Goal: Task Accomplishment & Management: Manage account settings

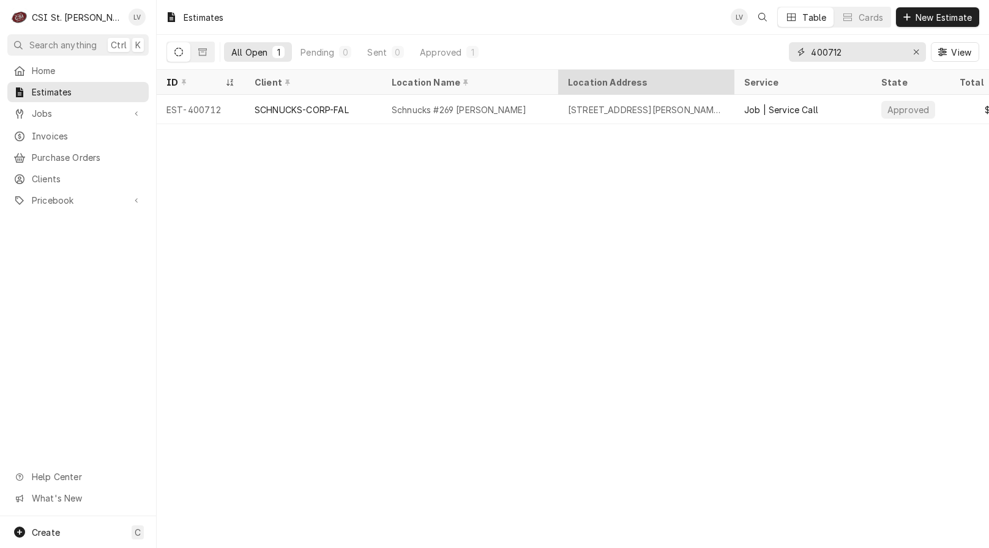
drag, startPoint x: 792, startPoint y: 64, endPoint x: 729, endPoint y: 77, distance: 64.4
click at [729, 77] on div "Estimates LV Table Cards New Estimate All Open 1 Pending 0 Sent 0 Approved 1 40…" at bounding box center [573, 274] width 832 height 548
click at [45, 130] on span "Invoices" at bounding box center [87, 136] width 111 height 13
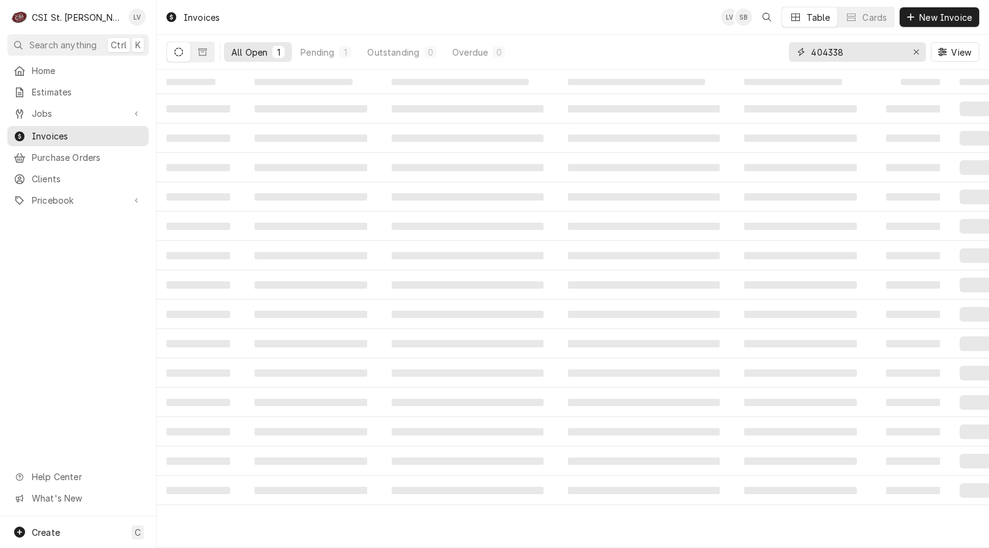
drag, startPoint x: 833, startPoint y: 53, endPoint x: 850, endPoint y: 53, distance: 16.5
click at [850, 53] on input "404338" at bounding box center [857, 52] width 92 height 20
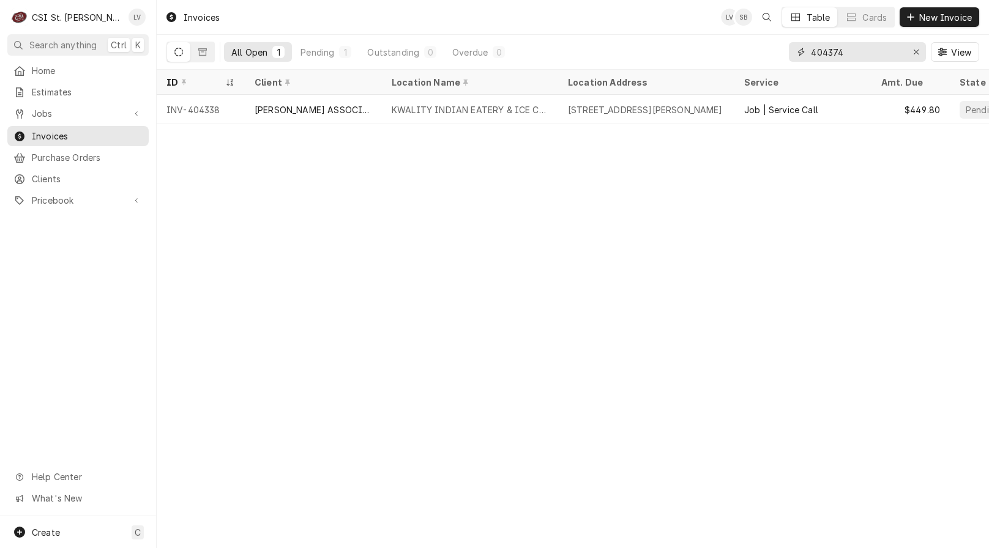
type input "404374"
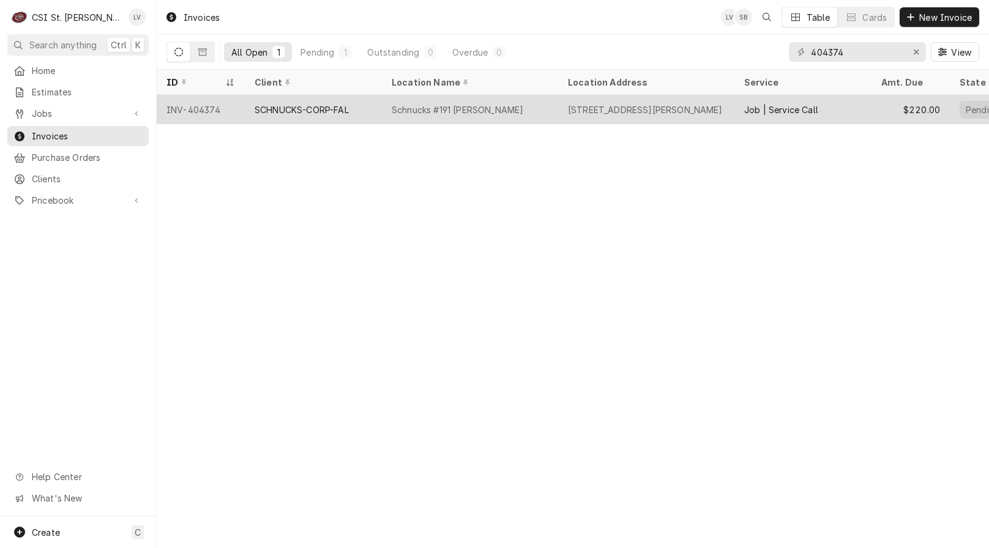
click at [395, 113] on div "Schnucks #191 Bridgeton" at bounding box center [458, 109] width 132 height 13
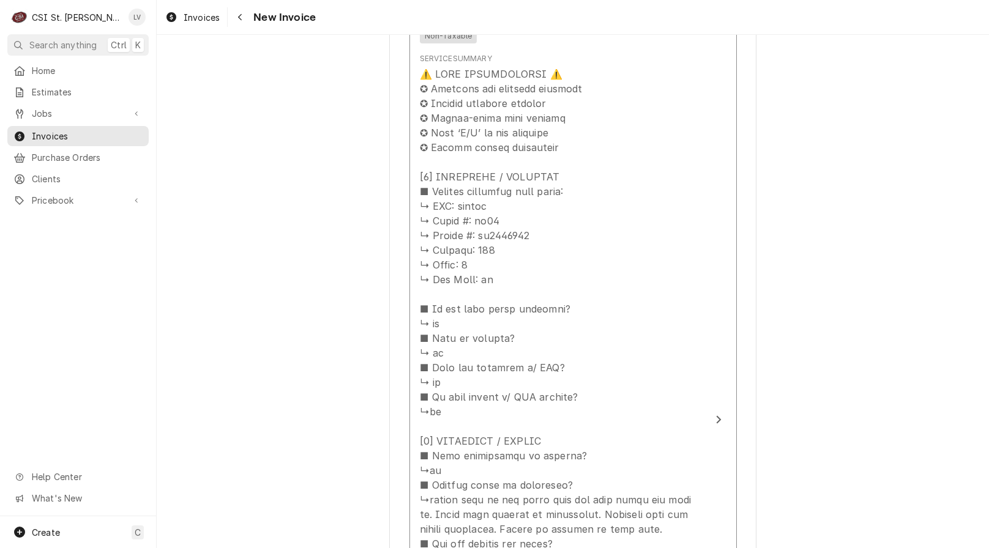
scroll to position [1468, 0]
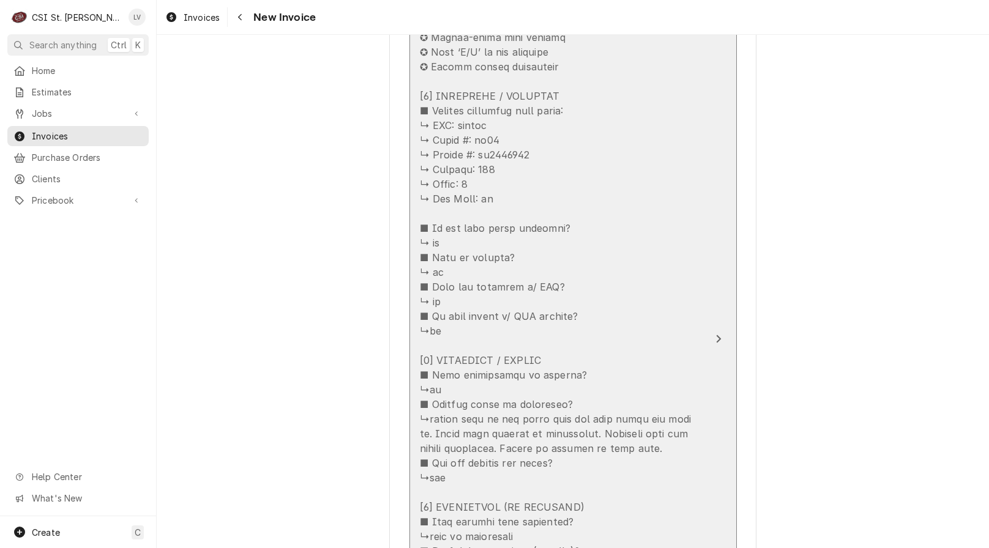
click at [603, 355] on div "Update Line Item" at bounding box center [560, 441] width 281 height 910
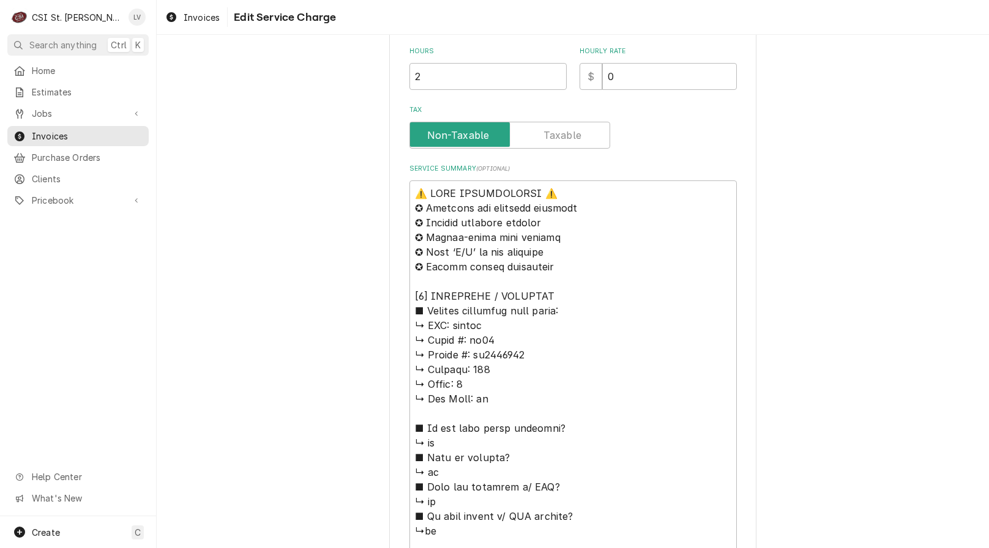
scroll to position [428, 0]
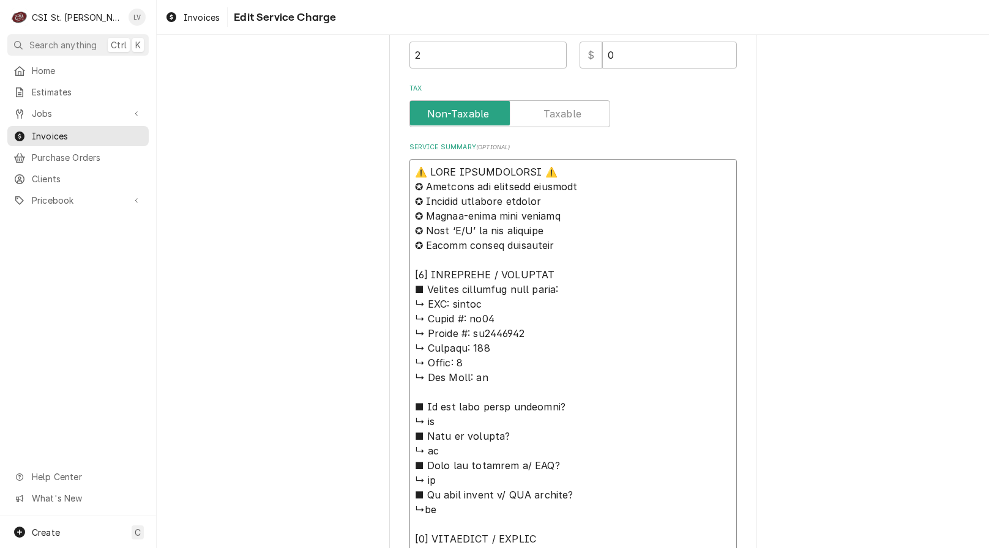
drag, startPoint x: 506, startPoint y: 300, endPoint x: 384, endPoint y: 144, distance: 197.9
click at [381, 149] on div "Use the fields below to edit this service charge Short Description Job | Servic…" at bounding box center [573, 403] width 832 height 1567
type textarea "x"
type textarea "v ↳ 𝗠𝗼𝗱𝗲𝗹 #: vp18 ↳ 𝗦𝗲𝗿𝗶𝗮𝗹 #: wm0005085 ↳ 𝗩𝗼𝗹𝘁𝗮𝗴𝗲: 115 ↳ 𝗣𝗵𝗮𝘀𝗲: 1 ↳ 𝗚𝗮𝘀 𝗧𝘆𝗽𝗲: n…"
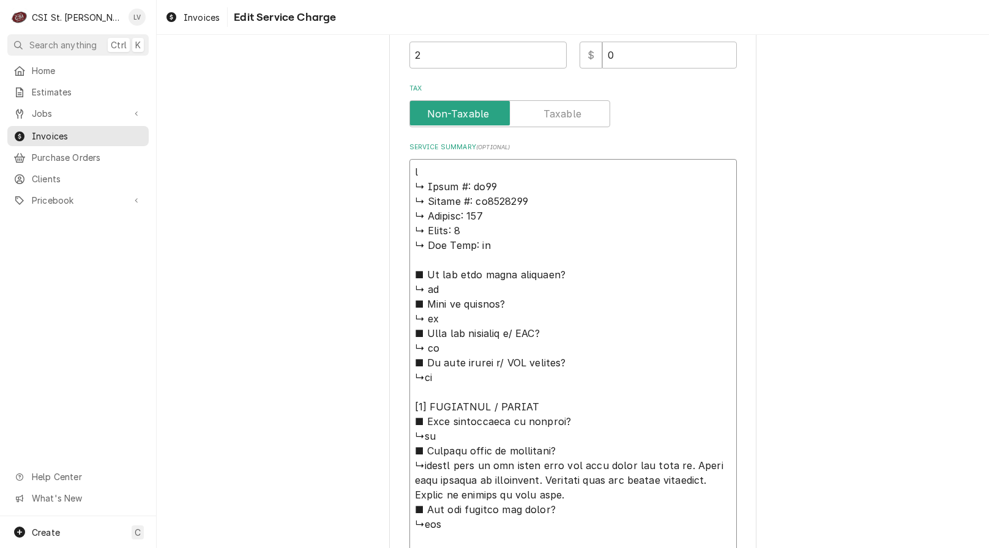
type textarea "x"
type textarea "vU ↳ 𝗠𝗼𝗱𝗲𝗹 #: vp18 ↳ 𝗦𝗲𝗿𝗶𝗮𝗹 #: wm0005085 ↳ 𝗩𝗼𝗹𝘁𝗮𝗴𝗲: 115 ↳ 𝗣𝗵𝗮𝘀𝗲: 1 ↳ 𝗚𝗮𝘀 𝗧𝘆𝗽𝗲: …"
type textarea "x"
type textarea "vUL ↳ 𝗠𝗼𝗱𝗲𝗹 #: vp18 ↳ 𝗦𝗲𝗿𝗶𝗮𝗹 #: wm0005085 ↳ 𝗩𝗼𝗹𝘁𝗮𝗴𝗲: 115 ↳ 𝗣𝗵𝗮𝘀𝗲: 1 ↳ 𝗚𝗮𝘀 𝗧𝘆𝗽𝗲:…"
type textarea "x"
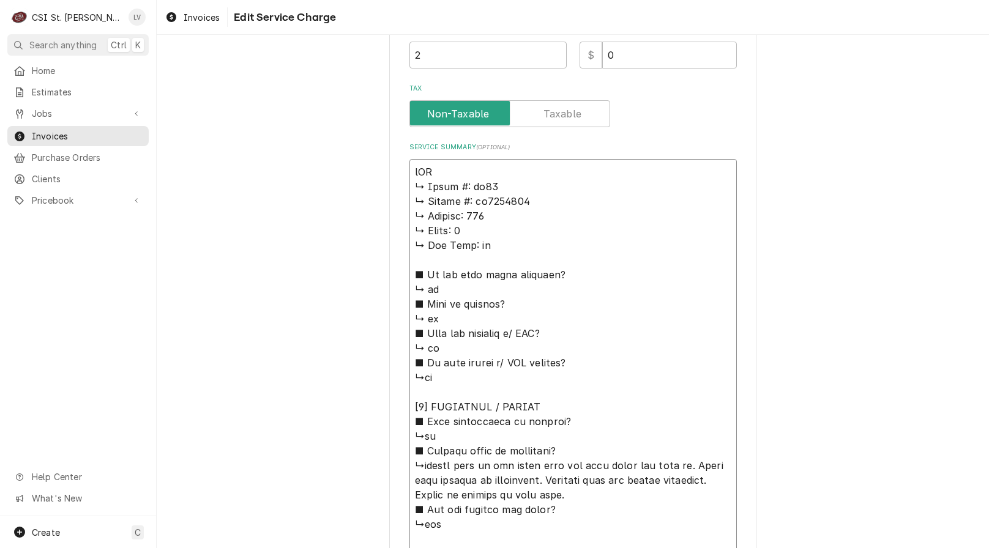
type textarea "vULC ↳ 𝗠𝗼𝗱𝗲𝗹 #: vp18 ↳ 𝗦𝗲𝗿𝗶𝗮𝗹 #: wm0005085 ↳ 𝗩𝗼𝗹𝘁𝗮𝗴𝗲: 115 ↳ 𝗣𝗵𝗮𝘀𝗲: 1 ↳ 𝗚𝗮𝘀 𝗧𝘆𝗽𝗲…"
type textarea "x"
type textarea "vUL ↳ 𝗠𝗼𝗱𝗲𝗹 #: vp18 ↳ 𝗦𝗲𝗿𝗶𝗮𝗹 #: wm0005085 ↳ 𝗩𝗼𝗹𝘁𝗮𝗴𝗲: 115 ↳ 𝗣𝗵𝗮𝘀𝗲: 1 ↳ 𝗚𝗮𝘀 𝗧𝘆𝗽𝗲:…"
type textarea "x"
type textarea "vU ↳ 𝗠𝗼𝗱𝗲𝗹 #: vp18 ↳ 𝗦𝗲𝗿𝗶𝗮𝗹 #: wm0005085 ↳ 𝗩𝗼𝗹𝘁𝗮𝗴𝗲: 115 ↳ 𝗣𝗵𝗮𝘀𝗲: 1 ↳ 𝗚𝗮𝘀 𝗧𝘆𝗽𝗲: …"
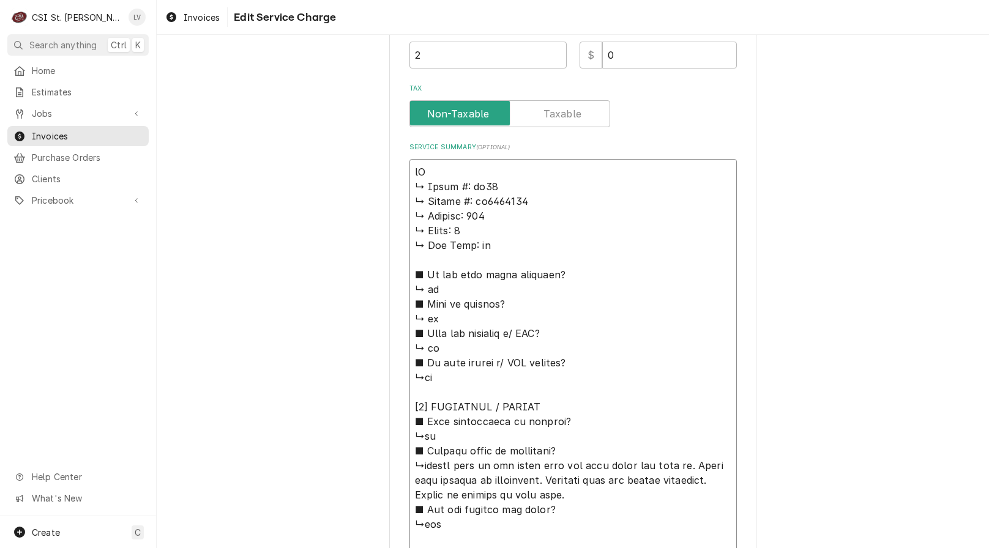
type textarea "x"
type textarea "v ↳ 𝗠𝗼𝗱𝗲𝗹 #: vp18 ↳ 𝗦𝗲𝗿𝗶𝗮𝗹 #: wm0005085 ↳ 𝗩𝗼𝗹𝘁𝗮𝗴𝗲: 115 ↳ 𝗣𝗵𝗮𝘀𝗲: 1 ↳ 𝗚𝗮𝘀 𝗧𝘆𝗽𝗲: n…"
type textarea "x"
type textarea "↳ 𝗠𝗼𝗱𝗲𝗹 #: vp18 ↳ 𝗦𝗲𝗿𝗶𝗮𝗹 #: wm0005085 ↳ 𝗩𝗼𝗹𝘁𝗮𝗴𝗲: 115 ↳ 𝗣𝗵𝗮𝘀𝗲: 1 ↳ 𝗚𝗮𝘀 𝗧𝘆𝗽𝗲: na …"
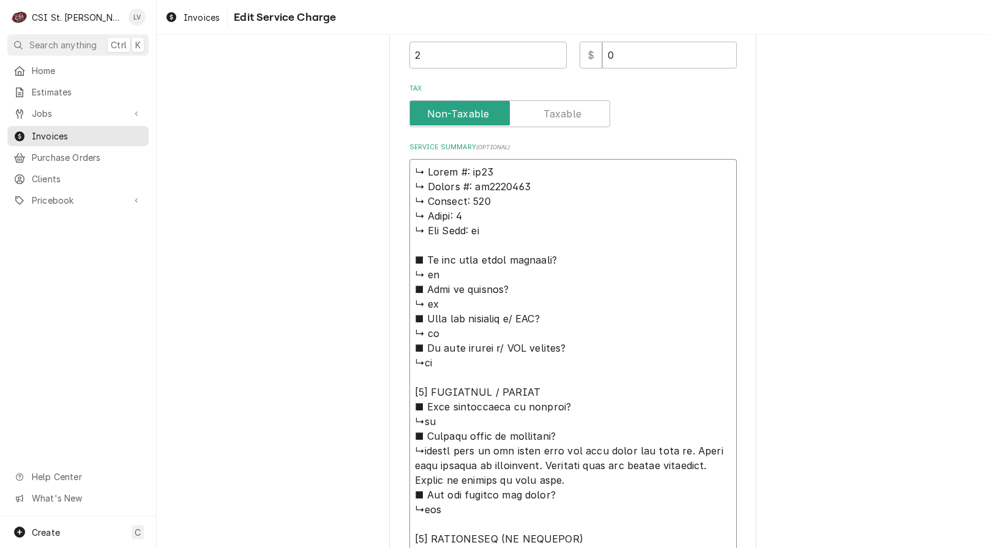
type textarea "x"
type textarea "V ↳ 𝗠𝗼𝗱𝗲𝗹 #: vp18 ↳ 𝗦𝗲𝗿𝗶𝗮𝗹 #: wm0005085 ↳ 𝗩𝗼𝗹𝘁𝗮𝗴𝗲: 115 ↳ 𝗣𝗵𝗮𝘀𝗲: 1 ↳ 𝗚𝗮𝘀 𝗧𝘆𝗽𝗲: n…"
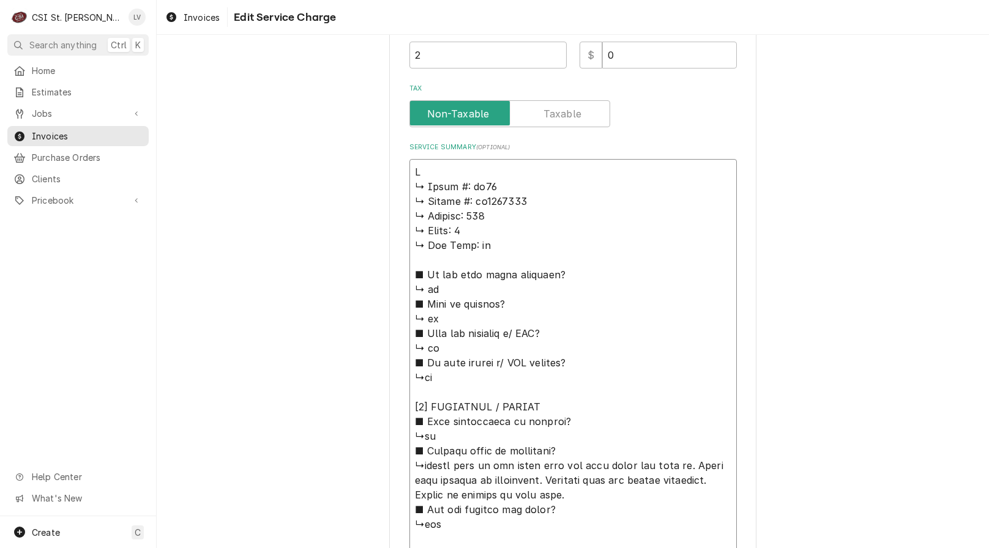
type textarea "x"
type textarea "Vu ↳ 𝗠𝗼𝗱𝗲𝗹 #: vp18 ↳ 𝗦𝗲𝗿𝗶𝗮𝗹 #: wm0005085 ↳ 𝗩𝗼𝗹𝘁𝗮𝗴𝗲: 115 ↳ 𝗣𝗵𝗮𝘀𝗲: 1 ↳ 𝗚𝗮𝘀 𝗧𝘆𝗽𝗲: …"
type textarea "x"
type textarea "Vul ↳ 𝗠𝗼𝗱𝗲𝗹 #: vp18 ↳ 𝗦𝗲𝗿𝗶𝗮𝗹 #: wm0005085 ↳ 𝗩𝗼𝗹𝘁𝗮𝗴𝗲: 115 ↳ 𝗣𝗵𝗮𝘀𝗲: 1 ↳ 𝗚𝗮𝘀 𝗧𝘆𝗽𝗲:…"
type textarea "x"
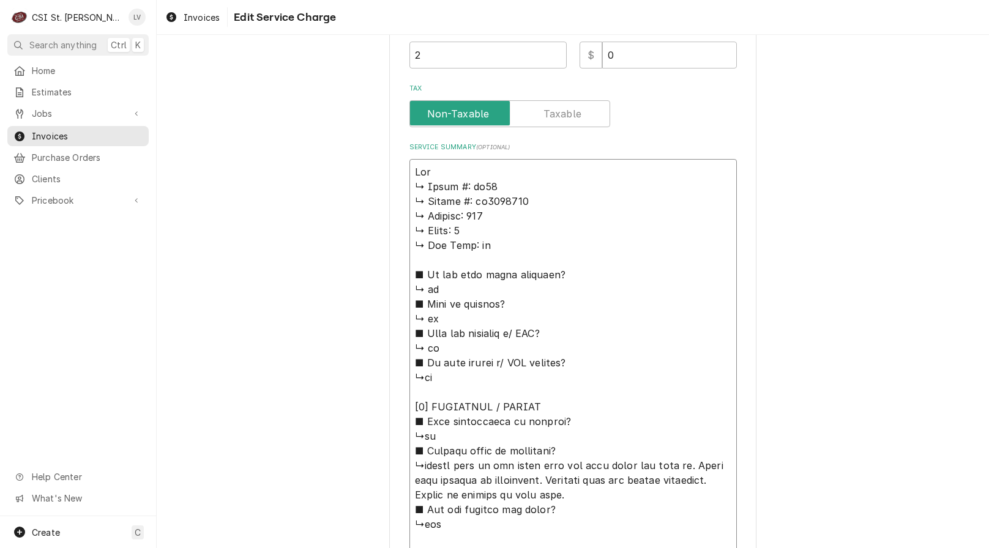
type textarea "Vulc ↳ 𝗠𝗼𝗱𝗲𝗹 #: vp18 ↳ 𝗦𝗲𝗿𝗶𝗮𝗹 #: wm0005085 ↳ 𝗩𝗼𝗹𝘁𝗮𝗴𝗲: 115 ↳ 𝗣𝗵𝗮𝘀𝗲: 1 ↳ 𝗚𝗮𝘀 𝗧𝘆𝗽𝗲…"
type textarea "x"
type textarea "Vulca ↳ 𝗠𝗼𝗱𝗲𝗹 #: vp18 ↳ 𝗦𝗲𝗿𝗶𝗮𝗹 #: wm0005085 ↳ 𝗩𝗼𝗹𝘁𝗮𝗴𝗲: 115 ↳ 𝗣𝗵𝗮𝘀𝗲: 1 ↳ 𝗚𝗮𝘀 𝗧𝘆𝗽…"
type textarea "x"
type textarea "Vulcan ↳ 𝗠𝗼𝗱𝗲𝗹 #: vp18 ↳ 𝗦𝗲𝗿𝗶𝗮𝗹 #: wm0005085 ↳ 𝗩𝗼𝗹𝘁𝗮𝗴𝗲: 115 ↳ 𝗣𝗵𝗮𝘀𝗲: 1 ↳ 𝗚𝗮𝘀 𝗧𝘆…"
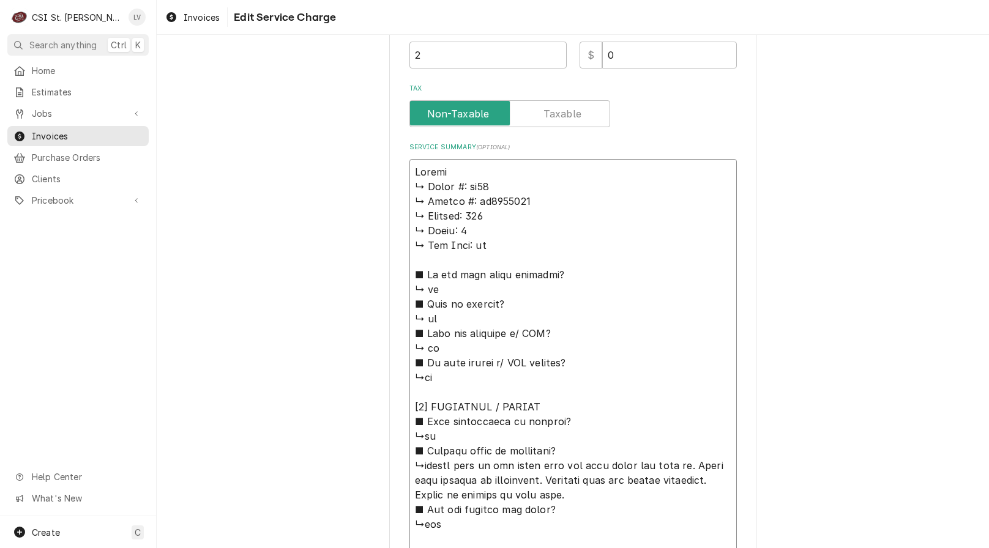
type textarea "x"
type textarea "Vulcan ↳ 𝗠𝗼𝗱𝗲𝗹 #: vp18 ↳ 𝗦𝗲𝗿𝗶𝗮𝗹 #: wm0005085 ↳ 𝗩𝗼𝗹𝘁𝗮𝗴𝗲: 115 ↳ 𝗣𝗵𝗮𝘀𝗲: 1 ↳ 𝗚𝗮𝘀 𝗧𝘆…"
type textarea "x"
type textarea "Vulcan H ↳ 𝗠𝗼𝗱𝗲𝗹 #: vp18 ↳ 𝗦𝗲𝗿𝗶𝗮𝗹 #: wm0005085 ↳ 𝗩𝗼𝗹𝘁𝗮𝗴𝗲: 115 ↳ 𝗣𝗵𝗮𝘀𝗲: 1 ↳ 𝗚𝗮𝘀 …"
type textarea "x"
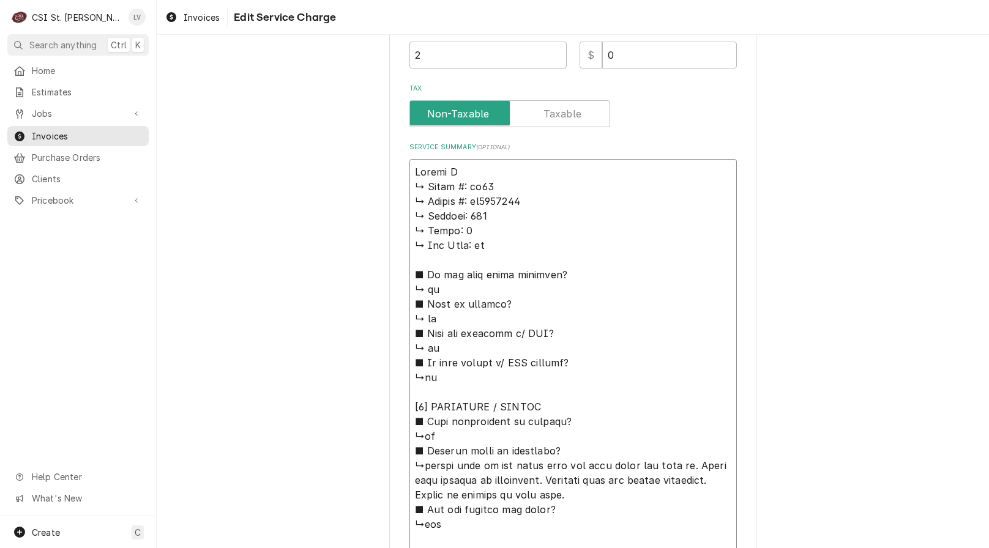
type textarea "Vulcan Ha ↳ 𝗠𝗼𝗱𝗲𝗹 #: vp18 ↳ 𝗦𝗲𝗿𝗶𝗮𝗹 #: wm0005085 ↳ 𝗩𝗼𝗹𝘁𝗮𝗴𝗲: 115 ↳ 𝗣𝗵𝗮𝘀𝗲: 1 ↳ 𝗚𝗮𝘀…"
type textarea "x"
type textarea "Vulcan Har ↳ 𝗠𝗼𝗱𝗲𝗹 #: vp18 ↳ 𝗦𝗲𝗿𝗶𝗮𝗹 #: wm0005085 ↳ 𝗩𝗼𝗹𝘁𝗮𝗴𝗲: 115 ↳ 𝗣𝗵𝗮𝘀𝗲: 1 ↳ 𝗚𝗮…"
type textarea "x"
type textarea "Vulcan Hart ↳ 𝗠𝗼𝗱𝗲𝗹 #: vp18 ↳ 𝗦𝗲𝗿𝗶𝗮𝗹 #: wm0005085 ↳ 𝗩𝗼𝗹𝘁𝗮𝗴𝗲: 115 ↳ 𝗣𝗵𝗮𝘀𝗲: 1 ↳ 𝗚…"
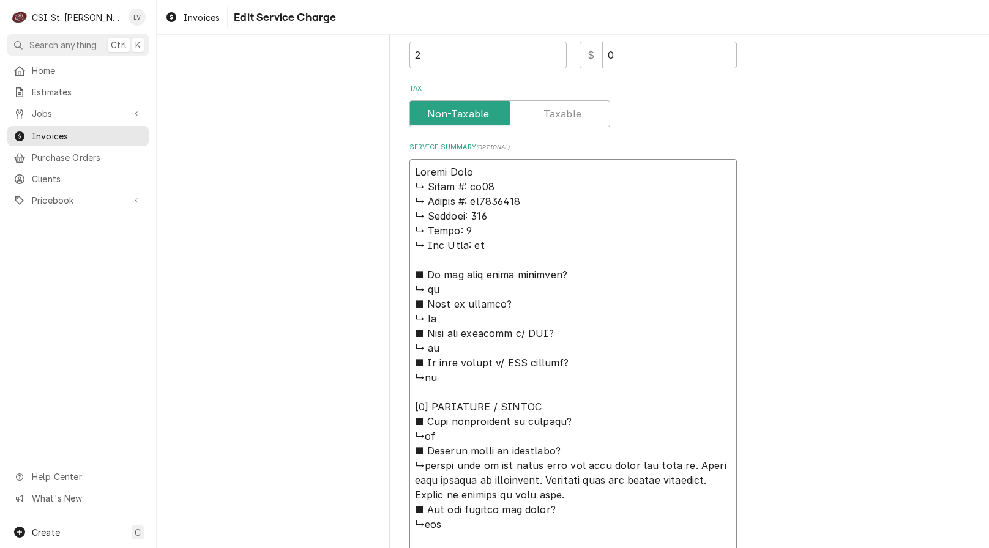
type textarea "x"
type textarea "Vulcan Hart ↳ 𝗠𝗼𝗱𝗲𝗹 #: vp18 ↳ 𝗦𝗲𝗿𝗶𝗮𝗹 #: wm0005085 ↳ 𝗩𝗼𝗹𝘁𝗮𝗴𝗲: 115 ↳ 𝗣𝗵𝗮𝘀𝗲: 1 ↳ 𝗚…"
type textarea "x"
type textarea "Vulcan Hart / ↳ 𝗠𝗼𝗱𝗲𝗹 #: vp18 ↳ 𝗦𝗲𝗿𝗶𝗮𝗹 #: wm0005085 ↳ 𝗩𝗼𝗹𝘁𝗮𝗴𝗲: 115 ↳ 𝗣𝗵𝗮𝘀𝗲: 1 ↳…"
type textarea "x"
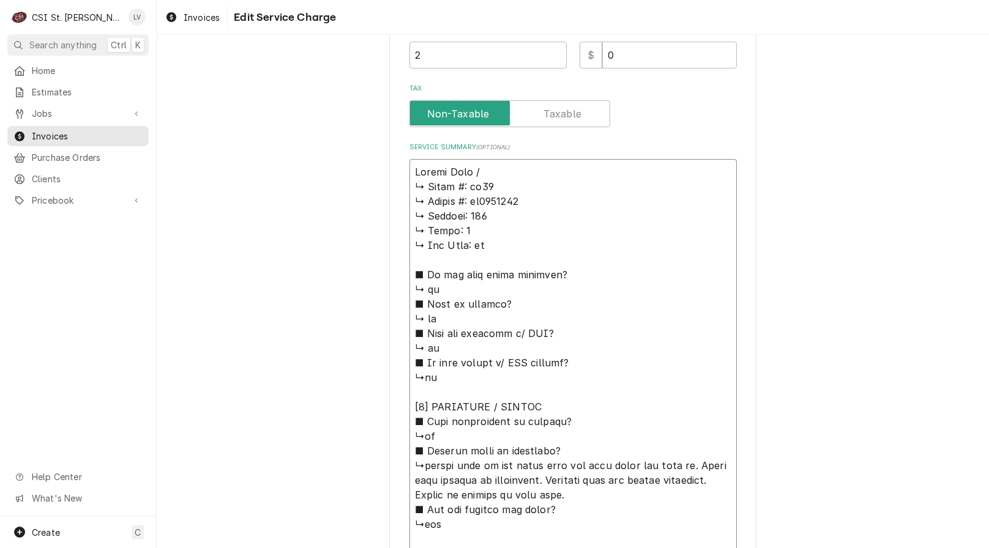
type textarea "Vulcan Hart / ↳ 𝗠𝗼𝗱𝗲𝗹 #: vp18 ↳ 𝗦𝗲𝗿𝗶𝗮𝗹 #: wm0005085 ↳ 𝗩𝗼𝗹𝘁𝗮𝗴𝗲: 115 ↳ 𝗣𝗵𝗮𝘀𝗲: 1 ↳…"
type textarea "x"
type textarea "Vulcan Hart / M ↳ 𝗠𝗼𝗱𝗲𝗹 #: vp18 ↳ 𝗦𝗲𝗿𝗶𝗮𝗹 #: wm0005085 ↳ 𝗩𝗼𝗹𝘁𝗮𝗴𝗲: 115 ↳ 𝗣𝗵𝗮𝘀𝗲: 1…"
type textarea "x"
type textarea "Vulcan Hart / Mo ↳ 𝗠𝗼𝗱𝗲𝗹 #: vp18 ↳ 𝗦𝗲𝗿𝗶𝗮𝗹 #: wm0005085 ↳ 𝗩𝗼𝗹𝘁𝗮𝗴𝗲: 115 ↳ 𝗣𝗵𝗮𝘀𝗲: …"
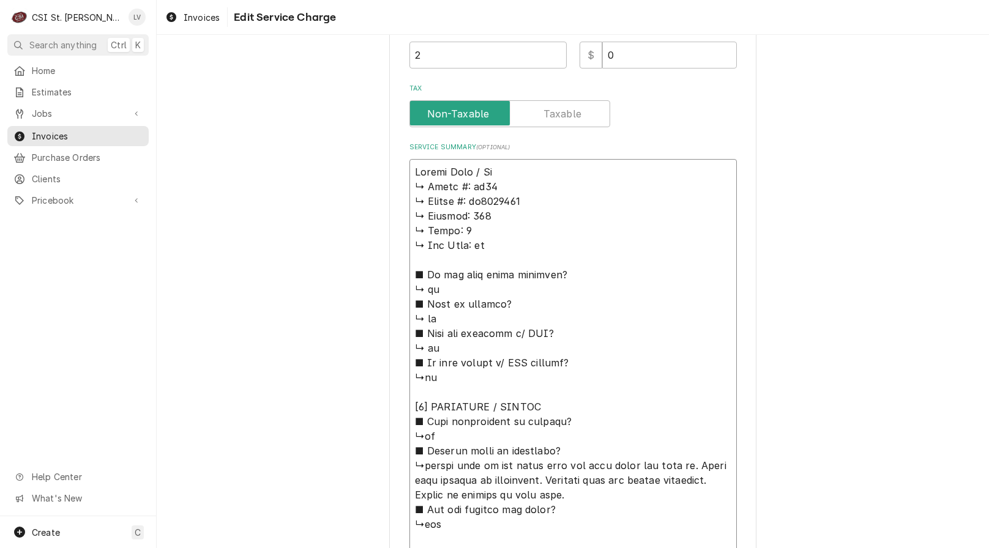
type textarea "x"
type textarea "Vulcan Hart / Mod ↳ 𝗠𝗼𝗱𝗲𝗹 #: vp18 ↳ 𝗦𝗲𝗿𝗶𝗮𝗹 #: wm0005085 ↳ 𝗩𝗼𝗹𝘁𝗮𝗴𝗲: 115 ↳ 𝗣𝗵𝗮𝘀𝗲:…"
type textarea "x"
type textarea "Vulcan Hart / Mode ↳ 𝗠𝗼𝗱𝗲𝗹 #: vp18 ↳ 𝗦𝗲𝗿𝗶𝗮𝗹 #: wm0005085 ↳ 𝗩𝗼𝗹𝘁𝗮𝗴𝗲: 115 ↳ 𝗣𝗵𝗮𝘀𝗲…"
type textarea "x"
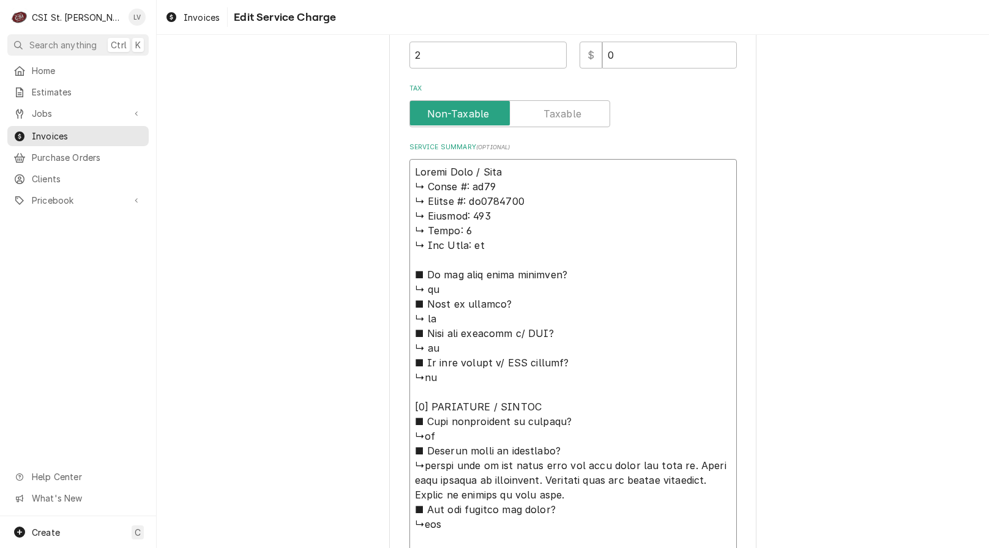
type textarea "Vulcan Hart / Model ↳ 𝗠𝗼𝗱𝗲𝗹 #: vp18 ↳ 𝗦𝗲𝗿𝗶𝗮𝗹 #: wm0005085 ↳ 𝗩𝗼𝗹𝘁𝗮𝗴𝗲: 115 ↳ 𝗣𝗵𝗮𝘀…"
type textarea "x"
type textarea "Vulcan Hart / Model: ↳ 𝗠𝗼𝗱𝗲𝗹 #: vp18 ↳ 𝗦𝗲𝗿𝗶𝗮𝗹 #: wm0005085 ↳ 𝗩𝗼𝗹𝘁𝗮𝗴𝗲: 115 ↳ 𝗣𝗵𝗮…"
type textarea "x"
type textarea "Vulcan Hart / Model: ↳ 𝗠𝗼𝗱𝗲𝗹 #: vp18 ↳ 𝗦𝗲𝗿𝗶𝗮𝗹 #: wm0005085 ↳ 𝗩𝗼𝗹𝘁𝗮𝗴𝗲: 115 ↳ 𝗣𝗵𝗮…"
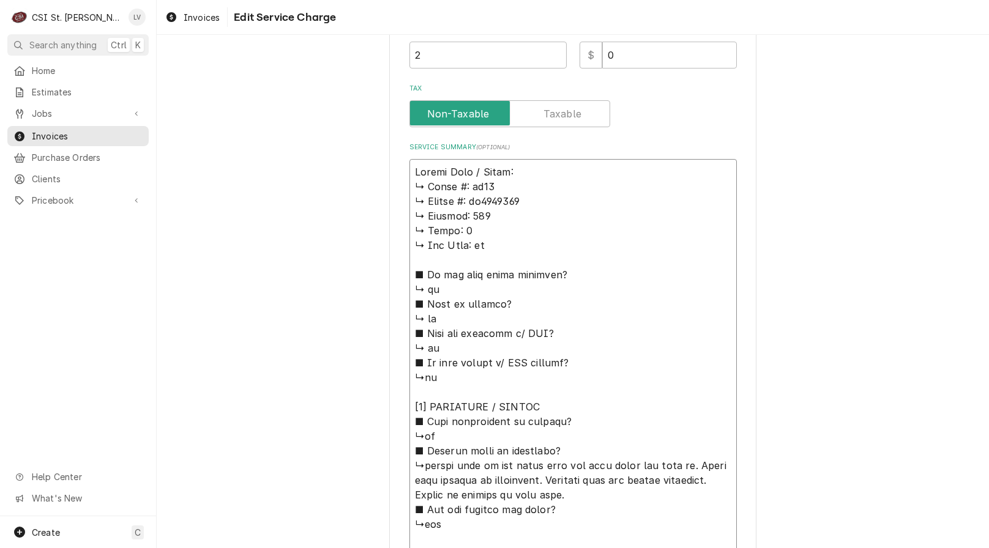
type textarea "x"
type textarea "Vulcan Hart / Model: V ↳ 𝗠𝗼𝗱𝗲𝗹 #: vp18 ↳ 𝗦𝗲𝗿𝗶𝗮𝗹 #: wm0005085 ↳ 𝗩𝗼𝗹𝘁𝗮𝗴𝗲: 115 ↳ 𝗣…"
type textarea "x"
type textarea "Vulcan Hart / Model: VP ↳ 𝗠𝗼𝗱𝗲𝗹 #: vp18 ↳ 𝗦𝗲𝗿𝗶𝗮𝗹 #: wm0005085 ↳ 𝗩𝗼𝗹𝘁𝗮𝗴𝗲: 115 ↳ …"
type textarea "x"
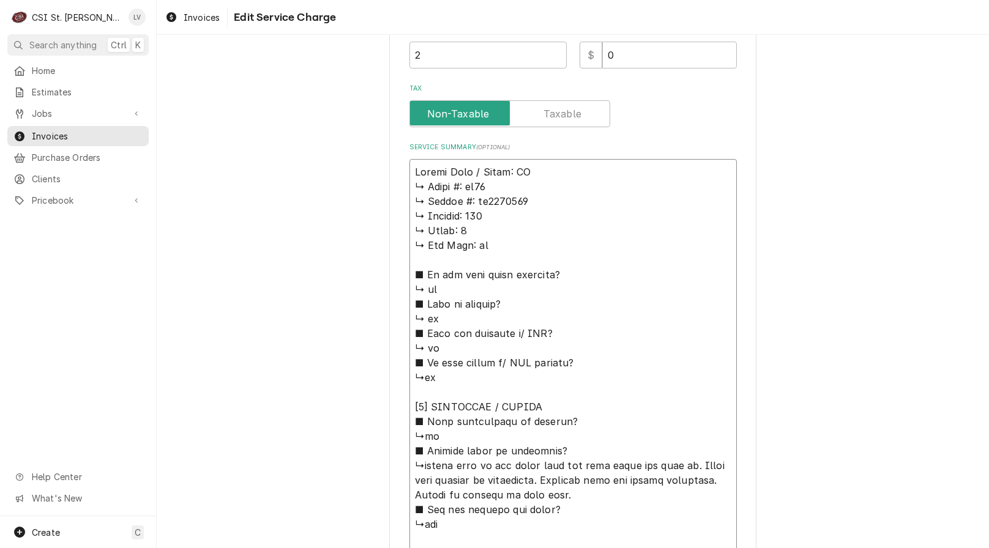
type textarea "Vulcan Hart / Model: VP1 ↳ 𝗠𝗼𝗱𝗲𝗹 #: vp18 ↳ 𝗦𝗲𝗿𝗶𝗮𝗹 #: wm0005085 ↳ 𝗩𝗼𝗹𝘁𝗮𝗴𝗲: 115 ↳…"
type textarea "x"
type textarea "Vulcan Hart / Model: VP18 ↳ 𝗠𝗼𝗱𝗲𝗹 #: vp18 ↳ 𝗦𝗲𝗿𝗶𝗮𝗹 #: wm0005085 ↳ 𝗩𝗼𝗹𝘁𝗮𝗴𝗲: 115 …"
type textarea "x"
type textarea "Vulcan Hart / Model: VP18 ↳ 𝗠𝗼𝗱𝗲𝗹 #: vp18 ↳ 𝗦𝗲𝗿𝗶𝗮𝗹 #: wm0005085 ↳ 𝗩𝗼𝗹𝘁𝗮𝗴𝗲: 115 …"
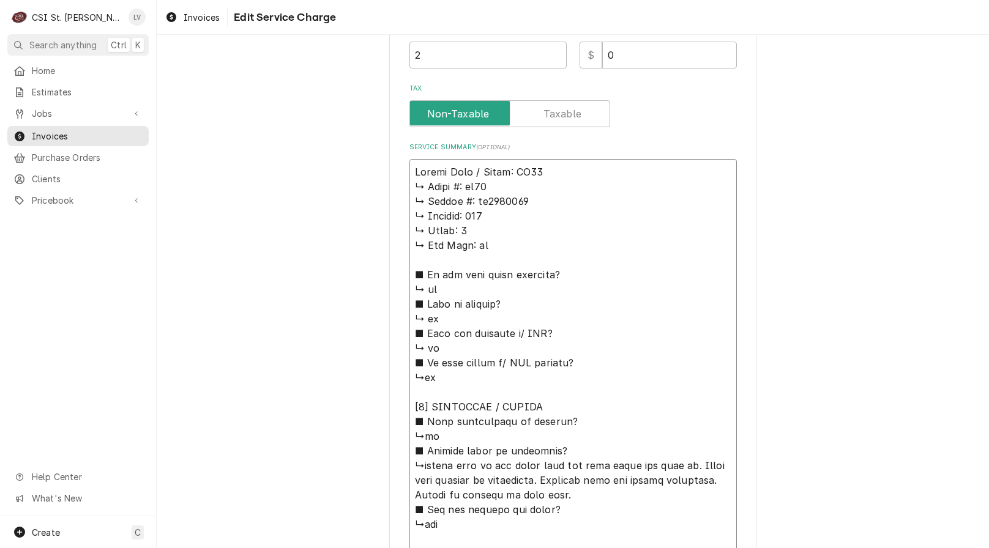
type textarea "x"
type textarea "Vulcan Hart / Model: VP18 ↳ 𝗠𝗼𝗱𝗲𝗹 #: vp18 ↳ 𝗦𝗲𝗿𝗶𝗮𝗹 #: wm0005085 ↳ 𝗩𝗼𝗹𝘁𝗮𝗴𝗲: 115 …"
type textarea "x"
type textarea "Vulcan Hart / Model: VP18 ↳ 𝗠𝗼𝗱𝗲𝗹 #: vp18 ↳ 𝗦𝗲𝗿𝗶𝗮𝗹 #: wm0005085 ↳ 𝗩𝗼𝗹𝘁𝗮𝗴𝗲: 115 …"
type textarea "x"
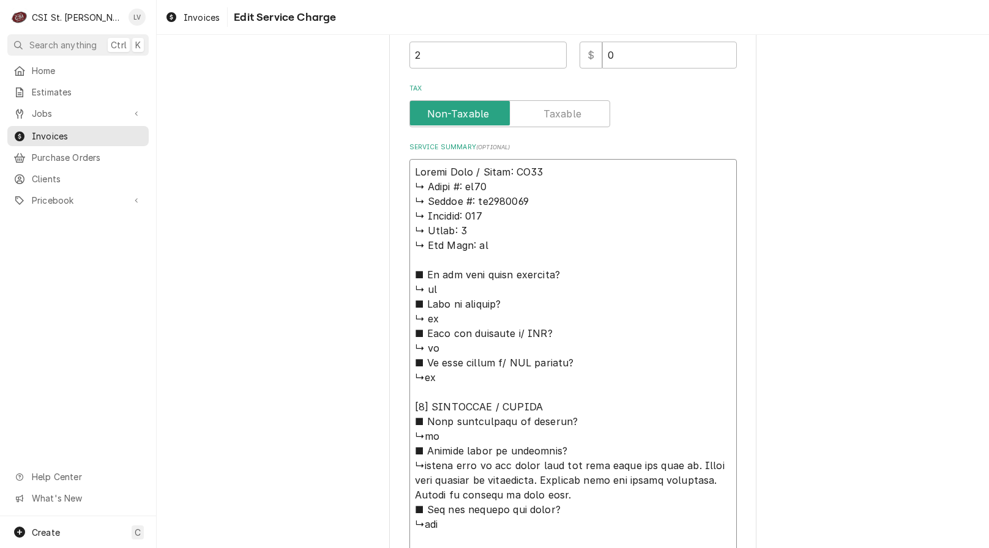
type textarea "Vulcan Hart / Model: VP18 / ↳ 𝗠𝗼𝗱𝗲𝗹 #: vp18 ↳ 𝗦𝗲𝗿𝗶𝗮𝗹 #: wm0005085 ↳ 𝗩𝗼𝗹𝘁𝗮𝗴𝗲: 11…"
type textarea "x"
type textarea "Vulcan Hart / Model: VP18 / ↳ 𝗠𝗼𝗱𝗲𝗹 #: vp18 ↳ 𝗦𝗲𝗿𝗶𝗮𝗹 #: wm0005085 ↳ 𝗩𝗼𝗹𝘁𝗮𝗴𝗲: 11…"
type textarea "x"
type textarea "Vulcan Hart / Model: VP18 / S ↳ 𝗠𝗼𝗱𝗲𝗹 #: vp18 ↳ 𝗦𝗲𝗿𝗶𝗮𝗹 #: wm0005085 ↳ 𝗩𝗼𝗹𝘁𝗮𝗴𝗲: …"
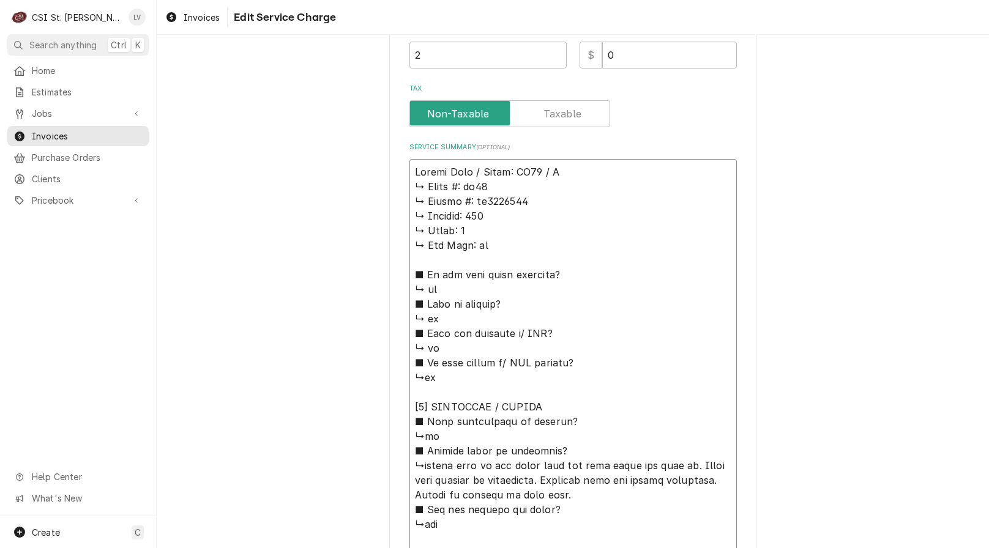
type textarea "x"
type textarea "Vulcan Hart / Model: VP18 / Se ↳ 𝗠𝗼𝗱𝗲𝗹 #: vp18 ↳ 𝗦𝗲𝗿𝗶𝗮𝗹 #: wm0005085 ↳ 𝗩𝗼𝗹𝘁𝗮𝗴𝗲:…"
type textarea "x"
type textarea "Vulcan Hart / Model: VP18 / Ser ↳ 𝗠𝗼𝗱𝗲𝗹 #: vp18 ↳ 𝗦𝗲𝗿𝗶𝗮𝗹 #: wm0005085 ↳ 𝗩𝗼𝗹𝘁𝗮𝗴𝗲…"
type textarea "x"
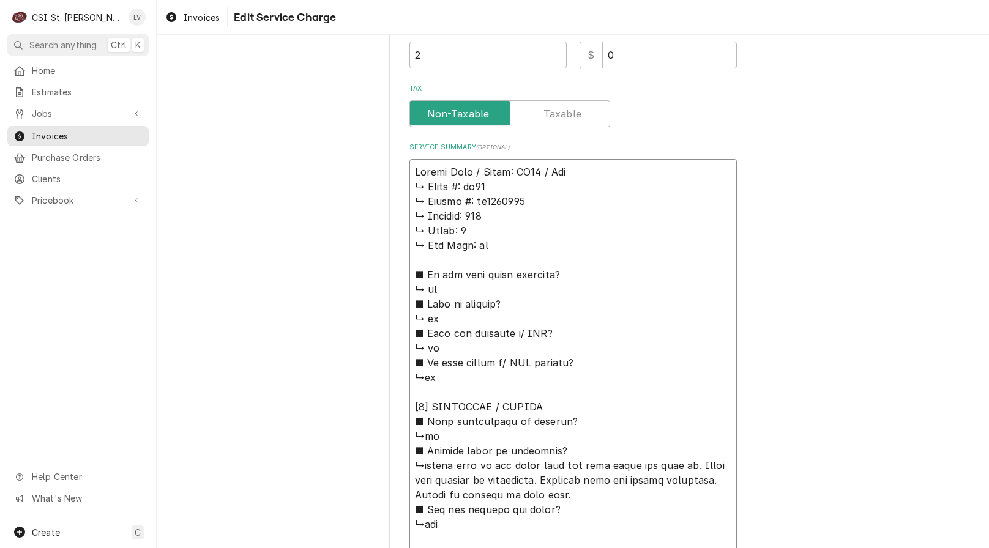
type textarea "Vulcan Hart / Model: VP18 / Seri ↳ 𝗠𝗼𝗱𝗲𝗹 #: vp18 ↳ 𝗦𝗲𝗿𝗶𝗮𝗹 #: wm0005085 ↳ 𝗩𝗼𝗹𝘁𝗮𝗴…"
type textarea "x"
type textarea "Vulcan Hart / Model: VP18 / Seria ↳ 𝗠𝗼𝗱𝗲𝗹 #: vp18 ↳ 𝗦𝗲𝗿𝗶𝗮𝗹 #: wm0005085 ↳ 𝗩𝗼𝗹𝘁𝗮…"
type textarea "x"
type textarea "Vulcan Hart / Model: VP18 / Serial ↳ 𝗠𝗼𝗱𝗲𝗹 #: vp18 ↳ 𝗦𝗲𝗿𝗶𝗮𝗹 #: wm0005085 ↳ 𝗩𝗼𝗹𝘁…"
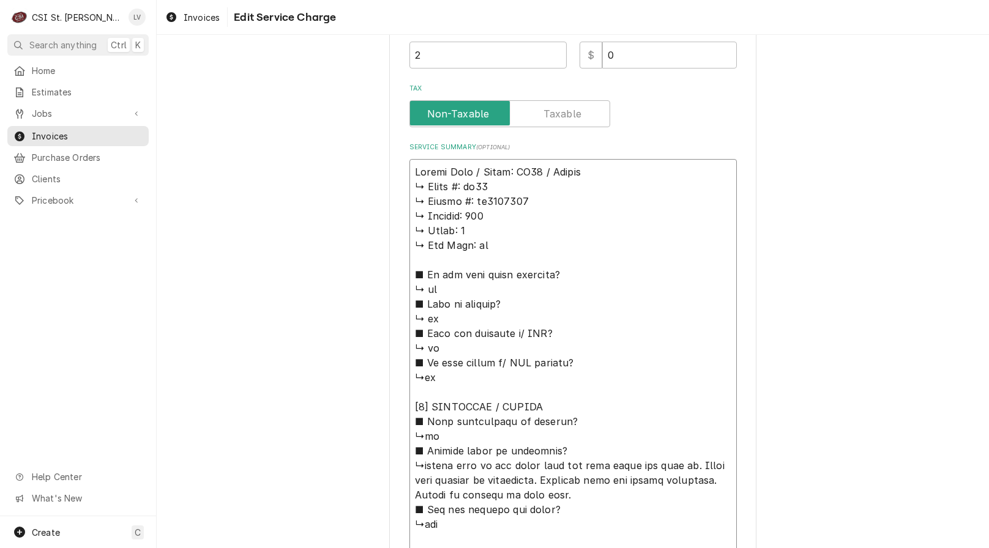
type textarea "x"
type textarea "Vulcan Hart / Model: VP18 / Serial: ↳ 𝗠𝗼𝗱𝗲𝗹 #: vp18 ↳ 𝗦𝗲𝗿𝗶𝗮𝗹 #: wm0005085 ↳ 𝗩𝗼𝗹…"
type textarea "x"
type textarea "Vulcan Hart / Model: VP18 / Serial: ↳ 𝗠𝗼𝗱𝗲𝗹 #: vp18 ↳ 𝗦𝗲𝗿𝗶𝗮𝗹 #: wm0005085 ↳ 𝗩𝗼𝗹…"
type textarea "x"
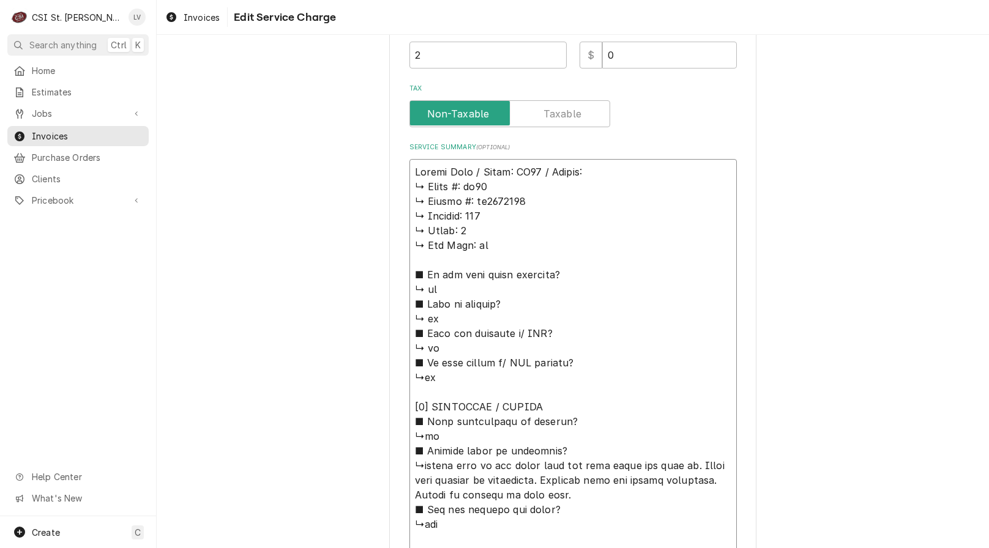
type textarea "Vulcan Hart / Model: VP18 / Serial: W ↳ 𝗠𝗼𝗱𝗲𝗹 #: vp18 ↳ 𝗦𝗲𝗿𝗶𝗮𝗹 #: wm0005085 ↳ 𝗩…"
type textarea "x"
type textarea "Vulcan Hart / Model: VP18 / Serial: WM ↳ 𝗠𝗼𝗱𝗲𝗹 #: vp18 ↳ 𝗦𝗲𝗿𝗶𝗮𝗹 #: wm0005085 ↳ …"
type textarea "x"
type textarea "Vulcan Hart / Model: VP18 / Serial: WM↳ 𝗠𝗼𝗱𝗲𝗹 #: vp18 ↳ 𝗦𝗲𝗿𝗶𝗮𝗹 #: wm0005085 ↳ 𝗩…"
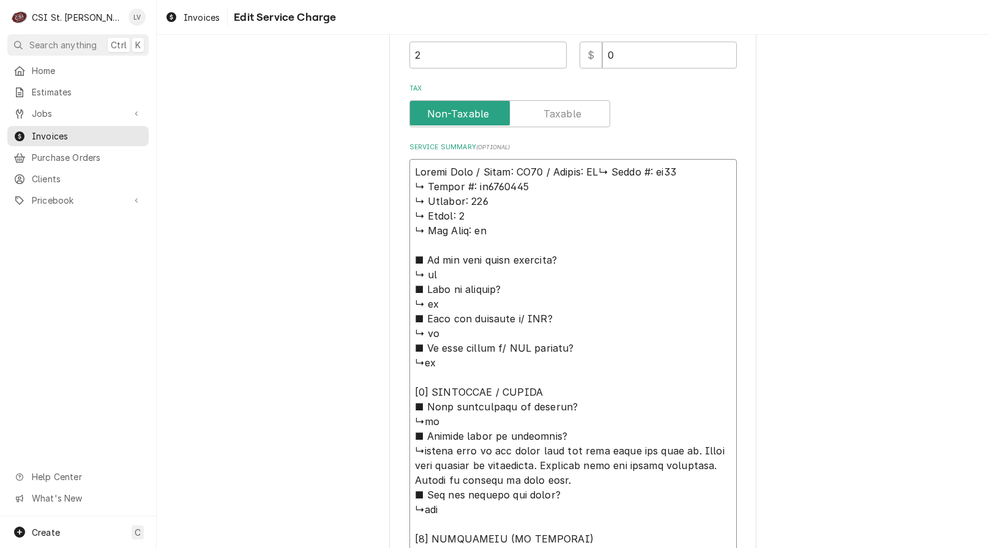
type textarea "x"
type textarea "Vulcan Hart / Model: VP18 / Serial: WM 𝗠𝗼𝗱𝗲𝗹 #: vp18 ↳ 𝗦𝗲𝗿𝗶𝗮𝗹 #: wm0005085 ↳ 𝗩𝗼…"
type textarea "x"
type textarea "Vulcan Hart / Model: VP18 / Serial: WM𝗠𝗼𝗱𝗲𝗹 #: vp18 ↳ 𝗦𝗲𝗿𝗶𝗮𝗹 #: wm0005085 ↳ 𝗩𝗼𝗹…"
type textarea "x"
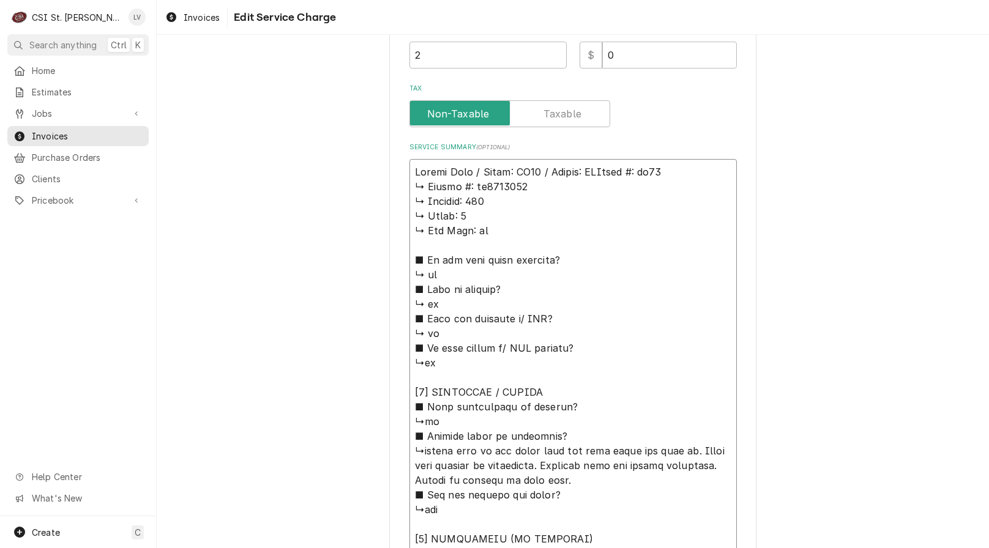
type textarea "Vulcan Hart / Model: VP18 / Serial: WM𝗼𝗱𝗲𝗹 #: vp18 ↳ 𝗦𝗲𝗿𝗶𝗮𝗹 #: wm0005085 ↳ 𝗩𝗼𝗹𝘁…"
type textarea "x"
type textarea "Vulcan Hart / Model: VP18 / Serial: WM𝗱𝗲𝗹 #: vp18 ↳ 𝗦𝗲𝗿𝗶𝗮𝗹 #: wm0005085 ↳ 𝗩𝗼𝗹𝘁𝗮…"
type textarea "x"
type textarea "Vulcan Hart / Model: VP18 / Serial: WM𝗲𝗹 #: vp18 ↳ 𝗦𝗲𝗿𝗶𝗮𝗹 #: wm0005085 ↳ 𝗩𝗼𝗹𝘁𝗮𝗴…"
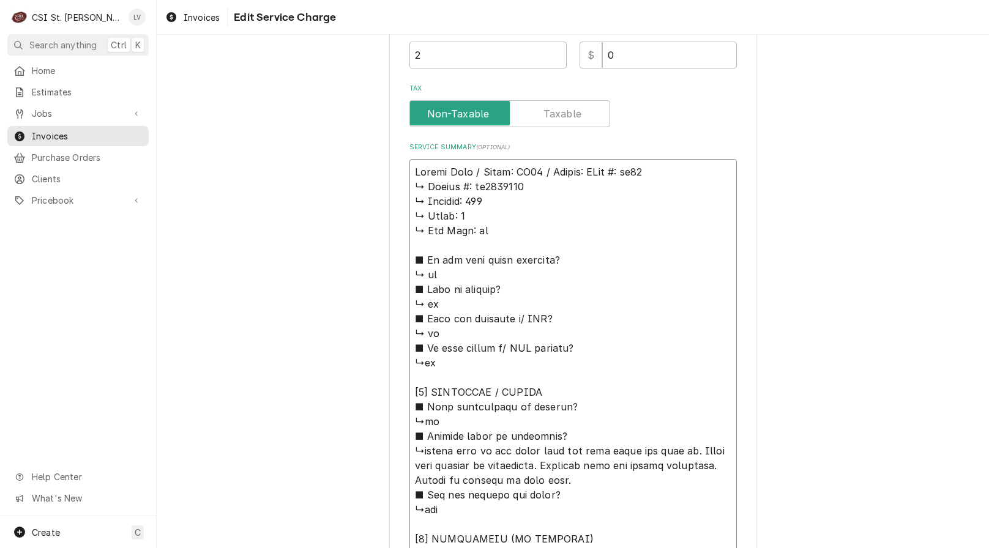
type textarea "x"
type textarea "Vulcan Hart / Model: VP18 / Serial: WM𝗹 #: vp18 ↳ 𝗦𝗲𝗿𝗶𝗮𝗹 #: wm0005085 ↳ 𝗩𝗼𝗹𝘁𝗮𝗴𝗲…"
type textarea "x"
type textarea "Vulcan Hart / Model: VP18 / Serial: WM #: vp18 ↳ 𝗦𝗲𝗿𝗶𝗮𝗹 #: wm0005085 ↳ 𝗩𝗼𝗹𝘁𝗮𝗴𝗲:…"
type textarea "x"
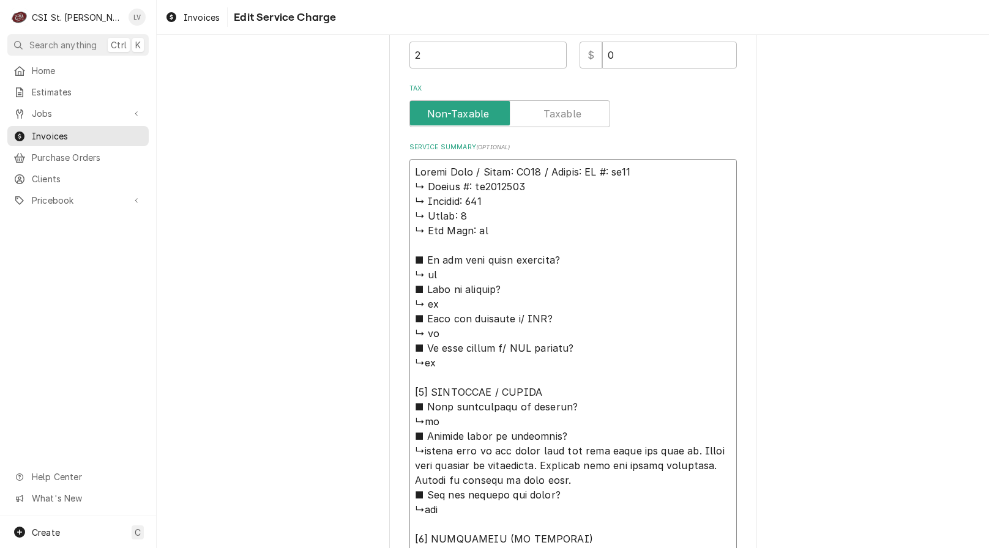
type textarea "Vulcan Hart / Model: VP18 / Serial: WM#: vp18 ↳ 𝗦𝗲𝗿𝗶𝗮𝗹 #: wm0005085 ↳ 𝗩𝗼𝗹𝘁𝗮𝗴𝗲: …"
type textarea "x"
type textarea "Vulcan Hart / Model: VP18 / Serial: WM: vp18 ↳ 𝗦𝗲𝗿𝗶𝗮𝗹 #: wm0005085 ↳ 𝗩𝗼𝗹𝘁𝗮𝗴𝗲: 1…"
type textarea "x"
type textarea "Vulcan Hart / Model: VP18 / Serial: WM vp18 ↳ 𝗦𝗲𝗿𝗶𝗮𝗹 #: wm0005085 ↳ 𝗩𝗼𝗹𝘁𝗮𝗴𝗲: 11…"
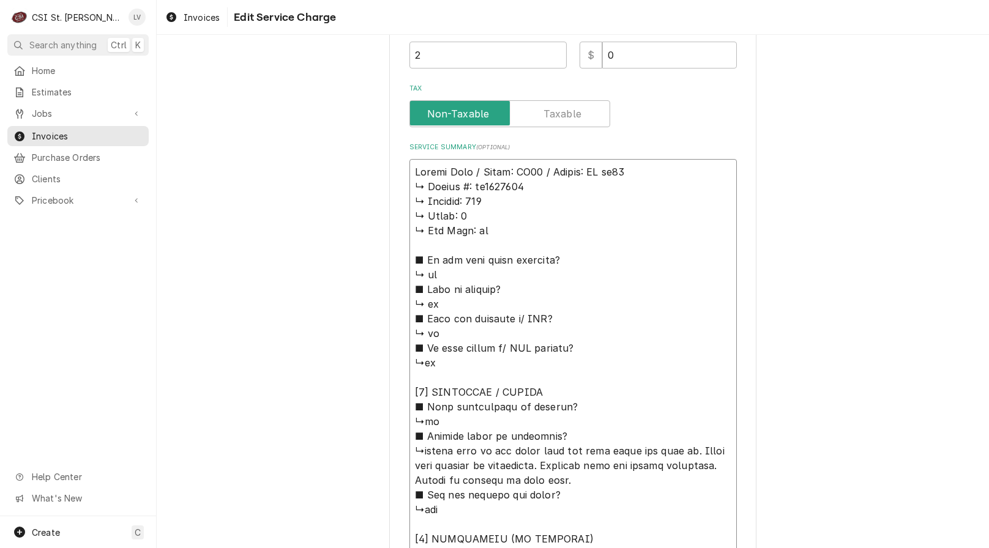
type textarea "x"
type textarea "Vulcan Hart / Model: VP18 / Serial: WMvp18 ↳ 𝗦𝗲𝗿𝗶𝗮𝗹 #: wm0005085 ↳ 𝗩𝗼𝗹𝘁𝗮𝗴𝗲: 115…"
type textarea "x"
type textarea "Vulcan Hart / Model: VP18 / Serial: WMp18 ↳ 𝗦𝗲𝗿𝗶𝗮𝗹 #: wm0005085 ↳ 𝗩𝗼𝗹𝘁𝗮𝗴𝗲: 115 …"
type textarea "x"
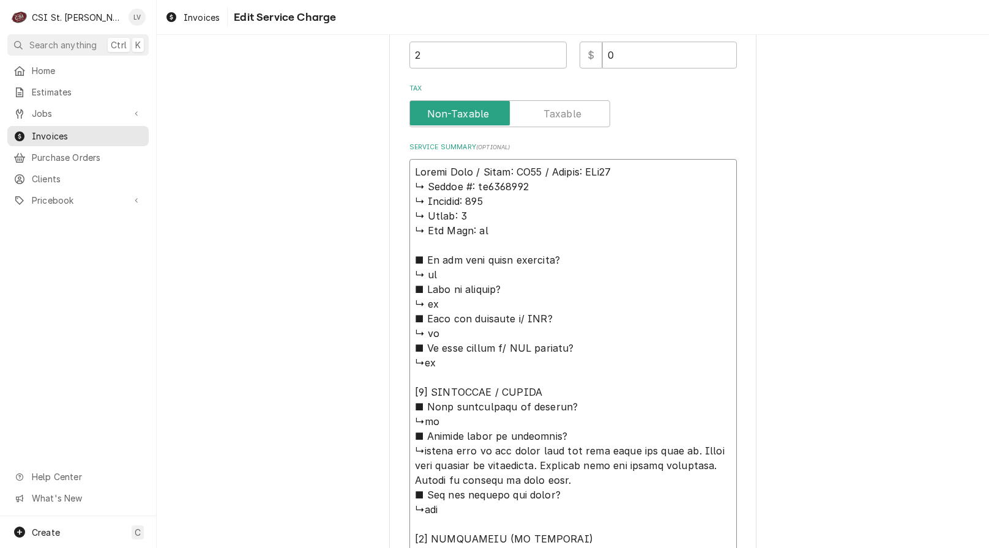
type textarea "Vulcan Hart / Model: VP18 / Serial: WM18 ↳ 𝗦𝗲𝗿𝗶𝗮𝗹 #: wm0005085 ↳ 𝗩𝗼𝗹𝘁𝗮𝗴𝗲: 115 ↳…"
type textarea "x"
type textarea "Vulcan Hart / Model: VP18 / Serial: WM8 ↳ 𝗦𝗲𝗿𝗶𝗮𝗹 #: wm0005085 ↳ 𝗩𝗼𝗹𝘁𝗮𝗴𝗲: 115 ↳ …"
type textarea "x"
type textarea "Vulcan Hart / Model: VP18 / Serial: WM ↳ 𝗦𝗲𝗿𝗶𝗮𝗹 #: wm0005085 ↳ 𝗩𝗼𝗹𝘁𝗮𝗴𝗲: 115 ↳ 𝗣…"
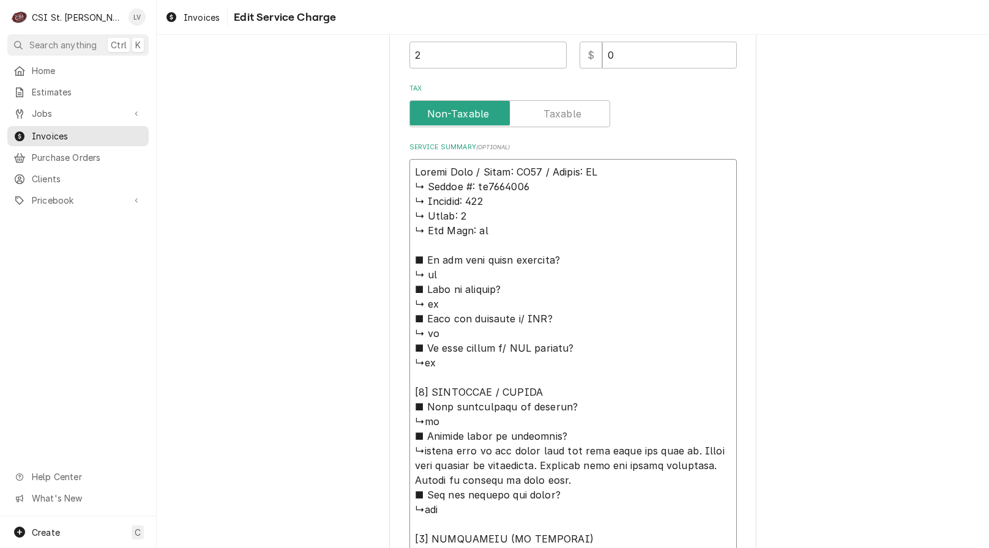
type textarea "x"
type textarea "Vulcan Hart / Model: VP18 / Serial: WM ↳ 𝗦𝗲𝗿𝗶𝗮𝗹 #: wm0005085 ↳ 𝗩𝗼𝗹𝘁𝗮𝗴𝗲: 115 ↳ 𝗣…"
type textarea "x"
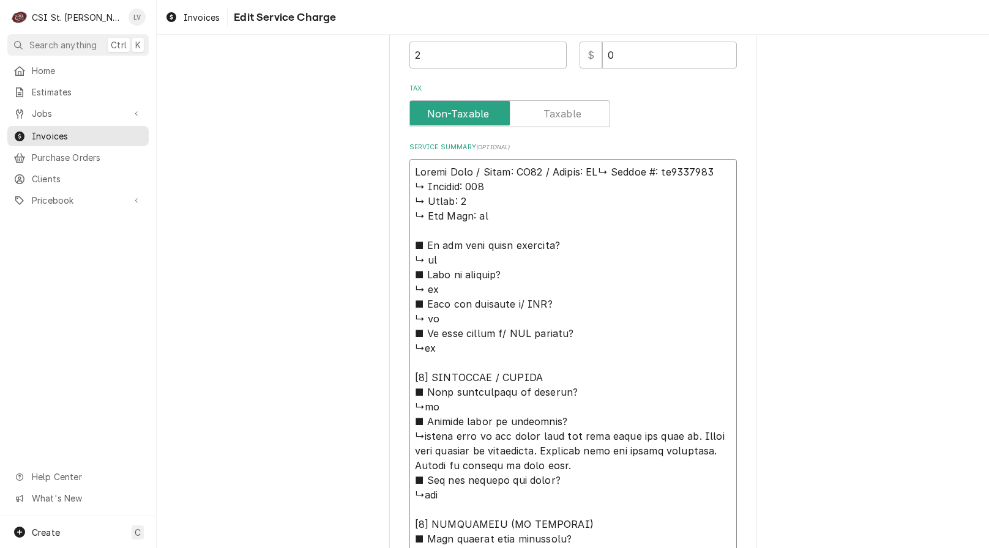
type textarea "Vulcan Hart / Model: VP18 / Serial: WM 𝗦𝗲𝗿𝗶𝗮𝗹 #: wm0005085 ↳ 𝗩𝗼𝗹𝘁𝗮𝗴𝗲: 115 ↳ 𝗣𝗵𝗮…"
type textarea "x"
type textarea "Vulcan Hart / Model: VP18 / Serial: WM𝗦𝗲𝗿𝗶𝗮𝗹 #: wm0005085 ↳ 𝗩𝗼𝗹𝘁𝗮𝗴𝗲: 115 ↳ 𝗣𝗵𝗮𝘀…"
type textarea "x"
type textarea "Vulcan Hart / Model: VP18 / Serial: WM𝗲𝗿𝗶𝗮𝗹 #: wm0005085 ↳ 𝗩𝗼𝗹𝘁𝗮𝗴𝗲: 115 ↳ 𝗣𝗵𝗮𝘀𝗲…"
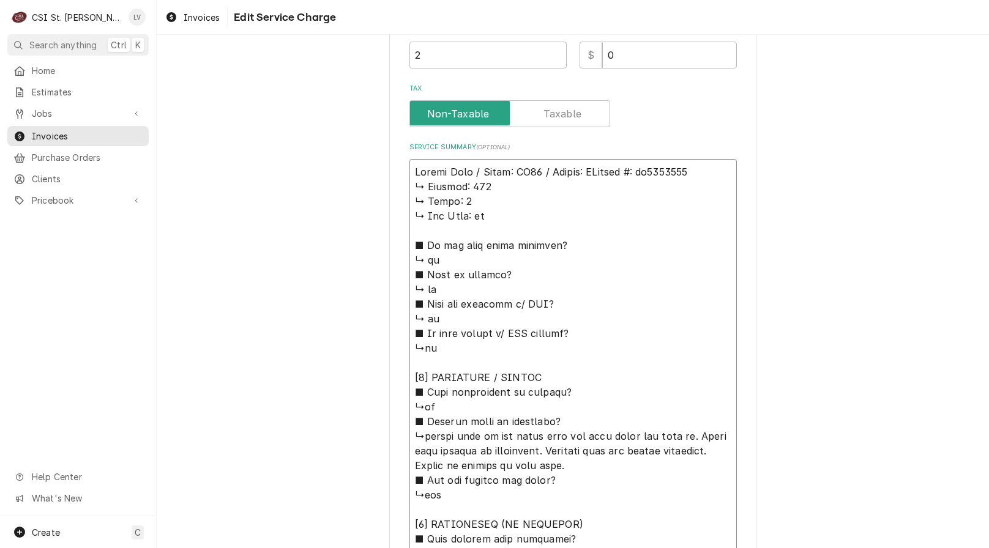
type textarea "x"
type textarea "Vulcan Hart / Model: VP18 / Serial: WM𝗿𝗶𝗮𝗹 #: wm0005085 ↳ 𝗩𝗼𝗹𝘁𝗮𝗴𝗲: 115 ↳ 𝗣𝗵𝗮𝘀𝗲:…"
type textarea "x"
type textarea "Vulcan Hart / Model: VP18 / Serial: WM𝗶𝗮𝗹 #: wm0005085 ↳ 𝗩𝗼𝗹𝘁𝗮𝗴𝗲: 115 ↳ 𝗣𝗵𝗮𝘀𝗲: …"
type textarea "x"
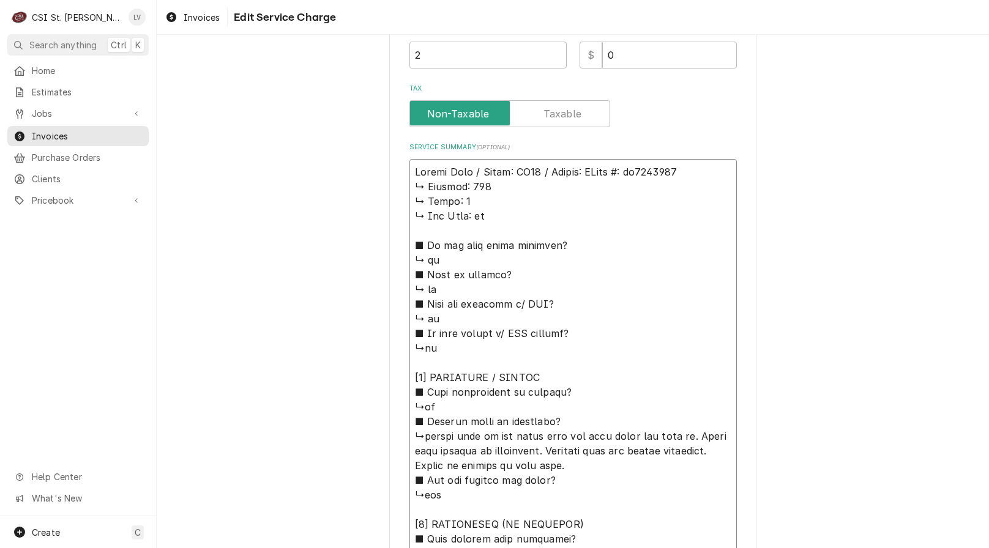
type textarea "Vulcan Hart / Model: VP18 / Serial: WM𝗮𝗹 #: wm0005085 ↳ 𝗩𝗼𝗹𝘁𝗮𝗴𝗲: 115 ↳ 𝗣𝗵𝗮𝘀𝗲: 1…"
type textarea "x"
type textarea "Vulcan Hart / Model: VP18 / Serial: WM𝗹 #: wm0005085 ↳ 𝗩𝗼𝗹𝘁𝗮𝗴𝗲: 115 ↳ 𝗣𝗵𝗮𝘀𝗲: 1 …"
type textarea "x"
type textarea "Vulcan Hart / Model: VP18 / Serial: WM #: wm0005085 ↳ 𝗩𝗼𝗹𝘁𝗮𝗴𝗲: 115 ↳ 𝗣𝗵𝗮𝘀𝗲: 1 ↳…"
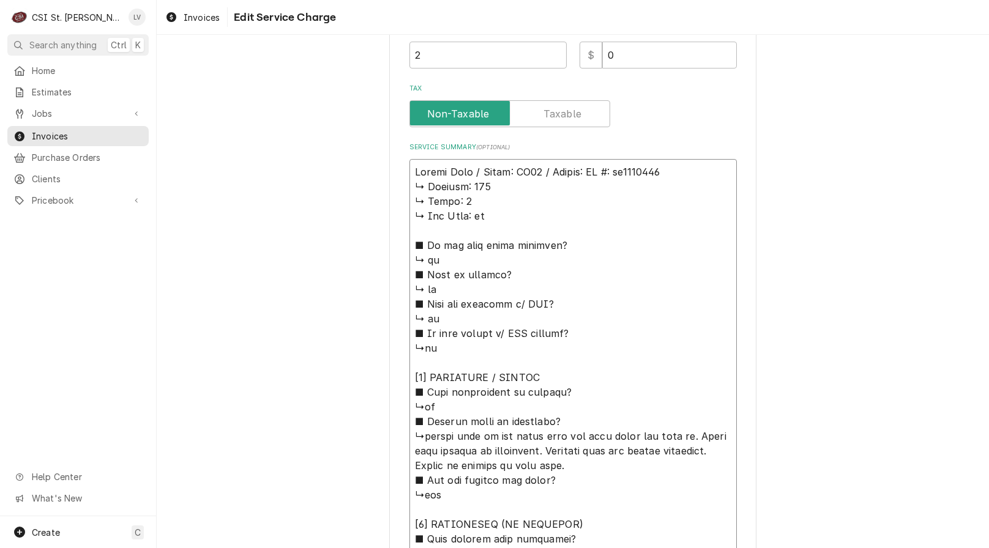
type textarea "x"
type textarea "Vulcan Hart / Model: VP18 / Serial: WM#: wm0005085 ↳ 𝗩𝗼𝗹𝘁𝗮𝗴𝗲: 115 ↳ 𝗣𝗵𝗮𝘀𝗲: 1 ↳ …"
type textarea "x"
type textarea "Vulcan Hart / Model: VP18 / Serial: WM: wm0005085 ↳ 𝗩𝗼𝗹𝘁𝗮𝗴𝗲: 115 ↳ 𝗣𝗵𝗮𝘀𝗲: 1 ↳ 𝗚…"
type textarea "x"
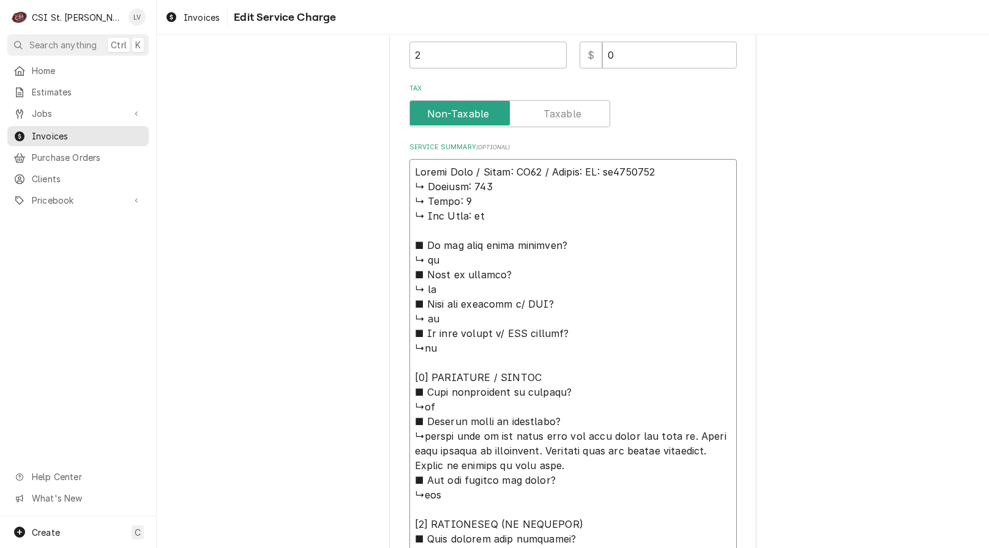
type textarea "Vulcan Hart / Model: VP18 / Serial: WM wm0005085 ↳ 𝗩𝗼𝗹𝘁𝗮𝗴𝗲: 115 ↳ 𝗣𝗵𝗮𝘀𝗲: 1 ↳ 𝗚𝗮…"
type textarea "x"
type textarea "Vulcan Hart / Model: VP18 / Serial: WMwm0005085 ↳ 𝗩𝗼𝗹𝘁𝗮𝗴𝗲: 115 ↳ 𝗣𝗵𝗮𝘀𝗲: 1 ↳ 𝗚𝗮𝘀…"
type textarea "x"
type textarea "Vulcan Hart / Model: VP18 / Serial: WMm0005085 ↳ 𝗩𝗼𝗹𝘁𝗮𝗴𝗲: 115 ↳ 𝗣𝗵𝗮𝘀𝗲: 1 ↳ 𝗚𝗮𝘀 …"
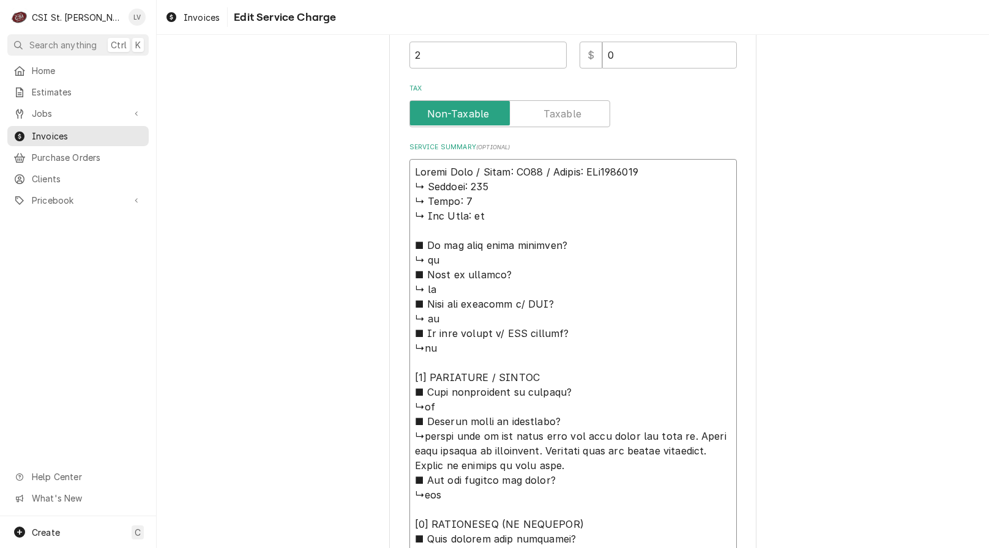
type textarea "x"
type textarea "Vulcan Hart / Model: VP18 / Serial: WM0005085 ↳ 𝗩𝗼𝗹𝘁𝗮𝗴𝗲: 115 ↳ 𝗣𝗵𝗮𝘀𝗲: 1 ↳ 𝗚𝗮𝘀 𝗧…"
type textarea "x"
type textarea "Vulcan Hart / Model: VP18 / Serial: WM005085 ↳ 𝗩𝗼𝗹𝘁𝗮𝗴𝗲: 115 ↳ 𝗣𝗵𝗮𝘀𝗲: 1 ↳ 𝗚𝗮𝘀 𝗧𝘆…"
type textarea "x"
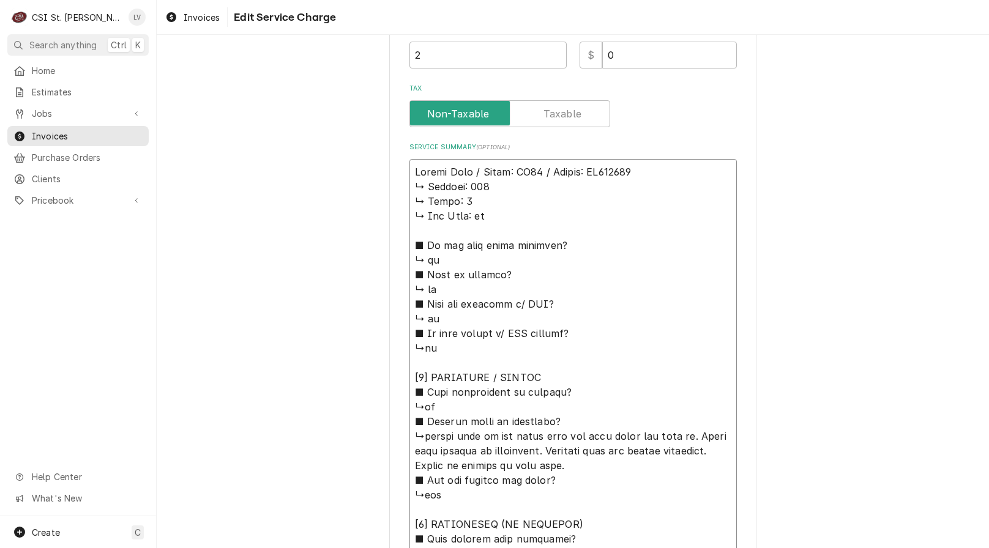
type textarea "Vulcan Hart / Model: VP18 / Serial: WM05085 ↳ 𝗩𝗼𝗹𝘁𝗮𝗴𝗲: 115 ↳ 𝗣𝗵𝗮𝘀𝗲: 1 ↳ 𝗚𝗮𝘀 𝗧𝘆𝗽…"
type textarea "x"
type textarea "Vulcan Hart / Model: VP18 / Serial: WM5085 ↳ 𝗩𝗼𝗹𝘁𝗮𝗴𝗲: 115 ↳ 𝗣𝗵𝗮𝘀𝗲: 1 ↳ 𝗚𝗮𝘀 𝗧𝘆𝗽𝗲…"
type textarea "x"
type textarea "Vulcan Hart / Model: VP18 / Serial: WM 5085 ↳ 𝗩𝗼𝗹𝘁𝗮𝗴𝗲: 115 ↳ 𝗣𝗵𝗮𝘀𝗲: 1 ↳ 𝗚𝗮𝘀 𝗧𝘆𝗽…"
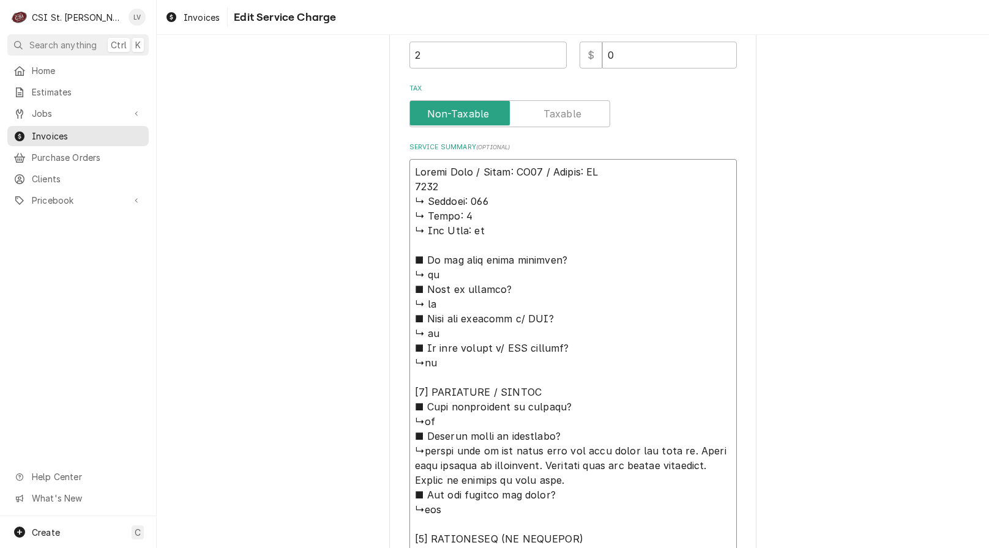
type textarea "x"
type textarea "Vulcan Hart / Model: VP18 / Serial: WM 5085 ↳ 𝗩𝗼𝗹𝘁𝗮𝗴𝗲: 115 ↳ 𝗣𝗵𝗮𝘀𝗲: 1 ↳ 𝗚𝗮𝘀 𝗧𝘆𝗽…"
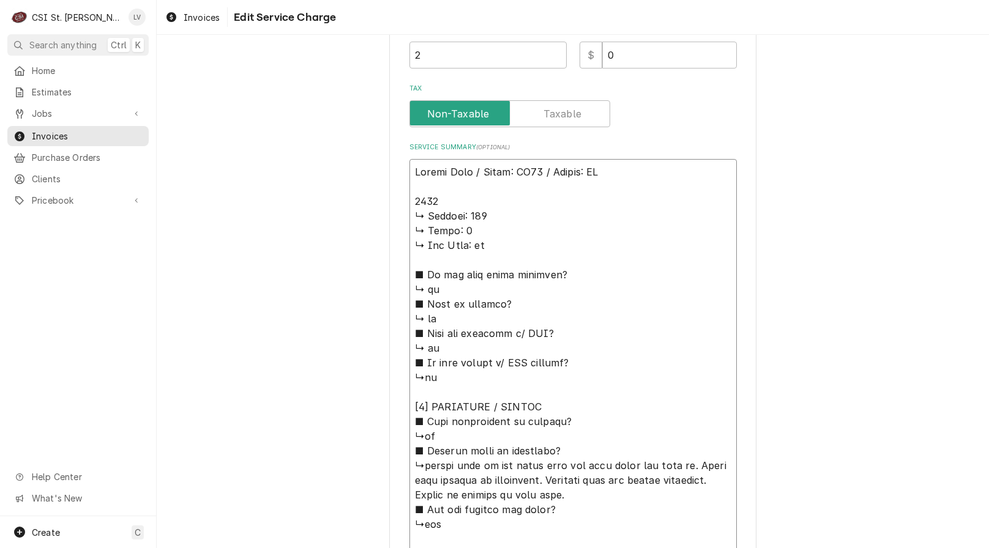
drag, startPoint x: 409, startPoint y: 198, endPoint x: 607, endPoint y: 447, distance: 318.6
click at [607, 447] on textarea "Service Summary ( optional )" at bounding box center [572, 553] width 327 height 789
type textarea "x"
type textarea "Vulcan Hart / Model: VP18 / Serial: WM ↳turned unit on and found that the unit …"
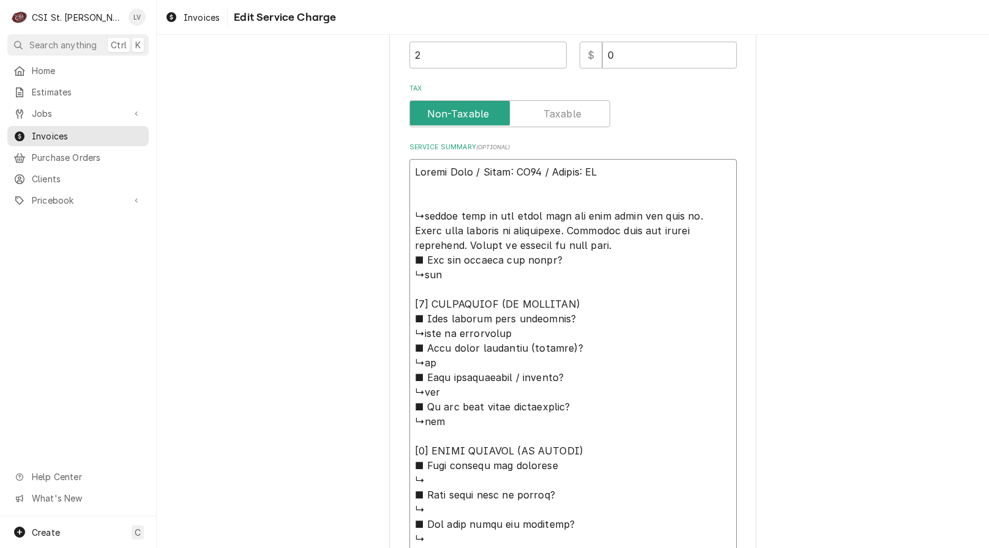
drag, startPoint x: 408, startPoint y: 214, endPoint x: 576, endPoint y: 217, distance: 167.6
click at [576, 217] on textarea "Service Summary ( optional )" at bounding box center [572, 429] width 327 height 540
type textarea "x"
type textarea "Vulcan Hart / Model: VP18 / Serial: WM F unit would not heat up. Found wire dam…"
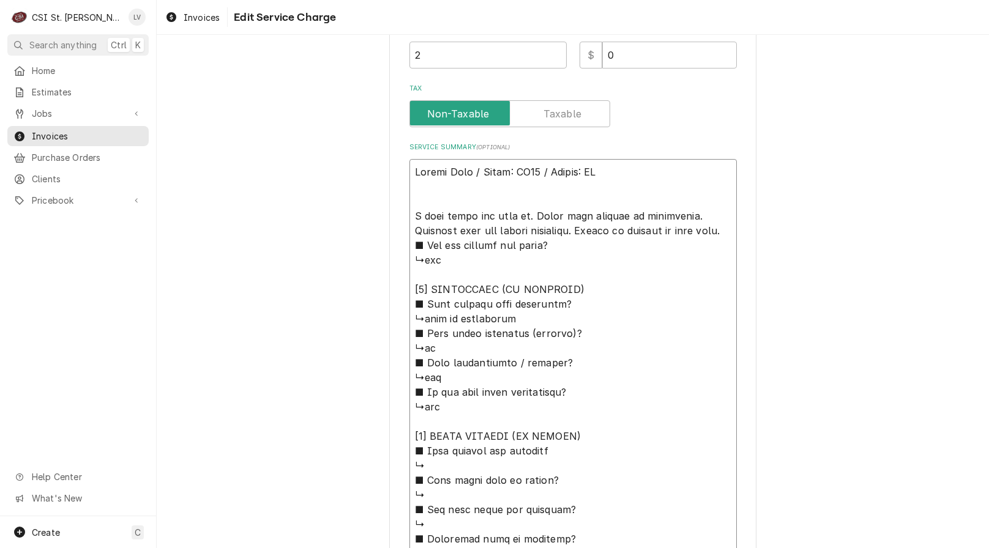
type textarea "x"
type textarea "Vulcan Hart / Model: VP18 / Serial: WM Fo unit would not heat up. Found wire da…"
type textarea "x"
type textarea "Vulcan Hart / Model: VP18 / Serial: WM Fou unit would not heat up. Found wire d…"
type textarea "x"
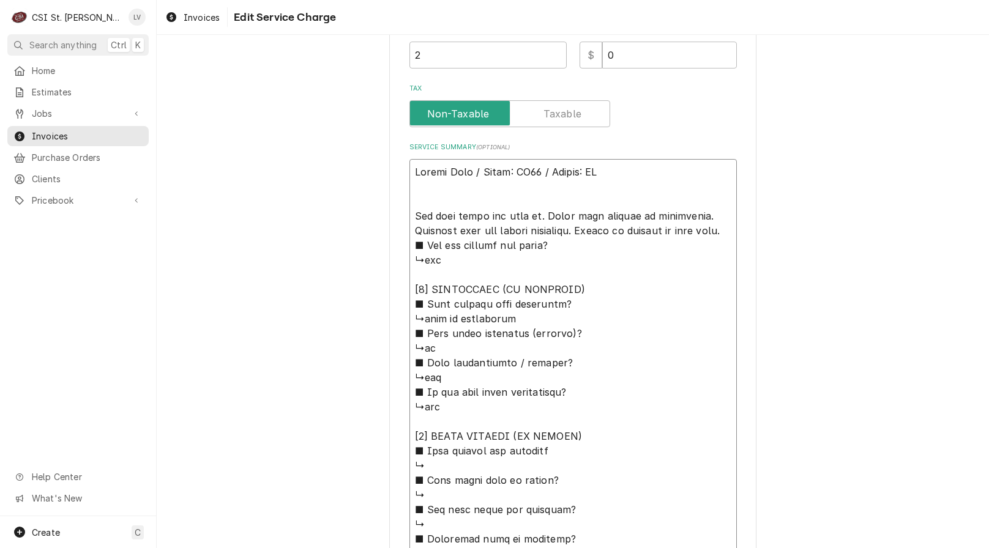
type textarea "Vulcan Hart / Model: VP18 / Serial: WM Foun unit would not heat up. Found wire …"
type textarea "x"
type textarea "Vulcan Hart / Model: VP18 / Serial: WM Found unit would not heat up. Found wire…"
drag, startPoint x: 547, startPoint y: 215, endPoint x: 577, endPoint y: 220, distance: 30.9
click at [551, 215] on textarea "Service Summary ( optional )" at bounding box center [572, 429] width 327 height 540
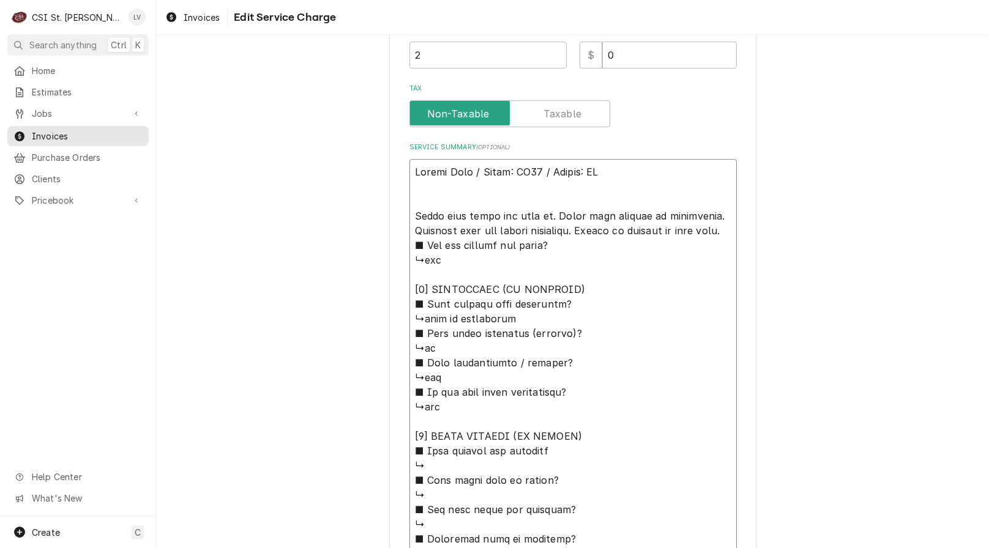
type textarea "x"
type textarea "Vulcan Hart / Model: VP18 / Serial: WM Found unit would not heat up Found wire …"
type textarea "x"
type textarea "Vulcan Hart / Model: VP18 / Serial: WM Found unit would not heat up d Found wir…"
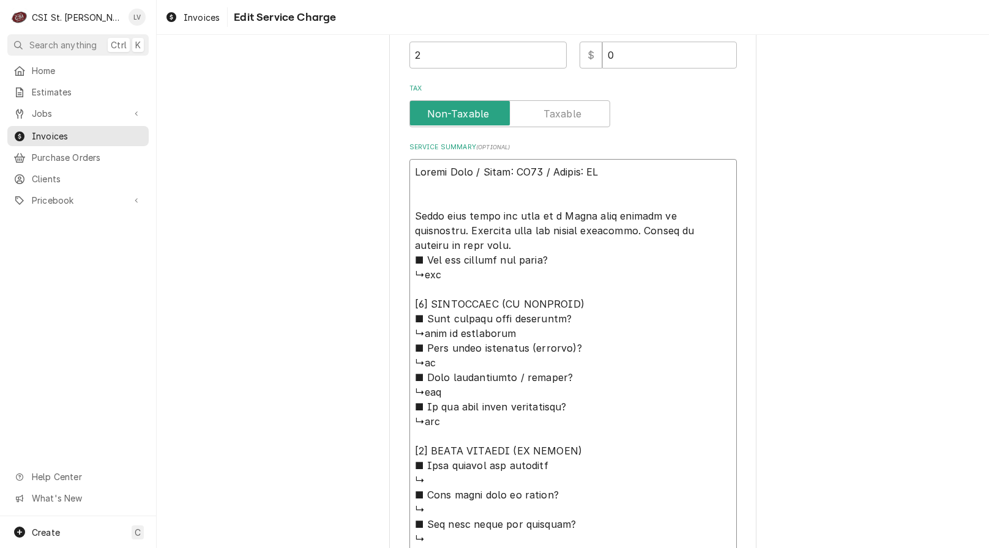
type textarea "x"
type textarea "Vulcan Hart / Model: VP18 / Serial: WM Found unit would not heat up du Found wi…"
type textarea "x"
type textarea "Vulcan Hart / Model: VP18 / Serial: WM Found unit would not heat up due Found w…"
type textarea "x"
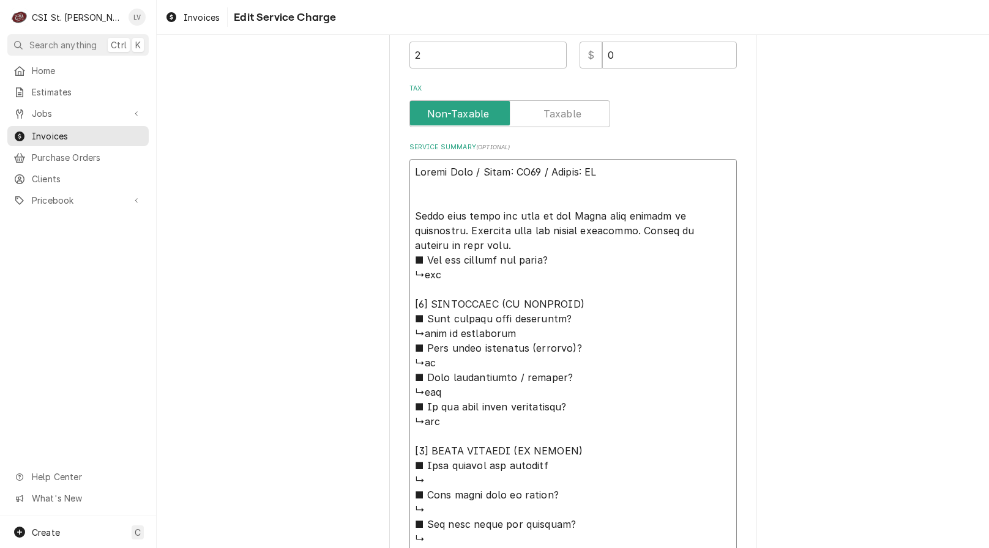
type textarea "Vulcan Hart / Model: VP18 / Serial: WM Found unit would not heat up due Found w…"
type textarea "x"
type textarea "Vulcan Hart / Model: VP18 / Serial: WM Found unit would not heat up due t Found…"
type textarea "x"
type textarea "Vulcan Hart / Model: VP18 / Serial: WM Found unit would not heat up due to Foun…"
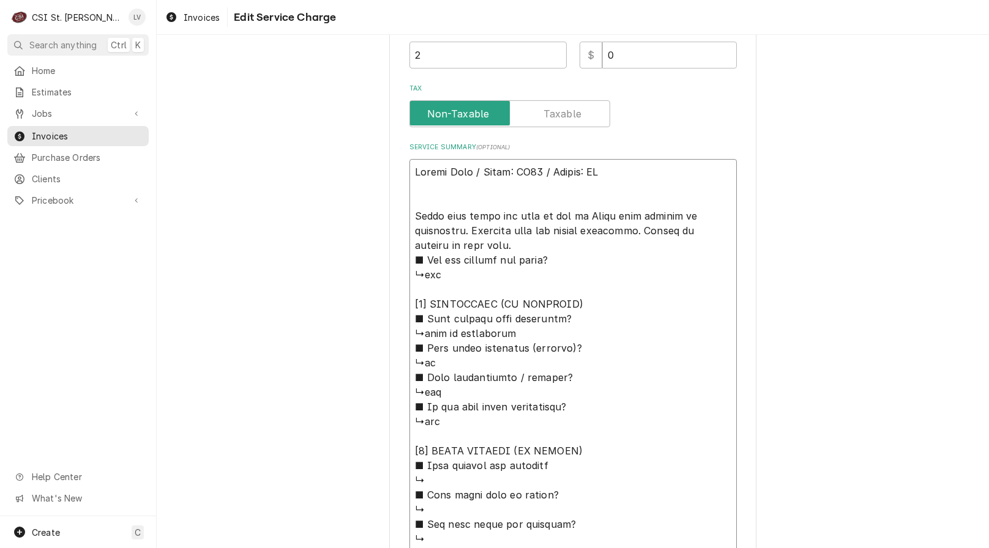
type textarea "x"
type textarea "Vulcan Hart / Model: VP18 / Serial: WM Found unit would not heat up due to Foun…"
type textarea "x"
type textarea "Vulcan Hart / Model: VP18 / Serial: WM Found unit would not heat up due to d Fo…"
type textarea "x"
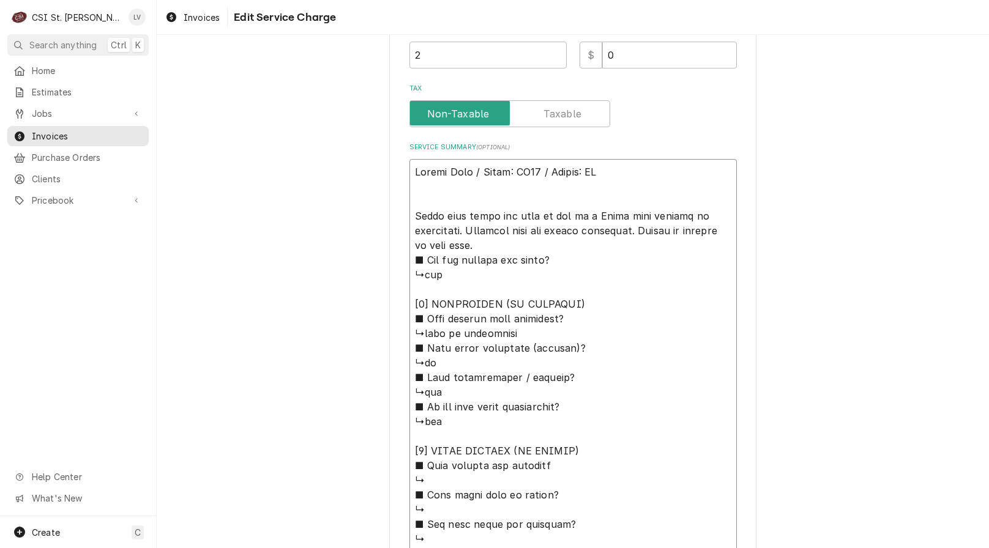
type textarea "Vulcan Hart / Model: VP18 / Serial: WM Found unit would not heat up due to da F…"
drag, startPoint x: 401, startPoint y: 215, endPoint x: 425, endPoint y: 211, distance: 24.7
click at [409, 212] on div "Use the fields below to edit this service charge Short Description Job | Servic…" at bounding box center [572, 212] width 367 height 1163
click at [412, 215] on textarea "Service Summary ( optional )" at bounding box center [572, 429] width 327 height 540
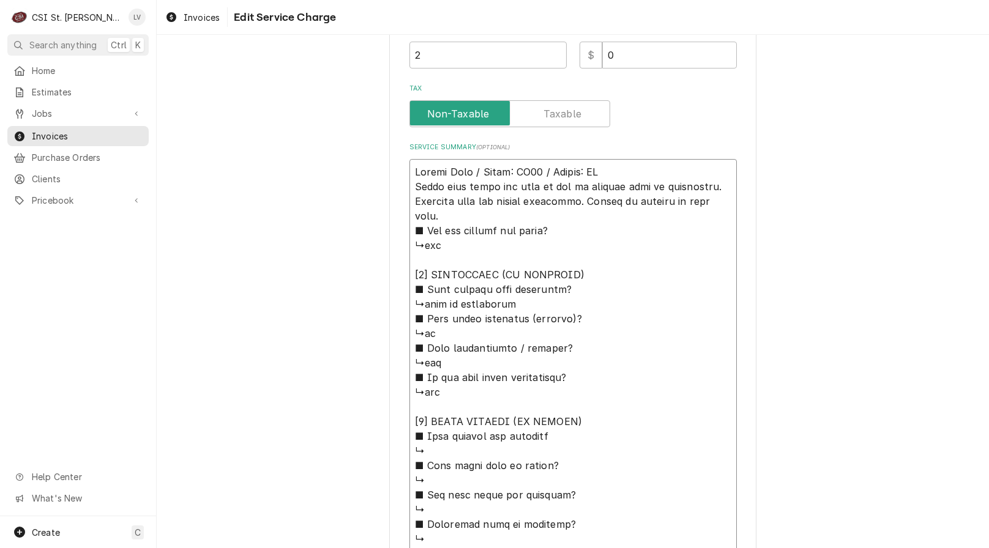
drag, startPoint x: 440, startPoint y: 220, endPoint x: 369, endPoint y: 158, distance: 94.5
click at [369, 158] on div "Use the fields below to edit this service charge Short Description Job | Servic…" at bounding box center [573, 198] width 832 height 1156
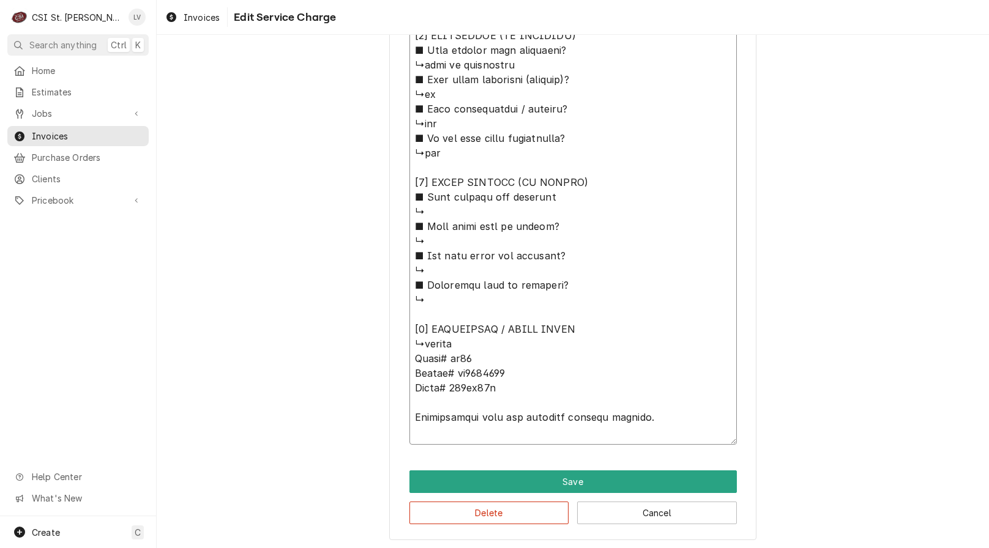
scroll to position [611, 0]
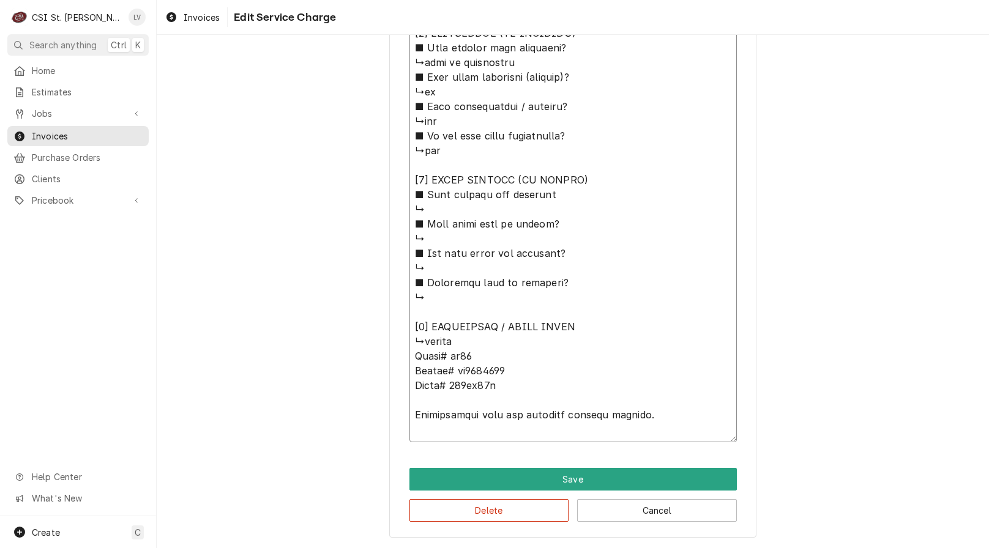
click at [412, 415] on textarea "Service Summary ( optional )" at bounding box center [572, 209] width 327 height 466
paste textarea "Vulcan Hart / Model: VP18 / Serial: WM Found unit would not heat up due to dama…"
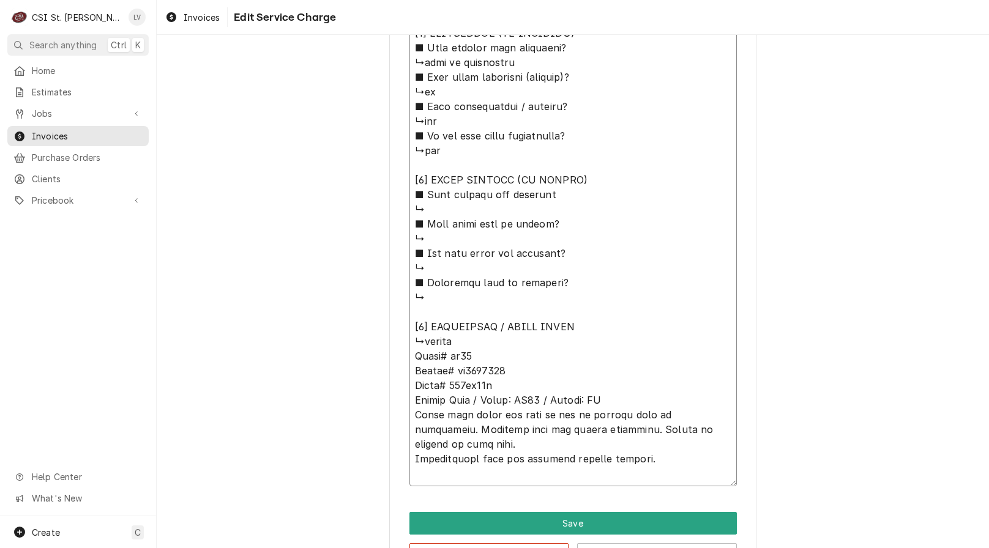
click at [593, 415] on textarea "Service Summary ( optional )" at bounding box center [572, 231] width 327 height 510
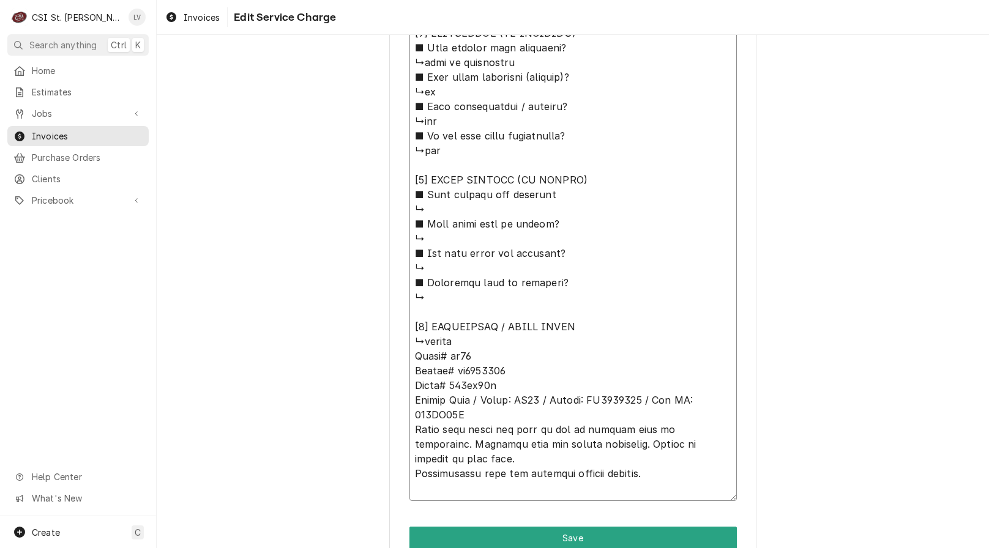
drag, startPoint x: 412, startPoint y: 418, endPoint x: 517, endPoint y: 470, distance: 117.4
click at [516, 470] on textarea "Service Summary ( optional )" at bounding box center [572, 238] width 327 height 525
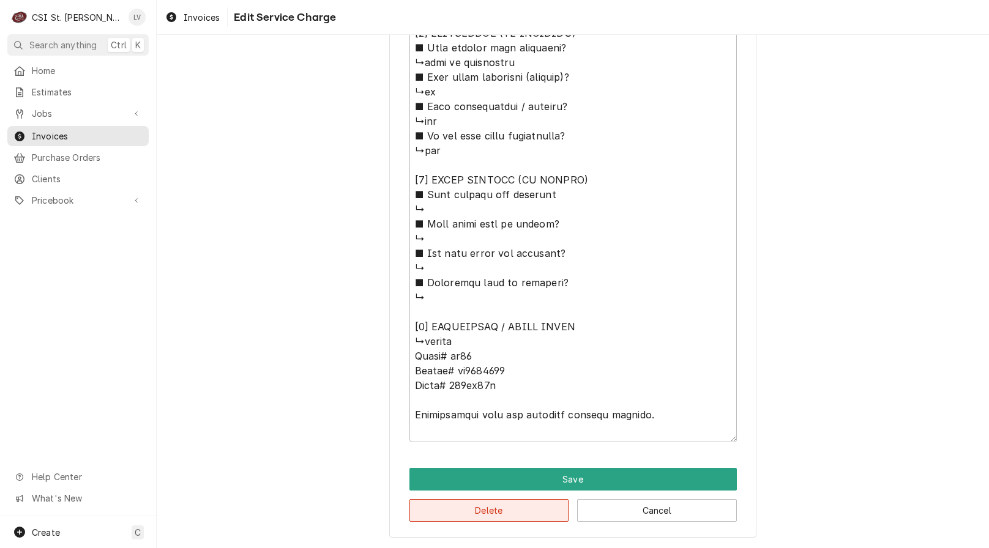
click at [491, 517] on button "Delete" at bounding box center [489, 510] width 160 height 23
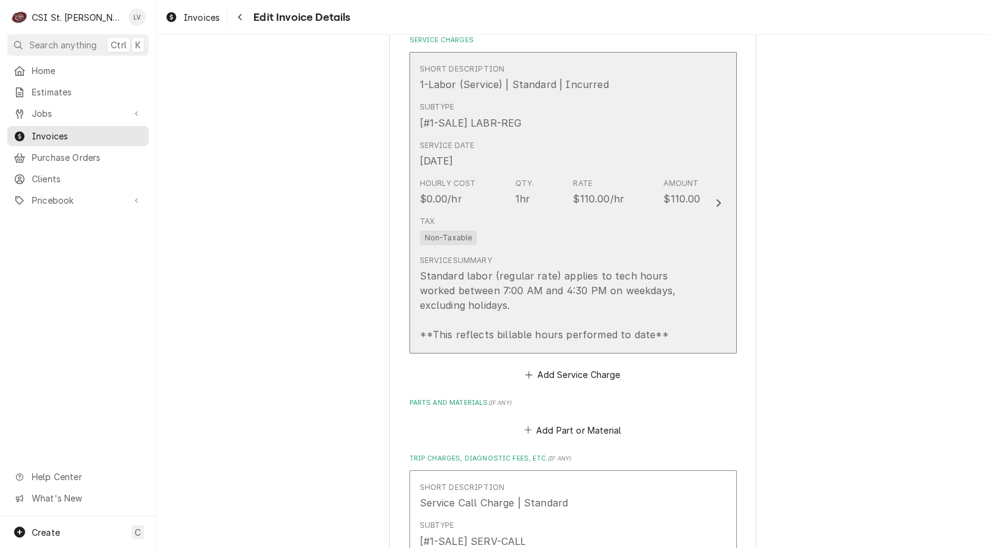
click at [514, 250] on div "Tax Non-Taxable" at bounding box center [560, 230] width 281 height 39
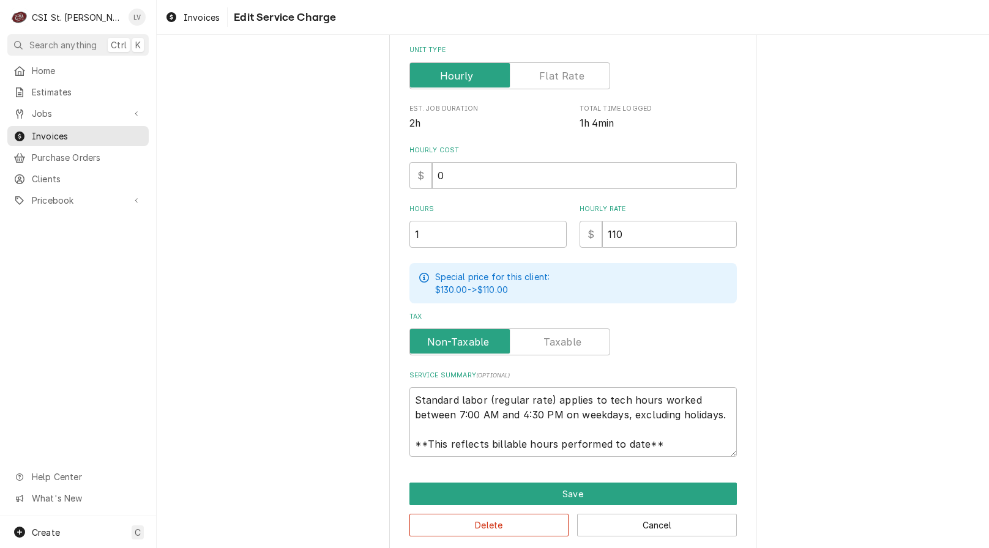
scroll to position [262, 0]
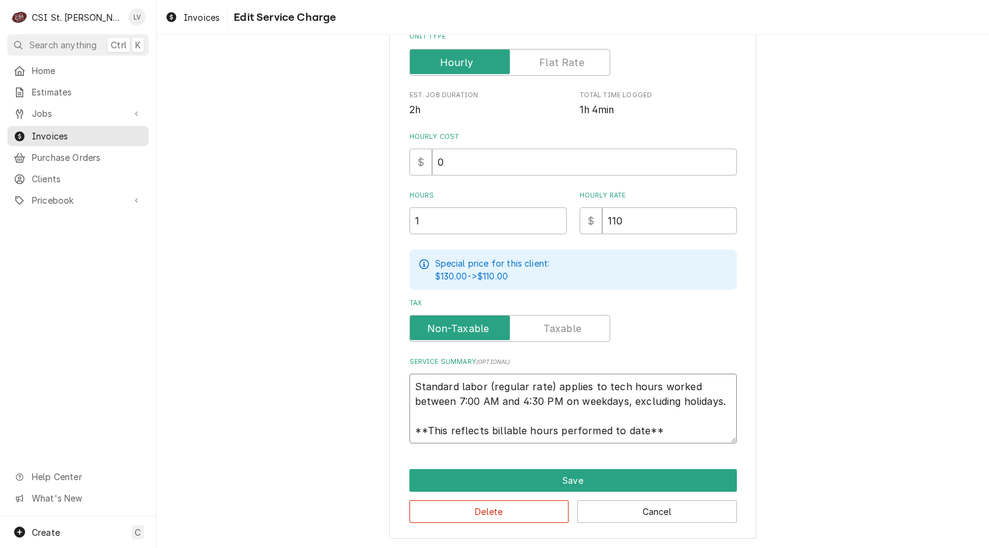
drag, startPoint x: 404, startPoint y: 387, endPoint x: 718, endPoint y: 425, distance: 316.1
click at [718, 426] on textarea "Standard labor (regular rate) applies to tech hours worked between 7:00 AM and …" at bounding box center [572, 409] width 327 height 70
click at [620, 418] on textarea "Standard labor (regular rate) applies to tech hours worked between 7:00 AM and …" at bounding box center [572, 409] width 327 height 70
click at [518, 412] on textarea "Standard labor (regular rate) applies to tech hours worked between 7:00 AM and …" at bounding box center [572, 409] width 327 height 70
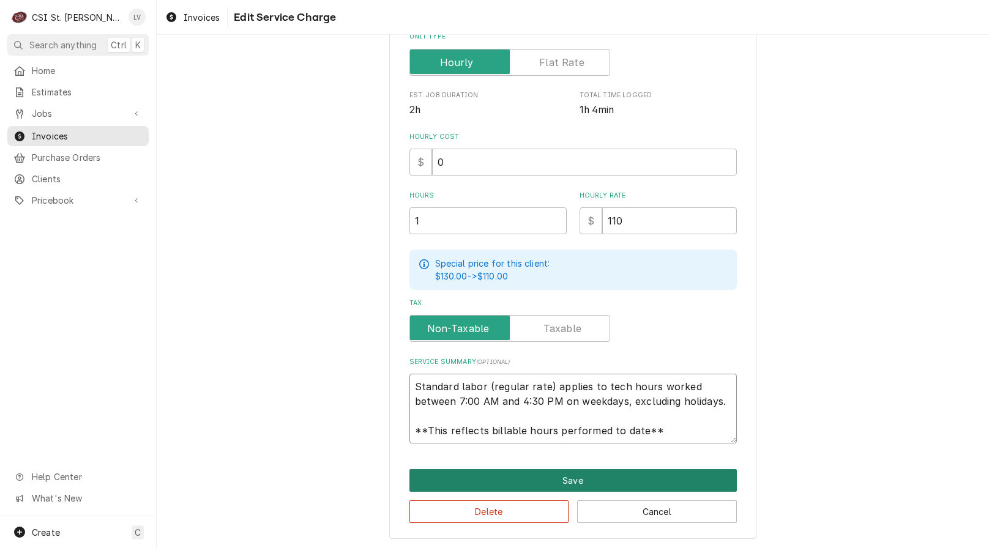
drag, startPoint x: 409, startPoint y: 385, endPoint x: 705, endPoint y: 468, distance: 306.8
click at [705, 468] on div "Use the fields below to edit this service charge Short Description 1-Labor (Ser…" at bounding box center [572, 167] width 367 height 743
paste textarea "Vulcan Hart / Model: VP18 / Serial: WM0005085 / Tag ID: 191DL90B Found unit wou…"
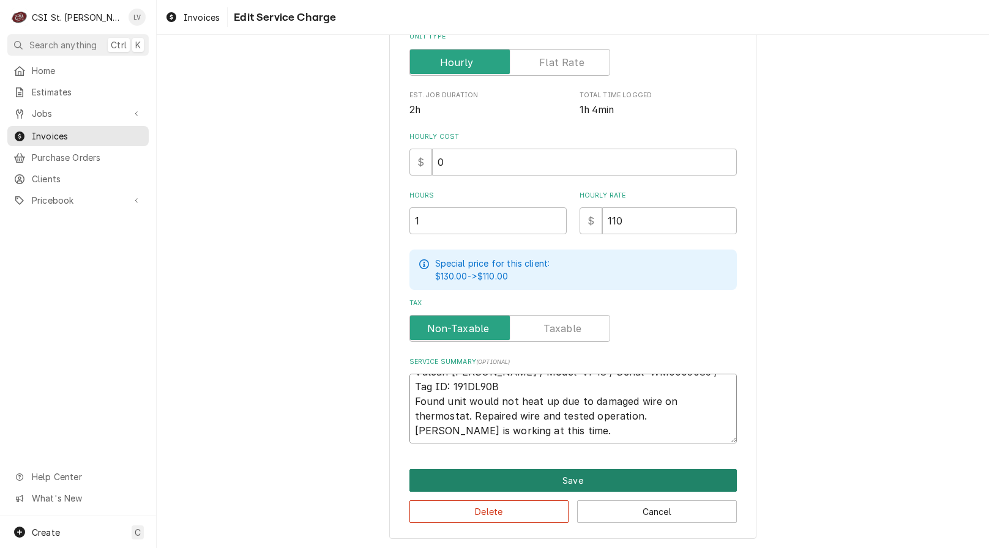
scroll to position [0, 0]
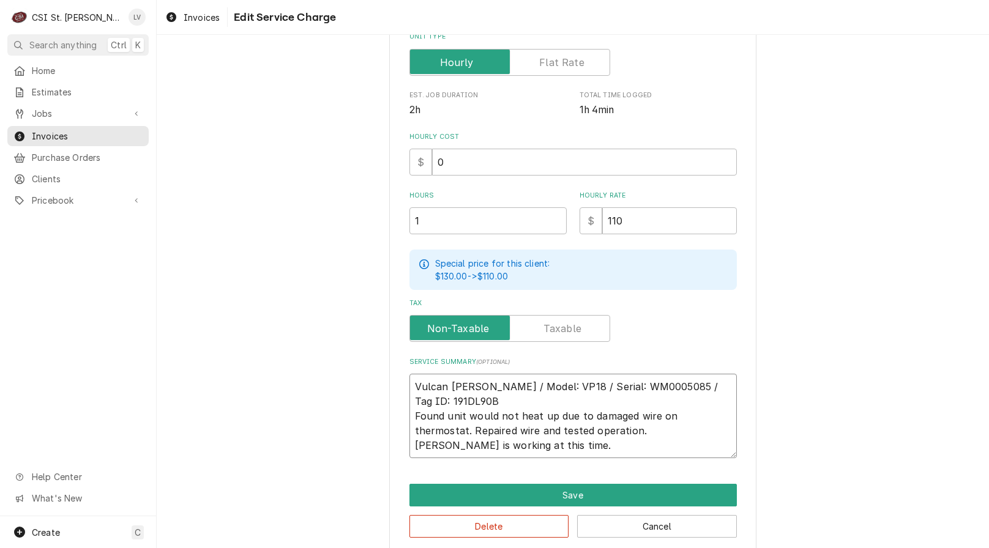
click at [466, 404] on textarea "Vulcan Hart / Model: VP18 / Serial: WM0005085 / Tag ID: 191DL90B Found unit wou…" at bounding box center [572, 416] width 327 height 84
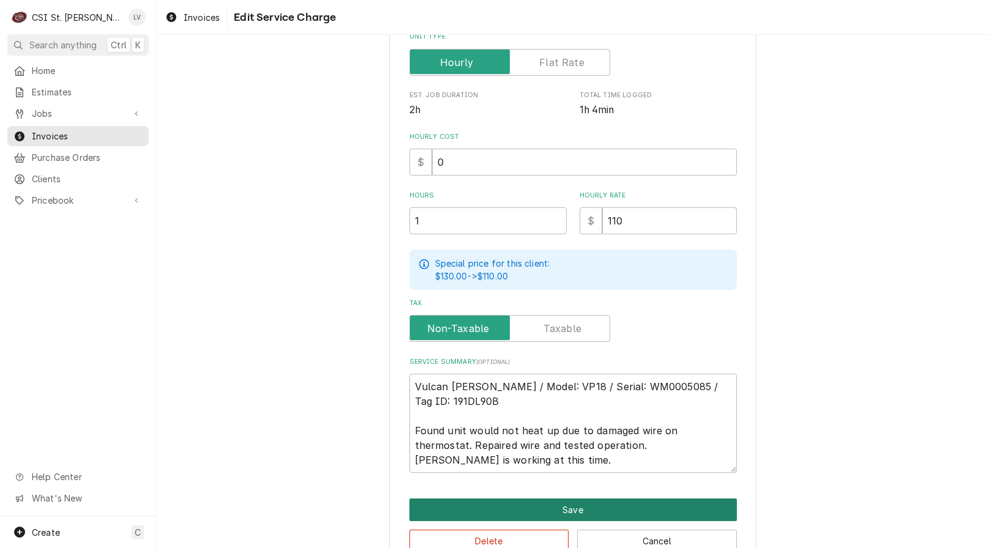
click at [550, 510] on button "Save" at bounding box center [572, 510] width 327 height 23
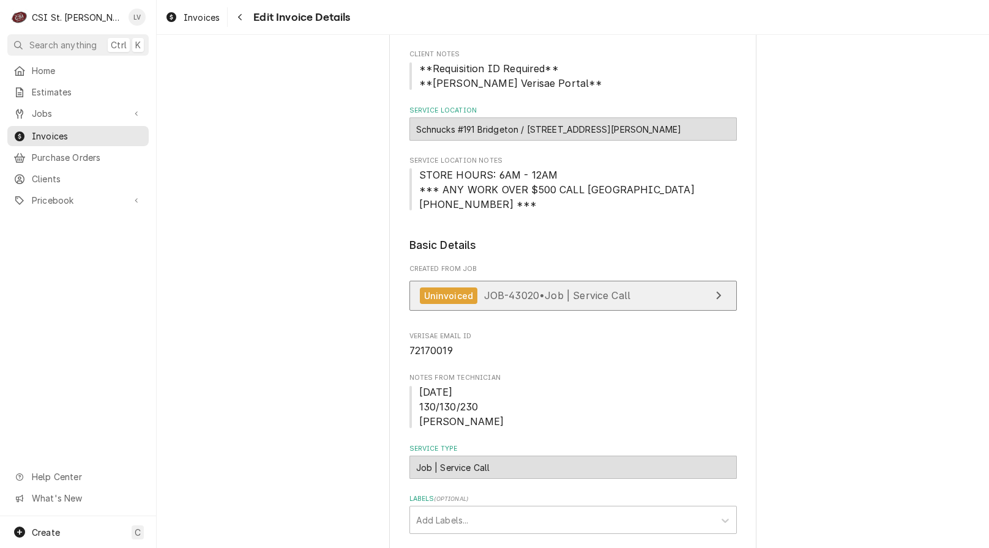
scroll to position [131, 0]
click at [576, 302] on div "Uninvoiced JOB-43020 • Job | Service Call" at bounding box center [525, 296] width 211 height 17
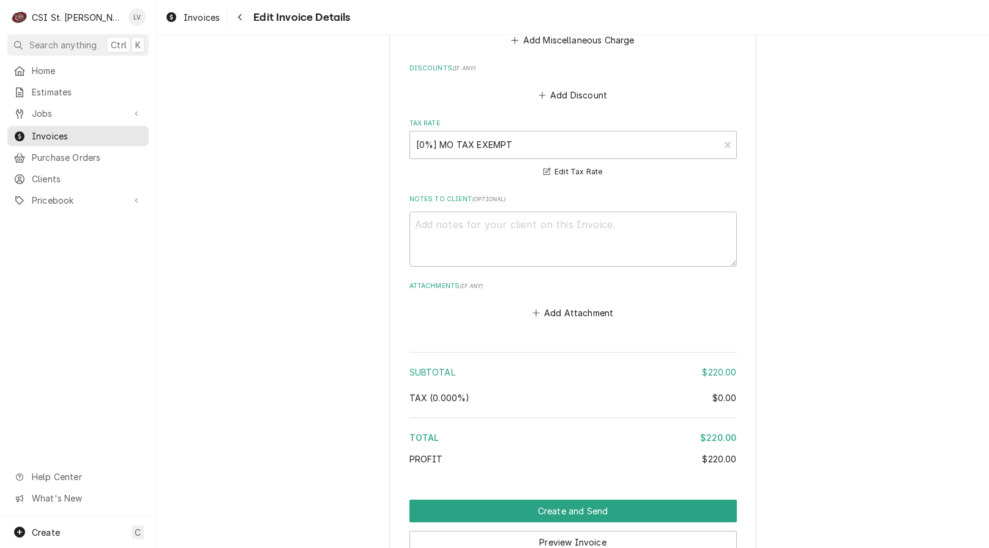
scroll to position [1977, 0]
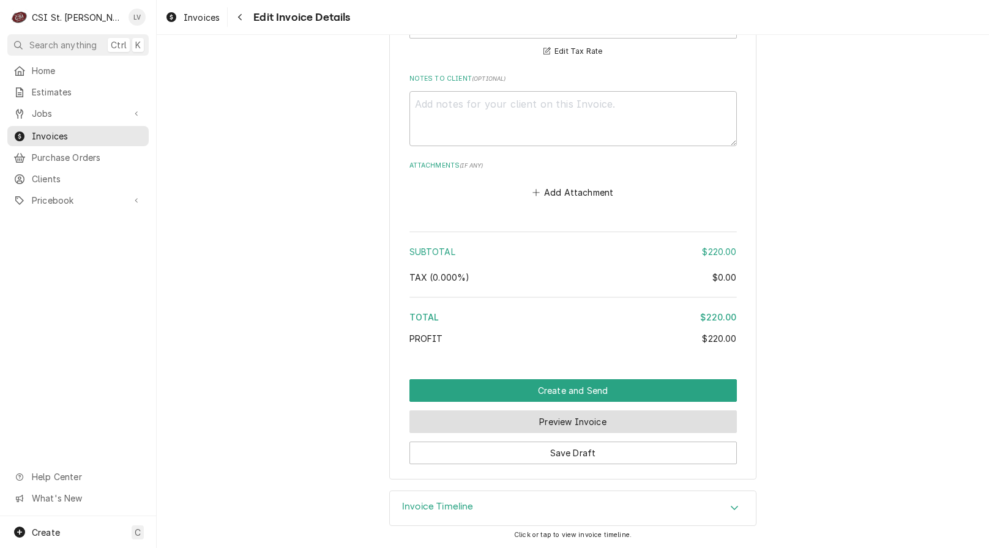
click at [576, 421] on button "Preview Invoice" at bounding box center [572, 421] width 327 height 23
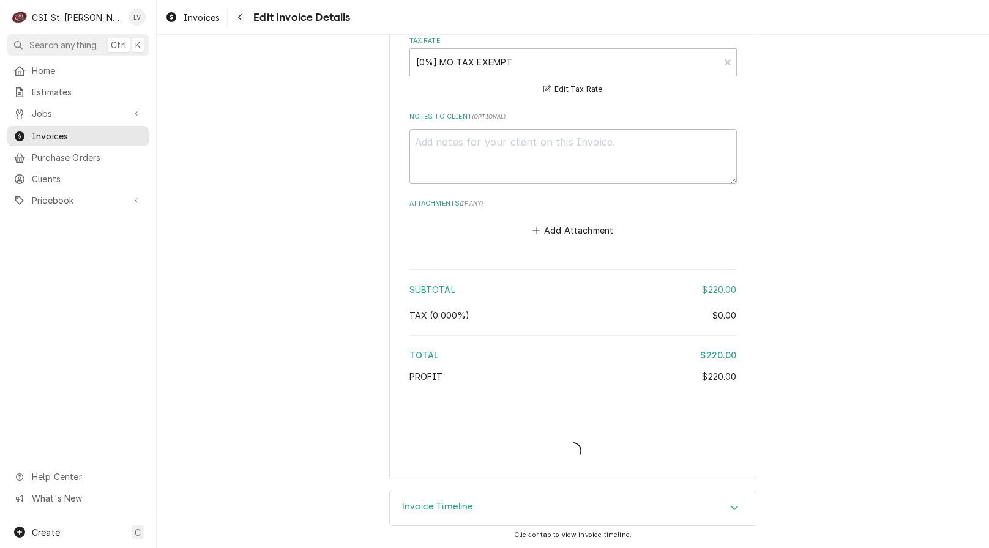
scroll to position [1939, 0]
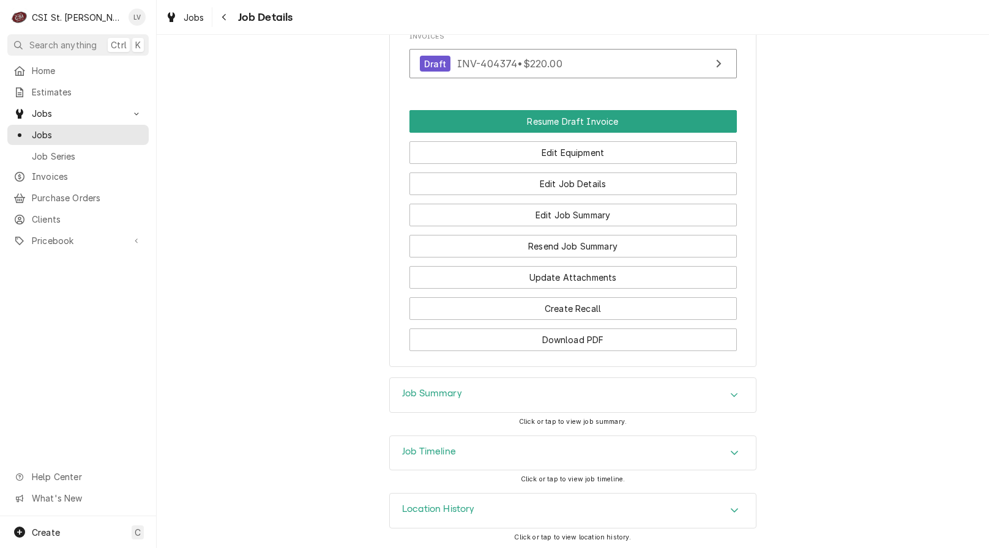
scroll to position [1288, 0]
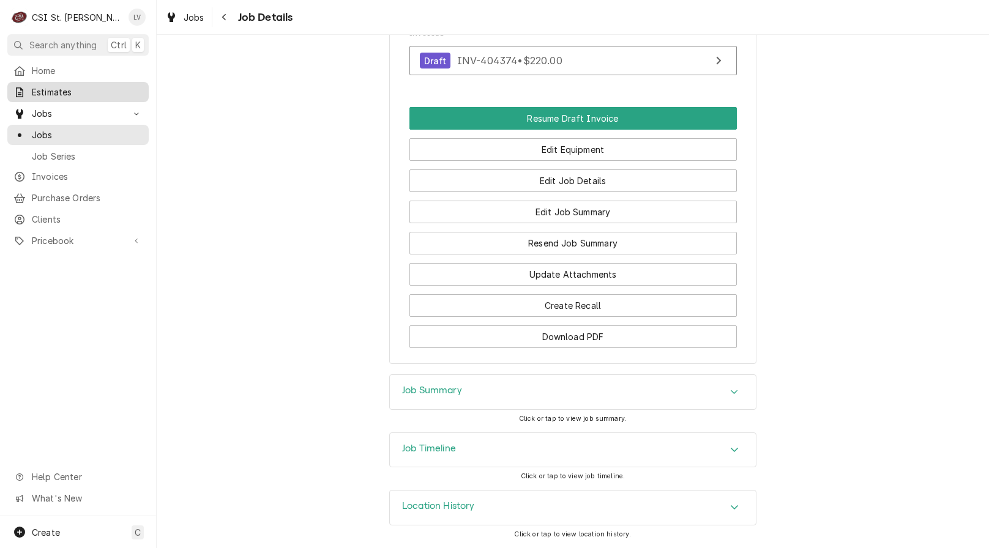
click at [64, 88] on span "Estimates" at bounding box center [87, 92] width 111 height 13
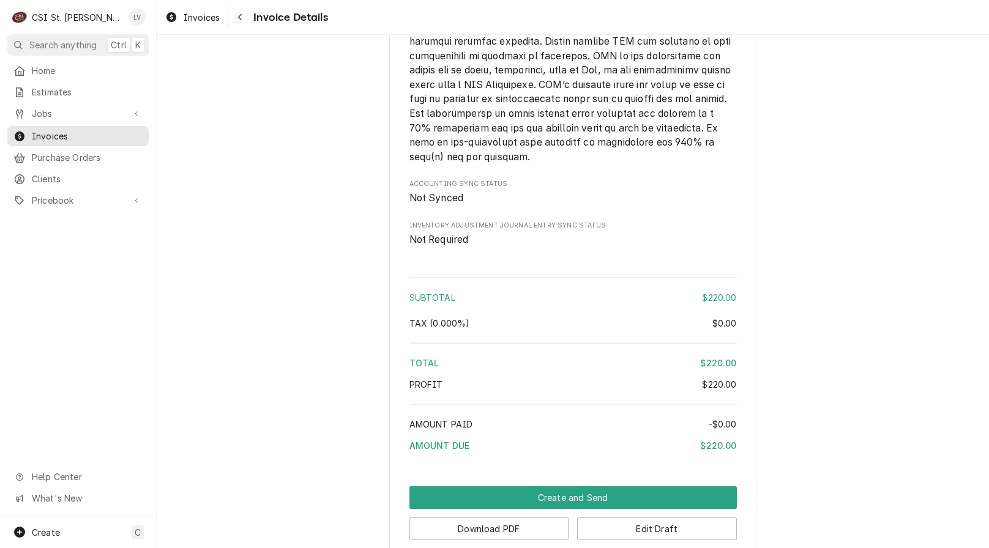
scroll to position [1852, 0]
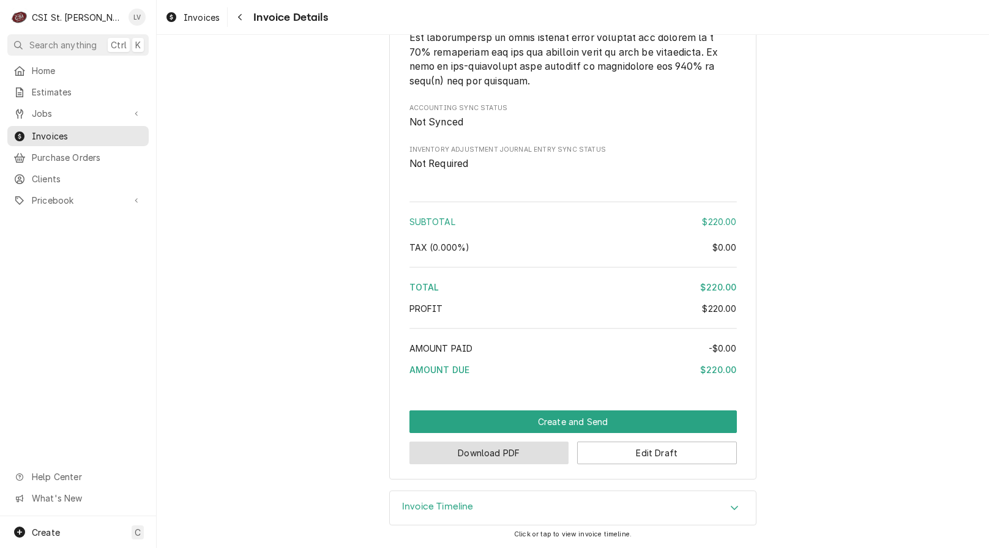
click at [477, 459] on button "Download PDF" at bounding box center [489, 453] width 160 height 23
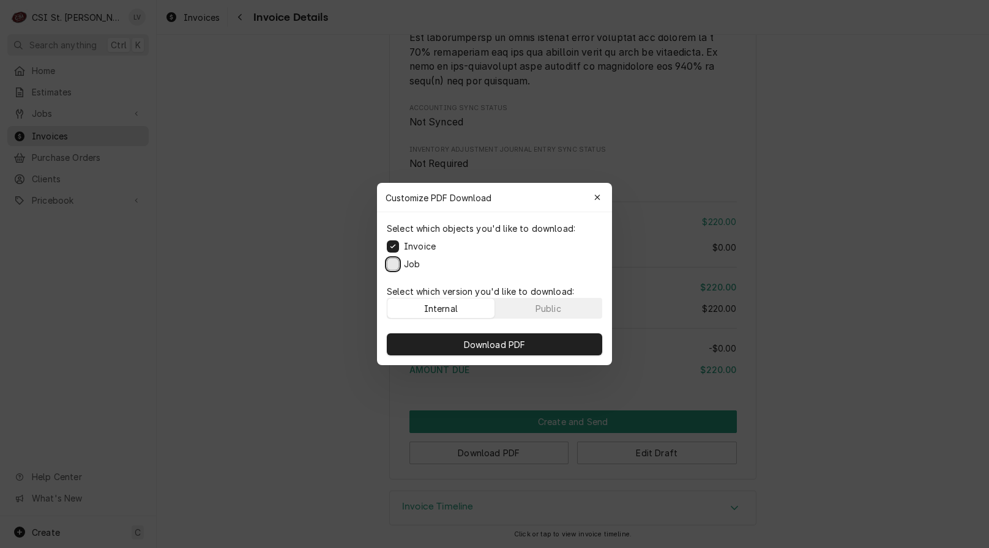
drag, startPoint x: 393, startPoint y: 265, endPoint x: 404, endPoint y: 265, distance: 11.6
click at [401, 265] on div "Job" at bounding box center [403, 264] width 33 height 13
click at [511, 341] on span "Download PDF" at bounding box center [494, 344] width 67 height 13
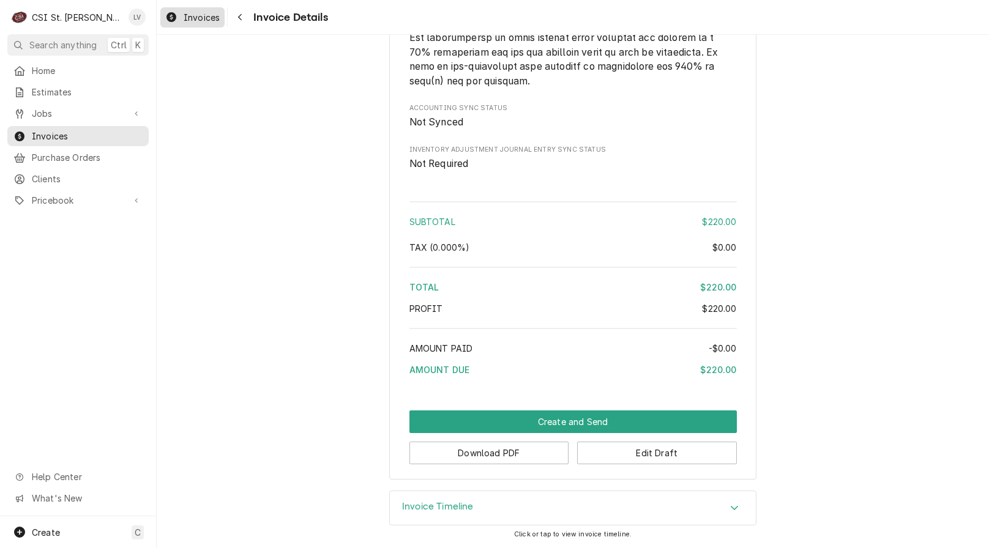
click at [193, 22] on span "Invoices" at bounding box center [202, 17] width 36 height 13
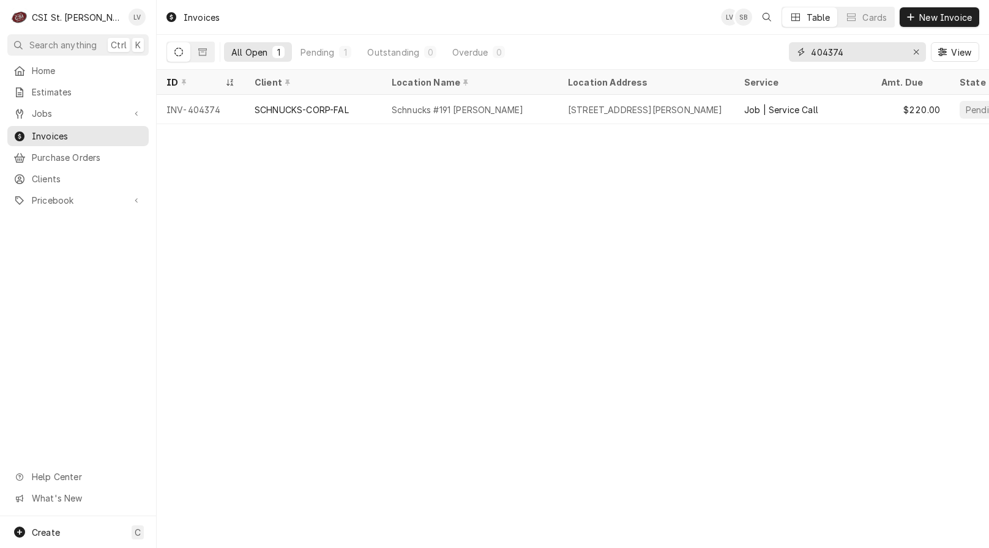
click at [855, 53] on input "404374" at bounding box center [857, 52] width 92 height 20
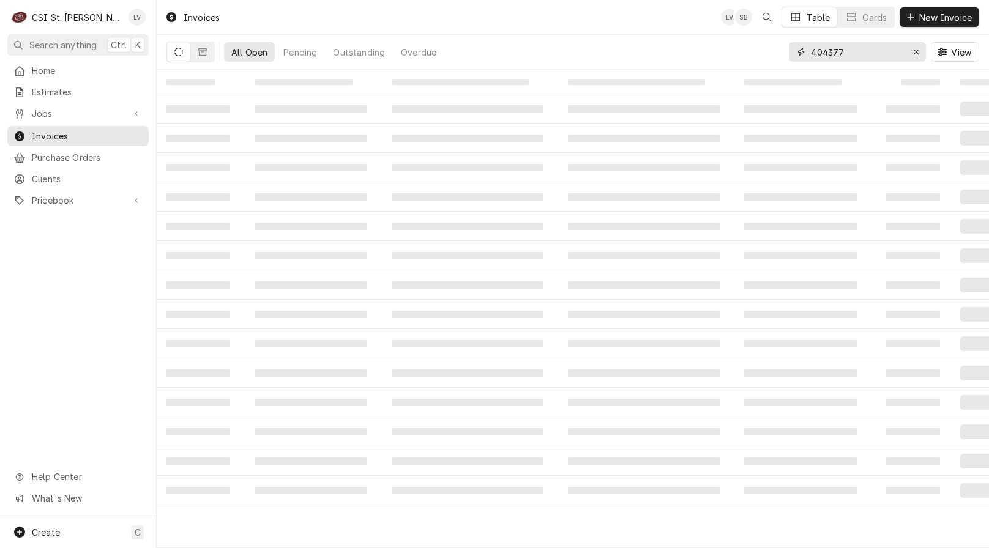
type input "404377"
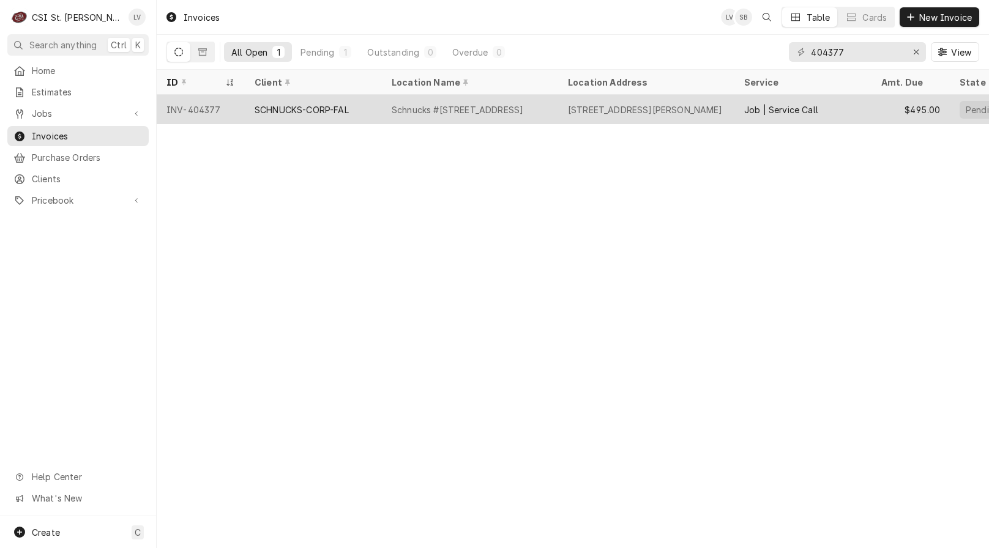
click at [273, 105] on div "SCHNUCKS-CORP-FAL" at bounding box center [301, 109] width 94 height 13
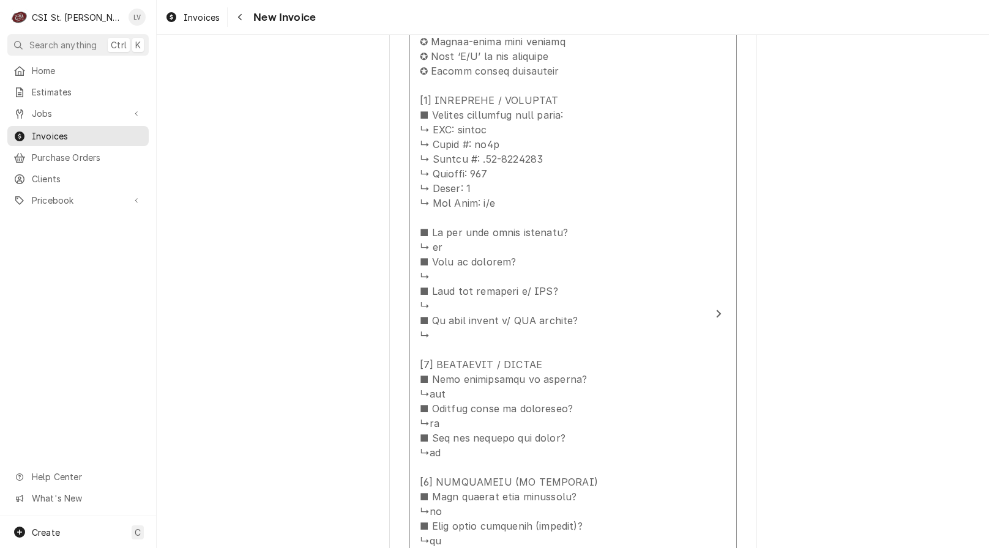
scroll to position [1468, 0]
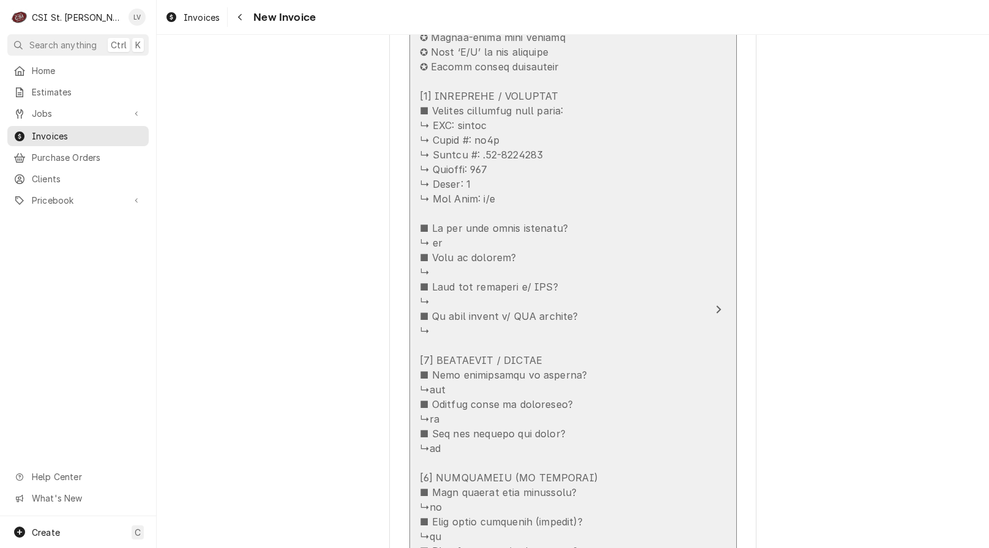
click at [563, 300] on div "Update Line Item" at bounding box center [560, 412] width 281 height 852
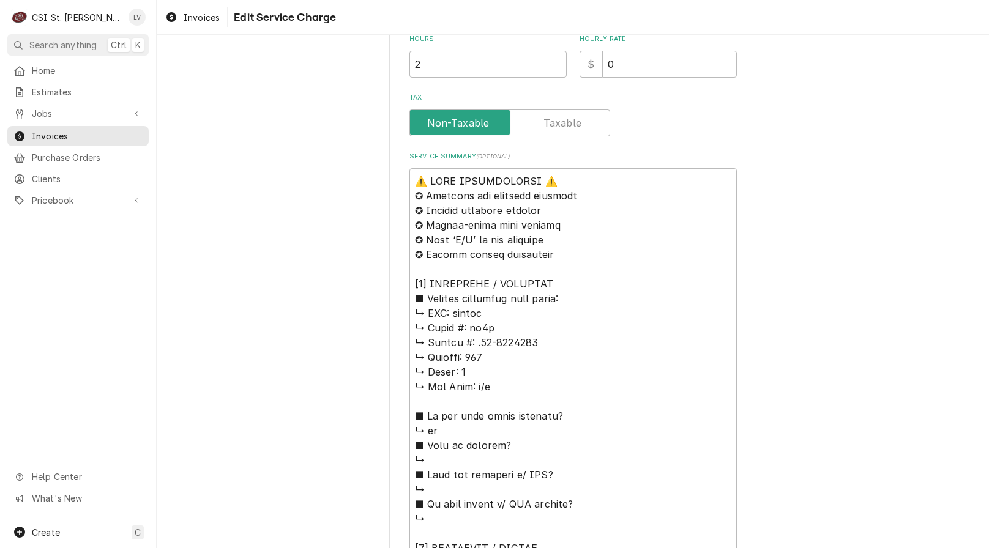
scroll to position [428, 0]
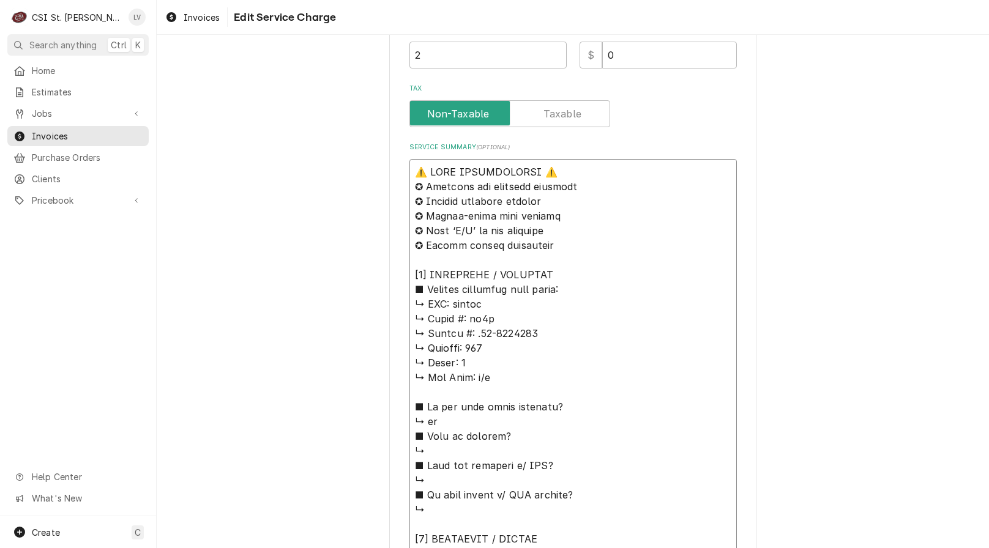
drag, startPoint x: 491, startPoint y: 302, endPoint x: 356, endPoint y: 154, distance: 200.1
click at [356, 154] on div "Use the fields below to edit this service charge Short Description Job | Servic…" at bounding box center [573, 374] width 832 height 1508
type textarea "x"
type textarea "L ↳ Ipsum #: do2s ↳ Ametco #: .90-7641991 ↳ Adipisc: 147 ↳ Elits: 5 ↳ Doe Temp:…"
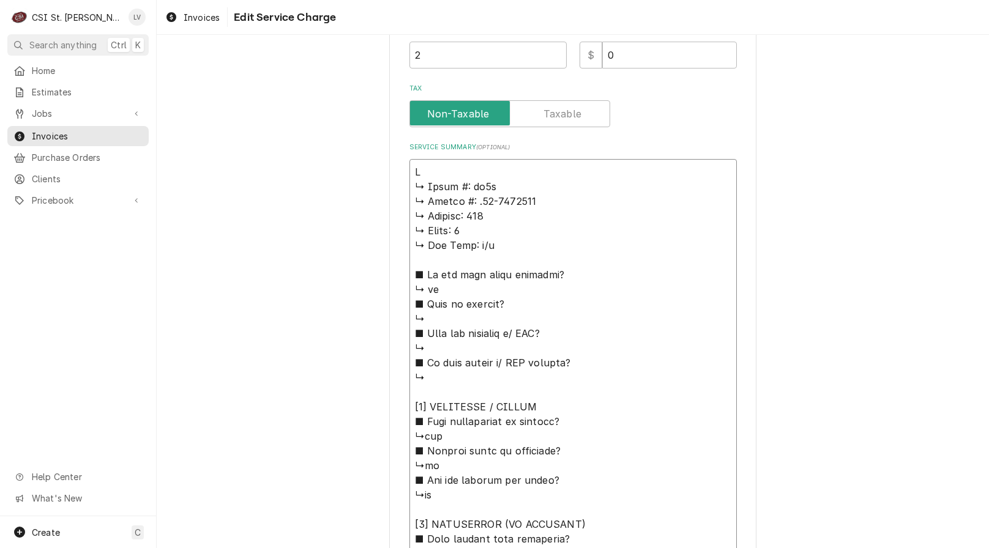
type textarea "x"
type textarea "Lo ↳ Ipsum #: do4s ↳ Ametco #: .08-4181433 ↳ Adipisc: 448 ↳ Elits: 0 ↳ Doe Temp…"
type textarea "x"
type textarea "Lor ↳ Ipsum #: do1s ↳ Ametco #: .45-2365952 ↳ Adipisc: 752 ↳ Elits: 9 ↳ Doe Tem…"
type textarea "x"
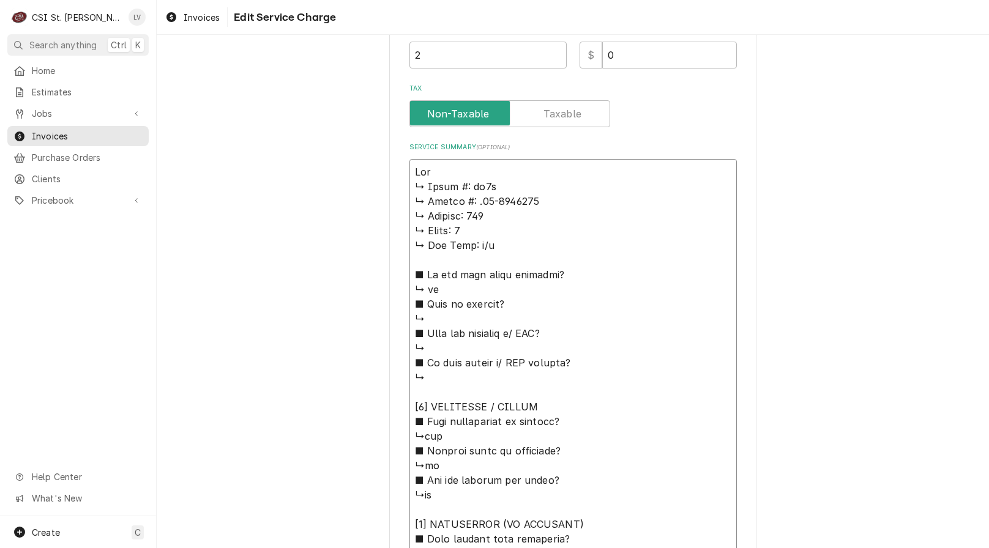
type textarea "Lore ↳ Ipsum #: do7s ↳ Ametco #: .68-6713667 ↳ Adipisc: 506 ↳ Elits: 9 ↳ Doe Te…"
type textarea "x"
type textarea "Lorem ↳ Ipsum #: do6s ↳ Ametco #: .77-9645044 ↳ Adipisc: 088 ↳ Elits: 9 ↳ Doe T…"
type textarea "x"
type textarea "Loremi ↳ Dolor #: si7a ↳ Consec #: .18-5171920 ↳ Adipisc: 060 ↳ Elits: 4 ↳ Doe …"
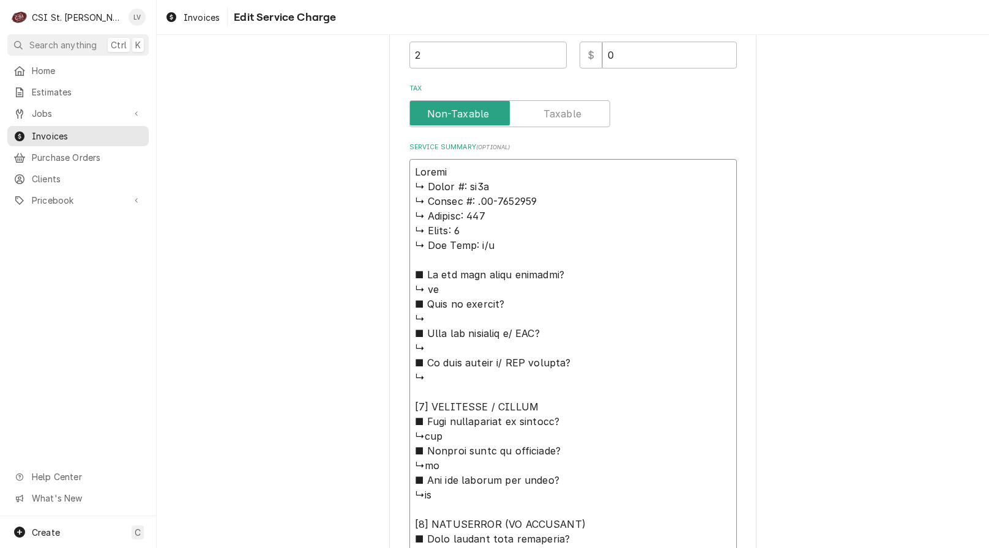
type textarea "x"
type textarea "Loremi ↳ Dolor #: si7a ↳ Consec #: .59-4858380 ↳ Adipisc: 756 ↳ Elits: 4 ↳ Doe …"
type textarea "x"
type textarea "Loremi / ↳ Dolor #: si0a ↳ Consec #: .45-3205793 ↳ Adipisc: 040 ↳ Elits: 5 ↳ Do…"
type textarea "x"
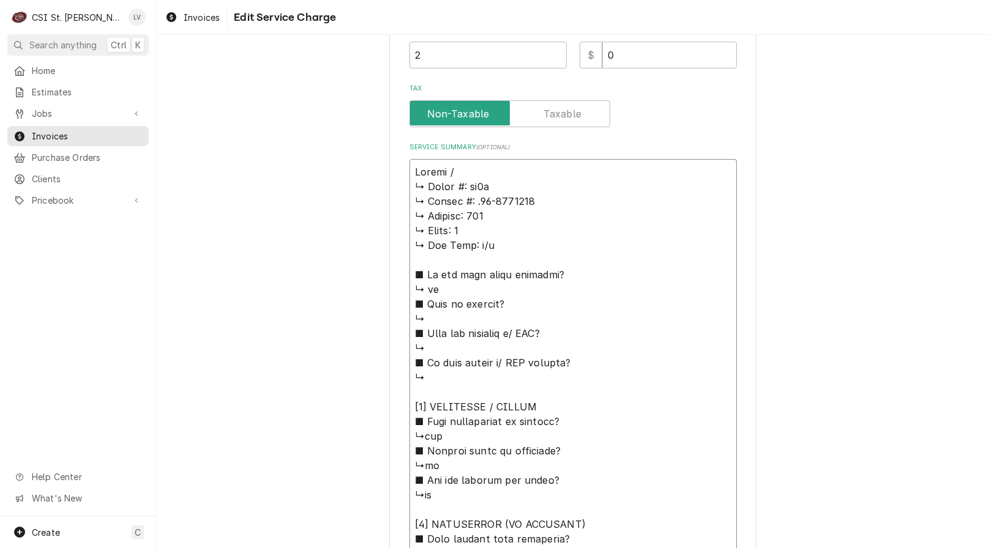
type textarea "Loremi / ↳ Dolor #: si4a ↳ Consec #: .78-4983071 ↳ Adipisc: 334 ↳ Elits: 4 ↳ Do…"
type textarea "x"
type textarea "Loremi / D ↳ Sitam #: co7a ↳ Elitse #: .47-5541990 ↳ Doeiusm: 960 ↳ Tempo: 3 ↳ …"
type textarea "x"
type textarea "Loremi / Do ↳ Sitam #: co0a ↳ Elitse #: .17-0565032 ↳ Doeiusm: 537 ↳ Tempo: 5 ↳…"
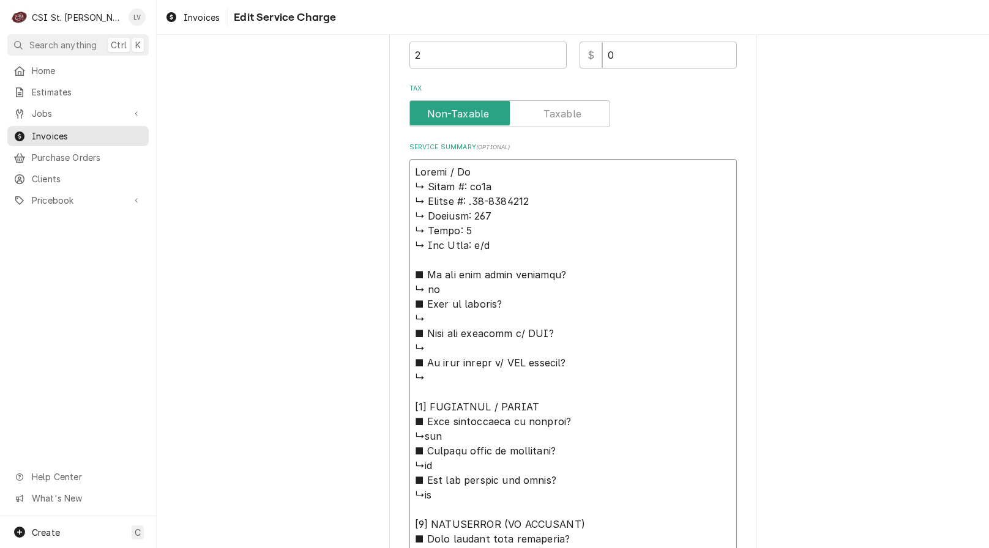
type textarea "x"
type textarea "Loremi / Dol ↳ Sitam #: co4a ↳ Elitse #: .26-0890083 ↳ Doeiusm: 607 ↳ Tempo: 8 …"
type textarea "x"
type textarea "Loremi / Dolo ↳ Sitam #: co2a ↳ Elitse #: .41-2826758 ↳ Doeiusm: 265 ↳ Tempo: 5…"
type textarea "x"
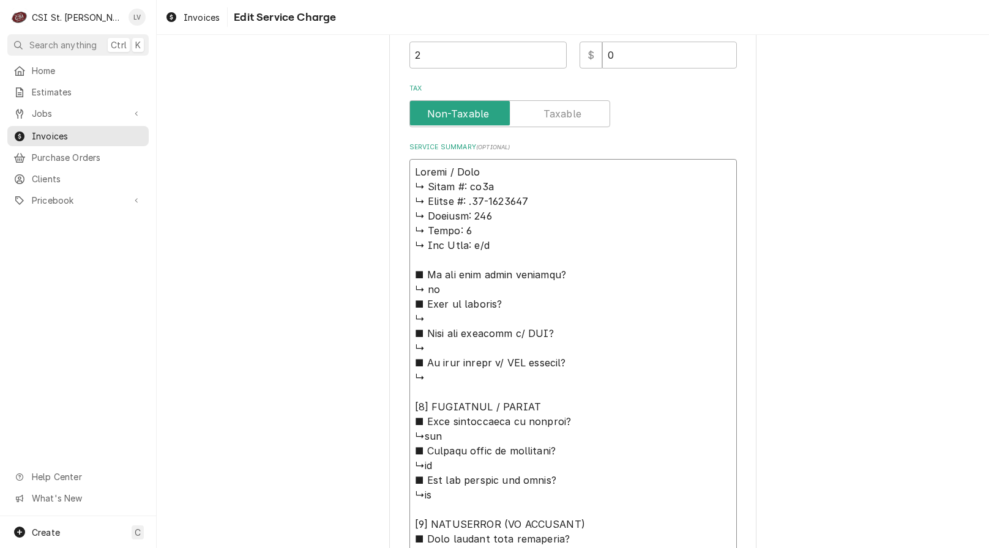
type textarea "Loremi / Dolor ↳ Sitam #: co2a ↳ Elitse #: .12-6183545 ↳ Doeiusm: 990 ↳ Tempo: …"
type textarea "x"
type textarea "Loremi / Dolor: ↳ Sitam #: co6a ↳ Elitse #: .95-2719270 ↳ Doeiusm: 127 ↳ Tempo:…"
type textarea "x"
type textarea "Loremi / Dolor: ↳ Sitam #: co6a ↳ Elitse #: .24-7347048 ↳ Doeiusm: 468 ↳ Tempo:…"
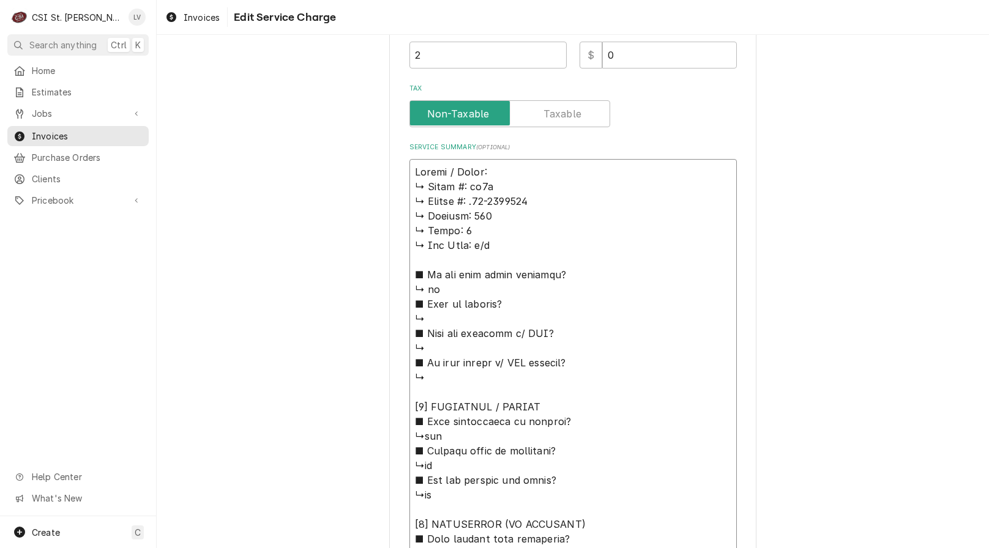
type textarea "x"
type textarea "Loremi / Dolor: S ↳ Ametc #: ad3e ↳ Seddoe #: .03-5480126 ↳ Tempori: 617 ↳ Utla…"
type textarea "x"
type textarea "Loremi / Dolor: SI ↳ Ametc #: ad0e ↳ Seddoe #: .89-8234612 ↳ Tempori: 590 ↳ Utl…"
type textarea "x"
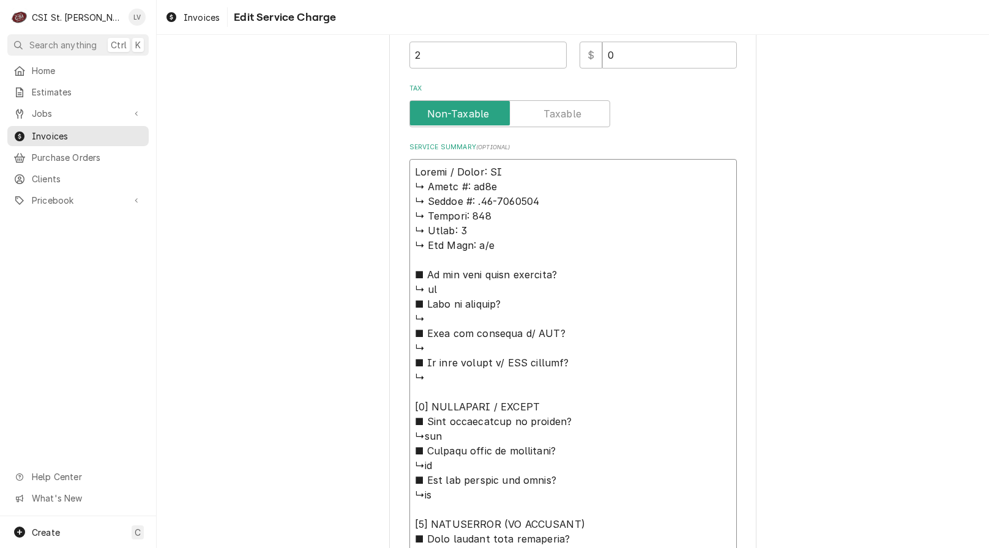
type textarea "Loremi / Dolor: S ↳ Ametc #: ad3e ↳ Seddoe #: .03-5480126 ↳ Tempori: 617 ↳ Utla…"
type textarea "x"
type textarea "Loremi / Dolor: SI ↳ Ametc #: ad4e ↳ Seddoe #: .73-6159833 ↳ Tempori: 488 ↳ Utl…"
type textarea "x"
type textarea "Loremi / Dolor: SI0 ↳ Ametc #: ad0e ↳ Seddoe #: .55-1998081 ↳ Tempori: 262 ↳ Ut…"
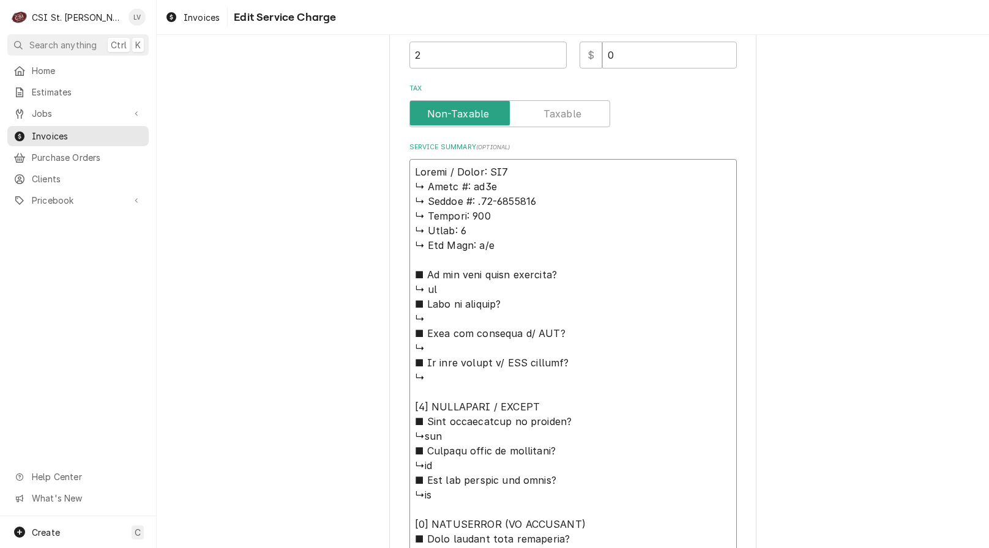
type textarea "x"
type textarea "Loremi / Dolor: SI5A ↳ Conse #: ad3e ↳ Seddoe #: .48-6618112 ↳ Tempori: 594 ↳ U…"
type textarea "x"
type textarea "Loremi / Dolor: SI6A ↳ Conse #: ad9e ↳ Seddoe #: .16-1216260 ↳ Tempori: 786 ↳ U…"
type textarea "x"
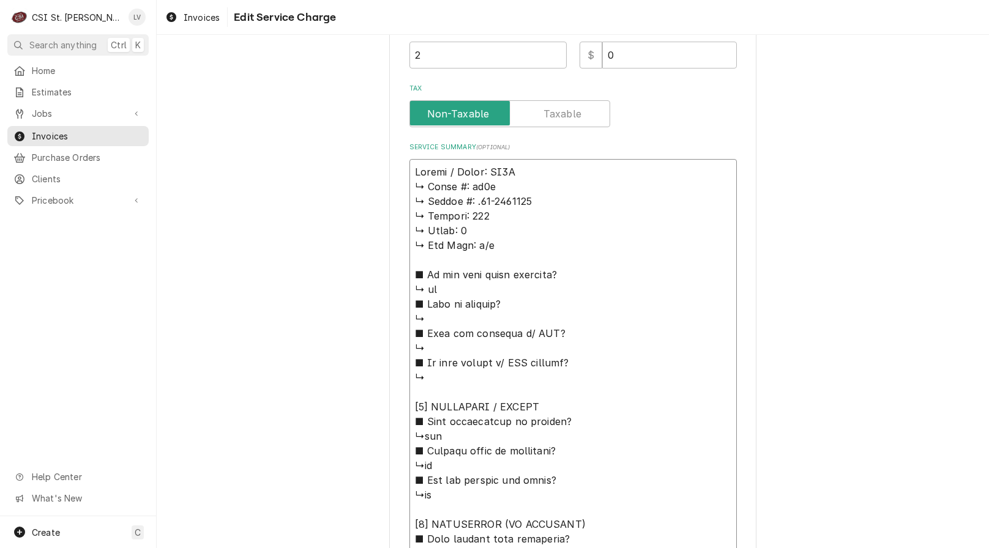
type textarea "Loremi / Dolor: SI1A / ↳ Conse #: ad2e ↳ Seddoe #: .30-4275500 ↳ Tempori: 935 ↳…"
type textarea "x"
type textarea "Baxter / Model: PW1S / ↳ 𝗠𝗼𝗱𝗲𝗹 #: pw1s ↳ 𝗦𝗲𝗿𝗶𝗮𝗹 #: .24-2046678 ↳ 𝗩𝗼𝗹𝘁𝗮𝗴𝗲: 208 ↳…"
type textarea "x"
type textarea "Baxter / Model: PW1S / S ↳ 𝗠𝗼𝗱𝗲𝗹 #: pw1s ↳ 𝗦𝗲𝗿𝗶𝗮𝗹 #: .24-2046678 ↳ 𝗩𝗼𝗹𝘁𝗮𝗴𝗲: 208…"
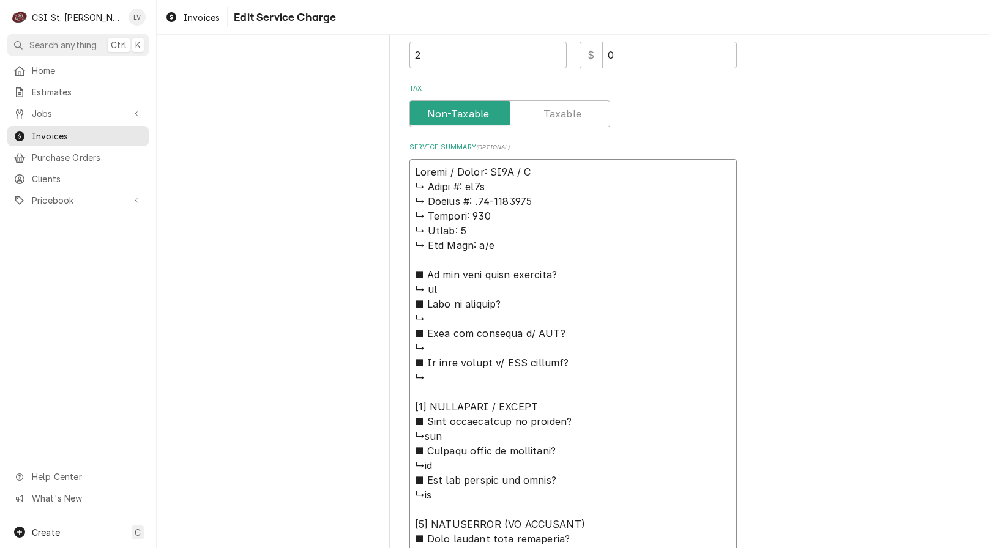
type textarea "x"
type textarea "Baxter / Model: PW1S / Se ↳ 𝗠𝗼𝗱𝗲𝗹 #: pw1s ↳ 𝗦𝗲𝗿𝗶𝗮𝗹 #: .24-2046678 ↳ 𝗩𝗼𝗹𝘁𝗮𝗴𝗲: 20…"
type textarea "x"
type textarea "Baxter / Model: PW1S / Ser ↳ 𝗠𝗼𝗱𝗲𝗹 #: pw1s ↳ 𝗦𝗲𝗿𝗶𝗮𝗹 #: .24-2046678 ↳ 𝗩𝗼𝗹𝘁𝗮𝗴𝗲: 2…"
type textarea "x"
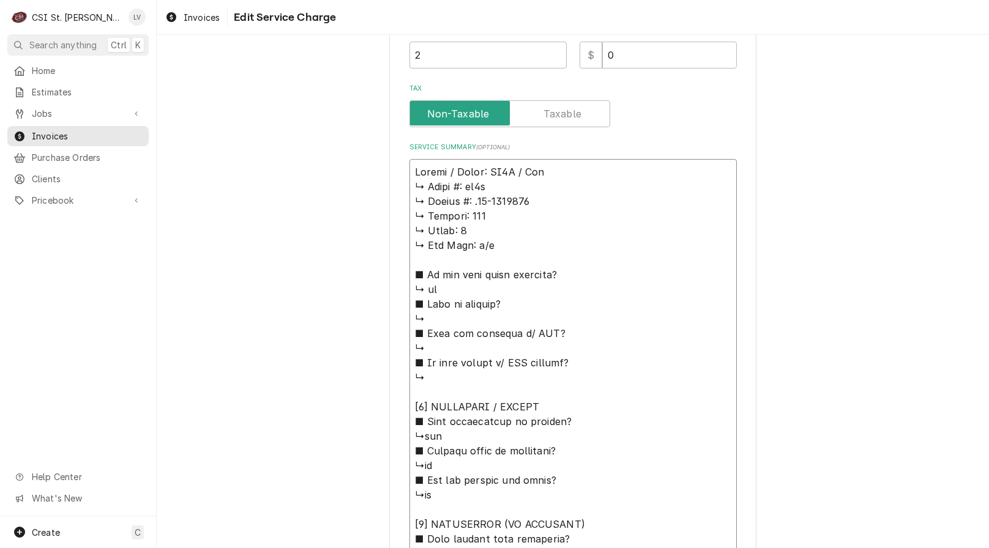
type textarea "Baxter / Model: PW1S / Seri ↳ 𝗠𝗼𝗱𝗲𝗹 #: pw1s ↳ 𝗦𝗲𝗿𝗶𝗮𝗹 #: .24-2046678 ↳ 𝗩𝗼𝗹𝘁𝗮𝗴𝗲: …"
type textarea "x"
type textarea "Baxter / Model: PW1S / Seria ↳ 𝗠𝗼𝗱𝗲𝗹 #: pw1s ↳ 𝗦𝗲𝗿𝗶𝗮𝗹 #: .24-2046678 ↳ 𝗩𝗼𝗹𝘁𝗮𝗴𝗲:…"
type textarea "x"
type textarea "Baxter / Model: PW1S / Serial ↳ 𝗠𝗼𝗱𝗲𝗹 #: pw1s ↳ 𝗦𝗲𝗿𝗶𝗮𝗹 #: .24-2046678 ↳ 𝗩𝗼𝗹𝘁𝗮𝗴𝗲…"
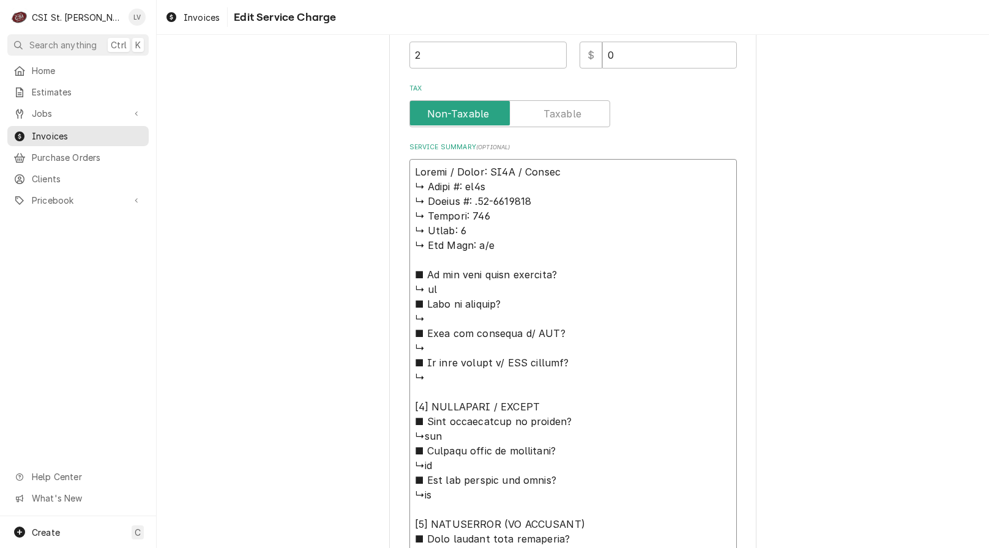
type textarea "x"
type textarea "Baxter / Model: PW1S / Serial: ↳ 𝗠𝗼𝗱𝗲𝗹 #: pw1s ↳ 𝗦𝗲𝗿𝗶𝗮𝗹 #: .24-2046678 ↳ 𝗩𝗼𝗹𝘁𝗮𝗴…"
type textarea "x"
type textarea "Baxter / Model: PW1S / Serial: ↳ 𝗠𝗼𝗱𝗲𝗹 #: pw1s ↳ 𝗦𝗲𝗿𝗶𝗮𝗹 #: .24-2046678 ↳ 𝗩𝗼𝗹𝘁𝗮𝗴…"
type textarea "x"
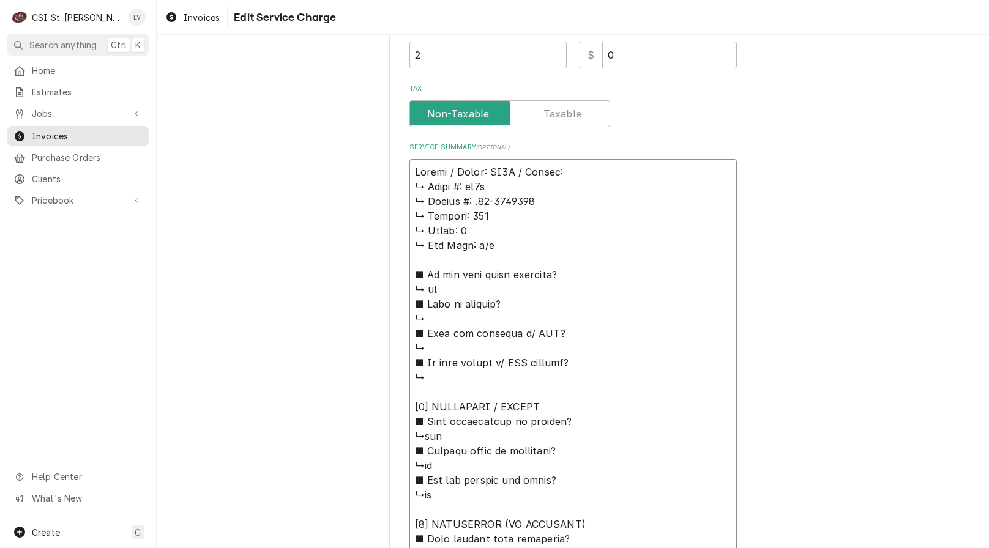
type textarea "Baxter / Model: PW1S / Serial: ↳ 𝗠𝗼𝗱𝗲𝗹 #: pw1s ↳ 𝗦𝗲𝗿𝗶𝗮𝗹 #: .24-2046678 ↳ 𝗩𝗼𝗹𝘁𝗮𝗴…"
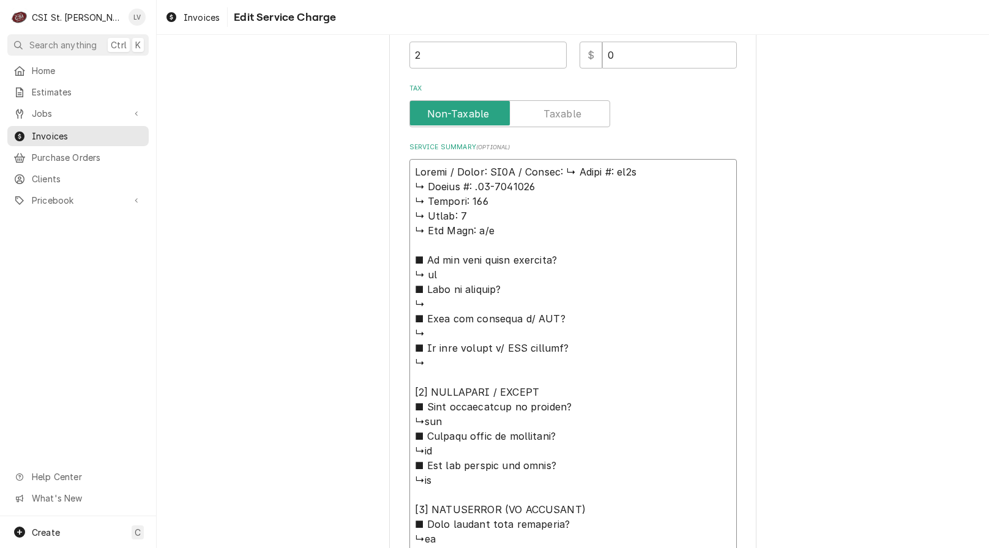
type textarea "x"
type textarea "Baxter / Model: PW1S / Serial: 𝗠𝗼𝗱𝗲𝗹 #: pw1s ↳ 𝗦𝗲𝗿𝗶𝗮𝗹 #: .24-2046678 ↳ 𝗩𝗼𝗹𝘁𝗮𝗴𝗲:…"
type textarea "x"
type textarea "Baxter / Model: PW1S / Serial: 𝗠𝗼𝗱𝗲𝗹 #: pw1s ↳ 𝗦𝗲𝗿𝗶𝗮𝗹 #: .24-2046678 ↳ 𝗩𝗼𝗹𝘁𝗮𝗴𝗲:…"
type textarea "x"
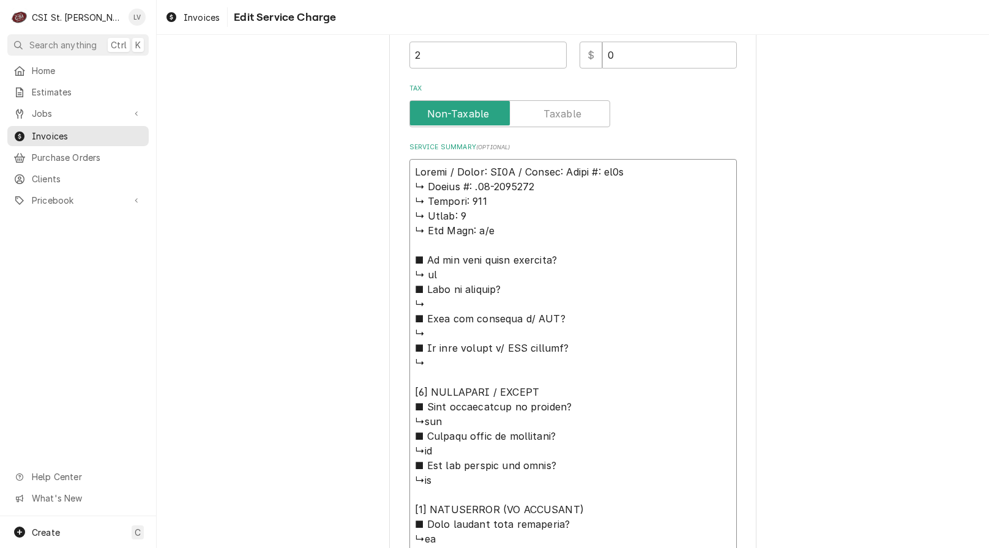
type textarea "Baxter / Model: PW1S / Serial: 𝗼𝗱𝗲𝗹 #: pw1s ↳ 𝗦𝗲𝗿𝗶𝗮𝗹 #: .24-2046678 ↳ 𝗩𝗼𝗹𝘁𝗮𝗴𝗲: …"
type textarea "x"
type textarea "Baxter / Model: PW1S / Serial: 𝗱𝗲𝗹 #: pw1s ↳ 𝗦𝗲𝗿𝗶𝗮𝗹 #: .24-2046678 ↳ 𝗩𝗼𝗹𝘁𝗮𝗴𝗲: 2…"
type textarea "x"
type textarea "Baxter / Model: PW1S / Serial: 𝗲𝗹 #: pw1s ↳ 𝗦𝗲𝗿𝗶𝗮𝗹 #: .24-2046678 ↳ 𝗩𝗼𝗹𝘁𝗮𝗴𝗲: 20…"
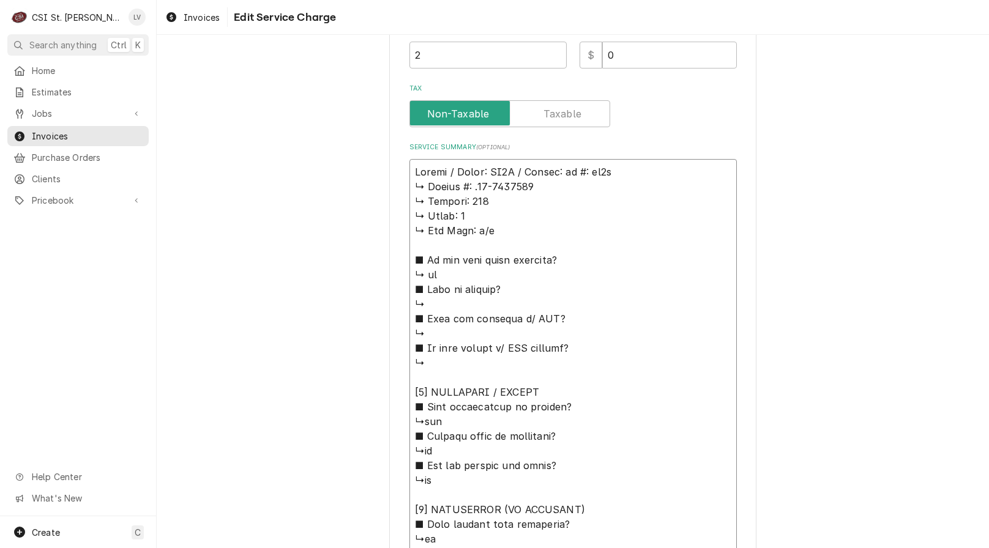
type textarea "x"
type textarea "Baxter / Model: PW1S / Serial: 𝗹 #: pw1s ↳ 𝗦𝗲𝗿𝗶𝗮𝗹 #: .24-2046678 ↳ 𝗩𝗼𝗹𝘁𝗮𝗴𝗲: 208…"
type textarea "x"
type textarea "Baxter / Model: PW1S / Serial: #: pw1s ↳ 𝗦𝗲𝗿𝗶𝗮𝗹 #: .24-2046678 ↳ 𝗩𝗼𝗹𝘁𝗮𝗴𝗲: 208 ↳…"
type textarea "x"
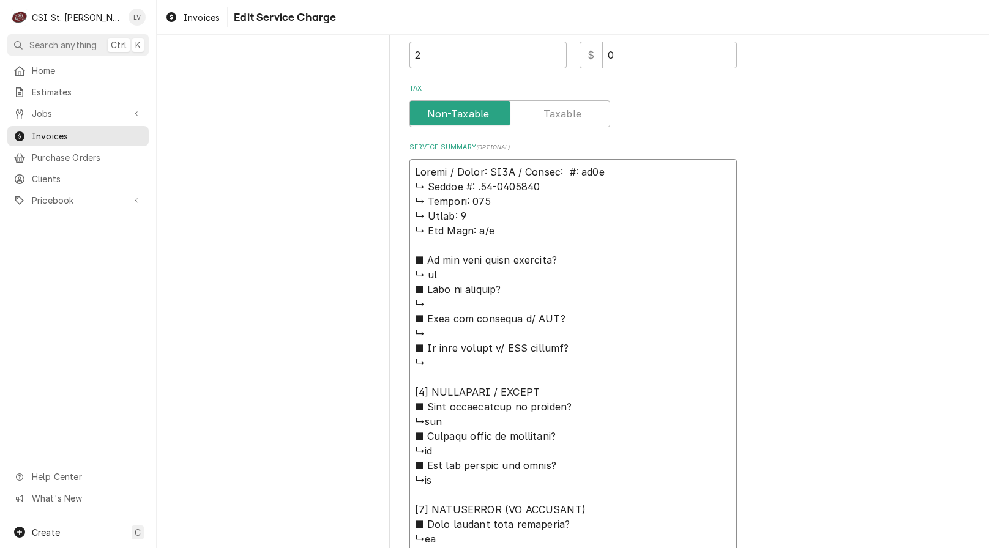
type textarea "Baxter / Model: PW1S / Serial: #: pw1s ↳ 𝗦𝗲𝗿𝗶𝗮𝗹 #: .24-2046678 ↳ 𝗩𝗼𝗹𝘁𝗮𝗴𝗲: 208 ↳…"
type textarea "x"
type textarea "Baxter / Model: PW1S / Serial: : pw1s ↳ 𝗦𝗲𝗿𝗶𝗮𝗹 #: .24-2046678 ↳ 𝗩𝗼𝗹𝘁𝗮𝗴𝗲: 208 ↳ …"
type textarea "x"
type textarea "Baxter / Model: PW1S / Serial: pw1s ↳ 𝗦𝗲𝗿𝗶𝗮𝗹 #: .24-2046678 ↳ 𝗩𝗼𝗹𝘁𝗮𝗴𝗲: 208 ↳ 𝗣𝗵…"
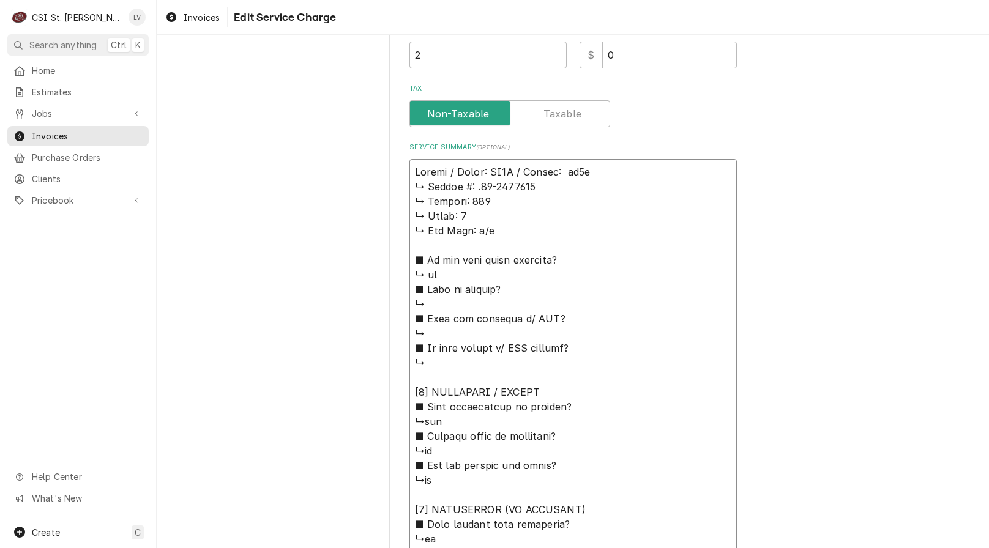
type textarea "x"
type textarea "Baxter / Model: PW1S / Serial: pw1s ↳ 𝗦𝗲𝗿𝗶𝗮𝗹 #: .24-2046678 ↳ 𝗩𝗼𝗹𝘁𝗮𝗴𝗲: 208 ↳ 𝗣𝗵…"
type textarea "x"
type textarea "Baxter / Model: PW1S / Serial: w1s ↳ 𝗦𝗲𝗿𝗶𝗮𝗹 #: .24-2046678 ↳ 𝗩𝗼𝗹𝘁𝗮𝗴𝗲: 208 ↳ 𝗣𝗵𝗮…"
type textarea "x"
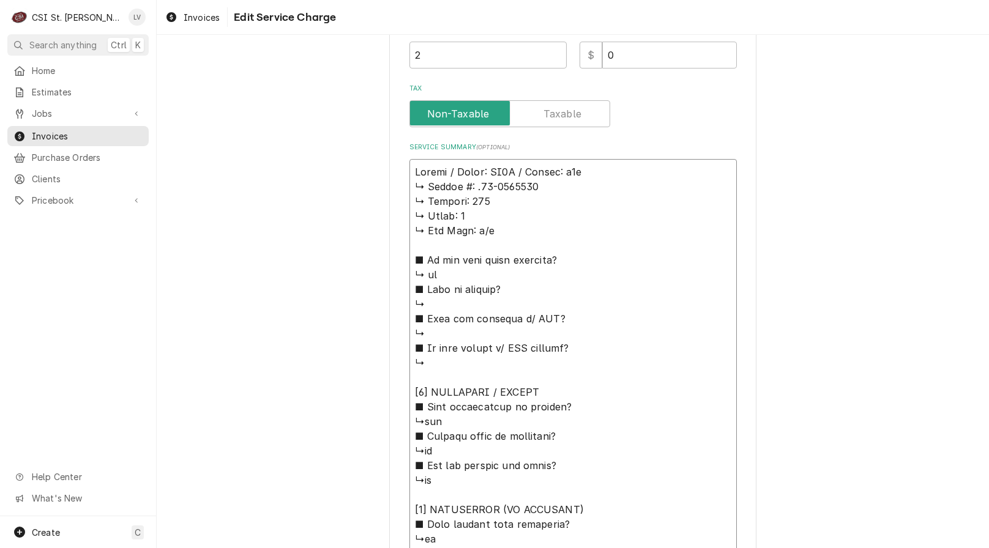
type textarea "Baxter / Model: PW1S / Serial: 1s ↳ 𝗦𝗲𝗿𝗶𝗮𝗹 #: .24-2046678 ↳ 𝗩𝗼𝗹𝘁𝗮𝗴𝗲: 208 ↳ 𝗣𝗵𝗮𝘀…"
type textarea "x"
type textarea "Baxter / Model: PW1S / Serial: s ↳ 𝗦𝗲𝗿𝗶𝗮𝗹 #: .24-2046678 ↳ 𝗩𝗼𝗹𝘁𝗮𝗴𝗲: 208 ↳ 𝗣𝗵𝗮𝘀𝗲…"
type textarea "x"
type textarea "Baxter / Model: PW1S / Serial: ↳ 𝗦𝗲𝗿𝗶𝗮𝗹 #: .24-2046678 ↳ 𝗩𝗼𝗹𝘁𝗮𝗴𝗲: 208 ↳ 𝗣𝗵𝗮𝘀𝗲: …"
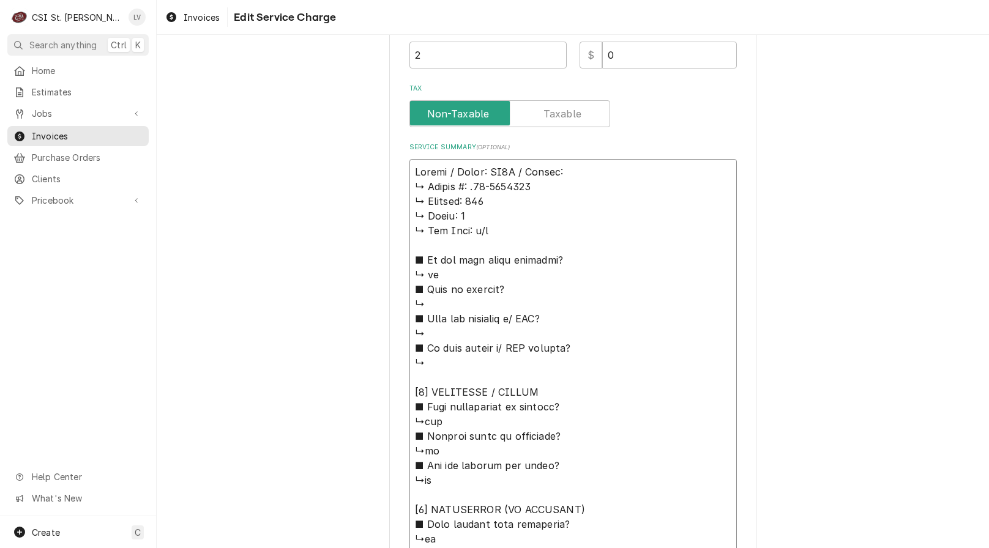
type textarea "x"
type textarea "Baxter / Model: PW1S / Serial: ↳ 𝗦𝗲𝗿𝗶𝗮𝗹 #: .24-2046678 ↳ 𝗩𝗼𝗹𝘁𝗮𝗴𝗲: 208 ↳ 𝗣𝗵𝗮𝘀𝗲: …"
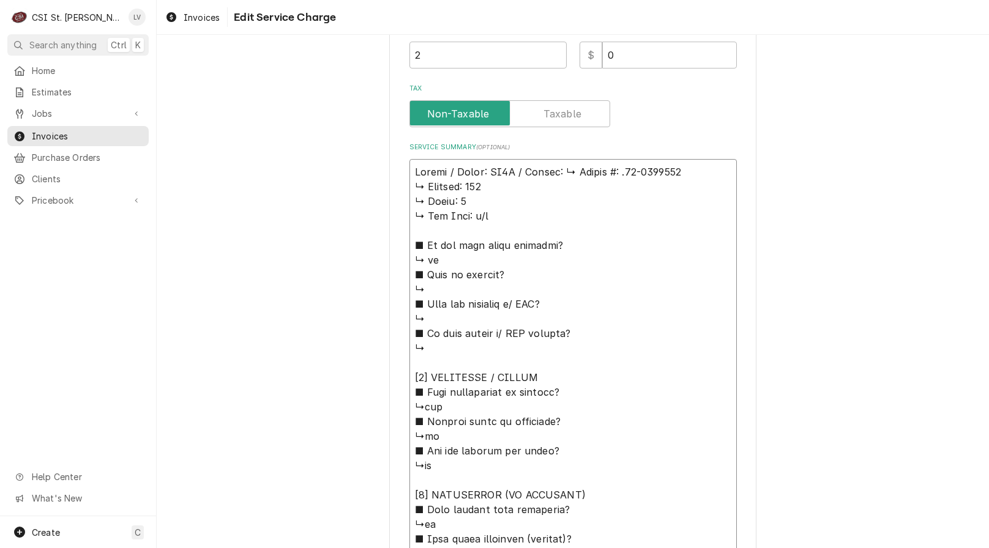
type textarea "x"
type textarea "Baxter / Model: PW1S / Serial: 𝗦𝗲𝗿𝗶𝗮𝗹 #: .24-2046678 ↳ 𝗩𝗼𝗹𝘁𝗮𝗴𝗲: 208 ↳ 𝗣𝗵𝗮𝘀𝗲: 3 …"
type textarea "x"
type textarea "Baxter / Model: PW1S / Serial: 𝗦𝗲𝗿𝗶𝗮𝗹 #: .24-2046678 ↳ 𝗩𝗼𝗹𝘁𝗮𝗴𝗲: 208 ↳ 𝗣𝗵𝗮𝘀𝗲: 3 …"
type textarea "x"
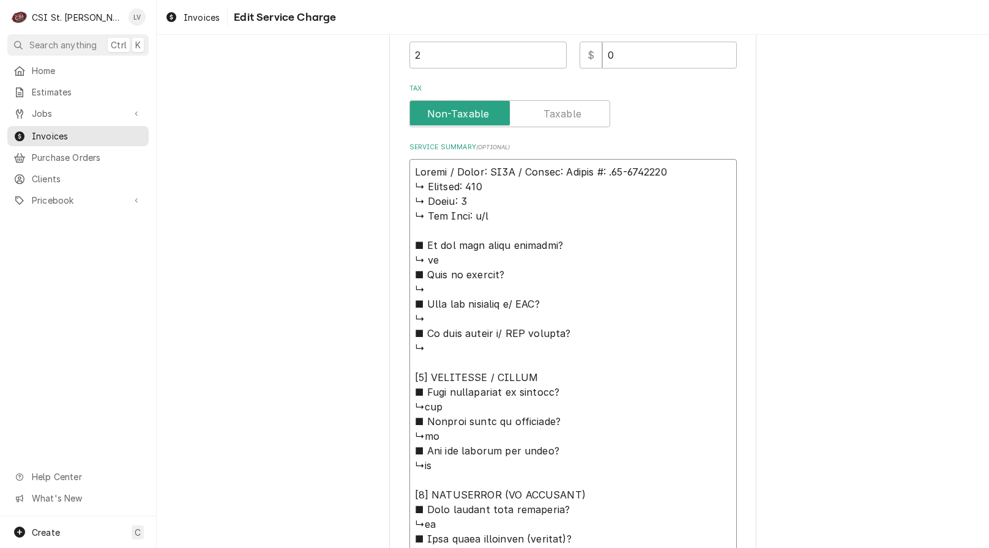
type textarea "Baxter / Model: PW1S / Serial: 𝗲𝗿𝗶𝗮𝗹 #: .24-2046678 ↳ 𝗩𝗼𝗹𝘁𝗮𝗴𝗲: 208 ↳ 𝗣𝗵𝗮𝘀𝗲: 3 ↳…"
type textarea "x"
type textarea "Baxter / Model: PW1S / Serial: 𝗿𝗶𝗮𝗹 #: .24-2046678 ↳ 𝗩𝗼𝗹𝘁𝗮𝗴𝗲: 208 ↳ 𝗣𝗵𝗮𝘀𝗲: 3 ↳ …"
type textarea "x"
type textarea "Baxter / Model: PW1S / Serial: 𝗶𝗮𝗹 #: .24-2046678 ↳ 𝗩𝗼𝗹𝘁𝗮𝗴𝗲: 208 ↳ 𝗣𝗵𝗮𝘀𝗲: 3 ↳ 𝗚…"
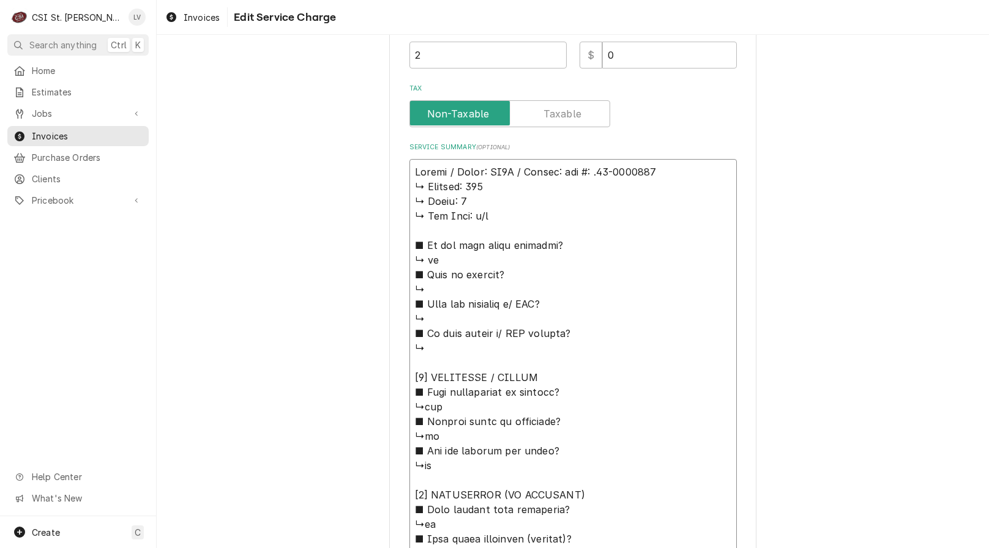
type textarea "x"
type textarea "Baxter / Model: PW1S / Serial: 𝗮𝗹 #: .24-2046678 ↳ 𝗩𝗼𝗹𝘁𝗮𝗴𝗲: 208 ↳ 𝗣𝗵𝗮𝘀𝗲: 3 ↳ 𝗚𝗮…"
type textarea "x"
type textarea "Baxter / Model: PW1S / Serial: 𝗹 #: .24-2046678 ↳ 𝗩𝗼𝗹𝘁𝗮𝗴𝗲: 208 ↳ 𝗣𝗵𝗮𝘀𝗲: 3 ↳ 𝗚𝗮𝘀…"
type textarea "x"
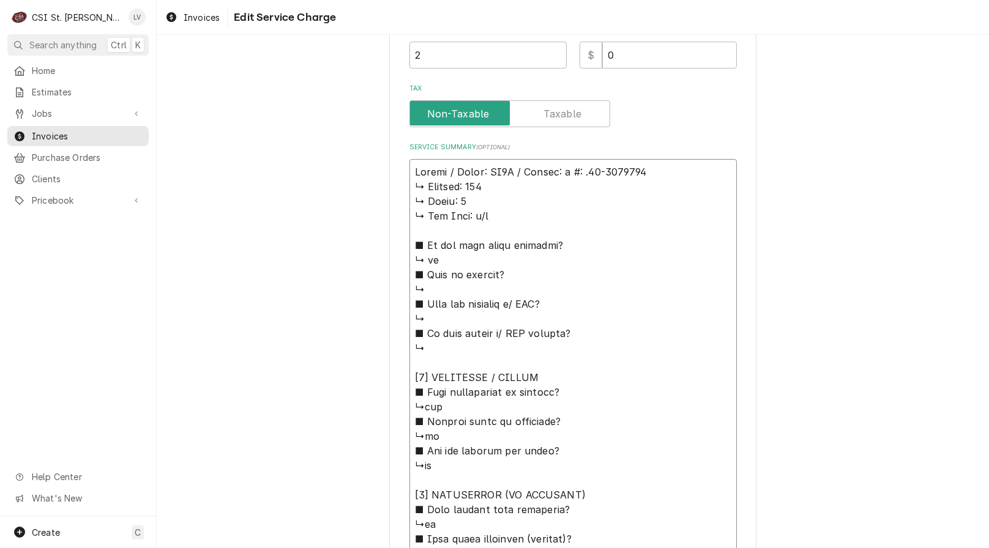
type textarea "Baxter / Model: PW1S / Serial: #: .24-2046678 ↳ 𝗩𝗼𝗹𝘁𝗮𝗴𝗲: 208 ↳ 𝗣𝗵𝗮𝘀𝗲: 3 ↳ 𝗚𝗮𝘀 𝗧…"
type textarea "x"
type textarea "Baxter / Model: PW1S / Serial: #: .24-2046678 ↳ 𝗩𝗼𝗹𝘁𝗮𝗴𝗲: 208 ↳ 𝗣𝗵𝗮𝘀𝗲: 3 ↳ 𝗚𝗮𝘀 𝗧…"
type textarea "x"
type textarea "Baxter / Model: PW1S / Serial: : .24-2046678 ↳ 𝗩𝗼𝗹𝘁𝗮𝗴𝗲: 208 ↳ 𝗣𝗵𝗮𝘀𝗲: 3 ↳ 𝗚𝗮𝘀 𝗧𝘆…"
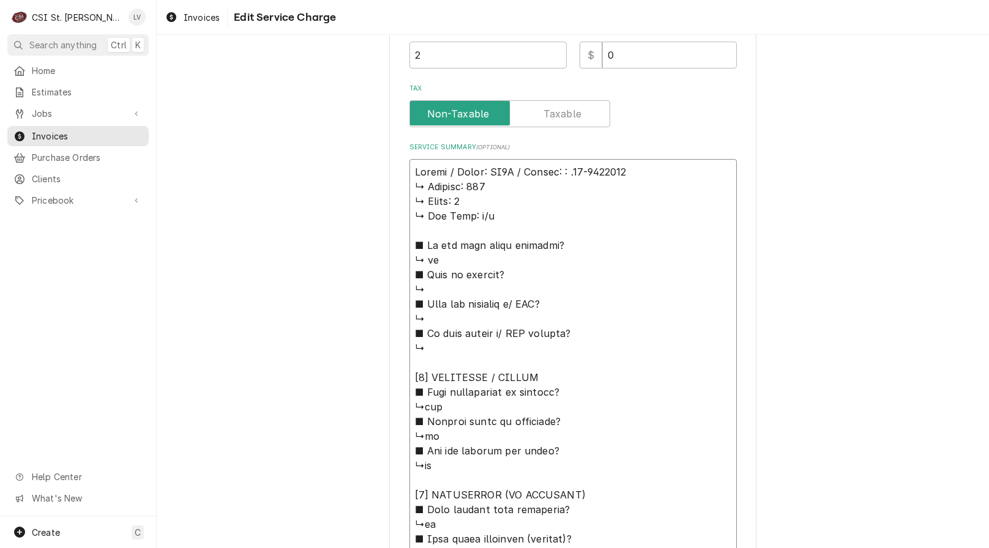
type textarea "x"
type textarea "Baxter / Model: PW1S / Serial: .24-2046678 ↳ 𝗩𝗼𝗹𝘁𝗮𝗴𝗲: 208 ↳ 𝗣𝗵𝗮𝘀𝗲: 3 ↳ 𝗚𝗮𝘀 𝗧𝘆𝗽𝗲…"
type textarea "x"
type textarea "Baxter / Model: PW1S / Serial: .24-2046678 ↳ 𝗩𝗼𝗹𝘁𝗮𝗴𝗲: 208 ↳ 𝗣𝗵𝗮𝘀𝗲: 3 ↳ 𝗚𝗮𝘀 𝗧𝘆𝗽𝗲…"
type textarea "x"
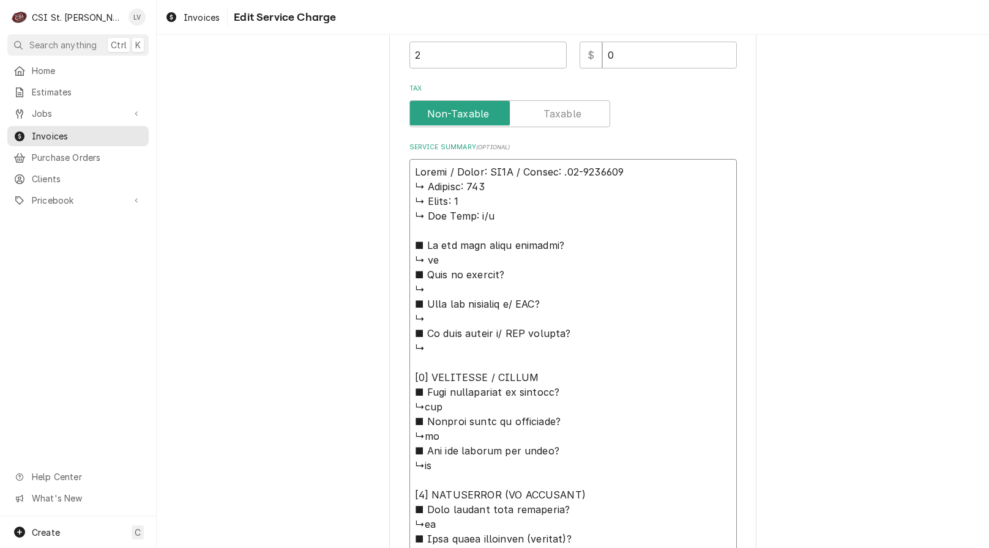
type textarea "Baxter / Model: PW1S / Serial: 24-2046678 ↳ 𝗩𝗼𝗹𝘁𝗮𝗴𝗲: 208 ↳ 𝗣𝗵𝗮𝘀𝗲: 3 ↳ 𝗚𝗮𝘀 𝗧𝘆𝗽𝗲:…"
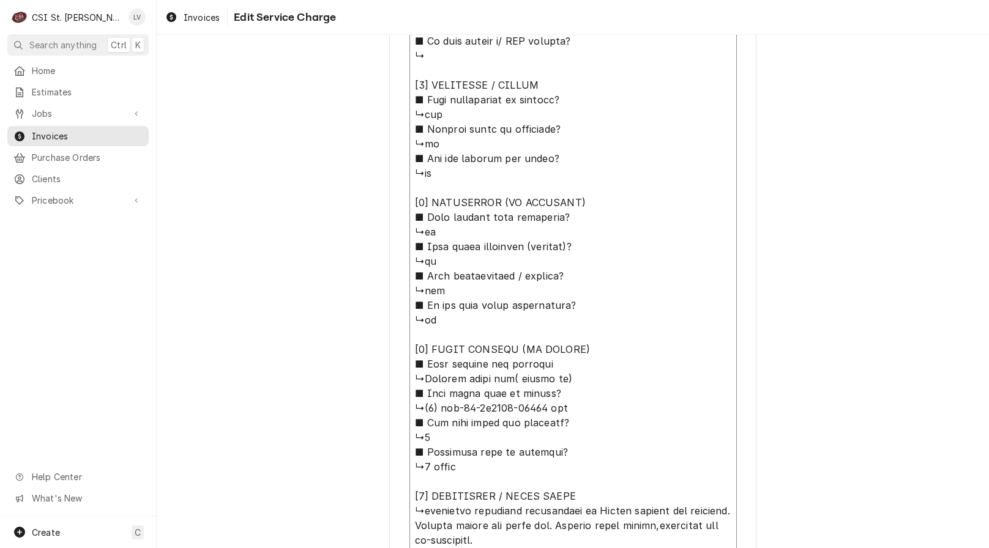
scroll to position [841, 0]
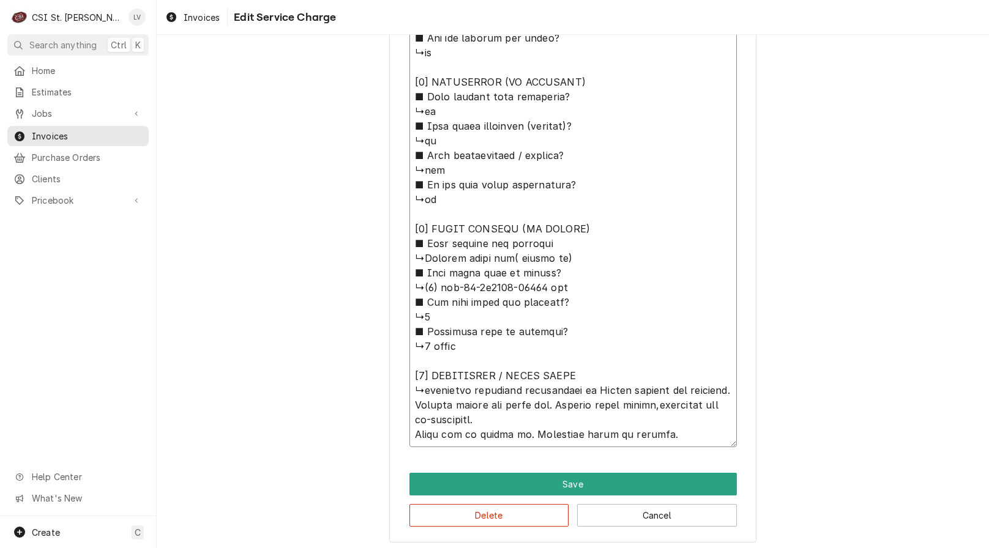
drag, startPoint x: 409, startPoint y: 189, endPoint x: 651, endPoint y: 210, distance: 243.7
click at [651, 210] on textarea "Service Summary ( optional )" at bounding box center [572, 96] width 327 height 701
type textarea "x"
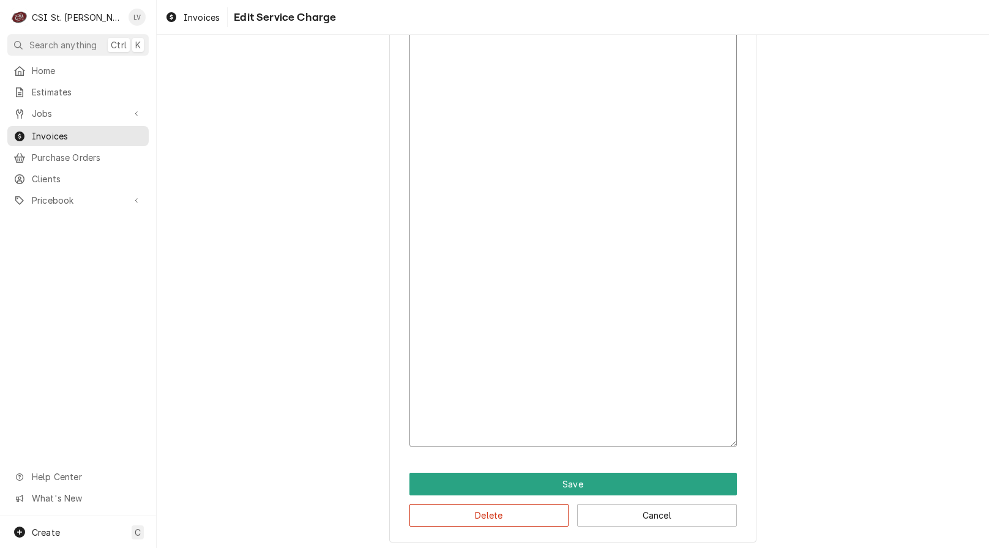
scroll to position [401, 0]
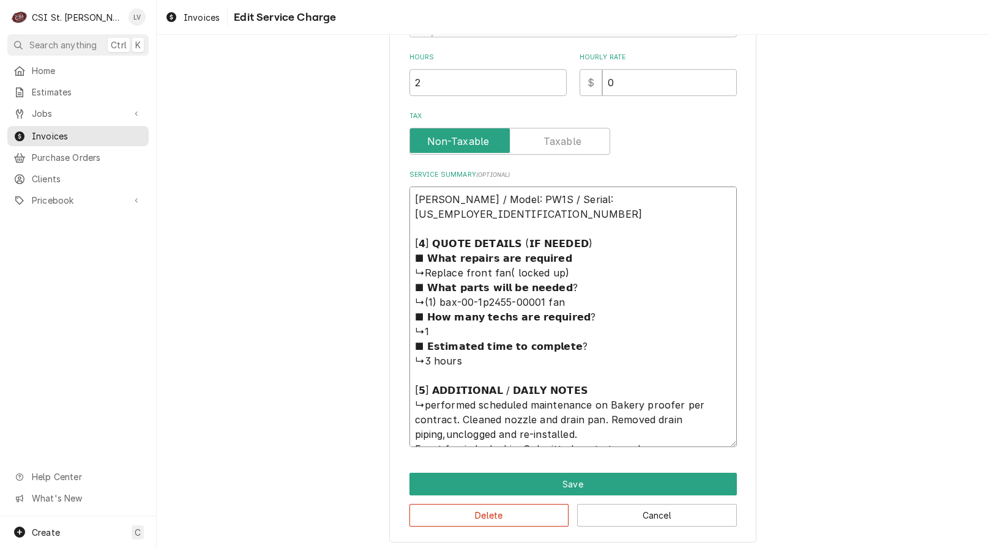
drag, startPoint x: 626, startPoint y: 199, endPoint x: 402, endPoint y: 184, distance: 225.1
click at [400, 183] on div "Use the fields below to edit this service charge Short Description Job | Servic…" at bounding box center [572, 100] width 367 height 885
type textarea "Baxter / Model: PW1S / Serial: 24-2046678 [𝟰] 𝗤𝗨𝗢𝗧𝗘 𝗗𝗘𝗧𝗔𝗜𝗟𝗦 (𝗜𝗙 𝗡𝗘𝗘𝗗𝗘𝗗) ■ 𝗪𝗵𝗮𝘁 …"
click at [283, 308] on div "Use the fields below to edit this service charge Short Description Job | Servic…" at bounding box center [573, 100] width 832 height 906
click at [688, 516] on button "Cancel" at bounding box center [657, 515] width 160 height 23
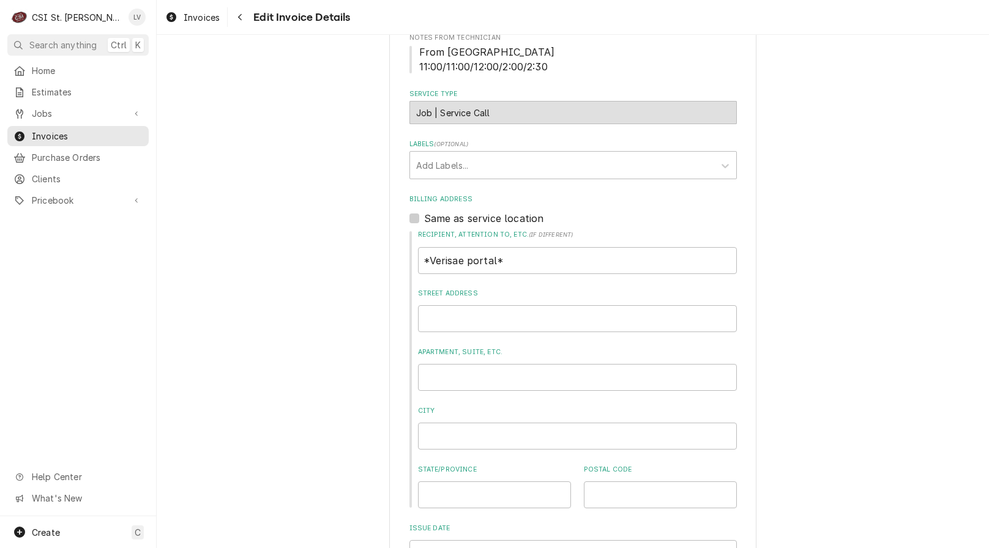
scroll to position [207, 0]
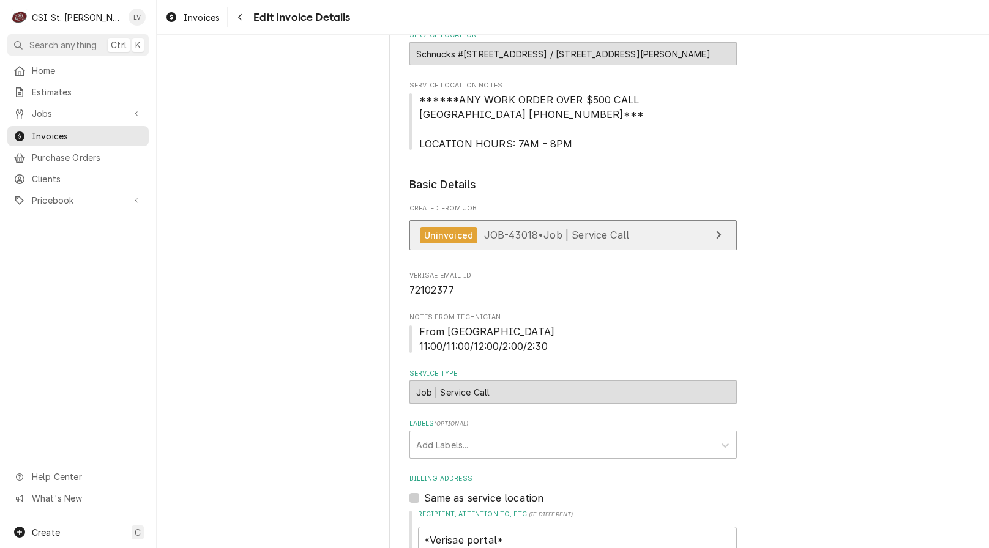
click at [590, 236] on span "JOB-43018 • Job | Service Call" at bounding box center [557, 235] width 146 height 12
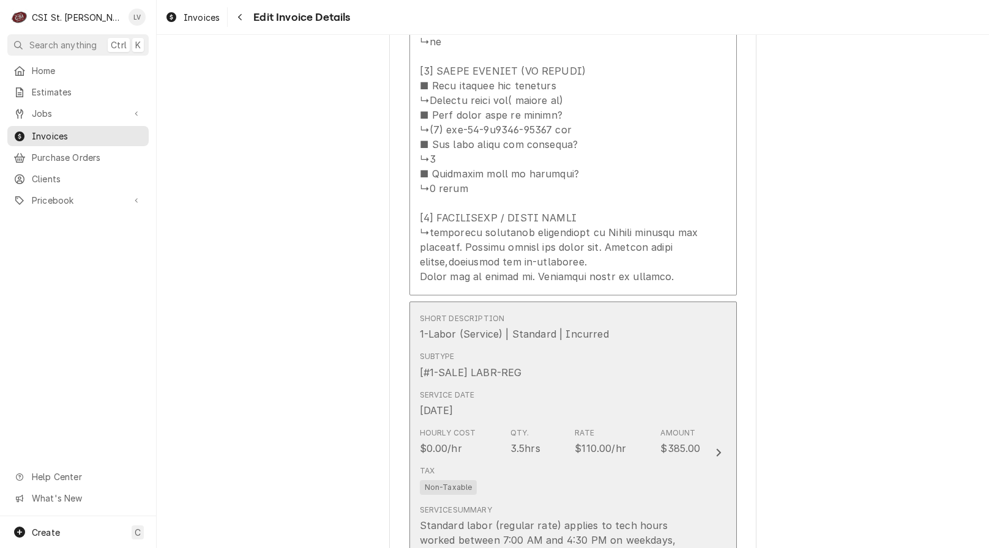
scroll to position [2225, 0]
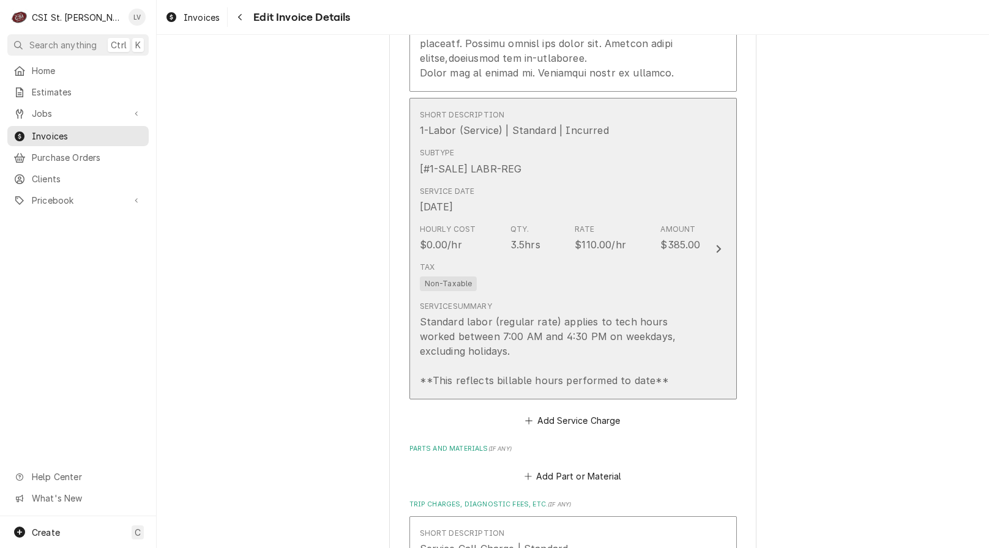
click at [513, 365] on div "Standard labor (regular rate) applies to tech hours worked between 7:00 AM and …" at bounding box center [560, 350] width 281 height 73
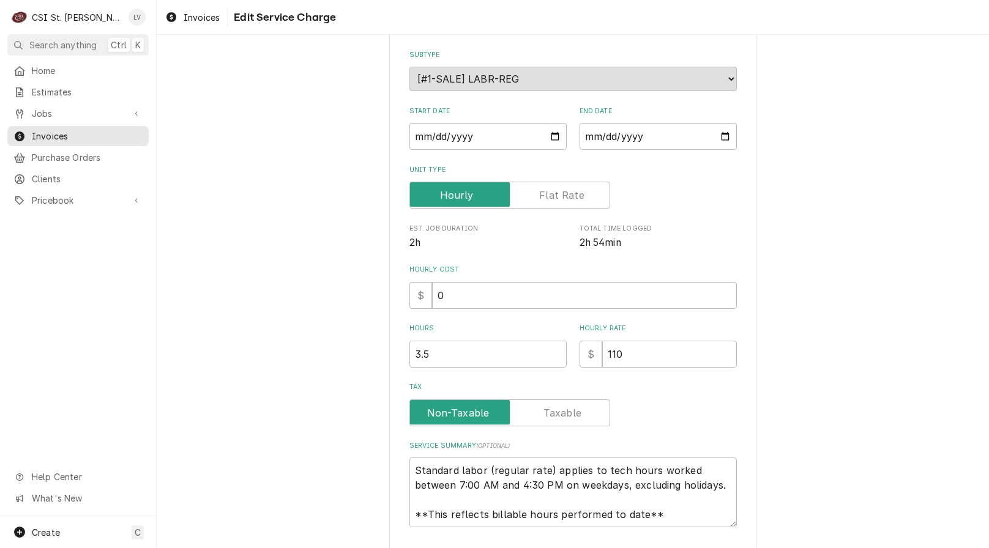
type textarea "x"
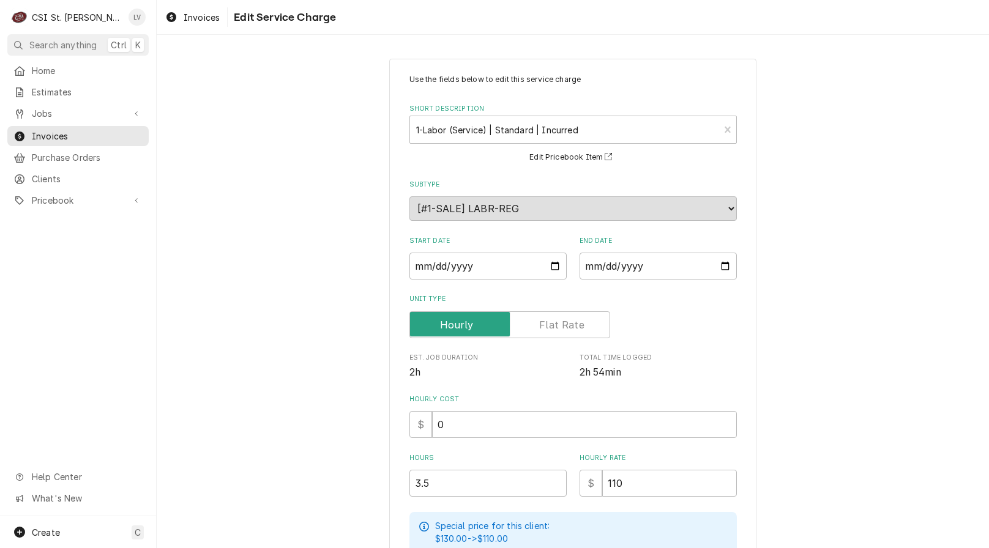
click at [547, 320] on label "Unit Type" at bounding box center [509, 324] width 201 height 27
click at [547, 320] on input "Unit Type" at bounding box center [510, 324] width 190 height 27
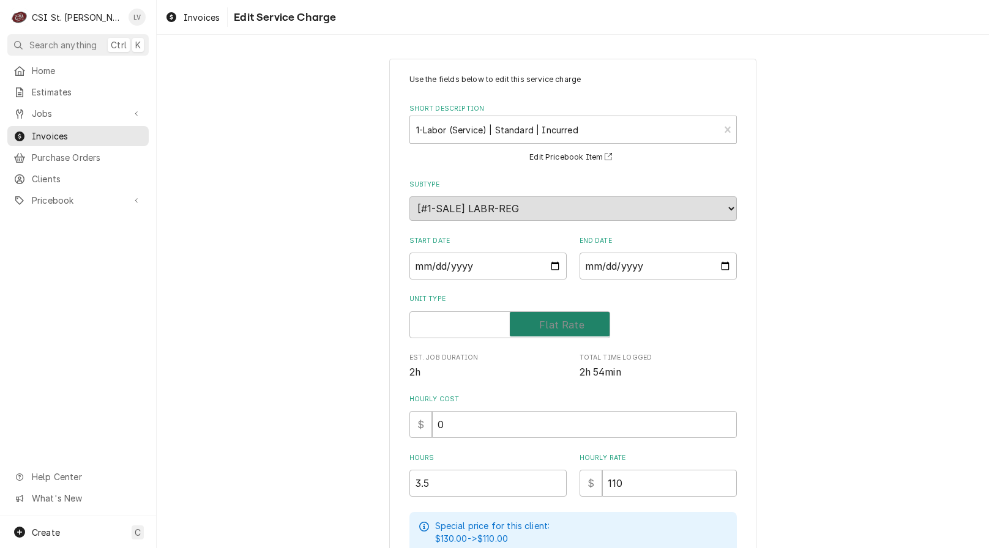
checkbox input "true"
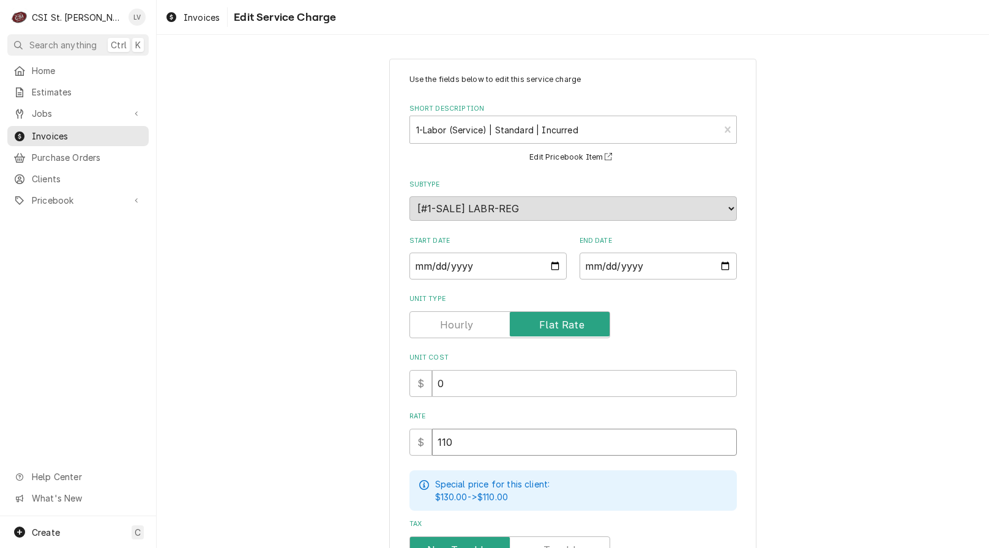
drag, startPoint x: 459, startPoint y: 443, endPoint x: 400, endPoint y: 450, distance: 59.7
click at [400, 450] on div "Use the fields below to edit this service charge Short Description 1-Labor (Ser…" at bounding box center [572, 410] width 367 height 702
type textarea "x"
type input "3"
type textarea "x"
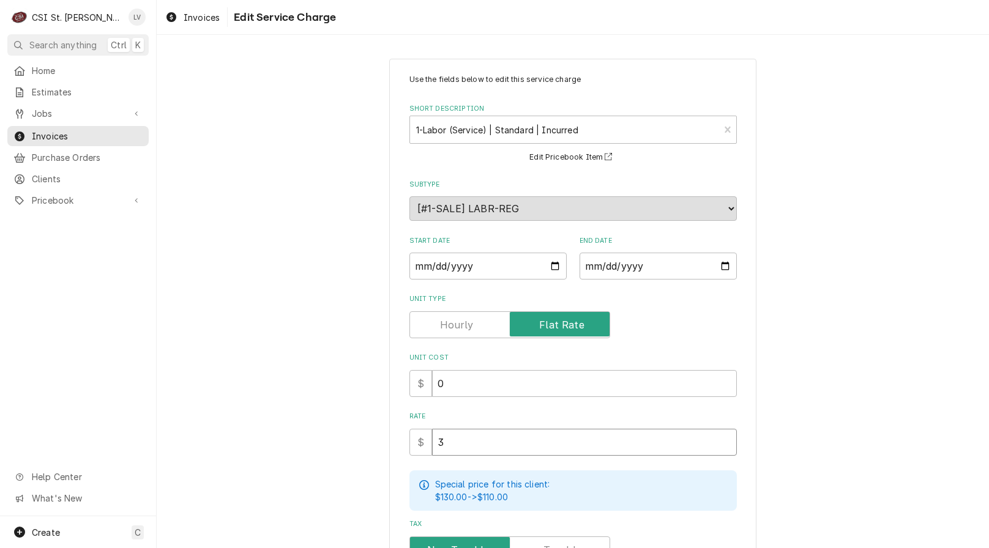
type input "37"
type textarea "x"
type input "375"
click at [240, 435] on div "Use the fields below to edit this service charge Short Description 1-Labor (Ser…" at bounding box center [573, 409] width 832 height 723
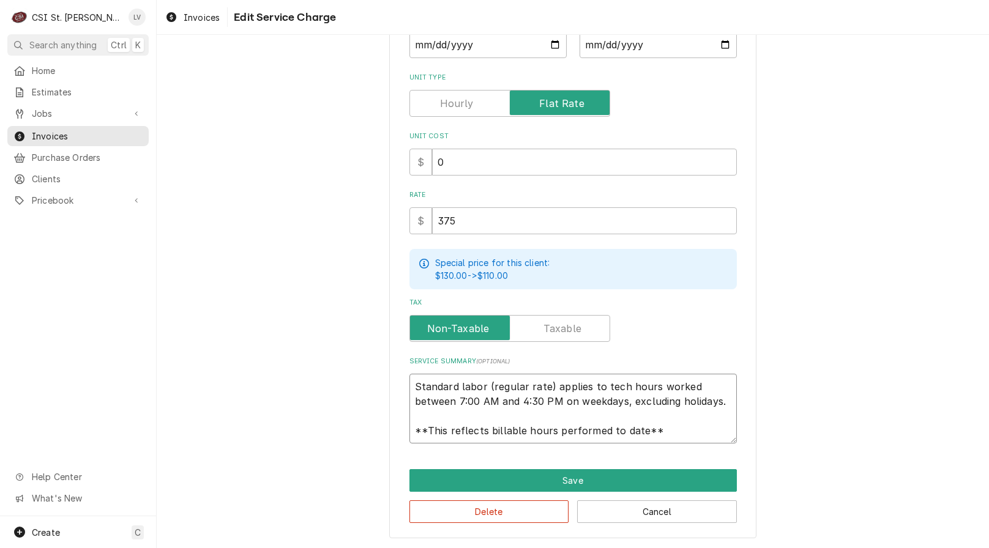
scroll to position [15, 0]
drag, startPoint x: 406, startPoint y: 380, endPoint x: 675, endPoint y: 439, distance: 274.9
click at [675, 441] on textarea "Standard labor (regular rate) applies to tech hours worked between 7:00 AM and …" at bounding box center [572, 409] width 327 height 70
paste textarea "Baxter / Model: PW1S / Serial: 24-2046678"
type textarea "x"
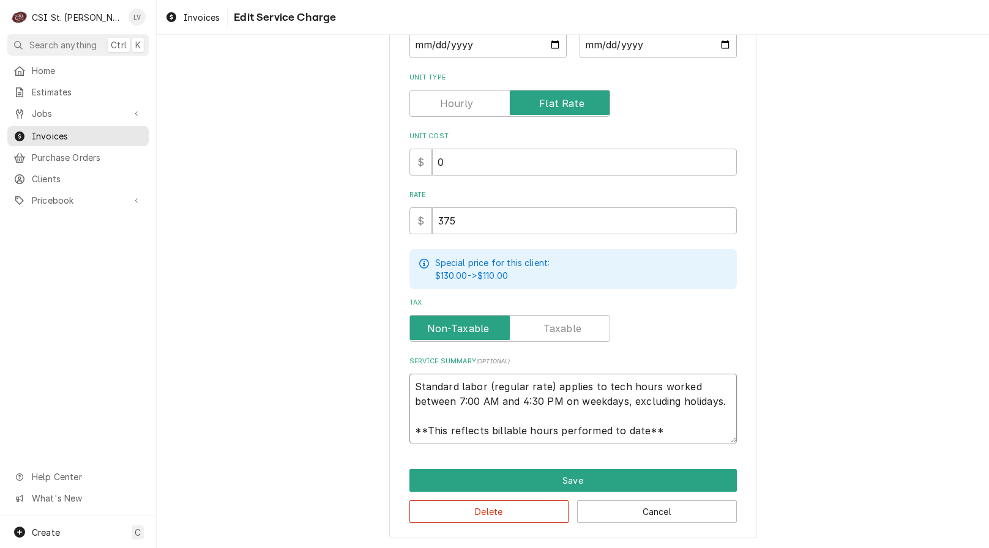
type textarea "Baxter / Model: PW1S / Serial: 24-2046678"
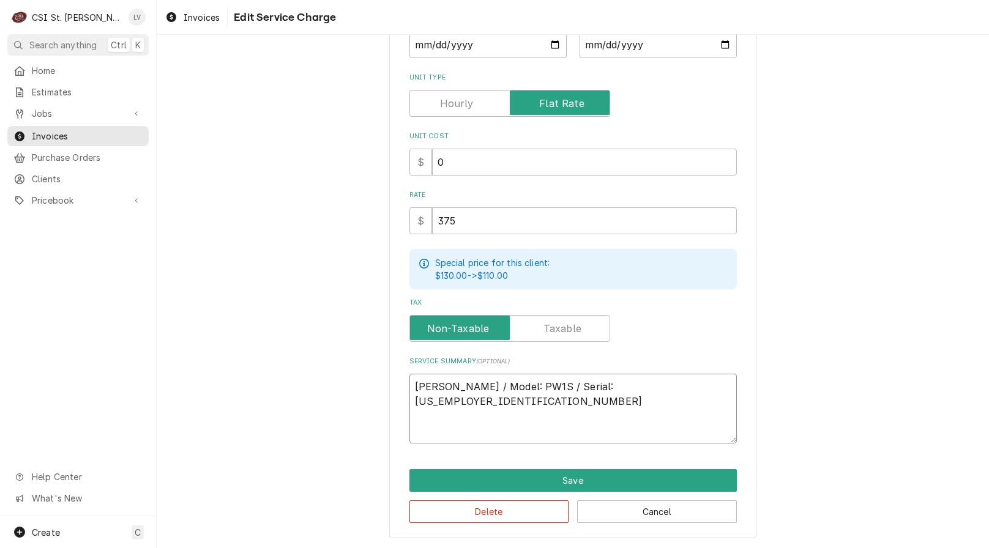
scroll to position [207, 0]
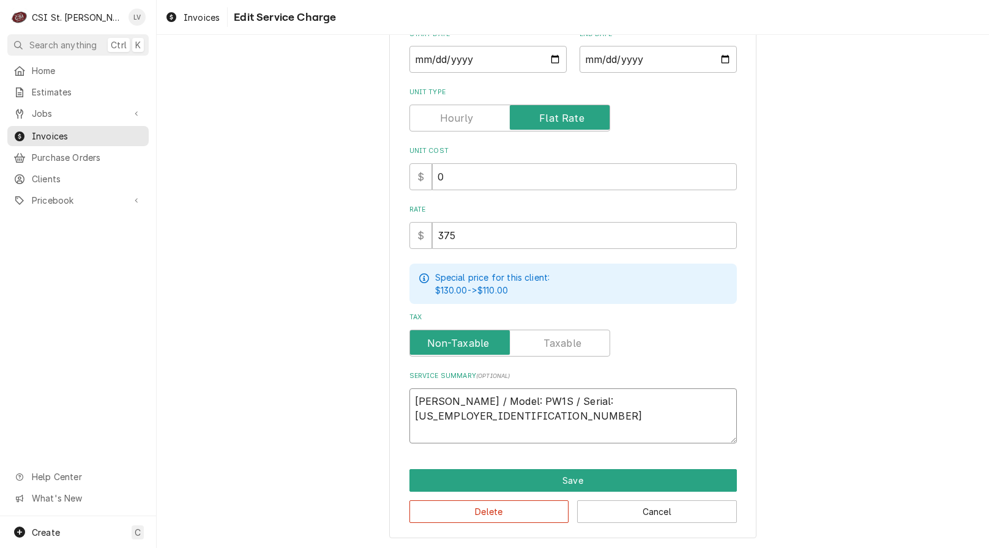
type textarea "x"
type textarea "Baxter / Model: PW1S / Serial: 24-2046678"
type textarea "x"
type textarea "Baxter / Model: PW1S / Serial: 24-2046678"
drag, startPoint x: 632, startPoint y: 397, endPoint x: 395, endPoint y: 380, distance: 238.0
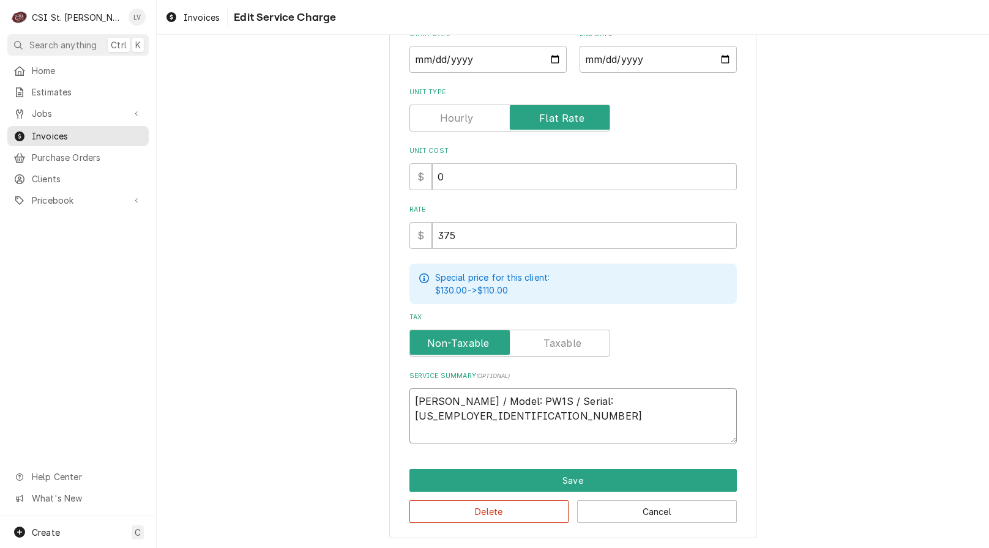
click at [394, 380] on div "Use the fields below to edit this service charge Short Description 1-Labor (Ser…" at bounding box center [572, 195] width 367 height 687
paste textarea "Performed scheduled maintenance on bakery proofer per checklist."
type textarea "x"
type textarea "Performed scheduled maintenance on bakery proofer per checklist."
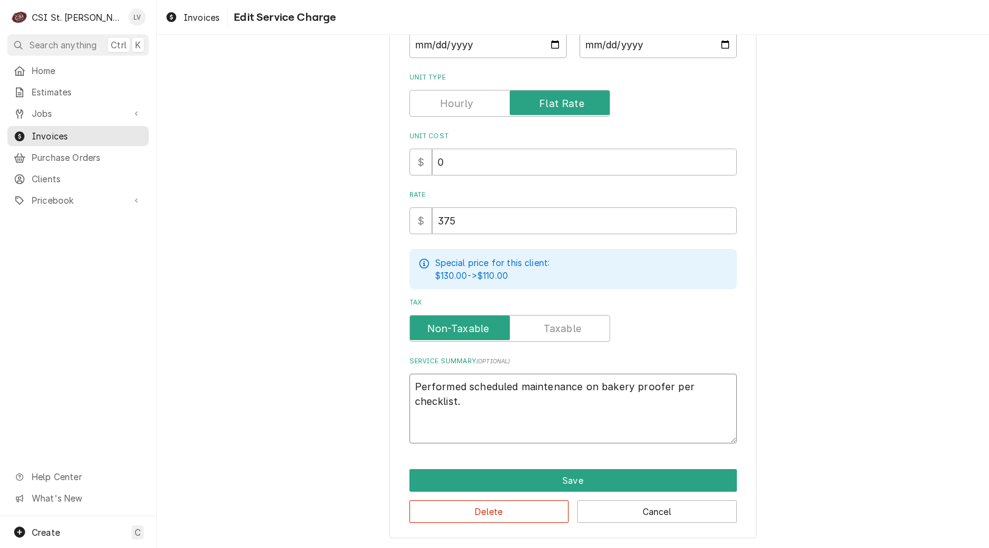
type textarea "x"
type textarea "Performed scheduled maintenance on bakery proofer per checklist. P"
type textarea "x"
type textarea "Performed scheduled maintenance on bakery proofer per checklist. Pr"
type textarea "x"
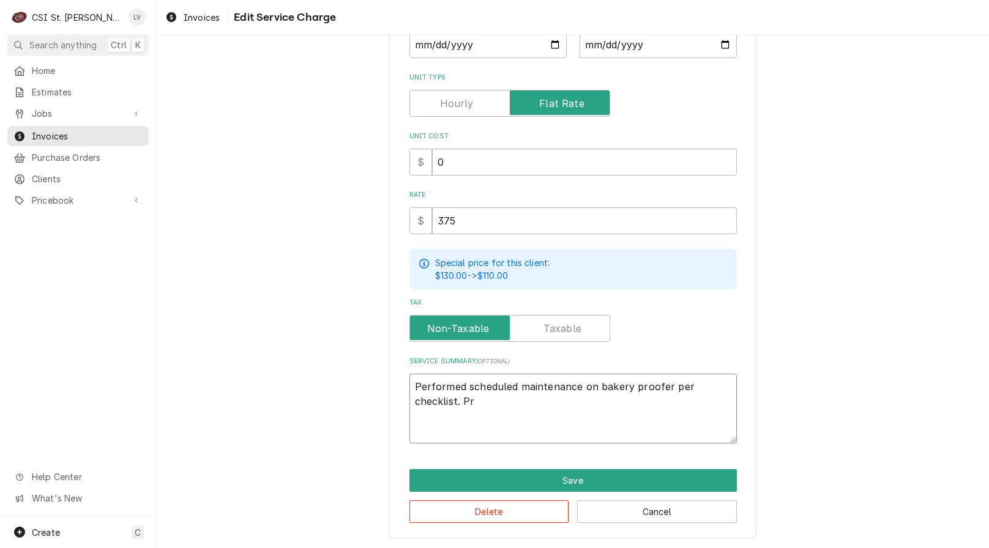
type textarea "Performed scheduled maintenance on bakery proofer per checklist. Pro"
type textarea "x"
type textarea "Performed scheduled maintenance on bakery proofer per checklist. Prov"
type textarea "x"
type textarea "Performed scheduled maintenance on bakery proofer per checklist. Provi"
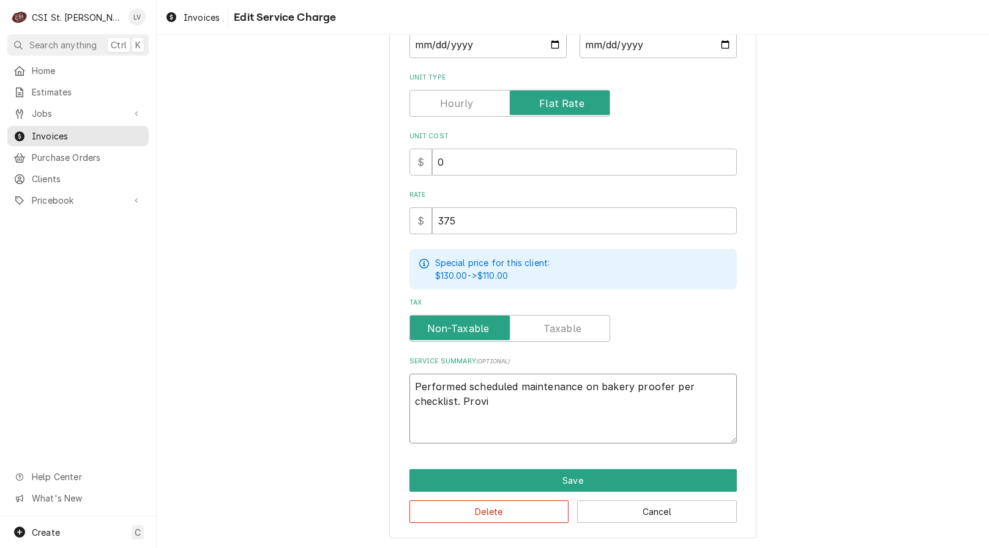
type textarea "x"
type textarea "Performed scheduled maintenance on bakery proofer per checklist. Provid"
type textarea "x"
type textarea "Performed scheduled maintenance on bakery proofer per checklist. Provide"
type textarea "x"
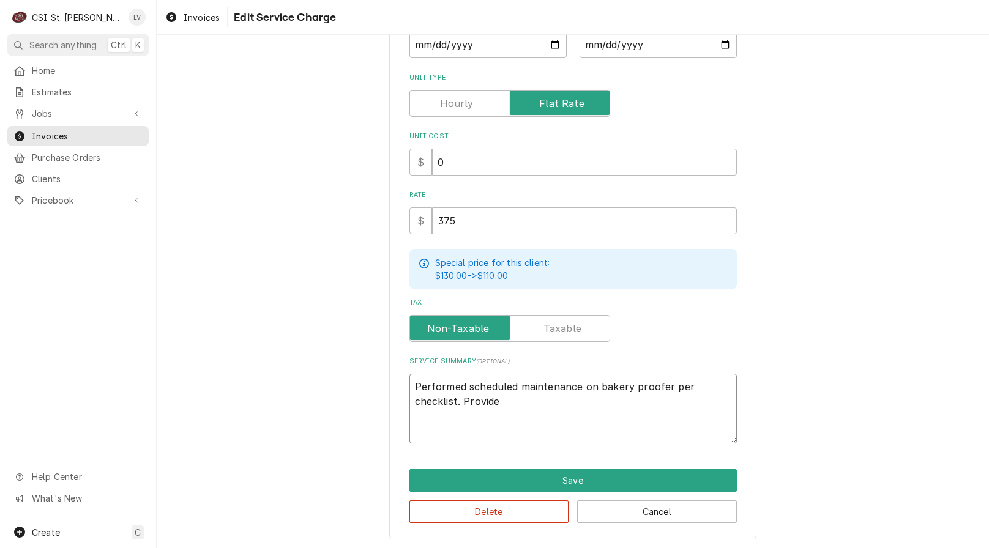
type textarea "Performed scheduled maintenance on bakery proofer per checklist. Provided"
type textarea "x"
type textarea "Performed scheduled maintenance on bakery proofer per checklist. Provided"
type textarea "x"
type textarea "Performed scheduled maintenance on bakery proofer per checklist. Provided c"
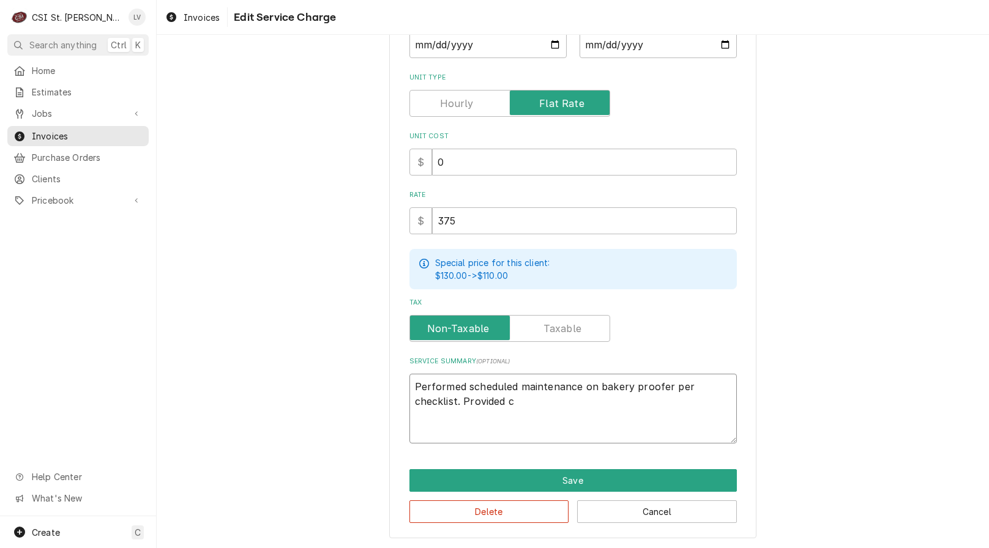
type textarea "x"
type textarea "Performed scheduled maintenance on bakery proofer per checklist. Provided cu"
type textarea "x"
type textarea "Performed scheduled maintenance on bakery proofer per checklist. Provided cus"
type textarea "x"
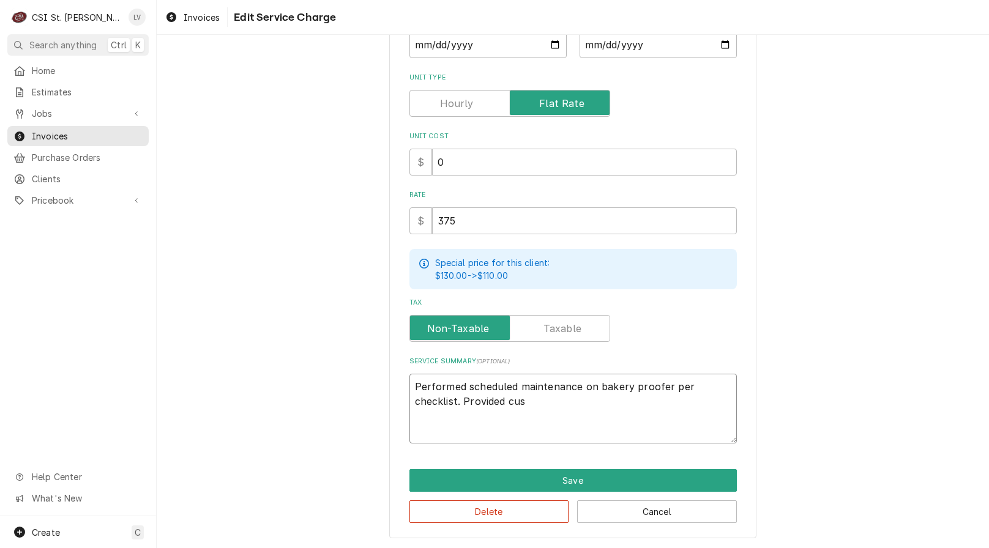
type textarea "Performed scheduled maintenance on bakery proofer per checklist. Provided cust"
type textarea "x"
type textarea "Performed scheduled maintenance on bakery proofer per checklist. Provided custo"
type textarea "x"
type textarea "Performed scheduled maintenance on bakery proofer per checklist. Provided custom"
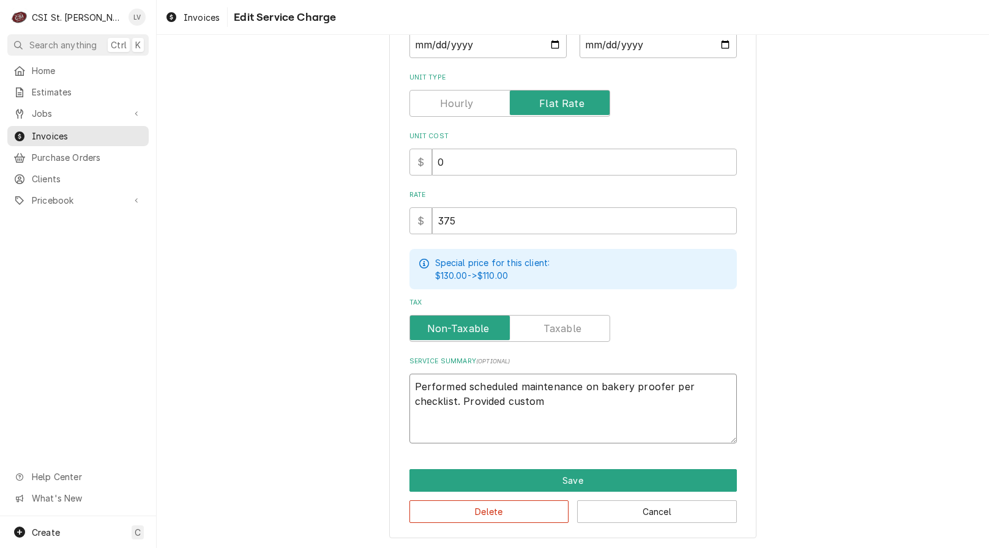
type textarea "x"
type textarea "Performed scheduled maintenance on bakery proofer per checklist. Provided custo…"
type textarea "x"
type textarea "Performed scheduled maintenance on bakery proofer per checklist. Provided custo…"
type textarea "x"
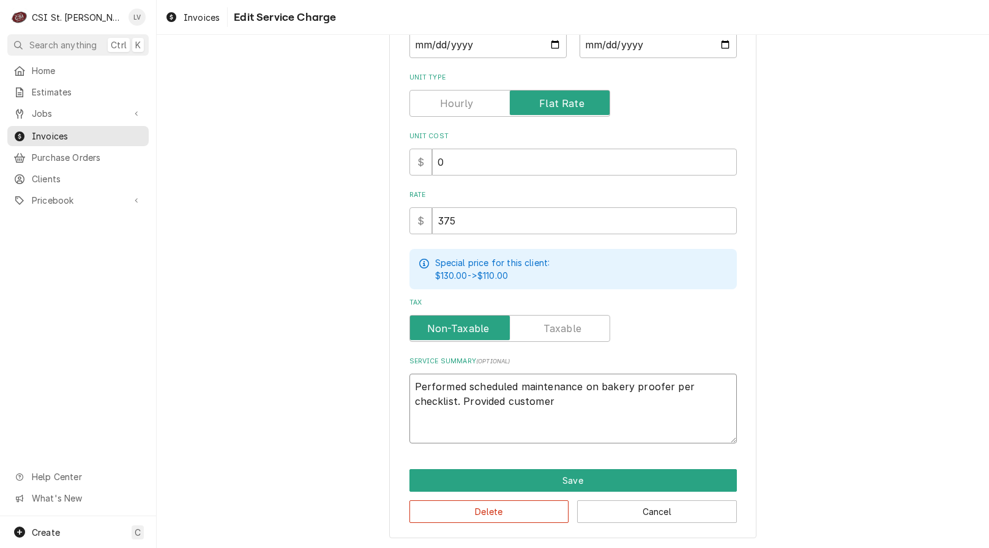
type textarea "Performed scheduled maintenance on bakery proofer per checklist. Provided custo…"
type textarea "x"
type textarea "Performed scheduled maintenance on bakery proofer per checklist. Provided custo…"
type textarea "x"
type textarea "Performed scheduled maintenance on bakery proofer per checklist. Provided custo…"
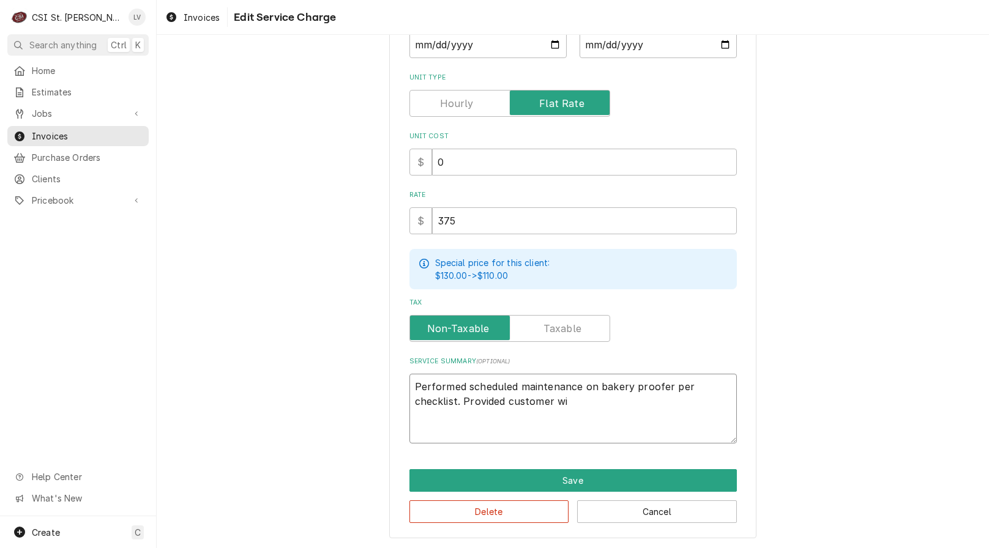
type textarea "x"
type textarea "Performed scheduled maintenance on bakery proofer per checklist. Provided custo…"
type textarea "x"
type textarea "Performed scheduled maintenance on bakery proofer per checklist. Provided custo…"
type textarea "x"
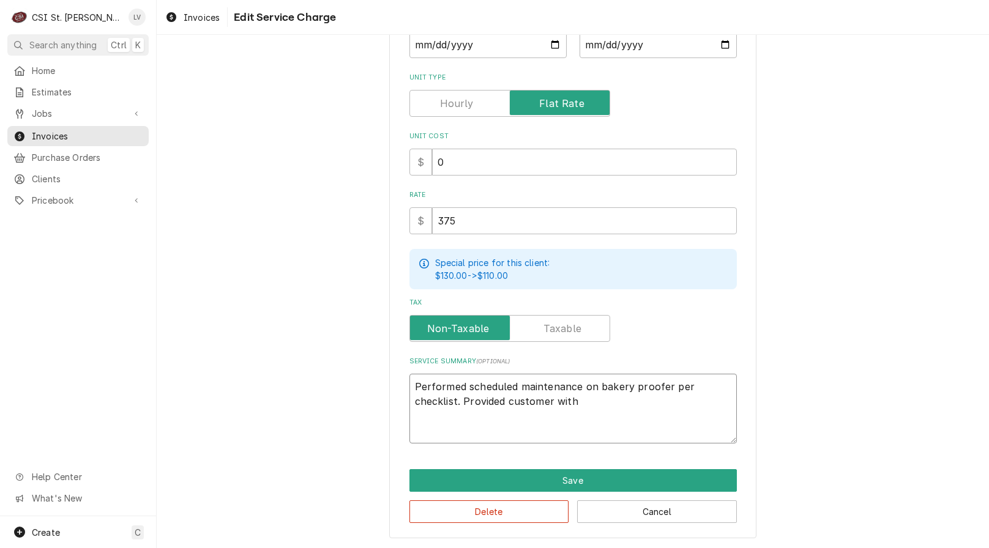
type textarea "Performed scheduled maintenance on bakery proofer per checklist. Provided custo…"
type textarea "x"
type textarea "Performed scheduled maintenance on bakery proofer per checklist. Provided custo…"
type textarea "x"
type textarea "Performed scheduled maintenance on bakery proofer per checklist. Provided custo…"
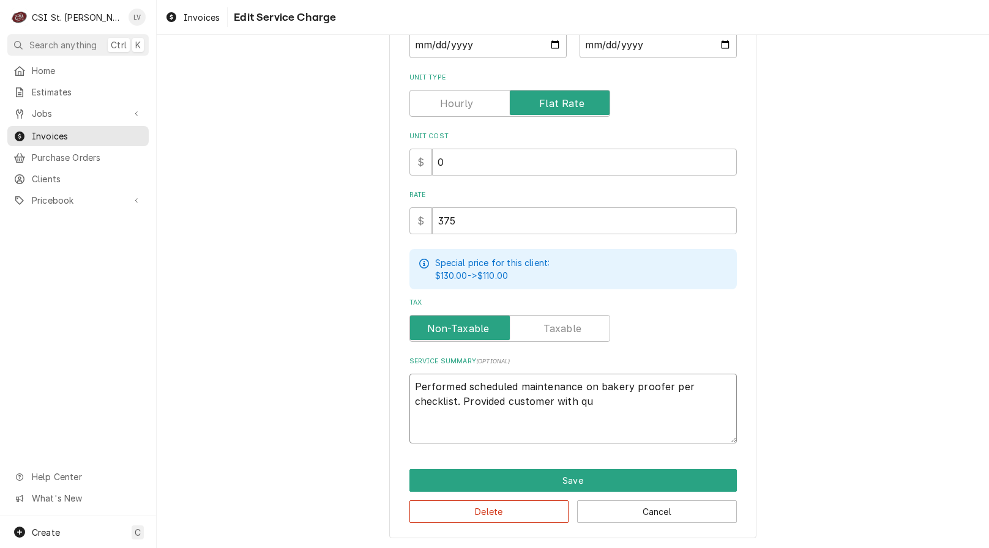
type textarea "x"
type textarea "Performed scheduled maintenance on bakery proofer per checklist. Provided custo…"
type textarea "x"
type textarea "Performed scheduled maintenance on bakery proofer per checklist. Provided custo…"
type textarea "x"
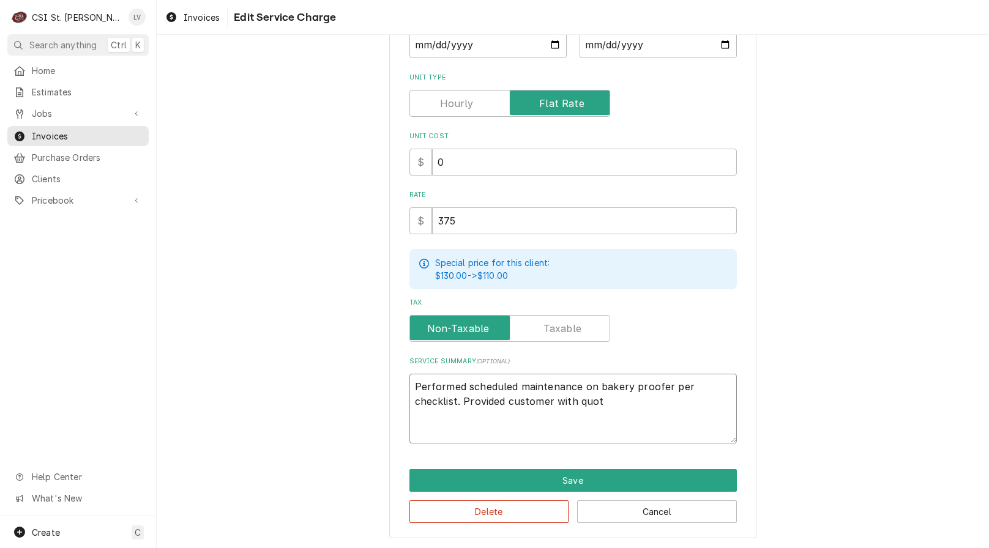
type textarea "Performed scheduled maintenance on bakery proofer per checklist. Provided custo…"
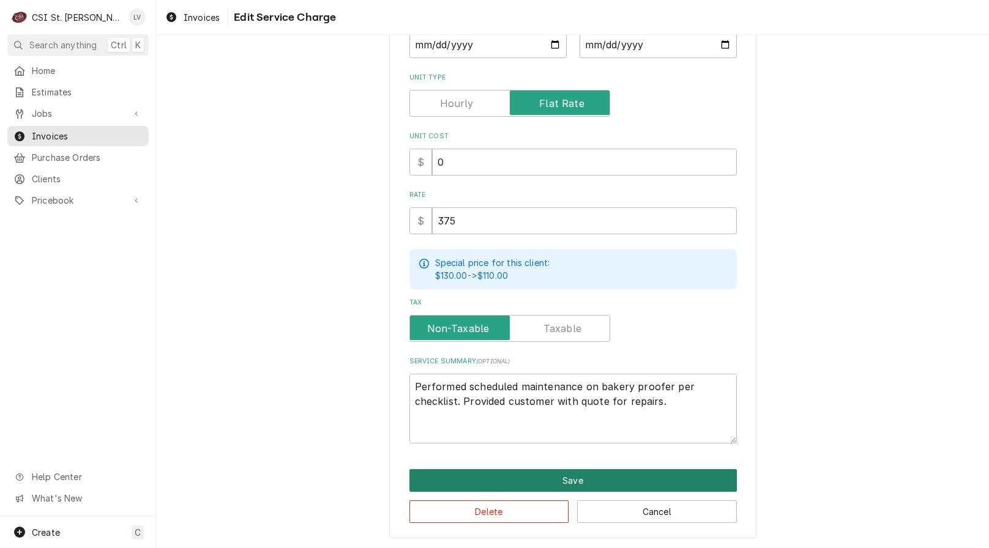
click at [490, 476] on button "Save" at bounding box center [572, 480] width 327 height 23
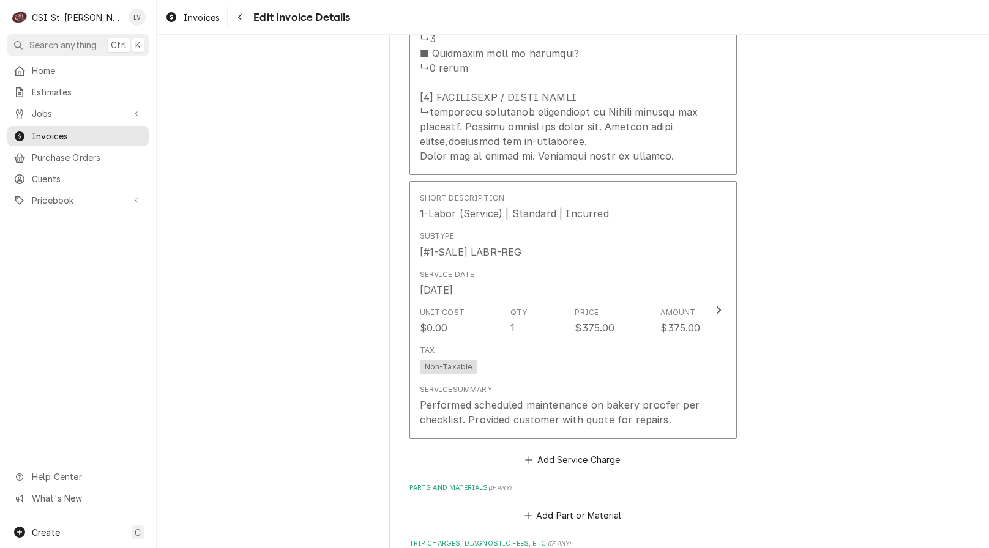
scroll to position [2126, 0]
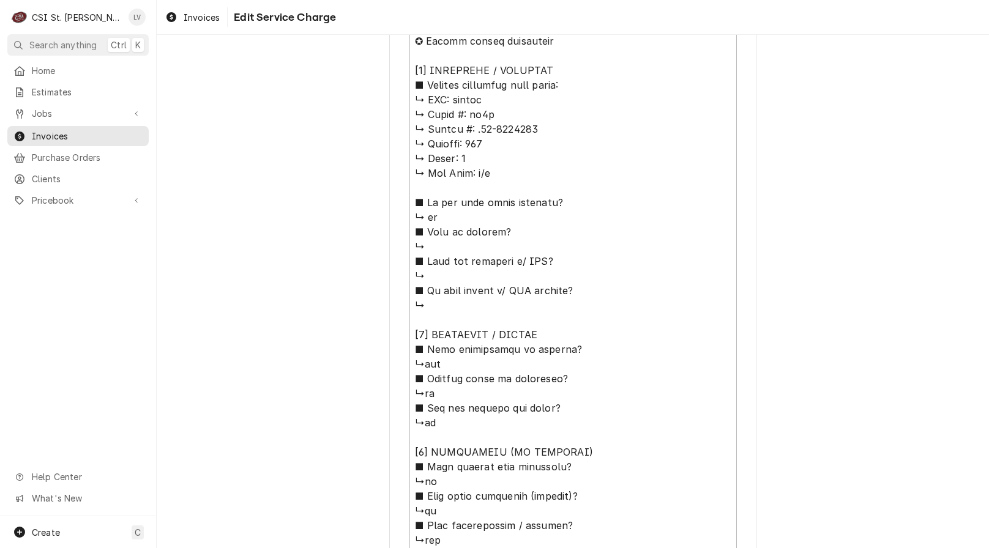
scroll to position [1008, 0]
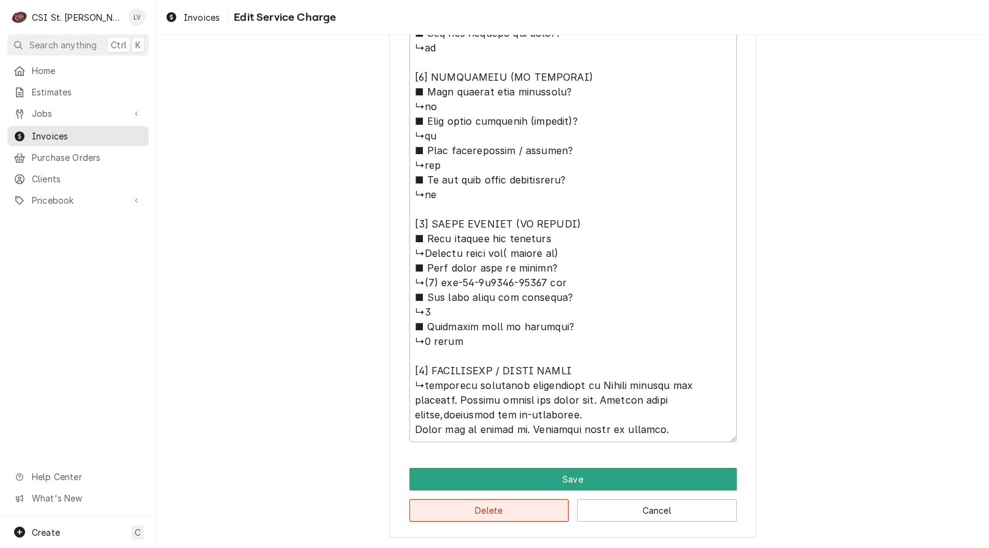
click at [454, 512] on button "Delete" at bounding box center [489, 510] width 160 height 23
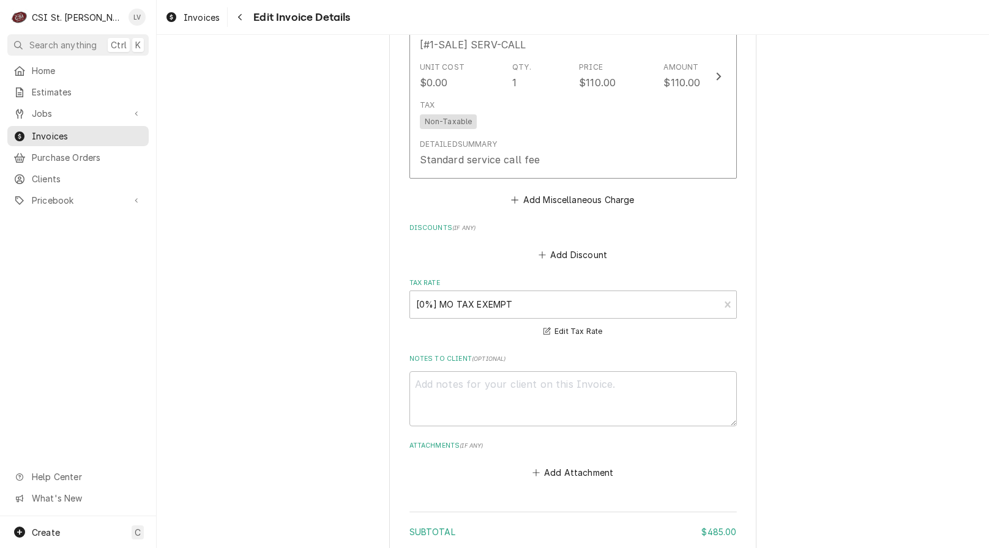
scroll to position [1624, 0]
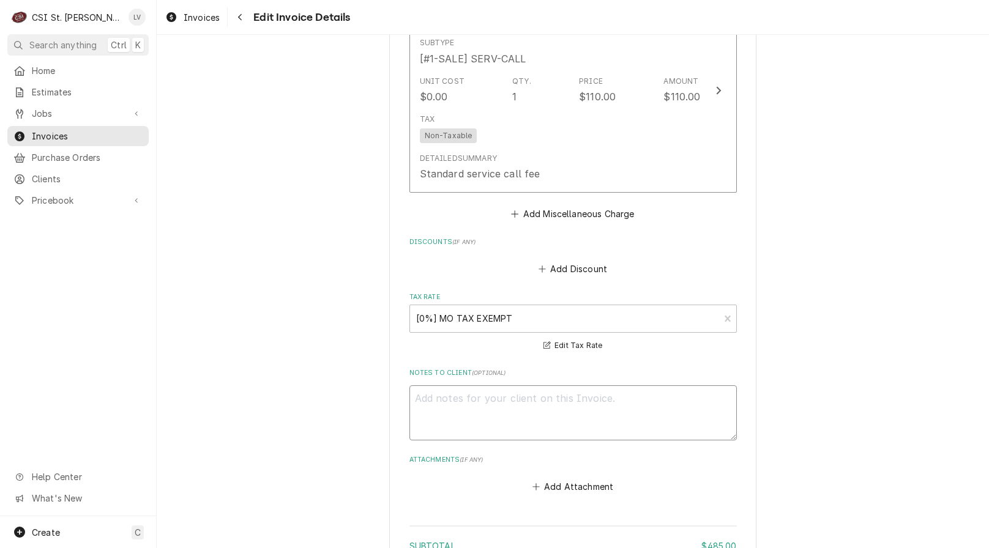
click at [456, 426] on textarea "Notes to Client ( optional )" at bounding box center [572, 412] width 327 height 55
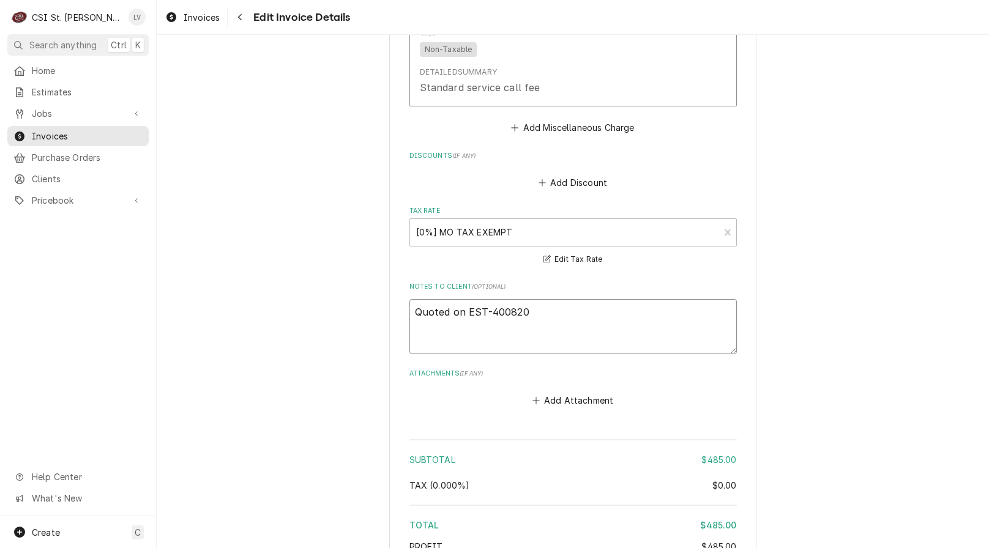
scroll to position [1502, 0]
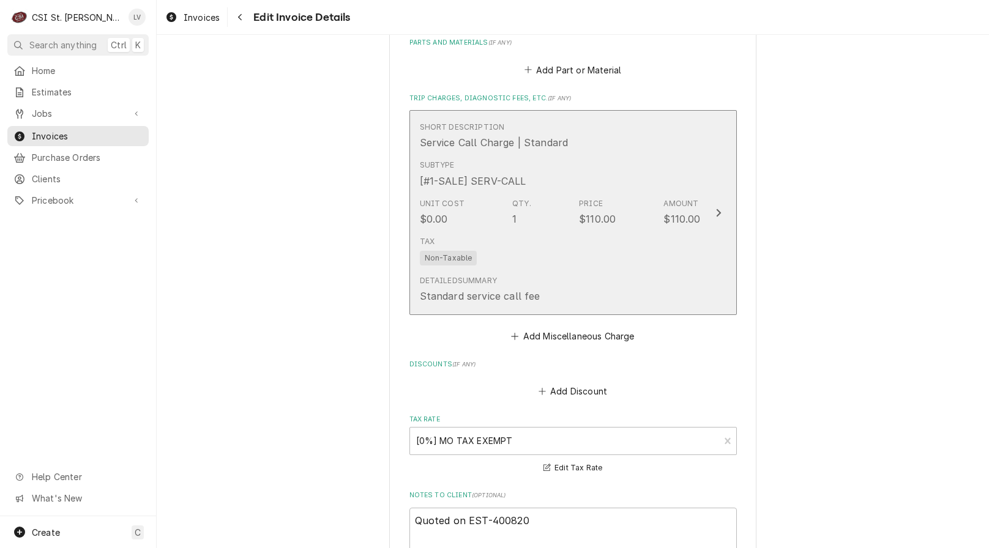
click at [459, 262] on div "Tax Non-Taxable" at bounding box center [449, 250] width 58 height 29
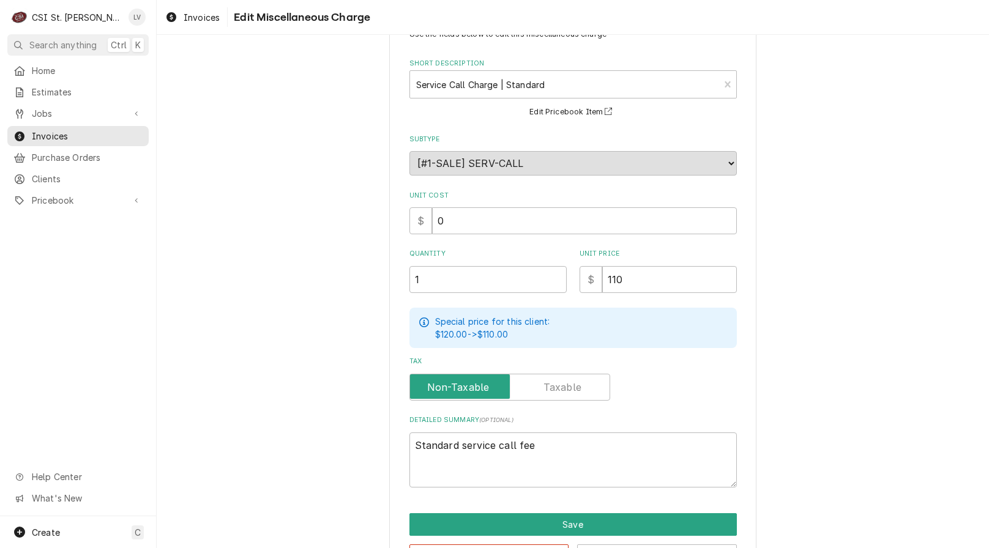
scroll to position [89, 0]
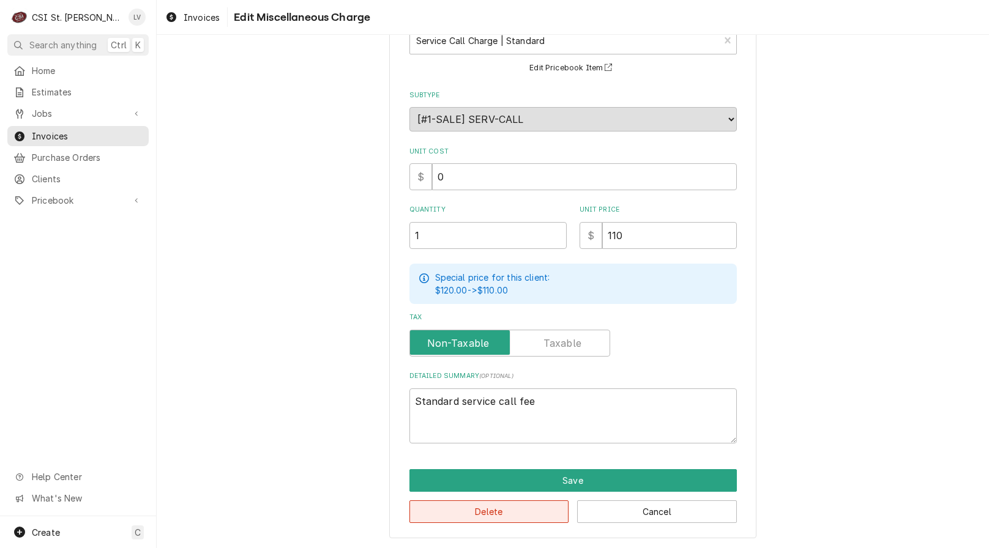
click at [531, 513] on button "Delete" at bounding box center [489, 511] width 160 height 23
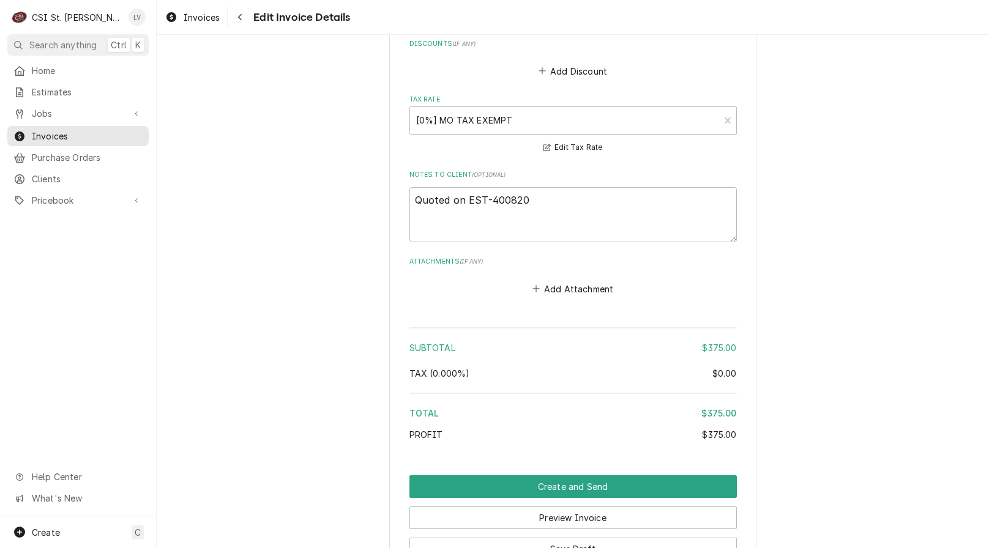
scroll to position [1722, 0]
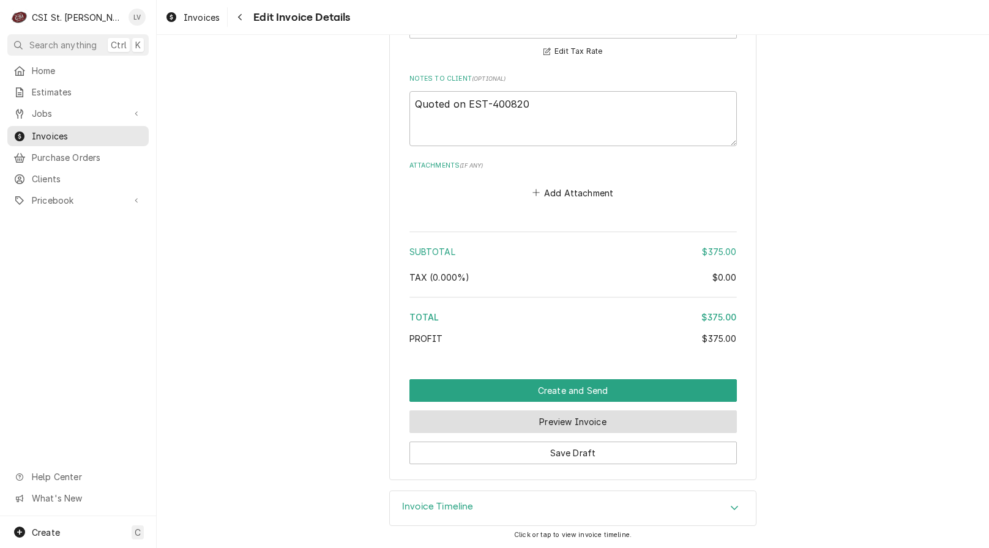
click at [564, 414] on button "Preview Invoice" at bounding box center [572, 421] width 327 height 23
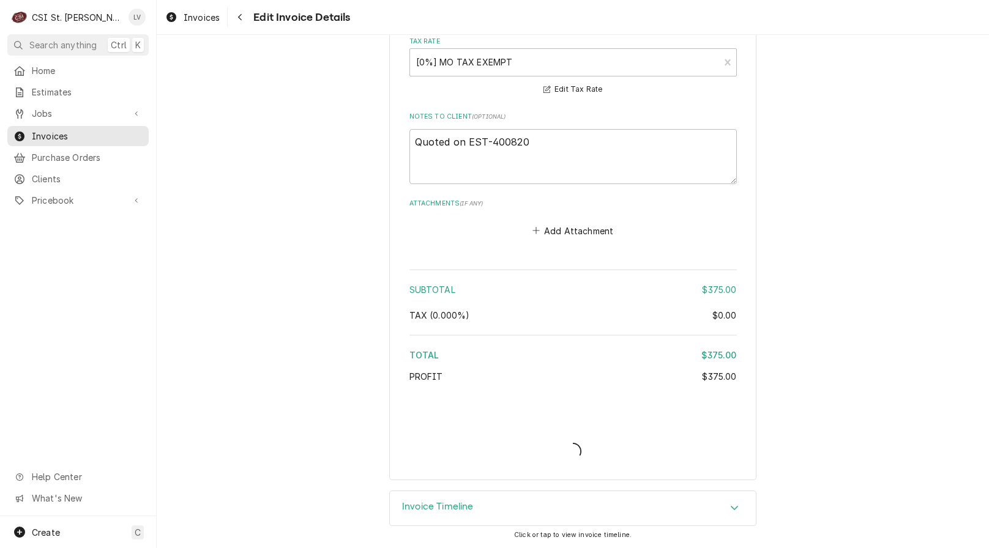
scroll to position [1684, 0]
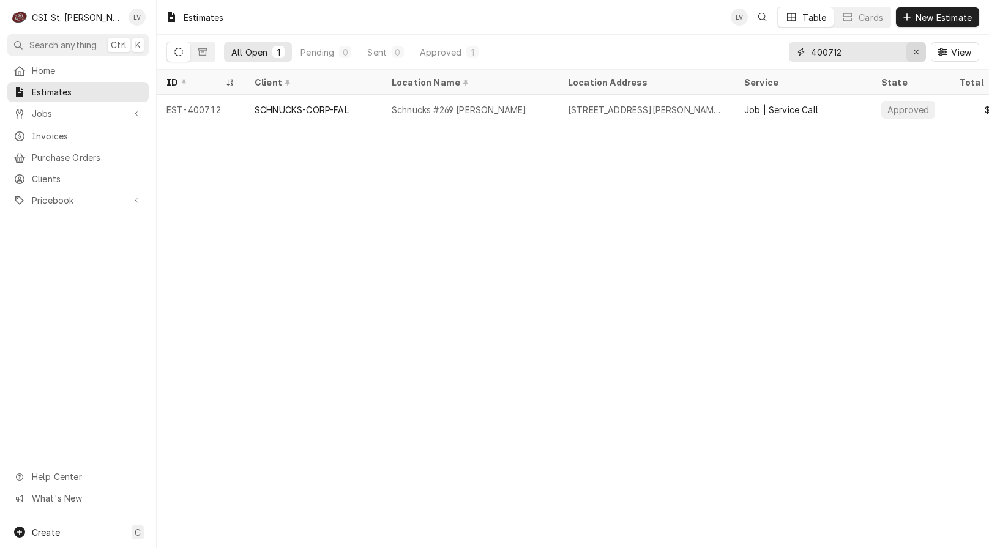
click at [913, 52] on icon "Erase input" at bounding box center [916, 52] width 7 height 9
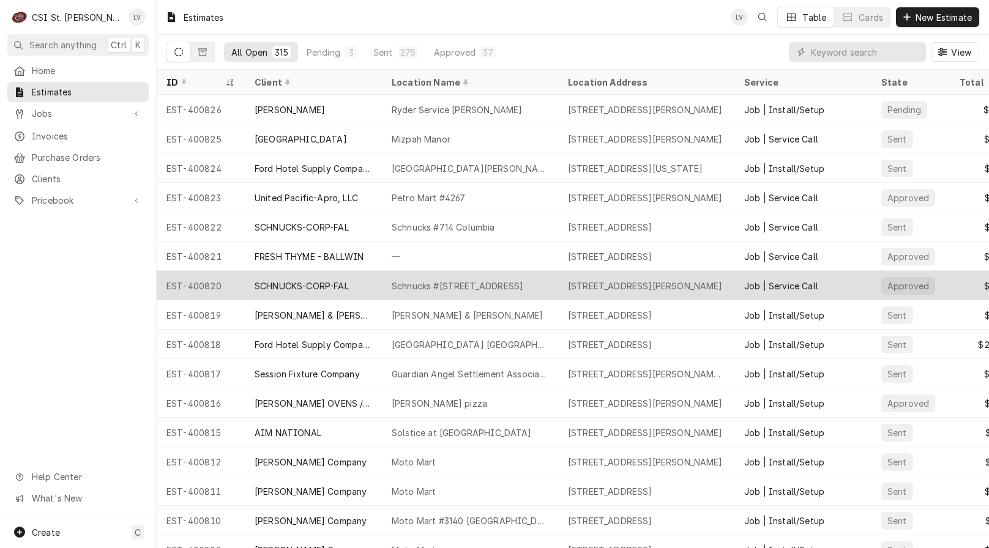
click at [466, 290] on div "Schnucks #[STREET_ADDRESS]" at bounding box center [470, 285] width 176 height 29
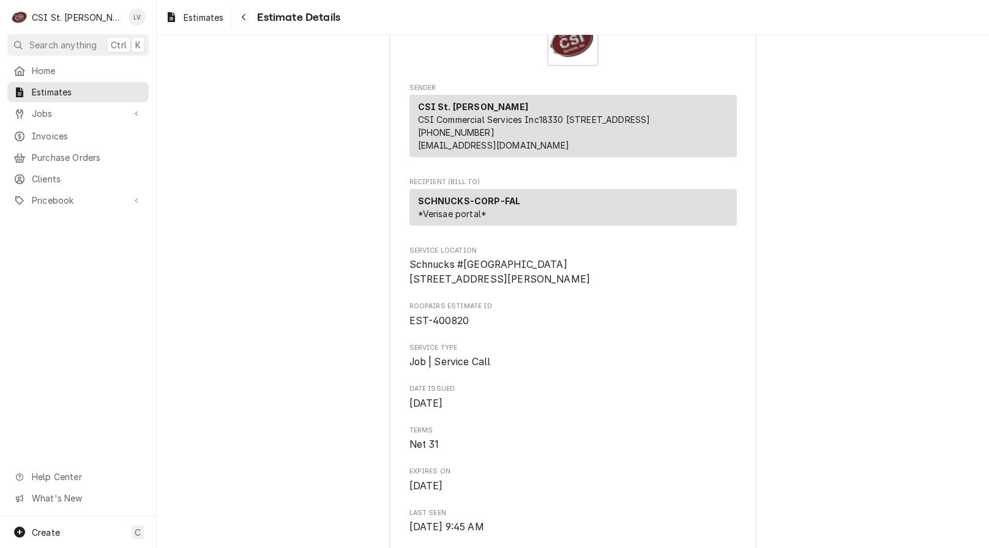
scroll to position [61, 0]
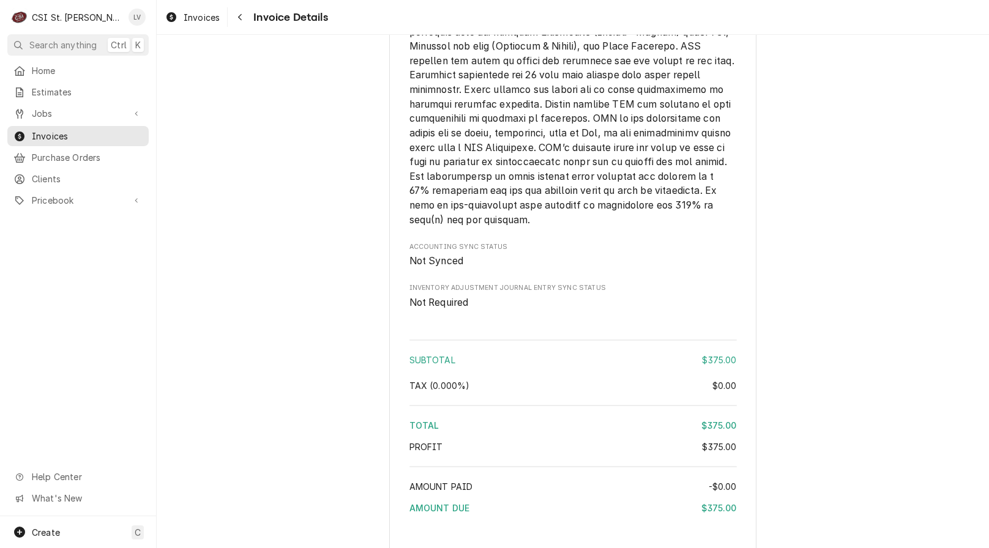
scroll to position [1695, 0]
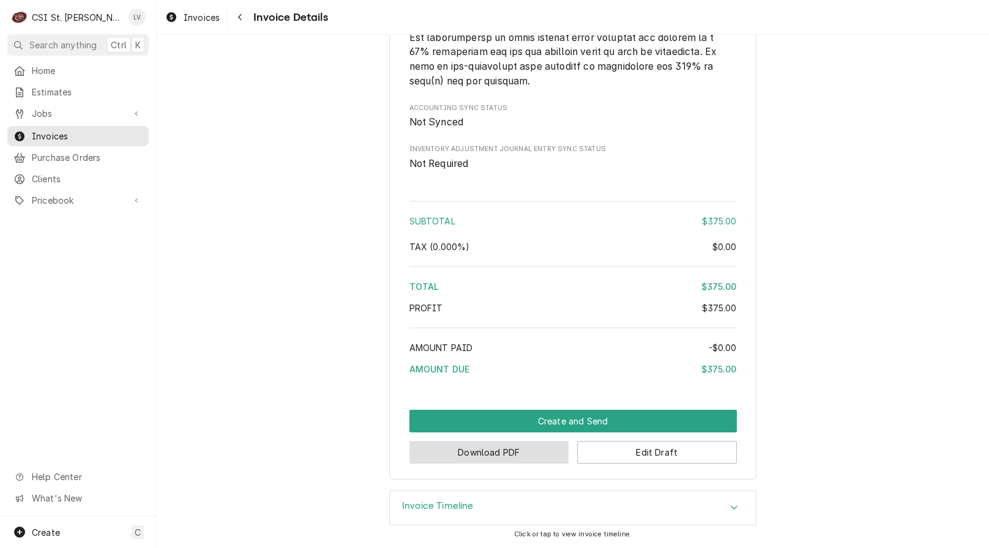
click at [490, 453] on button "Download PDF" at bounding box center [489, 452] width 160 height 23
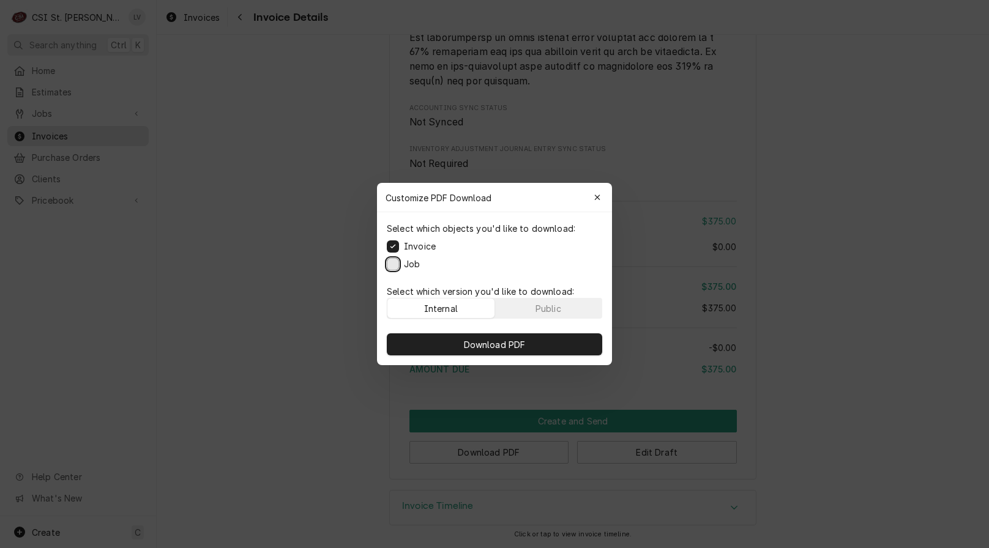
drag, startPoint x: 395, startPoint y: 265, endPoint x: 449, endPoint y: 309, distance: 69.2
click at [396, 265] on button "Job" at bounding box center [393, 264] width 12 height 12
click at [501, 341] on span "Download PDF" at bounding box center [494, 344] width 67 height 13
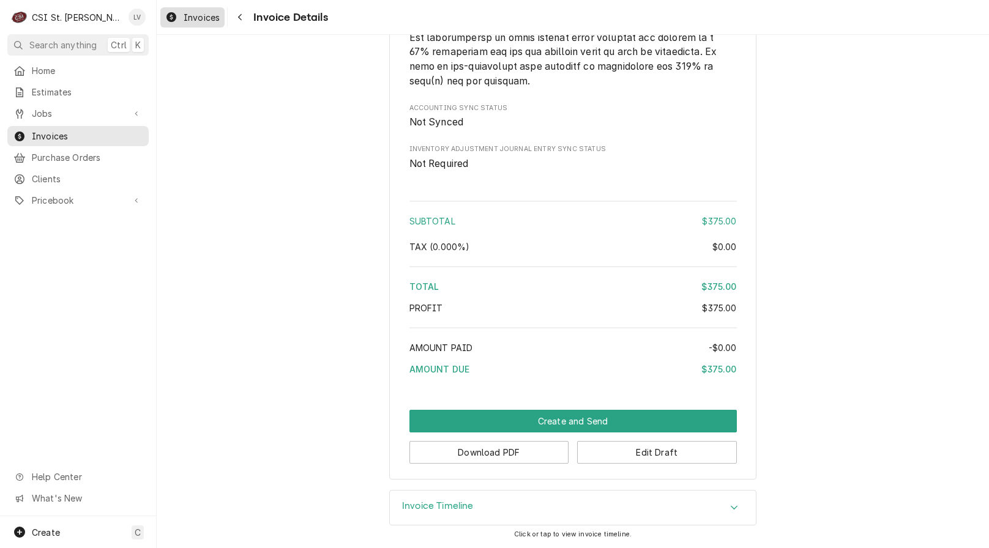
click at [163, 18] on div "Invoices" at bounding box center [192, 17] width 59 height 15
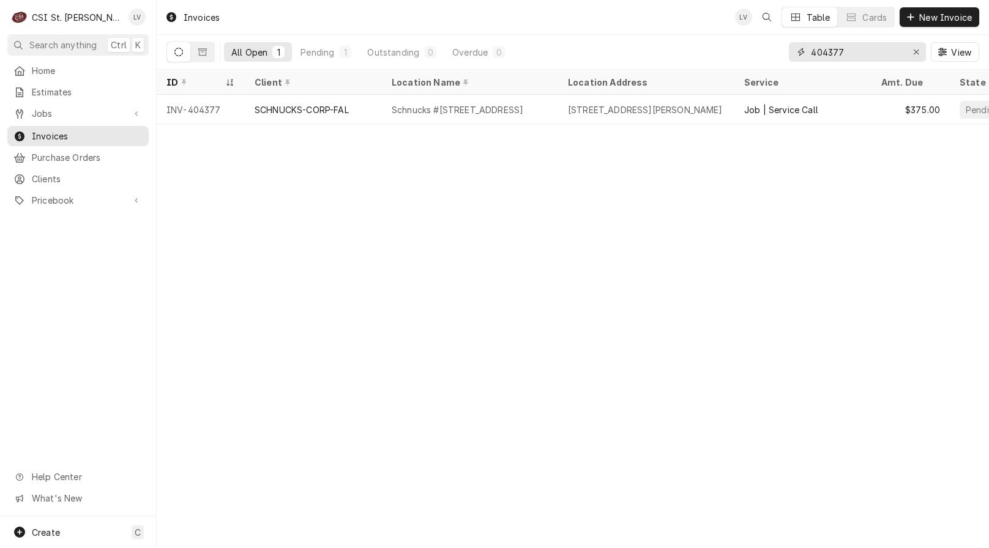
drag, startPoint x: 873, startPoint y: 48, endPoint x: 883, endPoint y: 43, distance: 11.5
click at [883, 43] on input "404377" at bounding box center [857, 52] width 92 height 20
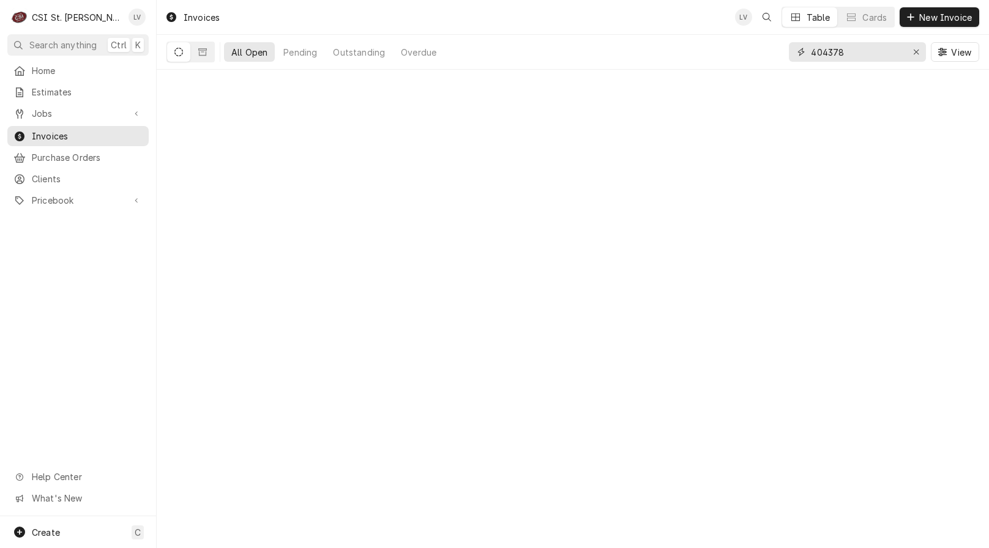
type input "404378"
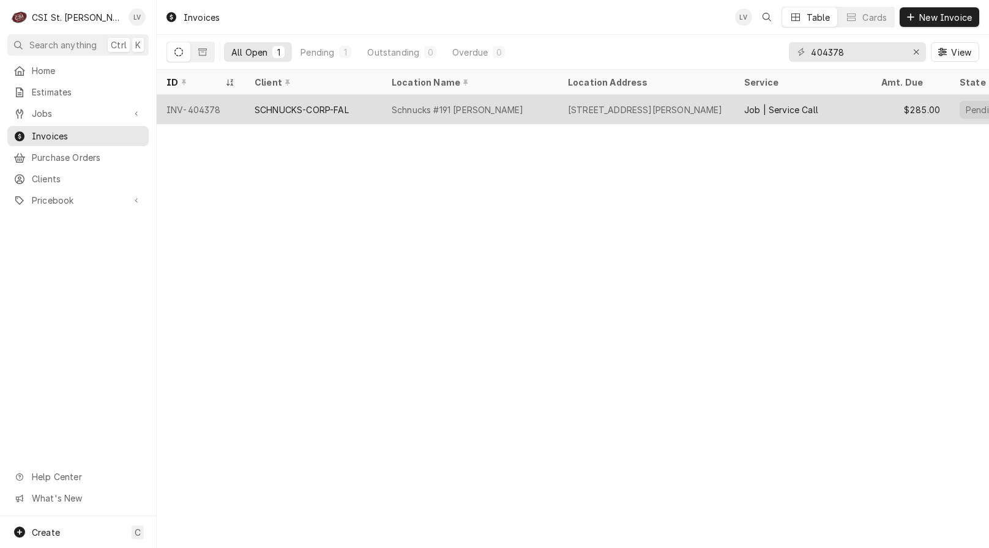
click at [330, 101] on div "SCHNUCKS-CORP-FAL" at bounding box center [313, 109] width 137 height 29
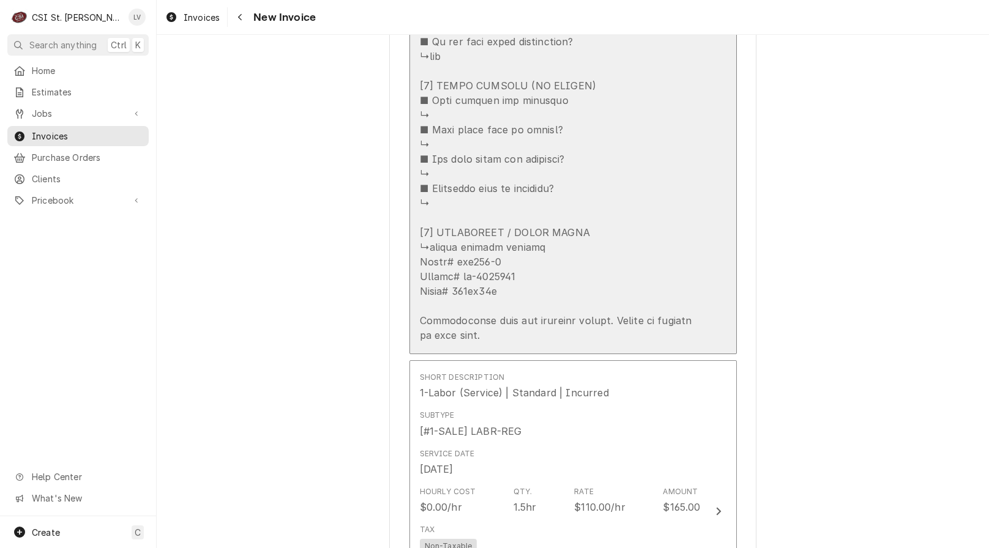
scroll to position [2019, 0]
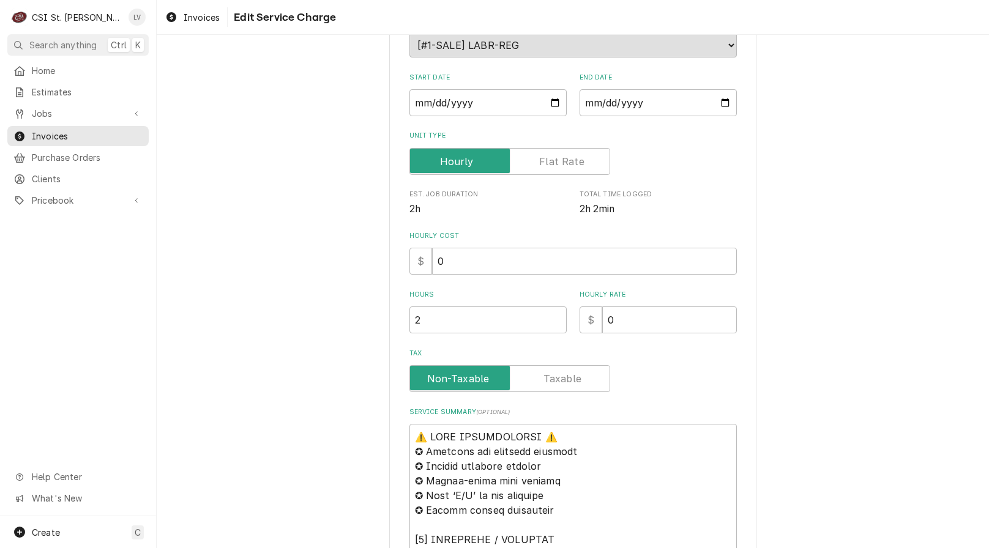
scroll to position [428, 0]
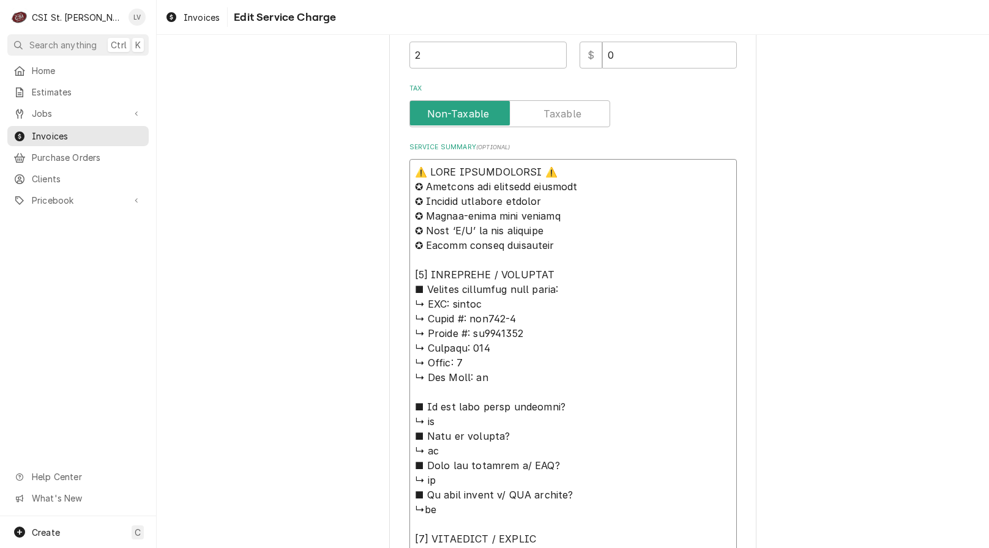
drag, startPoint x: 489, startPoint y: 300, endPoint x: 365, endPoint y: 154, distance: 191.4
click at [365, 154] on div "Use the fields below to edit this service charge Short Description Job | Servic…" at bounding box center [573, 418] width 832 height 1596
type textarea "x"
type textarea "V ↳ 𝗠𝗼𝗱𝗲𝗹 #: vbp131-8 ↳ 𝗦𝗲𝗿𝗶𝗮𝗹 #: cf1004083 ↳ 𝗩𝗼𝗹𝘁𝗮𝗴𝗲: 115 ↳ 𝗣𝗵𝗮𝘀𝗲: 1 ↳ 𝗚𝗮𝘀 𝗧𝘆𝗽…"
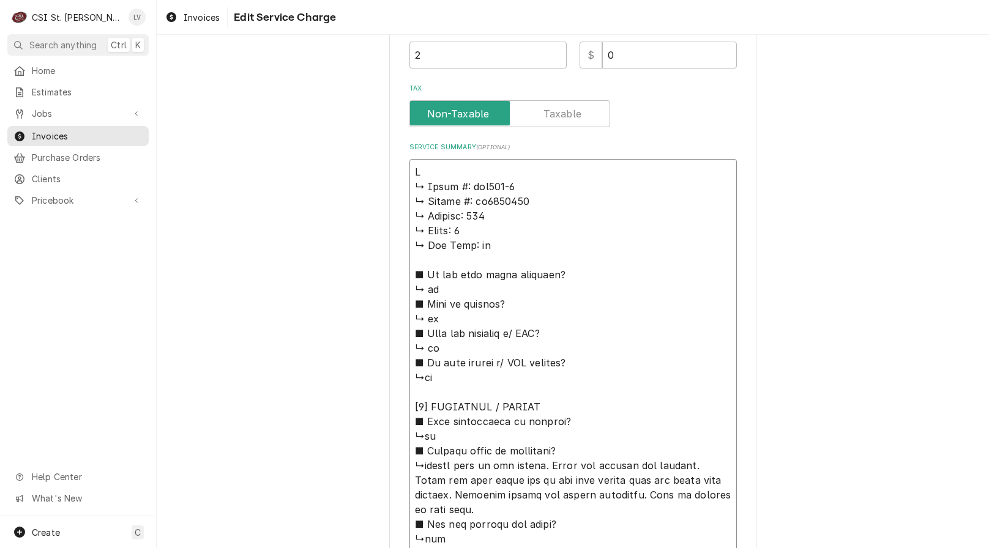
type textarea "x"
type textarea "Vu ↳ 𝗠𝗼𝗱𝗲𝗹 #: vbp131-8 ↳ 𝗦𝗲𝗿𝗶𝗮𝗹 #: cf1004083 ↳ 𝗩𝗼𝗹𝘁𝗮𝗴𝗲: 115 ↳ 𝗣𝗵𝗮𝘀𝗲: 1 ↳ 𝗚𝗮𝘀 𝗧𝘆…"
type textarea "x"
type textarea "Vul ↳ 𝗠𝗼𝗱𝗲𝗹 #: vbp131-8 ↳ 𝗦𝗲𝗿𝗶𝗮𝗹 #: cf1004083 ↳ 𝗩𝗼𝗹𝘁𝗮𝗴𝗲: 115 ↳ 𝗣𝗵𝗮𝘀𝗲: 1 ↳ 𝗚𝗮𝘀 𝗧…"
type textarea "x"
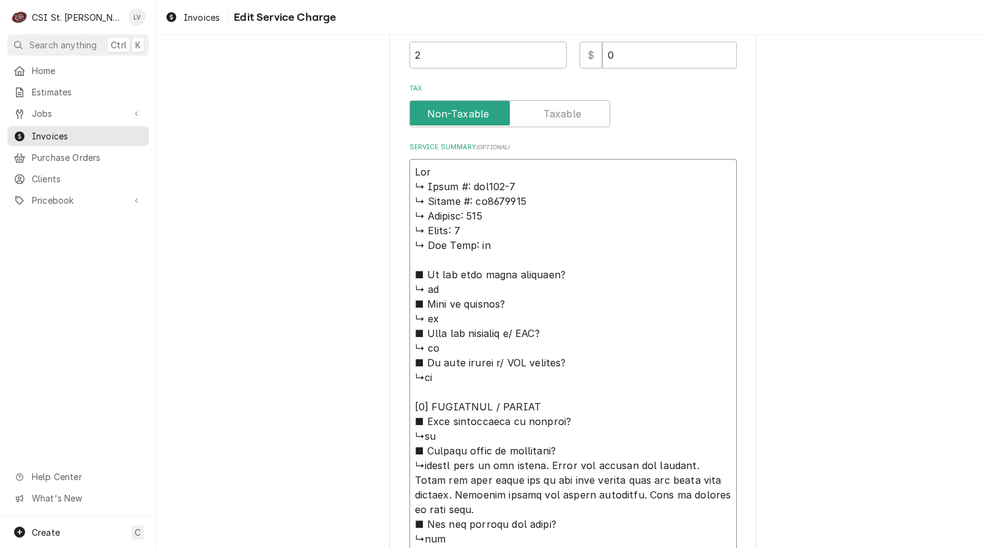
type textarea "Vulc ↳ 𝗠𝗼𝗱𝗲𝗹 #: vbp131-8 ↳ 𝗦𝗲𝗿𝗶𝗮𝗹 #: cf1004083 ↳ 𝗩𝗼𝗹𝘁𝗮𝗴𝗲: 115 ↳ 𝗣𝗵𝗮𝘀𝗲: 1 ↳ 𝗚𝗮𝘀 …"
type textarea "x"
type textarea "Vulca ↳ 𝗠𝗼𝗱𝗲𝗹 #: vbp131-8 ↳ 𝗦𝗲𝗿𝗶𝗮𝗹 #: cf1004083 ↳ 𝗩𝗼𝗹𝘁𝗮𝗴𝗲: 115 ↳ 𝗣𝗵𝗮𝘀𝗲: 1 ↳ 𝗚𝗮𝘀…"
type textarea "x"
type textarea "Vulcan ↳ 𝗠𝗼𝗱𝗲𝗹 #: vbp131-8 ↳ 𝗦𝗲𝗿𝗶𝗮𝗹 #: cf1004083 ↳ 𝗩𝗼𝗹𝘁𝗮𝗴𝗲: 115 ↳ 𝗣𝗵𝗮𝘀𝗲: 1 ↳ 𝗚𝗮…"
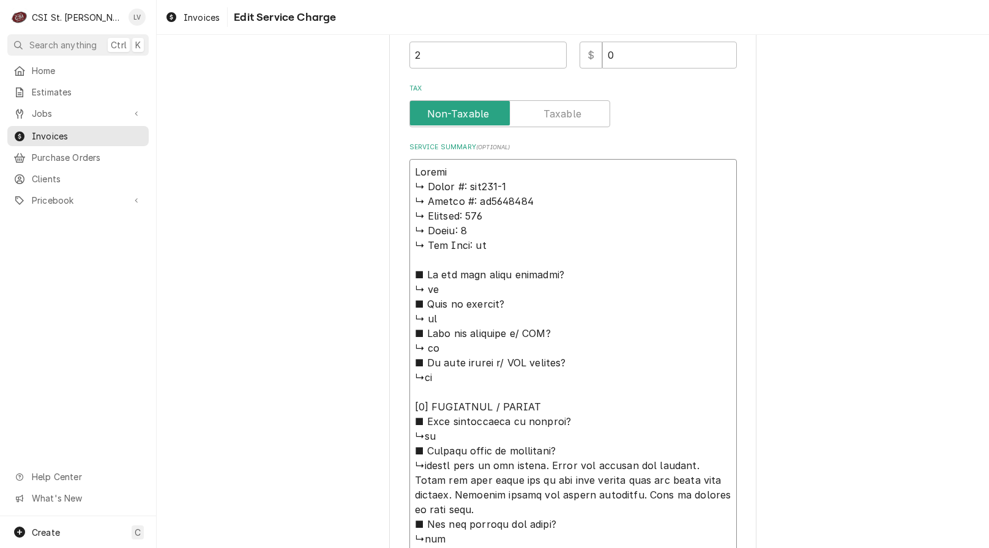
type textarea "x"
type textarea "Vulcan ↳ 𝗠𝗼𝗱𝗲𝗹 #: vbp131-8 ↳ 𝗦𝗲𝗿𝗶𝗮𝗹 #: cf1004083 ↳ 𝗩𝗼𝗹𝘁𝗮𝗴𝗲: 115 ↳ 𝗣𝗵𝗮𝘀𝗲: 1 ↳ 𝗚𝗮…"
type textarea "x"
type textarea "Vulcan H ↳ 𝗠𝗼𝗱𝗲𝗹 #: vbp131-8 ↳ 𝗦𝗲𝗿𝗶𝗮𝗹 #: cf1004083 ↳ 𝗩𝗼𝗹𝘁𝗮𝗴𝗲: 115 ↳ 𝗣𝗵𝗮𝘀𝗲: 1 ↳ …"
type textarea "x"
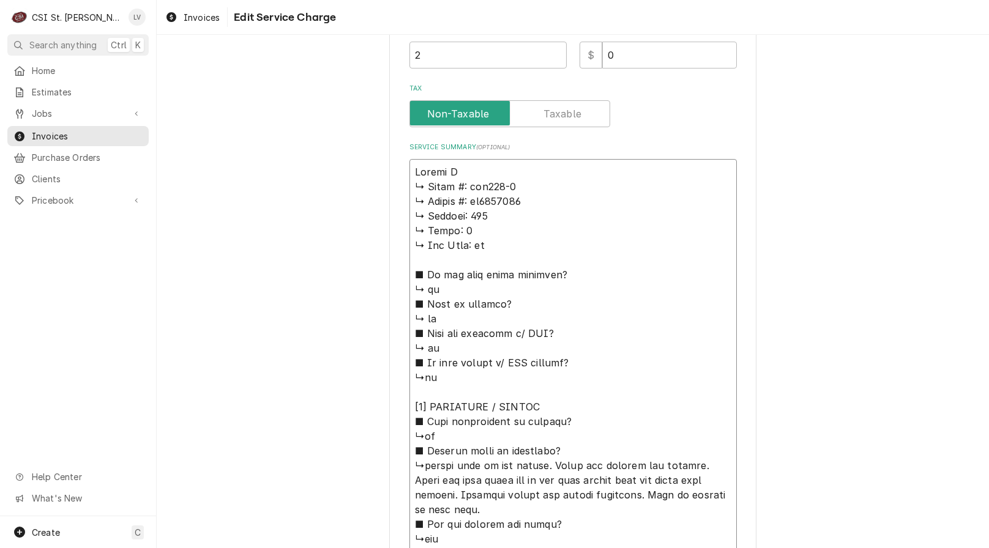
type textarea "Vulcan Ha ↳ 𝗠𝗼𝗱𝗲𝗹 #: vbp131-8 ↳ 𝗦𝗲𝗿𝗶𝗮𝗹 #: cf1004083 ↳ 𝗩𝗼𝗹𝘁𝗮𝗴𝗲: 115 ↳ 𝗣𝗵𝗮𝘀𝗲: 1 ↳…"
type textarea "x"
type textarea "Vulcan Har ↳ 𝗠𝗼𝗱𝗲𝗹 #: vbp131-8 ↳ 𝗦𝗲𝗿𝗶𝗮𝗹 #: cf1004083 ↳ 𝗩𝗼𝗹𝘁𝗮𝗴𝗲: 115 ↳ 𝗣𝗵𝗮𝘀𝗲: 1 …"
type textarea "x"
type textarea "Vulcan Hart ↳ 𝗠𝗼𝗱𝗲𝗹 #: vbp131-8 ↳ 𝗦𝗲𝗿𝗶𝗮𝗹 #: cf1004083 ↳ 𝗩𝗼𝗹𝘁𝗮𝗴𝗲: 115 ↳ 𝗣𝗵𝗮𝘀𝗲: 1…"
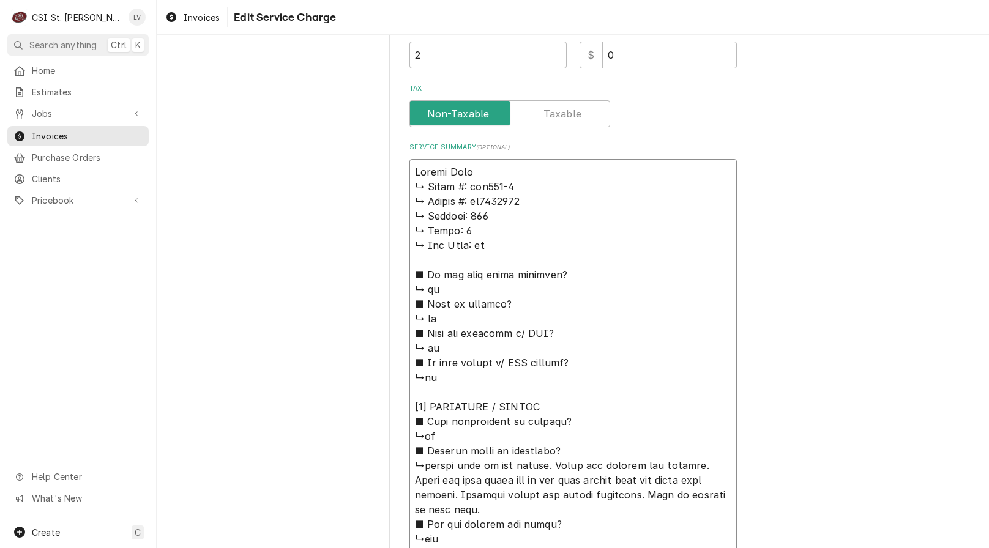
type textarea "x"
type textarea "Vulcan Hart ↳ 𝗠𝗼𝗱𝗲𝗹 #: vbp131-8 ↳ 𝗦𝗲𝗿𝗶𝗮𝗹 #: cf1004083 ↳ 𝗩𝗼𝗹𝘁𝗮𝗴𝗲: 115 ↳ 𝗣𝗵𝗮𝘀𝗲: 1…"
type textarea "x"
type textarea "Vulcan Hart / ↳ 𝗠𝗼𝗱𝗲𝗹 #: vbp131-8 ↳ 𝗦𝗲𝗿𝗶𝗮𝗹 #: cf1004083 ↳ 𝗩𝗼𝗹𝘁𝗮𝗴𝗲: 115 ↳ 𝗣𝗵𝗮𝘀𝗲:…"
type textarea "x"
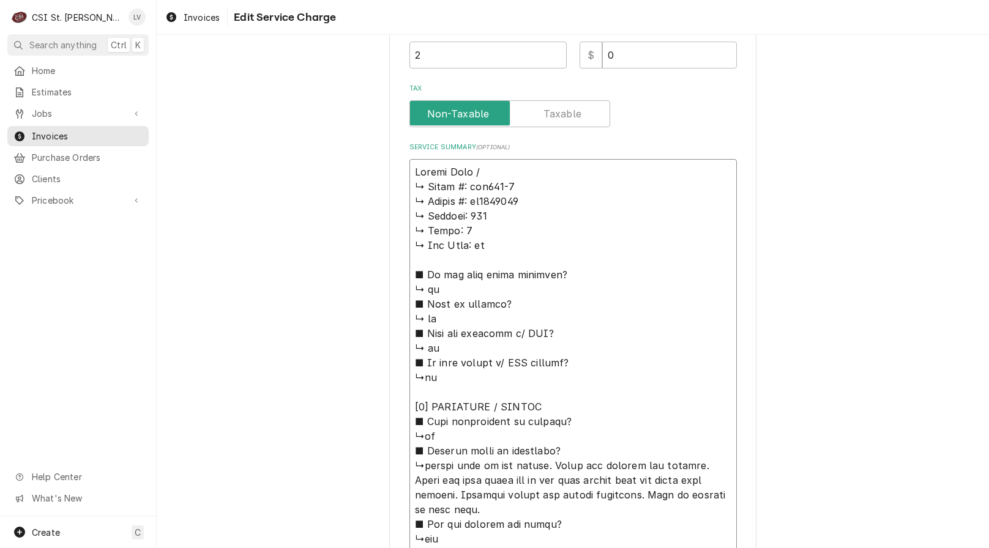
type textarea "Vulcan Hart / ↳ 𝗠𝗼𝗱𝗲𝗹 #: vbp131-8 ↳ 𝗦𝗲𝗿𝗶𝗮𝗹 #: cf1004083 ↳ 𝗩𝗼𝗹𝘁𝗮𝗴𝗲: 115 ↳ 𝗣𝗵𝗮𝘀𝗲:…"
type textarea "x"
type textarea "Vulcan Hart / M ↳ 𝗠𝗼𝗱𝗲𝗹 #: vbp131-8 ↳ 𝗦𝗲𝗿𝗶𝗮𝗹 #: cf1004083 ↳ 𝗩𝗼𝗹𝘁𝗮𝗴𝗲: 115 ↳ 𝗣𝗵𝗮𝘀…"
type textarea "x"
type textarea "Vulcan Hart / Mo ↳ 𝗠𝗼𝗱𝗲𝗹 #: vbp131-8 ↳ 𝗦𝗲𝗿𝗶𝗮𝗹 #: cf1004083 ↳ 𝗩𝗼𝗹𝘁𝗮𝗴𝗲: 115 ↳ 𝗣𝗵𝗮…"
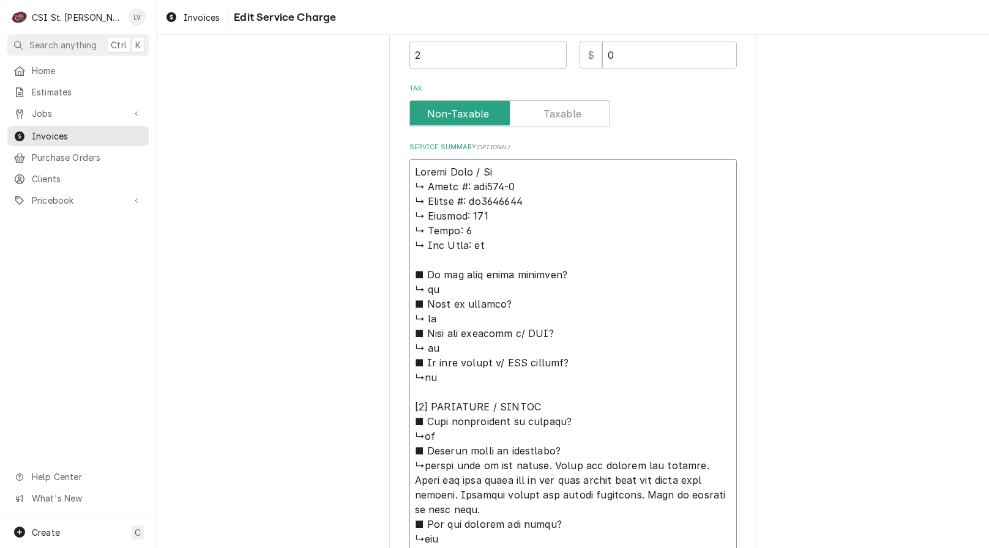
type textarea "x"
type textarea "Vulcan Hart / Mod ↳ 𝗠𝗼𝗱𝗲𝗹 #: vbp131-8 ↳ 𝗦𝗲𝗿𝗶𝗮𝗹 #: cf1004083 ↳ 𝗩𝗼𝗹𝘁𝗮𝗴𝗲: 115 ↳ 𝗣𝗵…"
type textarea "x"
type textarea "Vulcan Hart / Mode ↳ 𝗠𝗼𝗱𝗲𝗹 #: vbp131-8 ↳ 𝗦𝗲𝗿𝗶𝗮𝗹 #: cf1004083 ↳ 𝗩𝗼𝗹𝘁𝗮𝗴𝗲: 115 ↳ 𝗣…"
type textarea "x"
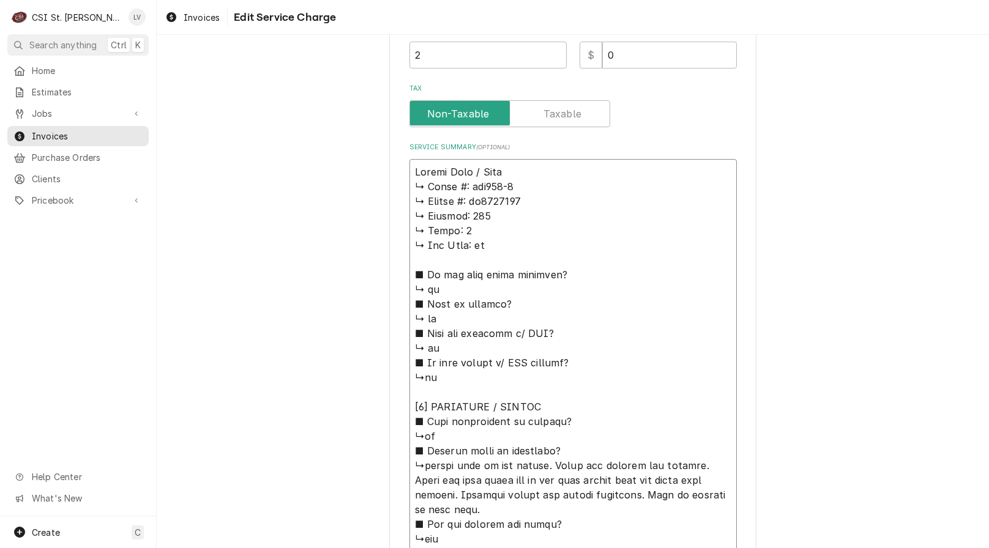
type textarea "Vulcan Hart / Model ↳ 𝗠𝗼𝗱𝗲𝗹 #: vbp131-8 ↳ 𝗦𝗲𝗿𝗶𝗮𝗹 #: cf1004083 ↳ 𝗩𝗼𝗹𝘁𝗮𝗴𝗲: 115 ↳ …"
type textarea "x"
type textarea "Vulcan Hart / Model: ↳ 𝗠𝗼𝗱𝗲𝗹 #: vbp131-8 ↳ 𝗦𝗲𝗿𝗶𝗮𝗹 #: cf1004083 ↳ 𝗩𝗼𝗹𝘁𝗮𝗴𝗲: 115 ↳…"
type textarea "x"
type textarea "Vulcan Hart / Model: ↳ 𝗠𝗼𝗱𝗲𝗹 #: vbp131-8 ↳ 𝗦𝗲𝗿𝗶𝗮𝗹 #: cf1004083 ↳ 𝗩𝗼𝗹𝘁𝗮𝗴𝗲: 115 ↳…"
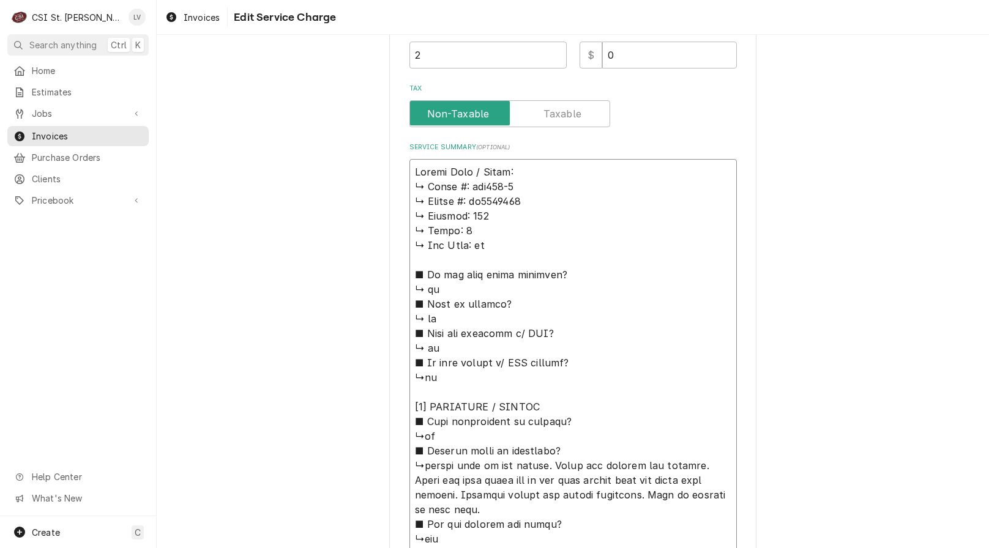
type textarea "x"
type textarea "Vulcan Hart / Model: V ↳ 𝗠𝗼𝗱𝗲𝗹 #: vbp131-8 ↳ 𝗦𝗲𝗿𝗶𝗮𝗹 #: cf1004083 ↳ 𝗩𝗼𝗹𝘁𝗮𝗴𝗲: 115…"
type textarea "x"
type textarea "Vulcan Hart / Model: VB ↳ 𝗠𝗼𝗱𝗲𝗹 #: vbp131-8 ↳ 𝗦𝗲𝗿𝗶𝗮𝗹 #: cf1004083 ↳ 𝗩𝗼𝗹𝘁𝗮𝗴𝗲: 11…"
type textarea "x"
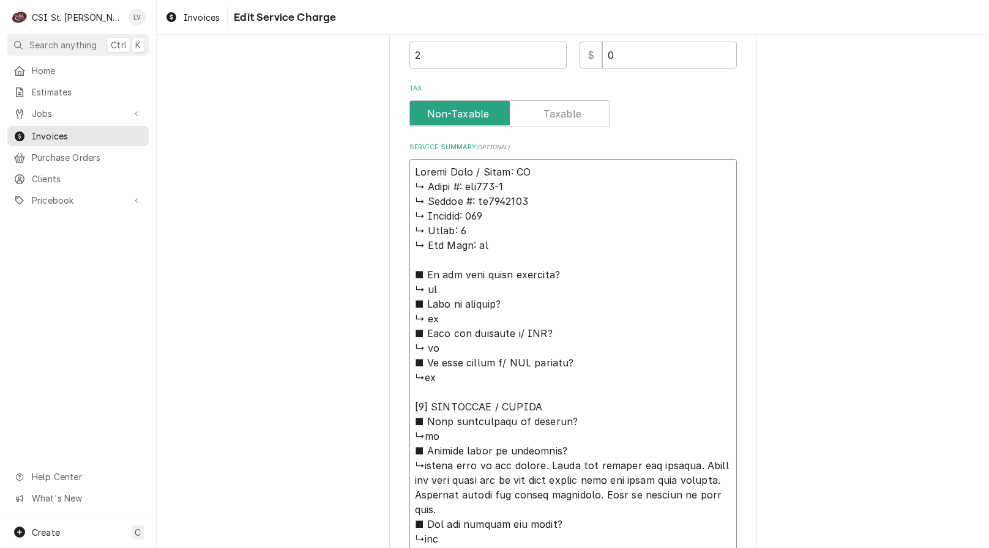
type textarea "Vulcan Hart / Model: VBP ↳ 𝗠𝗼𝗱𝗲𝗹 #: vbp131-8 ↳ 𝗦𝗲𝗿𝗶𝗮𝗹 #: cf1004083 ↳ 𝗩𝗼𝗹𝘁𝗮𝗴𝗲: 1…"
type textarea "x"
type textarea "Vulcan Hart / Model: VBP1 ↳ 𝗠𝗼𝗱𝗲𝗹 #: vbp131-8 ↳ 𝗦𝗲𝗿𝗶𝗮𝗹 #: cf1004083 ↳ 𝗩𝗼𝗹𝘁𝗮𝗴𝗲: …"
type textarea "x"
type textarea "Vulcan Hart / Model: VBP13 ↳ 𝗠𝗼𝗱𝗲𝗹 #: vbp131-8 ↳ 𝗦𝗲𝗿𝗶𝗮𝗹 #: cf1004083 ↳ 𝗩𝗼𝗹𝘁𝗮𝗴𝗲:…"
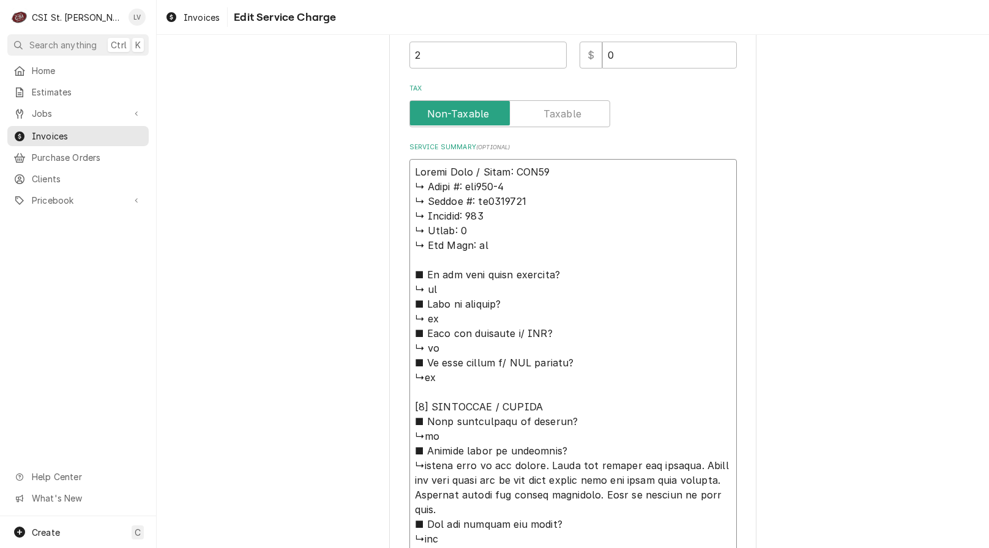
type textarea "x"
type textarea "Vulcan Hart / Model: VBP131 ↳ 𝗠𝗼𝗱𝗲𝗹 #: vbp131-8 ↳ 𝗦𝗲𝗿𝗶𝗮𝗹 #: cf1004083 ↳ 𝗩𝗼𝗹𝘁𝗮𝗴𝗲…"
type textarea "x"
type textarea "Vulcan Hart / Model: VBP131- ↳ 𝗠𝗼𝗱𝗲𝗹 #: vbp131-8 ↳ 𝗦𝗲𝗿𝗶𝗮𝗹 #: cf1004083 ↳ 𝗩𝗼𝗹𝘁𝗮𝗴…"
type textarea "x"
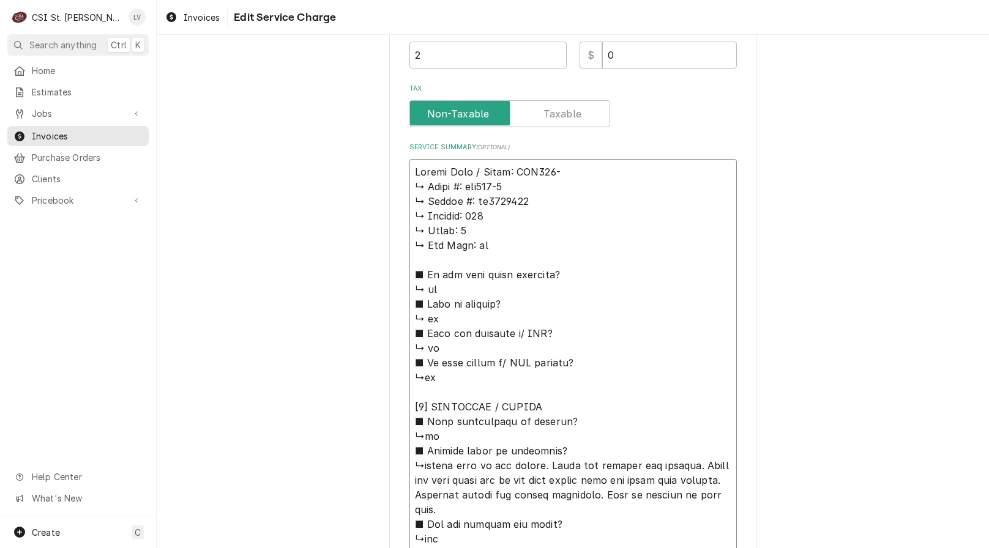
type textarea "Vulcan Hart / Model: VBP131-8 ↳ 𝗠𝗼𝗱𝗲𝗹 #: vbp131-8 ↳ 𝗦𝗲𝗿𝗶𝗮𝗹 #: cf1004083 ↳ 𝗩𝗼𝗹𝘁𝗮…"
type textarea "x"
type textarea "Vulcan Hart / Model: VBP131-8 ↳ 𝗠𝗼𝗱𝗲𝗹 #: vbp131-8 ↳ 𝗦𝗲𝗿𝗶𝗮𝗹 #: cf1004083 ↳ 𝗩𝗼𝗹𝘁𝗮…"
type textarea "x"
type textarea "Vulcan Hart / Model: VBP131-8 / ↳ 𝗠𝗼𝗱𝗲𝗹 #: vbp131-8 ↳ 𝗦𝗲𝗿𝗶𝗮𝗹 #: cf1004083 ↳ 𝗩𝗼𝗹…"
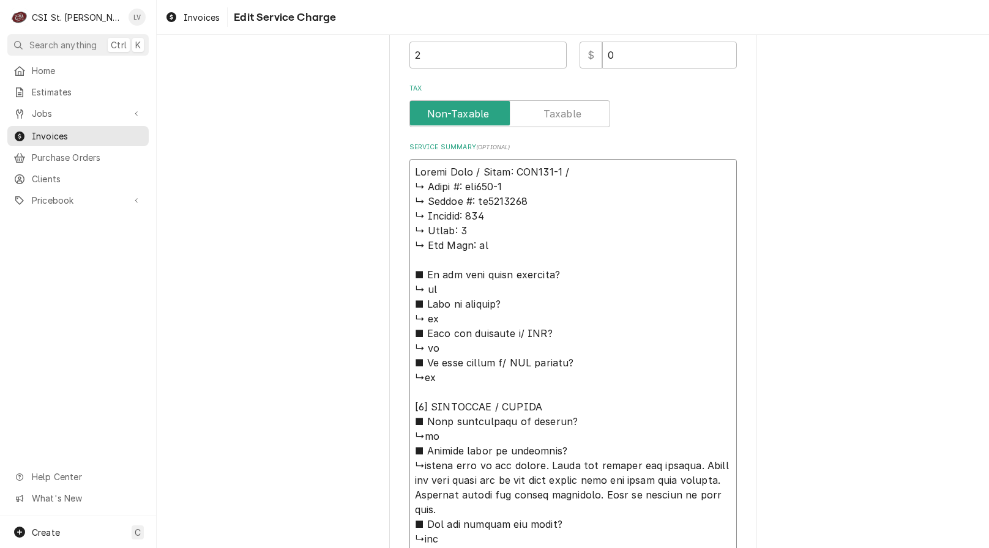
type textarea "x"
type textarea "Vulcan Hart / Model: VBP131-8 / ↳ 𝗠𝗼𝗱𝗲𝗹 #: vbp131-8 ↳ 𝗦𝗲𝗿𝗶𝗮𝗹 #: cf1004083 ↳ 𝗩𝗼𝗹…"
type textarea "x"
type textarea "Vulcan Hart / Model: VBP131-8 / C ↳ 𝗠𝗼𝗱𝗲𝗹 #: vbp131-8 ↳ 𝗦𝗲𝗿𝗶𝗮𝗹 #: cf1004083 ↳ 𝗩…"
type textarea "x"
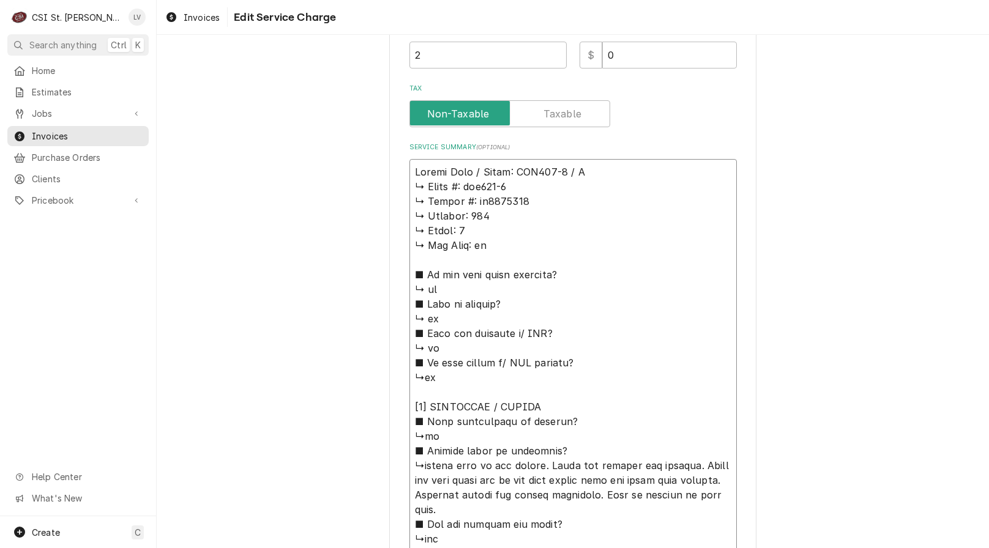
type textarea "Vulcan Hart / Model: VBP131-8 / ↳ 𝗠𝗼𝗱𝗲𝗹 #: vbp131-8 ↳ 𝗦𝗲𝗿𝗶𝗮𝗹 #: cf1004083 ↳ 𝗩𝗼𝗹…"
type textarea "x"
type textarea "Vulcan Hart / Model: VBP131-8 / S ↳ 𝗠𝗼𝗱𝗲𝗹 #: vbp131-8 ↳ 𝗦𝗲𝗿𝗶𝗮𝗹 #: cf1004083 ↳ 𝗩…"
type textarea "x"
type textarea "Vulcan Hart / Model: VBP131-8 / Se ↳ 𝗠𝗼𝗱𝗲𝗹 #: vbp131-8 ↳ 𝗦𝗲𝗿𝗶𝗮𝗹 #: cf1004083 ↳ …"
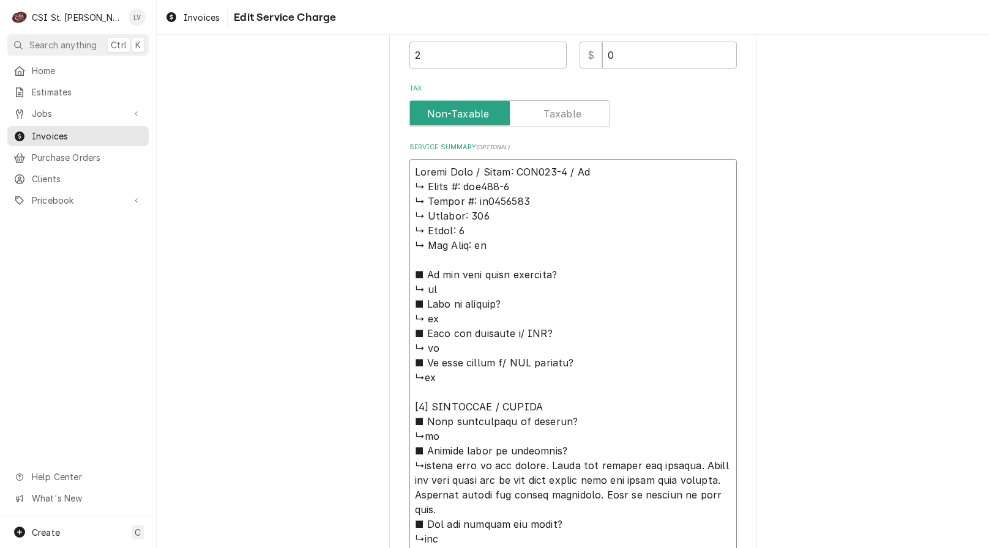
type textarea "x"
type textarea "Vulcan Hart / Model: VBP131-8 / Ser ↳ 𝗠𝗼𝗱𝗲𝗹 #: vbp131-8 ↳ 𝗦𝗲𝗿𝗶𝗮𝗹 #: cf1004083 ↳…"
type textarea "x"
type textarea "Vulcan Hart / Model: VBP131-8 / Sera ↳ 𝗠𝗼𝗱𝗲𝗹 #: vbp131-8 ↳ 𝗦𝗲𝗿𝗶𝗮𝗹 #: cf1004083 …"
type textarea "x"
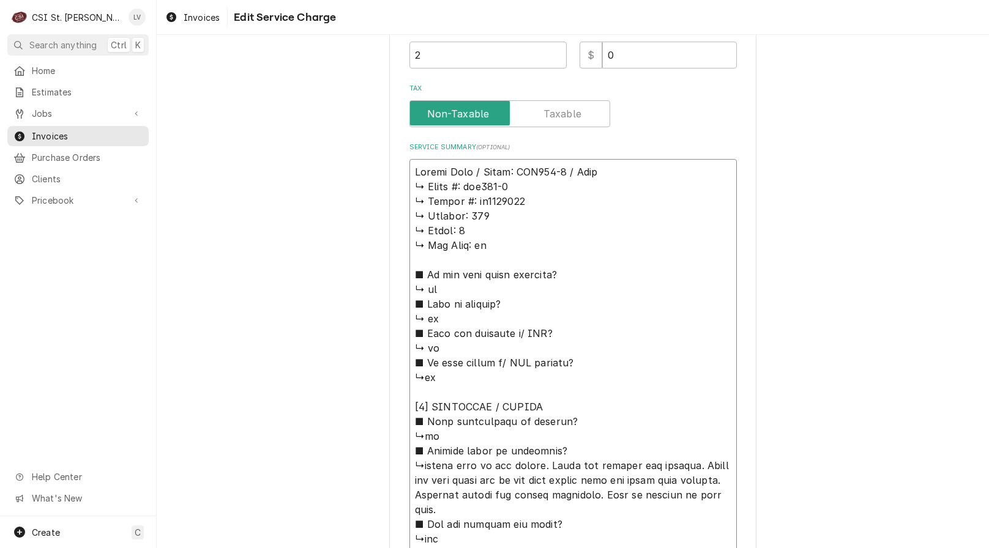
type textarea "Vulcan Hart / Model: VBP131-8 / Serai ↳ 𝗠𝗼𝗱𝗲𝗹 #: vbp131-8 ↳ 𝗦𝗲𝗿𝗶𝗮𝗹 #: cf1004083…"
type textarea "x"
type textarea "Vulcan Hart / Model: VBP131-8 / SeraiL ↳ 𝗠𝗼𝗱𝗲𝗹 #: vbp131-8 ↳ 𝗦𝗲𝗿𝗶𝗮𝗹 #: cf100408…"
type textarea "x"
type textarea "Vulcan Hart / Model: VBP131-8 / Serai ↳ 𝗠𝗼𝗱𝗲𝗹 #: vbp131-8 ↳ 𝗦𝗲𝗿𝗶𝗮𝗹 #: cf1004083…"
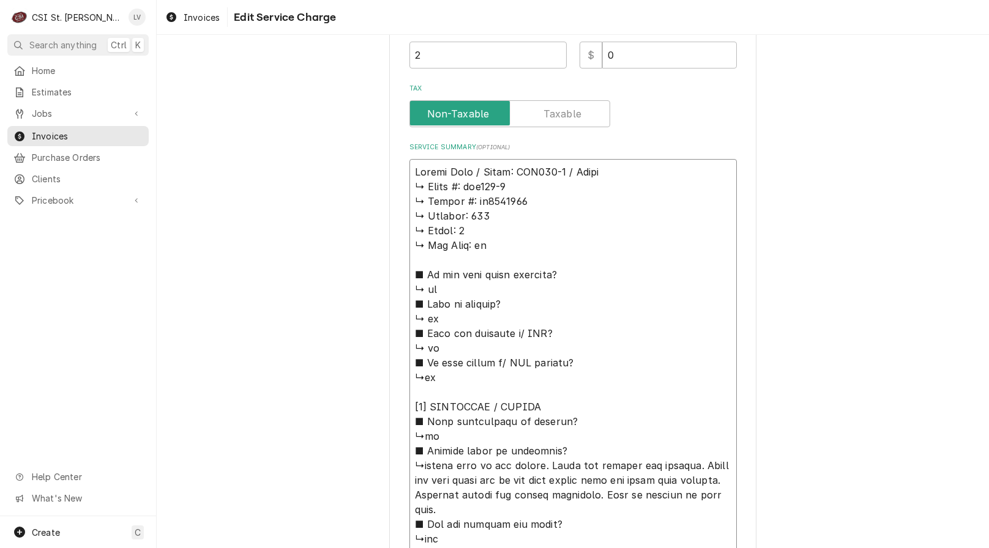
type textarea "x"
type textarea "Vulcan Hart / Model: VBP131-8 / Sera ↳ 𝗠𝗼𝗱𝗲𝗹 #: vbp131-8 ↳ 𝗦𝗲𝗿𝗶𝗮𝗹 #: cf1004083 …"
type textarea "x"
type textarea "Vulcan Hart / Model: VBP131-8 / Ser ↳ 𝗠𝗼𝗱𝗲𝗹 #: vbp131-8 ↳ 𝗦𝗲𝗿𝗶𝗮𝗹 #: cf1004083 ↳…"
type textarea "x"
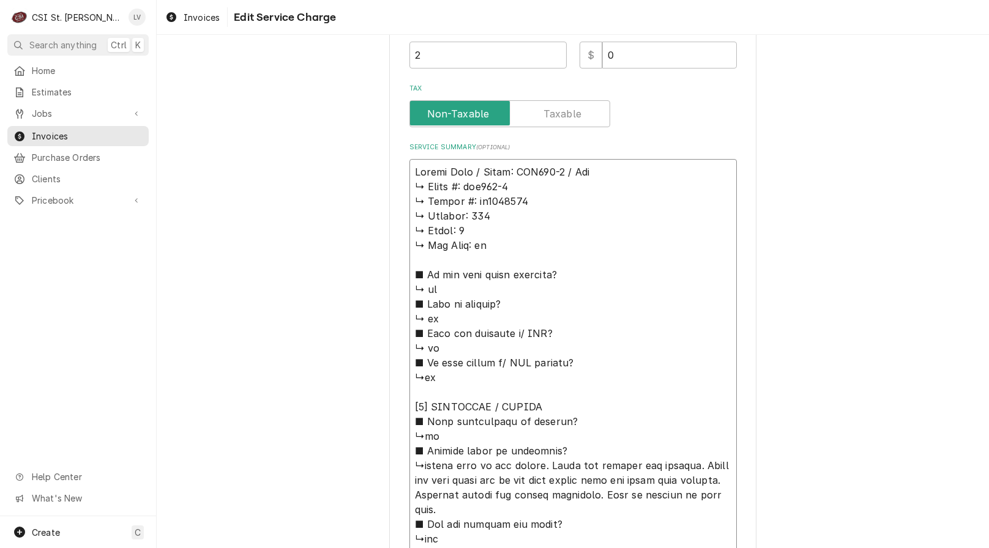
type textarea "Vulcan Hart / Model: VBP131-8 / Seri ↳ 𝗠𝗼𝗱𝗲𝗹 #: vbp131-8 ↳ 𝗦𝗲𝗿𝗶𝗮𝗹 #: cf1004083 …"
type textarea "x"
type textarea "Vulcan Hart / Model: VBP131-8 / Seria ↳ 𝗠𝗼𝗱𝗲𝗹 #: vbp131-8 ↳ 𝗦𝗲𝗿𝗶𝗮𝗹 #: cf1004083…"
type textarea "x"
type textarea "Vulcan Hart / Model: VBP131-8 / Serial ↳ 𝗠𝗼𝗱𝗲𝗹 #: vbp131-8 ↳ 𝗦𝗲𝗿𝗶𝗮𝗹 #: cf100408…"
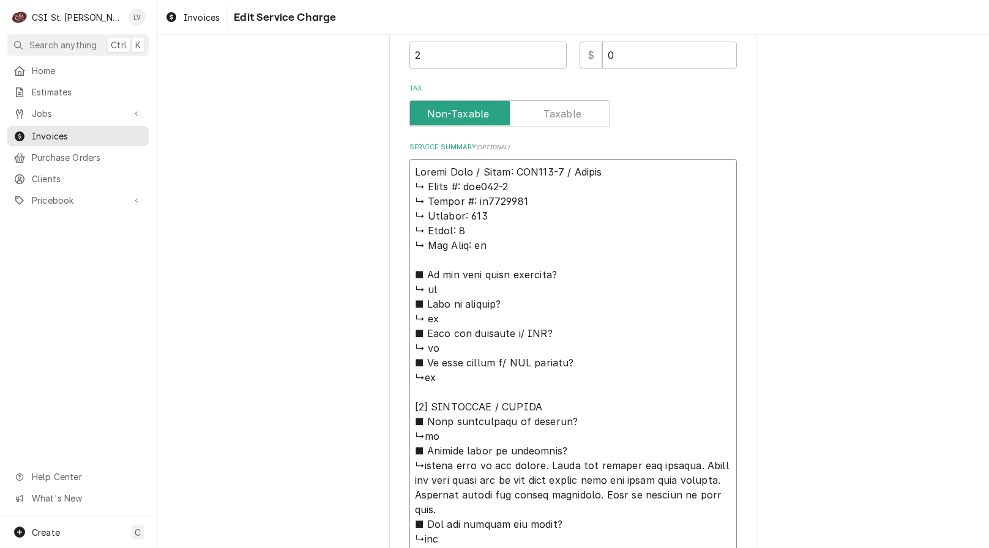
type textarea "x"
type textarea "Vulcan Hart / Model: VBP131-8 / Serial: ↳ 𝗠𝗼𝗱𝗲𝗹 #: vbp131-8 ↳ 𝗦𝗲𝗿𝗶𝗮𝗹 #: cf10040…"
type textarea "x"
type textarea "Vulcan Hart / Model: VBP131-8 / Serial: ↳ 𝗠𝗼𝗱𝗲𝗹 #: vbp131-8 ↳ 𝗦𝗲𝗿𝗶𝗮𝗹 #: cf10040…"
type textarea "x"
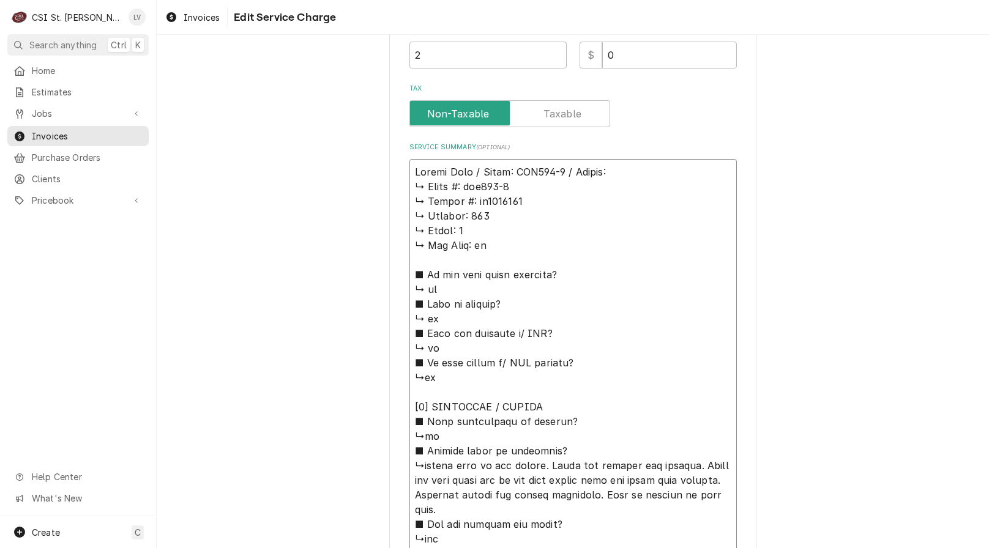
type textarea "Vulcan Hart / Model: VBP131-8 / Serial: C ↳ 𝗠𝗼𝗱𝗲𝗹 #: vbp131-8 ↳ 𝗦𝗲𝗿𝗶𝗮𝗹 #: cf100…"
type textarea "x"
type textarea "Vulcan Hart / Model: VBP131-8 / Serial: CF ↳ 𝗠𝗼𝗱𝗲𝗹 #: vbp131-8 ↳ 𝗦𝗲𝗿𝗶𝗮𝗹 #: cf10…"
type textarea "x"
type textarea "Vulcan Hart / Model: VBP131-8 / Serial: CF1 ↳ 𝗠𝗼𝗱𝗲𝗹 #: vbp131-8 ↳ 𝗦𝗲𝗿𝗶𝗮𝗹 #: cf1…"
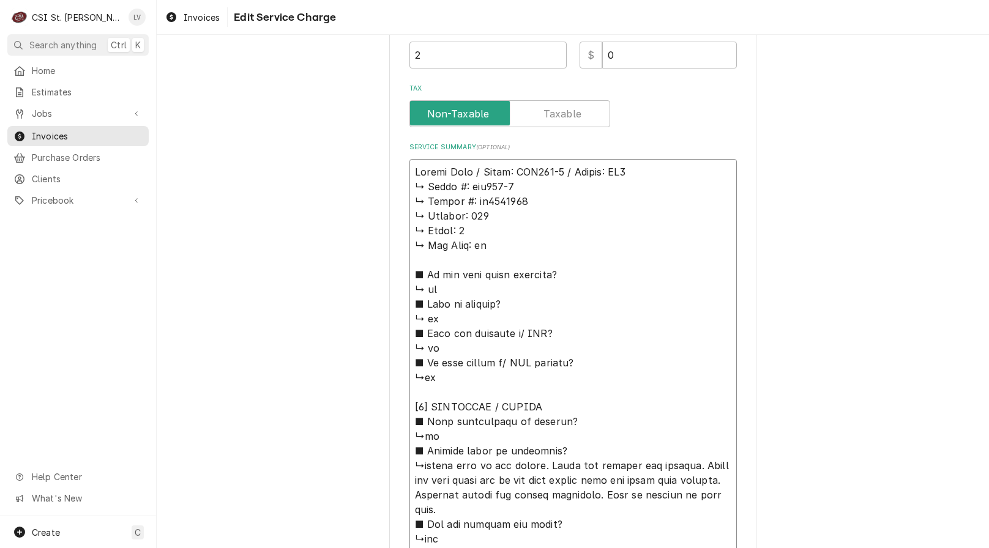
type textarea "x"
type textarea "Vulcan Hart / Model: VBP131-8 / Serial: CF10 ↳ 𝗠𝗼𝗱𝗲𝗹 #: vbp131-8 ↳ 𝗦𝗲𝗿𝗶𝗮𝗹 #: cf…"
type textarea "x"
type textarea "Vulcan Hart / Model: VBP131-8 / Serial: CF100 ↳ 𝗠𝗼𝗱𝗲𝗹 #: vbp131-8 ↳ 𝗦𝗲𝗿𝗶𝗮𝗹 #: c…"
type textarea "x"
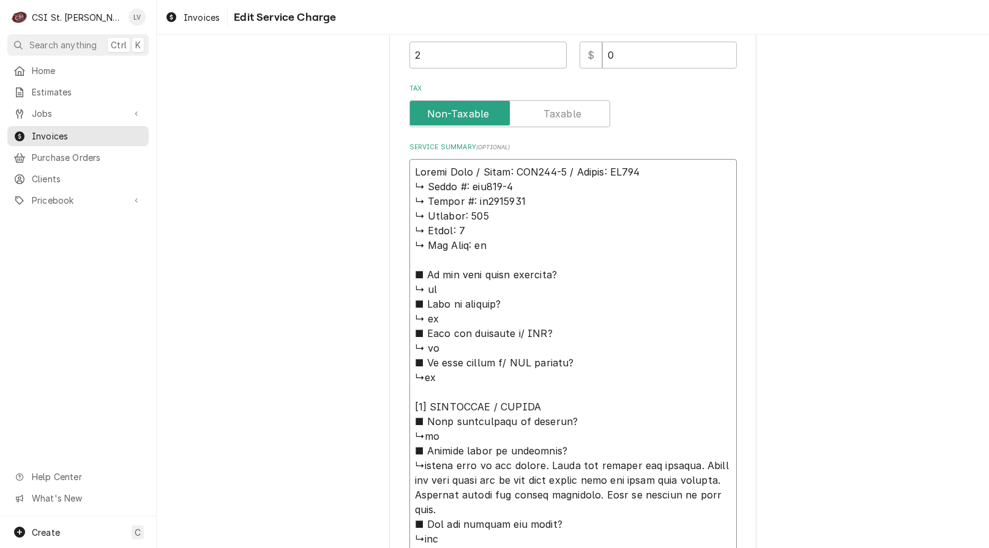
type textarea "Vulcan Hart / Model: VBP131-8 / Serial: CF1004 ↳ 𝗠𝗼𝗱𝗲𝗹 #: vbp131-8 ↳ 𝗦𝗲𝗿𝗶𝗮𝗹 #: …"
type textarea "x"
type textarea "Vulcan Hart / Model: VBP131-8 / Serial: CF10040 ↳ 𝗠𝗼𝗱𝗲𝗹 #: vbp131-8 ↳ 𝗦𝗲𝗿𝗶𝗮𝗹 #:…"
type textarea "x"
type textarea "Vulcan Hart / Model: VBP131-8 / Serial: CF100408 ↳ 𝗠𝗼𝗱𝗲𝗹 #: vbp131-8 ↳ 𝗦𝗲𝗿𝗶𝗮𝗹 #…"
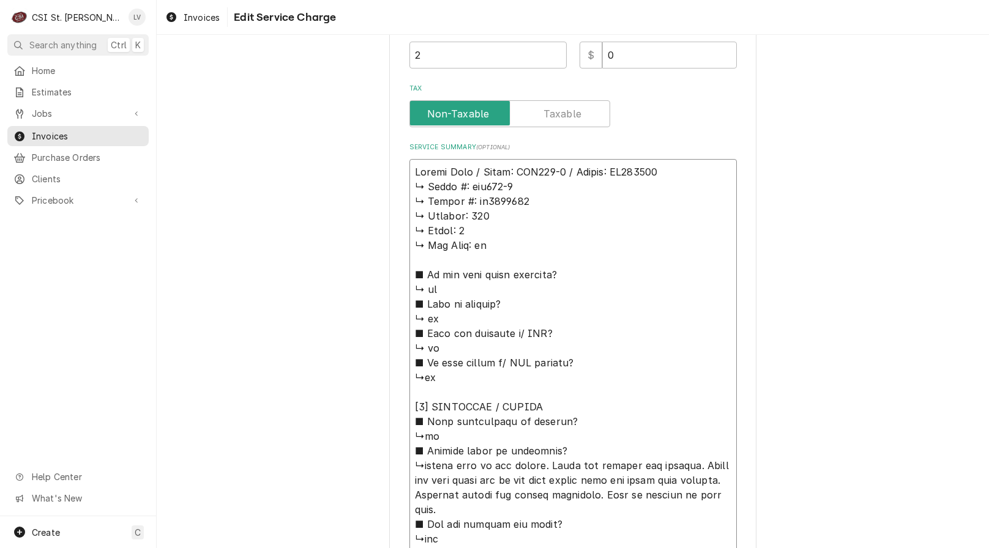
type textarea "x"
type textarea "Vulcan Hart / Model: VBP131-8 / Serial: CF1004083 ↳ 𝗠𝗼𝗱𝗲𝗹 #: vbp131-8 ↳ 𝗦𝗲𝗿𝗶𝗮𝗹 …"
drag, startPoint x: 413, startPoint y: 191, endPoint x: 605, endPoint y: 455, distance: 326.2
type textarea "x"
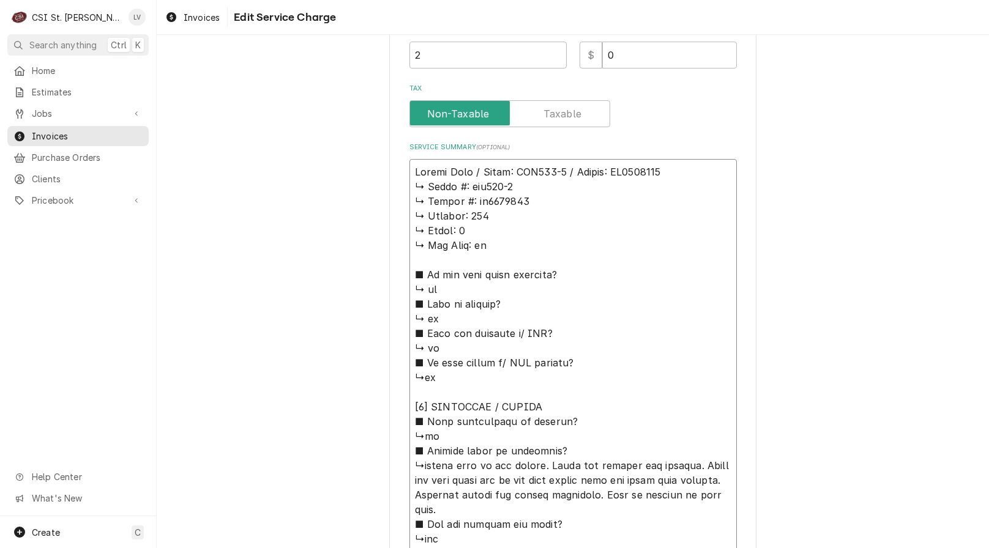
type textarea "Vulcan Hart / Model: VBP131-8 / Serial: CF1004083 ↳turned unit on and tested. F…"
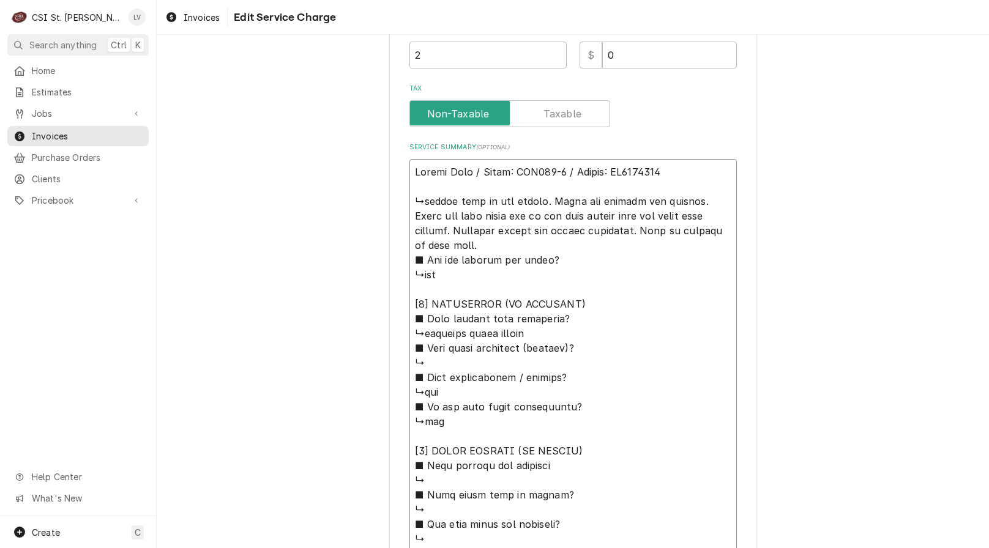
type textarea "x"
type textarea "Vulcan Hart / Model: VBP131-8 / Serial: CF1004083 ↳turned unit on and tested. F…"
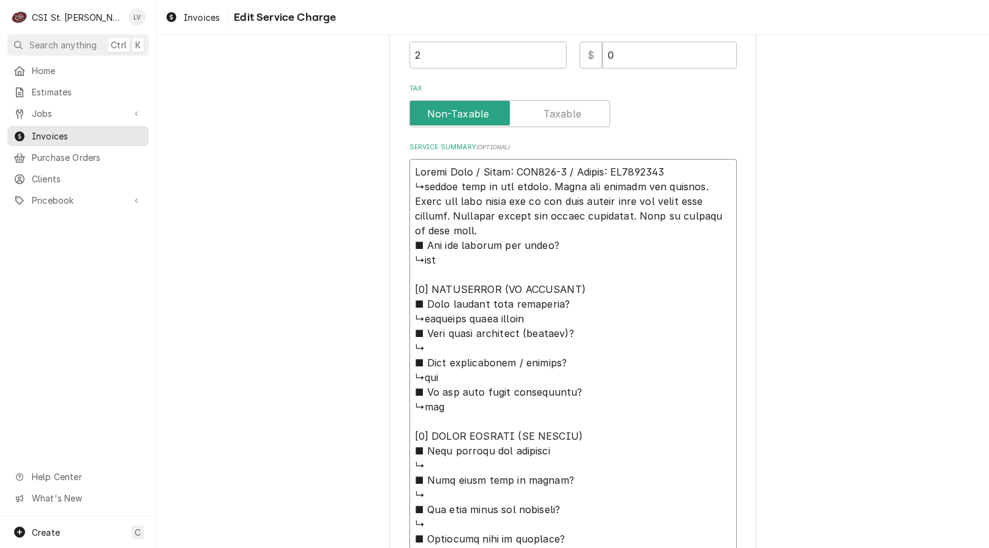
type textarea "x"
type textarea "Vulcan Hart / Model: VBP131-8 / Serial: CF1004083 turned unit on and tested. Fo…"
type textarea "x"
type textarea "Vulcan Hart / Model: VBP131-8 / Serial: CF1004083 rned unit on and tested. Foun…"
type textarea "x"
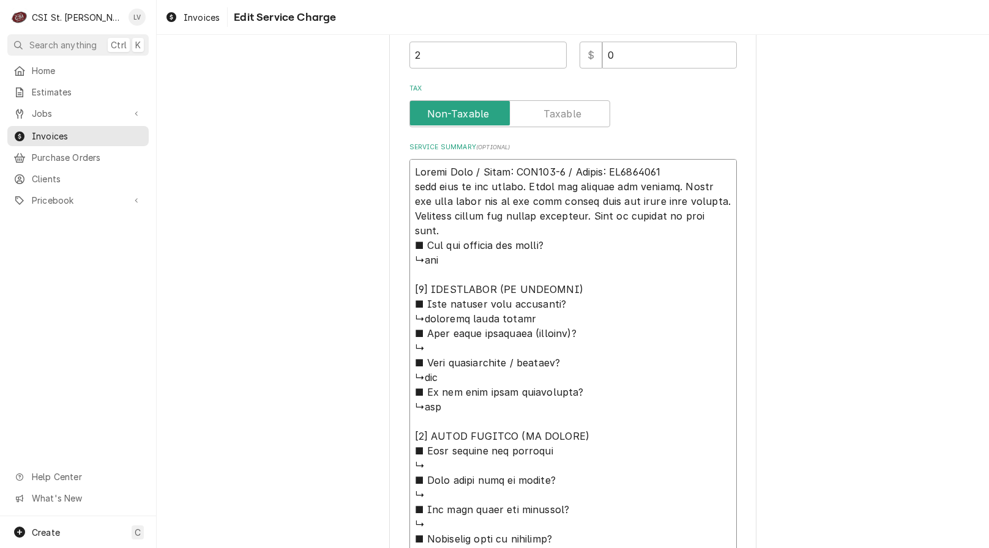
type textarea "Vulcan Hart / Model: VBP131-8 / Serial: CF1004083 ned unit on and tested. Found…"
type textarea "x"
type textarea "Vulcan Hart / Model: VBP131-8 / Serial: CF1004083 ed unit on and tested. Found …"
type textarea "x"
type textarea "Vulcan Hart / Model: VBP131-8 / Serial: CF1004083 d unit on and tested. Found o…"
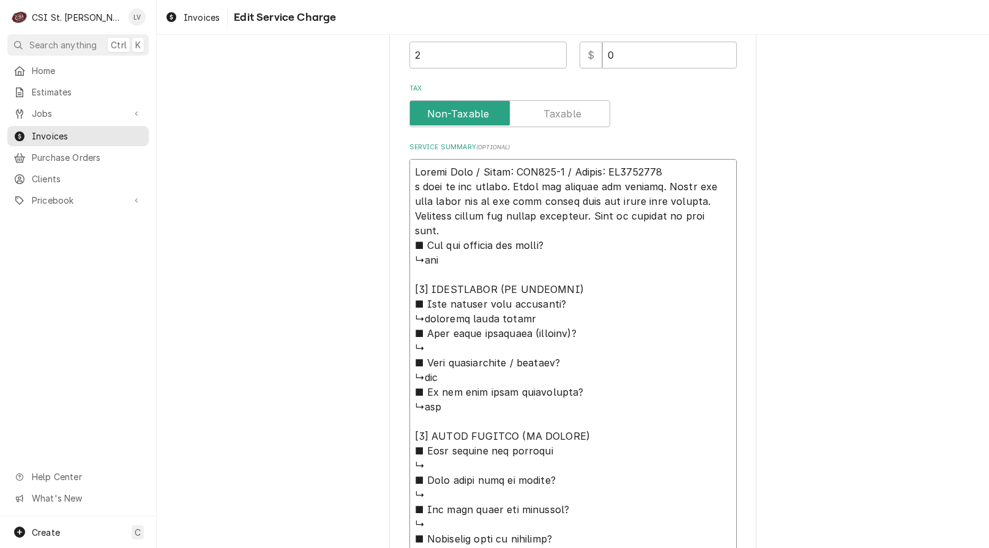
type textarea "x"
type textarea "Vulcan Hart / Model: VBP131-8 / Serial: CF1004083 unit on and tested. Found one…"
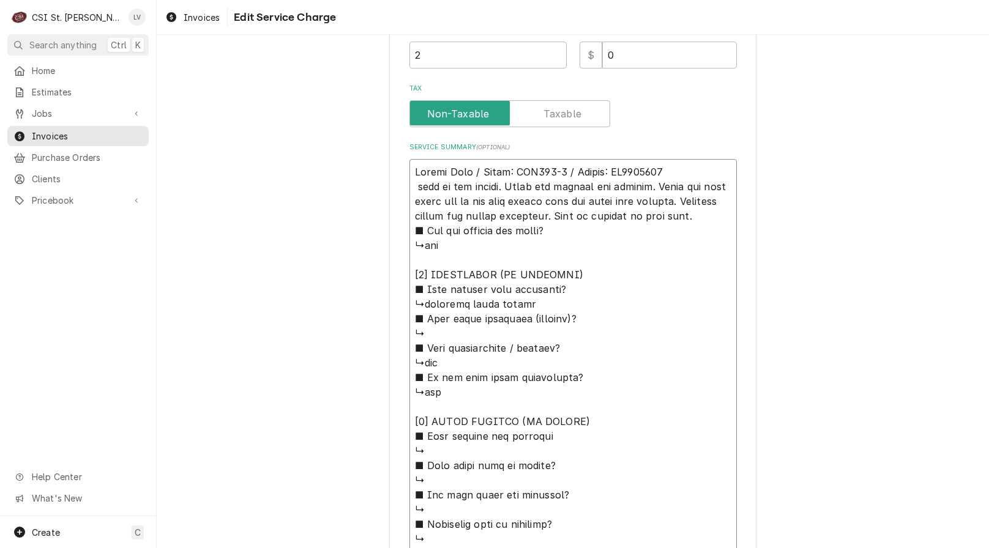
type textarea "x"
type textarea "Vulcan Hart / Model: VBP131-8 / Serial: CF1004083 unit on and tested. Found one…"
type textarea "x"
type textarea "Vulcan Hart / Model: VBP131-8 / Serial: CF1004083 nit on and tested. Found one …"
type textarea "x"
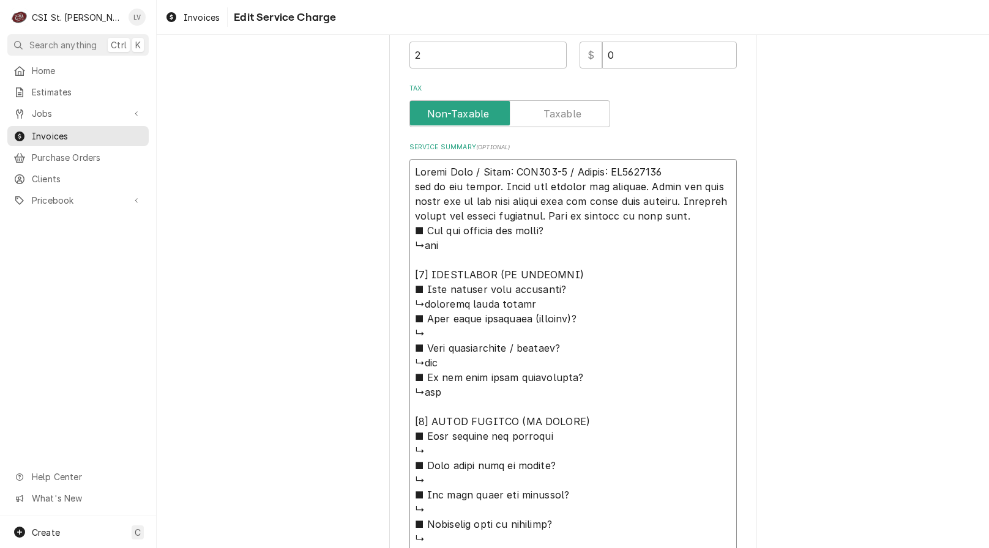
type textarea "Vulcan Hart / Model: VBP131-8 / Serial: CF1004083 it on and tested. Found one e…"
type textarea "x"
type textarea "Vulcan Hart / Model: VBP131-8 / Serial: CF1004083 t on and tested. Found one el…"
type textarea "x"
type textarea "Vulcan Hart / Model: VBP131-8 / Serial: CF1004083 on and tested. Found one elem…"
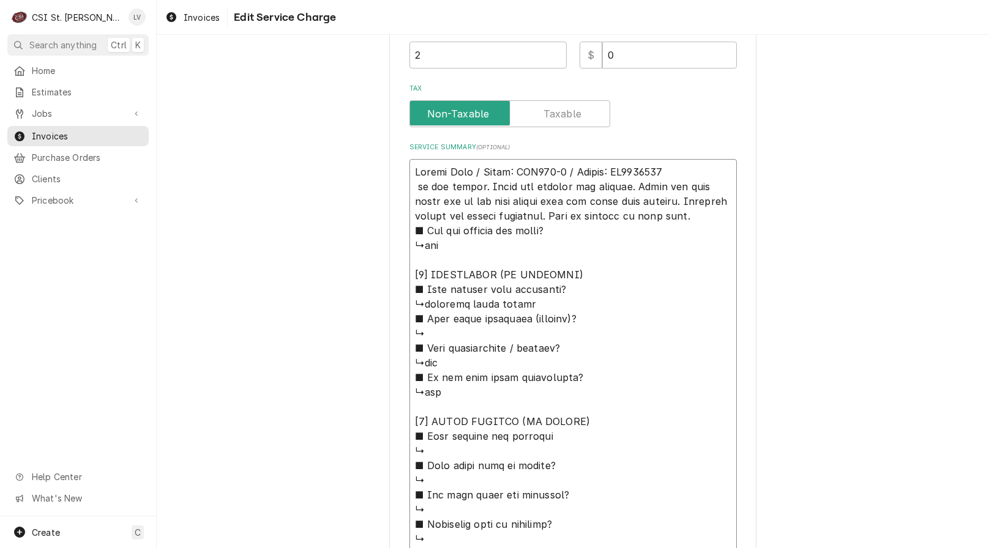
type textarea "x"
type textarea "Vulcan Hart / Model: VBP131-8 / Serial: CF1004083 on and tested. Found one elem…"
type textarea "x"
type textarea "Vulcan Hart / Model: VBP131-8 / Serial: CF1004083 n and tested. Found one eleme…"
type textarea "x"
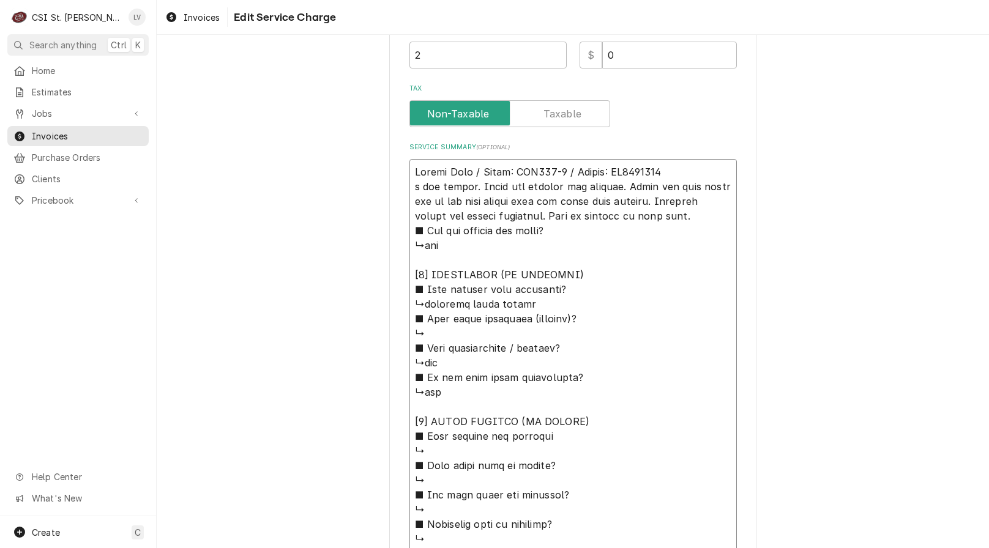
type textarea "Vulcan Hart / Model: VBP131-8 / Serial: CF1004083 and tested. Found one element…"
type textarea "x"
type textarea "Vulcan Hart / Model: VBP131-8 / Serial: CF1004083 and tested. Found one element…"
type textarea "x"
type textarea "Vulcan Hart / Model: VBP131-8 / Serial: CF1004083 nd tested. Found one element …"
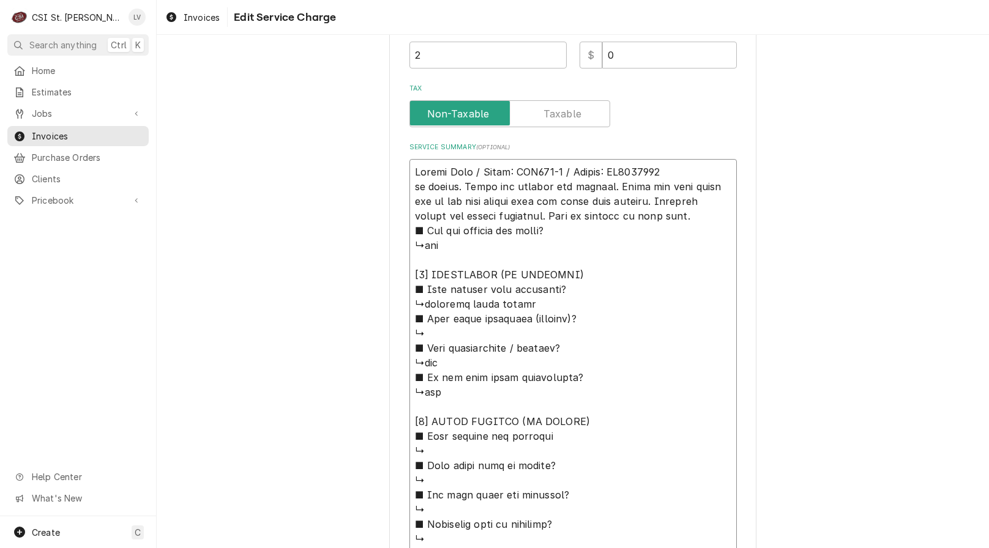
type textarea "x"
type textarea "Vulcan Hart / Model: VBP131-8 / Serial: CF1004083 d tested. Found one element n…"
type textarea "x"
type textarea "Vulcan Hart / Model: VBP131-8 / Serial: CF1004083 tested. Found one element not…"
type textarea "x"
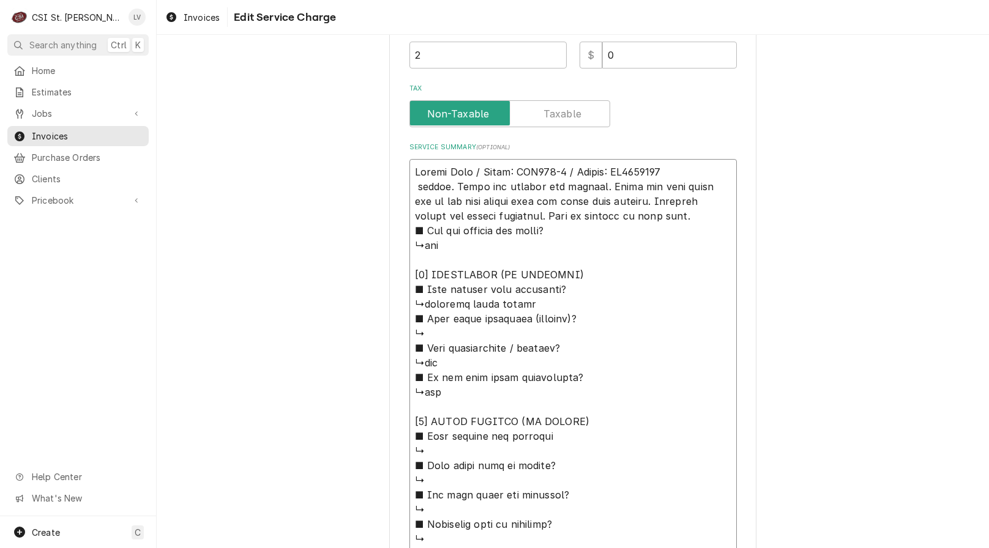
type textarea "Vulcan Hart / Model: VBP131-8 / Serial: CF1004083 tested. Found one element not…"
type textarea "x"
type textarea "Vulcan Hart / Model: VBP131-8 / Serial: CF1004083 ested. Found one element not …"
type textarea "x"
type textarea "Vulcan Hart / Model: VBP131-8 / Serial: CF1004083 sted. Found one element not w…"
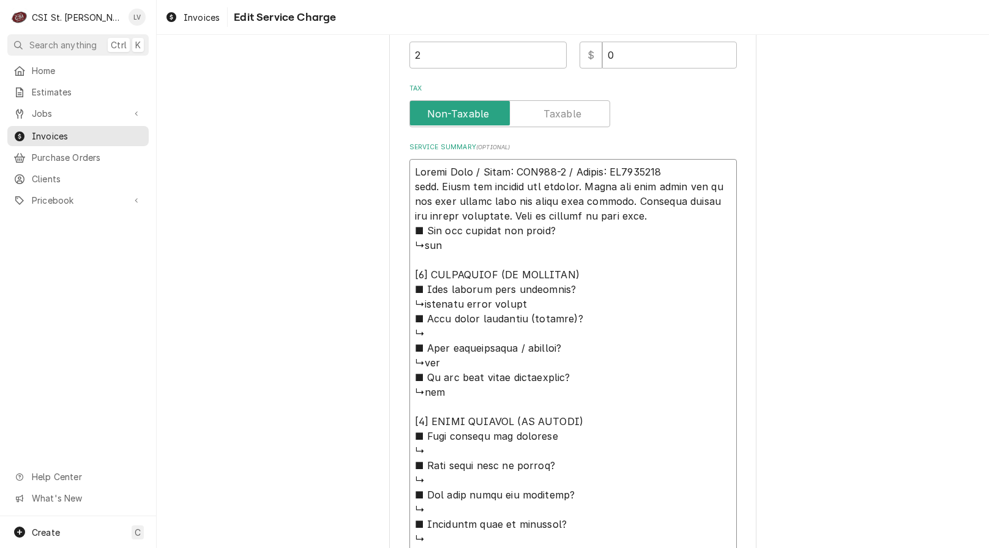
type textarea "x"
type textarea "Vulcan Hart / Model: VBP131-8 / Serial: CF1004083 ted. Found one element not wo…"
type textarea "x"
type textarea "Vulcan Hart / Model: VBP131-8 / Serial: CF1004083 ed. Found one element not wor…"
type textarea "x"
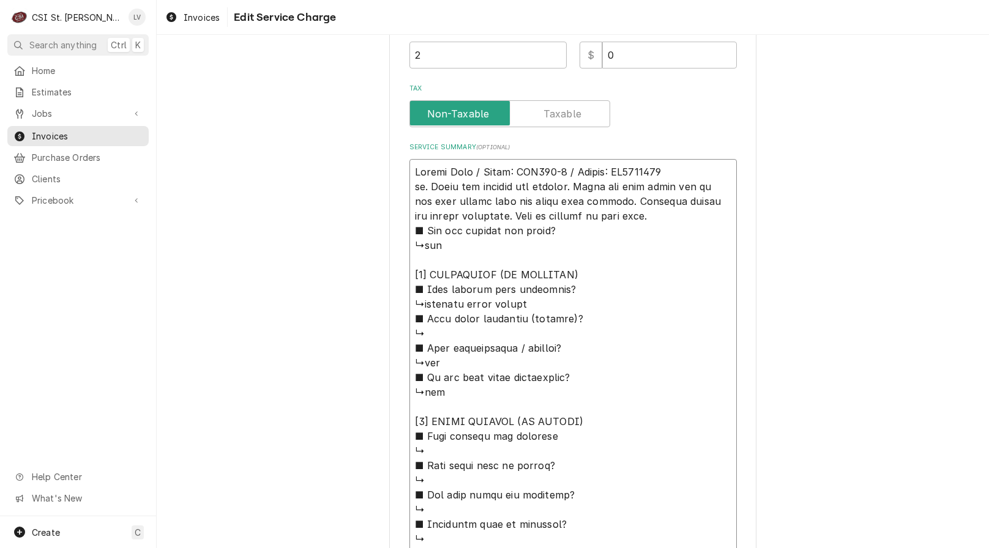
type textarea "Vulcan Hart / Model: VBP131-8 / Serial: CF1004083 d. Found one element not work…"
type textarea "x"
type textarea "Vulcan Hart / Model: VBP131-8 / Serial: CF1004083 . Found one element not worki…"
type textarea "x"
type textarea "Vulcan Hart / Model: VBP131-8 / Serial: CF1004083 Found one element not working…"
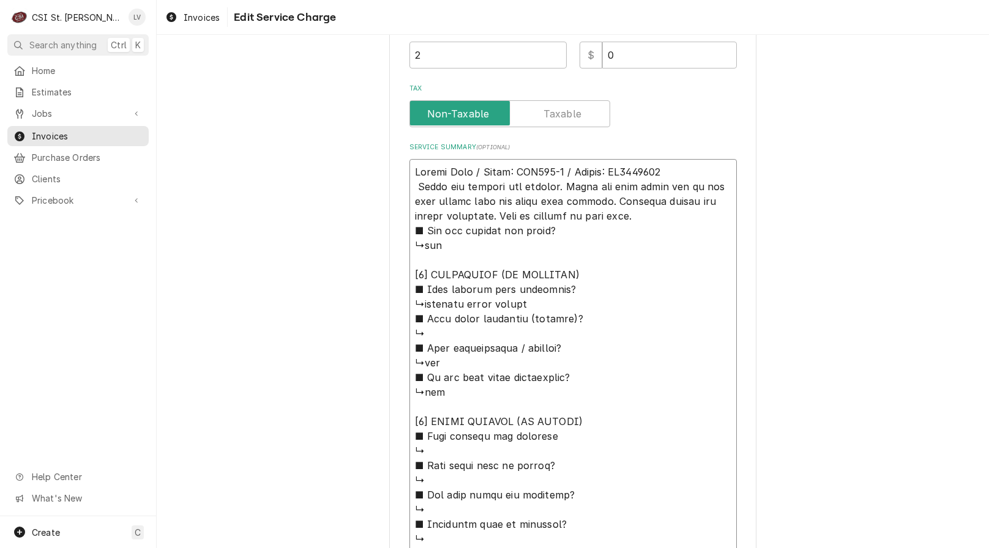
type textarea "x"
type textarea "Vulcan Hart / Model: VBP131-8 / Serial: CF1004083 Found one element not working…"
click at [558, 187] on textarea "Service Summary ( optional )" at bounding box center [572, 421] width 327 height 525
type textarea "x"
type textarea "Vulcan Hart / Model: VBP131-8 / Serial: CF1004083 Found one element not working…"
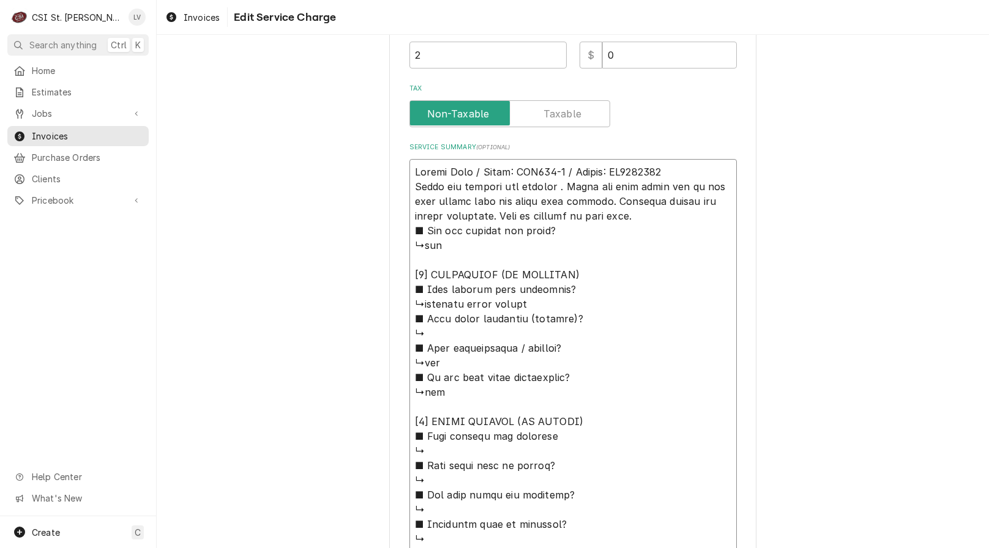
type textarea "x"
type textarea "Vulcan Hart / Model: VBP131-8 / Serial: CF1004083 Found one element not working…"
type textarea "x"
type textarea "Vulcan Hart / Model: VBP131-8 / Serial: CF1004083 Found one element not working…"
type textarea "x"
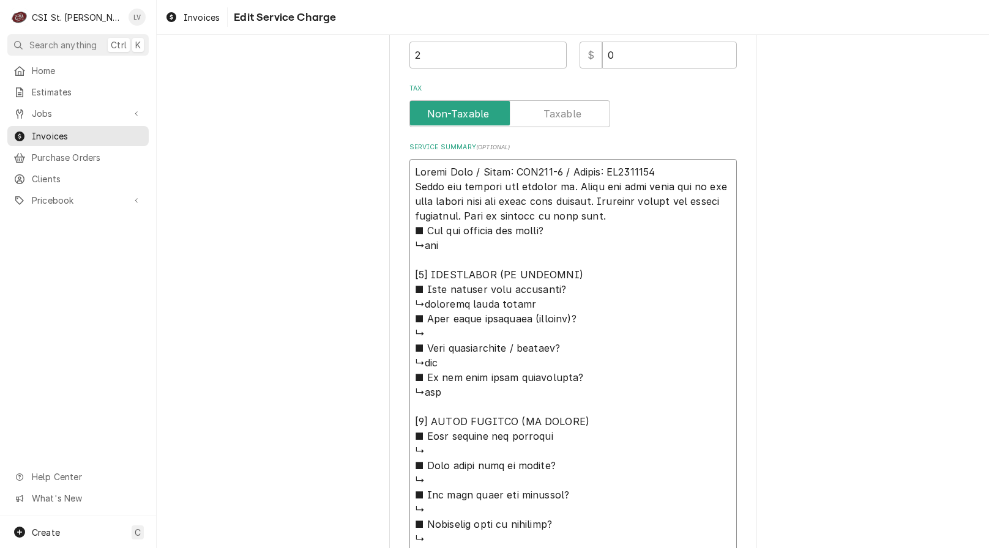
type textarea "Vulcan Hart / Model: VBP131-8 / Serial: CF1004083 Found one element not working…"
type textarea "x"
type textarea "Vulcan Hart / Model: VBP131-8 / Serial: CF1004083 Found one element not working…"
type textarea "x"
type textarea "Vulcan Hart / Model: VBP131-8 / Serial: CF1004083 Found one element not working…"
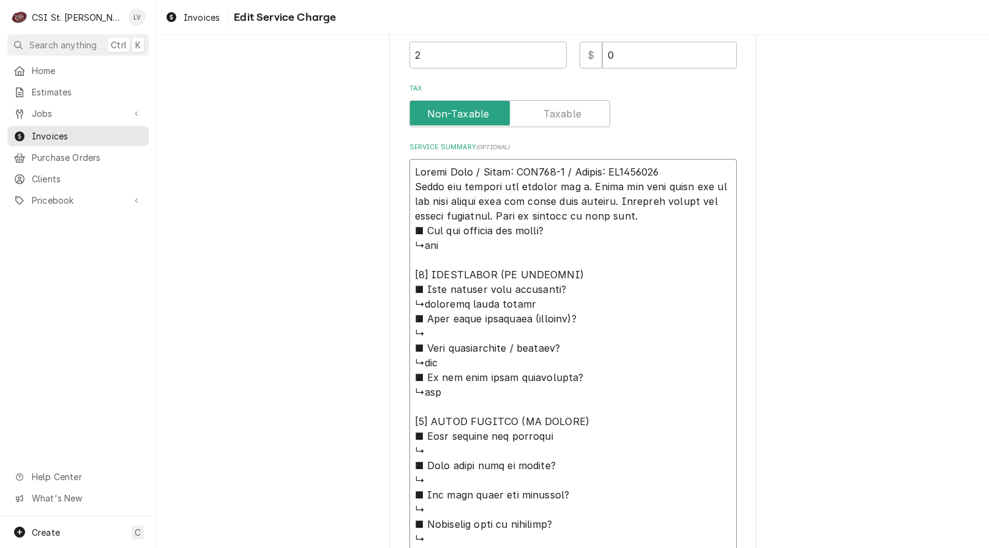
type textarea "x"
type textarea "Vulcan Hart / Model: VBP131-8 / Serial: CF1004083 Found one element not working…"
type textarea "x"
type textarea "Vulcan Hart / Model: VBP131-8 / Serial: CF1004083 Found one element not working…"
type textarea "x"
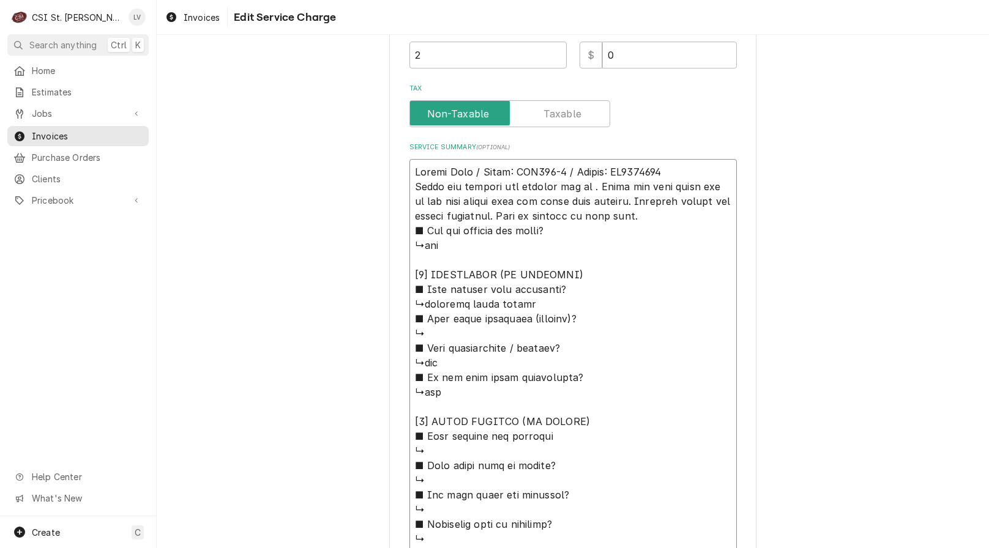
type textarea "Vulcan Hart / Model: VBP131-8 / Serial: CF1004083 Found one element not working…"
type textarea "x"
type textarea "Vulcan Hart / Model: VBP131-8 / Serial: CF1004083 Found one element not working…"
type textarea "x"
type textarea "Vulcan Hart / Model: VBP131-8 / Serial: CF1004083 Found one element not working…"
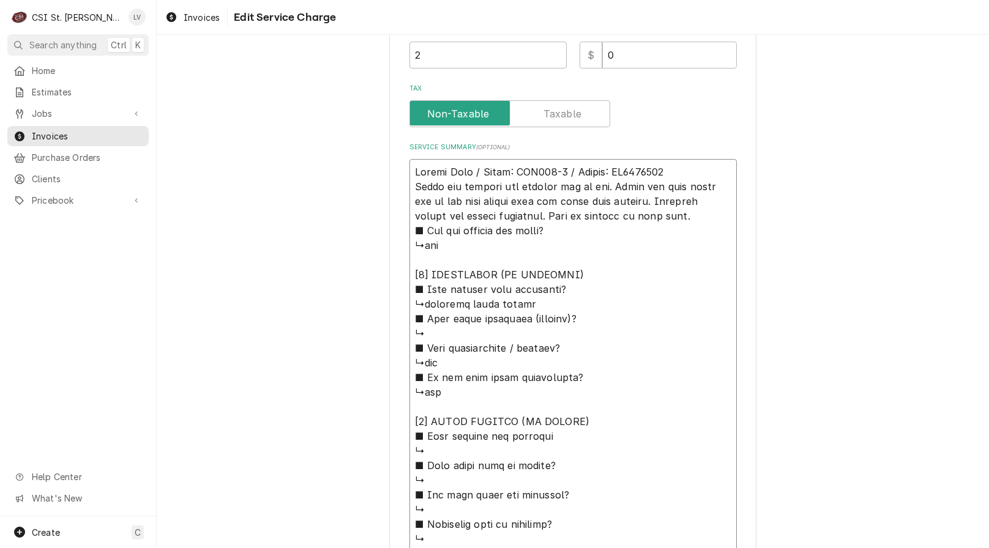
type textarea "x"
type textarea "Vulcan Hart / Model: VBP131-8 / Serial: CF1004083 Found one element not working…"
type textarea "x"
type textarea "Vulcan Hart / Model: VBP131-8 / Serial: CF1004083 Found one element not working…"
type textarea "x"
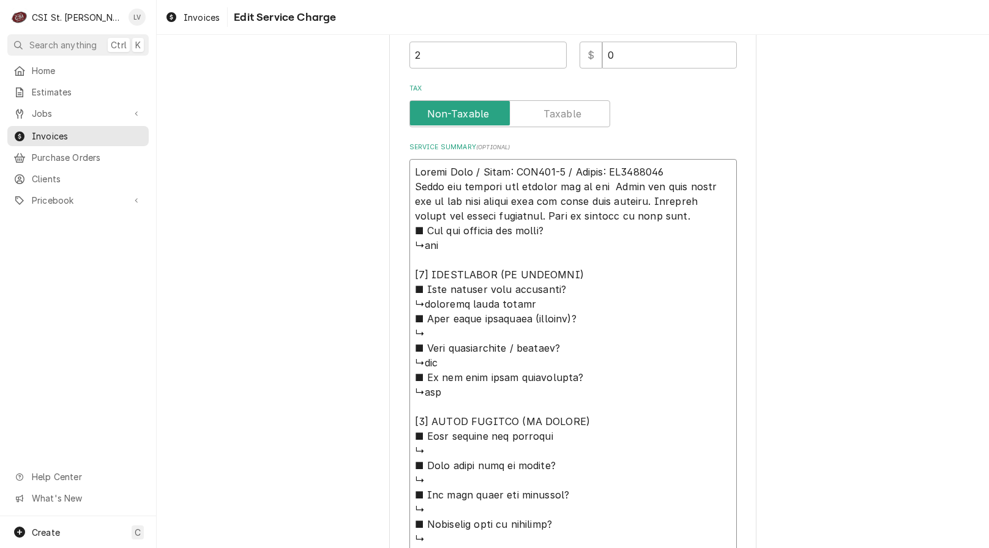
type textarea "Vulcan Hart / Model: VBP131-8 / Serial: CF1004083 Found one element not working…"
click at [453, 202] on textarea "Service Summary ( optional )" at bounding box center [572, 421] width 327 height 525
drag, startPoint x: 624, startPoint y: 218, endPoint x: 387, endPoint y: 184, distance: 239.8
click at [394, 175] on div "Use the fields below to edit this service charge Short Description Job | Servic…" at bounding box center [572, 205] width 367 height 1149
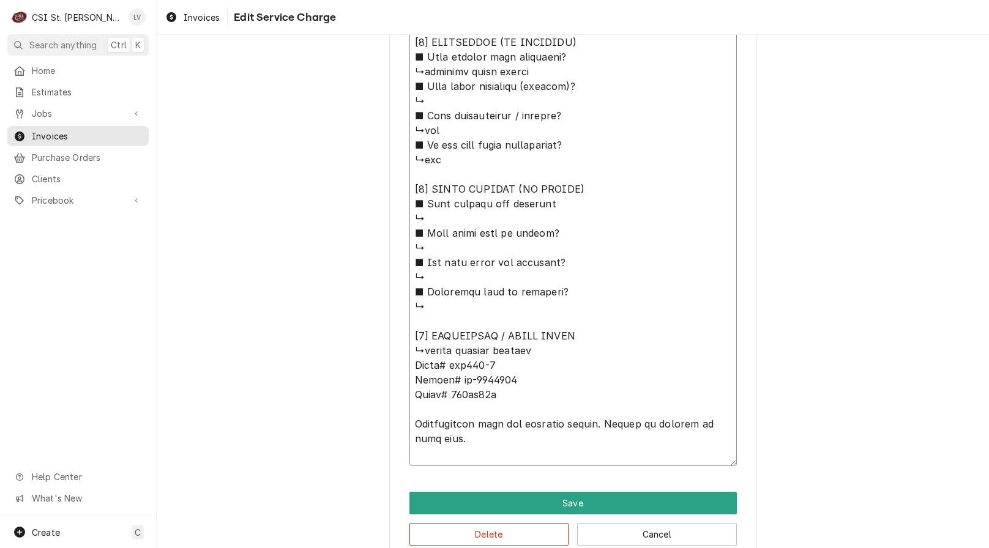
scroll to position [626, 0]
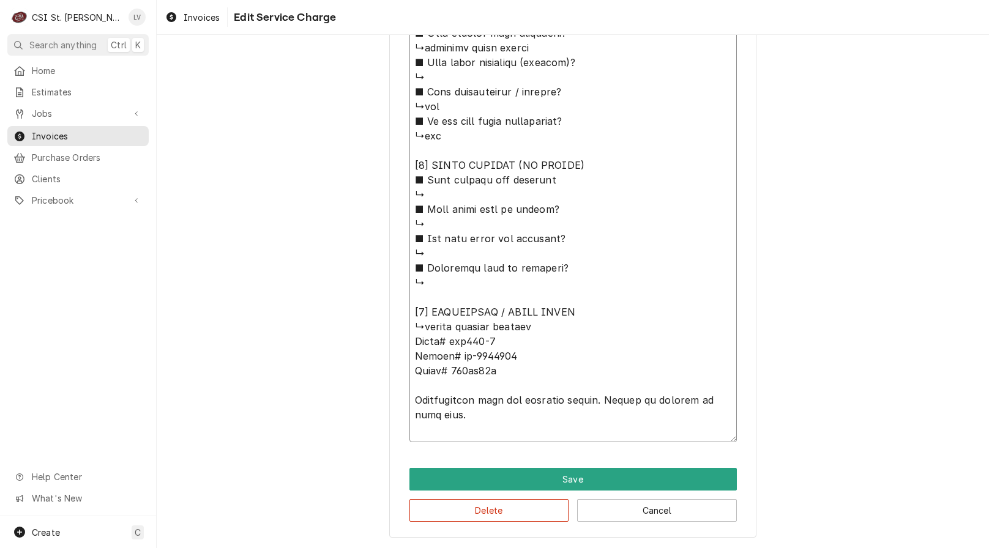
click at [414, 399] on textarea "Service Summary ( optional )" at bounding box center [572, 201] width 327 height 481
paste textarea "Vulcan Hart / Model: VBP131-8 / Serial: CF1004083 Found one element not working…"
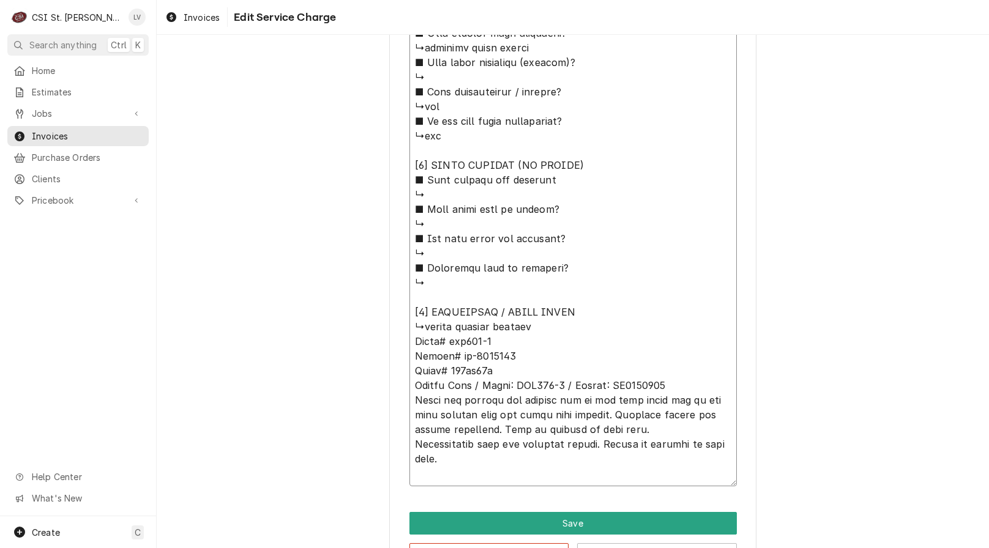
click at [653, 404] on textarea "Service Summary ( optional )" at bounding box center [572, 223] width 327 height 525
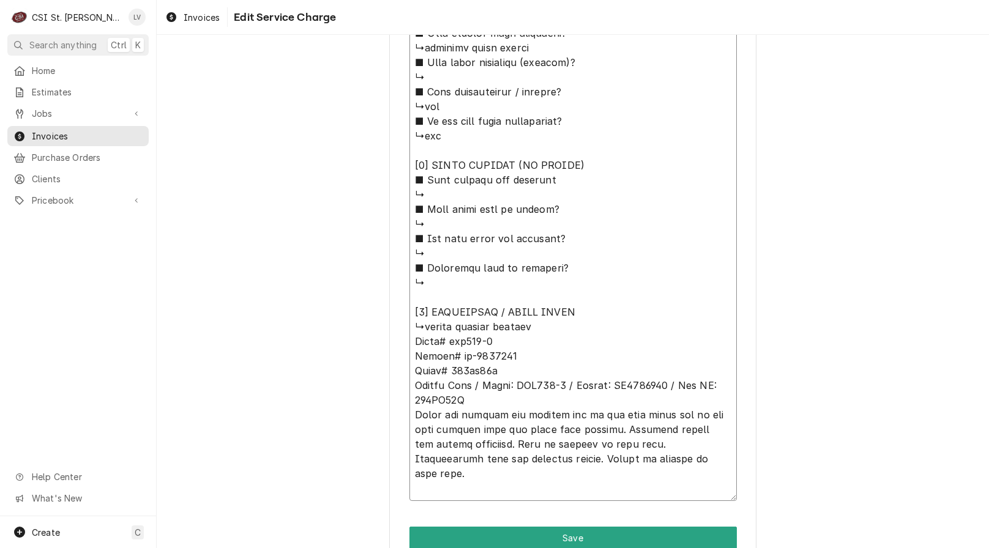
drag, startPoint x: 406, startPoint y: 403, endPoint x: 525, endPoint y: 483, distance: 143.2
click at [525, 483] on textarea "Service Summary ( optional )" at bounding box center [572, 231] width 327 height 540
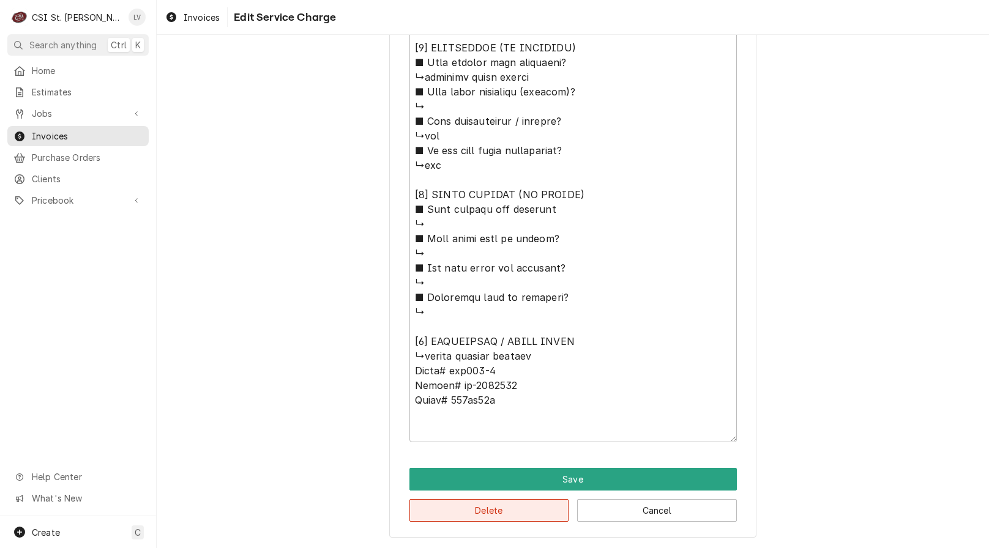
click at [453, 511] on button "Delete" at bounding box center [489, 510] width 160 height 23
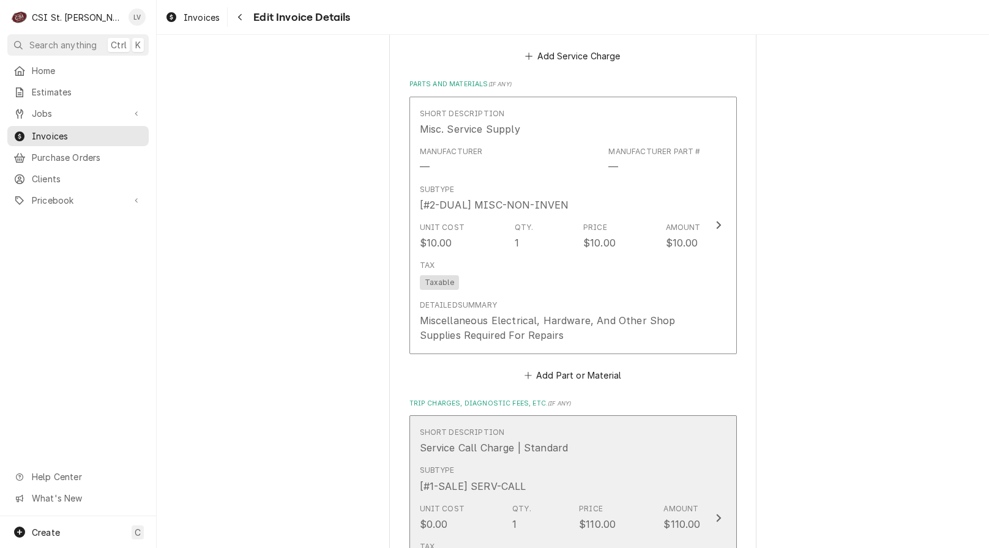
scroll to position [1262, 0]
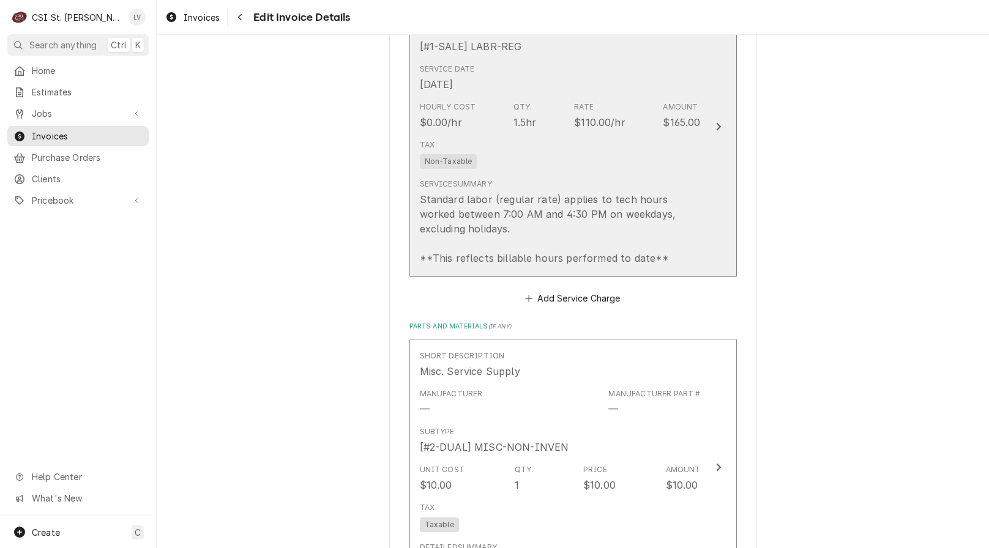
click at [571, 152] on div "Tax Non-Taxable" at bounding box center [560, 154] width 281 height 39
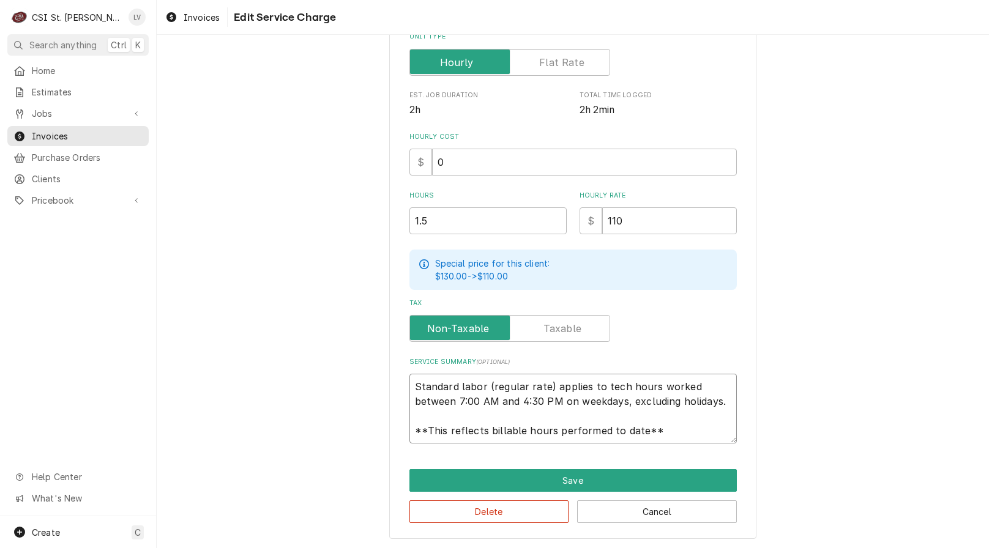
scroll to position [15, 0]
drag, startPoint x: 411, startPoint y: 383, endPoint x: 730, endPoint y: 447, distance: 325.7
click at [730, 447] on div "Use the fields below to edit this service charge Short Description 1-Labor (Ser…" at bounding box center [572, 167] width 367 height 743
paste textarea "Vulcan Hart / Model: VBP131-8 / Serial: CF1004083 / Tag ID: 191DL90A Found one …"
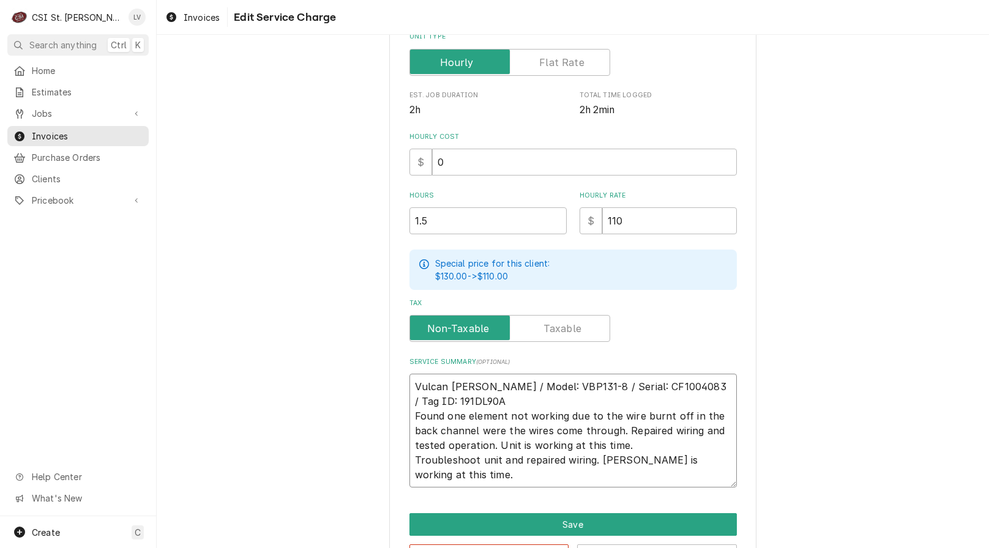
scroll to position [0, 0]
click at [475, 404] on textarea "Vulcan Hart / Model: VBP131-8 / Serial: CF1004083 / Tag ID: 191DL90A Found one …" at bounding box center [572, 431] width 327 height 114
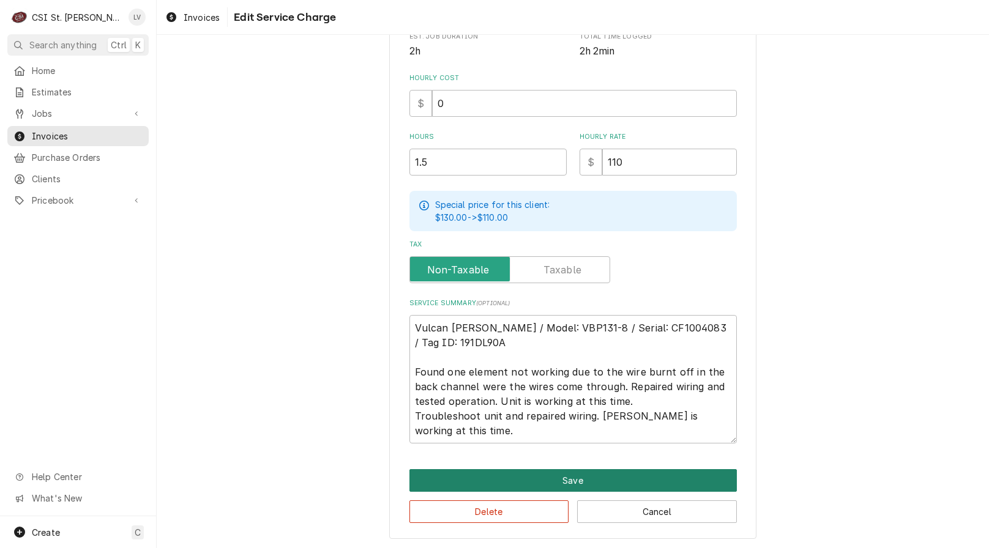
click at [484, 475] on button "Save" at bounding box center [572, 480] width 327 height 23
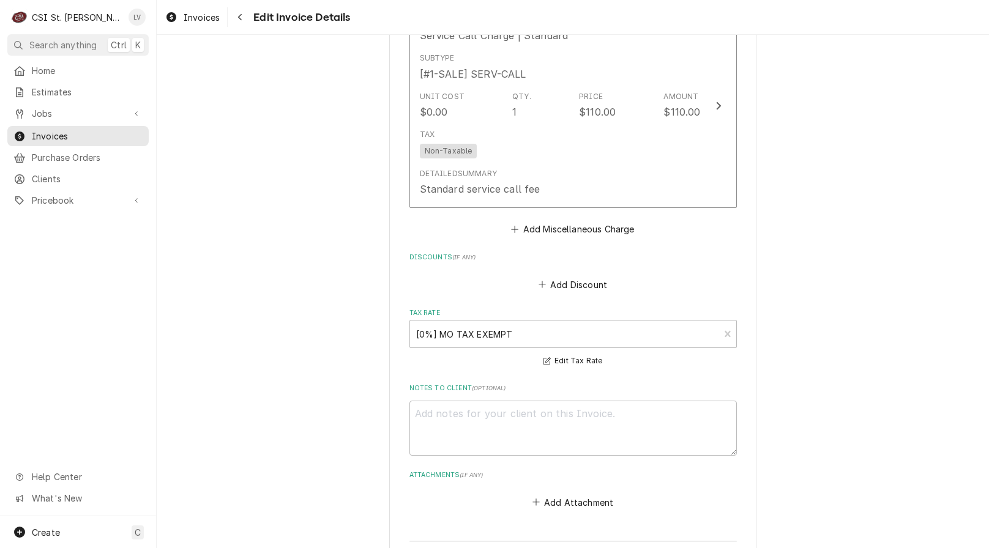
scroll to position [2270, 0]
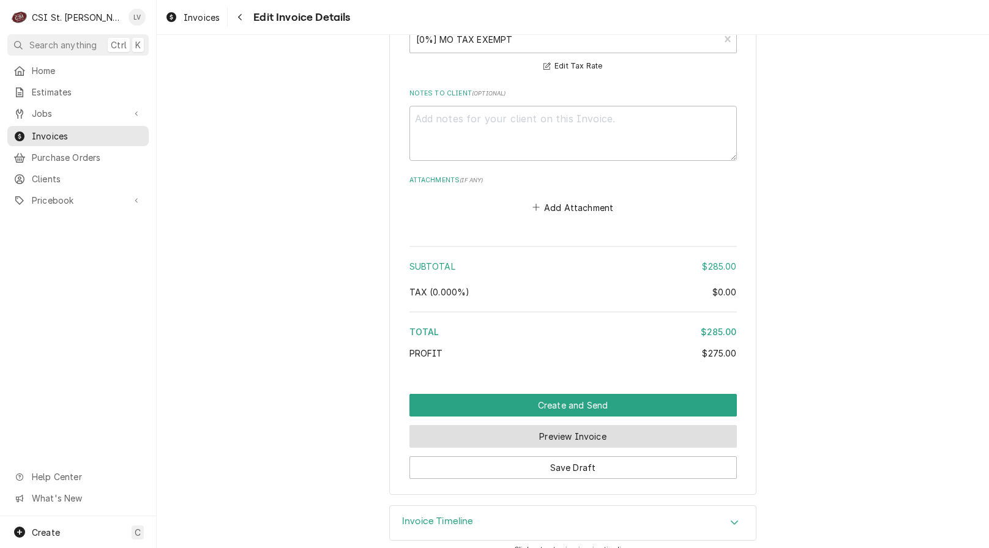
click at [599, 425] on button "Preview Invoice" at bounding box center [572, 436] width 327 height 23
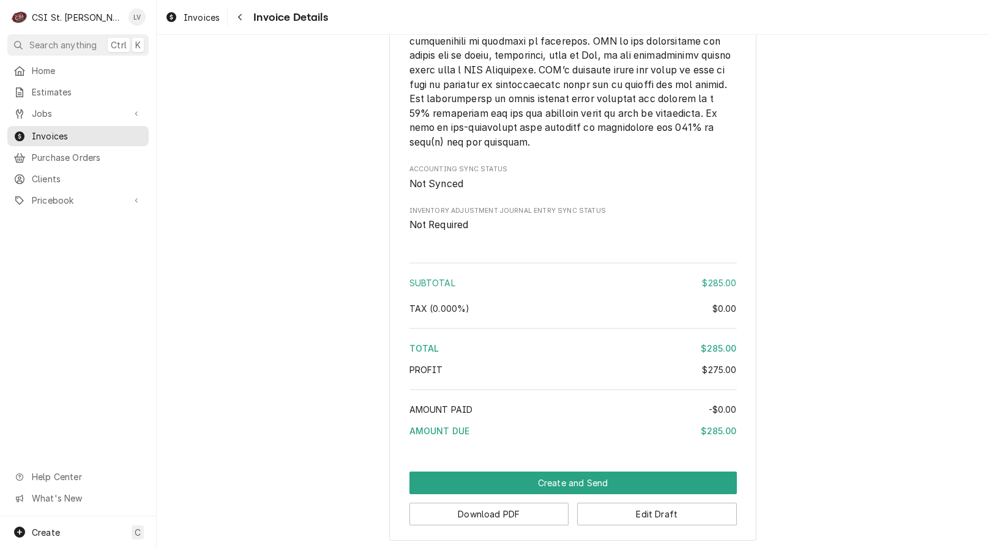
scroll to position [2095, 0]
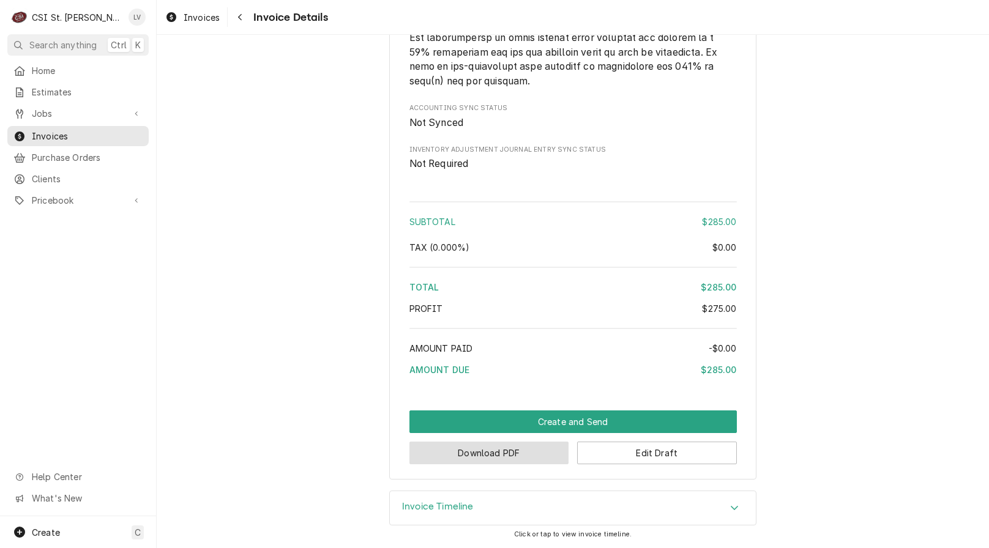
click at [522, 455] on button "Download PDF" at bounding box center [489, 453] width 160 height 23
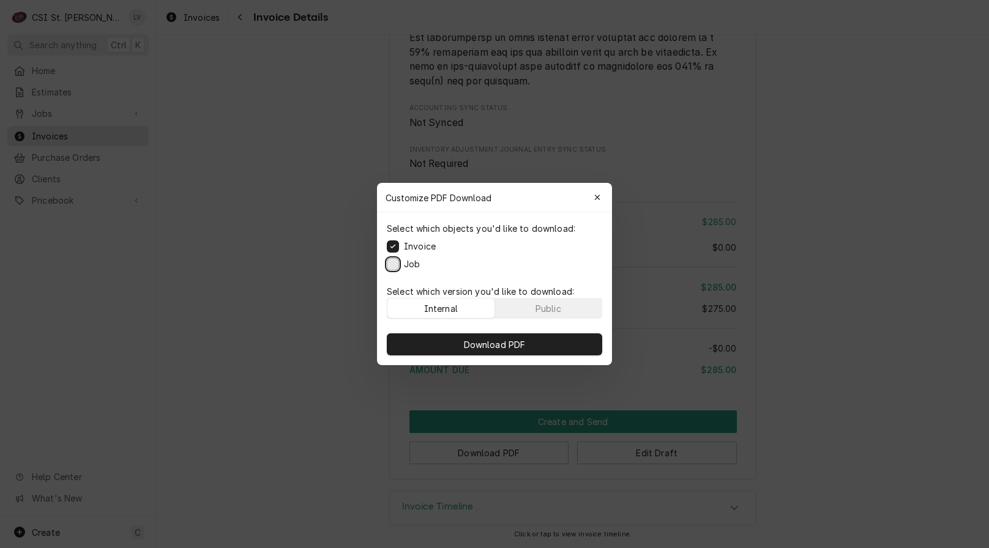
click at [387, 265] on button "Job" at bounding box center [393, 264] width 12 height 12
click at [490, 350] on button "Download PDF" at bounding box center [494, 344] width 215 height 22
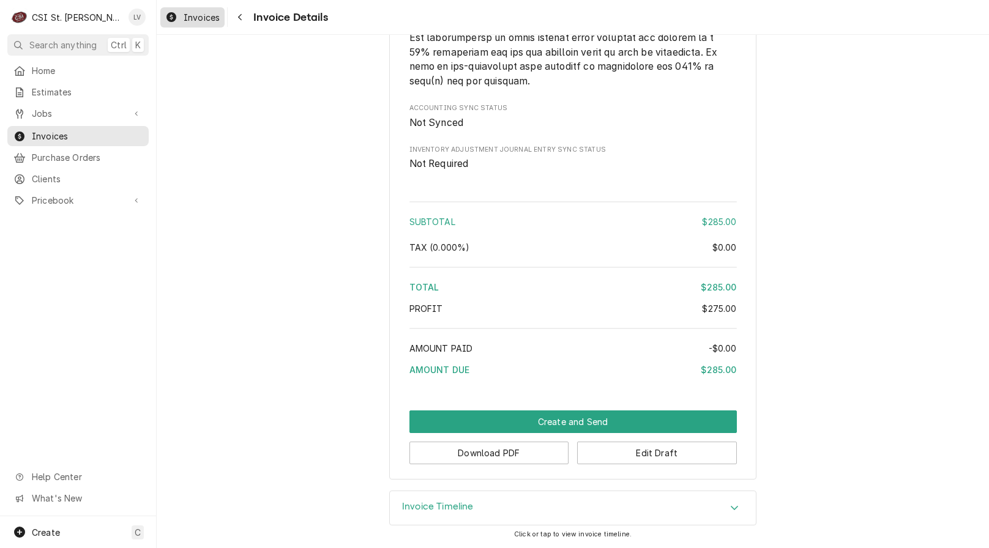
click at [189, 20] on span "Invoices" at bounding box center [202, 17] width 36 height 13
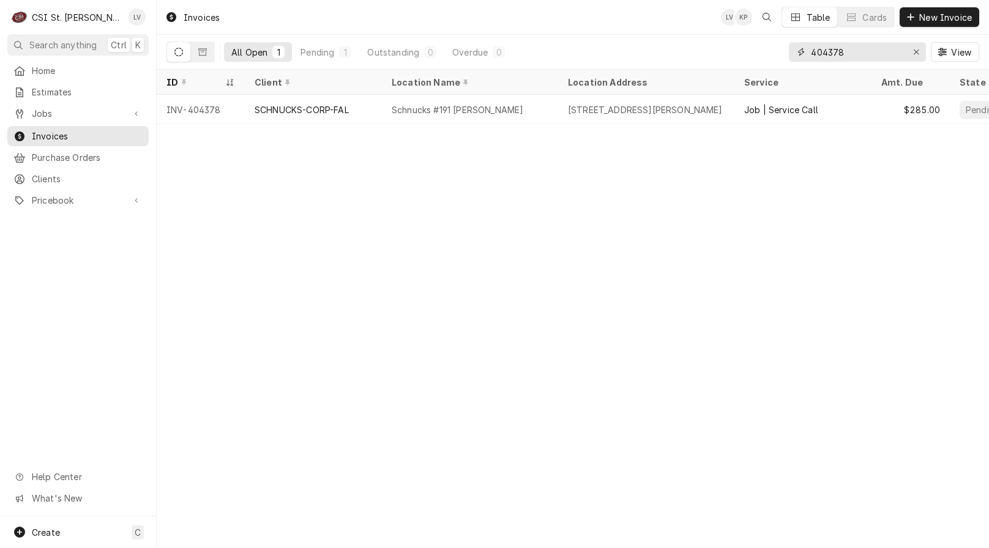
click at [856, 56] on input "404378" at bounding box center [857, 52] width 92 height 20
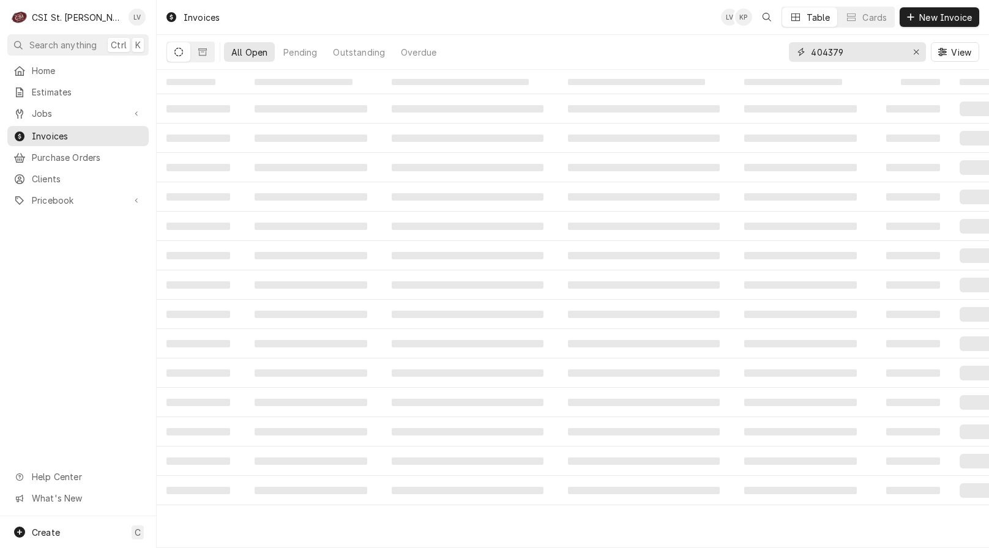
type input "404379"
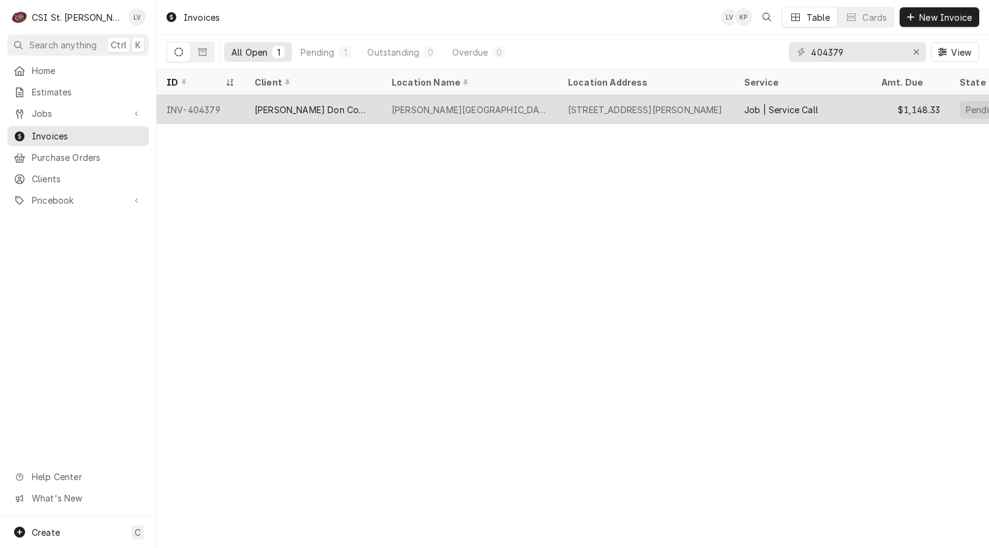
click at [361, 114] on div "[PERSON_NAME] Don Company" at bounding box center [313, 109] width 137 height 29
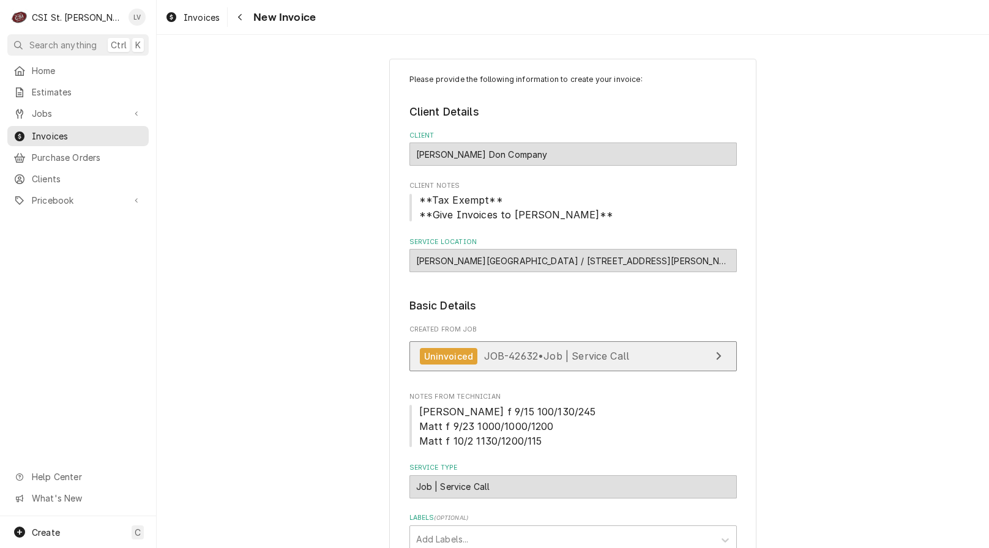
click at [585, 352] on span "JOB-42632 • Job | Service Call" at bounding box center [557, 356] width 146 height 12
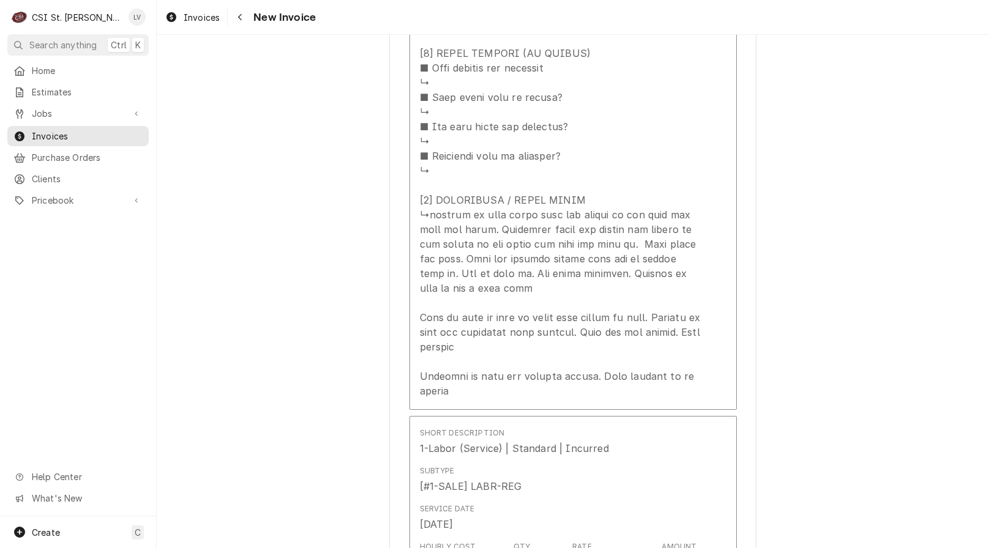
scroll to position [1652, 0]
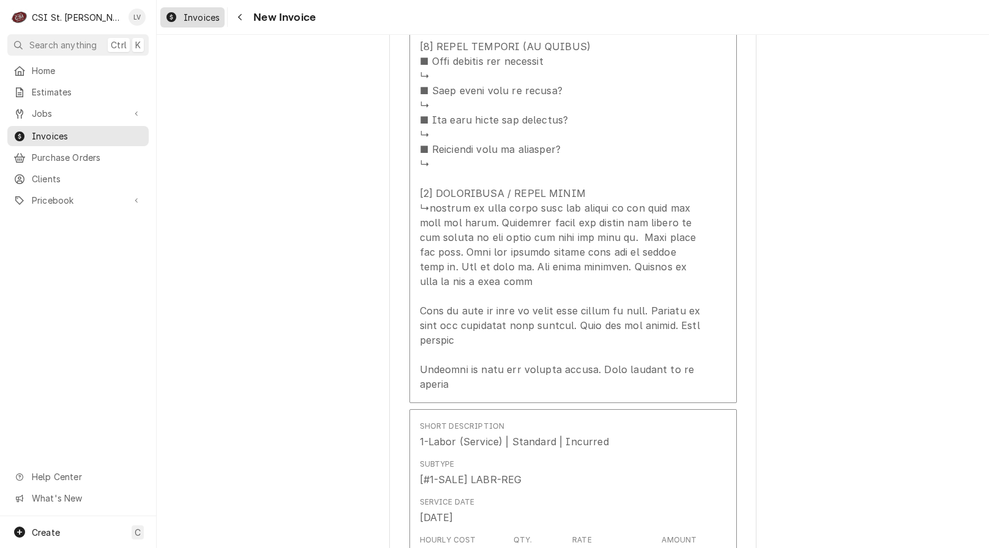
click at [193, 17] on span "Invoices" at bounding box center [202, 17] width 36 height 13
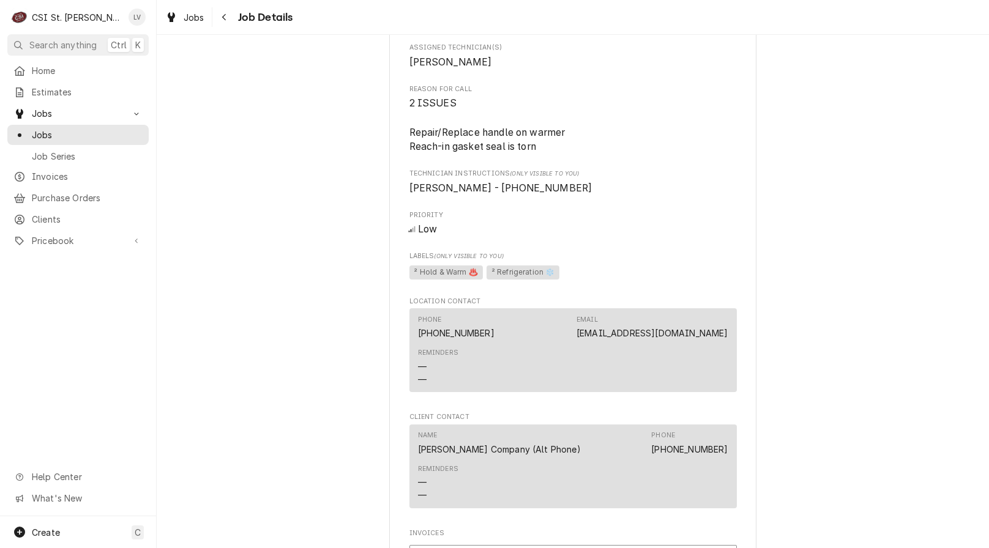
scroll to position [856, 0]
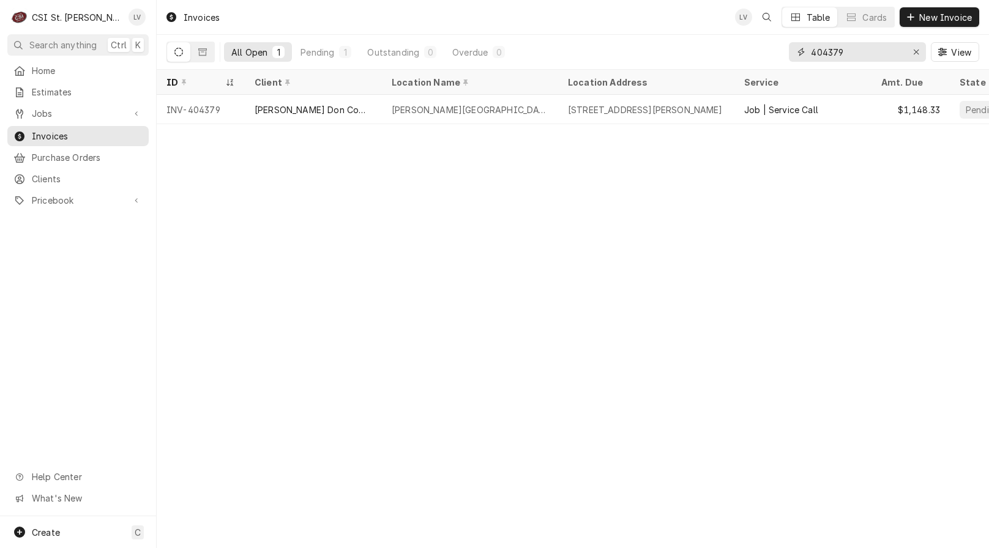
click at [870, 53] on input "404379" at bounding box center [857, 52] width 92 height 20
type input "404384"
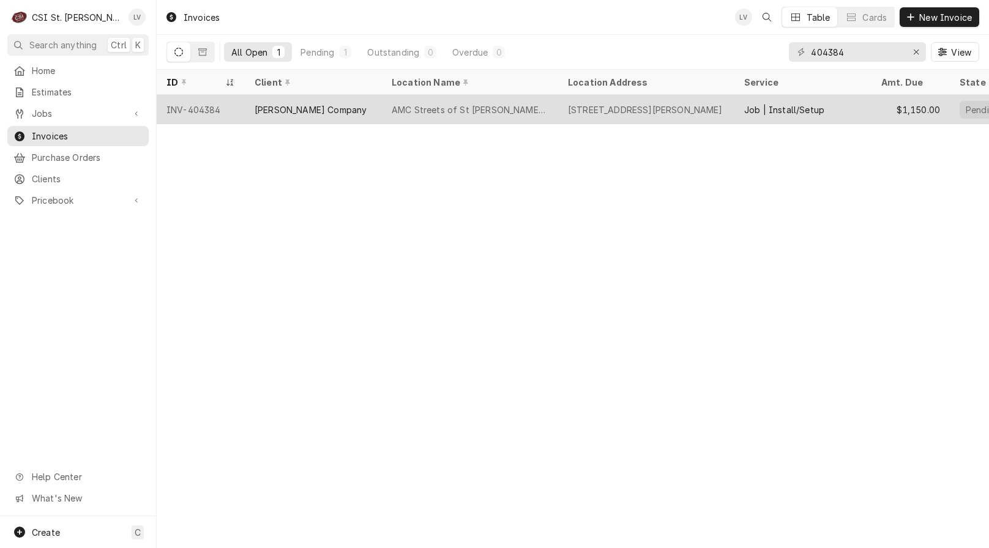
drag, startPoint x: 320, startPoint y: 120, endPoint x: 334, endPoint y: 207, distance: 88.0
click at [319, 120] on div "[PERSON_NAME] Company" at bounding box center [313, 109] width 137 height 29
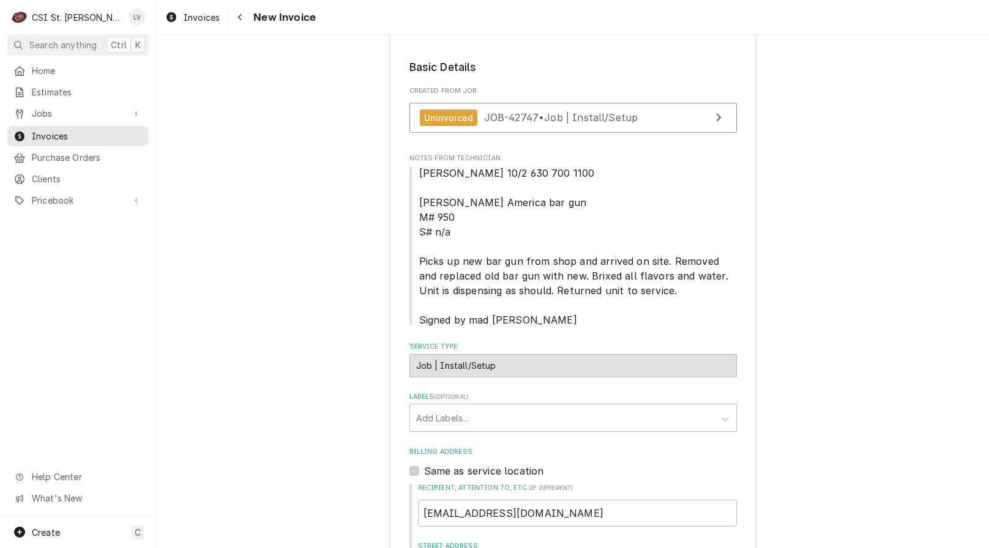
scroll to position [428, 0]
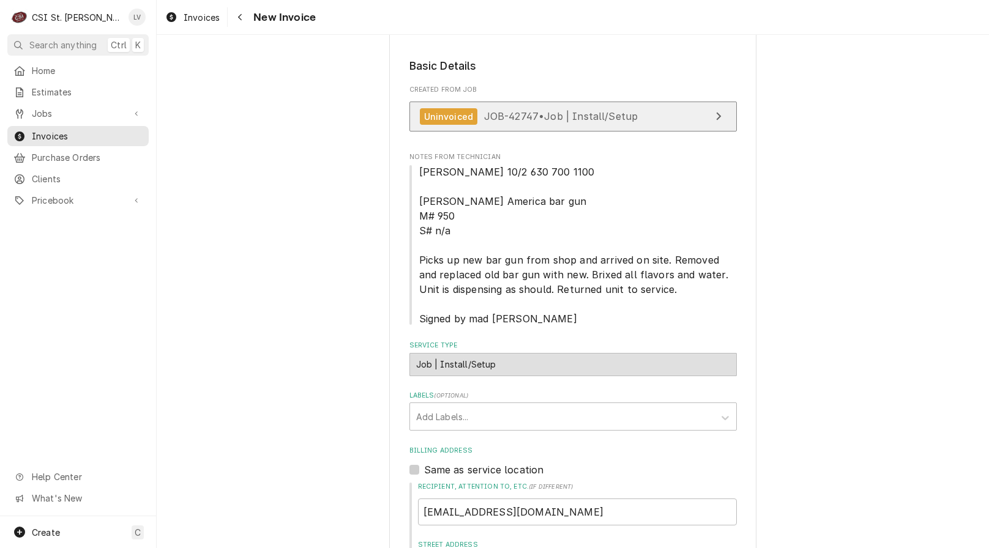
click at [582, 128] on link "Uninvoiced JOB-42747 • Job | Install/Setup" at bounding box center [572, 117] width 327 height 30
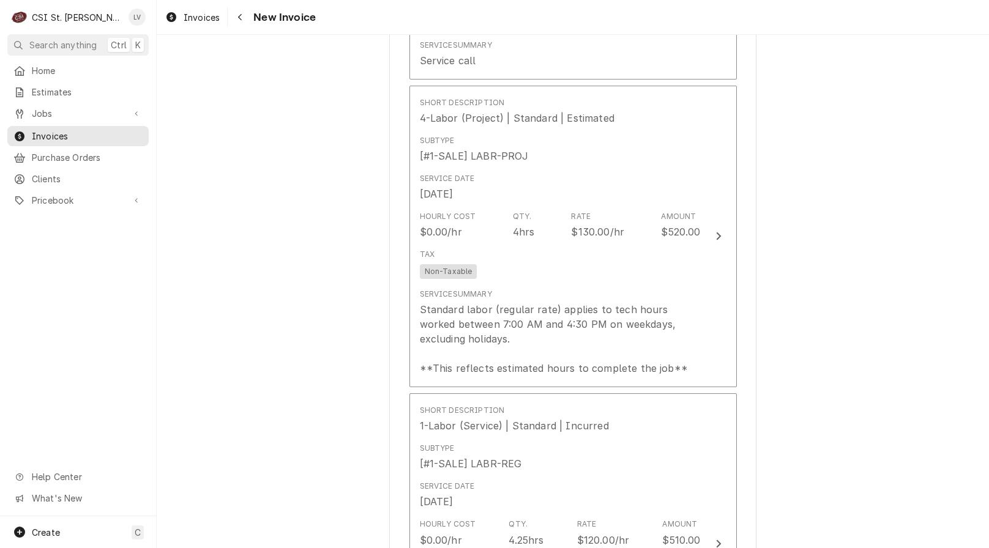
scroll to position [1713, 0]
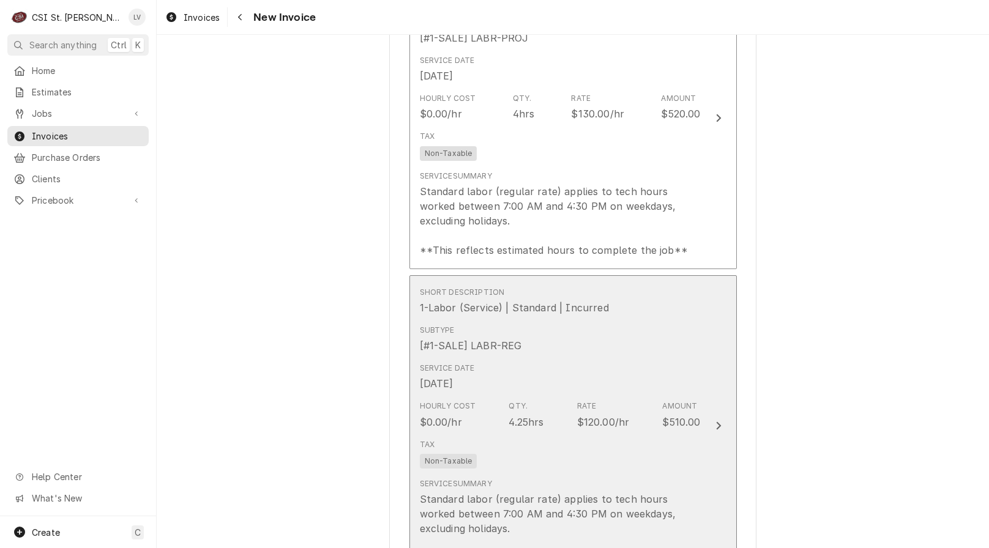
click at [556, 380] on div "Service Date [DATE]" at bounding box center [560, 377] width 281 height 38
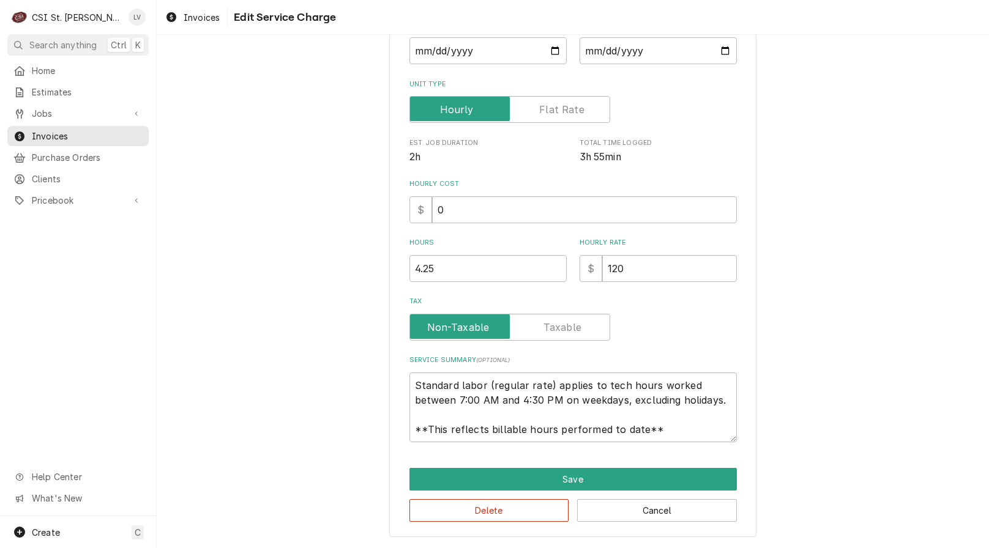
scroll to position [106, 0]
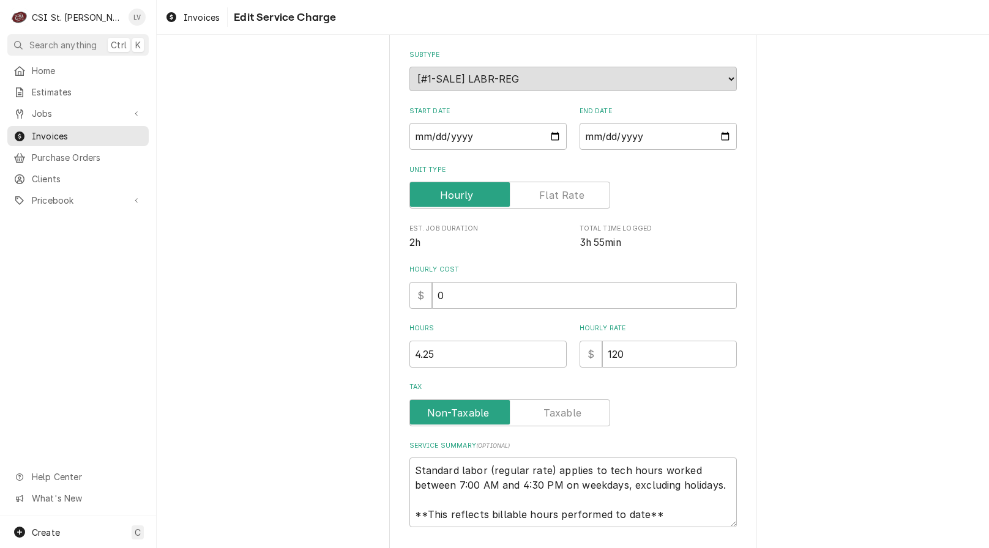
type textarea "x"
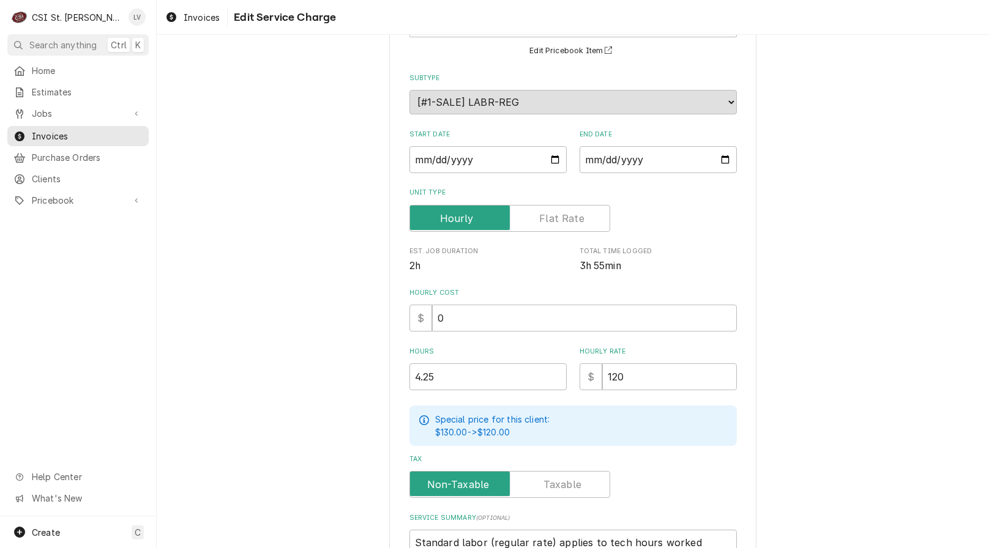
scroll to position [0, 0]
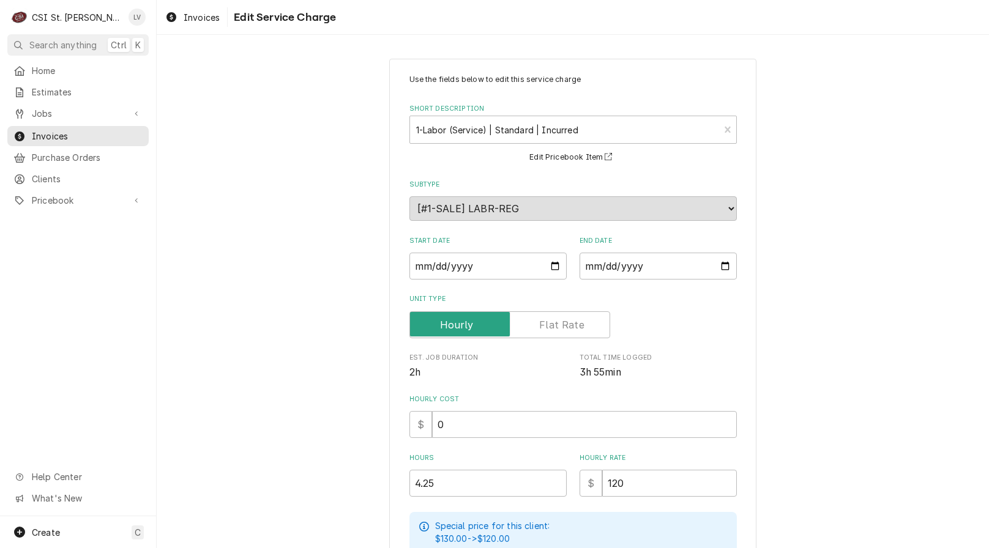
click at [551, 322] on label "Unit Type" at bounding box center [509, 324] width 201 height 27
click at [551, 322] on input "Unit Type" at bounding box center [510, 324] width 190 height 27
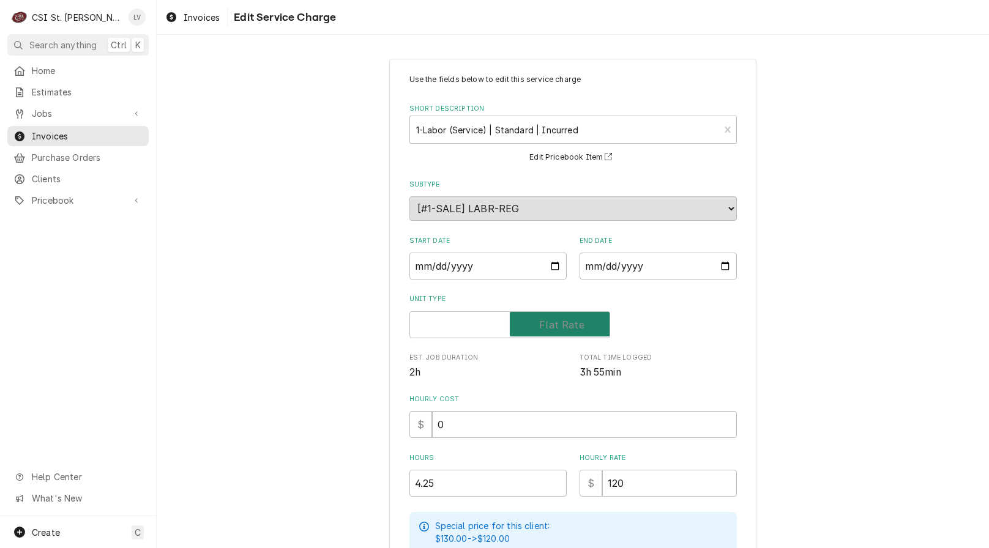
checkbox input "true"
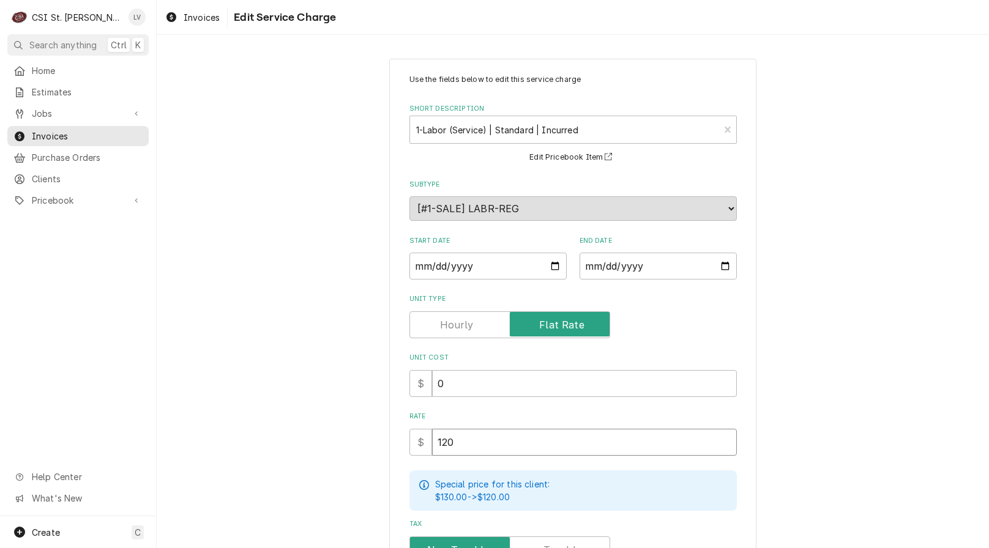
drag, startPoint x: 414, startPoint y: 447, endPoint x: 376, endPoint y: 445, distance: 37.4
click at [376, 445] on div "Use the fields below to edit this service charge Short Description 1-Labor (Ser…" at bounding box center [573, 409] width 832 height 723
type textarea "x"
type input "1"
type textarea "x"
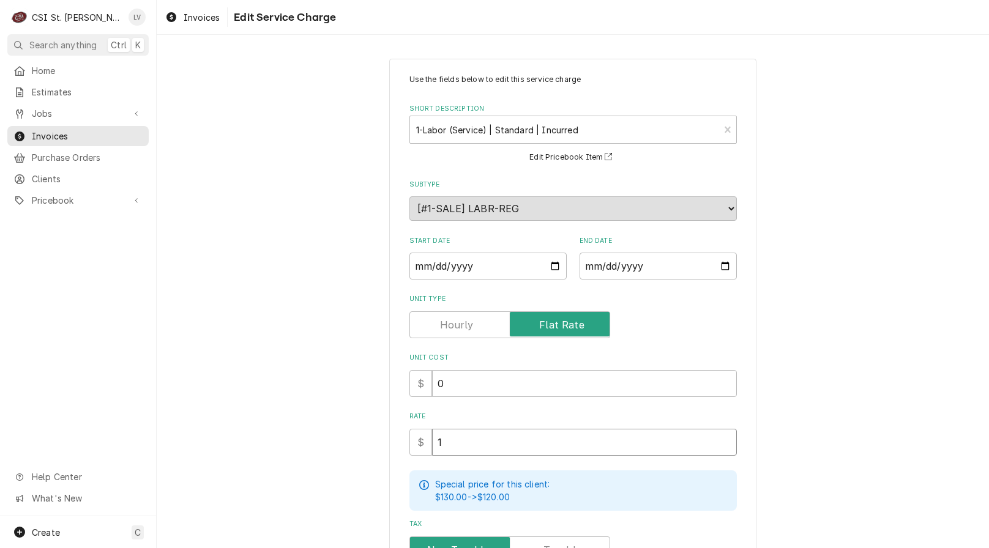
type input "10"
type textarea "x"
type input "103"
type textarea "x"
type input "1030"
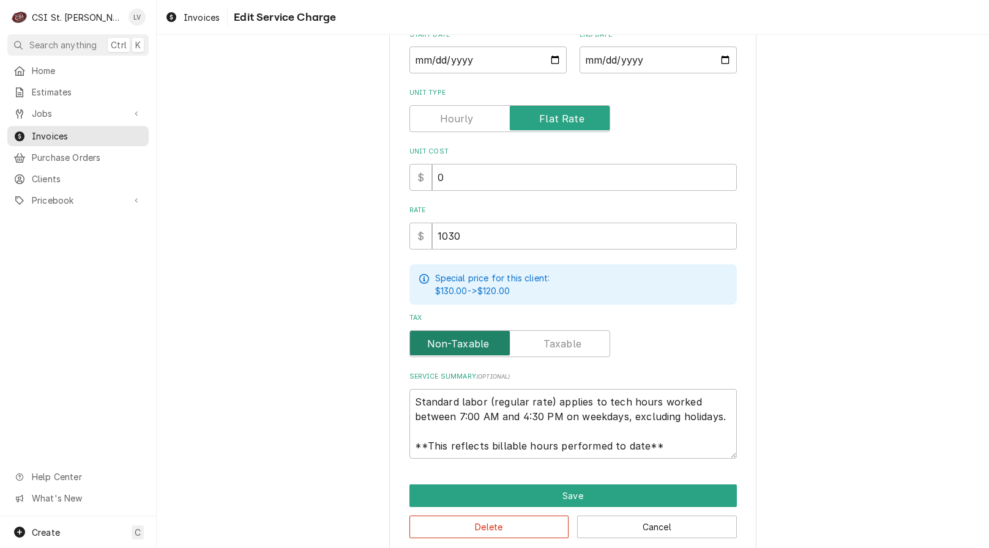
scroll to position [221, 0]
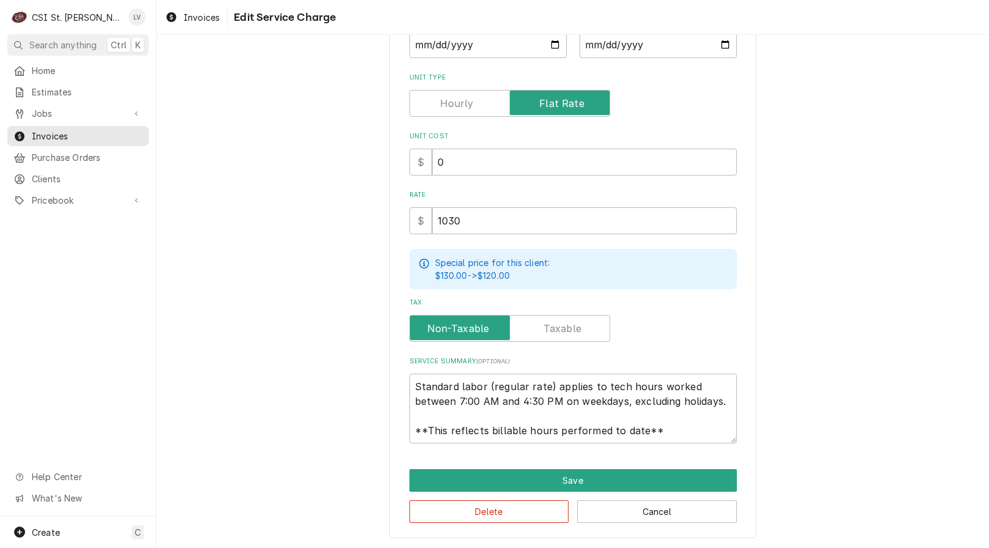
drag, startPoint x: 402, startPoint y: 384, endPoint x: 497, endPoint y: 406, distance: 97.9
click at [566, 415] on div "Use the fields below to edit this service charge Short Description 1-Labor (Ser…" at bounding box center [572, 188] width 367 height 702
drag, startPoint x: 409, startPoint y: 385, endPoint x: 695, endPoint y: 455, distance: 294.7
click at [695, 455] on div "Use the fields below to edit this service charge Short Description 1-Labor (Ser…" at bounding box center [572, 188] width 367 height 702
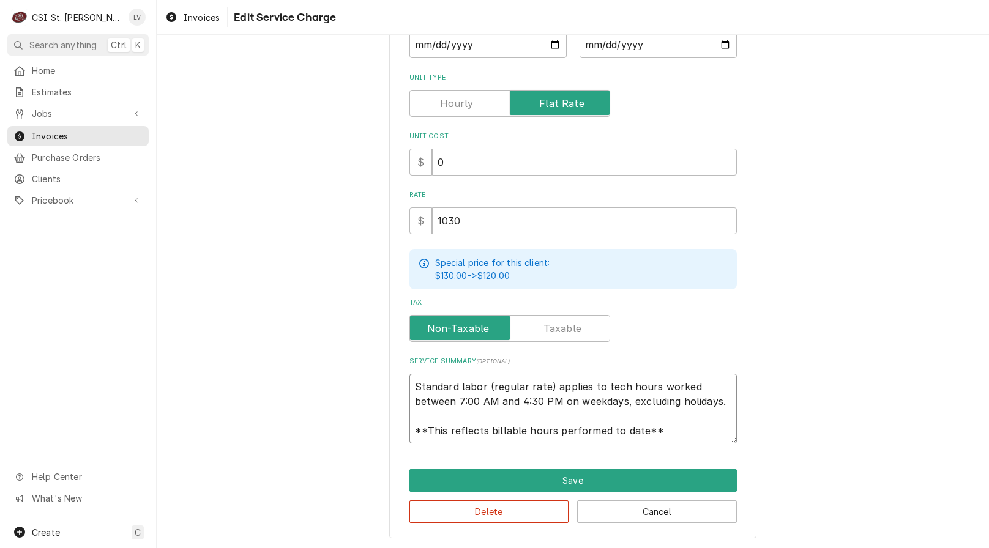
type textarea "x"
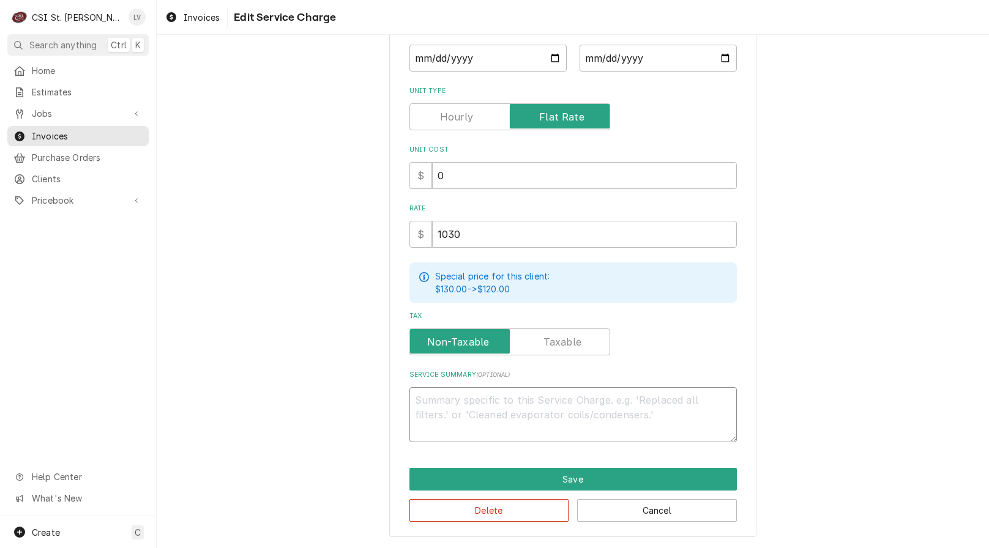
scroll to position [207, 0]
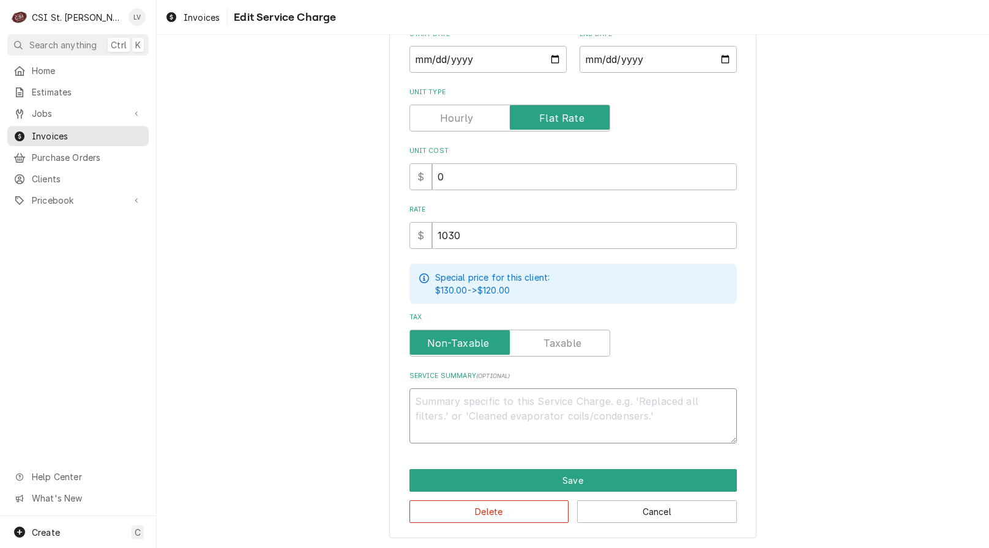
click at [440, 433] on textarea "Service Summary ( optional )" at bounding box center [572, 415] width 327 height 55
type textarea "x"
type textarea "1"
type textarea "x"
type textarea "10"
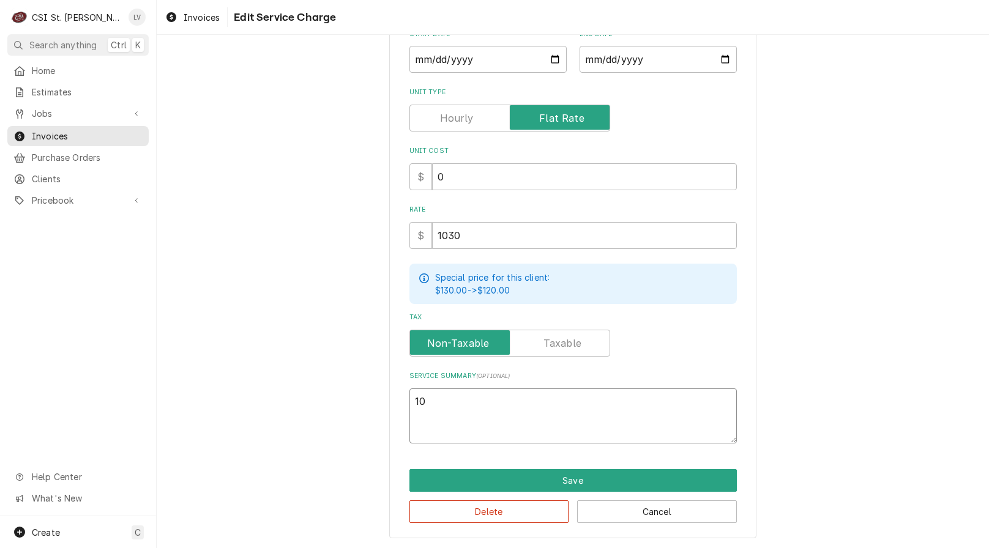
type textarea "x"
type textarea "10/"
type textarea "x"
type textarea "10/2"
type textarea "x"
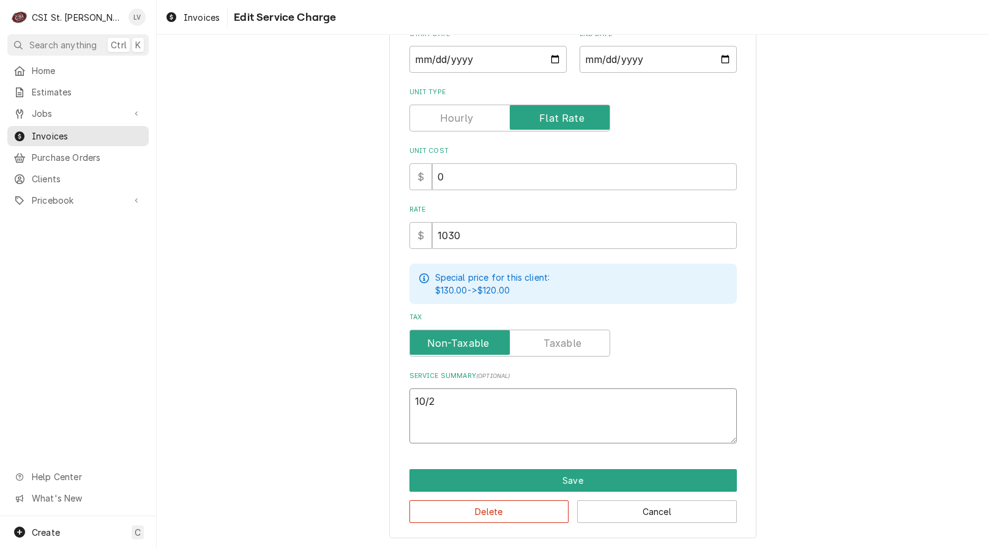
type textarea "10/2"
type textarea "x"
type textarea "10/2 -"
type textarea "x"
type textarea "10/2 -"
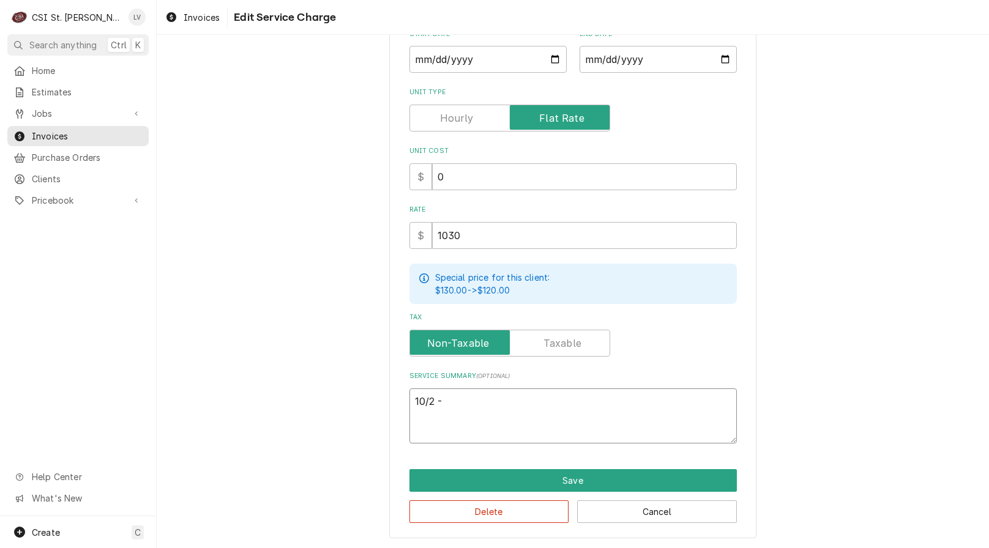
type textarea "x"
type textarea "10/2 - R"
type textarea "x"
type textarea "10/2 - Re"
type textarea "x"
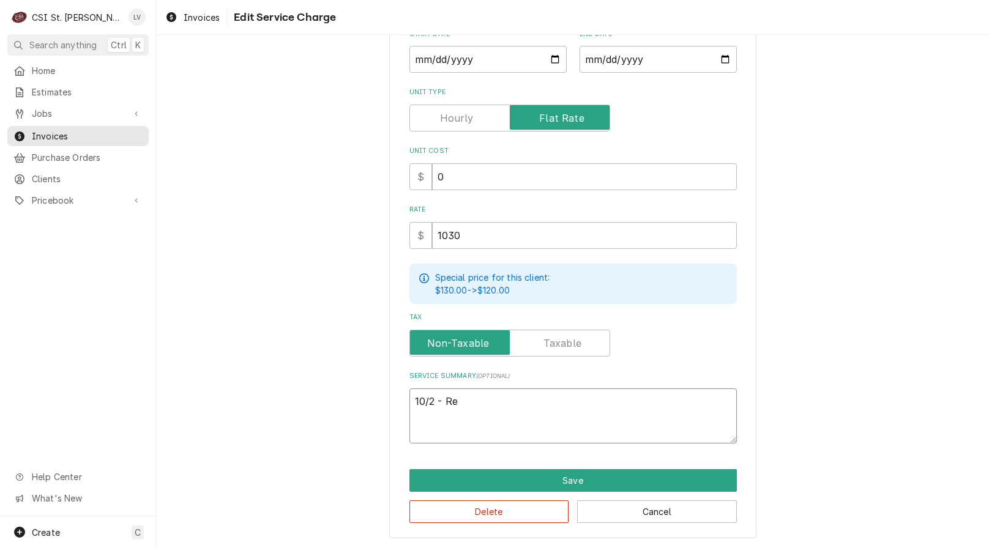
type textarea "10/2 - Rep"
type textarea "x"
type textarea "10/2 - Repl"
type textarea "x"
type textarea "10/2 - Repla"
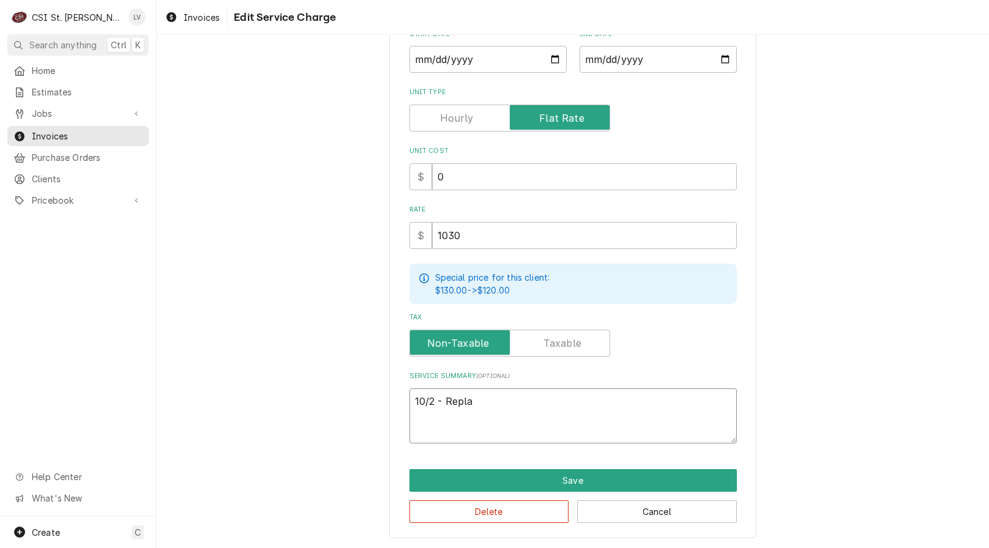
type textarea "x"
type textarea "10/2 - Replac"
type textarea "x"
type textarea "10/2 - Replace"
type textarea "x"
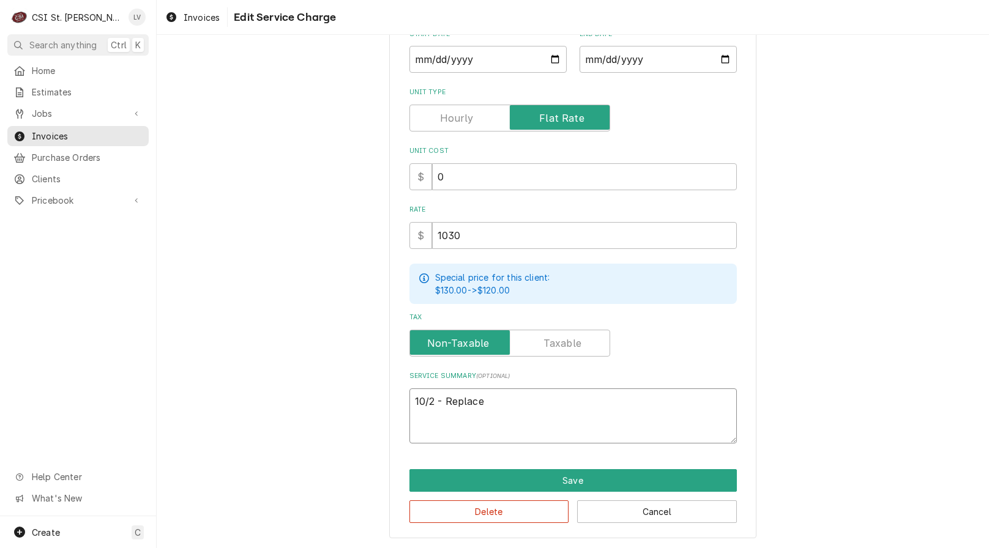
type textarea "10/2 - Replaced"
type textarea "x"
type textarea "10/2 - Replaced"
type textarea "x"
type textarea "10/2 - Replaced b"
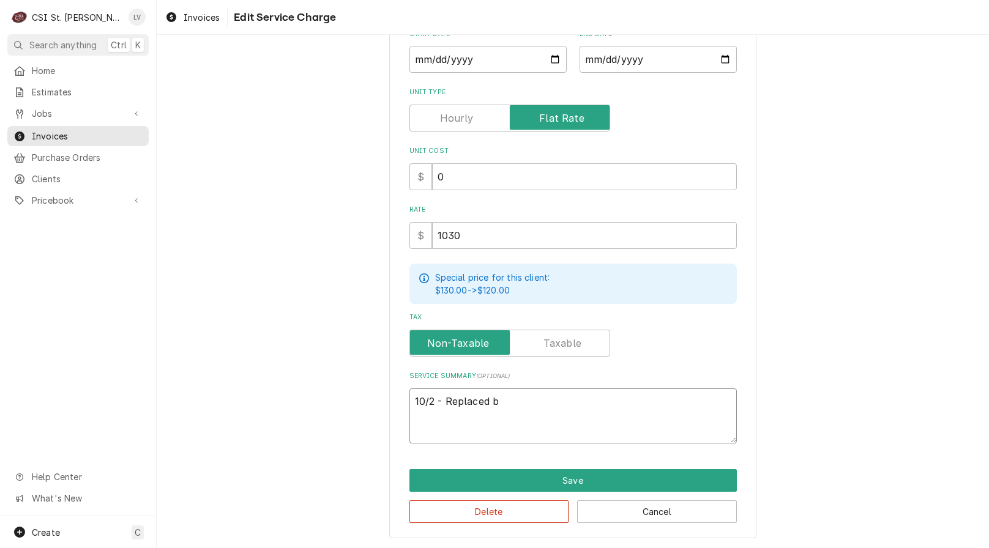
type textarea "x"
type textarea "10/2 - Replaced ba"
type textarea "x"
type textarea "10/2 - Replaced bar"
type textarea "x"
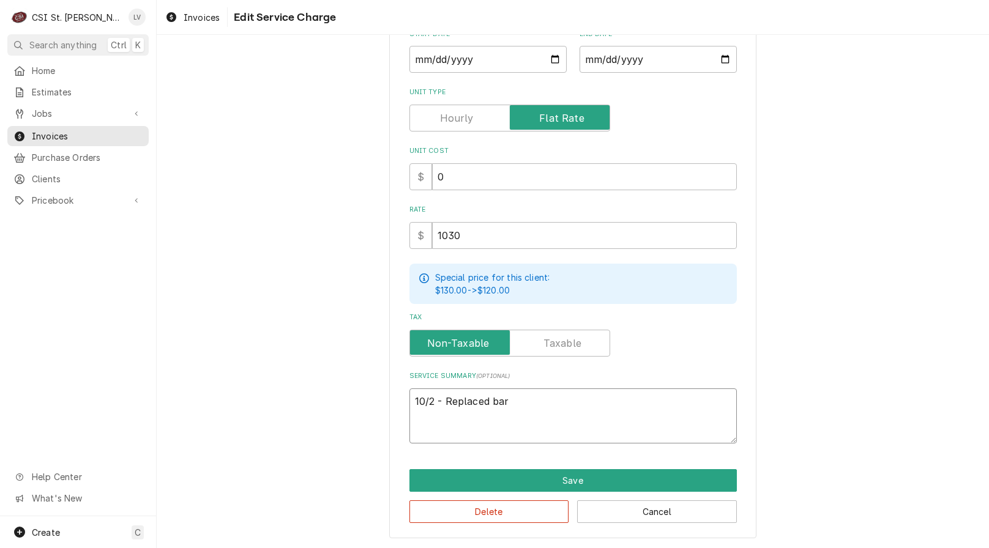
type textarea "10/2 - Replaced bar"
type textarea "x"
type textarea "10/2 - Replaced bar g"
type textarea "x"
type textarea "10/2 - Replaced bar gu"
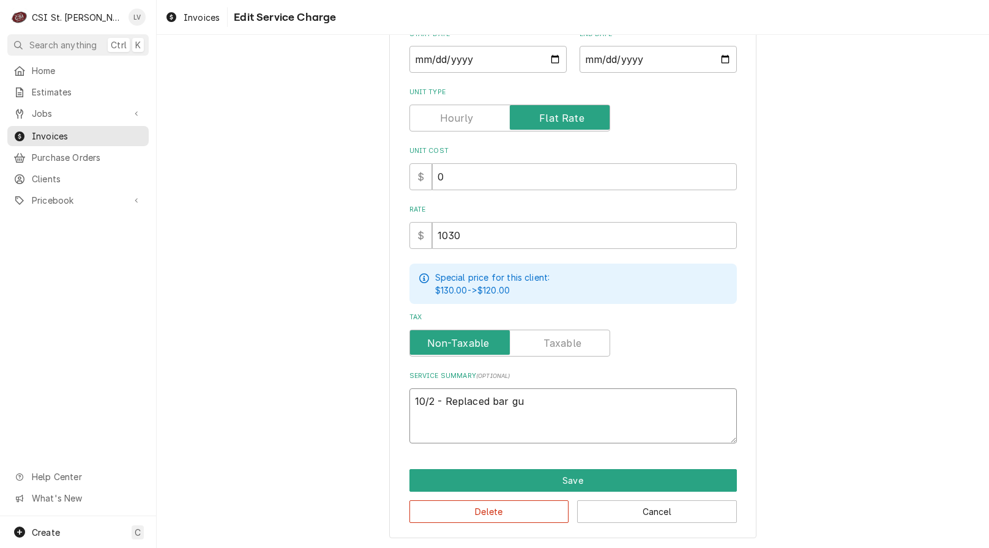
type textarea "x"
type textarea "10/2 - Replaced bar gun"
type textarea "x"
type textarea "10/2 - Replaced bar gun"
type textarea "x"
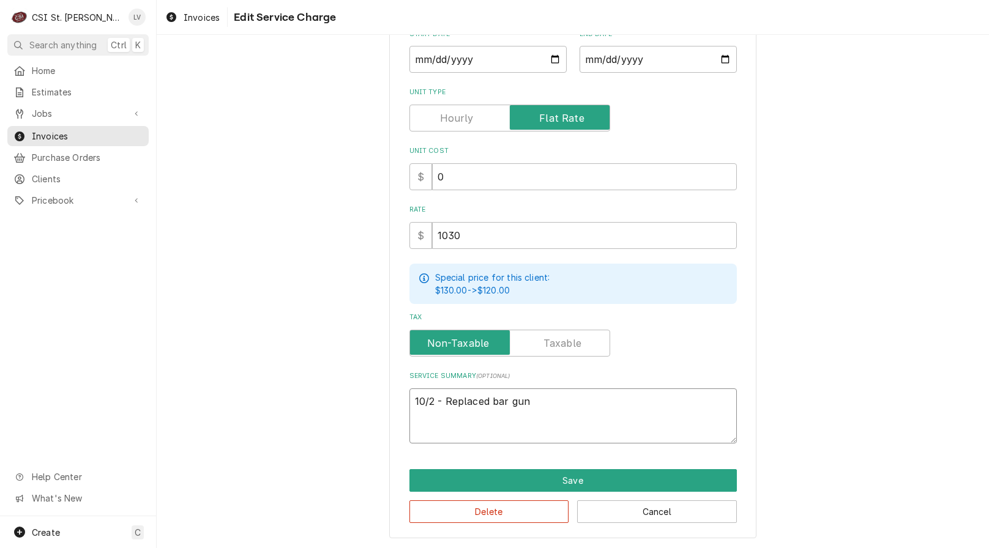
type textarea "10/2 - Replaced bar gun f"
type textarea "x"
type textarea "10/2 - Replaced bar gun fu"
type textarea "x"
type textarea "10/2 - Replaced bar gun fur"
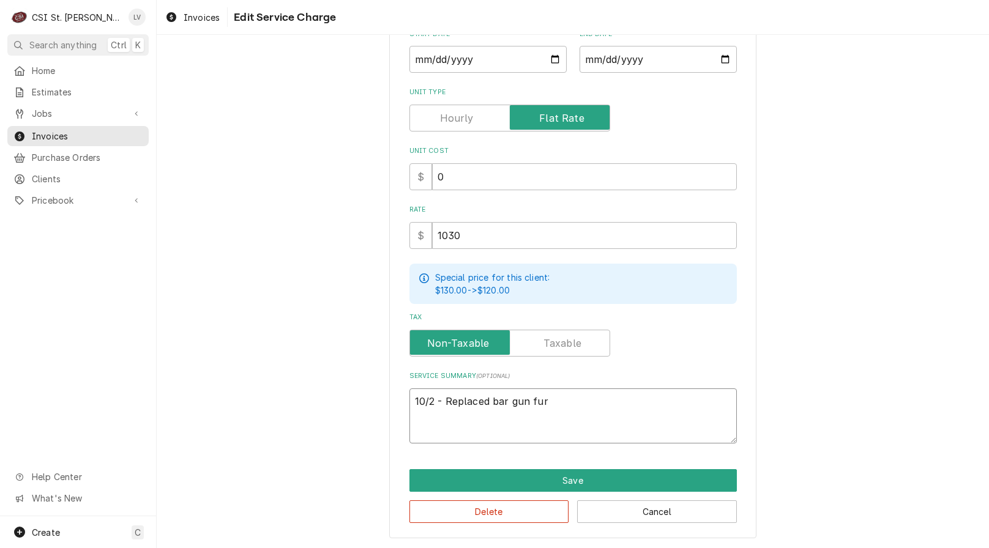
type textarea "x"
type textarea "10/2 - Replaced bar gun furn"
type textarea "x"
type textarea "10/2 - Replaced bar gun furni"
type textarea "x"
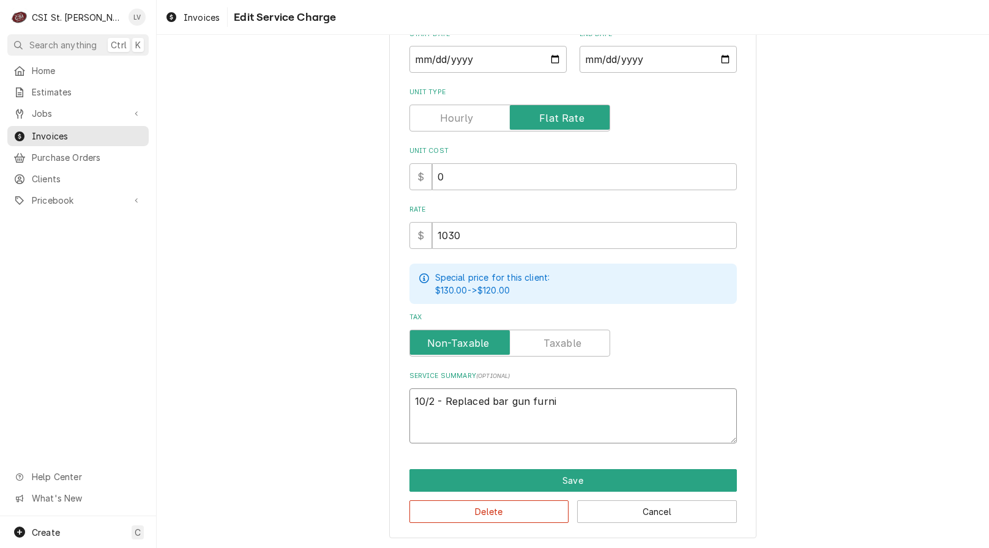
type textarea "10/2 - Replaced bar gun furnin"
type textarea "x"
type textarea "10/2 - Replaced bar gun furnins"
type textarea "x"
type textarea "10/2 - Replaced bar gun furnin"
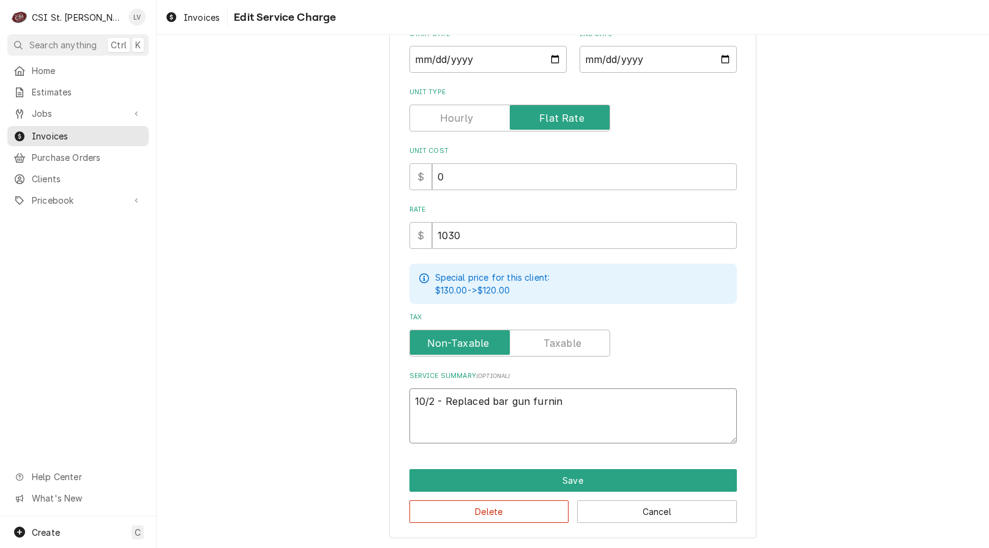
type textarea "x"
type textarea "10/2 - Replaced bar gun furni"
type textarea "x"
type textarea "10/2 - Replaced bar gun furnis"
type textarea "x"
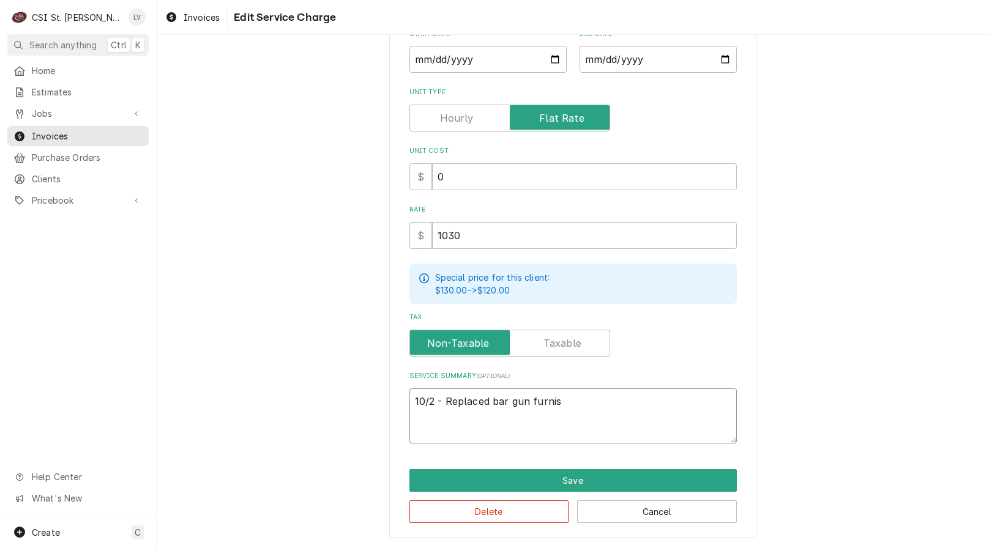
type textarea "10/2 - Replaced bar gun furnish"
type textarea "x"
type textarea "10/2 - Replaced bar gun furnishe"
type textarea "x"
type textarea "10/2 - Replaced bar gun furnished"
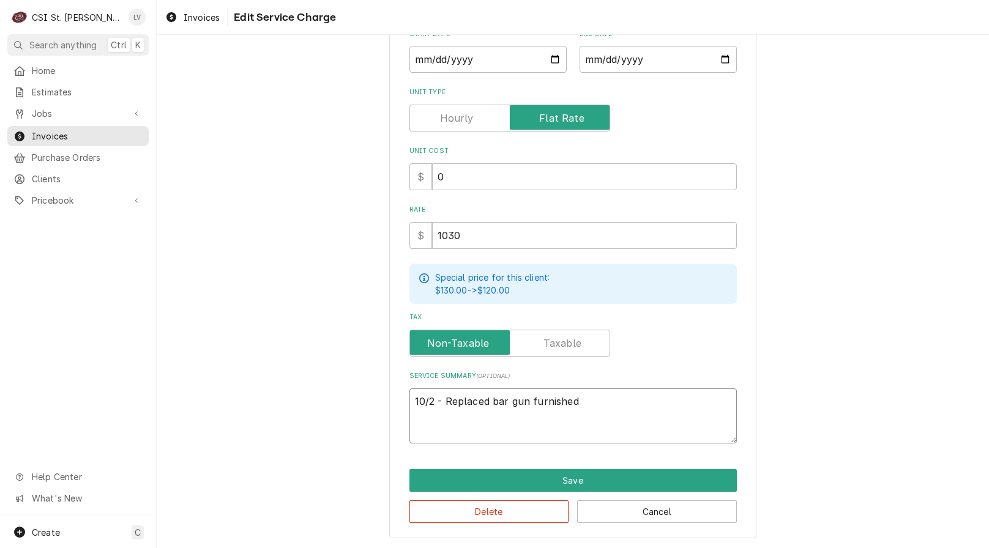
type textarea "x"
type textarea "10/2 - Replaced bar gun furnished"
type textarea "x"
type textarea "10/2 - Replaced bar gun furnished b"
type textarea "x"
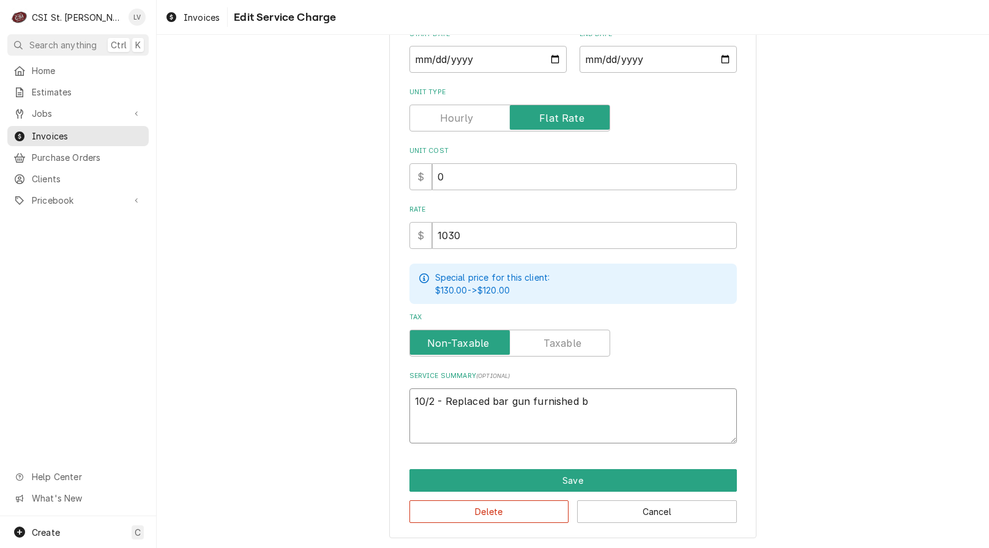
type textarea "10/2 - Replaced bar gun furnished by"
type textarea "x"
type textarea "10/2 - Replaced bar gun furnished by"
type textarea "x"
type textarea "10/2 - Replaced bar gun furnished by V"
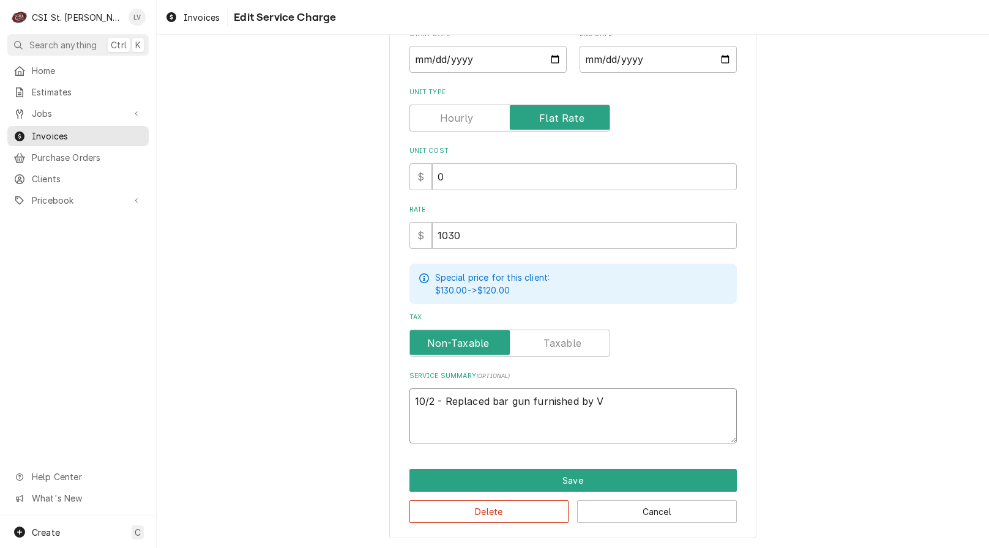
type textarea "x"
type textarea "10/2 - Replaced bar gun furnished by Vi"
type textarea "x"
type textarea "10/2 - Replaced bar gun furnished by Viu"
type textarea "x"
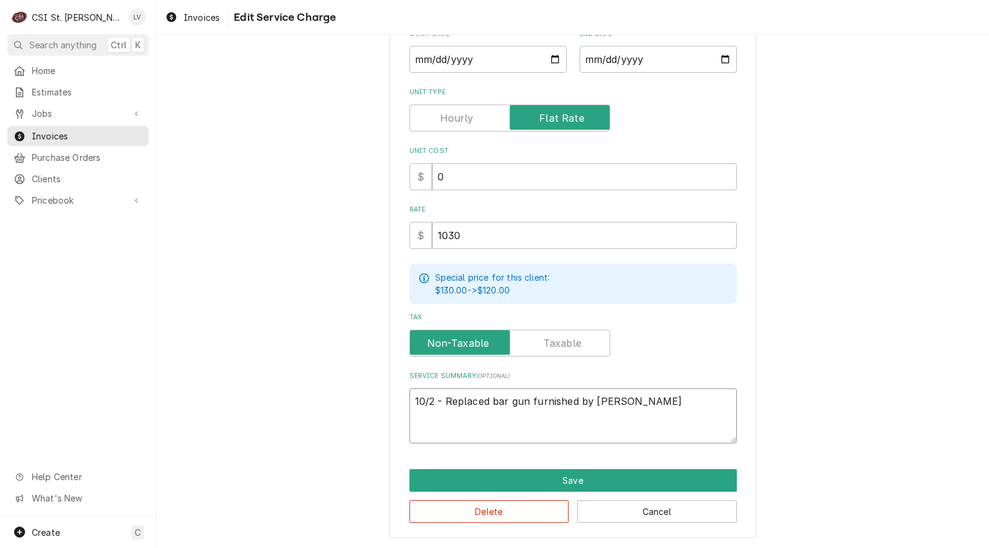
type textarea "10/2 - Replaced bar gun furnished by Viuv"
type textarea "x"
type textarea "10/2 - Replaced bar gun furnished by Viu"
type textarea "x"
type textarea "10/2 - Replaced bar gun furnished by Vi"
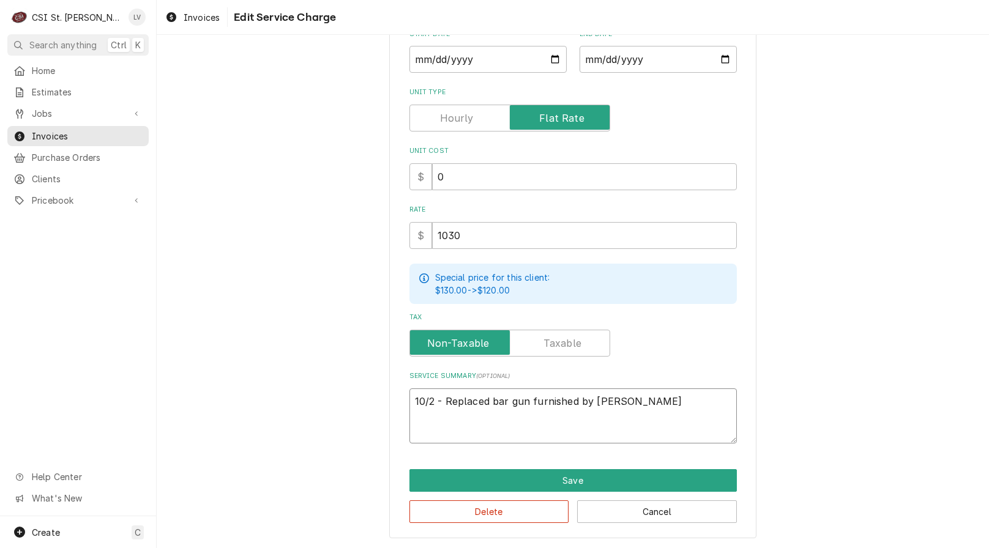
type textarea "x"
type textarea "10/2 - Replaced bar gun furnished by Viv"
type textarea "x"
type textarea "10/2 - Replaced bar gun furnished by Vivi"
type textarea "x"
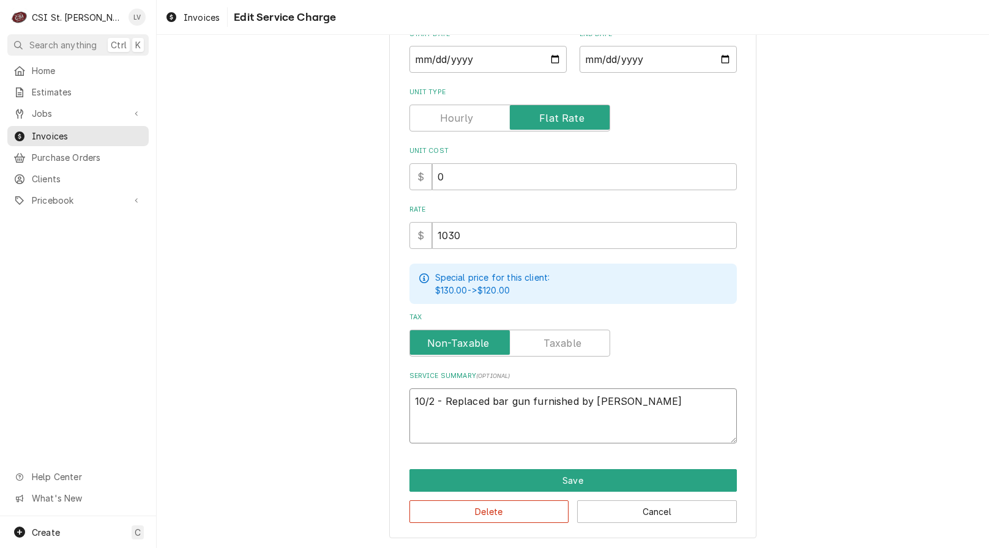
type textarea "10/2 - Replaced bar gun furnished by Vivia"
type textarea "x"
type textarea "10/2 - Replaced bar gun furnished by Vivian"
type textarea "x"
type textarea "10/2 - Replaced bar gun furnished by Vivian."
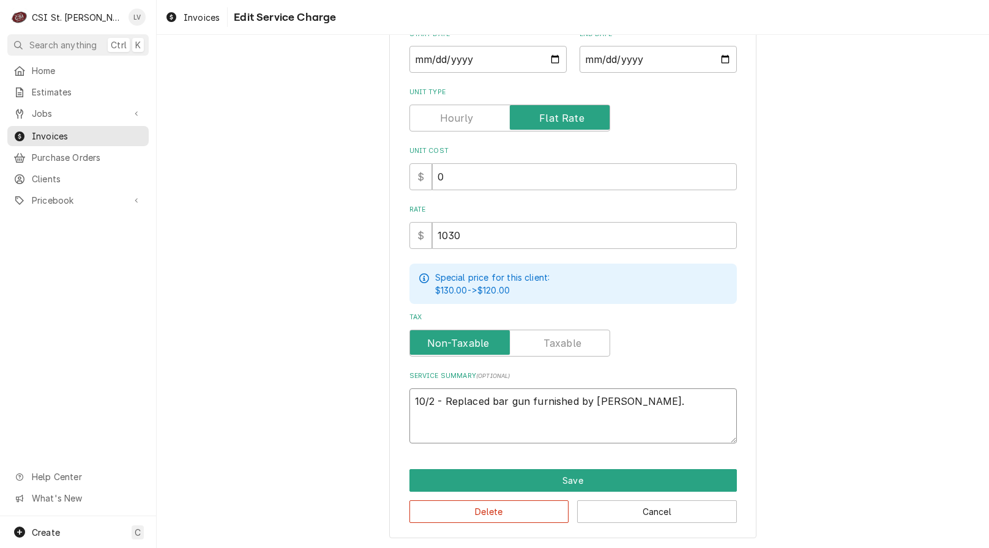
type textarea "x"
type textarea "10/2 - Replaced bar gun furnished by Vivian."
type textarea "x"
type textarea "10/2 - Replaced bar gun furnished by Vivian. B"
type textarea "x"
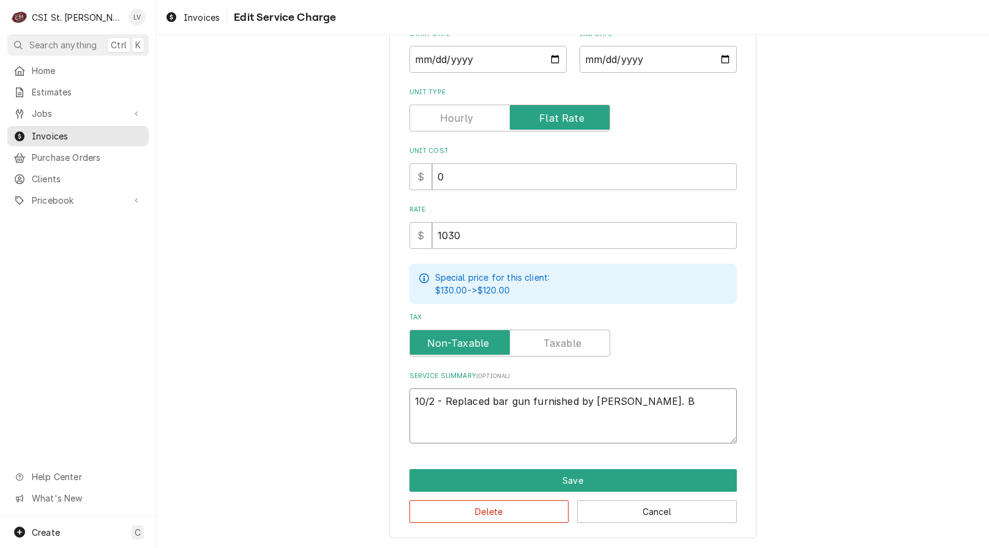
type textarea "10/2 - Replaced bar gun furnished by Vivian. Br"
type textarea "x"
type textarea "10/2 - Replaced bar gun furnished by Vivian. Bri"
type textarea "x"
type textarea "10/2 - Replaced bar gun furnished by Vivian. Brix"
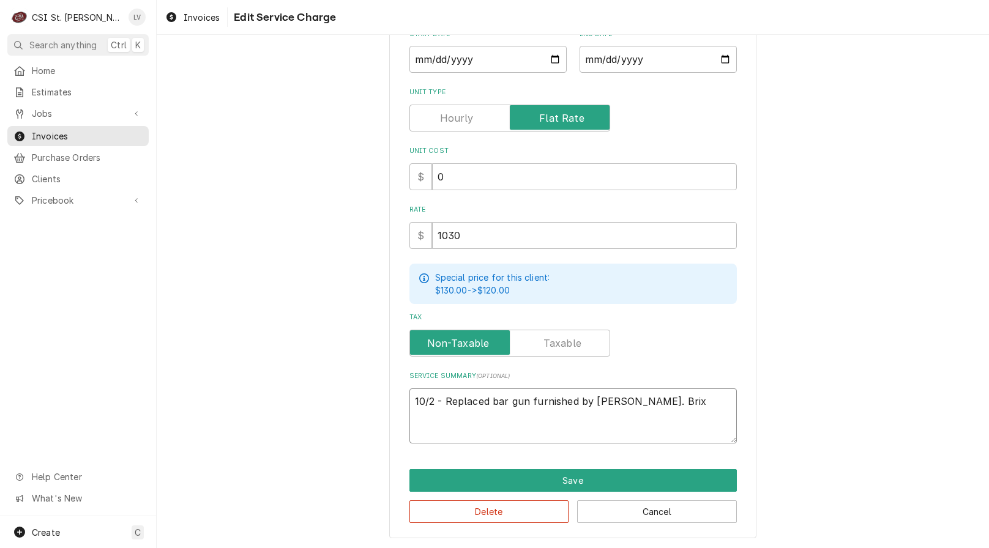
type textarea "x"
type textarea "10/2 - Replaced bar gun furnished by Vivian. Brix"
type textarea "x"
type textarea "10/2 - Replaced bar gun furnished by Vivian. Brix f"
type textarea "x"
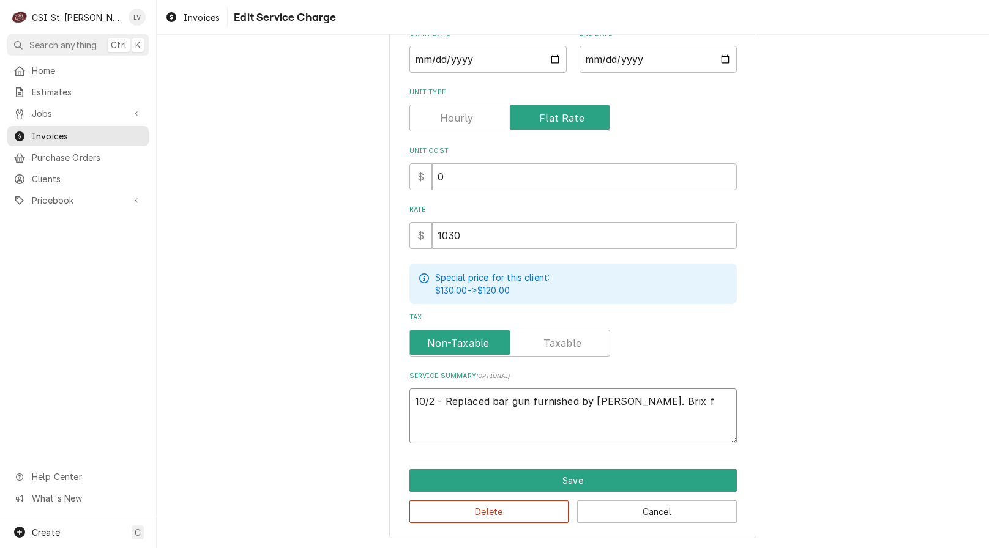
type textarea "10/2 - Replaced bar gun furnished by Vivian. Brix fl"
type textarea "x"
type textarea "10/2 - Replaced bar gun furnished by Vivian. Brix fla"
type textarea "x"
type textarea "10/2 - Replaced bar gun furnished by Vivian. Brix flav"
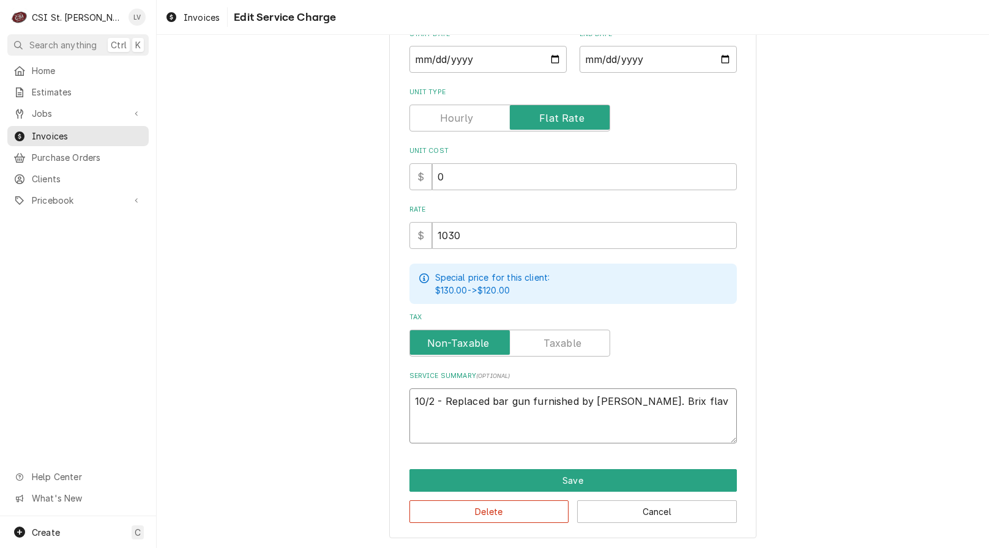
type textarea "x"
type textarea "10/2 - Replaced bar gun furnished by Vivian. Brix flavo"
type textarea "x"
type textarea "10/2 - Replaced bar gun furnished by Vivian. Brix flavos"
type textarea "x"
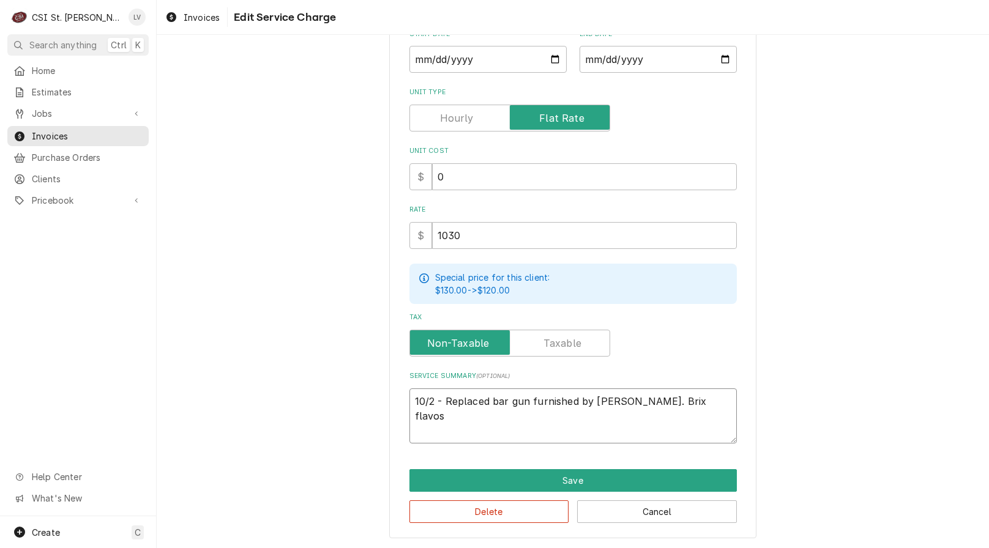
type textarea "10/2 - Replaced bar gun furnished by Vivian. Brix flavo"
type textarea "x"
type textarea "10/2 - Replaced bar gun furnished by Vivian. Brix flavor"
type textarea "x"
type textarea "10/2 - Replaced bar gun furnished by Vivian. Brix flavors"
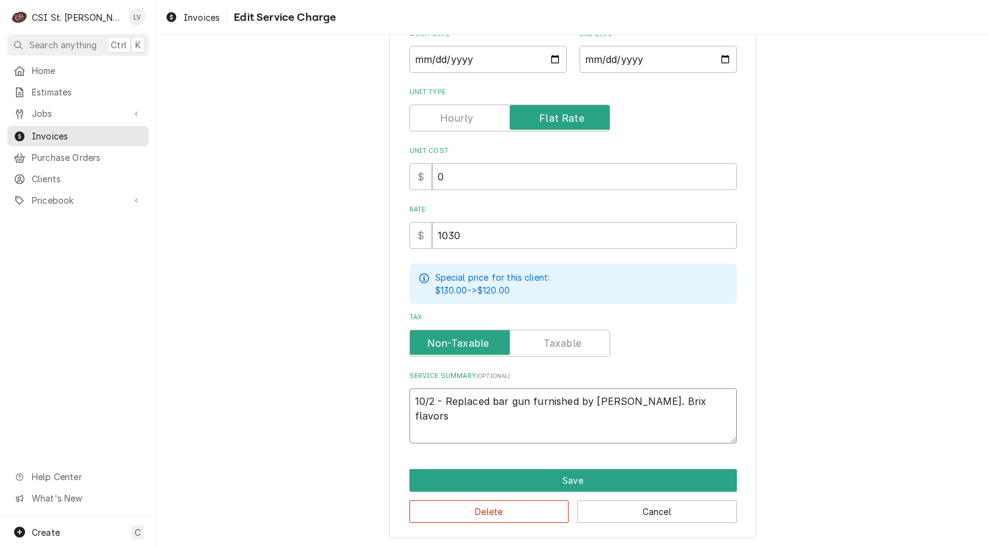
type textarea "x"
type textarea "10/2 - Replaced bar gun furnished by Vivian. Brix flavors"
type textarea "x"
type textarea "10/2 - Replaced bar gun furnished by Vivian. Brix flavors a"
type textarea "x"
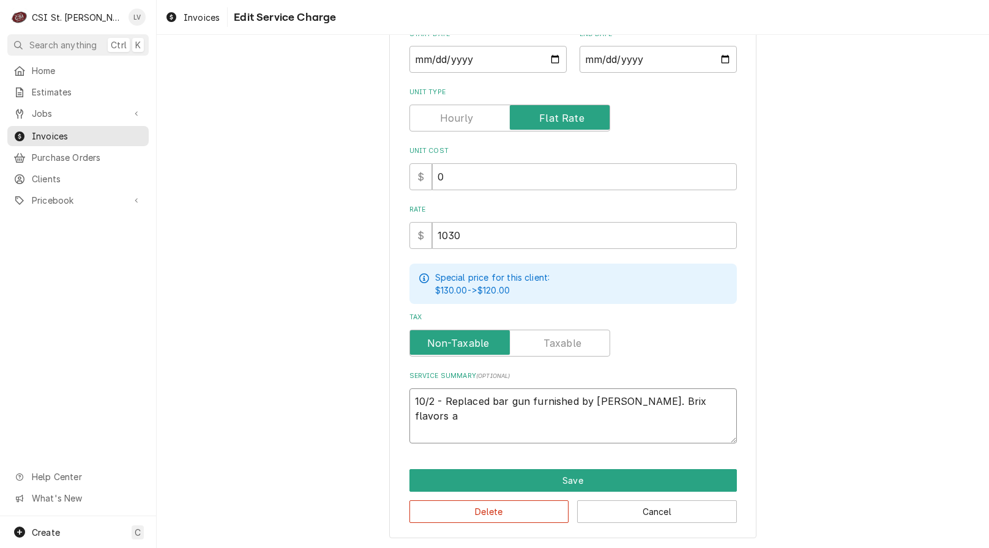
type textarea "10/2 - Replaced bar gun furnished by Vivian. Brix flavors an"
type textarea "x"
type textarea "10/2 - Replaced bar gun furnished by Vivian. Brix flavors and"
type textarea "x"
type textarea "10/2 - Replaced bar gun furnished by Vivian. Brix flavors and"
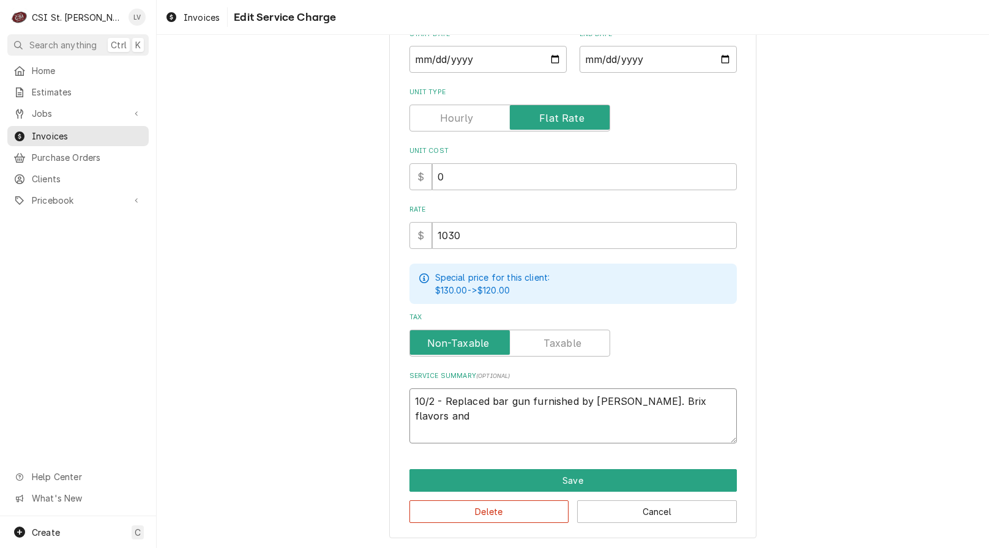
type textarea "x"
type textarea "10/2 - Replaced bar gun furnished by Vivian. Brix flavors and e"
type textarea "x"
type textarea "10/2 - Replaced bar gun furnished by Vivian. Brix flavors and en"
type textarea "x"
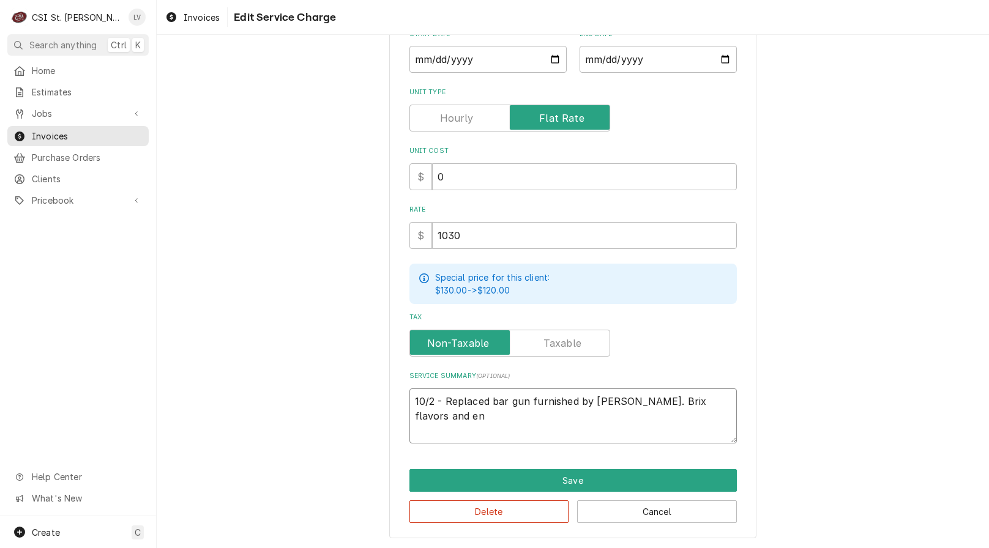
type textarea "10/2 - Replaced bar gun furnished by Vivian. Brix flavors and ens"
type textarea "x"
type textarea "10/2 - Replaced bar gun furnished by Vivian. Brix flavors and ensu"
type textarea "x"
type textarea "10/2 - Replaced bar gun furnished by Vivian. Brix flavors and ensur"
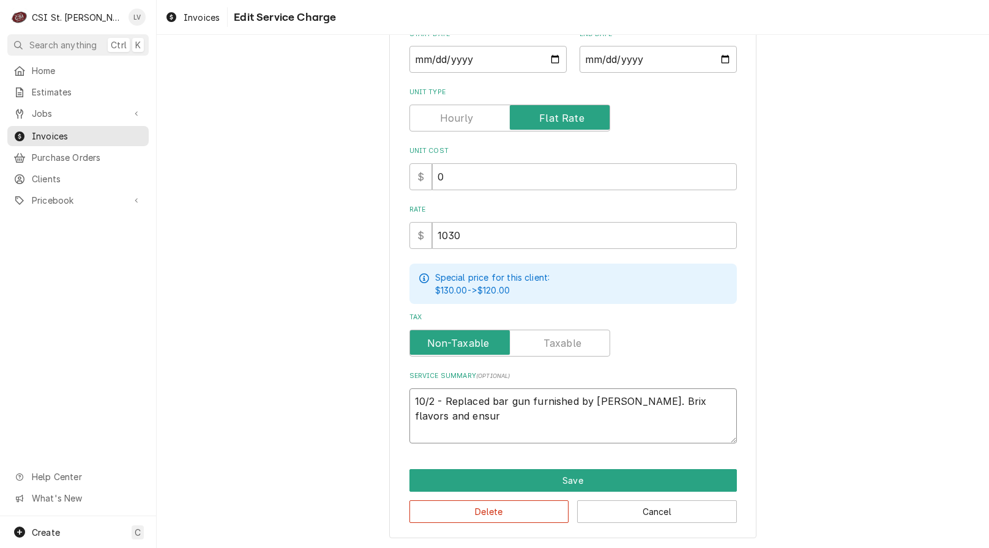
type textarea "x"
type textarea "10/2 - Replaced bar gun furnished by Vivian. Brix flavors and ensure"
type textarea "x"
type textarea "10/2 - Replaced bar gun furnished by Vivian. Brix flavors and ensured"
type textarea "x"
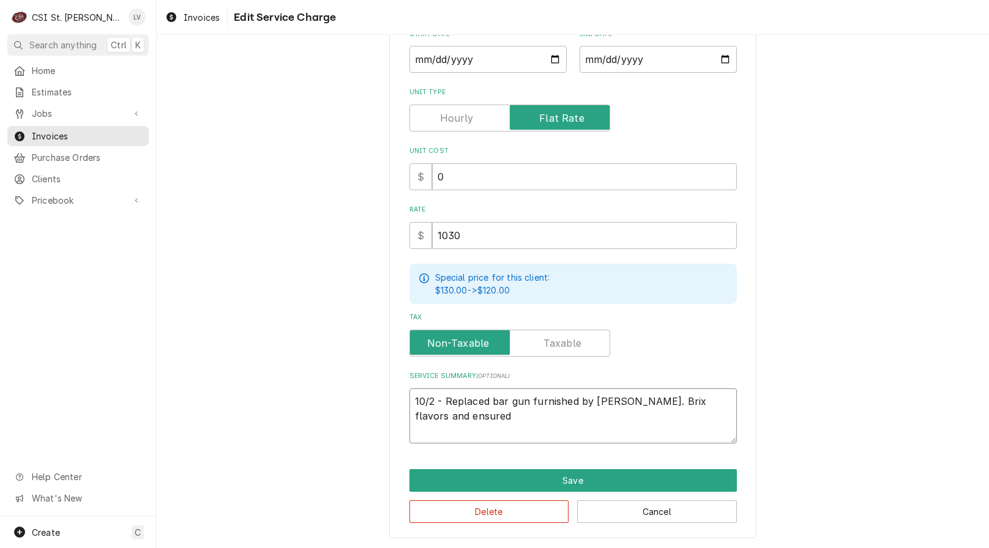
type textarea "10/2 - Replaced bar gun furnished by Vivian. Brix flavors and ensured"
type textarea "x"
type textarea "10/2 - Replaced bar gun furnished by Vivian. Brix flavors and ensured p"
type textarea "x"
type textarea "10/2 - Replaced bar gun furnished by Vivian. Brix flavors and ensured pr"
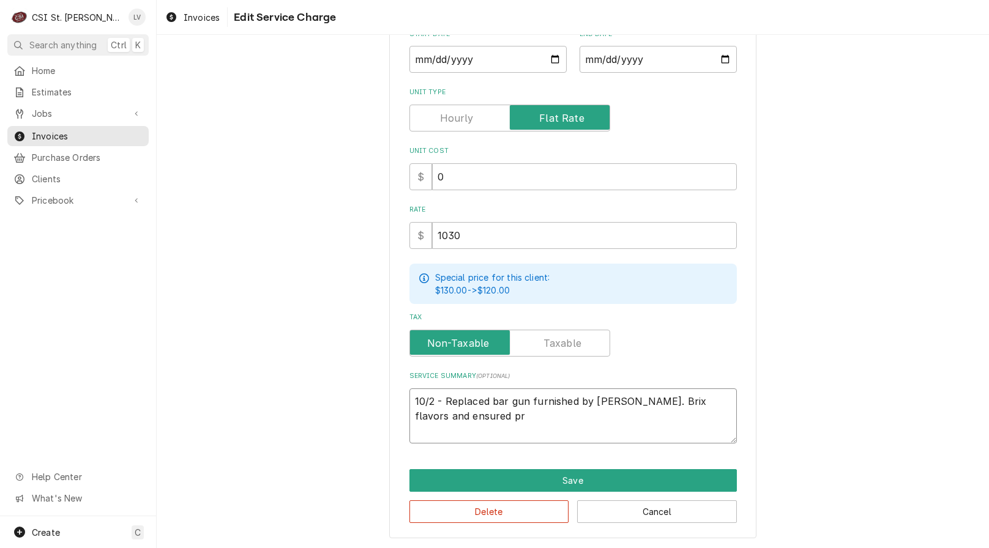
type textarea "x"
type textarea "10/2 - Replaced bar gun furnished by Vivian. Brix flavors and ensured pro"
type textarea "x"
type textarea "10/2 - Replaced bar gun furnished by Vivian. Brix flavors and ensured prop"
type textarea "x"
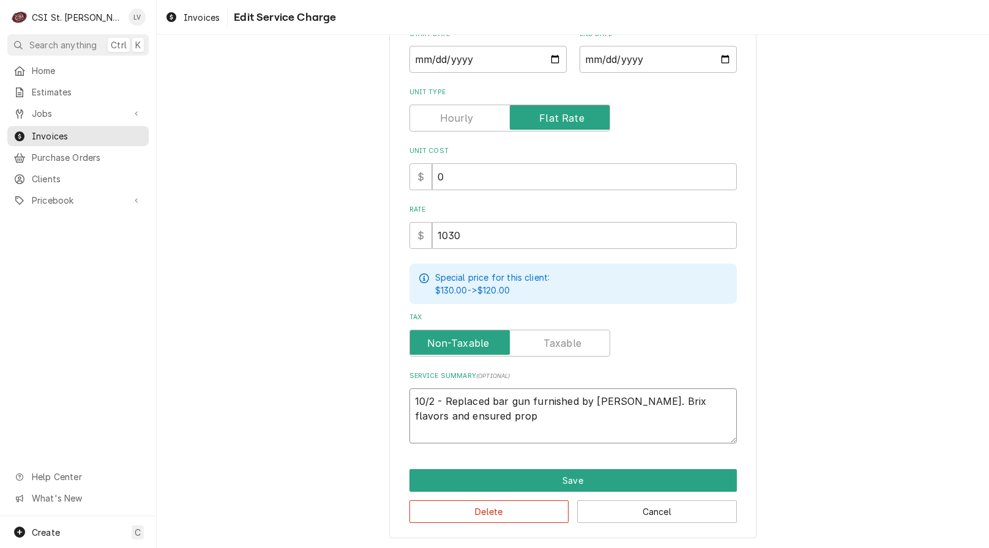
type textarea "10/2 - Replaced bar gun furnished by Vivian. Brix flavors and ensured prope"
type textarea "x"
type textarea "10/2 - Replaced bar gun furnished by Vivian. Brix flavors and ensured proper"
type textarea "x"
type textarea "10/2 - Replaced bar gun furnished by Vivian. Brix flavors and ensured proper"
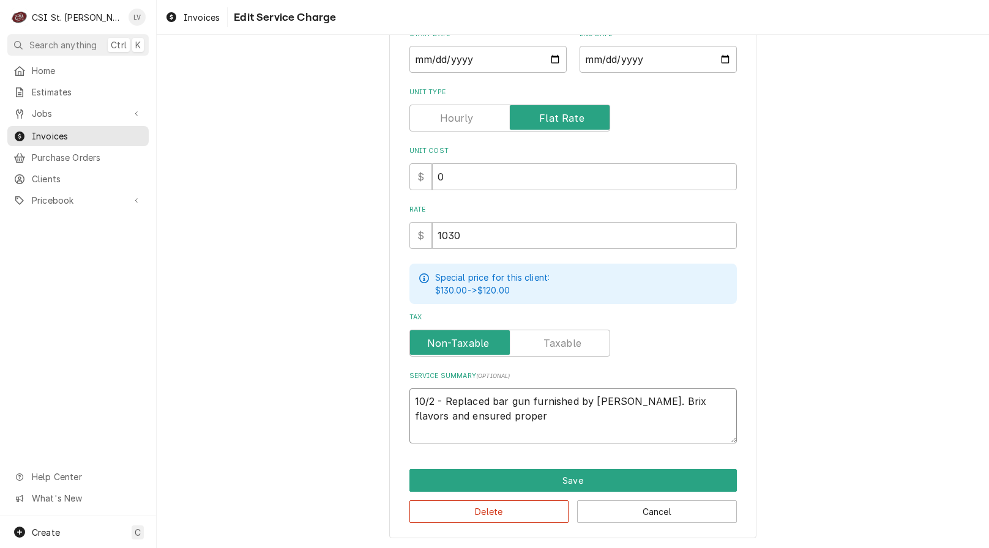
type textarea "x"
type textarea "10/2 - Replaced bar gun furnished by Vivian. Brix flavors and ensured proper o"
type textarea "x"
type textarea "10/2 - Replaced bar gun furnished by Vivian. Brix flavors and ensured proper op"
type textarea "x"
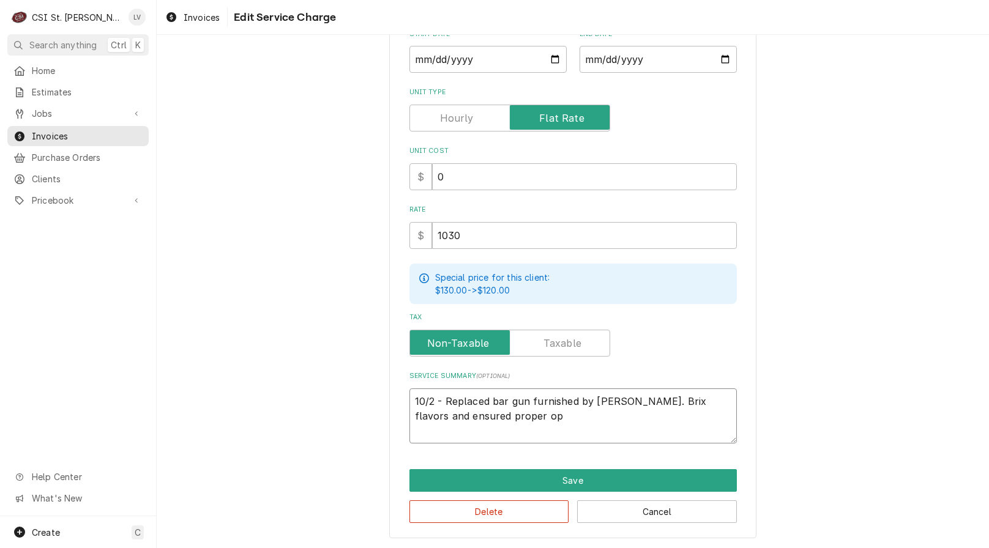
type textarea "10/2 - Replaced bar gun furnished by Vivian. Brix flavors and ensured proper ope"
type textarea "x"
type textarea "10/2 - Replaced bar gun furnished by Vivian. Brix flavors and ensured proper op…"
type textarea "x"
type textarea "10/2 - Replaced bar gun furnished by Vivian. Brix flavors and ensured proper op…"
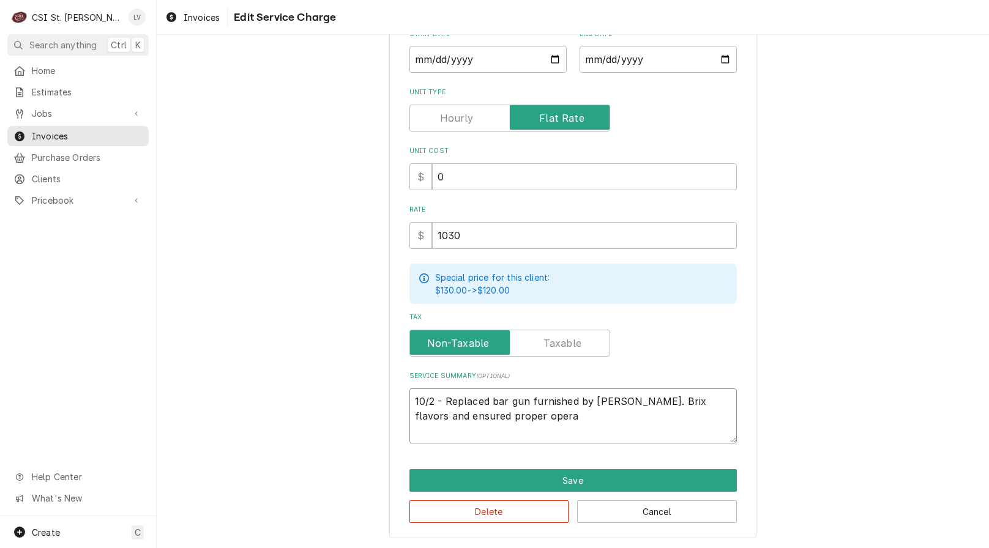
type textarea "x"
type textarea "10/2 - Replaced bar gun furnished by Vivian. Brix flavors and ensured proper op…"
type textarea "x"
type textarea "10/2 - Replaced bar gun furnished by Vivian. Brix flavors and ensured proper op…"
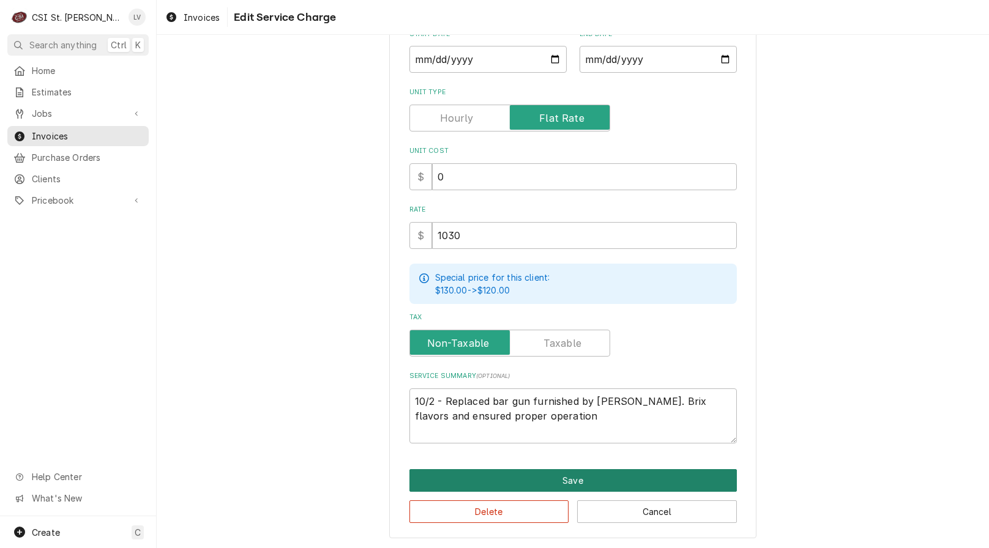
click at [599, 480] on button "Save" at bounding box center [572, 480] width 327 height 23
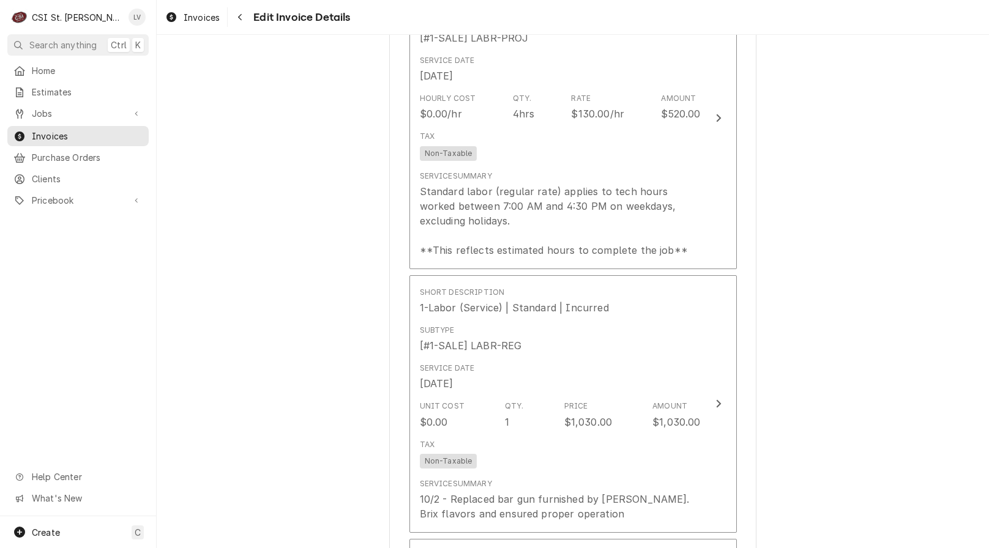
scroll to position [1774, 0]
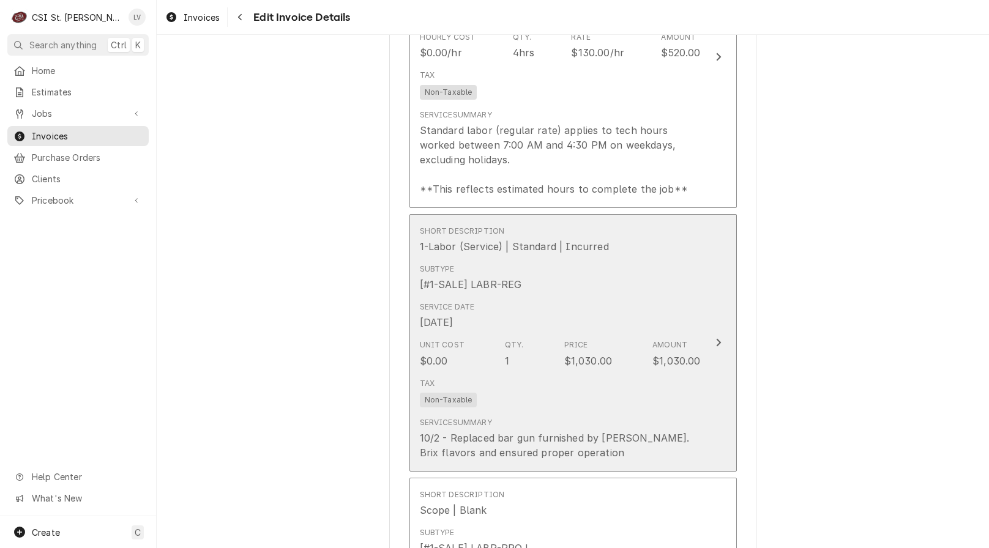
click at [513, 331] on div "Service Date Oct 2, 2025" at bounding box center [560, 316] width 281 height 38
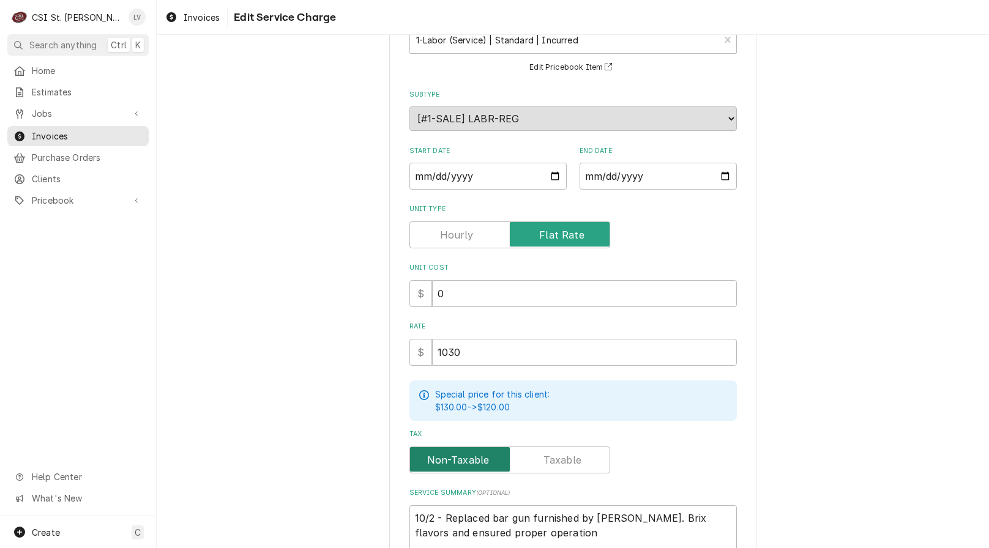
scroll to position [207, 0]
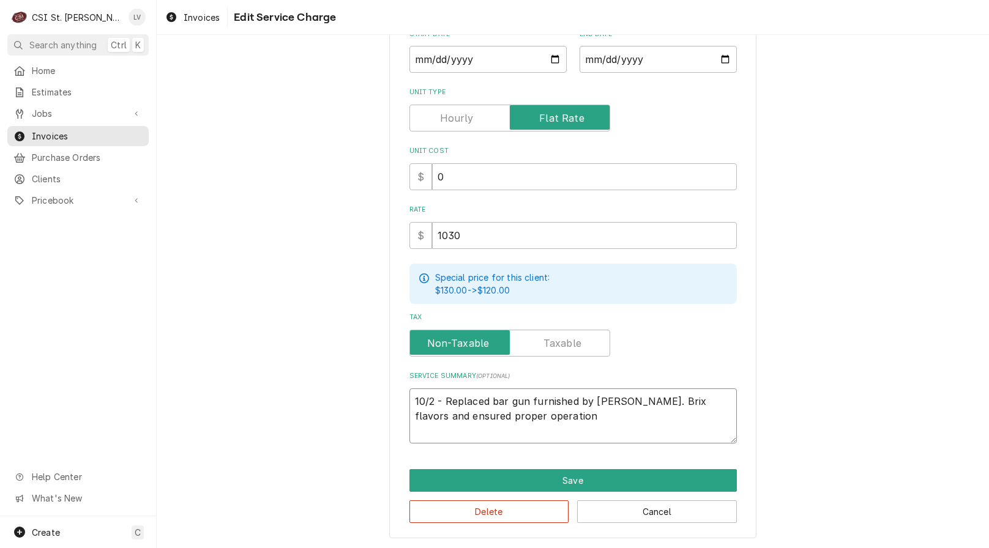
click at [409, 399] on textarea "10/2 - Replaced bar gun furnished by Vivian. Brix flavors and ensured proper op…" at bounding box center [572, 415] width 327 height 55
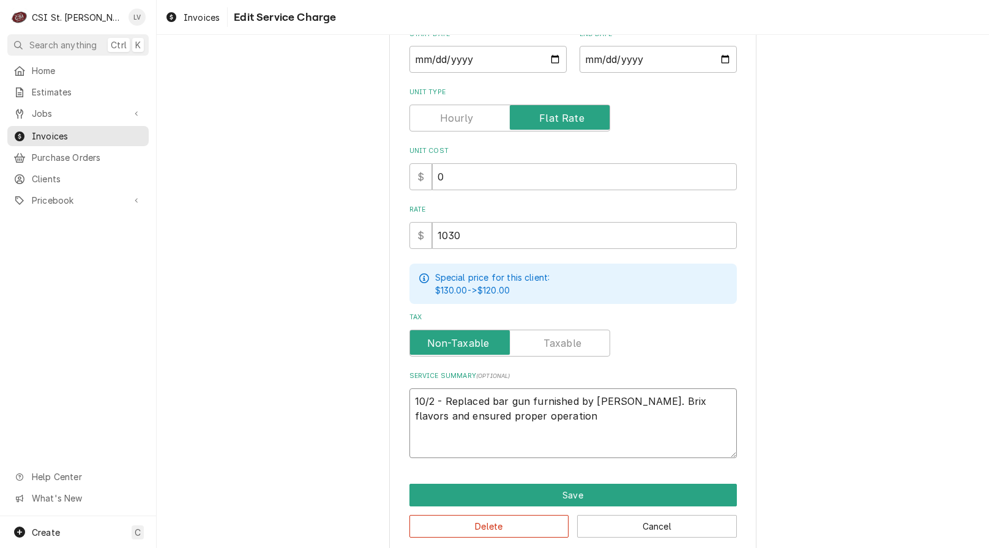
paste textarea "8/20 - Found bar gun dripping steadily and will need to be rebuilt. Ordered par…"
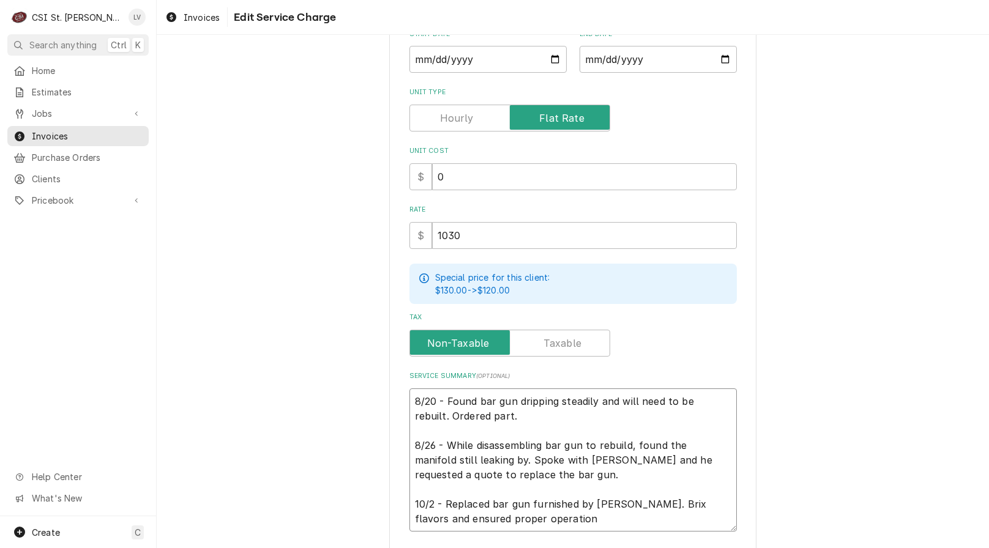
click at [547, 518] on textarea "8/20 - Found bar gun dripping steadily and will need to be rebuilt. Ordered par…" at bounding box center [572, 459] width 327 height 143
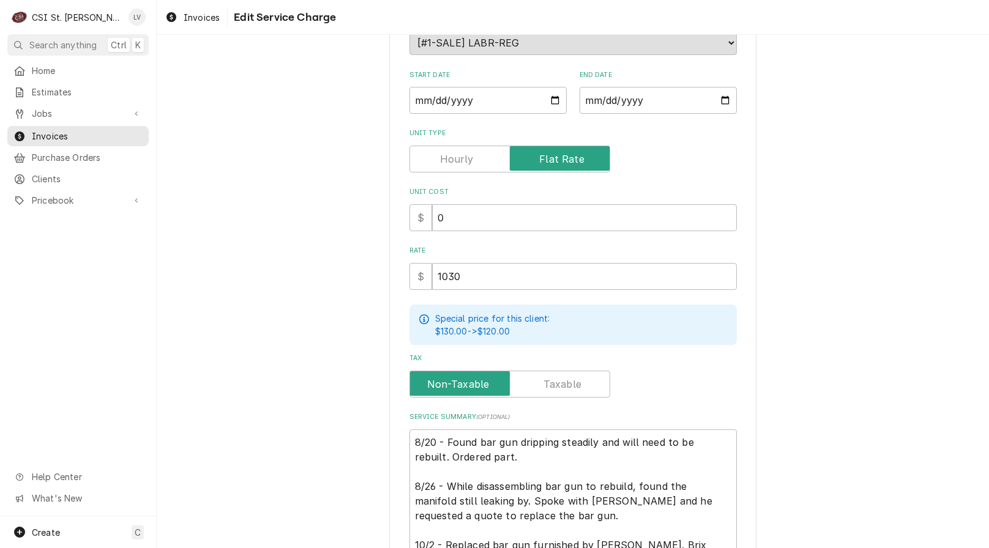
scroll to position [0, 0]
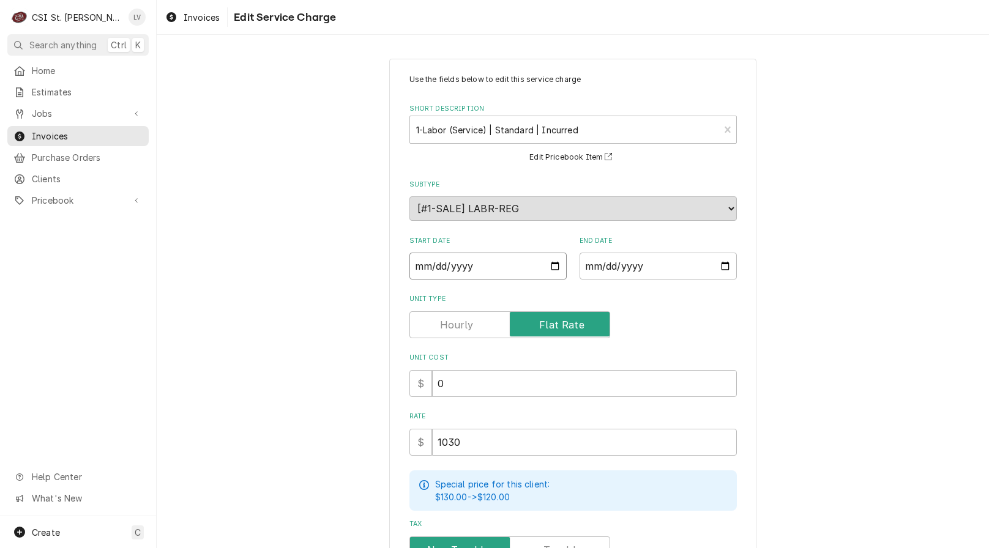
click at [409, 264] on input "2025-10-02" at bounding box center [487, 266] width 157 height 27
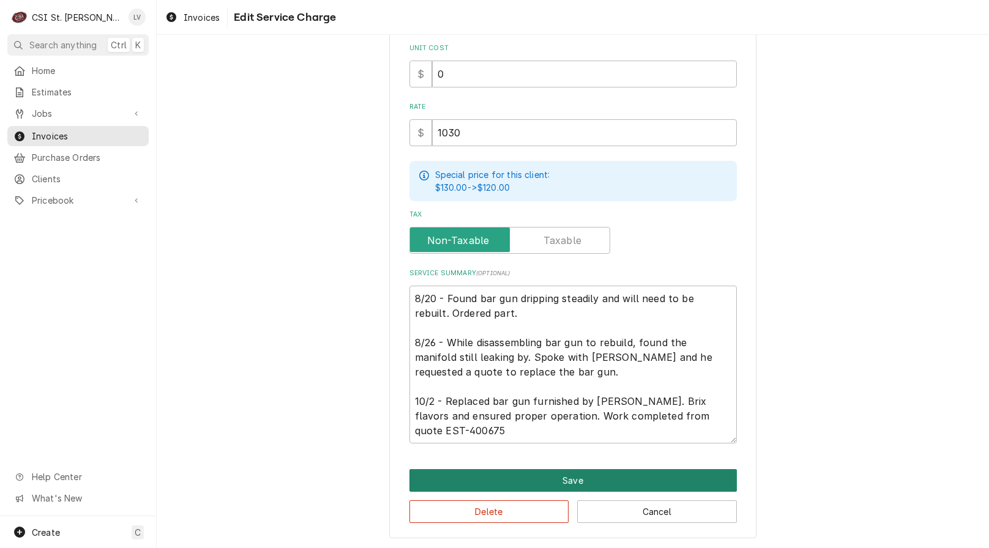
click at [558, 481] on button "Save" at bounding box center [572, 480] width 327 height 23
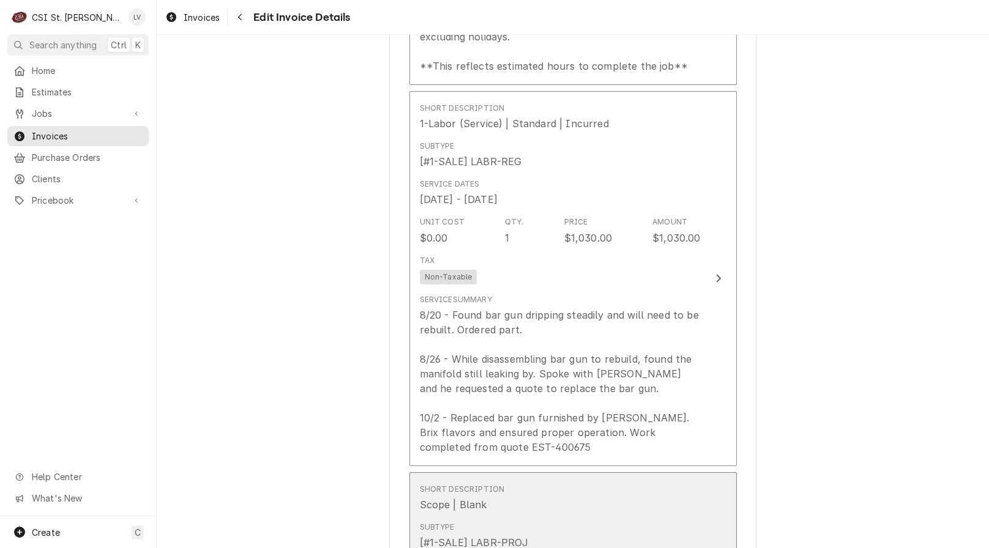
scroll to position [1530, 0]
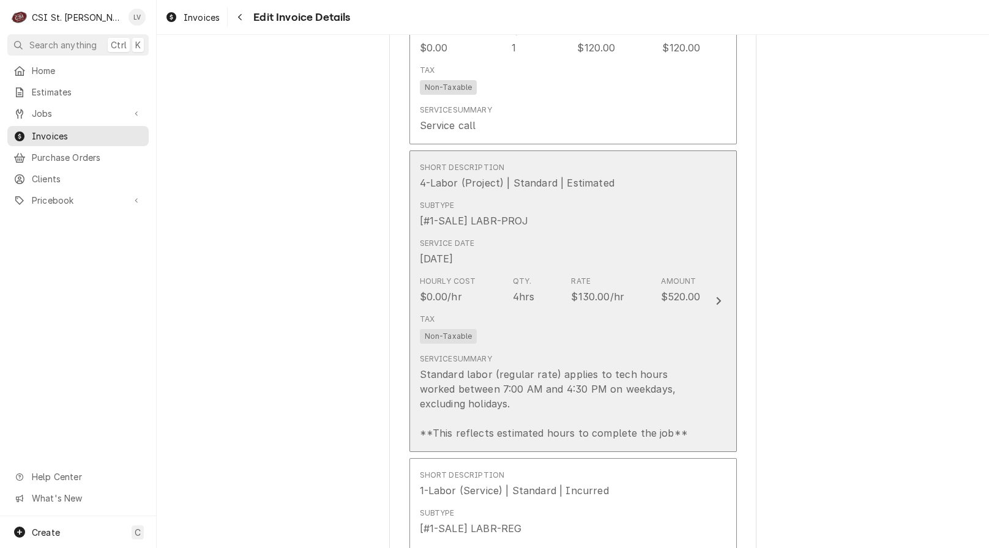
click at [579, 358] on div "Service Summary Standard labor (regular rate) applies to tech hours worked betw…" at bounding box center [560, 397] width 281 height 87
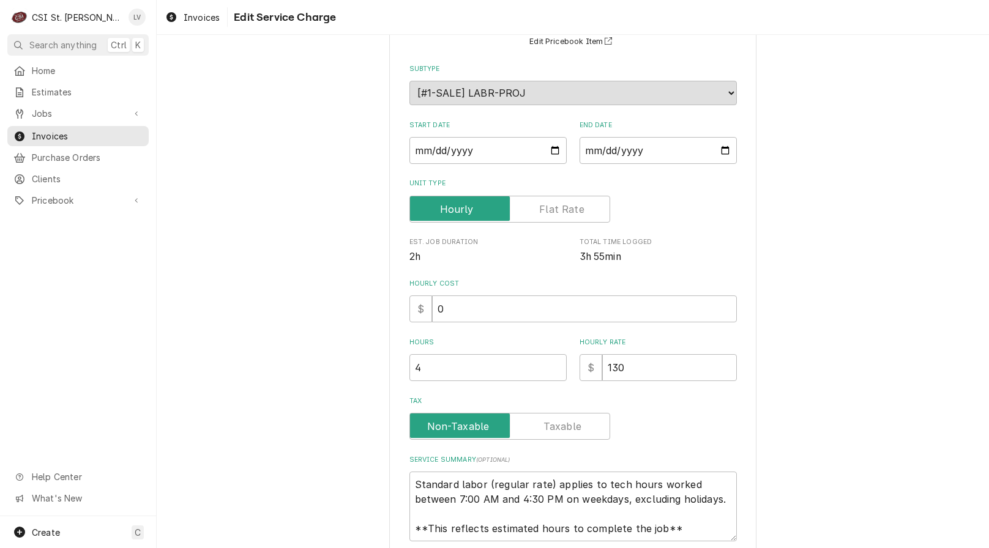
scroll to position [215, 0]
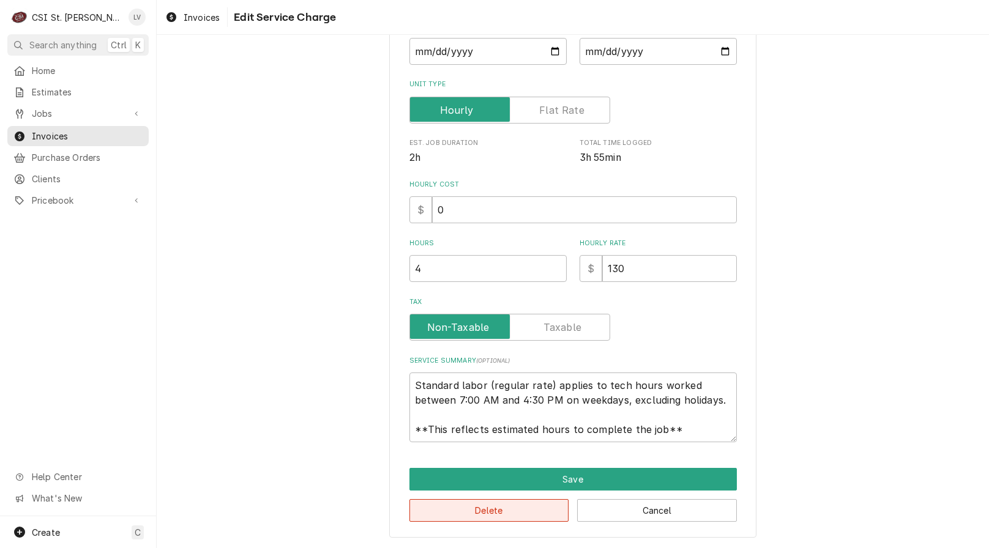
click at [527, 504] on button "Delete" at bounding box center [489, 510] width 160 height 23
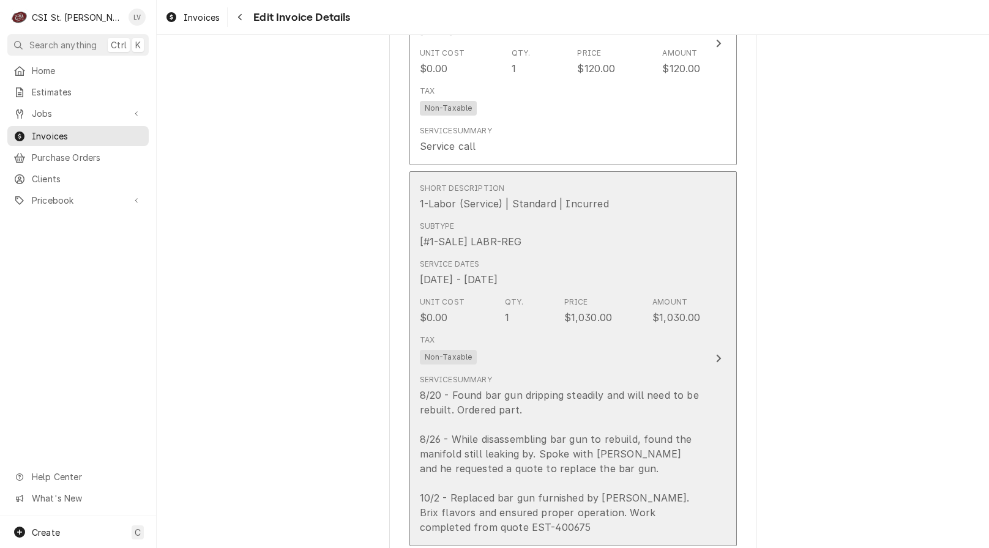
scroll to position [1186, 0]
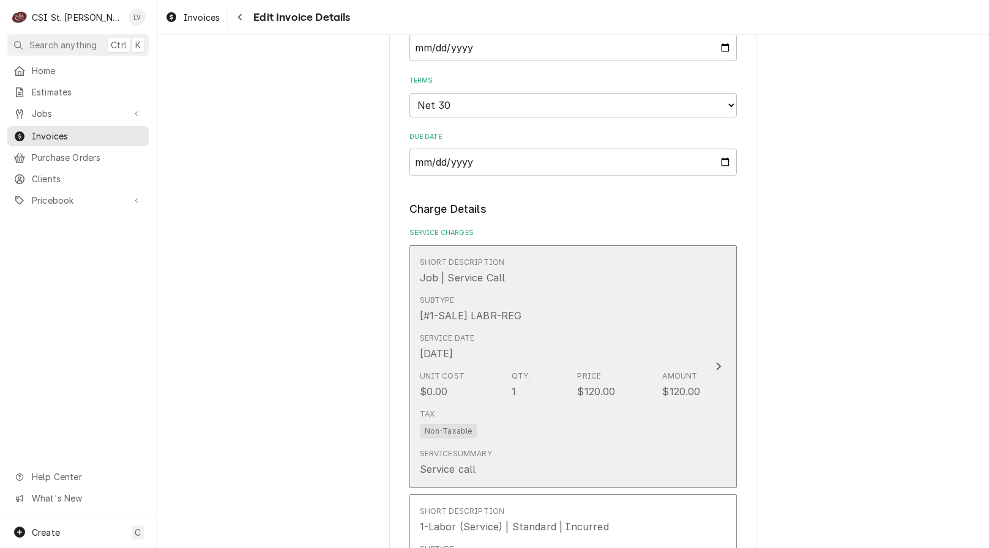
click at [540, 430] on div "Tax Non-Taxable" at bounding box center [560, 423] width 281 height 39
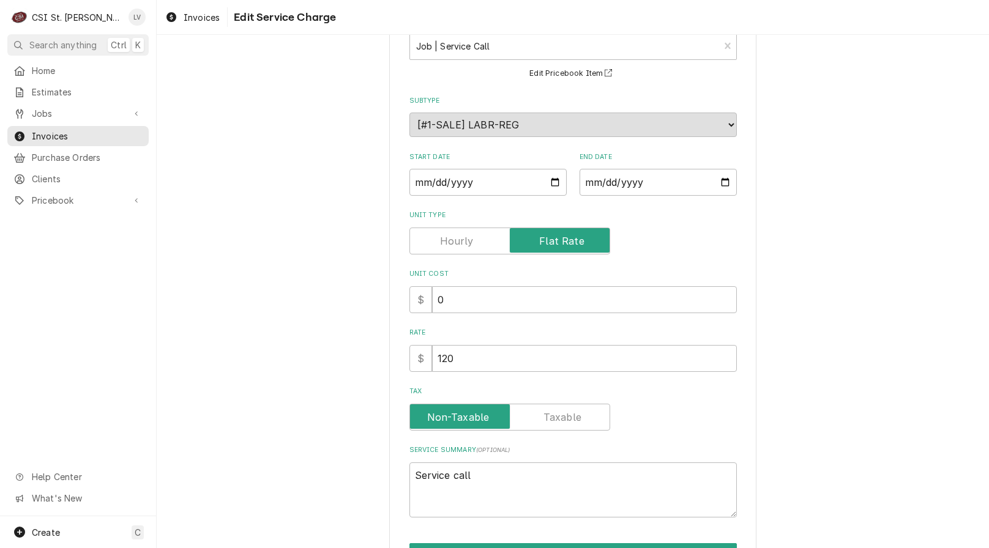
scroll to position [159, 0]
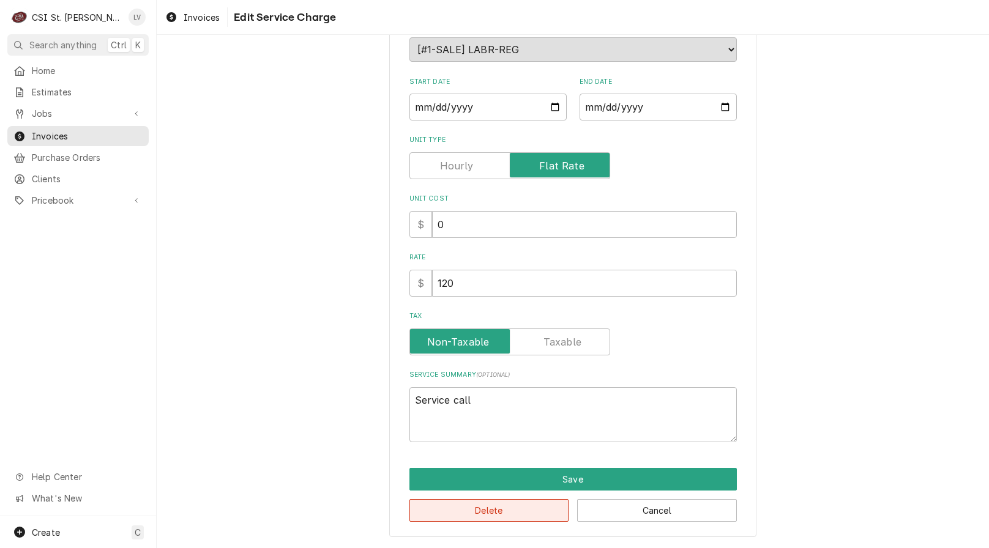
click at [497, 509] on button "Delete" at bounding box center [489, 510] width 160 height 23
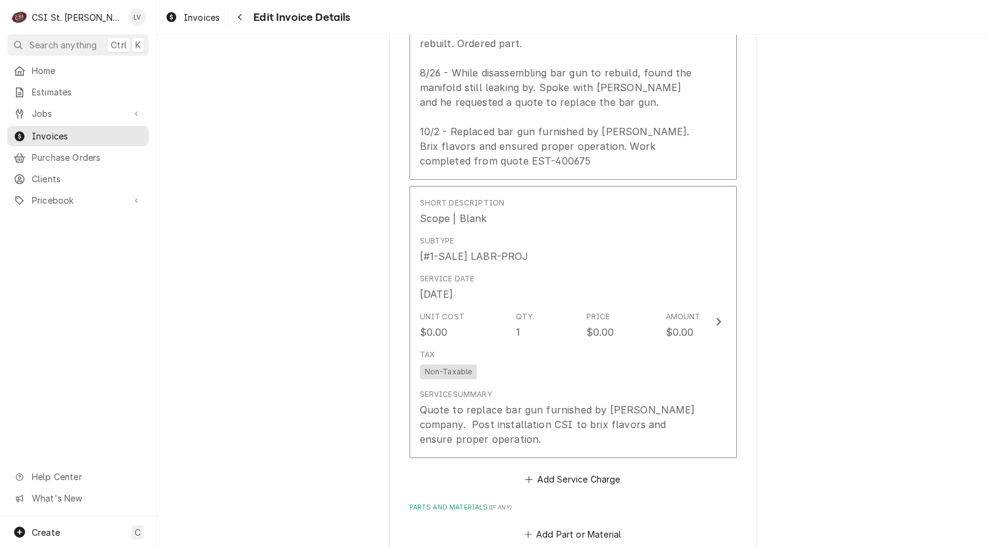
scroll to position [1661, 0]
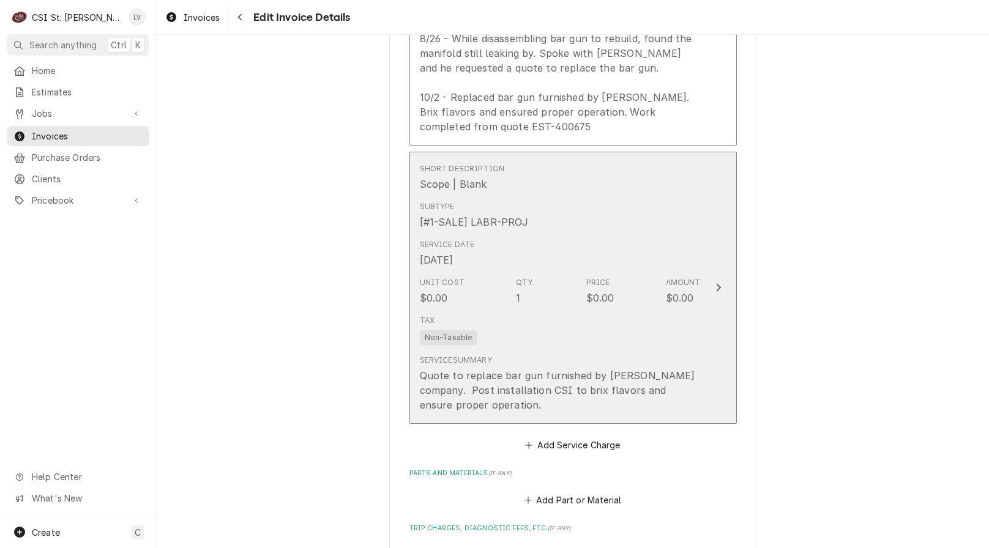
click at [524, 355] on div "Service Summary Quote to replace bar gun furnished by Vivian company. Post inst…" at bounding box center [560, 384] width 281 height 58
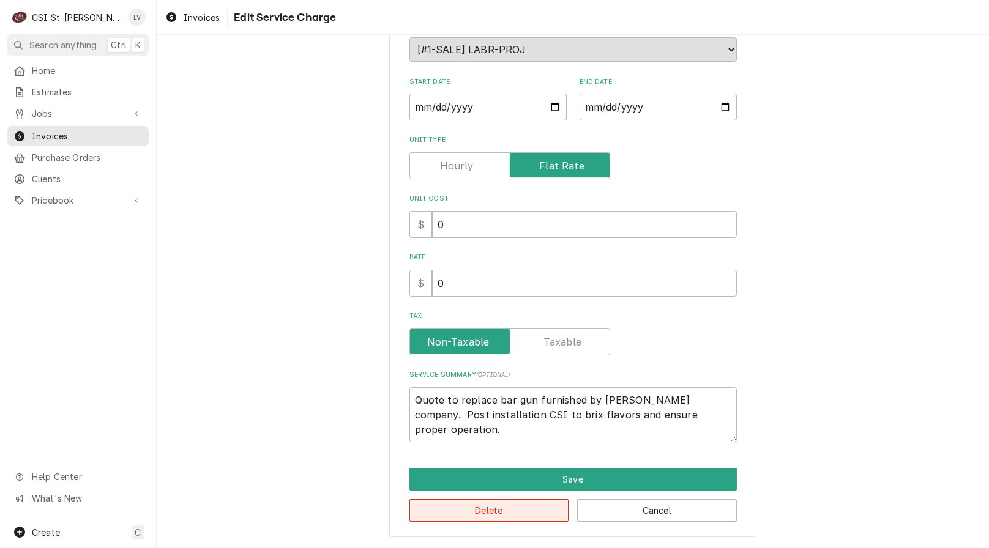
click at [495, 510] on button "Delete" at bounding box center [489, 510] width 160 height 23
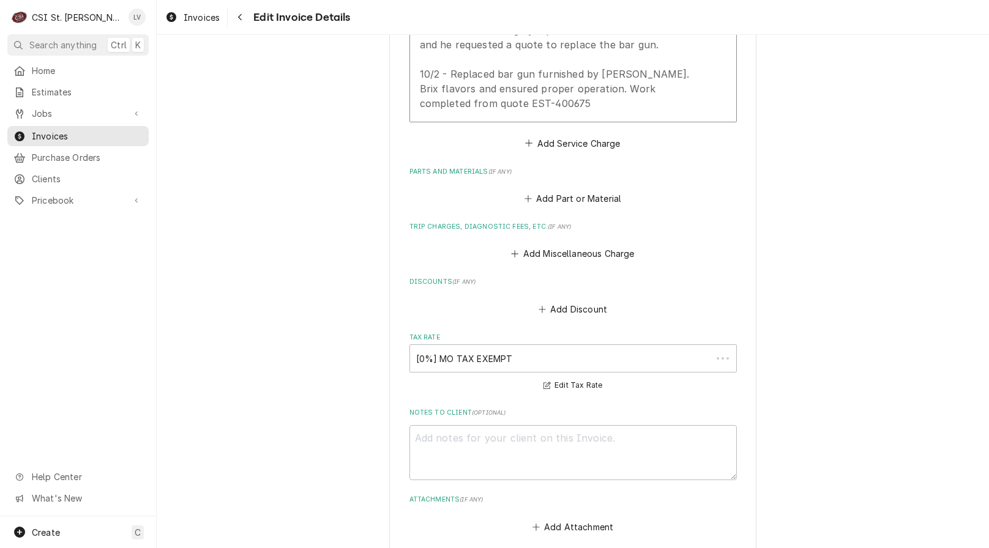
scroll to position [1684, 0]
click at [573, 254] on button "Add Miscellaneous Charge" at bounding box center [572, 253] width 127 height 17
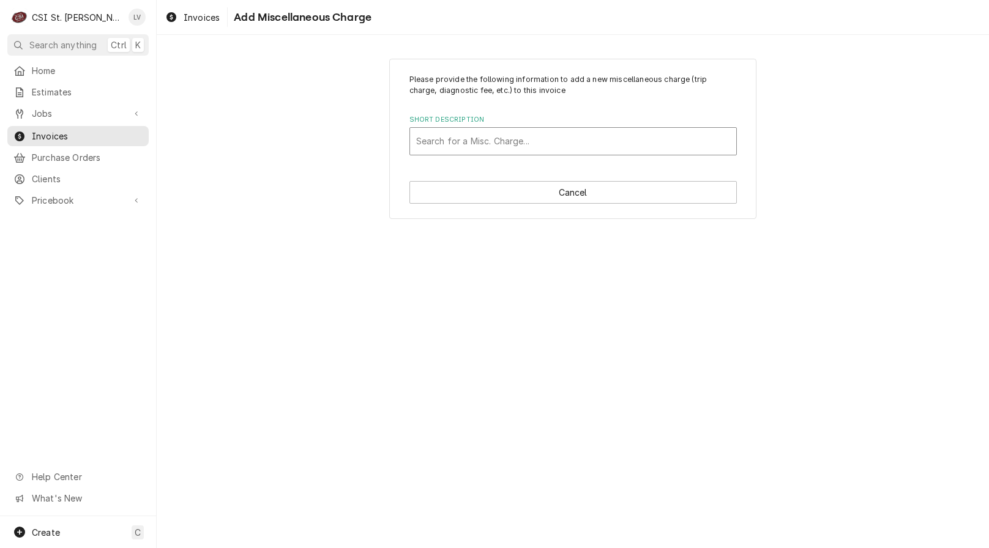
click at [473, 141] on div "Short Description" at bounding box center [573, 141] width 314 height 22
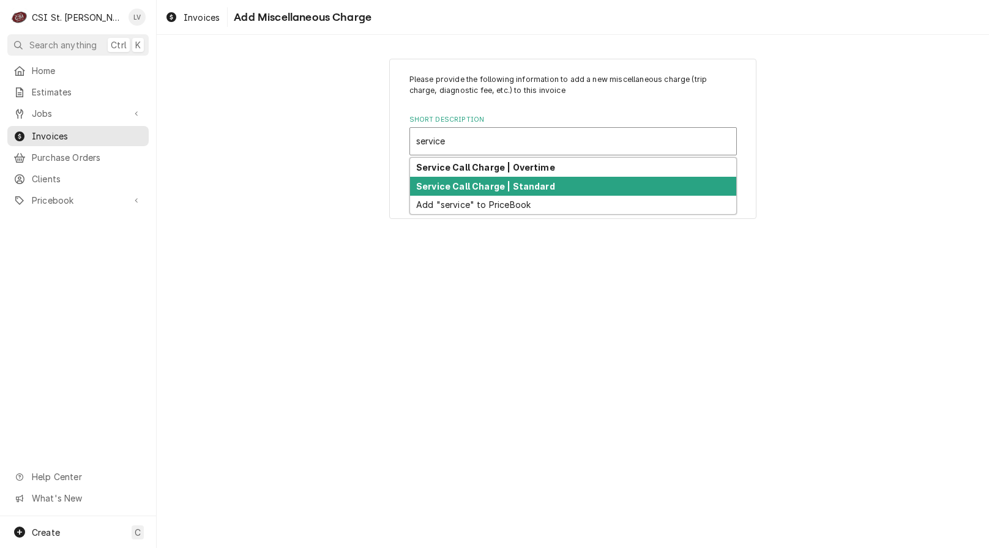
click at [463, 188] on strong "Service Call Charge | Standard" at bounding box center [485, 186] width 139 height 10
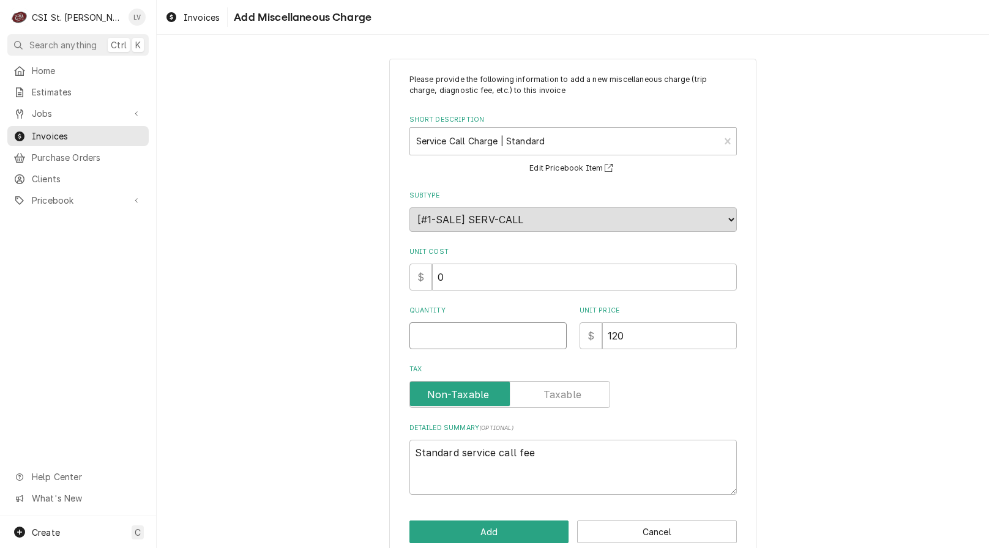
drag, startPoint x: 430, startPoint y: 338, endPoint x: 437, endPoint y: 336, distance: 7.6
click at [437, 336] on input "Quantity" at bounding box center [487, 335] width 157 height 27
click at [481, 527] on button "Add" at bounding box center [489, 532] width 160 height 23
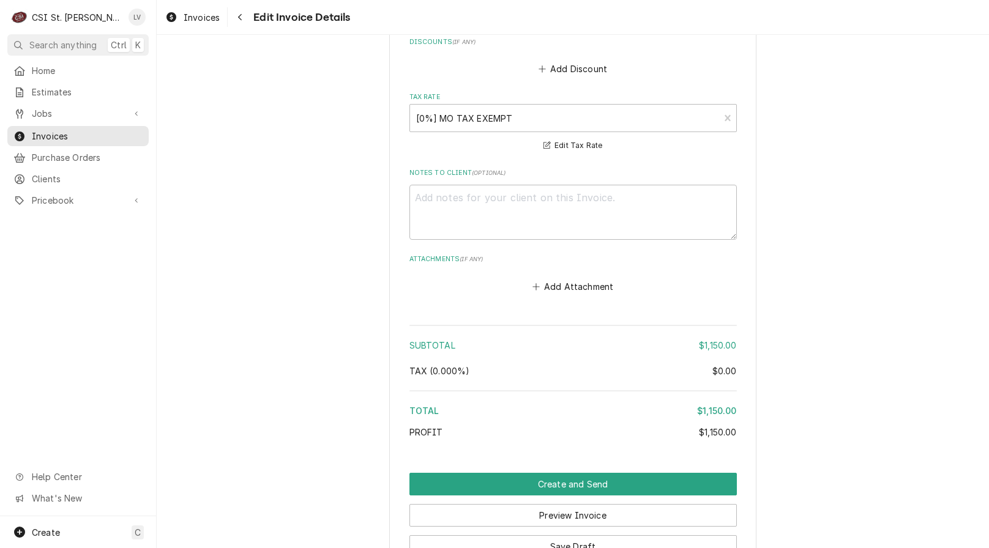
scroll to position [2230, 0]
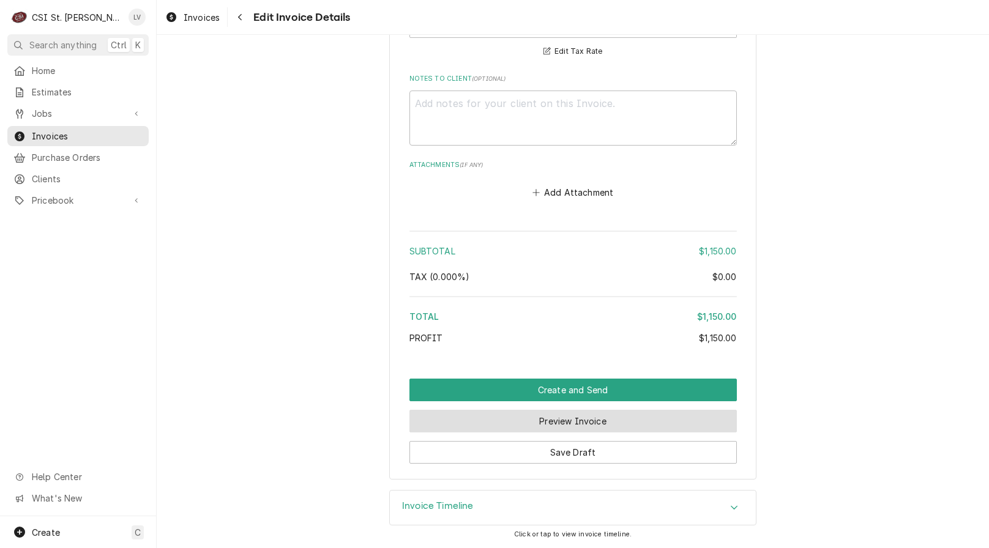
click at [549, 423] on button "Preview Invoice" at bounding box center [572, 421] width 327 height 23
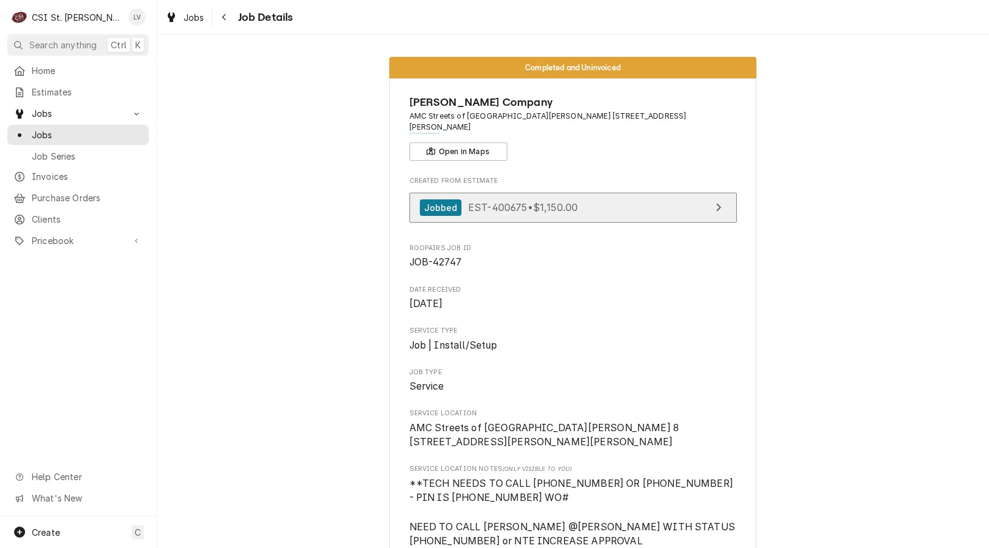
click at [536, 201] on span "EST-400675 • $1,150.00" at bounding box center [522, 207] width 109 height 12
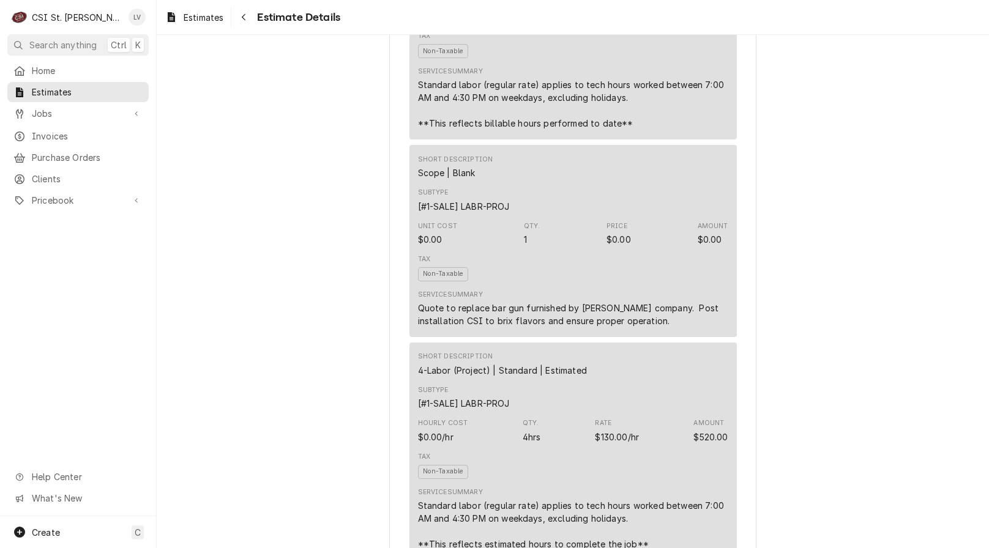
scroll to position [1223, 0]
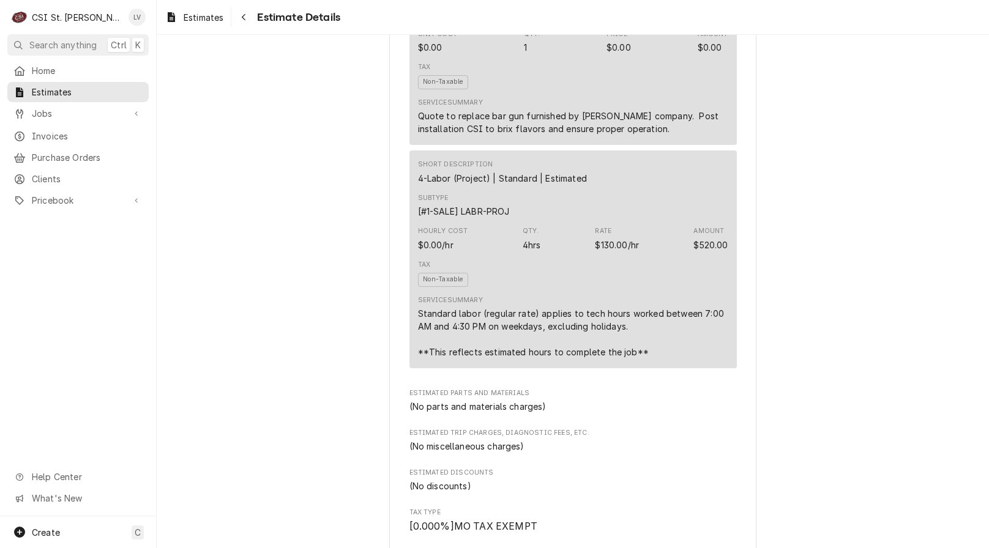
click at [321, 350] on div "Jobbed Sender CSI St. [PERSON_NAME] CSI Commercial Services Inc18330 [STREET_AD…" at bounding box center [573, 86] width 832 height 2550
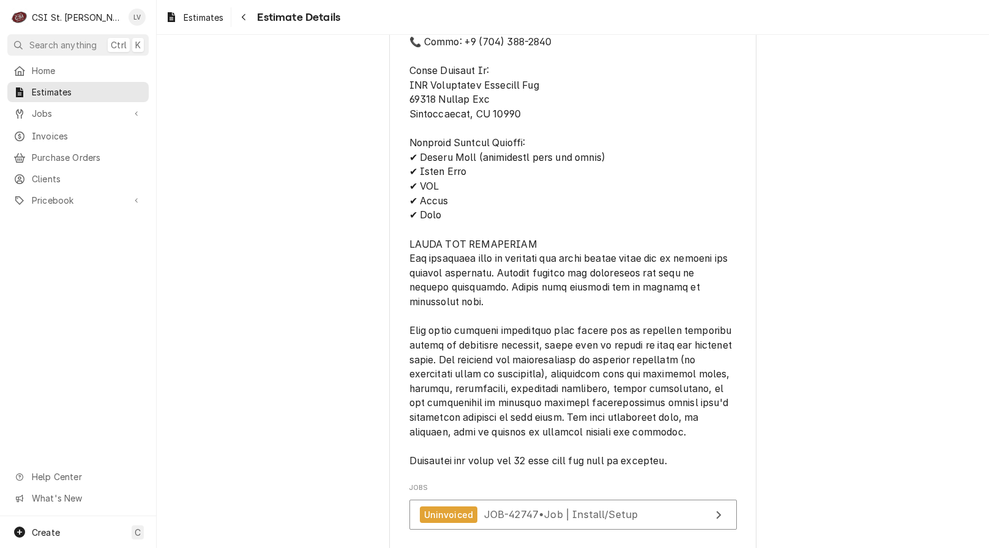
scroll to position [2121, 0]
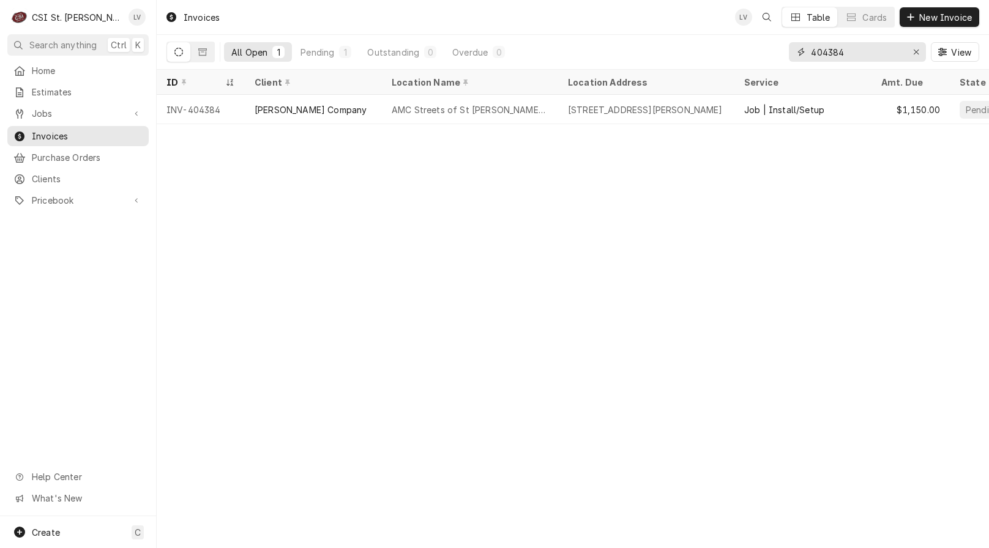
drag, startPoint x: 849, startPoint y: 51, endPoint x: 783, endPoint y: 58, distance: 66.4
click at [783, 58] on div "All Open 1 Pending 1 Outstanding 0 Overdue 0 404384 View" at bounding box center [572, 52] width 812 height 34
type input "403471"
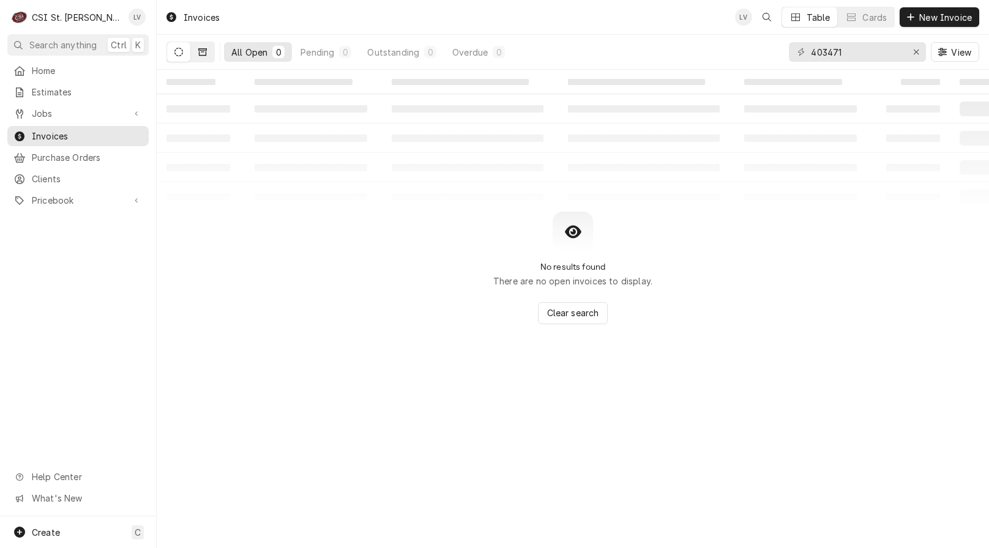
click at [204, 55] on icon "Dynamic Content Wrapper" at bounding box center [202, 51] width 9 height 7
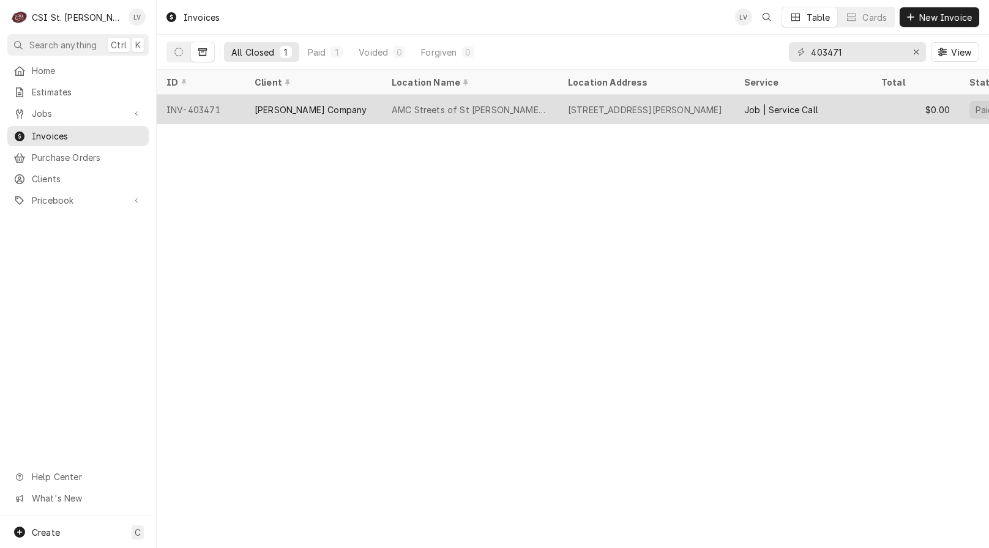
click at [290, 109] on div "[PERSON_NAME] Company" at bounding box center [310, 109] width 112 height 13
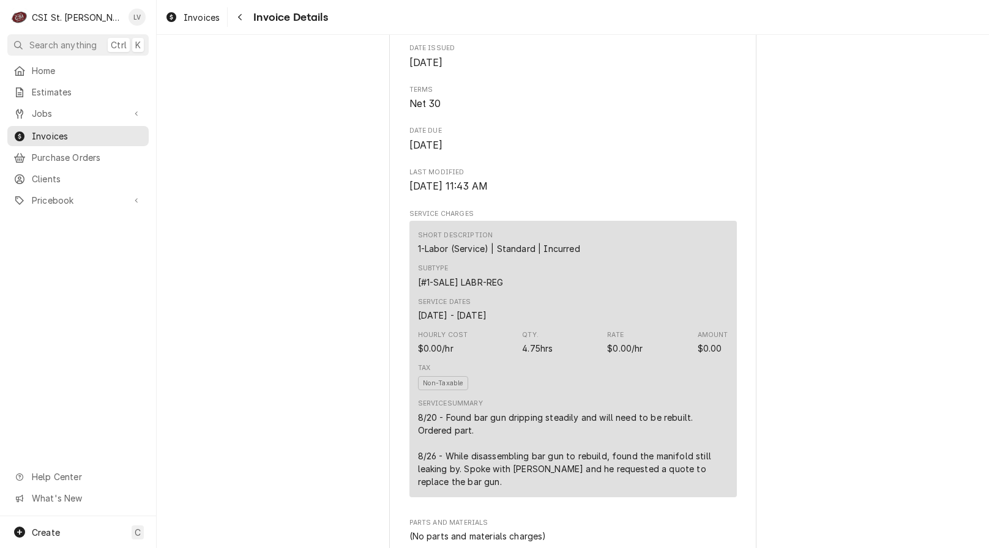
scroll to position [612, 0]
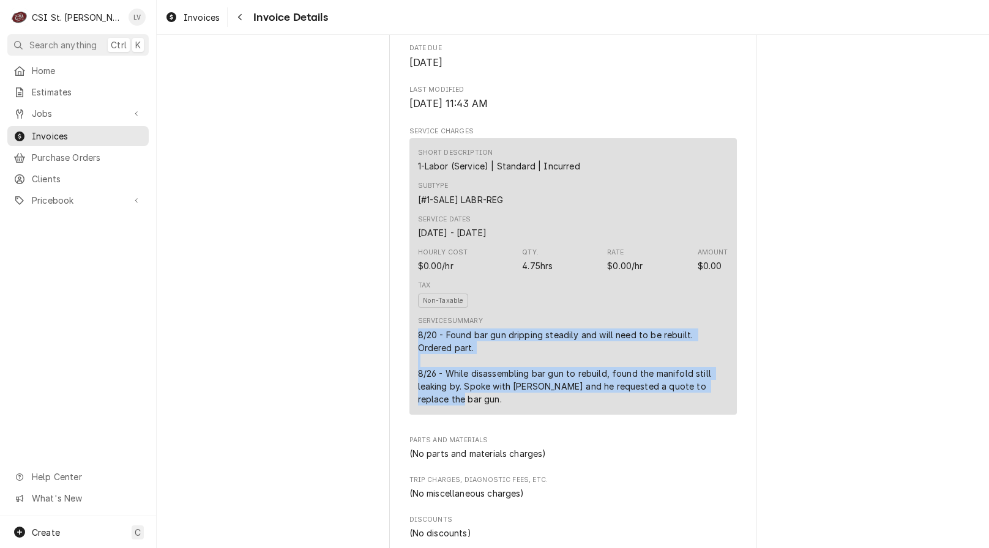
drag, startPoint x: 411, startPoint y: 363, endPoint x: 536, endPoint y: 428, distance: 140.9
click at [536, 415] on div "Short Description 1-Labor (Service) | Standard | Incurred Subtype [#1-SALE] LAB…" at bounding box center [572, 276] width 327 height 276
copy div "8/20 - Found bar gun dripping steadily and will need to be rebuilt. Ordered par…"
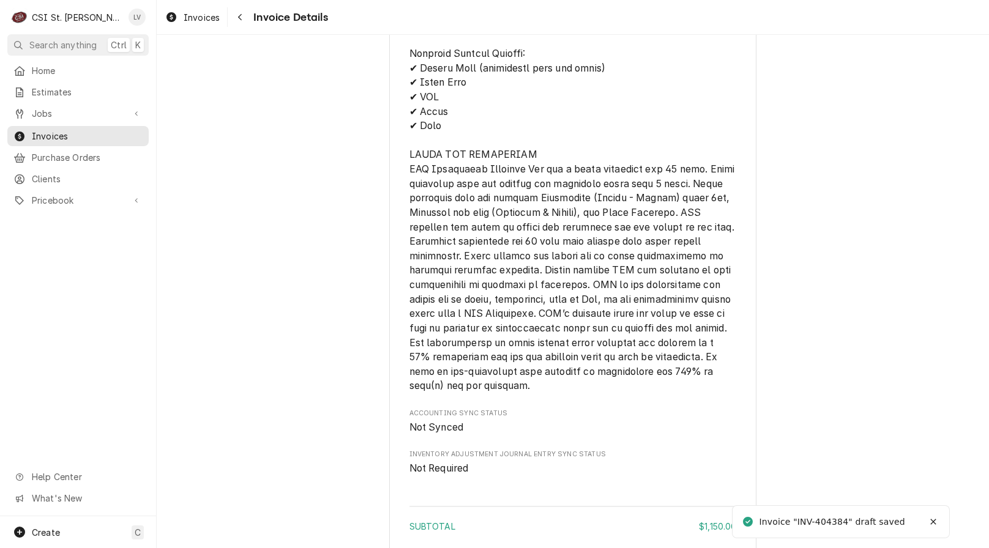
scroll to position [1887, 0]
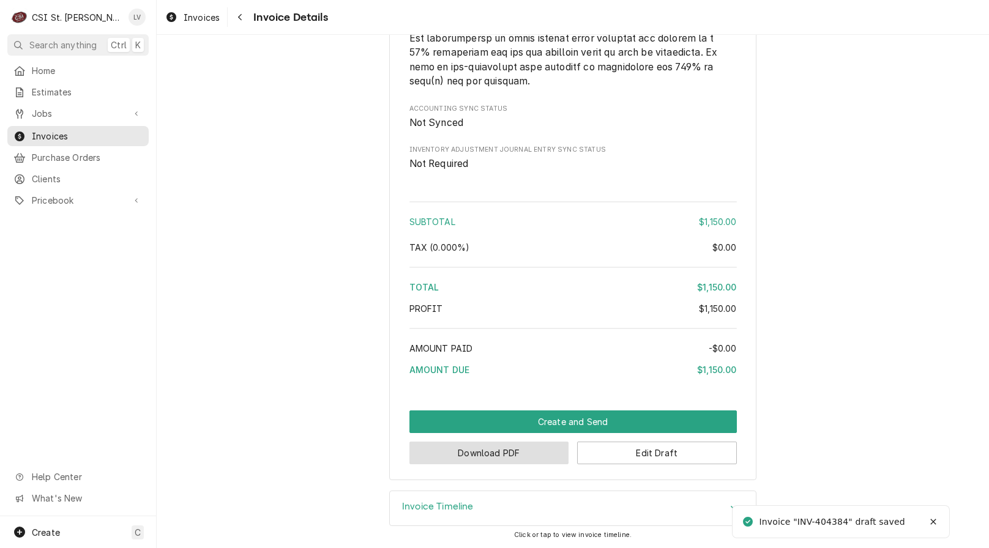
click at [505, 450] on button "Download PDF" at bounding box center [489, 453] width 160 height 23
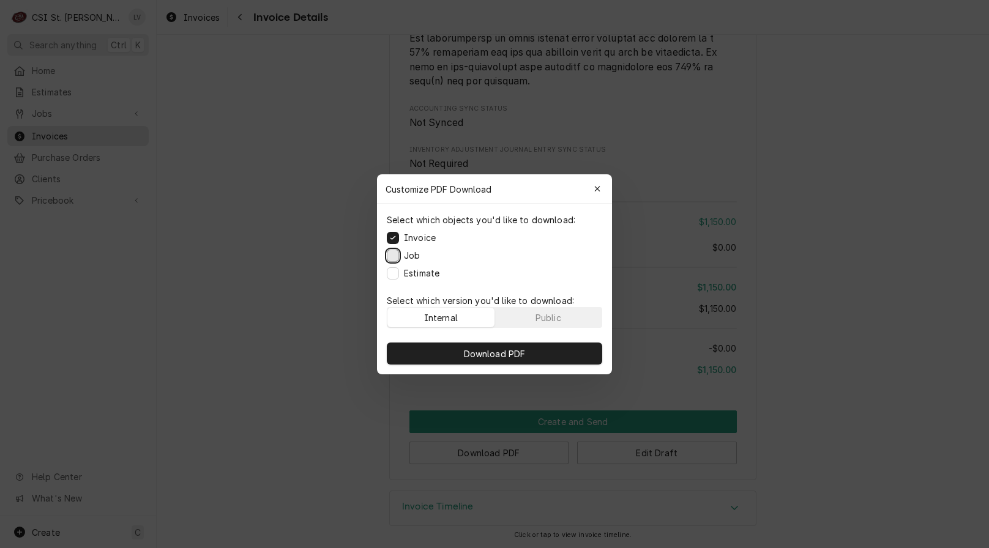
click at [395, 255] on button "Job" at bounding box center [393, 255] width 12 height 12
click at [395, 272] on button "Estimate" at bounding box center [393, 273] width 12 height 12
click at [511, 357] on span "Download PDF" at bounding box center [494, 353] width 67 height 13
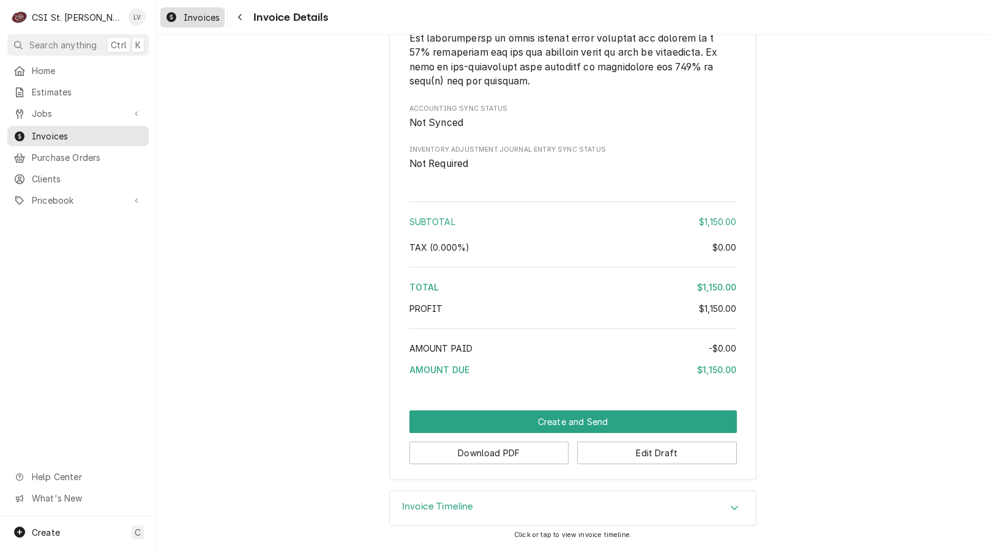
drag, startPoint x: 192, startPoint y: 21, endPoint x: 196, endPoint y: 13, distance: 8.5
click at [193, 19] on span "Invoices" at bounding box center [202, 17] width 36 height 13
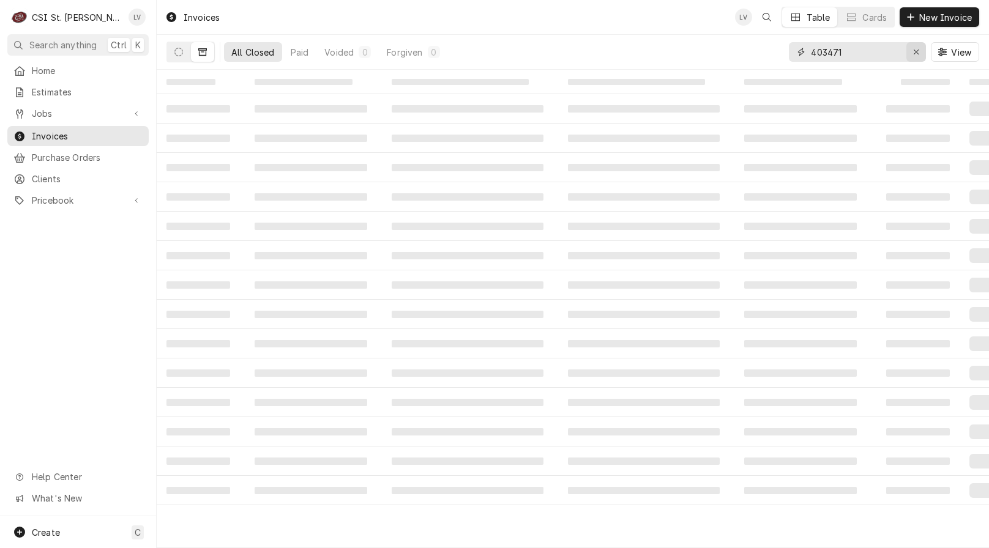
click at [918, 55] on div "Erase input" at bounding box center [916, 52] width 12 height 12
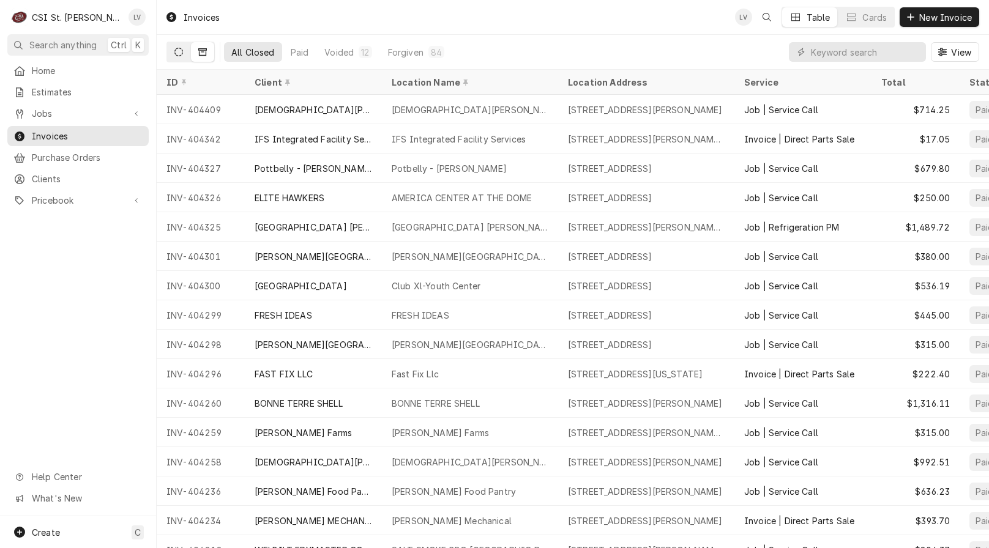
click at [180, 56] on button "Dynamic Content Wrapper" at bounding box center [178, 52] width 23 height 20
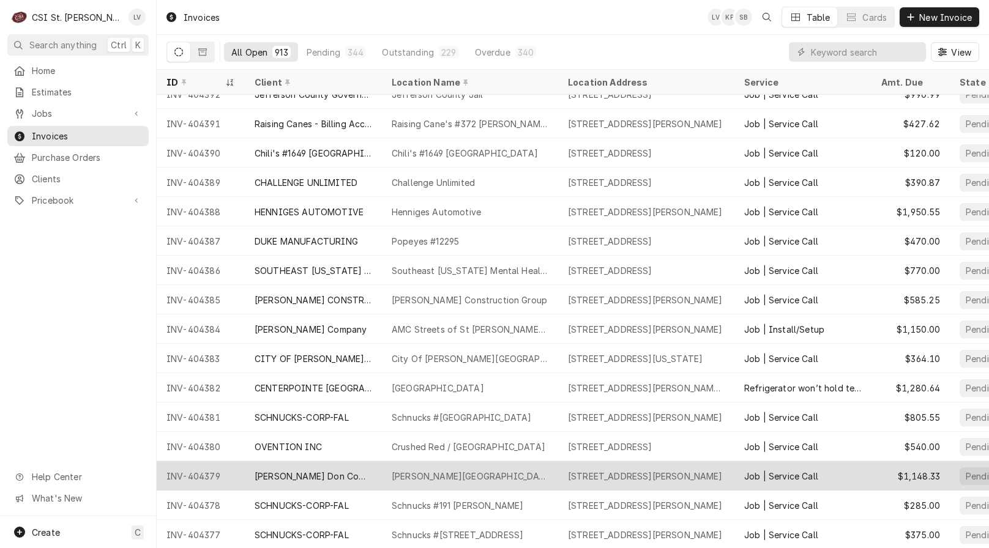
scroll to position [611, 0]
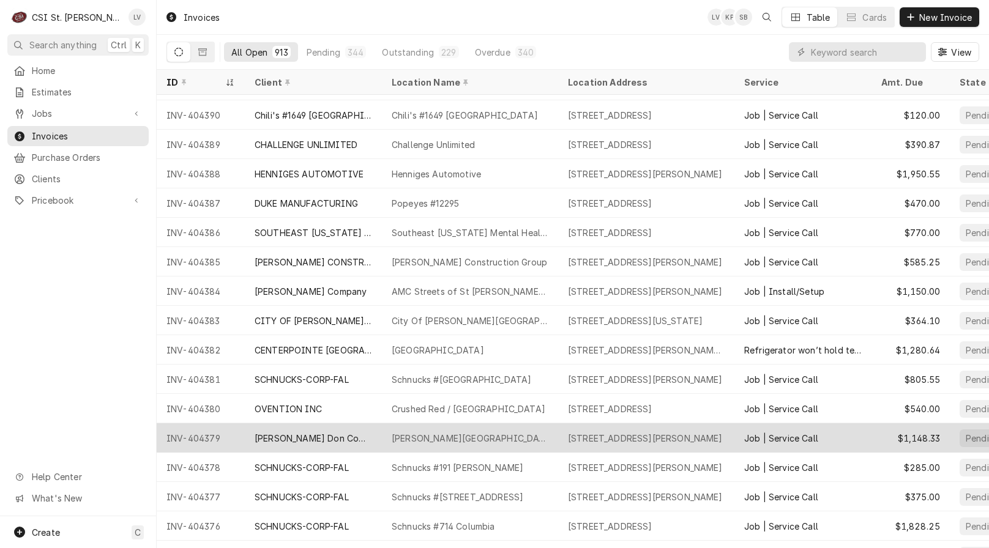
click at [333, 445] on div "Edward Don Company" at bounding box center [313, 437] width 137 height 29
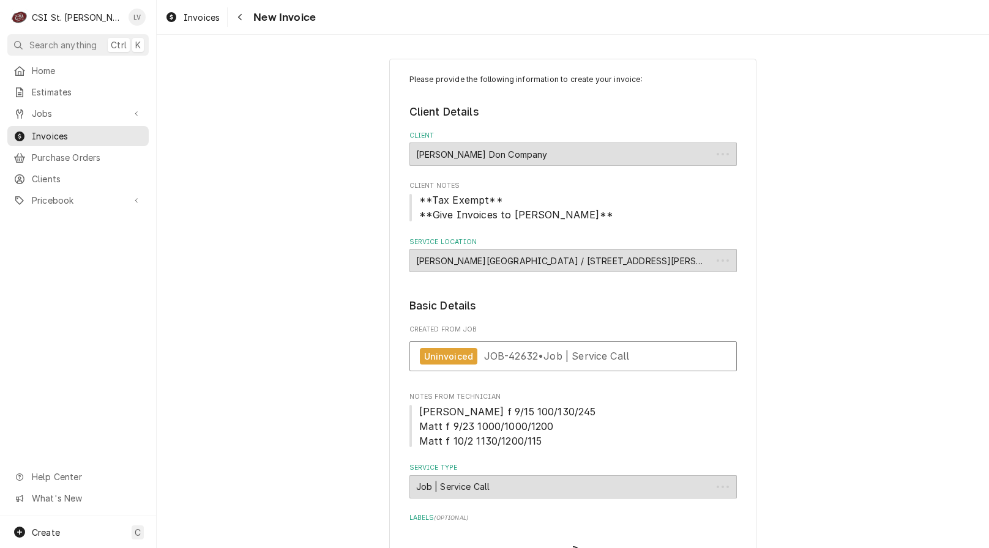
type textarea "x"
click at [538, 259] on div "[PERSON_NAME][GEOGRAPHIC_DATA] / [STREET_ADDRESS][PERSON_NAME]" at bounding box center [572, 260] width 327 height 23
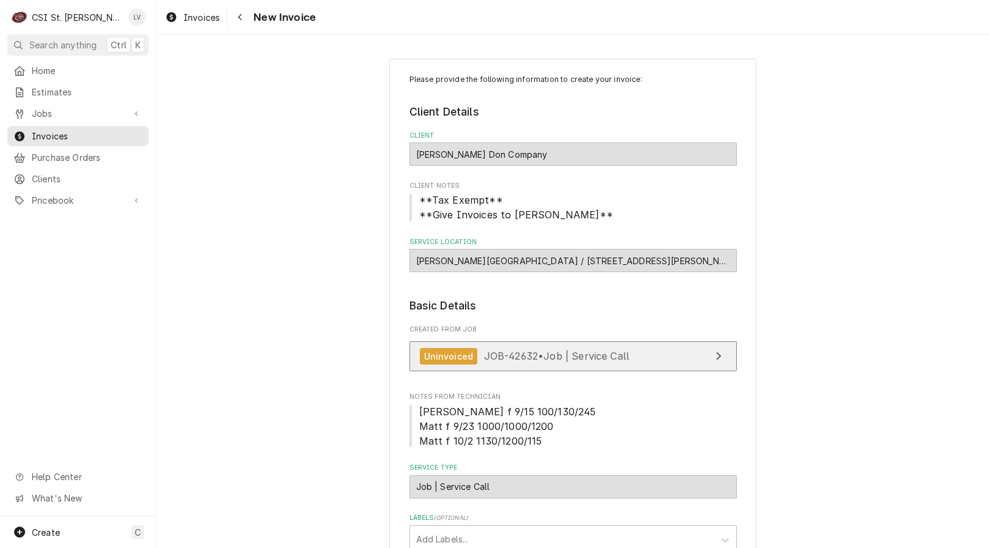
click at [550, 360] on span "JOB-42632 • Job | Service Call" at bounding box center [557, 356] width 146 height 12
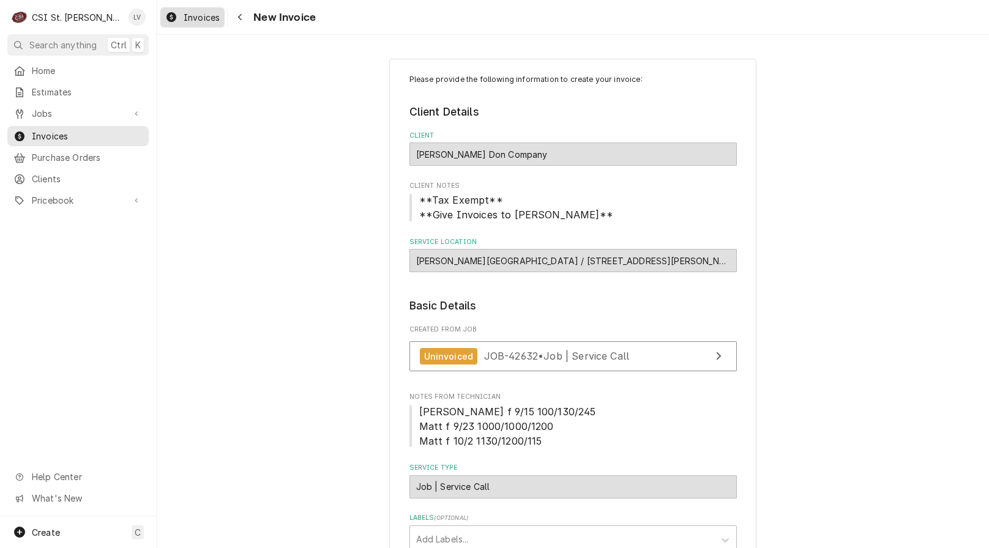
click at [182, 23] on div "Invoices" at bounding box center [192, 17] width 59 height 15
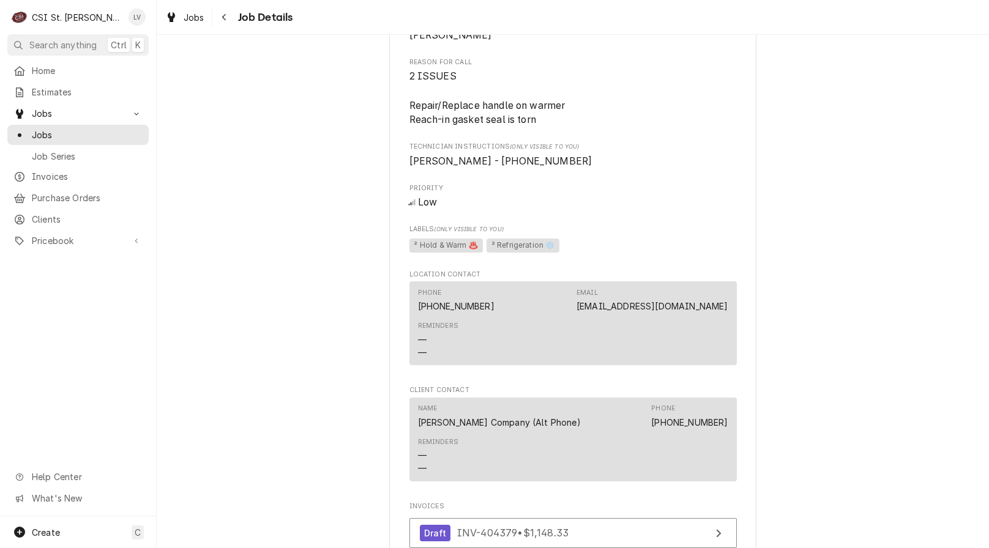
scroll to position [918, 0]
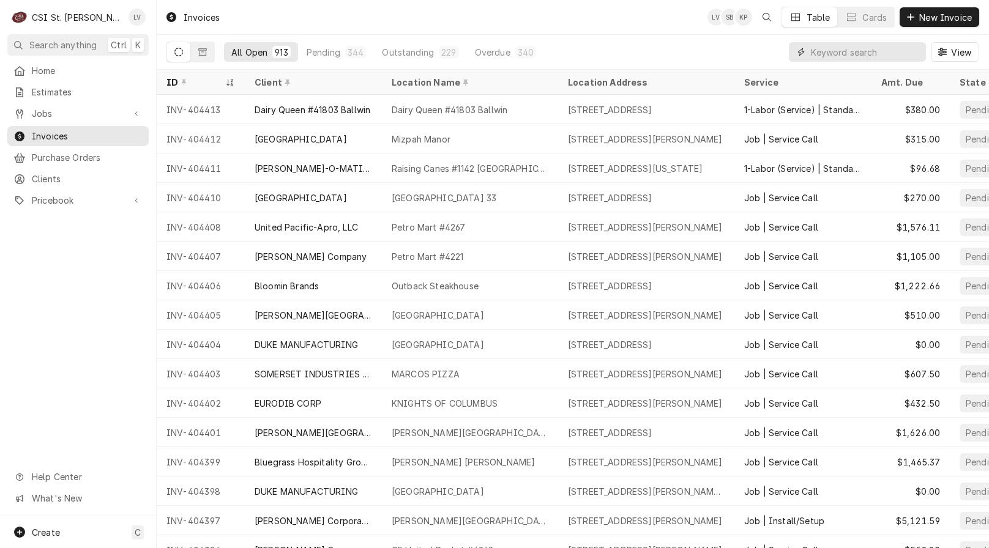
click at [848, 55] on input "Dynamic Content Wrapper" at bounding box center [865, 52] width 109 height 20
type input "404384"
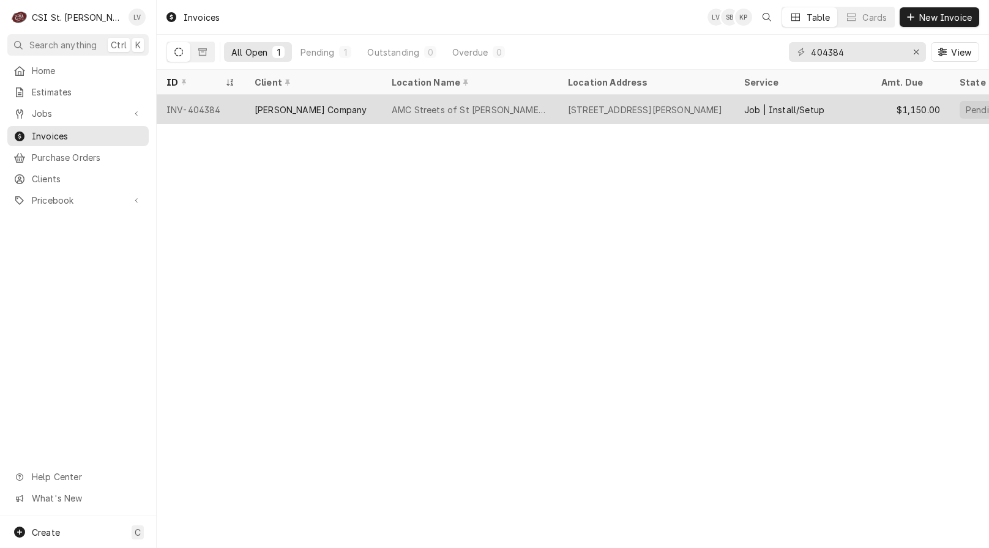
click at [335, 120] on div "Vivian Company" at bounding box center [313, 109] width 137 height 29
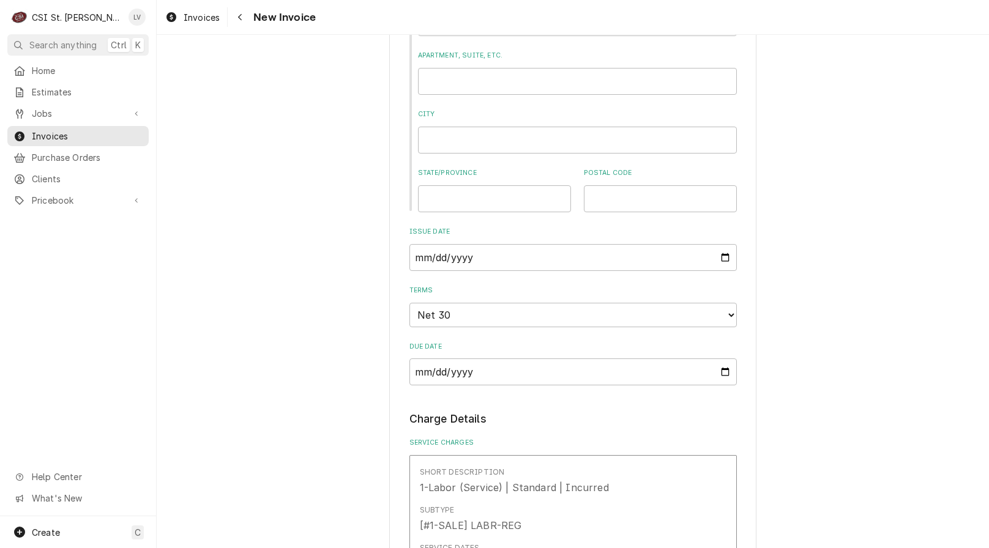
scroll to position [1346, 0]
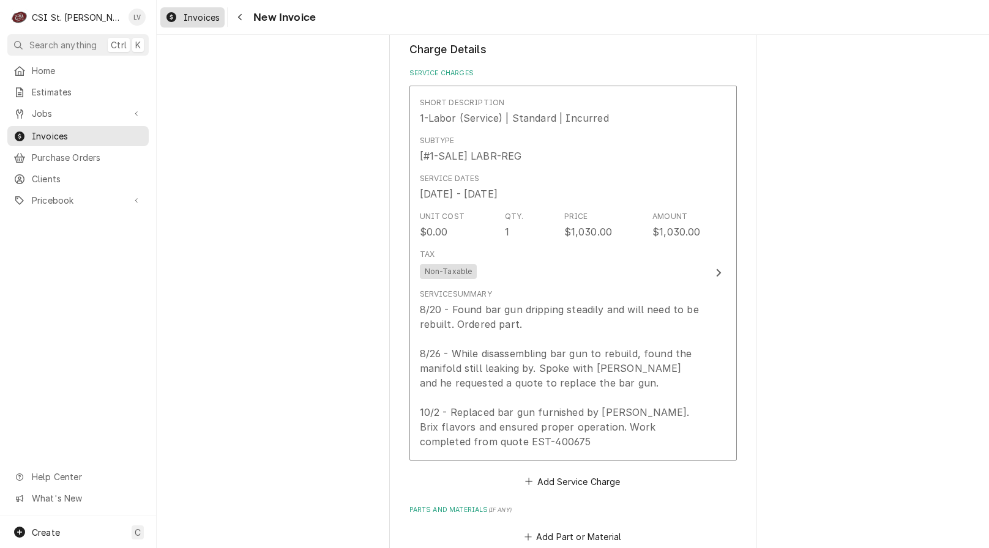
click at [187, 18] on span "Invoices" at bounding box center [202, 17] width 36 height 13
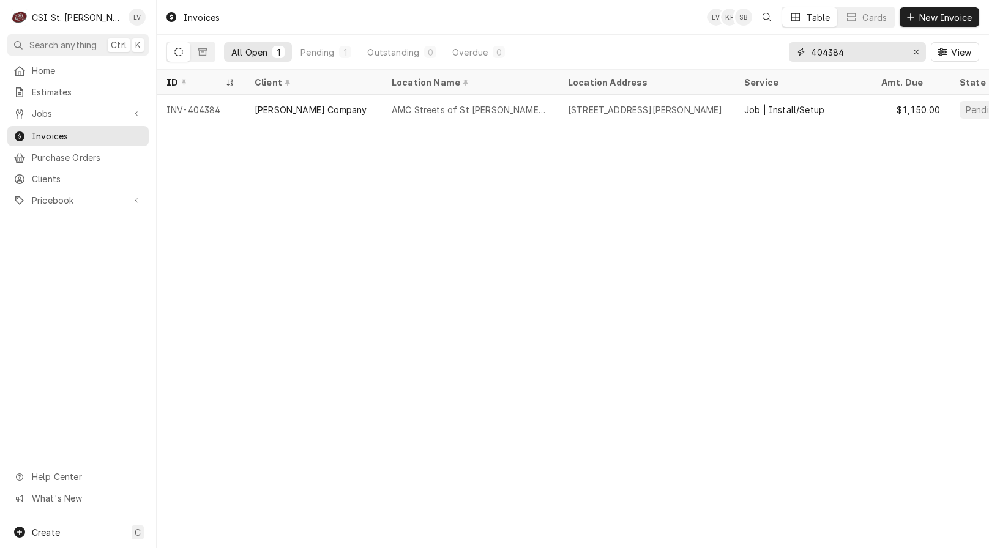
click at [874, 48] on input "404384" at bounding box center [857, 52] width 92 height 20
type input "404388"
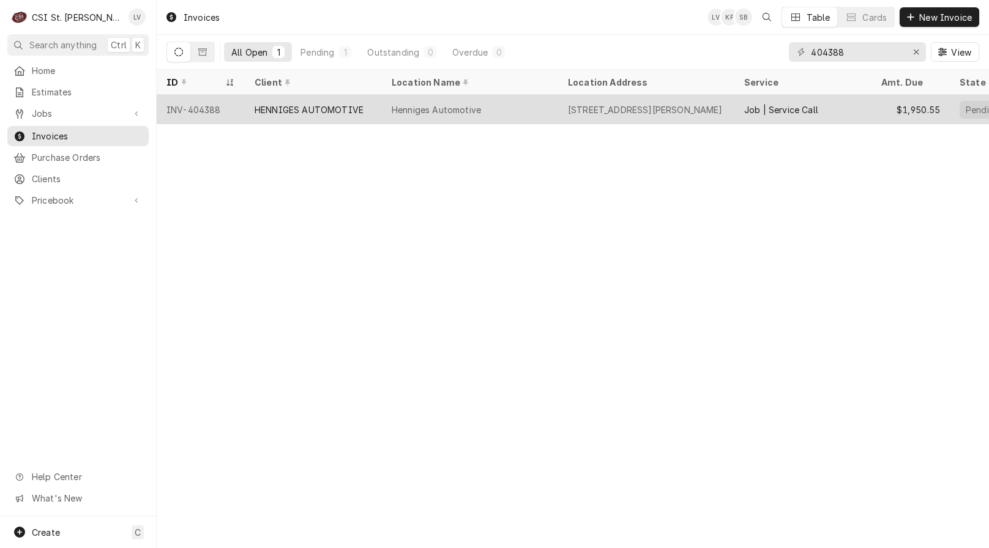
click at [186, 110] on div "INV-404388" at bounding box center [201, 109] width 88 height 29
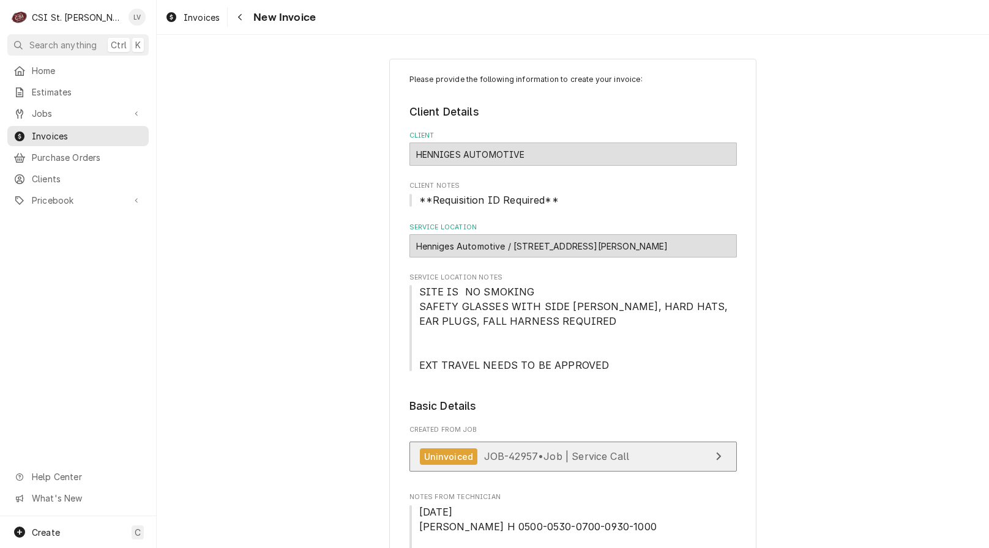
click at [609, 459] on span "JOB-42957 • Job | Service Call" at bounding box center [557, 456] width 146 height 12
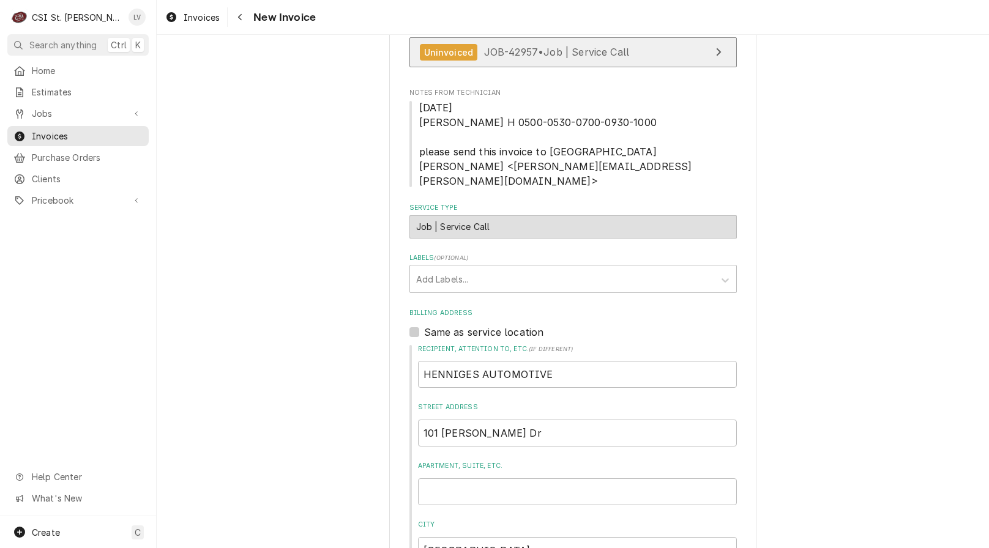
scroll to position [612, 0]
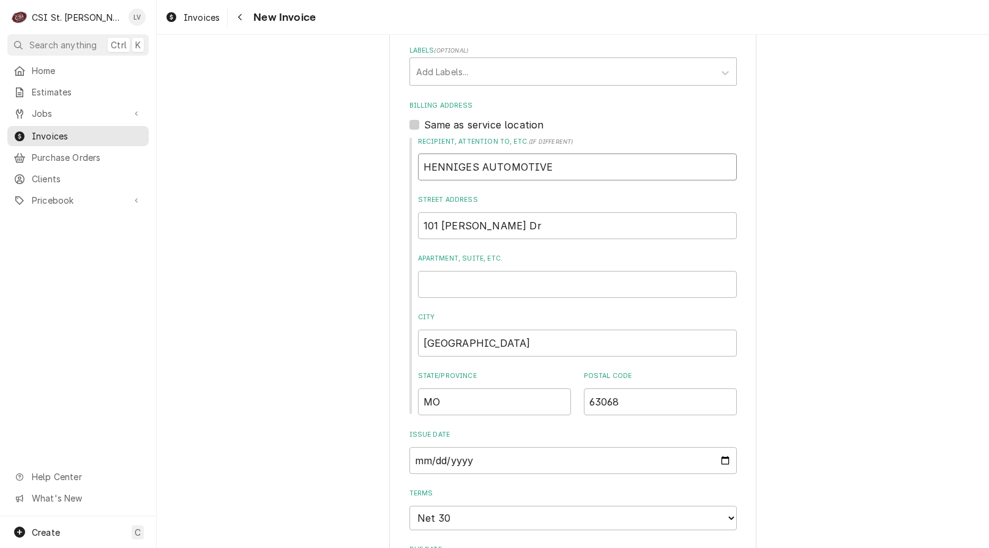
drag, startPoint x: 593, startPoint y: 150, endPoint x: 359, endPoint y: 174, distance: 235.6
type textarea "x"
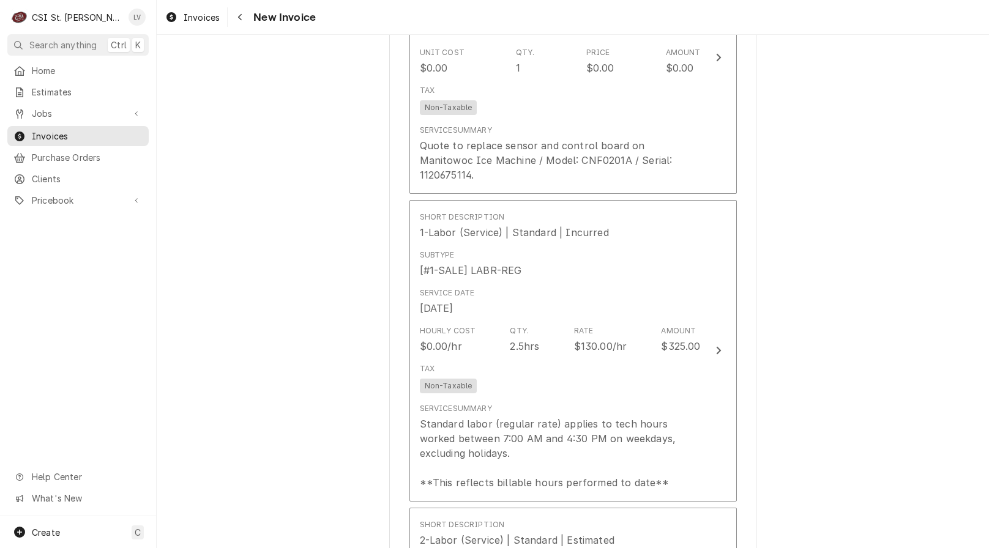
scroll to position [1407, 0]
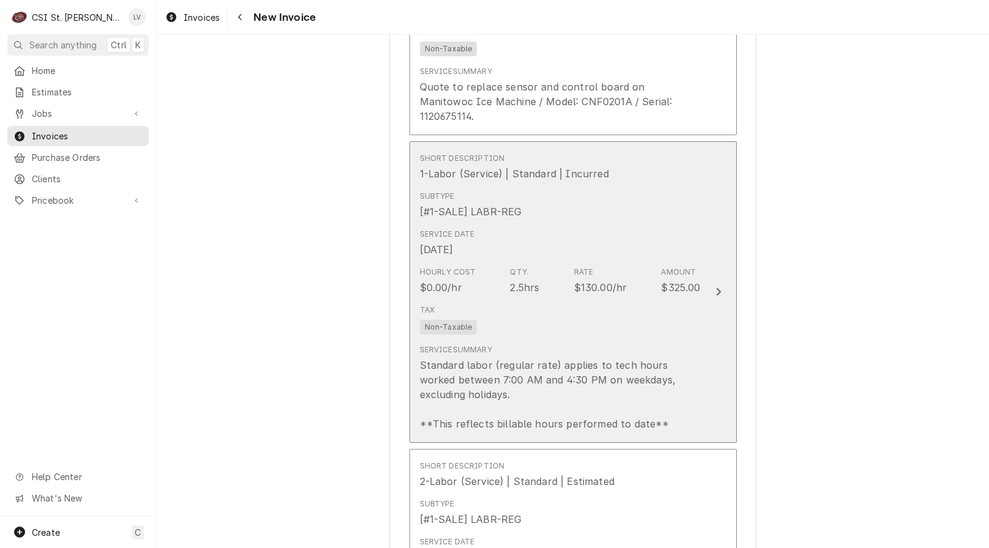
click at [535, 363] on div "Standard labor (regular rate) applies to tech hours worked between 7:00 AM and …" at bounding box center [560, 394] width 281 height 73
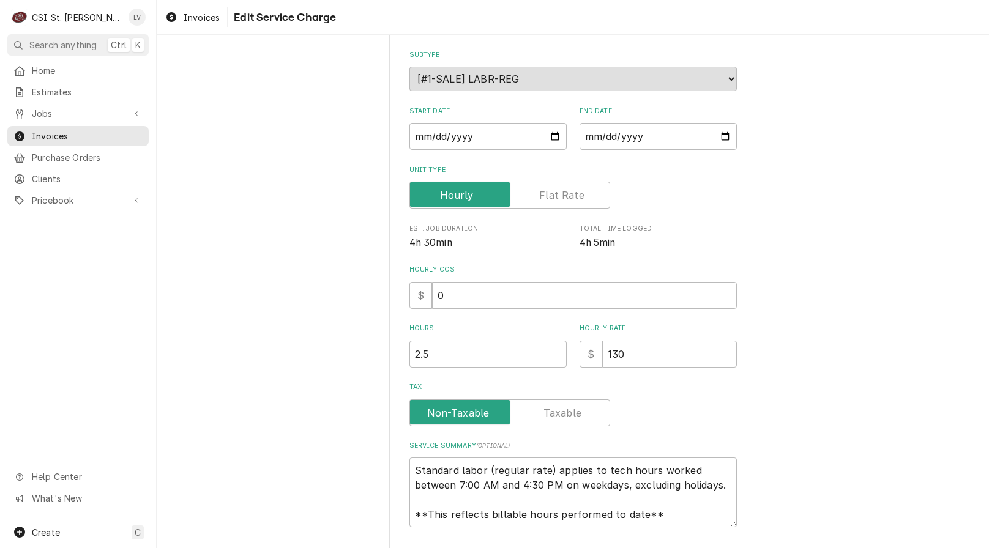
type textarea "x"
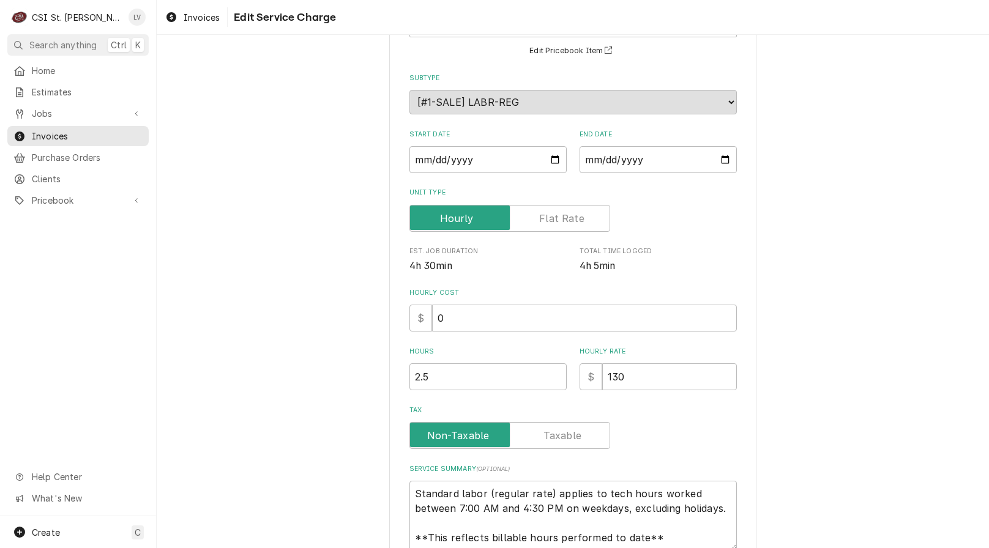
scroll to position [0, 0]
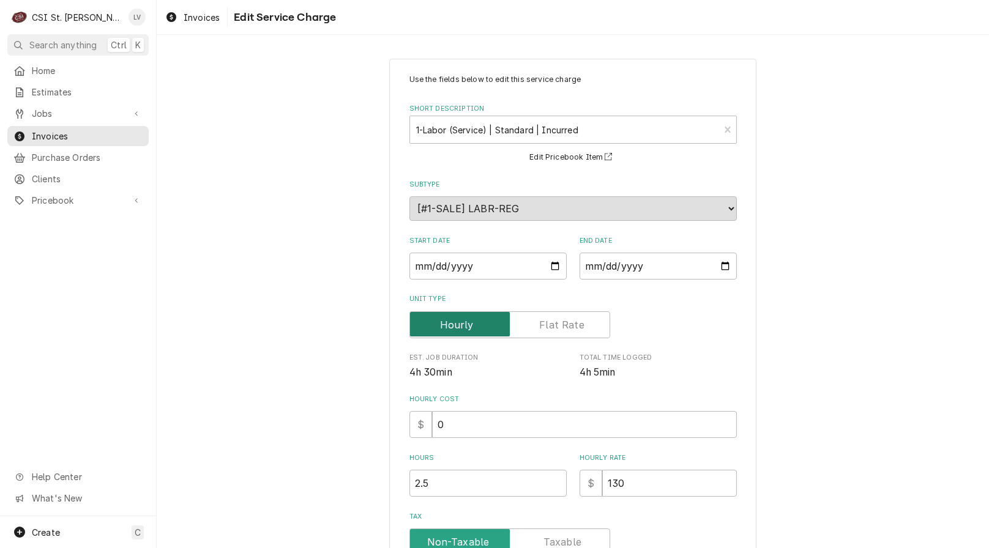
click at [527, 325] on input "Unit Type" at bounding box center [510, 324] width 190 height 27
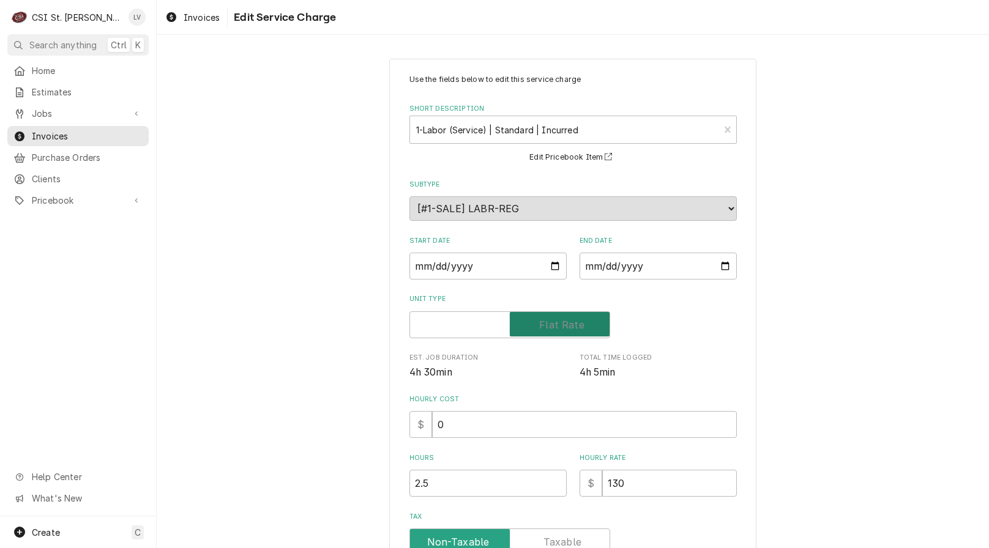
checkbox input "true"
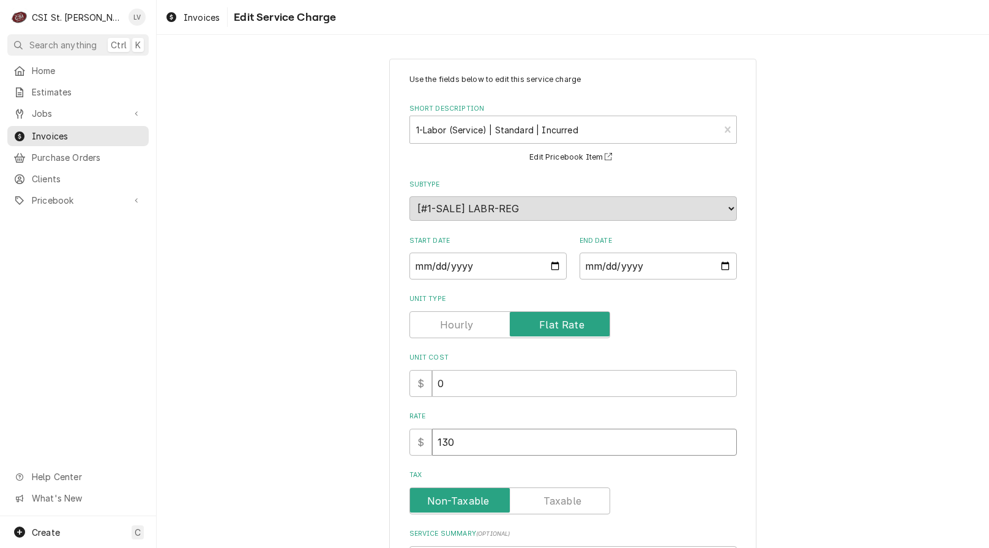
drag, startPoint x: 481, startPoint y: 438, endPoint x: 345, endPoint y: 438, distance: 136.4
click at [345, 438] on div "Use the fields below to edit this service charge Short Description 1-Labor (Ser…" at bounding box center [573, 385] width 832 height 674
type textarea "x"
type input "9"
type textarea "x"
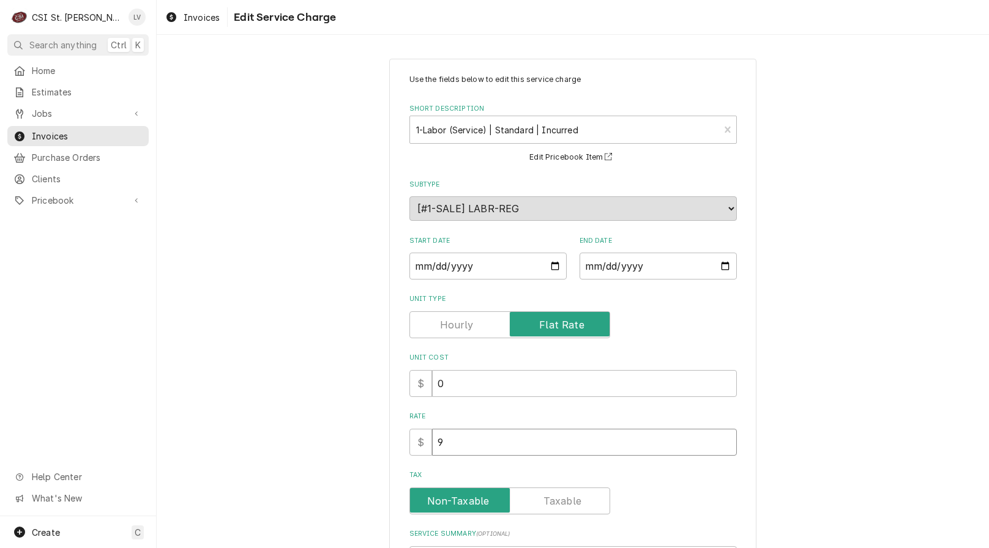
type input "91"
type textarea "x"
type input "910"
click at [415, 264] on input "2025-10-02" at bounding box center [487, 266] width 157 height 27
type textarea "x"
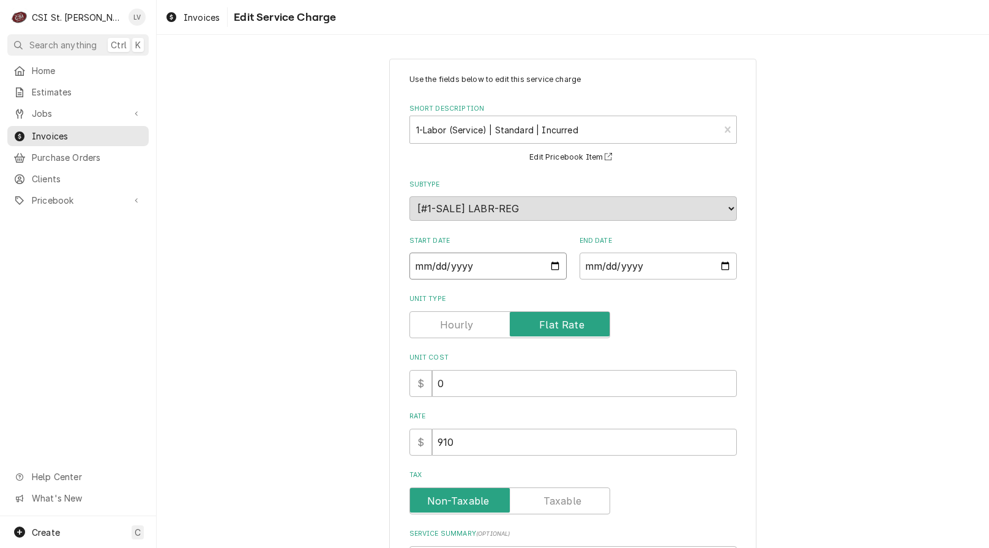
type input "2025-09-02"
type textarea "x"
type input "2025-09-05"
type textarea "x"
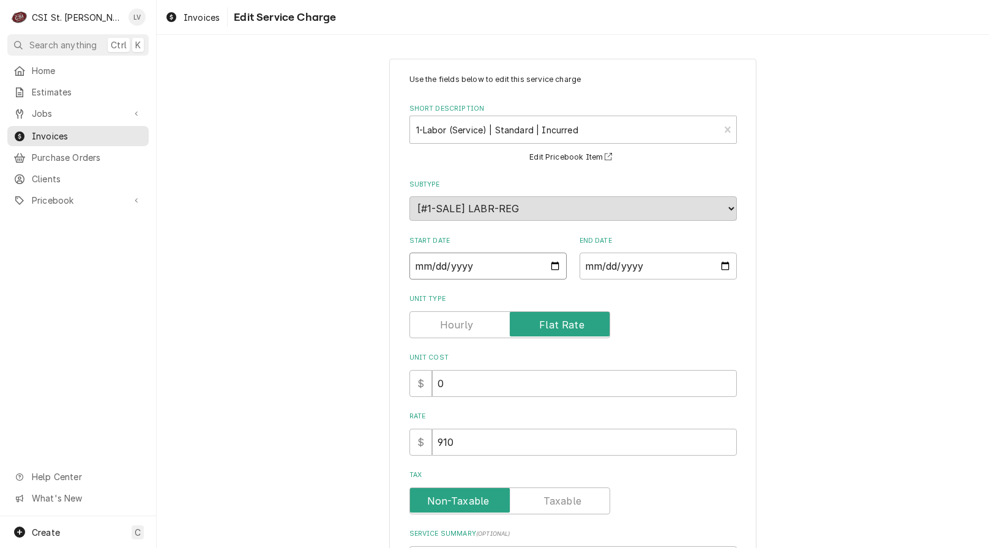
type input "0002-09-05"
type textarea "x"
type input "0020-09-05"
type textarea "x"
type input "0202-09-05"
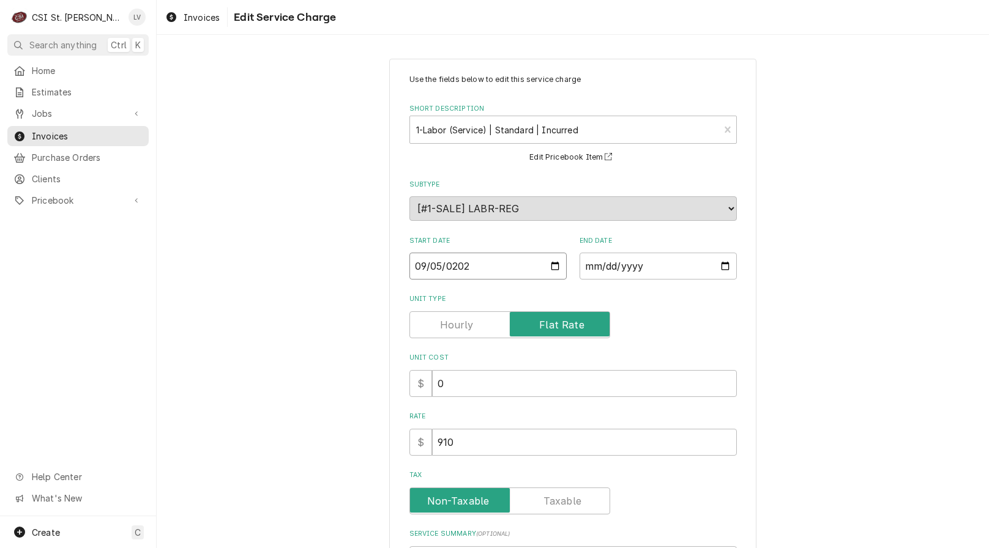
type textarea "x"
type input "2025-09-05"
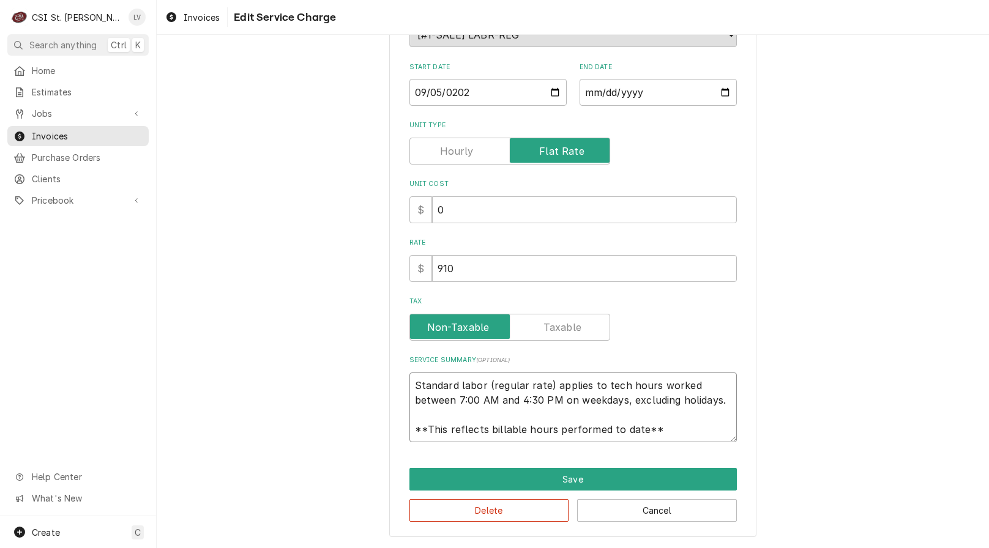
scroll to position [15, 0]
drag, startPoint x: 410, startPoint y: 386, endPoint x: 685, endPoint y: 438, distance: 279.5
click at [685, 438] on textarea "Standard labor (regular rate) applies to tech hours worked between 7:00 AM and …" at bounding box center [572, 408] width 327 height 70
paste textarea "Manitowoc / Model: CNG0201A / Serial: 1120675114 Found sensor and control board…"
type textarea "x"
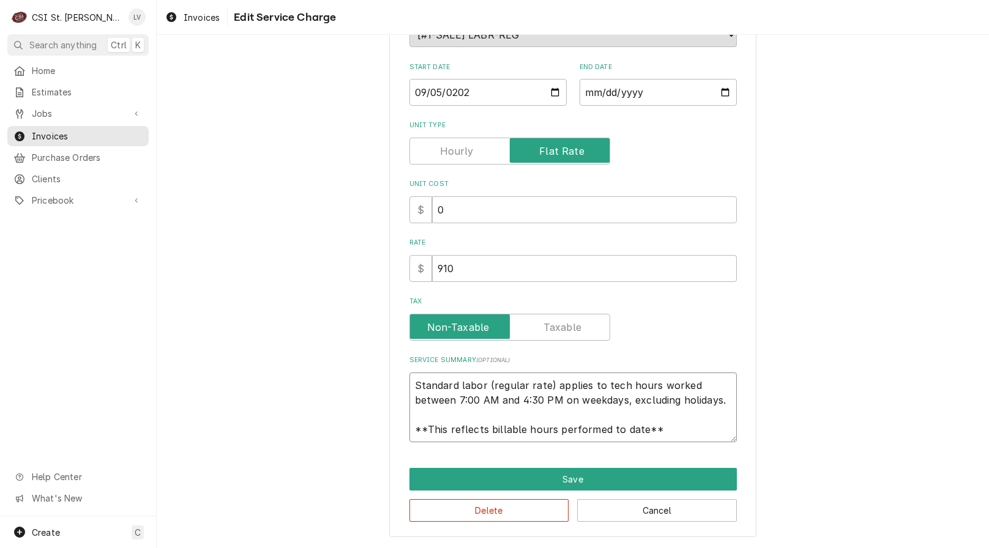
type textarea "Manitowoc / Model: CNG0201A / Serial: 1120675114 Found sensor and control board…"
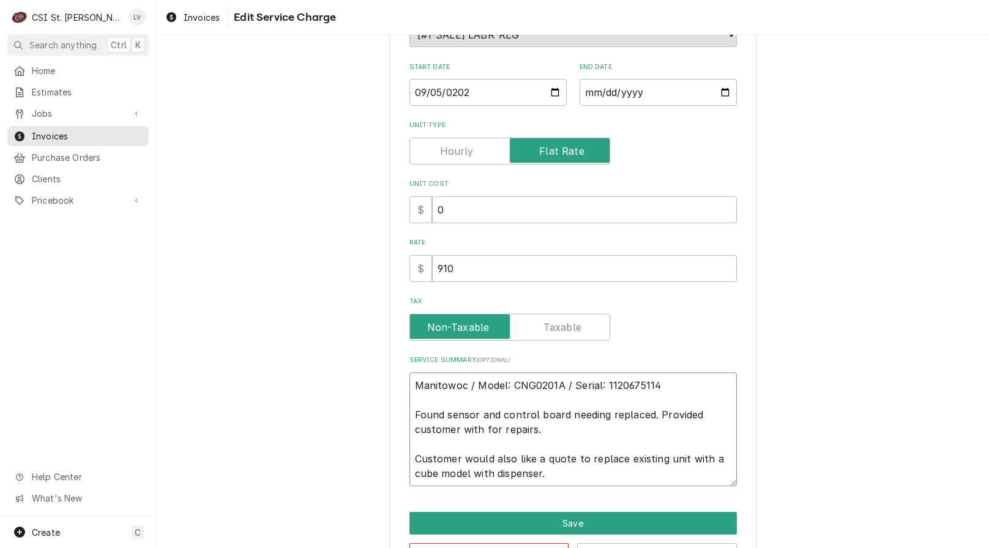
scroll to position [0, 0]
click at [549, 428] on textarea "Manitowoc / Model: CNG0201A / Serial: 1120675114 Found sensor and control board…" at bounding box center [572, 430] width 327 height 114
type textarea "x"
type textarea "Manitowoc / Model: CNG0201A / Serial: 1120675114 Found sensor and control board…"
type textarea "x"
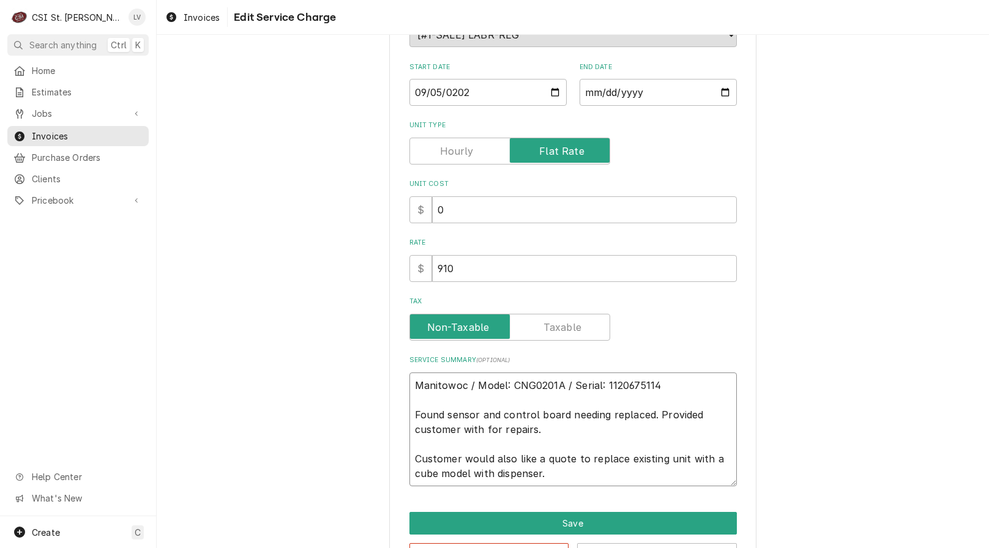
type textarea "Manitowoc / Model: CNG0201A / Serial: 1120675114 Found sensor and control board…"
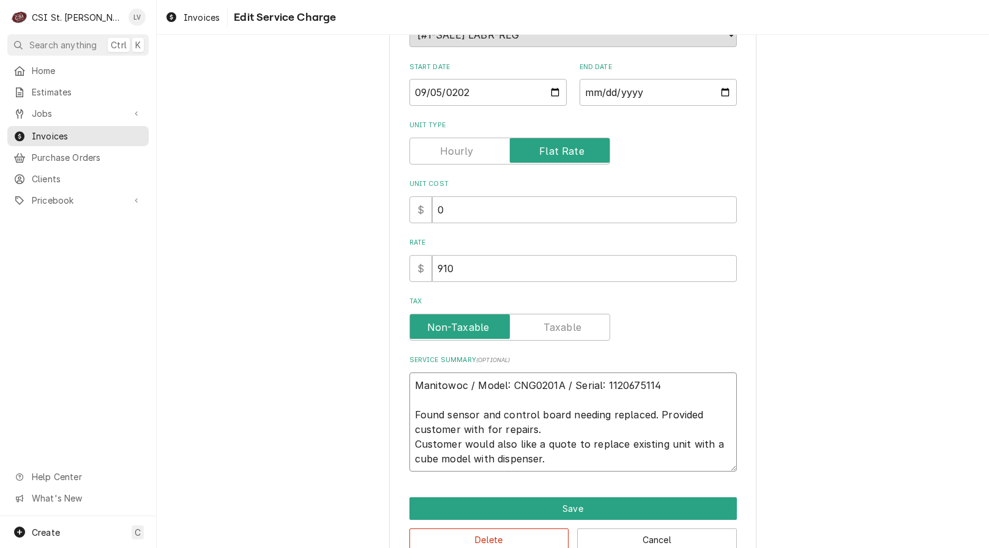
type textarea "x"
type textarea "Manitowoc / Model: CNG0201A / Serial: 1120675114 Found sensor and control board…"
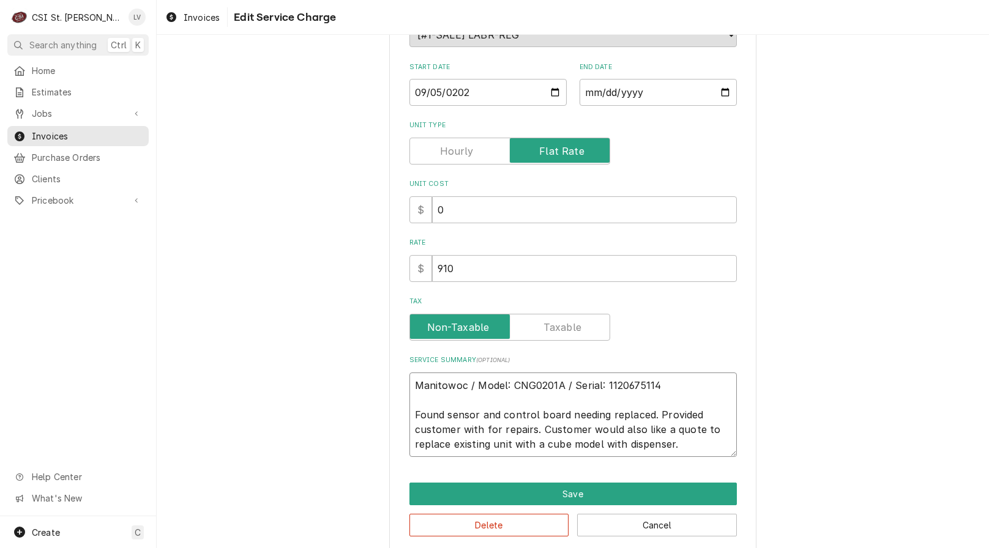
drag, startPoint x: 409, startPoint y: 415, endPoint x: 445, endPoint y: 417, distance: 36.1
click at [409, 415] on textarea "Manitowoc / Model: CNG0201A / Serial: 1120675114 Found sensor and control board…" at bounding box center [572, 415] width 327 height 84
type textarea "x"
type textarea "Manitowoc / Model: CNG0201A / Serial: 1120675114 9Found sensor and control boar…"
type textarea "x"
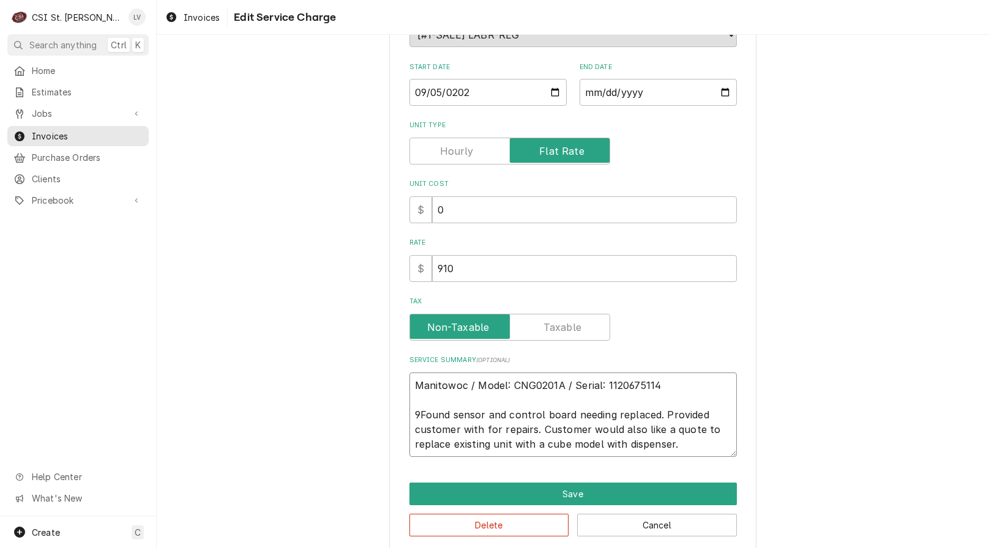
type textarea "Manitowoc / Model: CNG0201A / Serial: 1120675114 9/Found sensor and control boa…"
type textarea "x"
type textarea "Manitowoc / Model: CNG0201A / Serial: 1120675114 9/5Found sensor and control bo…"
type textarea "x"
type textarea "Manitowoc / Model: CNG0201A / Serial: 1120675114 9/5 Found sensor and control b…"
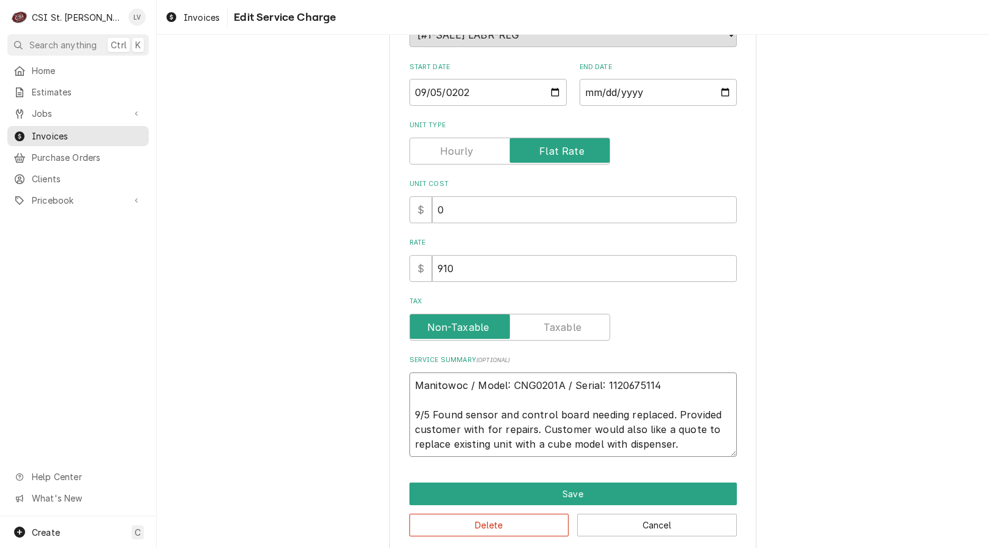
type textarea "x"
type textarea "Manitowoc / Model: CNG0201A / Serial: 1120675114 9/5 -Found sensor and control …"
type textarea "x"
type textarea "Manitowoc / Model: CNG0201A / Serial: 1120675114 9/5 - Found sensor and control…"
click at [694, 445] on textarea "Manitowoc / Model: CNG0201A / Serial: 1120675114 9/5 - Found sensor and control…" at bounding box center [572, 415] width 327 height 84
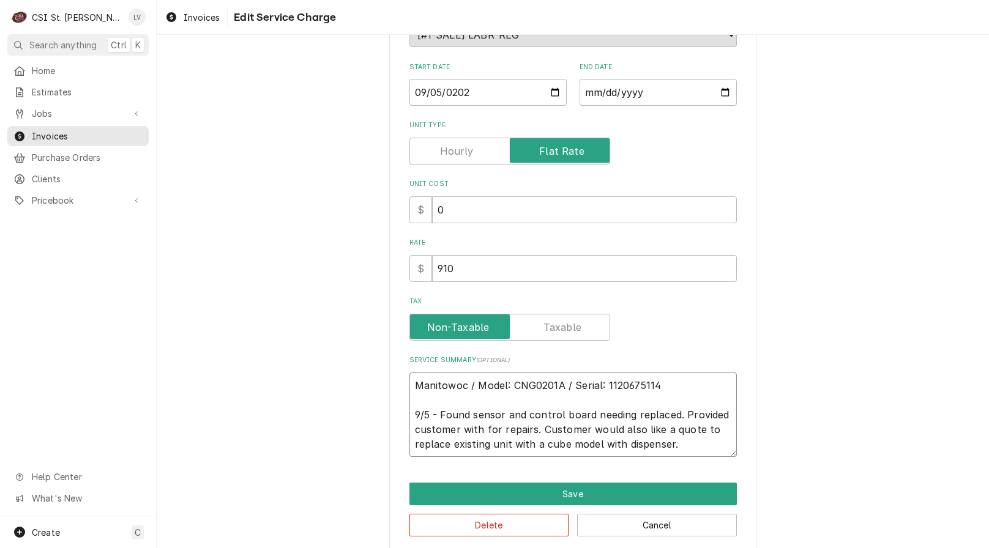
type textarea "x"
type textarea "Manitowoc / Model: CNG0201A / Serial: 1120675114 9/5 - Found sensor and control…"
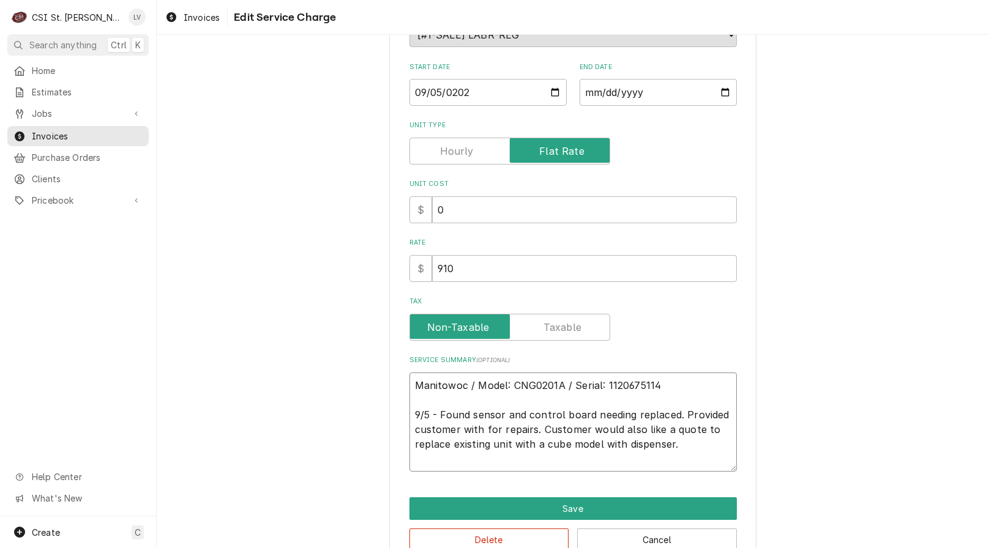
type textarea "x"
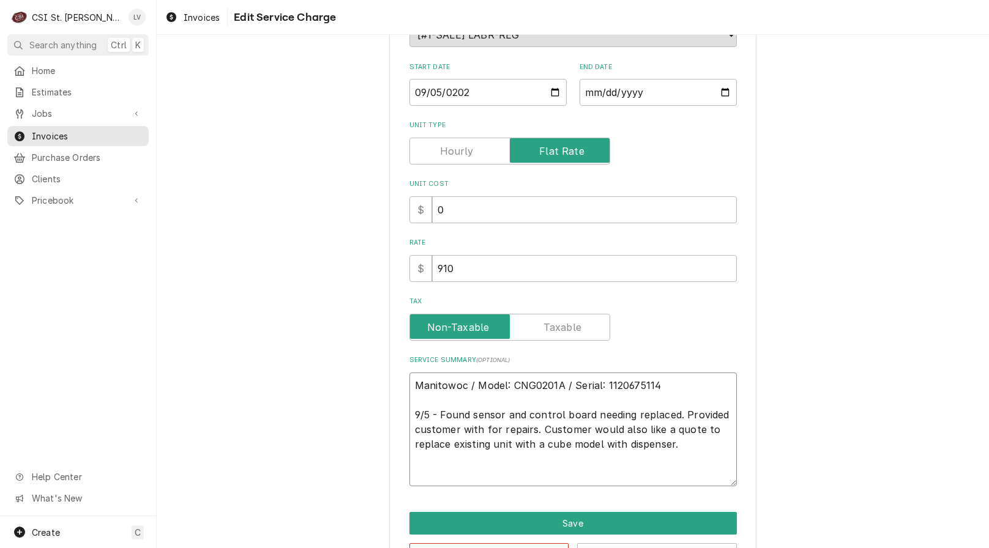
type textarea "Manitowoc / Model: CNG0201A / Serial: 1120675114 9/5 - Found sensor and control…"
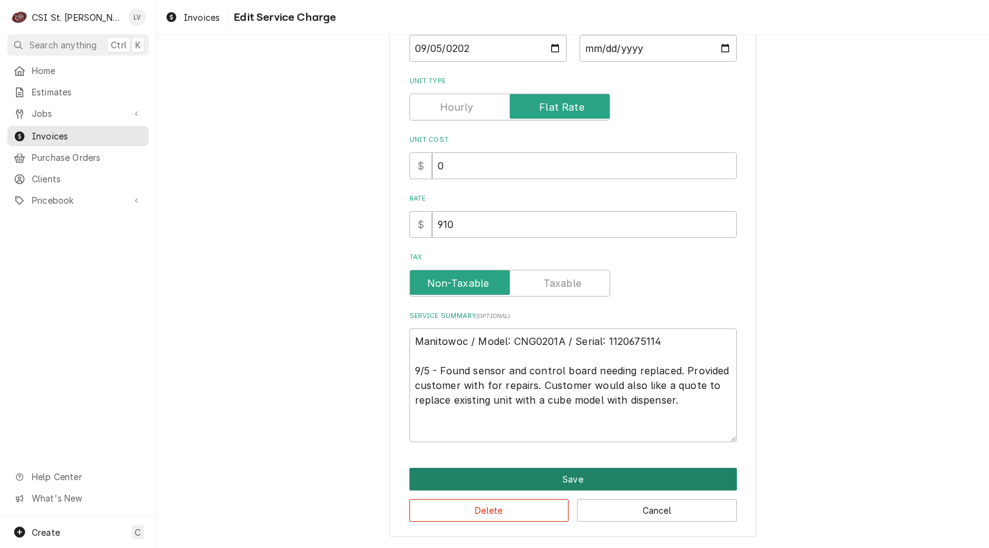
click at [527, 481] on button "Save" at bounding box center [572, 479] width 327 height 23
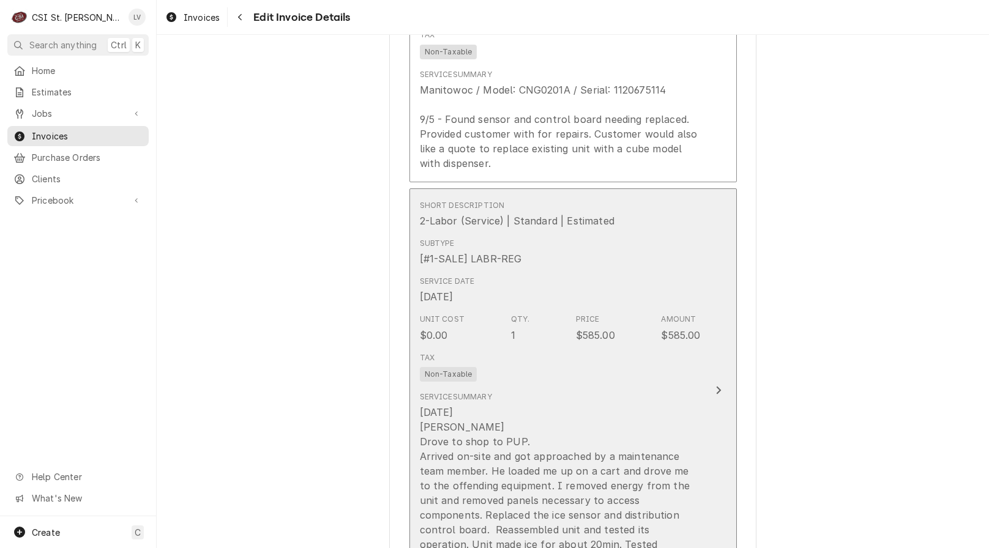
scroll to position [1737, 0]
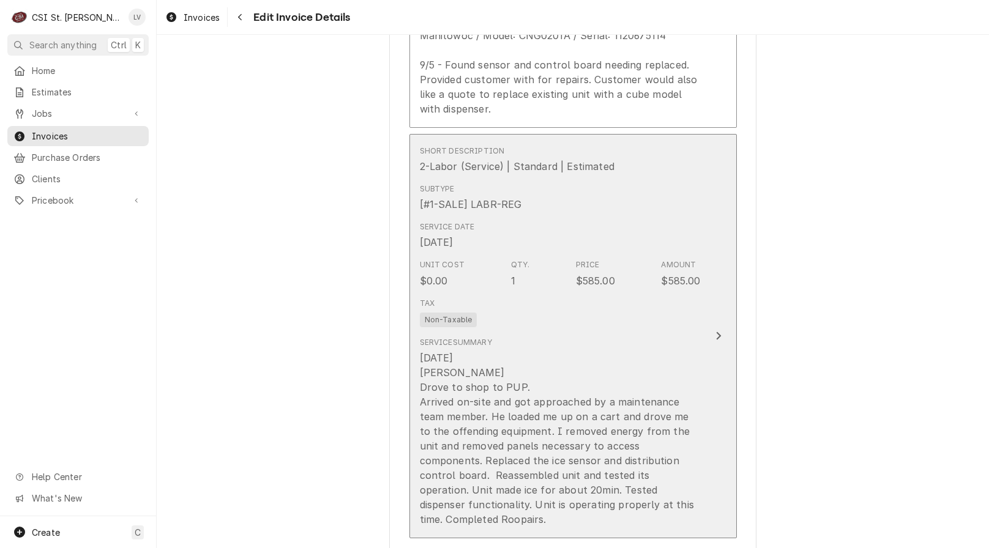
click at [594, 439] on div "10/2/10 Erick H Drove to shop to PUP. Arrived on-site and got approached by a m…" at bounding box center [560, 439] width 281 height 176
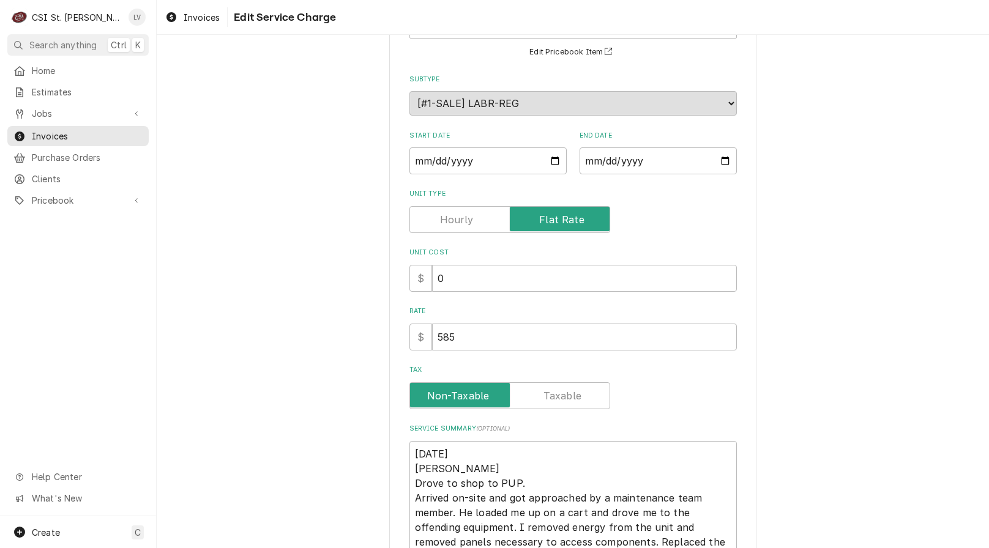
scroll to position [276, 0]
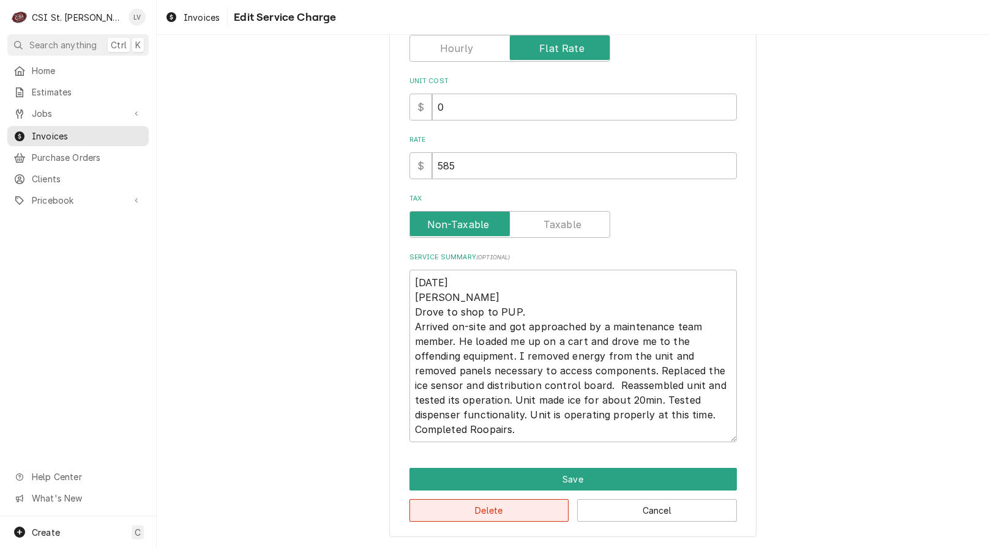
click at [516, 520] on button "Delete" at bounding box center [489, 510] width 160 height 23
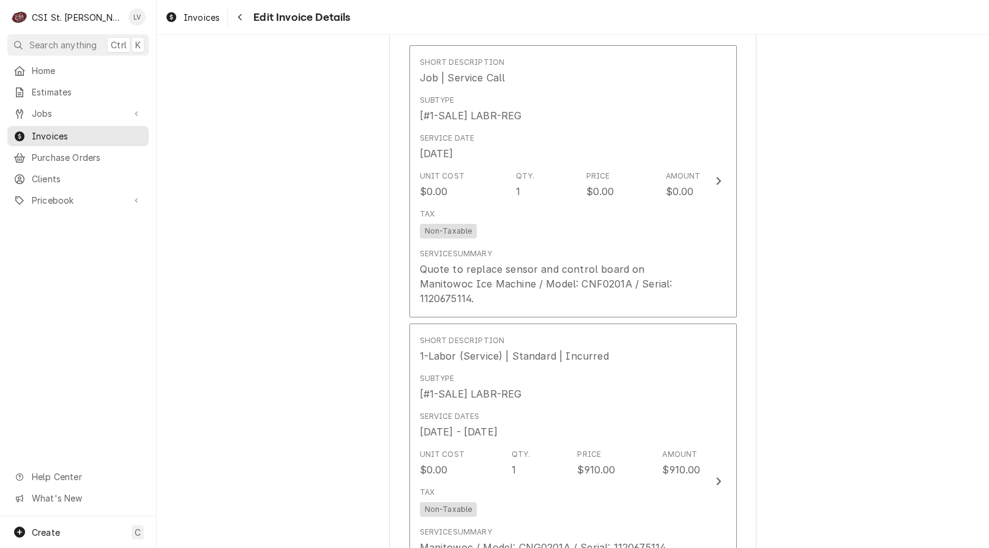
scroll to position [1126, 0]
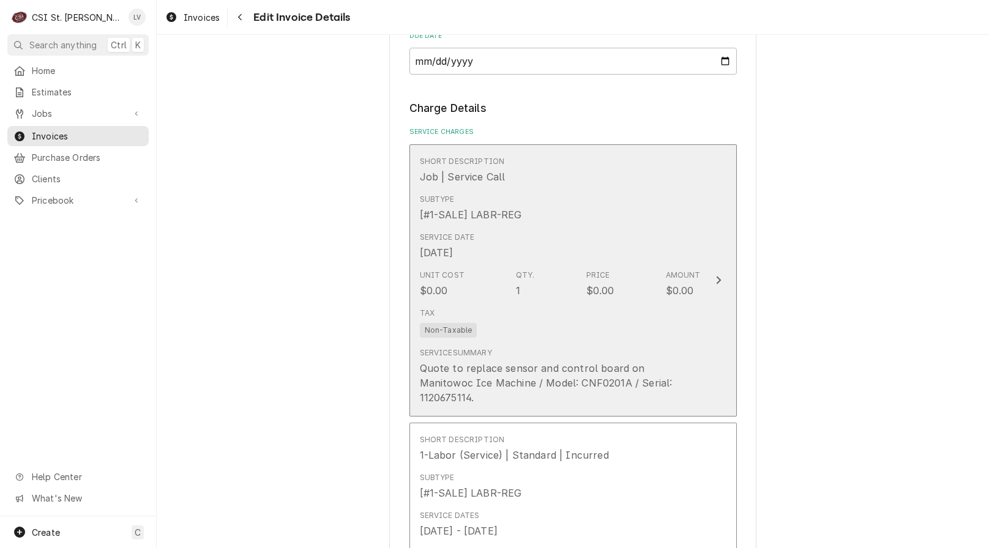
click at [563, 343] on div "Service Summary Quote to replace sensor and control board on Manitowoc Ice Mach…" at bounding box center [560, 376] width 281 height 67
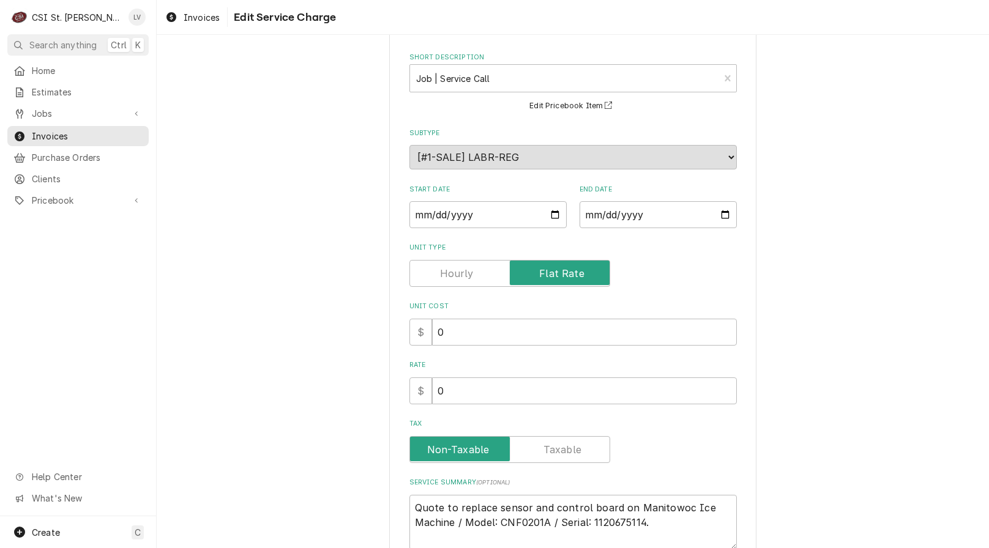
scroll to position [159, 0]
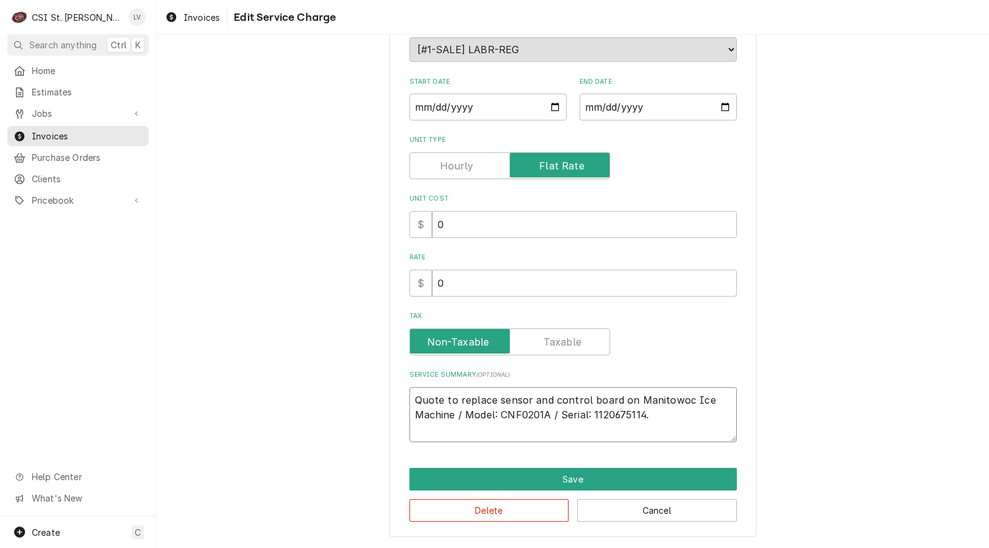
drag, startPoint x: 454, startPoint y: 399, endPoint x: 628, endPoint y: 403, distance: 174.4
click at [627, 403] on textarea "Quote to replace sensor and control board on Manitowoc Ice Machine / Model: CNF…" at bounding box center [572, 414] width 327 height 55
click at [520, 510] on button "Delete" at bounding box center [489, 510] width 160 height 23
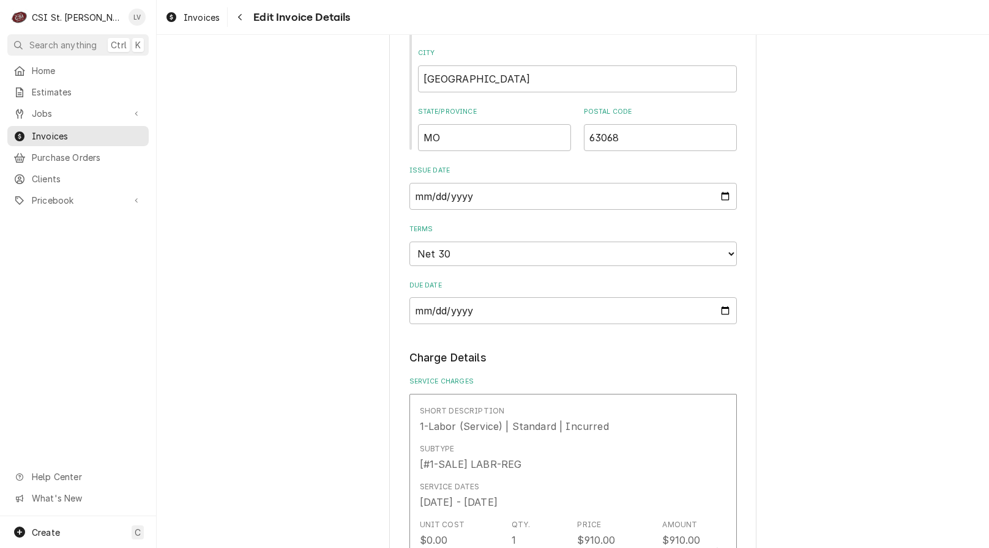
scroll to position [1050, 0]
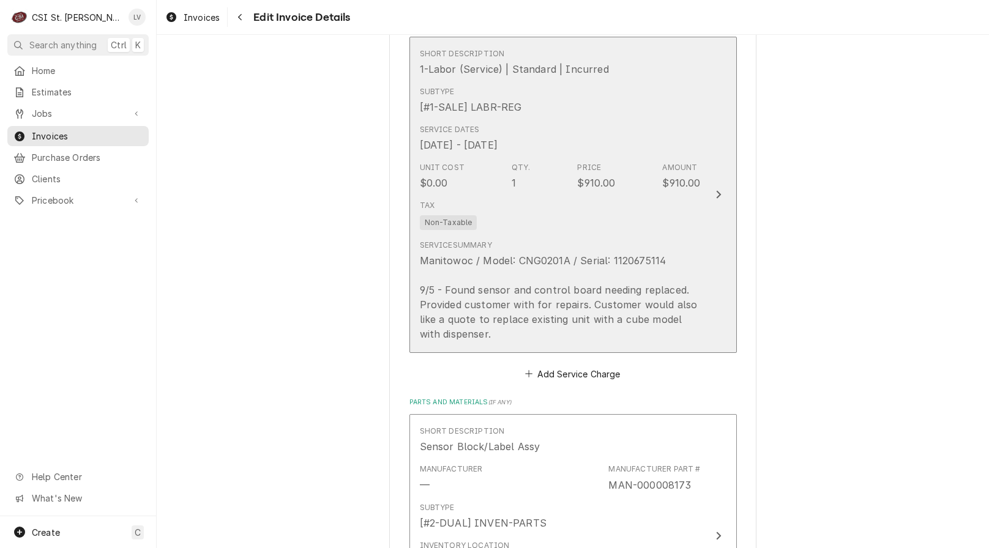
click at [480, 316] on div "Manitowoc / Model: CNG0201A / Serial: 1120675114 9/5 - Found sensor and control…" at bounding box center [560, 297] width 281 height 88
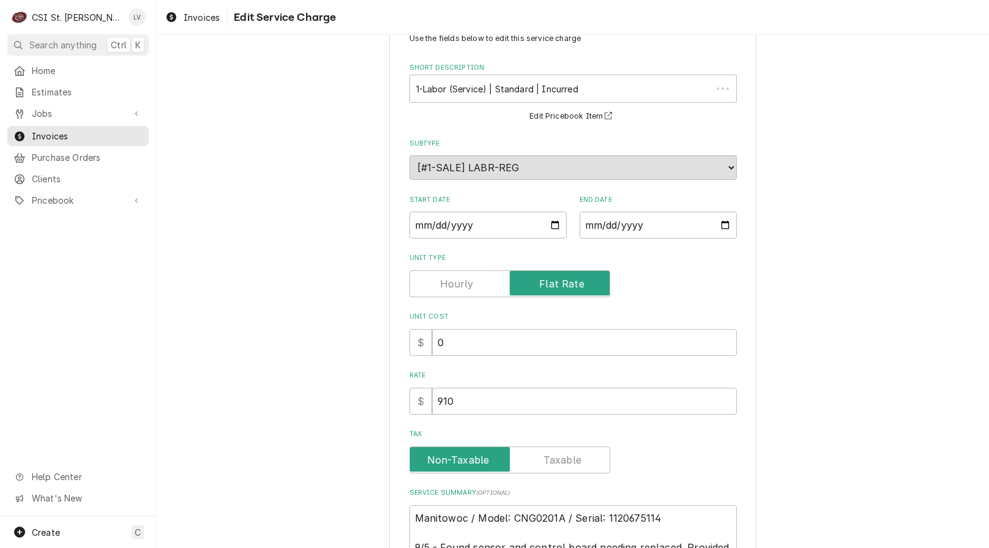
scroll to position [218, 0]
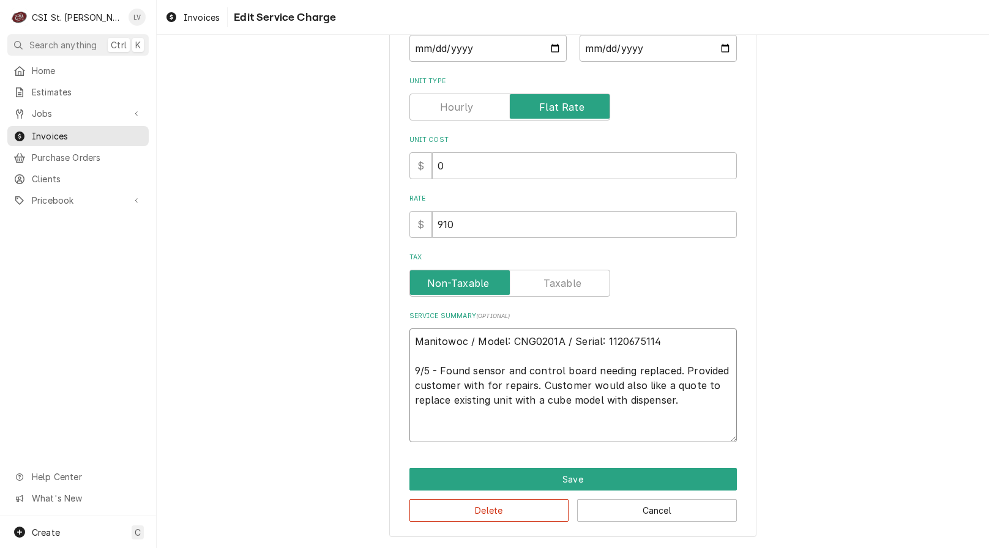
click at [413, 424] on textarea "Manitowoc / Model: CNG0201A / Serial: 1120675114 9/5 - Found sensor and control…" at bounding box center [572, 385] width 327 height 114
type textarea "x"
type textarea "Manitowoc / Model: CNG0201A / Serial: 1120675114 9/5 - Found sensor and control…"
type textarea "x"
type textarea "Manitowoc / Model: CNG0201A / Serial: 1120675114 9/5 - Found sensor and control…"
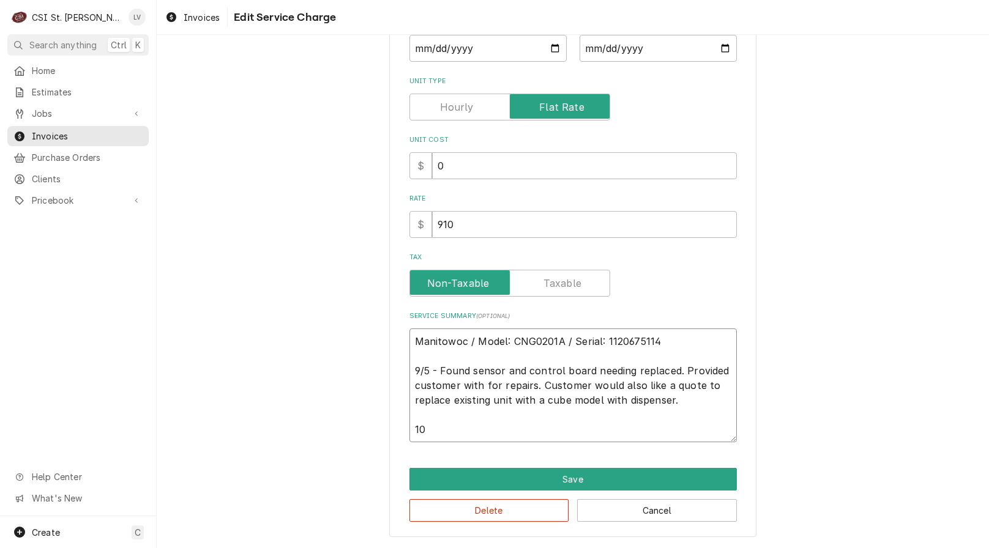
type textarea "x"
type textarea "Manitowoc / Model: CNG0201A / Serial: 1120675114 9/5 - Found sensor and control…"
type textarea "x"
type textarea "Manitowoc / Model: CNG0201A / Serial: 1120675114 9/5 - Found sensor and control…"
type textarea "x"
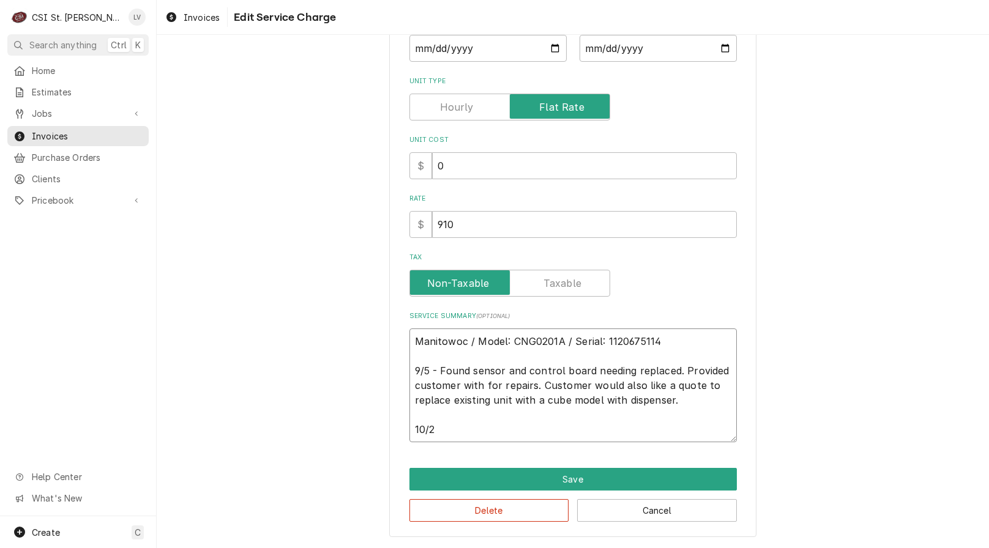
type textarea "Manitowoc / Model: CNG0201A / Serial: 1120675114 9/5 - Found sensor and control…"
type textarea "x"
type textarea "Manitowoc / Model: CNG0201A / Serial: 1120675114 9/5 - Found sensor and control…"
type textarea "x"
type textarea "Manitowoc / Model: CNG0201A / Serial: 1120675114 9/5 - Found sensor and control…"
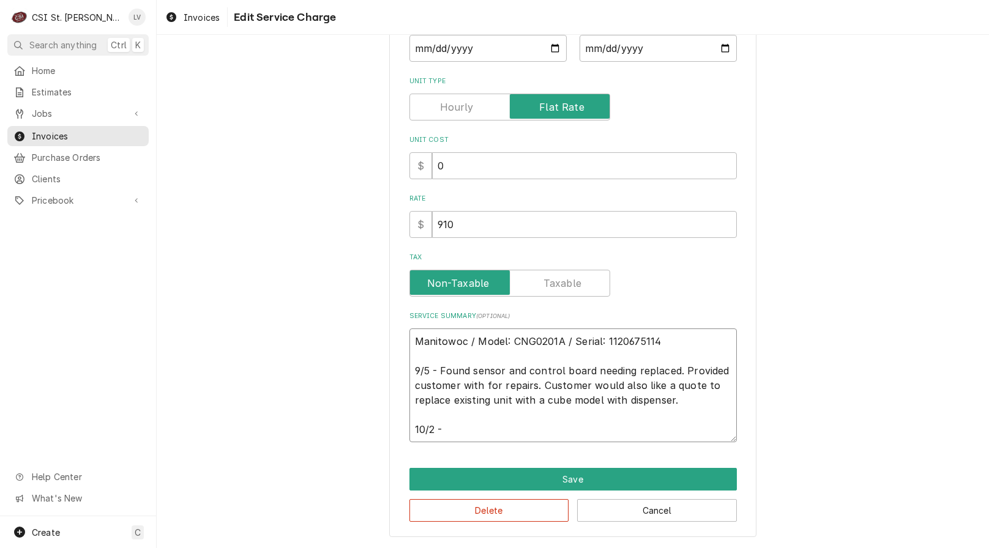
paste textarea "replace sensor and control board on"
type textarea "x"
type textarea "Manitowoc / Model: CNG0201A / Serial: 1120675114 9/5 - Found sensor and control…"
drag, startPoint x: 446, startPoint y: 431, endPoint x: 488, endPoint y: 434, distance: 41.7
click at [448, 431] on textarea "Manitowoc / Model: CNG0201A / Serial: 1120675114 9/5 - Found sensor and control…" at bounding box center [572, 385] width 327 height 114
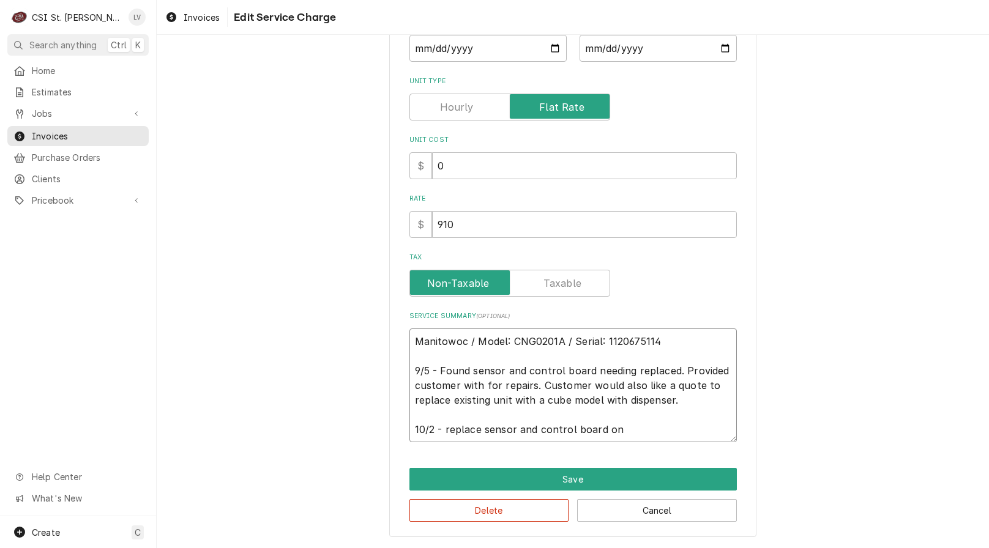
type textarea "x"
type textarea "Manitowoc / Model: CNG0201A / Serial: 1120675114 9/5 - Found sensor and control…"
type textarea "x"
type textarea "Manitowoc / Model: CNG0201A / Serial: 1120675114 9/5 - Found sensor and control…"
type textarea "x"
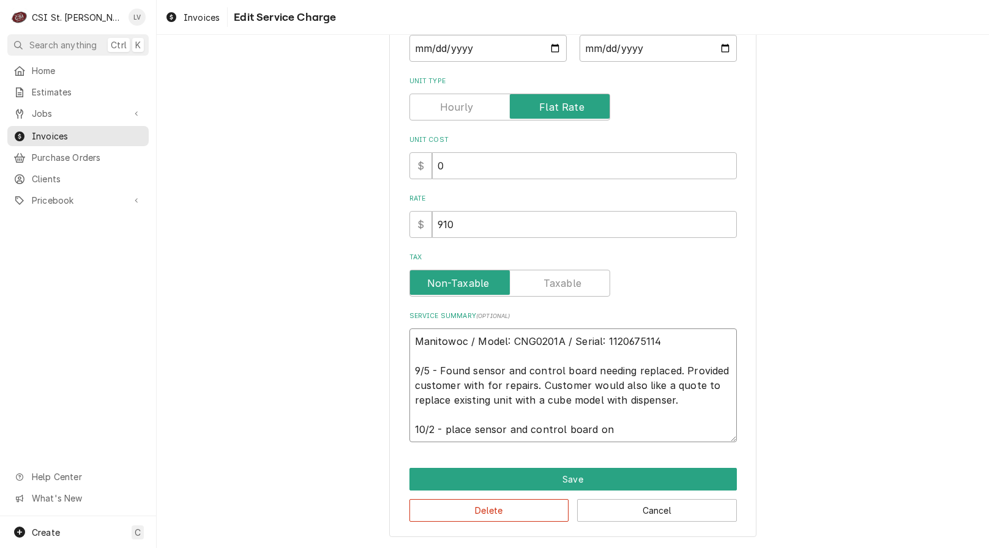
type textarea "Manitowoc / Model: CNG0201A / Serial: 1120675114 9/5 - Found sensor and control…"
type textarea "x"
type textarea "Manitowoc / Model: CNG0201A / Serial: 1120675114 9/5 - Found sensor and control…"
type textarea "x"
type textarea "Manitowoc / Model: CNG0201A / Serial: 1120675114 9/5 - Found sensor and control…"
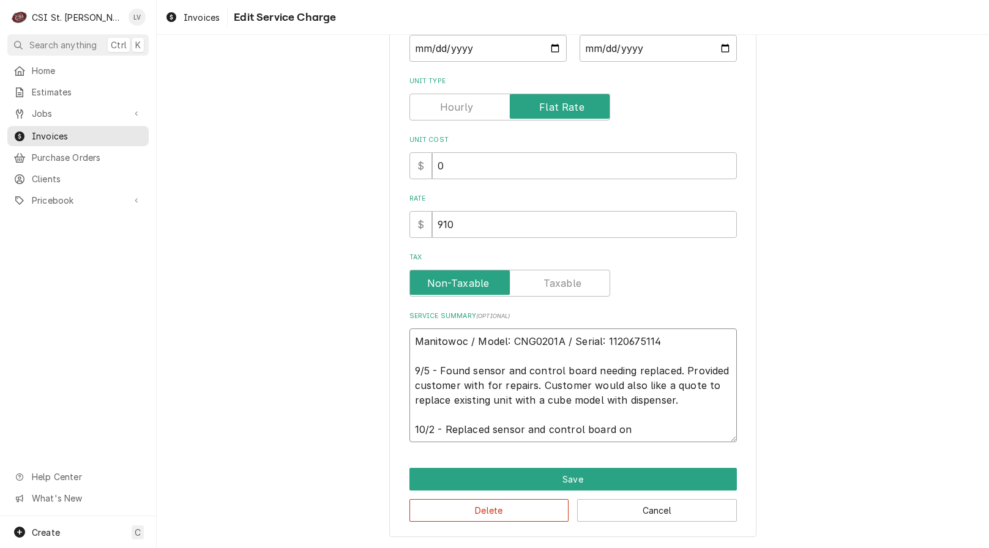
click at [628, 433] on textarea "Manitowoc / Model: CNG0201A / Serial: 1120675114 9/5 - Found sensor and control…" at bounding box center [572, 385] width 327 height 114
type textarea "x"
type textarea "Manitowoc / Model: CNG0201A / Serial: 1120675114 9/5 - Found sensor and control…"
type textarea "x"
type textarea "Manitowoc / Model: CNG0201A / Serial: 1120675114 9/5 - Found sensor and control…"
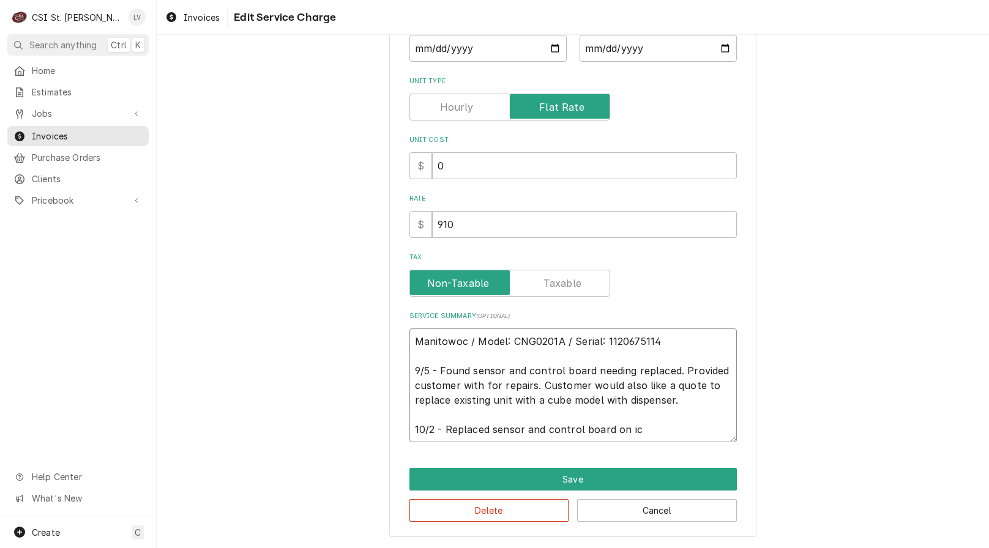
type textarea "x"
type textarea "Manitowoc / Model: CNG0201A / Serial: 1120675114 9/5 - Found sensor and control…"
type textarea "x"
type textarea "Manitowoc / Model: CNG0201A / Serial: 1120675114 9/5 - Found sensor and control…"
type textarea "x"
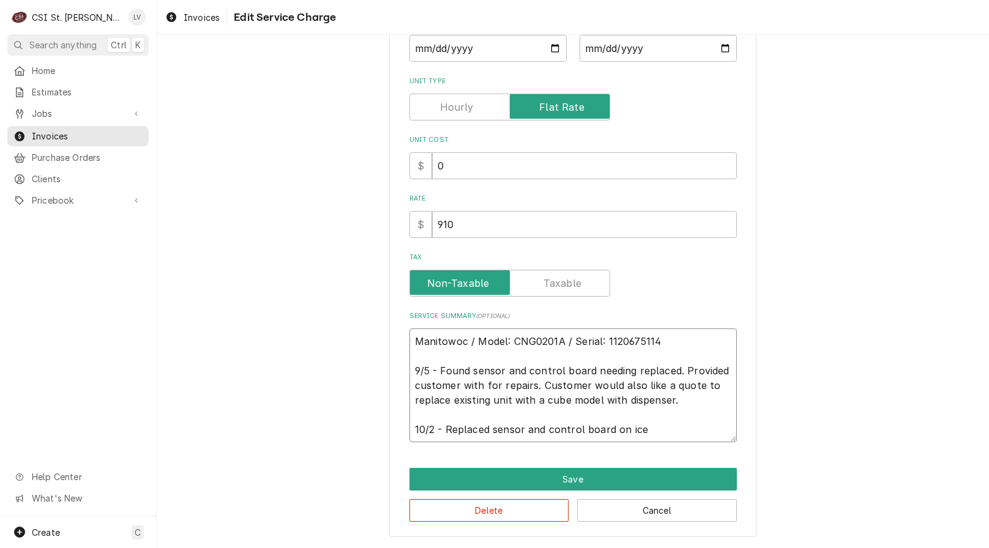
type textarea "Manitowoc / Model: CNG0201A / Serial: 1120675114 9/5 - Found sensor and control…"
type textarea "x"
type textarea "Manitowoc / Model: CNG0201A / Serial: 1120675114 9/5 - Found sensor and control…"
type textarea "x"
type textarea "Manitowoc / Model: CNG0201A / Serial: 1120675114 9/5 - Found sensor and control…"
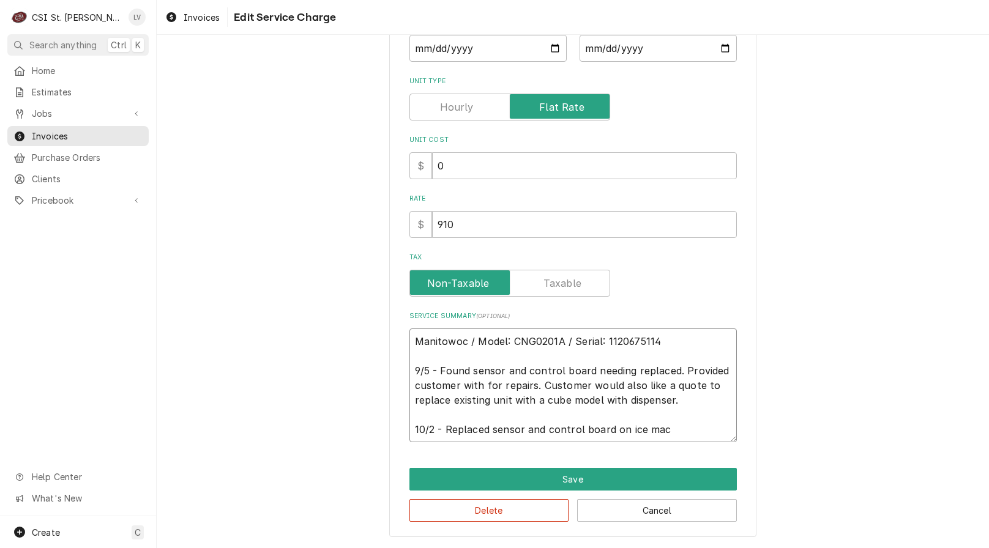
type textarea "x"
type textarea "Manitowoc / Model: CNG0201A / Serial: 1120675114 9/5 - Found sensor and control…"
type textarea "x"
type textarea "Manitowoc / Model: CNG0201A / Serial: 1120675114 9/5 - Found sensor and control…"
type textarea "x"
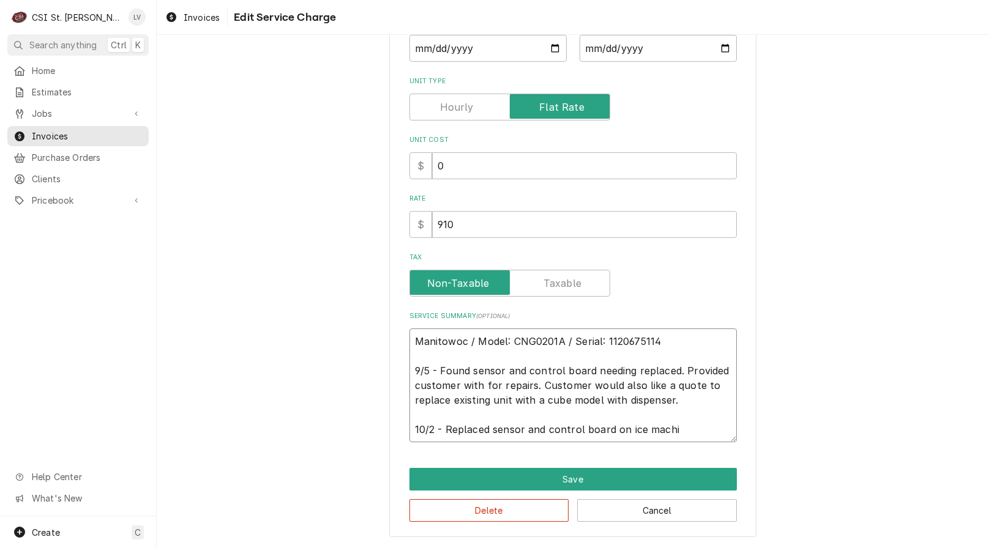
type textarea "Manitowoc / Model: CNG0201A / Serial: 1120675114 9/5 - Found sensor and control…"
type textarea "x"
type textarea "Manitowoc / Model: CNG0201A / Serial: 1120675114 9/5 - Found sensor and control…"
type textarea "x"
type textarea "Manitowoc / Model: CNG0201A / Serial: 1120675114 9/5 - Found sensor and control…"
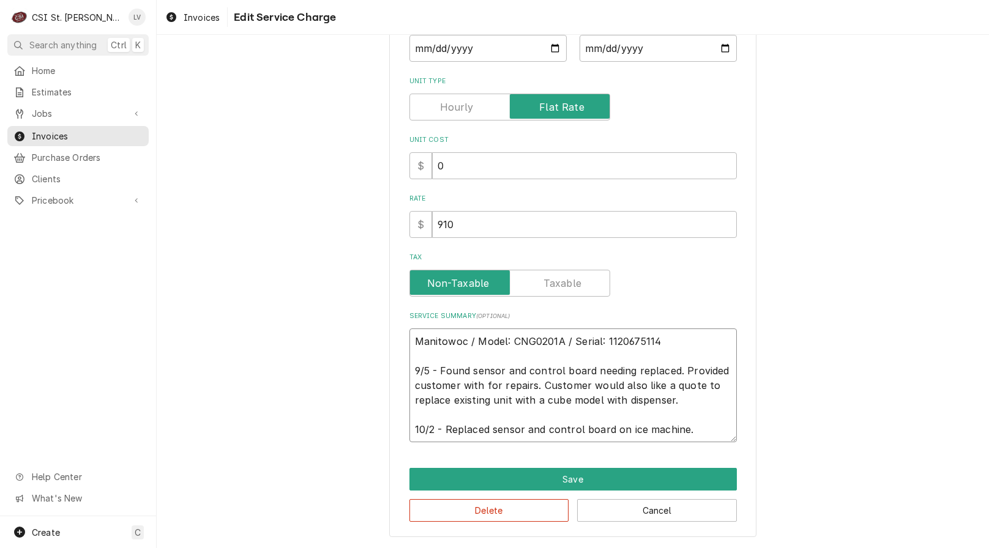
type textarea "x"
type textarea "Manitowoc / Model: CNG0201A / Serial: 1120675114 9/5 - Found sensor and control…"
type textarea "x"
type textarea "Manitowoc / Model: CNG0201A / Serial: 1120675114 9/5 - Found sensor and control…"
type textarea "x"
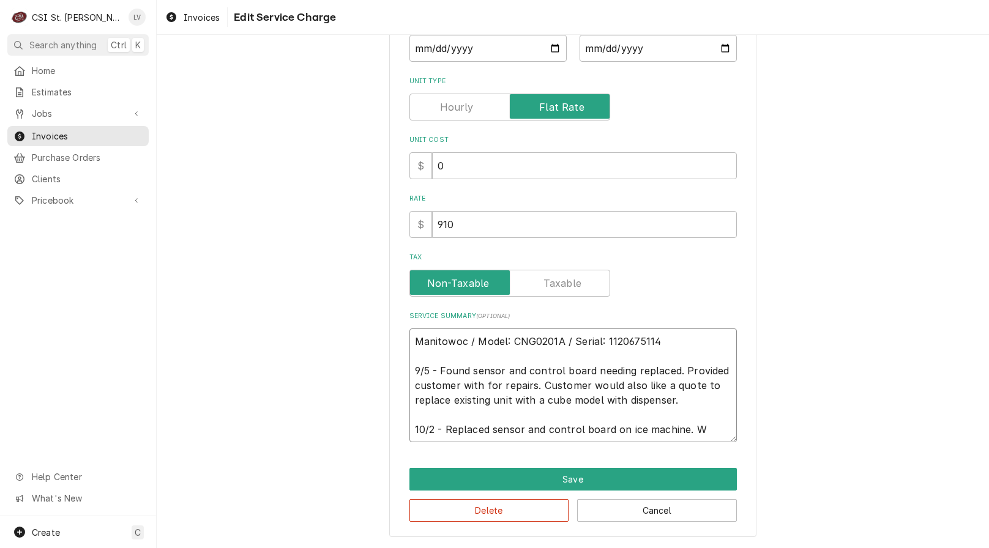
type textarea "Manitowoc / Model: CNG0201A / Serial: 1120675114 9/5 - Found sensor and control…"
type textarea "x"
type textarea "Manitowoc / Model: CNG0201A / Serial: 1120675114 9/5 - Found sensor and control…"
type textarea "x"
type textarea "Manitowoc / Model: CNG0201A / Serial: 1120675114 9/5 - Found sensor and control…"
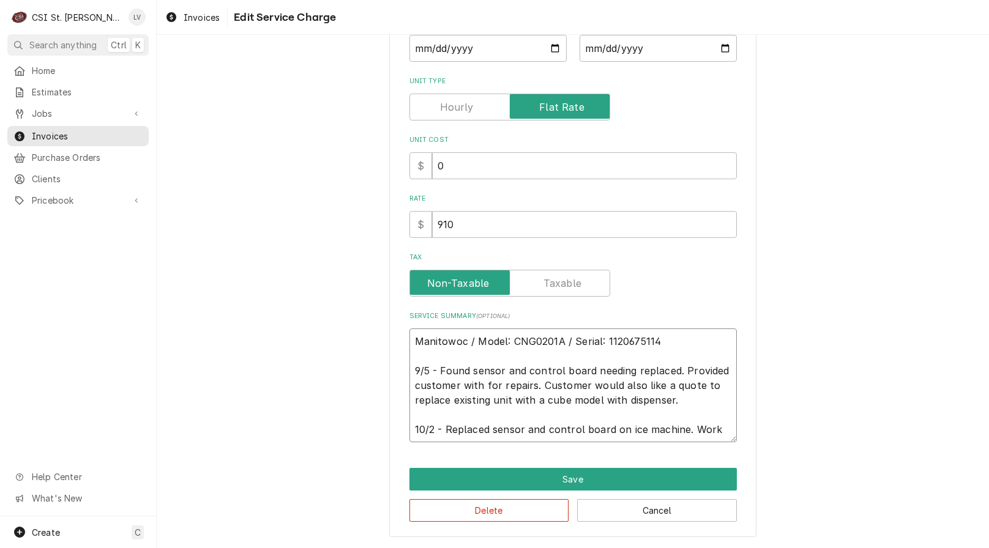
type textarea "x"
type textarea "Manitowoc / Model: CNG0201A / Serial: 1120675114 9/5 - Found sensor and control…"
type textarea "x"
type textarea "Manitowoc / Model: CNG0201A / Serial: 1120675114 9/5 - Found sensor and control…"
type textarea "x"
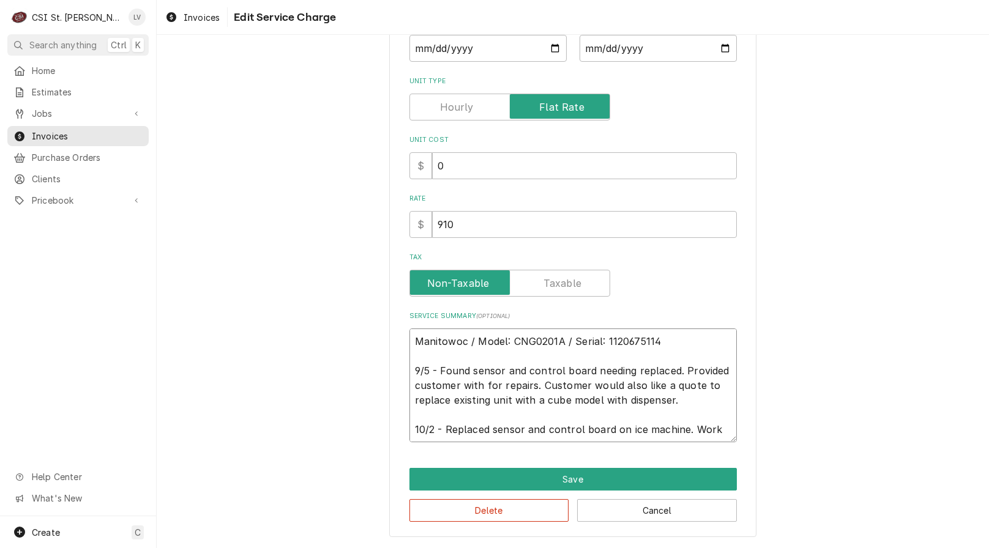
type textarea "Manitowoc / Model: CNG0201A / Serial: 1120675114 9/5 - Found sensor and control…"
type textarea "x"
type textarea "Manitowoc / Model: CNG0201A / Serial: 1120675114 9/5 - Found sensor and control…"
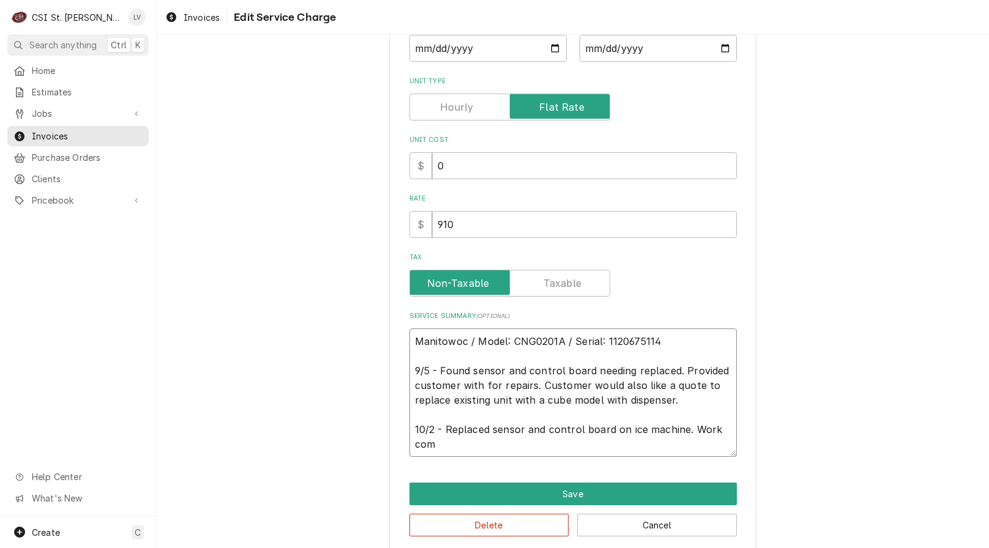
type textarea "x"
type textarea "Manitowoc / Model: CNG0201A / Serial: 1120675114 9/5 - Found sensor and control…"
type textarea "x"
type textarea "Manitowoc / Model: CNG0201A / Serial: 1120675114 9/5 - Found sensor and control…"
type textarea "x"
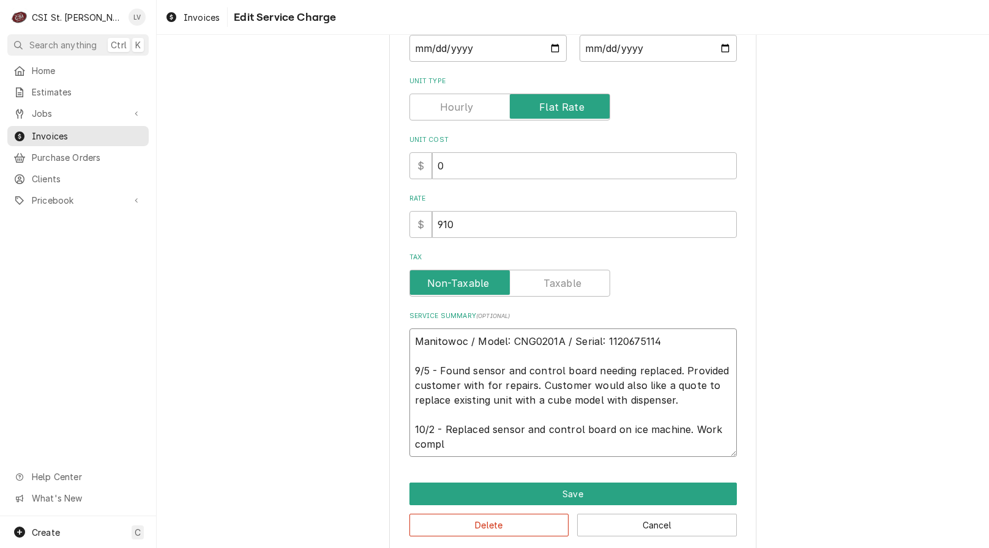
type textarea "Manitowoc / Model: CNG0201A / Serial: 1120675114 9/5 - Found sensor and control…"
type textarea "x"
type textarea "Manitowoc / Model: CNG0201A / Serial: 1120675114 9/5 - Found sensor and control…"
type textarea "x"
type textarea "Manitowoc / Model: CNG0201A / Serial: 1120675114 9/5 - Found sensor and control…"
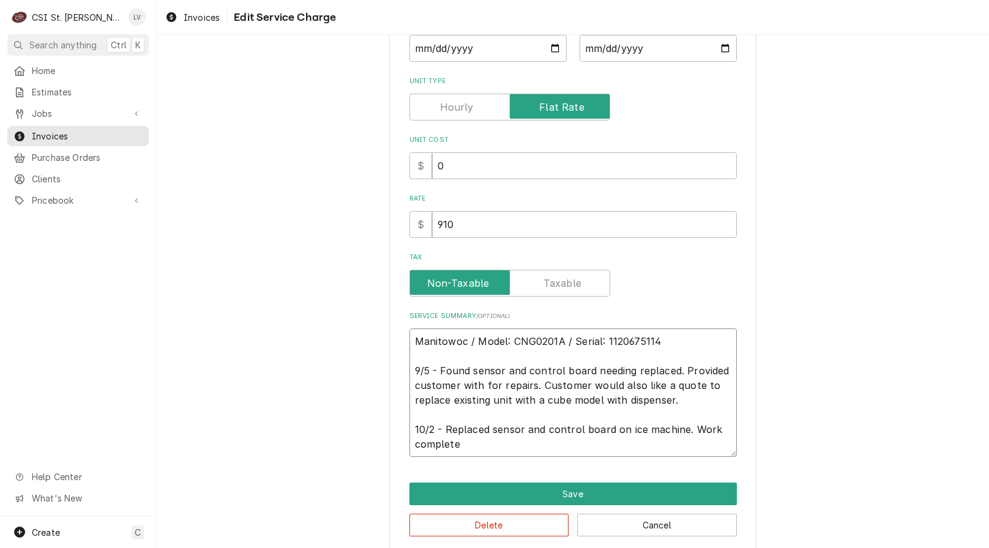
type textarea "x"
type textarea "Manitowoc / Model: CNG0201A / Serial: 1120675114 9/5 - Found sensor and control…"
type textarea "x"
type textarea "Manitowoc / Model: CNG0201A / Serial: 1120675114 9/5 - Found sensor and control…"
type textarea "x"
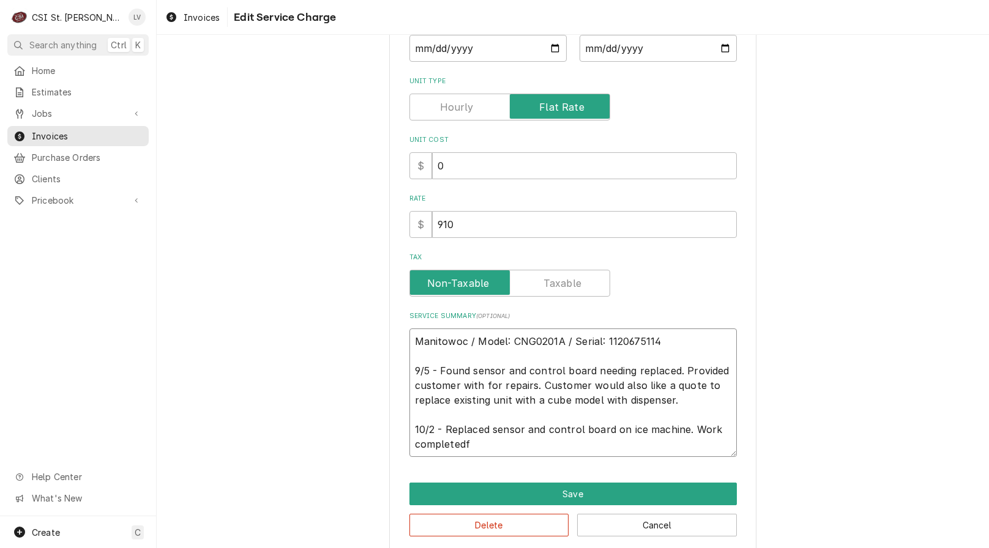
type textarea "Manitowoc / Model: CNG0201A / Serial: 1120675114 9/5 - Found sensor and control…"
type textarea "x"
type textarea "Manitowoc / Model: CNG0201A / Serial: 1120675114 9/5 - Found sensor and control…"
type textarea "x"
type textarea "Manitowoc / Model: CNG0201A / Serial: 1120675114 9/5 - Found sensor and control…"
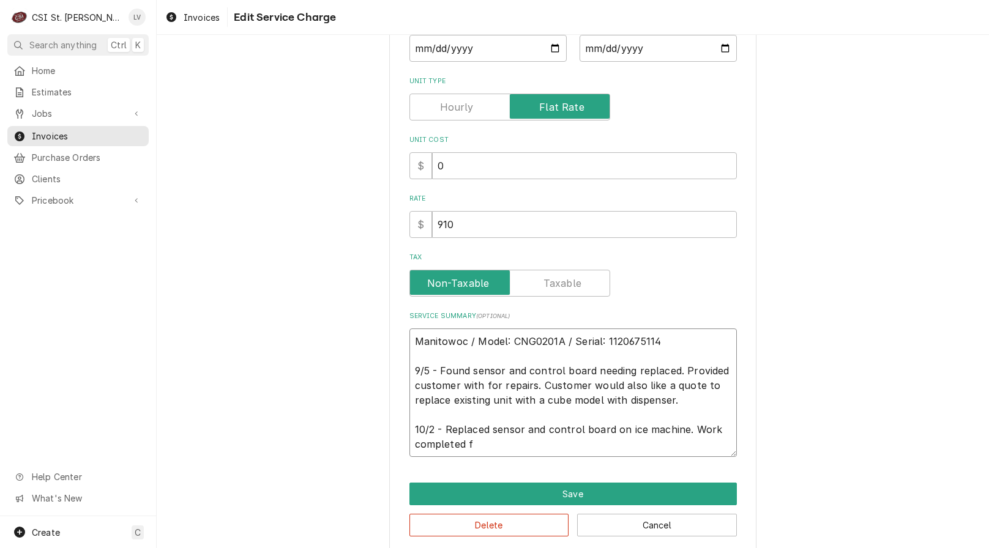
type textarea "x"
type textarea "Manitowoc / Model: CNG0201A / Serial: 1120675114 9/5 - Found sensor and control…"
type textarea "x"
type textarea "Manitowoc / Model: CNG0201A / Serial: 1120675114 9/5 - Found sensor and control…"
type textarea "x"
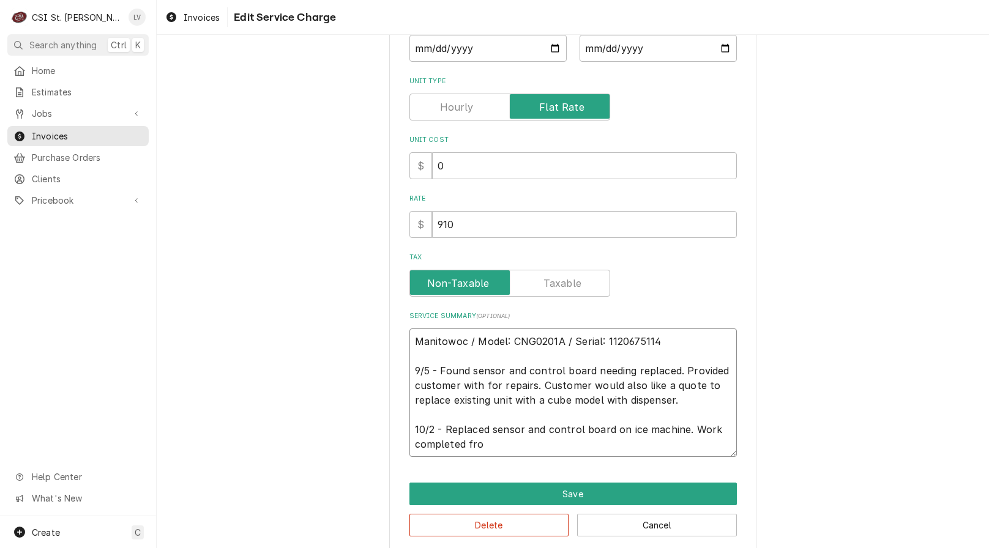
type textarea "Manitowoc / Model: CNG0201A / Serial: 1120675114 9/5 - Found sensor and control…"
type textarea "x"
type textarea "Manitowoc / Model: CNG0201A / Serial: 1120675114 9/5 - Found sensor and control…"
type textarea "x"
type textarea "Manitowoc / Model: CNG0201A / Serial: 1120675114 9/5 - Found sensor and control…"
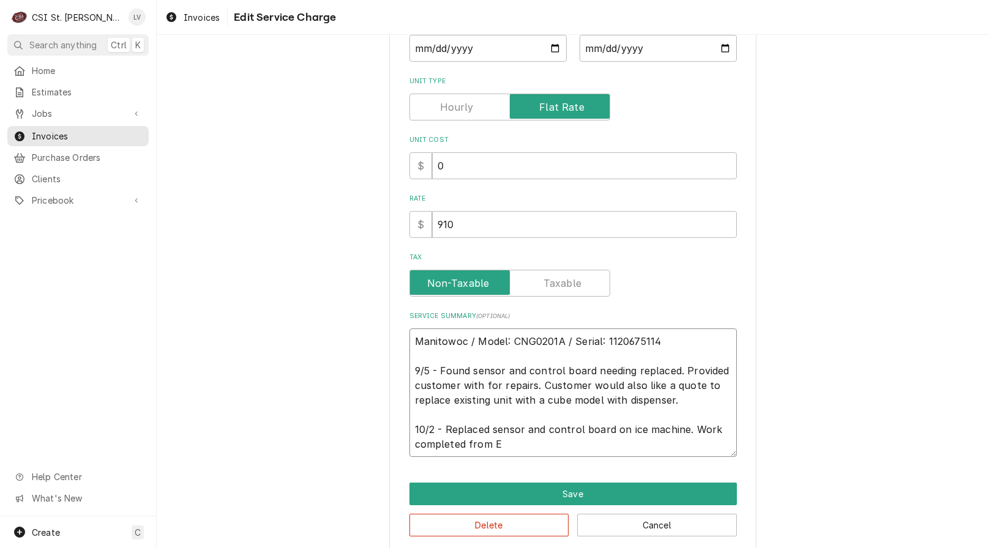
type textarea "x"
type textarea "Manitowoc / Model: CNG0201A / Serial: 1120675114 9/5 - Found sensor and control…"
type textarea "x"
type textarea "Manitowoc / Model: CNG0201A / Serial: 1120675114 9/5 - Found sensor and control…"
type textarea "x"
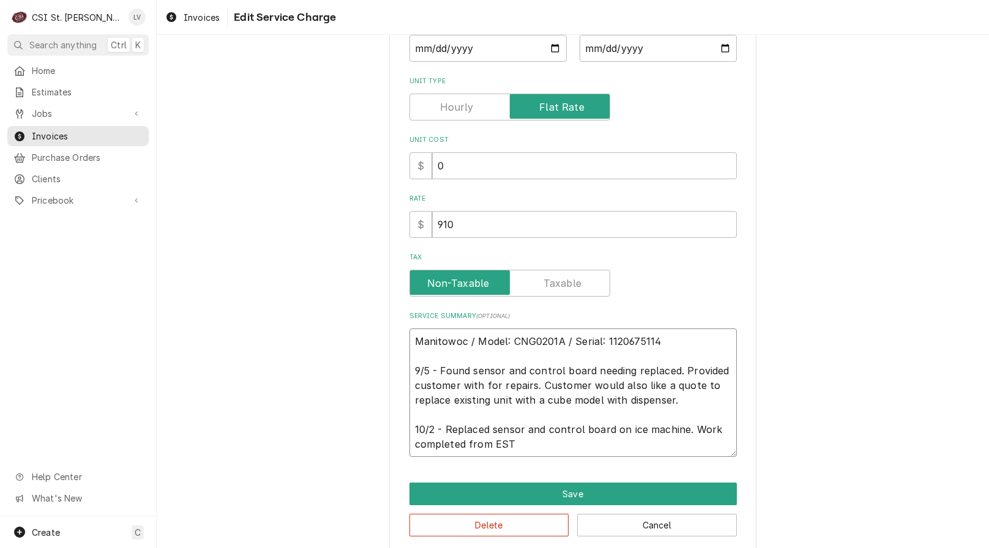
type textarea "Manitowoc / Model: CNG0201A / Serial: 1120675114 9/5 - Found sensor and control…"
type textarea "x"
type textarea "Manitowoc / Model: CNG0201A / Serial: 1120675114 9/5 - Found sensor and control…"
type textarea "x"
type textarea "Manitowoc / Model: CNG0201A / Serial: 1120675114 9/5 - Found sensor and control…"
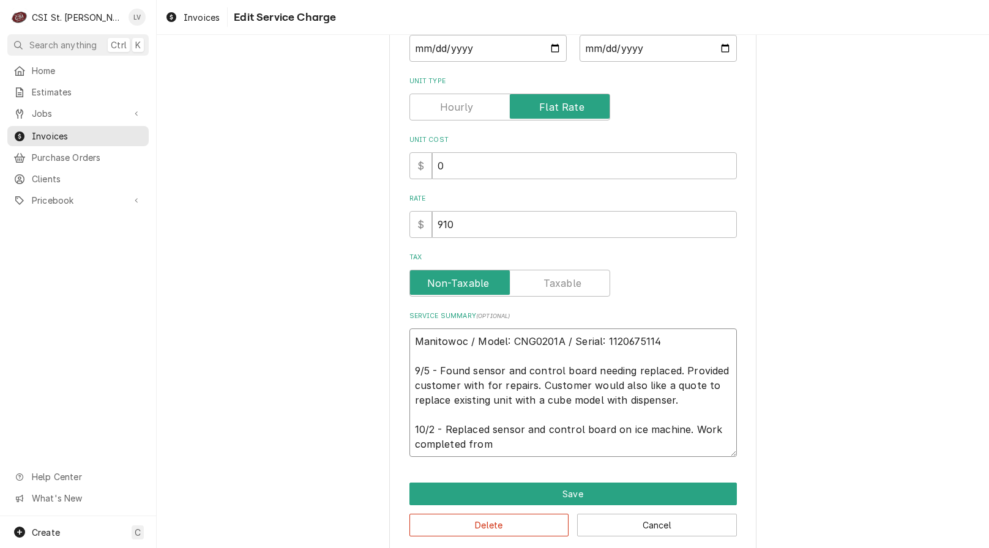
type textarea "x"
type textarea "Manitowoc / Model: CNG0201A / Serial: 1120675114 9/5 - Found sensor and control…"
type textarea "x"
type textarea "Manitowoc / Model: CNG0201A / Serial: 1120675114 9/5 - Found sensor and control…"
type textarea "x"
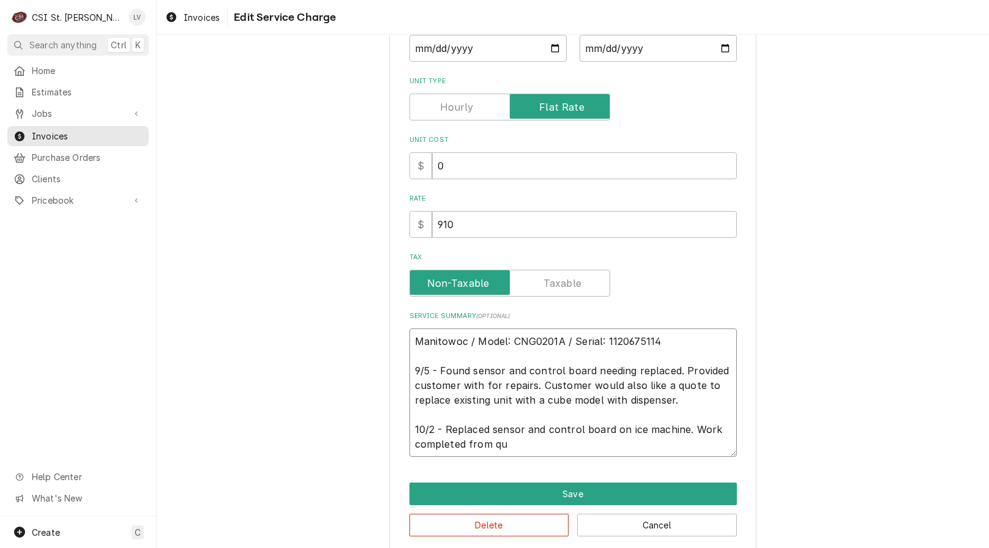
type textarea "Manitowoc / Model: CNG0201A / Serial: 1120675114 9/5 - Found sensor and control…"
type textarea "x"
type textarea "Manitowoc / Model: CNG0201A / Serial: 1120675114 9/5 - Found sensor and control…"
type textarea "x"
type textarea "Manitowoc / Model: CNG0201A / Serial: 1120675114 9/5 - Found sensor and control…"
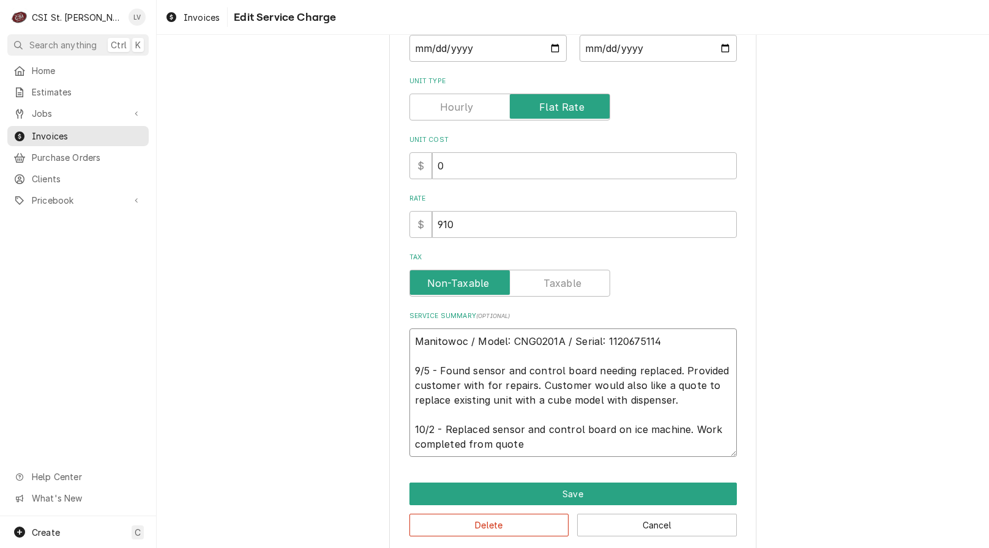
type textarea "x"
type textarea "Manitowoc / Model: CNG0201A / Serial: 1120675114 9/5 - Found sensor and control…"
type textarea "x"
type textarea "Manitowoc / Model: CNG0201A / Serial: 1120675114 9/5 - Found sensor and control…"
type textarea "x"
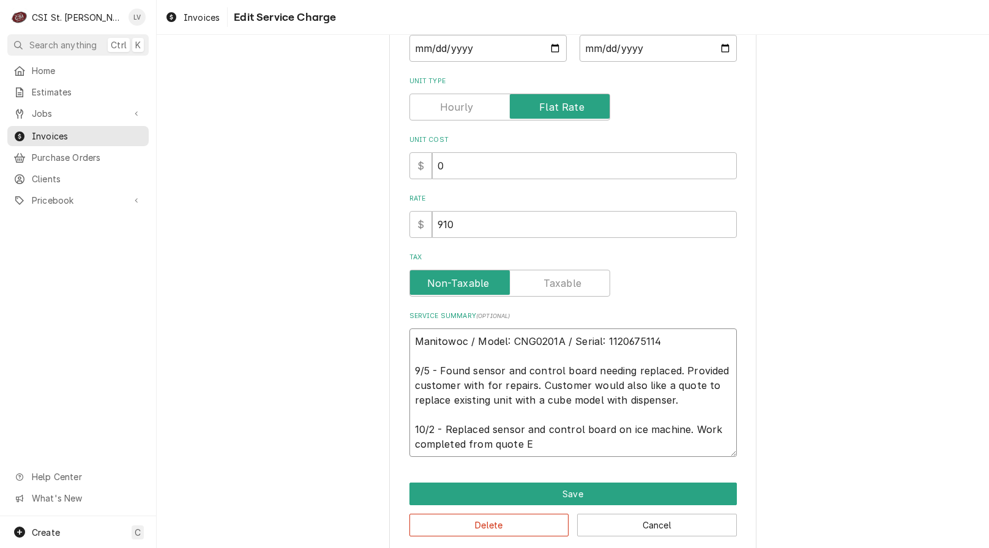
type textarea "Manitowoc / Model: CNG0201A / Serial: 1120675114 9/5 - Found sensor and control…"
type textarea "x"
type textarea "Manitowoc / Model: CNG0201A / Serial: 1120675114 9/5 - Found sensor and control…"
type textarea "x"
type textarea "Manitowoc / Model: CNG0201A / Serial: 1120675114 9/5 - Found sensor and control…"
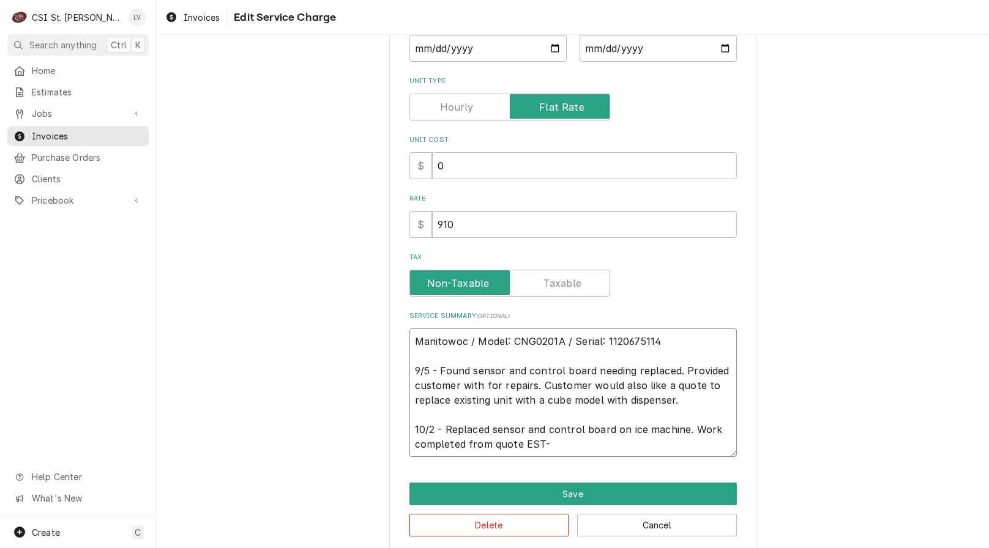
type textarea "x"
type textarea "Manitowoc / Model: CNG0201A / Serial: 1120675114 9/5 - Found sensor and control…"
type textarea "x"
type textarea "Manitowoc / Model: CNG0201A / Serial: 1120675114 9/5 - Found sensor and control…"
type textarea "x"
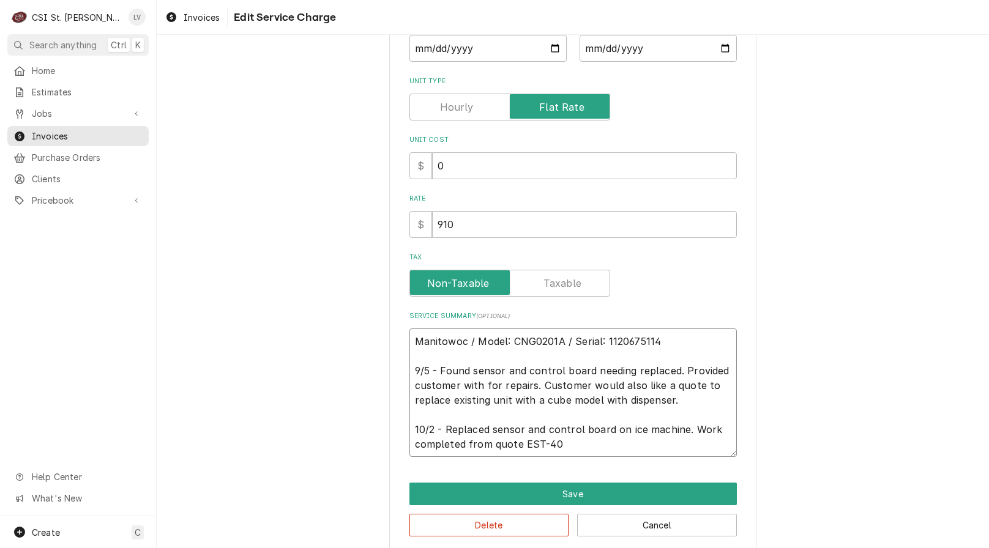
type textarea "Manitowoc / Model: CNG0201A / Serial: 1120675114 9/5 - Found sensor and control…"
type textarea "x"
type textarea "Manitowoc / Model: CNG0201A / Serial: 1120675114 9/5 - Found sensor and control…"
type textarea "x"
type textarea "Manitowoc / Model: CNG0201A / Serial: 1120675114 9/5 - Found sensor and control…"
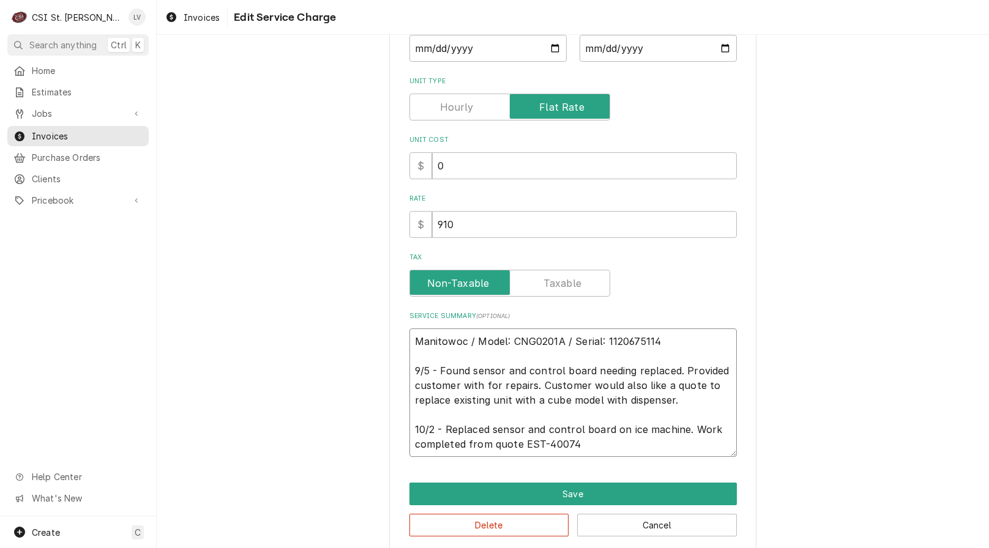
type textarea "x"
type textarea "Manitowoc / Model: CNG0201A / Serial: 1120675114 9/5 - Found sensor and control…"
type textarea "x"
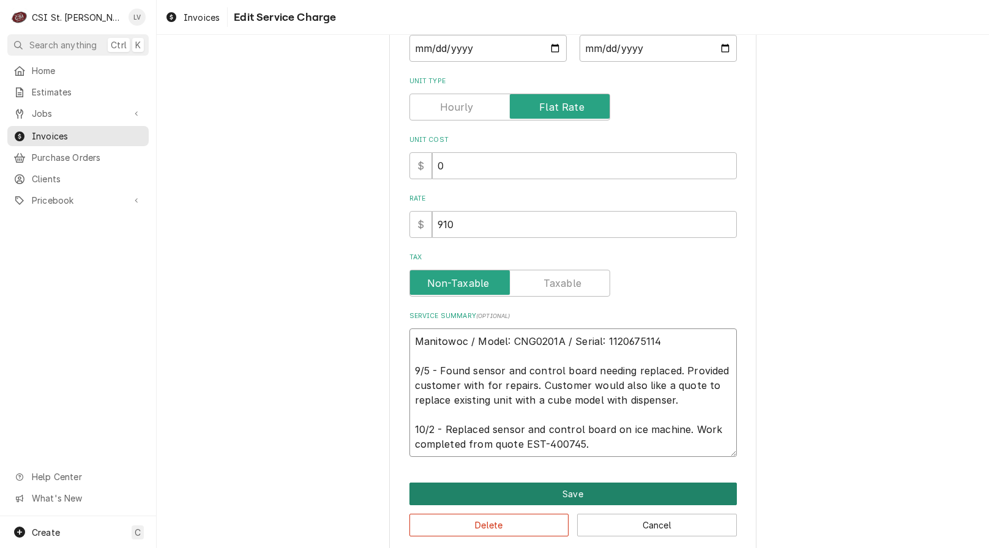
type textarea "Manitowoc / Model: CNG0201A / Serial: 1120675114 9/5 - Found sensor and control…"
click at [562, 491] on button "Save" at bounding box center [572, 494] width 327 height 23
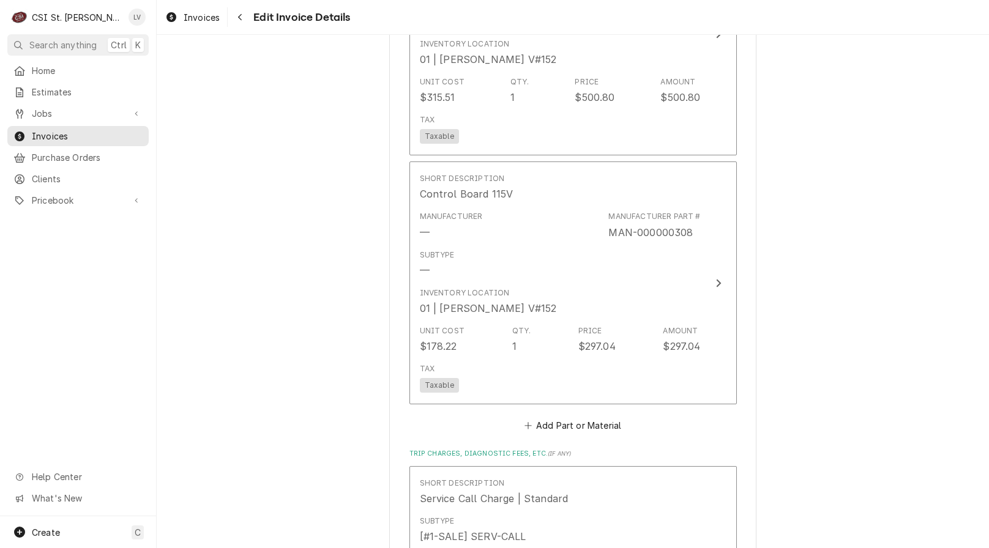
scroll to position [2075, 0]
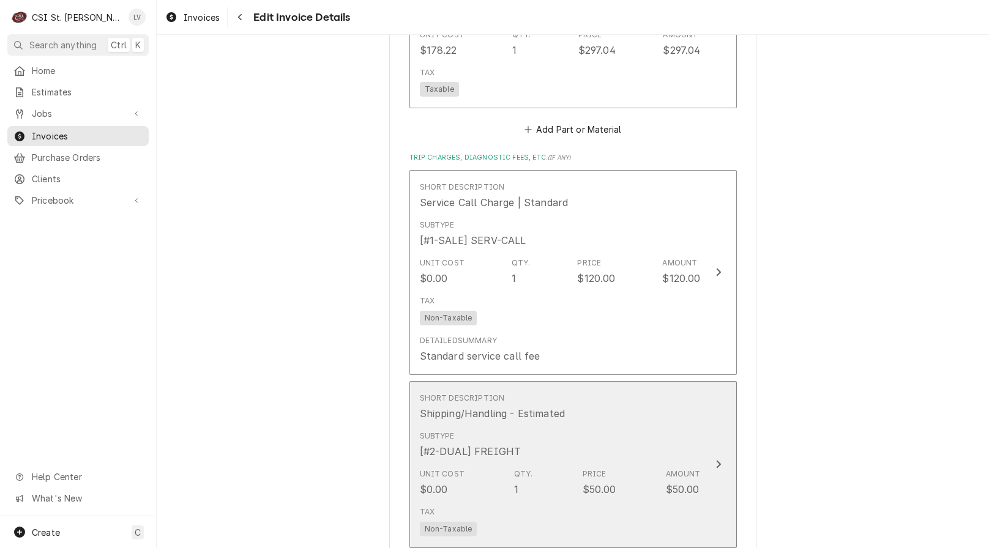
click at [559, 503] on div "Tax Non-Taxable" at bounding box center [560, 521] width 281 height 39
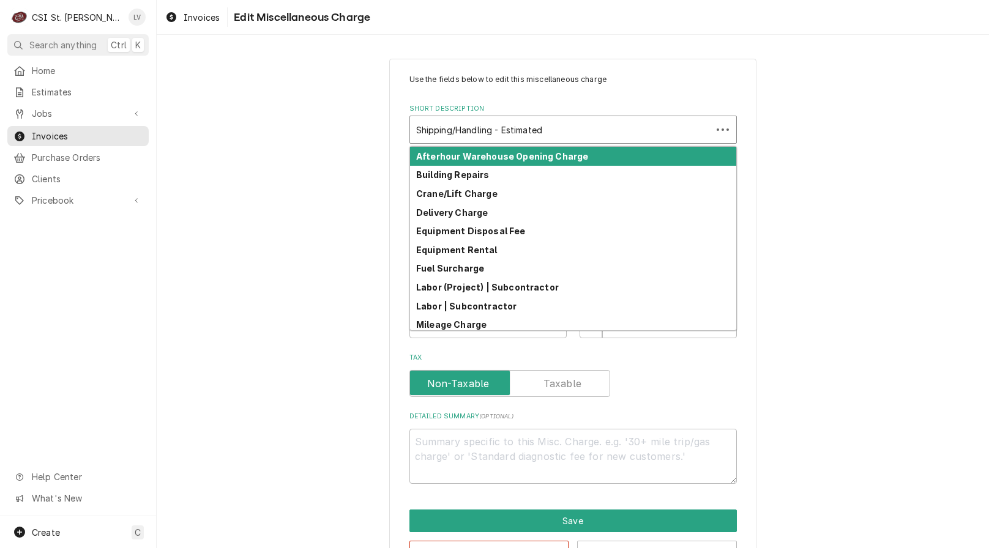
type textarea "x"
click at [495, 130] on div "Short Description" at bounding box center [560, 130] width 289 height 22
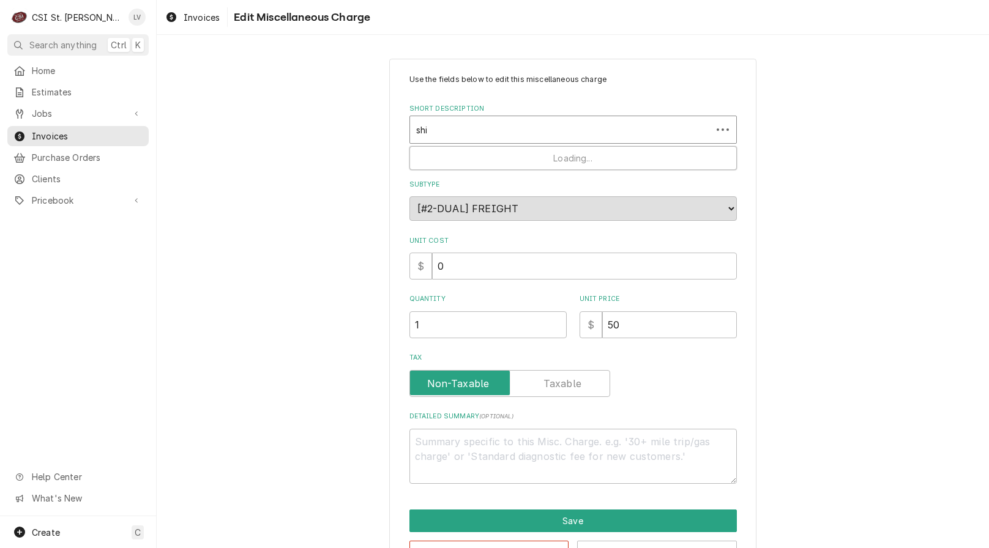
type input "ship"
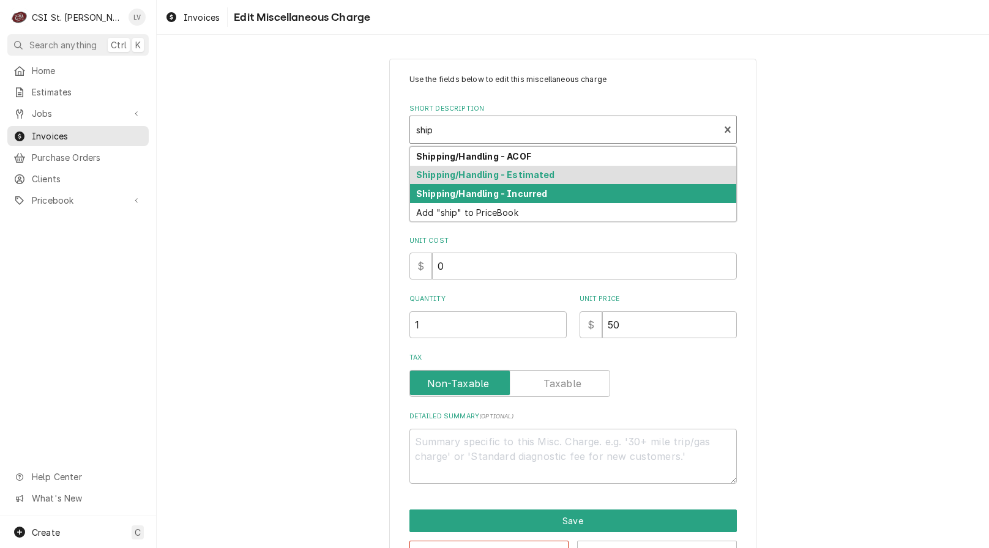
click at [475, 188] on strong "Shipping/Handling - Incurred" at bounding box center [481, 193] width 131 height 10
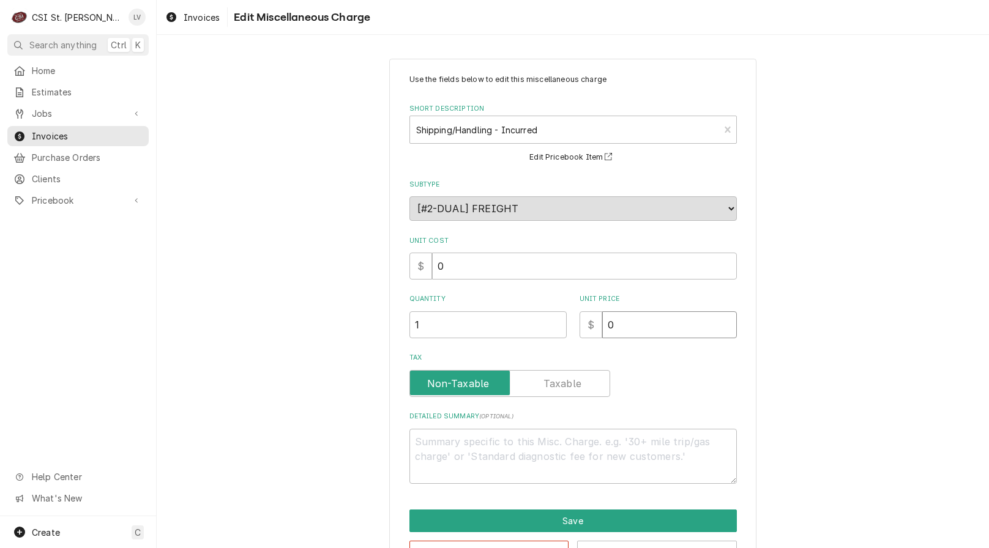
drag, startPoint x: 622, startPoint y: 330, endPoint x: 590, endPoint y: 320, distance: 33.9
click at [590, 320] on div "$ 0" at bounding box center [657, 324] width 157 height 27
type textarea "x"
type input "5"
type textarea "x"
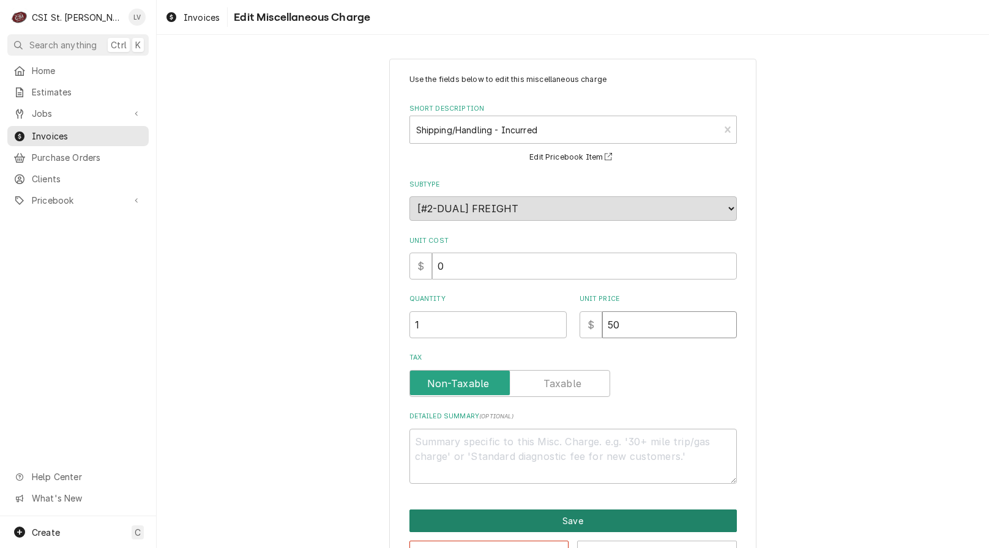
type input "50"
click at [601, 518] on button "Save" at bounding box center [572, 521] width 327 height 23
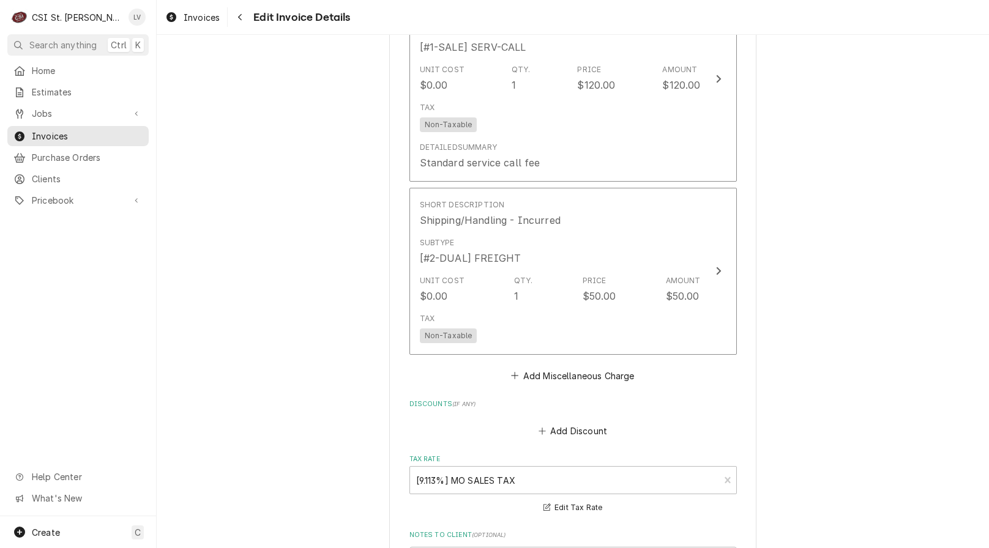
scroll to position [2663, 0]
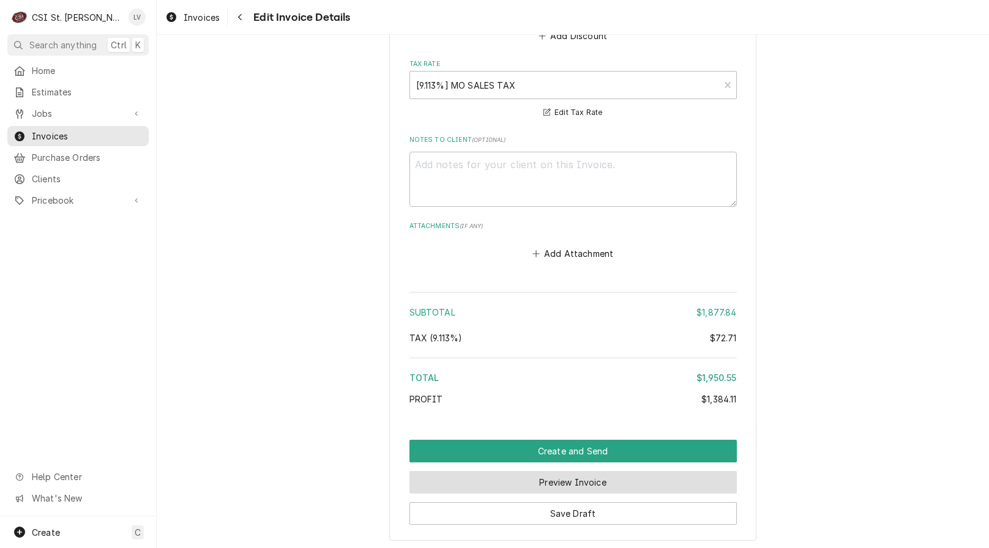
click at [518, 471] on button "Preview Invoice" at bounding box center [572, 482] width 327 height 23
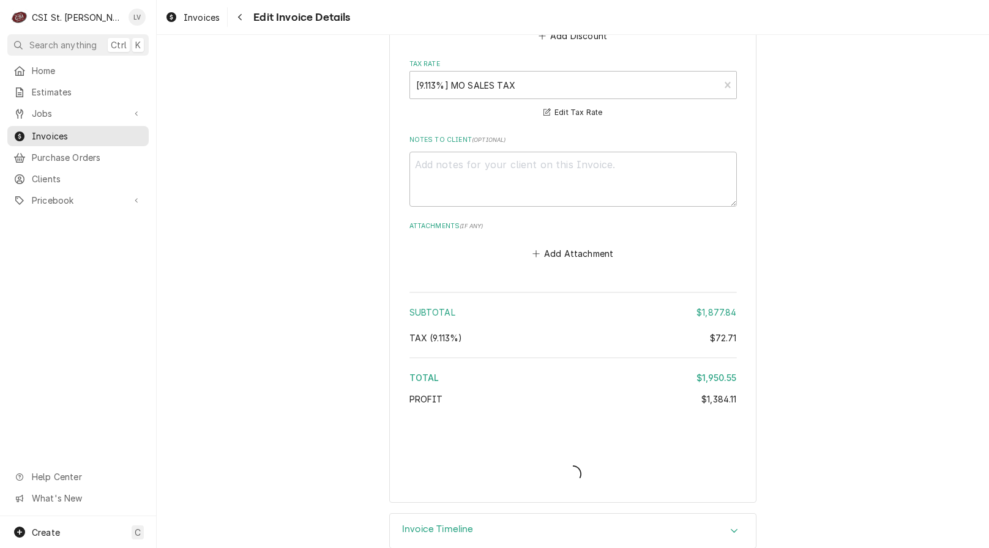
type textarea "x"
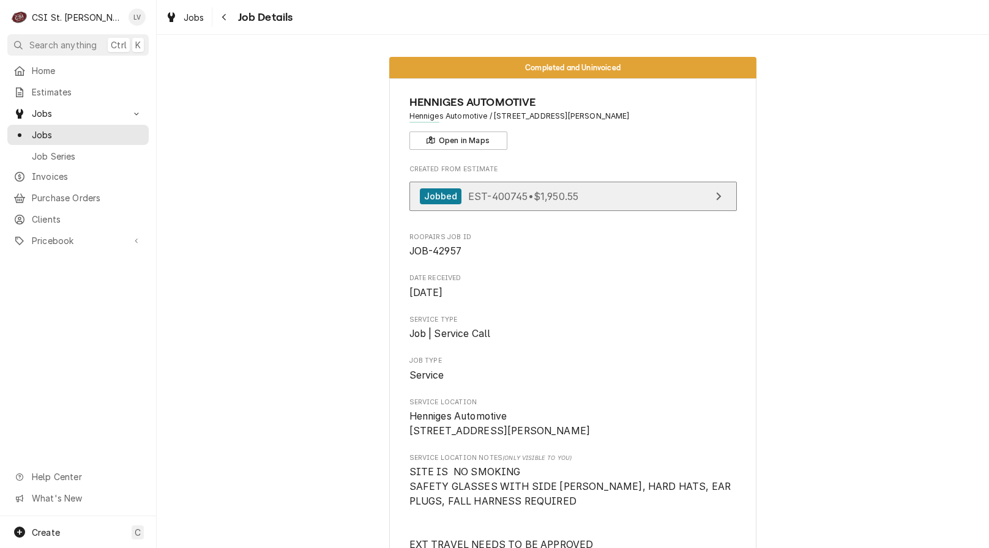
click at [500, 200] on span "EST-400745 • $1,950.55" at bounding box center [523, 196] width 110 height 12
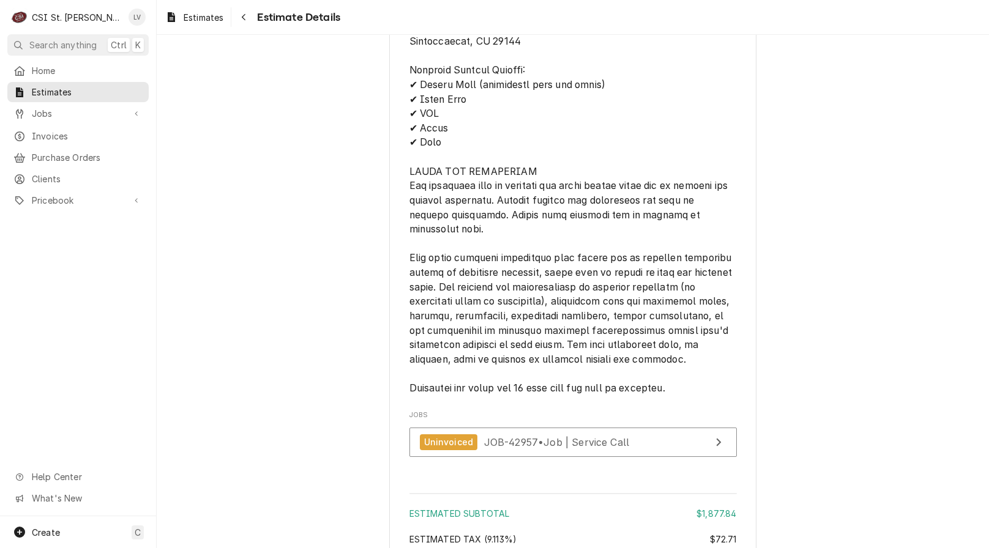
scroll to position [2714, 0]
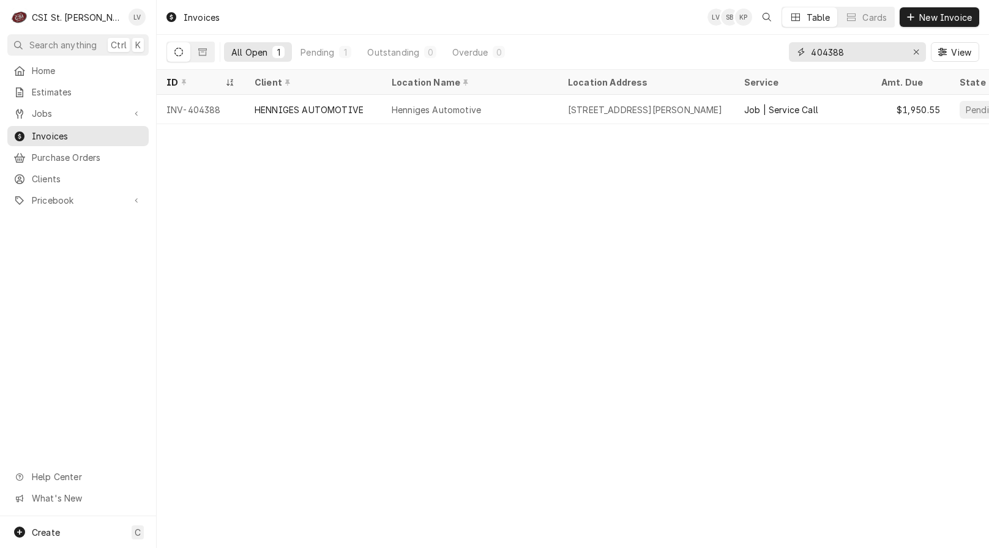
drag, startPoint x: 852, startPoint y: 54, endPoint x: 775, endPoint y: 59, distance: 76.6
click at [773, 59] on div "All Open 1 Pending 1 Outstanding 0 Overdue 0 404388 View" at bounding box center [572, 52] width 812 height 34
type input "403829"
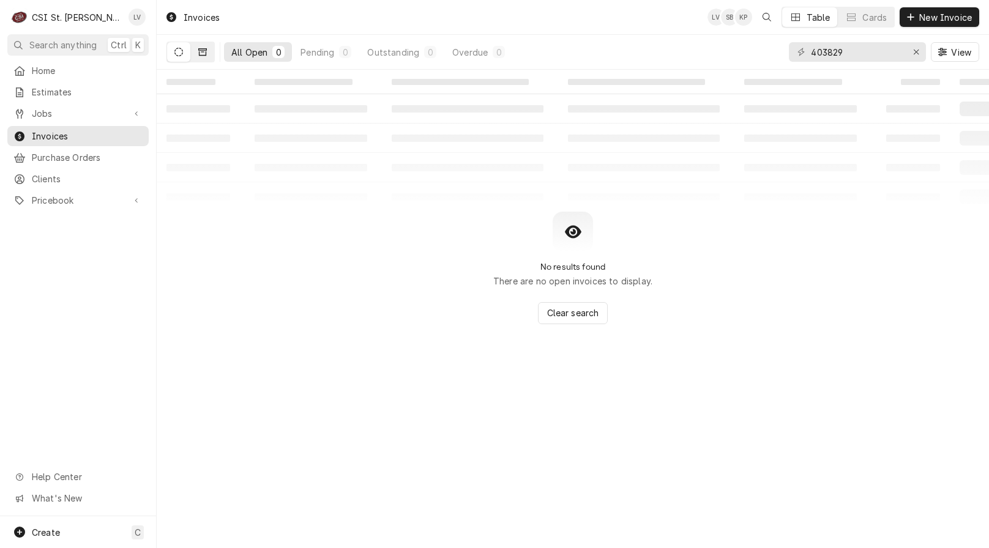
click at [202, 54] on icon "Dynamic Content Wrapper" at bounding box center [202, 52] width 9 height 9
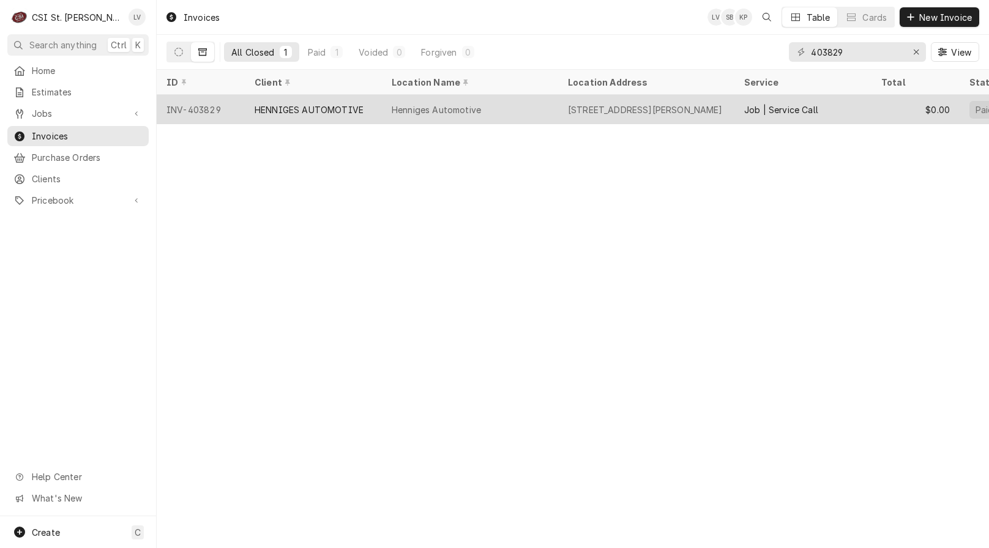
click at [240, 110] on div "INV-403829" at bounding box center [201, 109] width 88 height 29
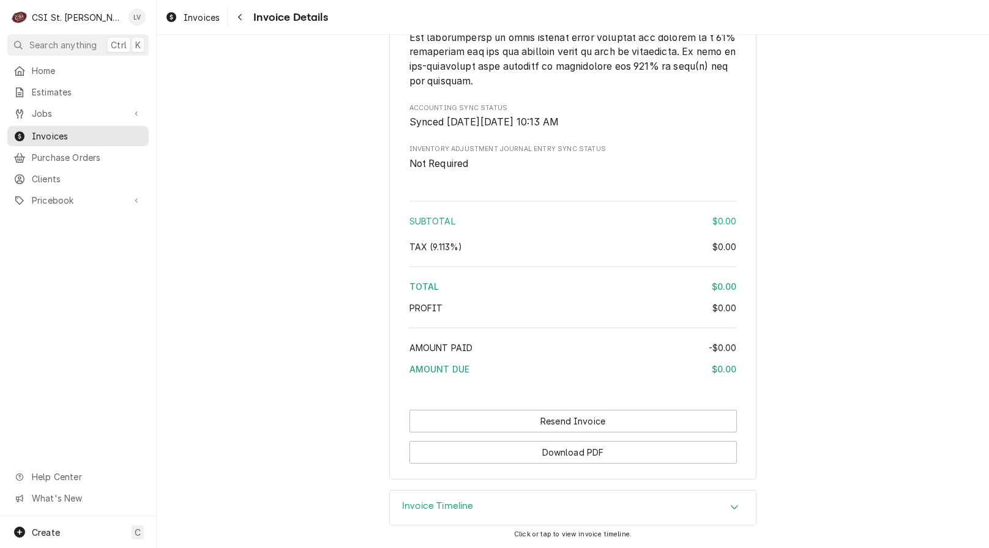
scroll to position [1917, 0]
click at [421, 508] on h3 "Invoice Timeline" at bounding box center [438, 506] width 72 height 12
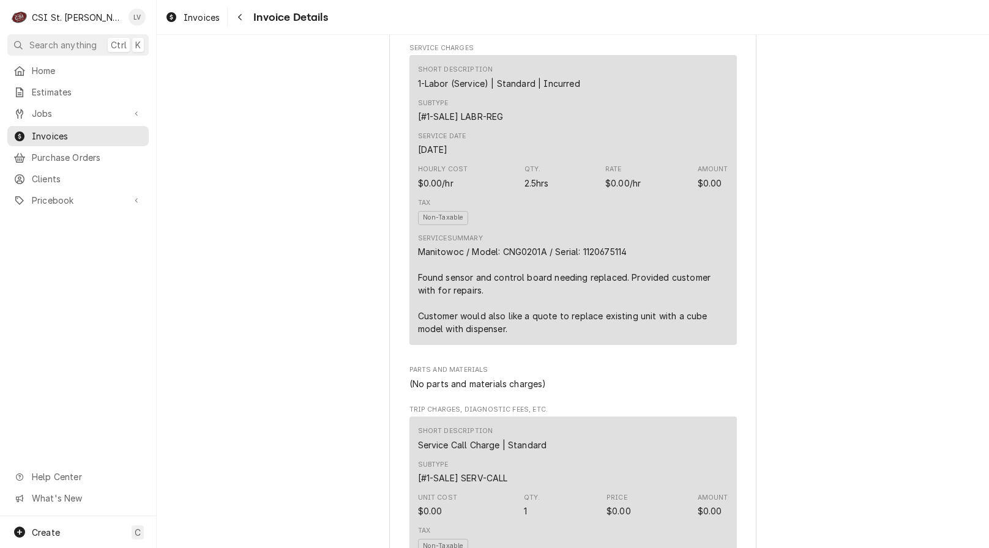
scroll to position [631, 0]
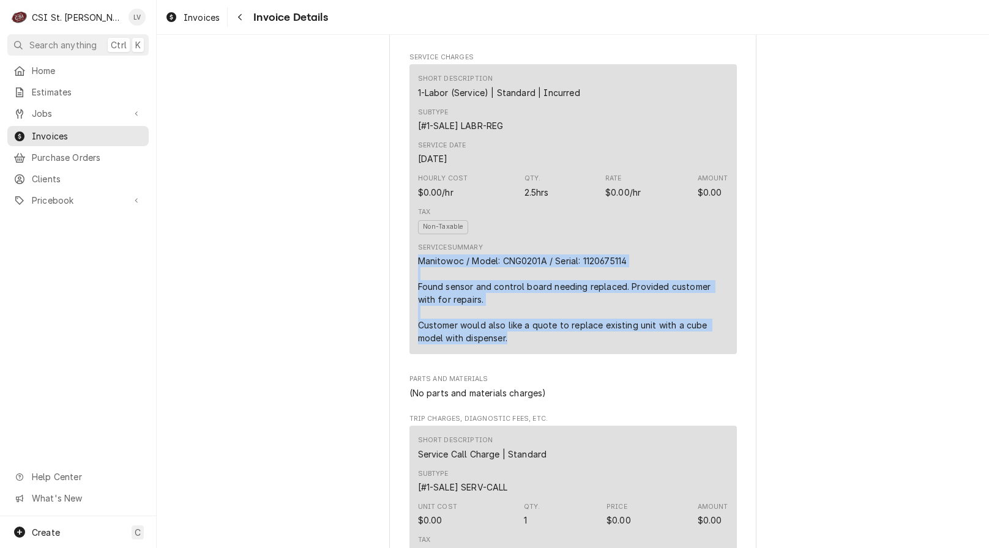
drag, startPoint x: 532, startPoint y: 373, endPoint x: 404, endPoint y: 302, distance: 146.8
click at [409, 302] on div "Short Description 1-Labor (Service) | Standard | Incurred Subtype [#1-SALE] LAB…" at bounding box center [572, 208] width 327 height 289
copy div "Manitowoc / Model: CNG0201A / Serial: 1120675114 Found sensor and control board…"
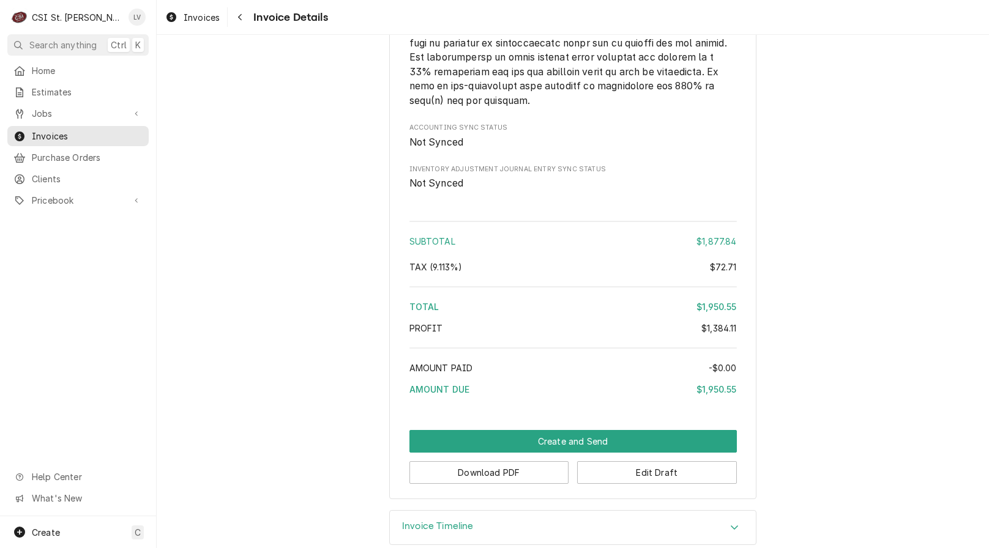
scroll to position [2449, 0]
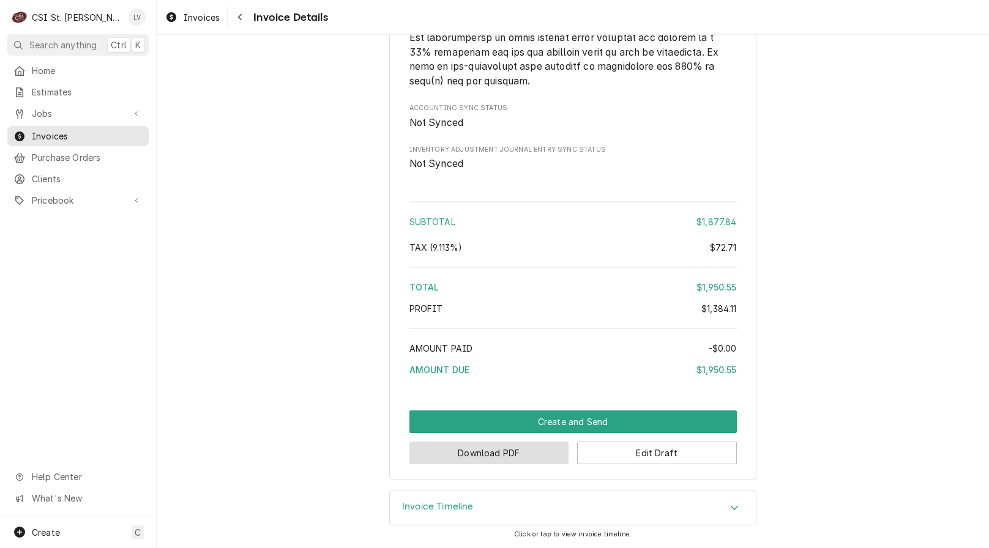
click at [493, 445] on button "Download PDF" at bounding box center [489, 453] width 160 height 23
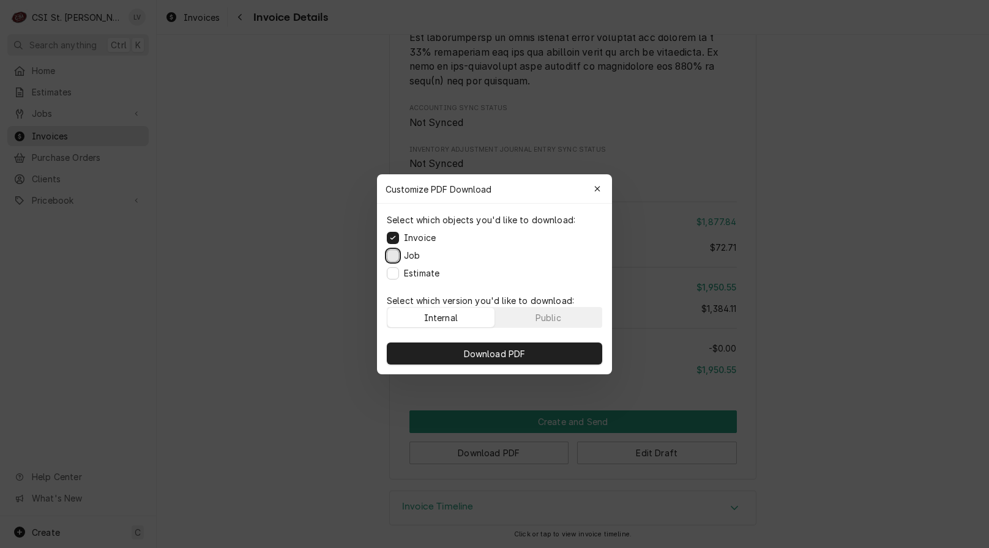
click at [393, 254] on button "Job" at bounding box center [393, 255] width 12 height 12
click at [393, 270] on button "Estimate" at bounding box center [393, 273] width 12 height 12
click at [488, 355] on span "Download PDF" at bounding box center [494, 353] width 67 height 13
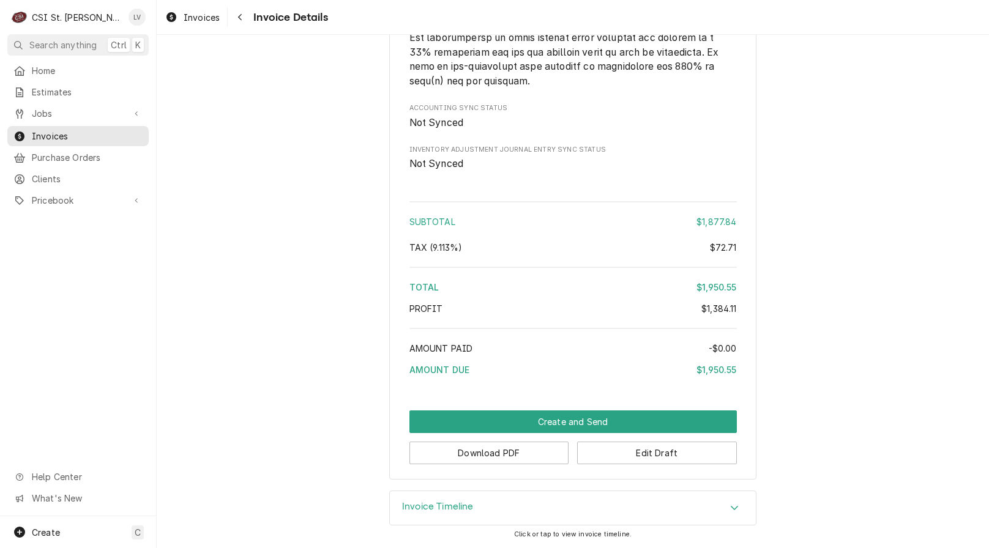
click at [183, 15] on div "Invoices" at bounding box center [192, 17] width 59 height 15
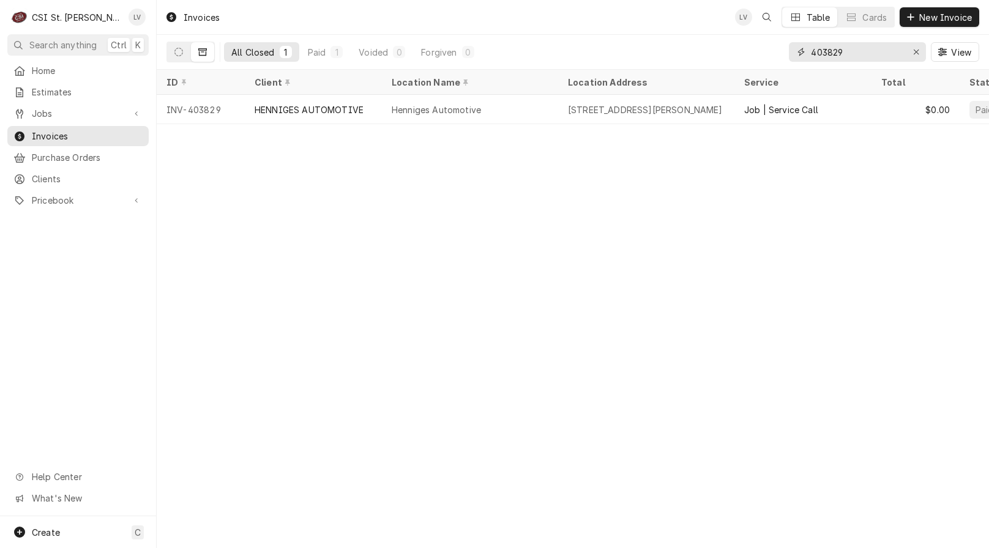
click at [854, 49] on input "403829" at bounding box center [857, 52] width 92 height 20
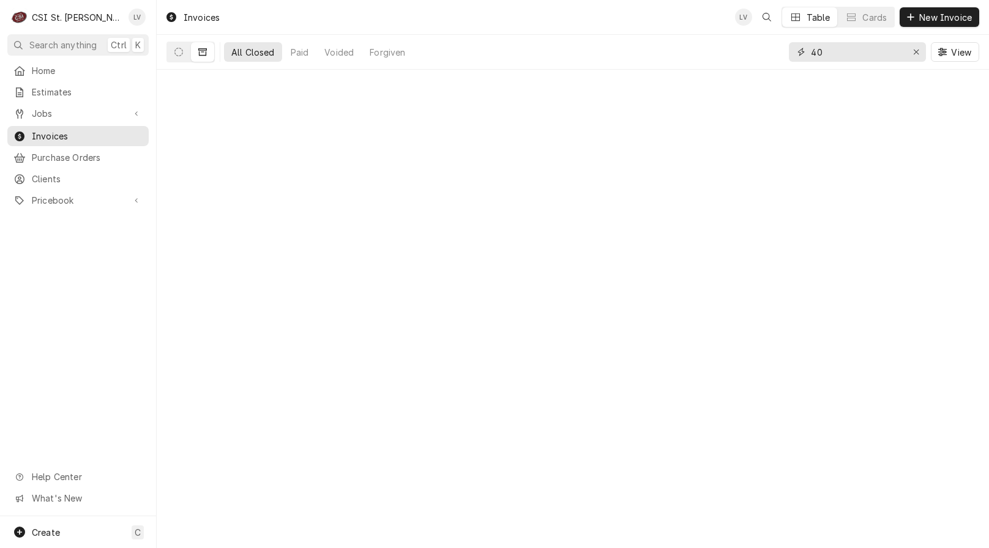
type input "4"
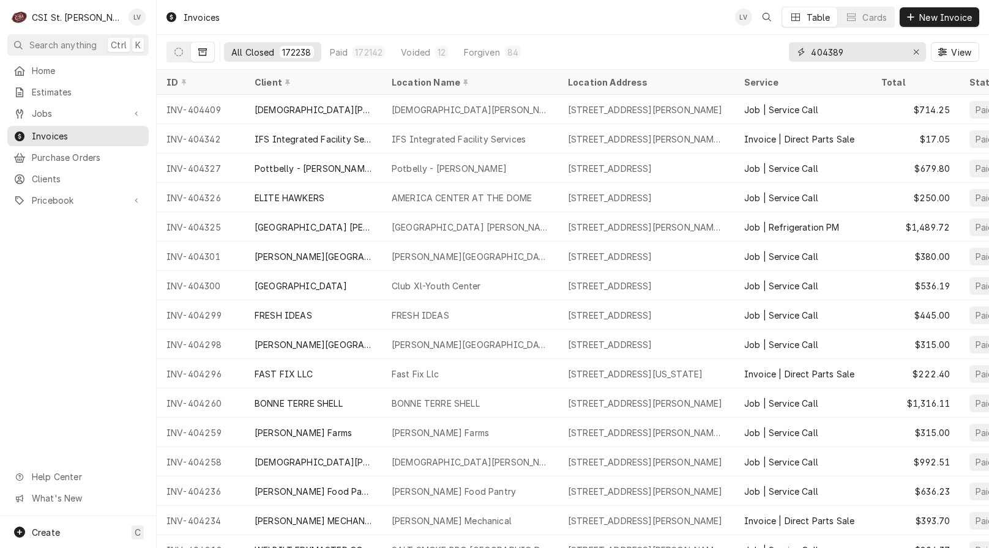
type input "404389"
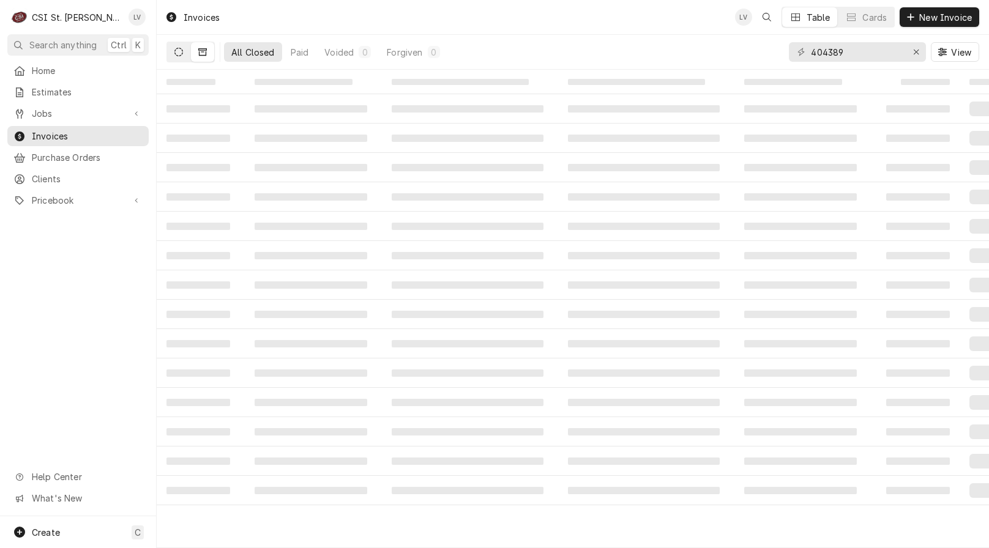
click at [168, 54] on button "Dynamic Content Wrapper" at bounding box center [178, 52] width 23 height 20
click at [178, 55] on icon "Dynamic Content Wrapper" at bounding box center [178, 52] width 9 height 9
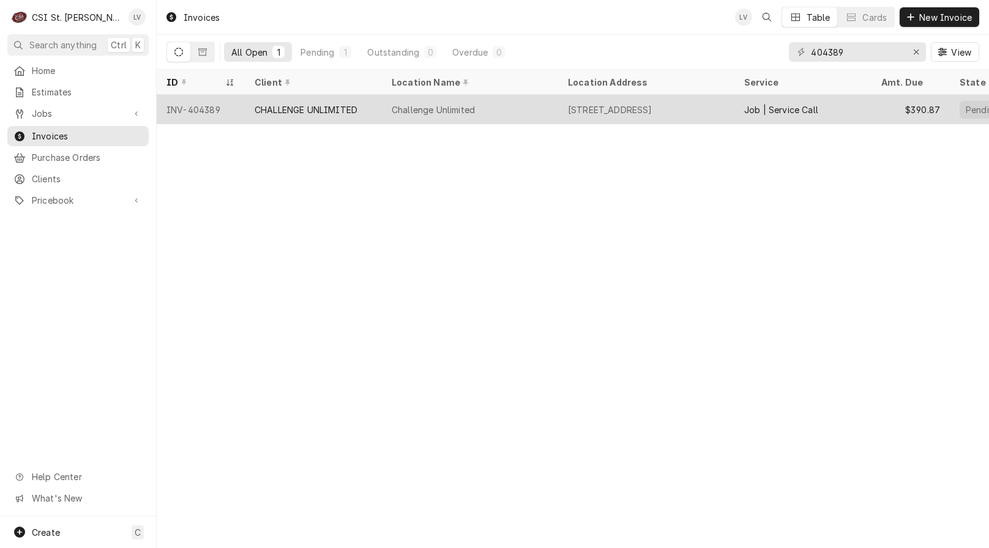
drag, startPoint x: 281, startPoint y: 106, endPoint x: 302, endPoint y: 171, distance: 67.5
click at [281, 106] on div "CHALLENGE UNLIMITED" at bounding box center [305, 109] width 103 height 13
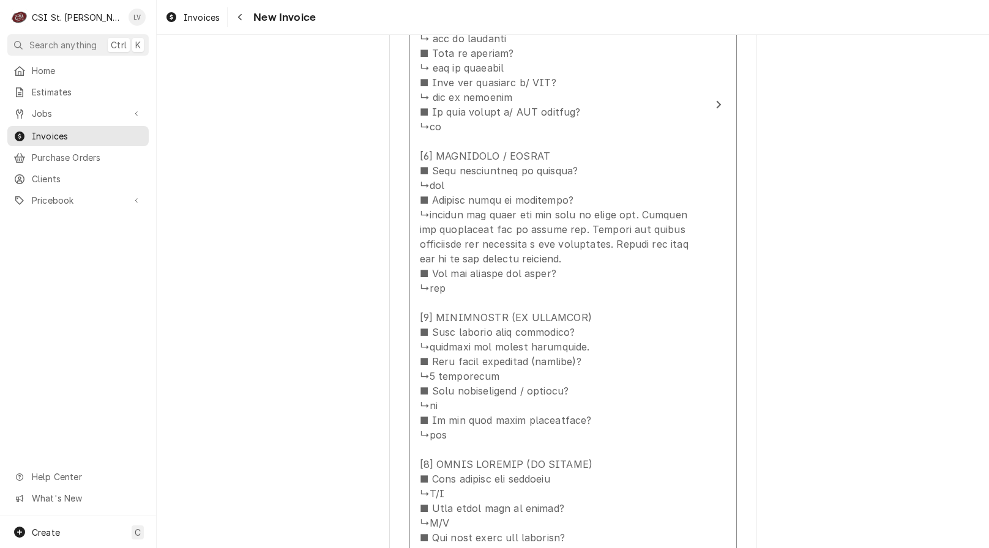
scroll to position [1590, 0]
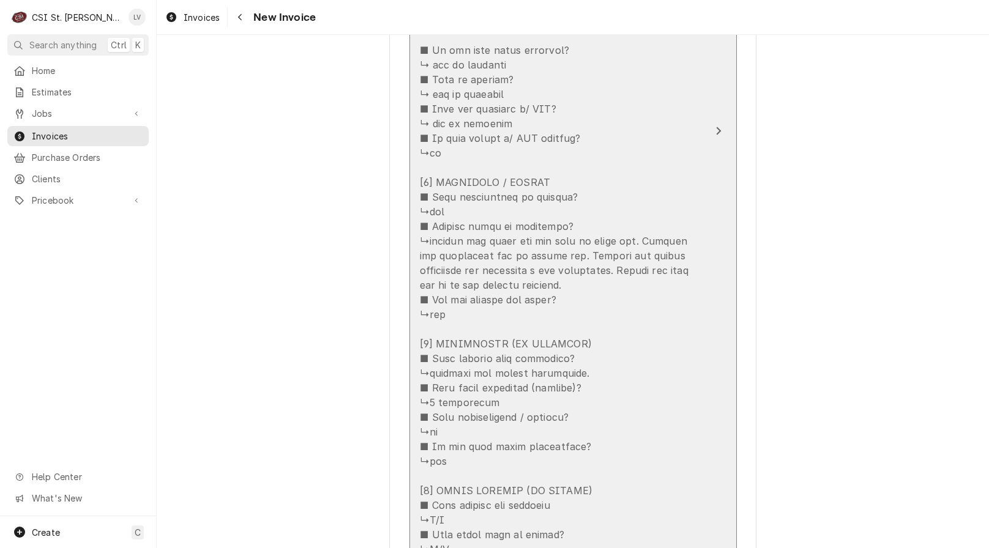
click at [593, 333] on div "Update Line Item" at bounding box center [560, 234] width 281 height 852
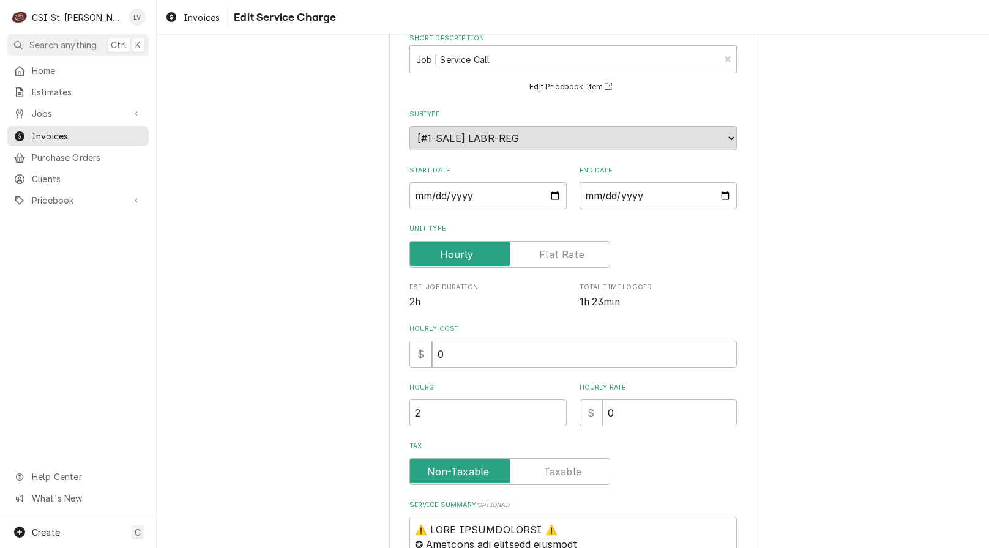
scroll to position [428, 0]
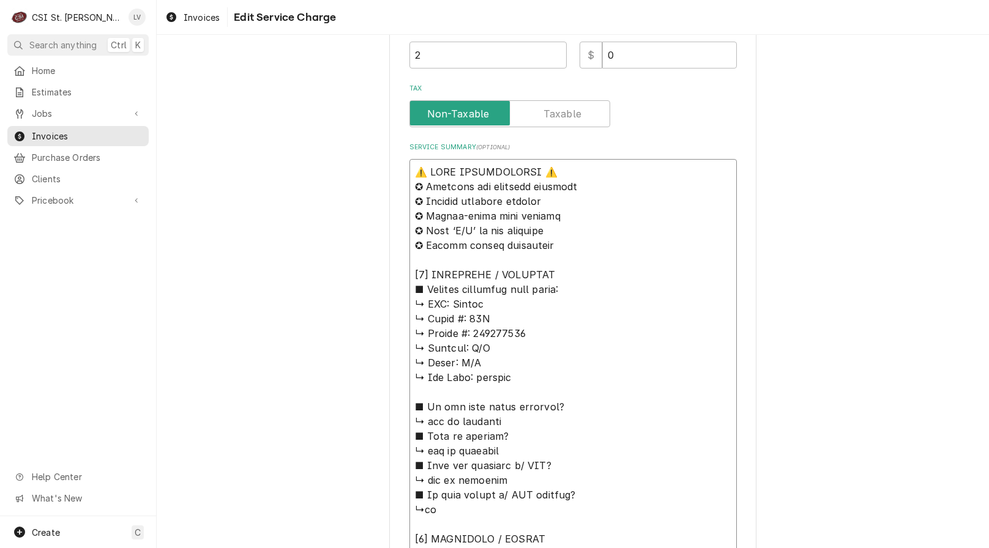
drag, startPoint x: 446, startPoint y: 304, endPoint x: 380, endPoint y: 163, distance: 155.4
click at [380, 163] on div "Use the fields below to edit this service charge Short Description Job | Servic…" at bounding box center [573, 374] width 832 height 1508
type textarea "x"
type textarea "Loremi ↳ Dolor #: 86S ↳ Ametco #: 460762592 ↳ Adipisc: E/S ↳ Doeiu: T/I ↳ Utl E…"
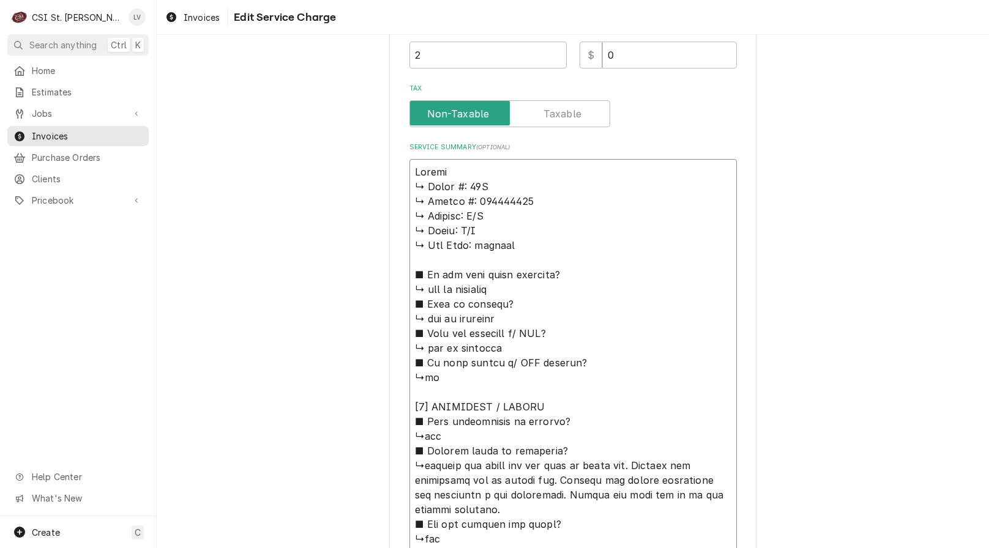
type textarea "x"
type textarea "Vulcan ↳ 𝗠𝗼𝗱𝗲𝗹 #: 36L ↳ 𝗦𝗲𝗿𝗶𝗮𝗹 #: 481401869 ↳ 𝗩𝗼𝗹𝘁𝗮𝗴𝗲: N/A ↳ 𝗣𝗵𝗮𝘀𝗲: N/A ↳ 𝗚𝗮𝘀 𝗧…"
click at [464, 169] on textarea "Service Summary ( optional )" at bounding box center [572, 524] width 327 height 730
type textarea "x"
type textarea "Vulcan ↳ 𝗠𝗼𝗱𝗲𝗹 #: 36L ↳ 𝗦𝗲𝗿𝗶𝗮𝗹 #: 481401869 ↳ 𝗩𝗼𝗹𝘁𝗮𝗴𝗲: N/A ↳ 𝗣𝗵𝗮𝘀𝗲: N/A ↳ 𝗚𝗮𝘀 𝗧…"
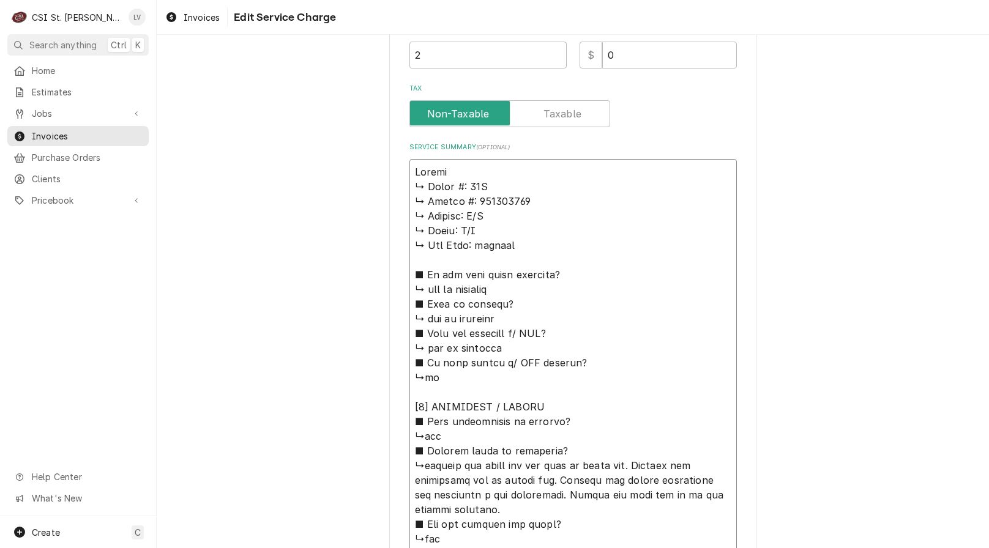
type textarea "x"
type textarea "Vulcan H ↳ 𝗠𝗼𝗱𝗲𝗹 #: 36L ↳ 𝗦𝗲𝗿𝗶𝗮𝗹 #: 481401869 ↳ 𝗩𝗼𝗹𝘁𝗮𝗴𝗲: N/A ↳ 𝗣𝗵𝗮𝘀𝗲: N/A ↳ 𝗚𝗮𝘀…"
type textarea "x"
type textarea "Vulcan Ha ↳ 𝗠𝗼𝗱𝗲𝗹 #: 36L ↳ 𝗦𝗲𝗿𝗶𝗮𝗹 #: 481401869 ↳ 𝗩𝗼𝗹𝘁𝗮𝗴𝗲: N/A ↳ 𝗣𝗵𝗮𝘀𝗲: N/A ↳ 𝗚𝗮…"
type textarea "x"
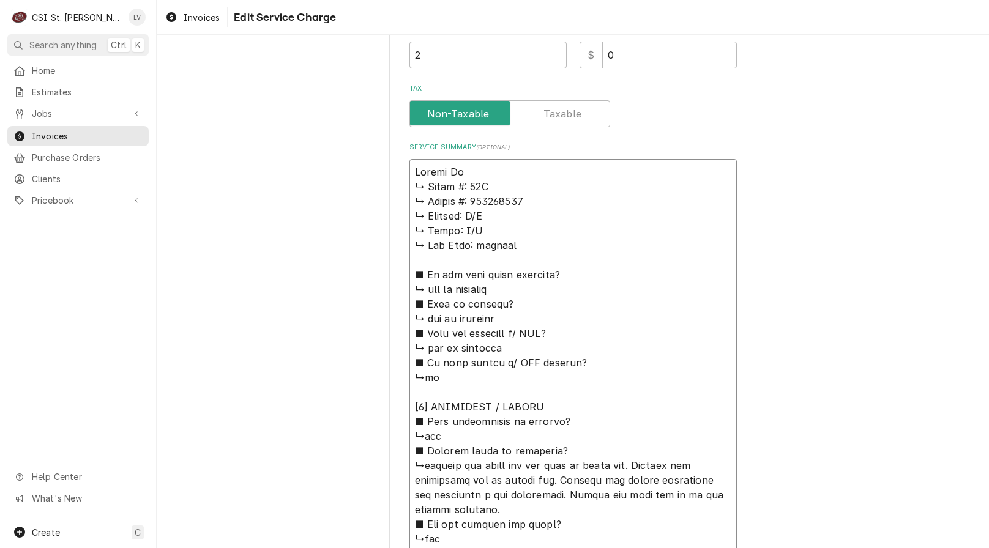
type textarea "Vulcan Har ↳ 𝗠𝗼𝗱𝗲𝗹 #: 36L ↳ 𝗦𝗲𝗿𝗶𝗮𝗹 #: 481401869 ↳ 𝗩𝗼𝗹𝘁𝗮𝗴𝗲: N/A ↳ 𝗣𝗵𝗮𝘀𝗲: N/A ↳ 𝗚…"
type textarea "x"
type textarea "Vulcan Hart ↳ 𝗠𝗼𝗱𝗲𝗹 #: 36L ↳ 𝗦𝗲𝗿𝗶𝗮𝗹 #: 481401869 ↳ 𝗩𝗼𝗹𝘁𝗮𝗴𝗲: N/A ↳ 𝗣𝗵𝗮𝘀𝗲: N/A ↳ …"
type textarea "x"
type textarea "Vulcan Hart ↳ 𝗠𝗼𝗱𝗲𝗹 #: 36L ↳ 𝗦𝗲𝗿𝗶𝗮𝗹 #: 481401869 ↳ 𝗩𝗼𝗹𝘁𝗮𝗴𝗲: N/A ↳ 𝗣𝗵𝗮𝘀𝗲: N/A ↳ …"
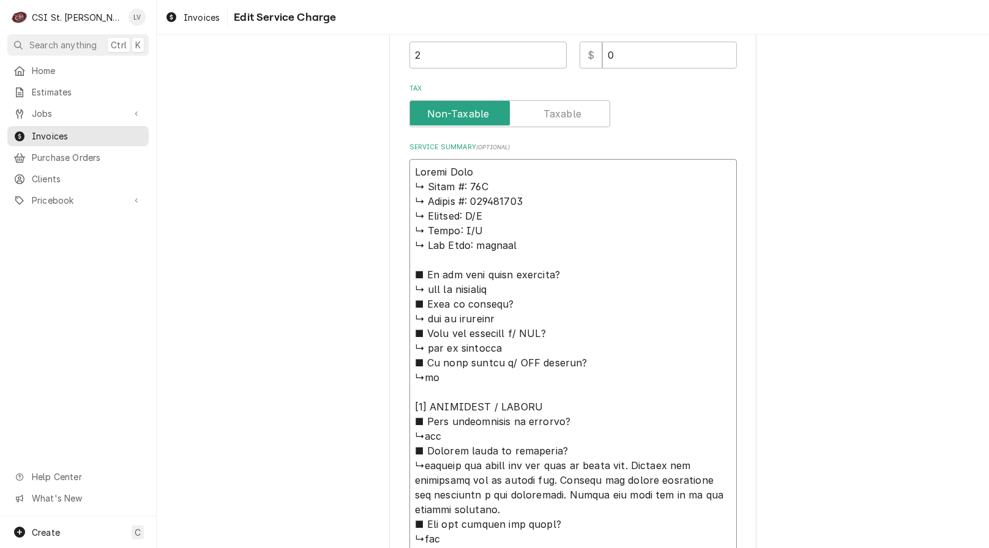
type textarea "x"
type textarea "Vulcan Hart / ↳ 𝗠𝗼𝗱𝗲𝗹 #: 36L ↳ 𝗦𝗲𝗿𝗶𝗮𝗹 #: 481401869 ↳ 𝗩𝗼𝗹𝘁𝗮𝗴𝗲: N/A ↳ 𝗣𝗵𝗮𝘀𝗲: N/A …"
type textarea "x"
type textarea "Vulcan Hart / ↳ 𝗠𝗼𝗱𝗲𝗹 #: 36L ↳ 𝗦𝗲𝗿𝗶𝗮𝗹 #: 481401869 ↳ 𝗩𝗼𝗹𝘁𝗮𝗴𝗲: N/A ↳ 𝗣𝗵𝗮𝘀𝗲: N/A …"
type textarea "x"
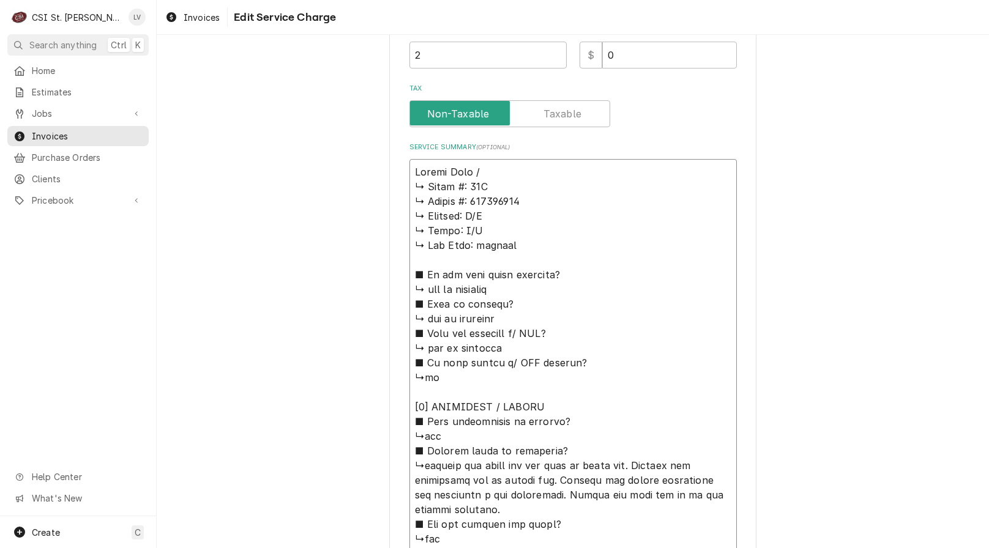
type textarea "Vulcan Hart / M ↳ 𝗠𝗼𝗱𝗲𝗹 #: 36L ↳ 𝗦𝗲𝗿𝗶𝗮𝗹 #: 481401869 ↳ 𝗩𝗼𝗹𝘁𝗮𝗴𝗲: N/A ↳ 𝗣𝗵𝗮𝘀𝗲: N/…"
type textarea "x"
type textarea "Vulcan Hart / Mo ↳ 𝗠𝗼𝗱𝗲𝗹 #: 36L ↳ 𝗦𝗲𝗿𝗶𝗮𝗹 #: 481401869 ↳ 𝗩𝗼𝗹𝘁𝗮𝗴𝗲: N/A ↳ 𝗣𝗵𝗮𝘀𝗲: N…"
type textarea "x"
type textarea "Vulcan Hart / Mod ↳ 𝗠𝗼𝗱𝗲𝗹 #: 36L ↳ 𝗦𝗲𝗿𝗶𝗮𝗹 #: 481401869 ↳ 𝗩𝗼𝗹𝘁𝗮𝗴𝗲: N/A ↳ 𝗣𝗵𝗮𝘀𝗲: …"
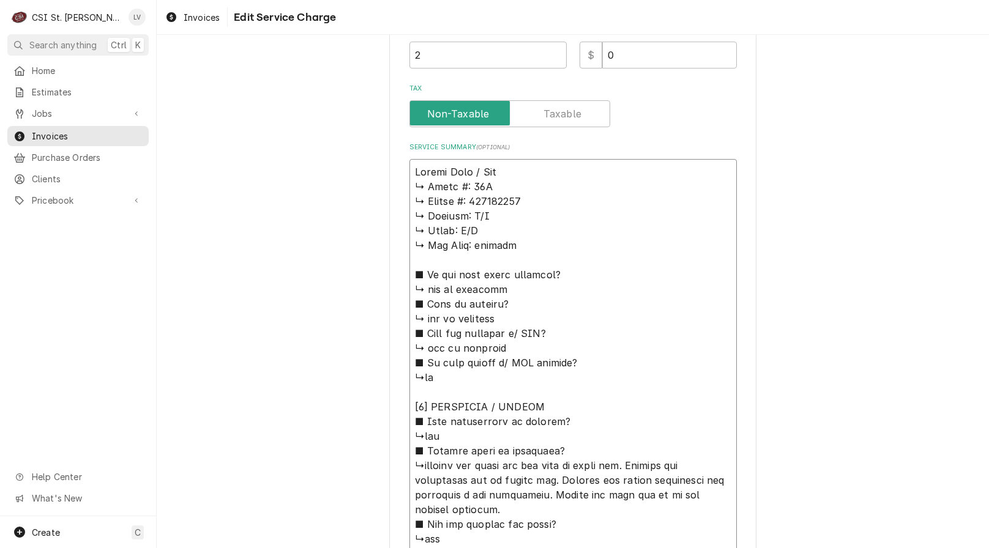
type textarea "x"
type textarea "Vulcan Hart / Mode ↳ 𝗠𝗼𝗱𝗲𝗹 #: 36L ↳ 𝗦𝗲𝗿𝗶𝗮𝗹 #: 481401869 ↳ 𝗩𝗼𝗹𝘁𝗮𝗴𝗲: N/A ↳ 𝗣𝗵𝗮𝘀𝗲:…"
type textarea "x"
type textarea "Vulcan Hart / Model ↳ 𝗠𝗼𝗱𝗲𝗹 #: 36L ↳ 𝗦𝗲𝗿𝗶𝗮𝗹 #: 481401869 ↳ 𝗩𝗼𝗹𝘁𝗮𝗴𝗲: N/A ↳ 𝗣𝗵𝗮𝘀𝗲…"
type textarea "x"
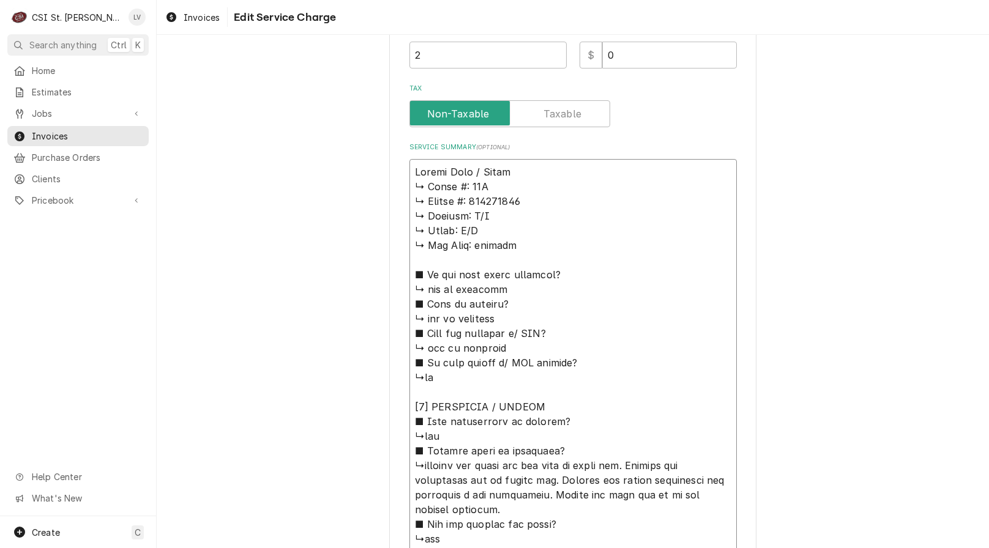
type textarea "Vulcan Hart / Model: ↳ 𝗠𝗼𝗱𝗲𝗹 #: 36L ↳ 𝗦𝗲𝗿𝗶𝗮𝗹 #: 481401869 ↳ 𝗩𝗼𝗹𝘁𝗮𝗴𝗲: N/A ↳ 𝗣𝗵𝗮𝘀…"
type textarea "x"
type textarea "Vulcan Hart / Model: ↳ 𝗠𝗼𝗱𝗲𝗹 #: 36L ↳ 𝗦𝗲𝗿𝗶𝗮𝗹 #: 481401869 ↳ 𝗩𝗼𝗹𝘁𝗮𝗴𝗲: N/A ↳ 𝗣𝗵𝗮𝘀…"
type textarea "x"
type textarea "Vulcan Hart / Model: 3 ↳ 𝗠𝗼𝗱𝗲𝗹 #: 36L ↳ 𝗦𝗲𝗿𝗶𝗮𝗹 #: 481401869 ↳ 𝗩𝗼𝗹𝘁𝗮𝗴𝗲: N/A ↳ 𝗣𝗵…"
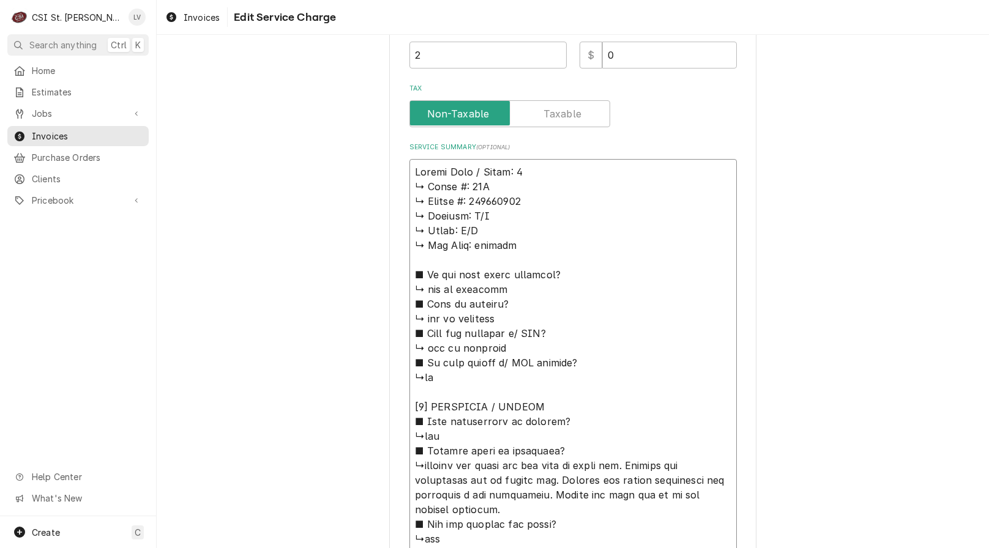
type textarea "x"
type textarea "Vulcan Hart / Model: 36 ↳ 𝗠𝗼𝗱𝗲𝗹 #: 36L ↳ 𝗦𝗲𝗿𝗶𝗮𝗹 #: 481401869 ↳ 𝗩𝗼𝗹𝘁𝗮𝗴𝗲: N/A ↳ 𝗣…"
type textarea "x"
type textarea "Vulcan Hart / Model: 36L ↳ 𝗠𝗼𝗱𝗲𝗹 #: 36L ↳ 𝗦𝗲𝗿𝗶𝗮𝗹 #: 481401869 ↳ 𝗩𝗼𝗹𝘁𝗮𝗴𝗲: N/A ↳ …"
type textarea "x"
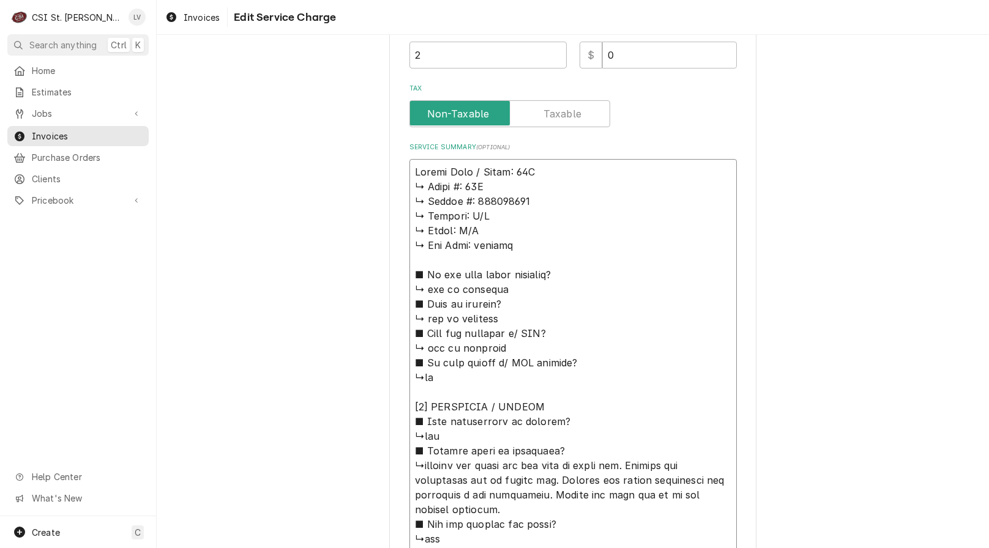
type textarea "Vulcan Hart / Model: 36L ↳ 𝗠𝗼𝗱𝗲𝗹 #: 36L ↳ 𝗦𝗲𝗿𝗶𝗮𝗹 #: 481401869 ↳ 𝗩𝗼𝗹𝘁𝗮𝗴𝗲: N/A ↳ …"
type textarea "x"
type textarea "Vulcan Hart / Model: 36L / ↳ 𝗠𝗼𝗱𝗲𝗹 #: 36L ↳ 𝗦𝗲𝗿𝗶𝗮𝗹 #: 481401869 ↳ 𝗩𝗼𝗹𝘁𝗮𝗴𝗲: N/A …"
type textarea "x"
type textarea "Vulcan Hart / Model: 36L / ↳ 𝗠𝗼𝗱𝗲𝗹 #: 36L ↳ 𝗦𝗲𝗿𝗶𝗮𝗹 #: 481401869 ↳ 𝗩𝗼𝗹𝘁𝗮𝗴𝗲: N/A …"
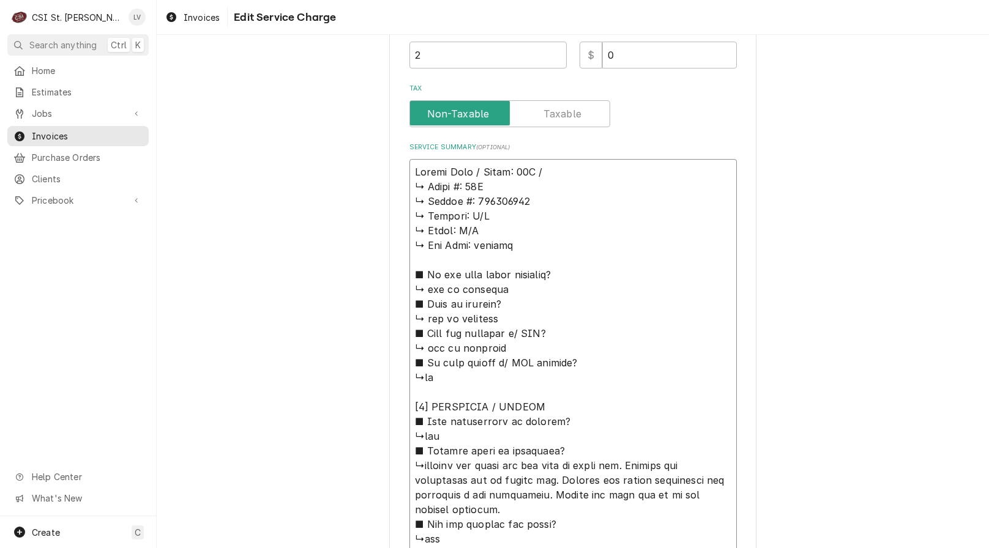
type textarea "x"
type textarea "Vulcan Hart / Model: 36L / S ↳ 𝗠𝗼𝗱𝗲𝗹 #: 36L ↳ 𝗦𝗲𝗿𝗶𝗮𝗹 #: 481401869 ↳ 𝗩𝗼𝗹𝘁𝗮𝗴𝗲: N/…"
type textarea "x"
type textarea "Vulcan Hart / Model: 36L / Se ↳ 𝗠𝗼𝗱𝗲𝗹 #: 36L ↳ 𝗦𝗲𝗿𝗶𝗮𝗹 #: 481401869 ↳ 𝗩𝗼𝗹𝘁𝗮𝗴𝗲: N…"
type textarea "x"
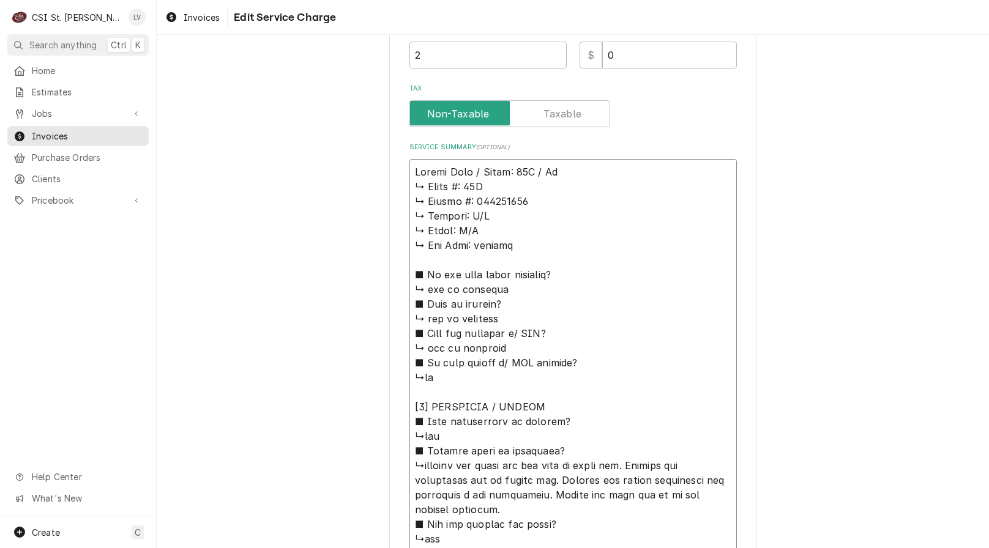
type textarea "Vulcan Hart / Model: 36L / Ser ↳ 𝗠𝗼𝗱𝗲𝗹 #: 36L ↳ 𝗦𝗲𝗿𝗶𝗮𝗹 #: 481401869 ↳ 𝗩𝗼𝗹𝘁𝗮𝗴𝗲: …"
type textarea "x"
type textarea "Vulcan Hart / Model: 36L / Seri ↳ 𝗠𝗼𝗱𝗲𝗹 #: 36L ↳ 𝗦𝗲𝗿𝗶𝗮𝗹 #: 481401869 ↳ 𝗩𝗼𝗹𝘁𝗮𝗴𝗲:…"
type textarea "x"
type textarea "Vulcan Hart / Model: 36L / Seria ↳ 𝗠𝗼𝗱𝗲𝗹 #: 36L ↳ 𝗦𝗲𝗿𝗶𝗮𝗹 #: 481401869 ↳ 𝗩𝗼𝗹𝘁𝗮𝗴𝗲…"
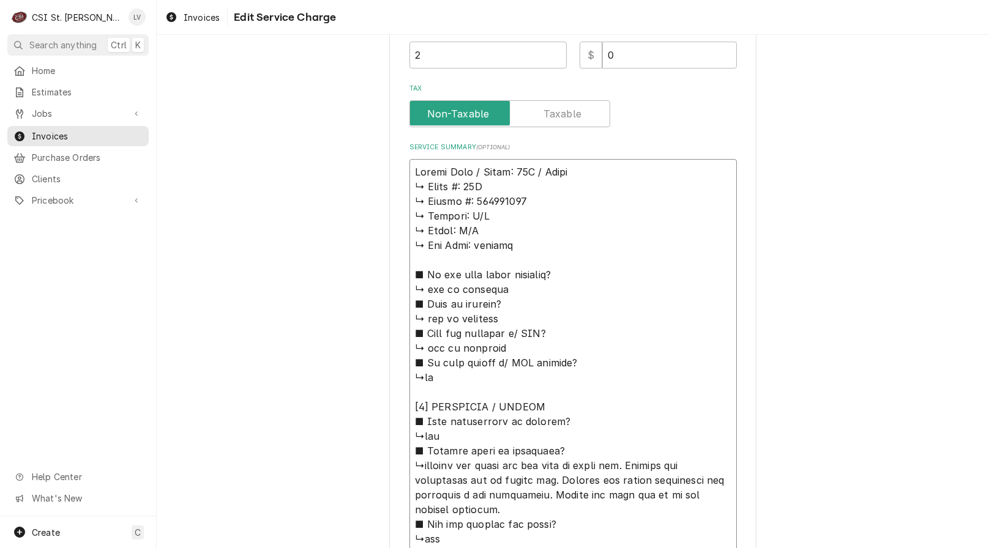
type textarea "x"
type textarea "Vulcan Hart / Model: 36L / Serial ↳ 𝗠𝗼𝗱𝗲𝗹 #: 36L ↳ 𝗦𝗲𝗿𝗶𝗮𝗹 #: 481401869 ↳ 𝗩𝗼𝗹𝘁𝗮𝗴…"
type textarea "x"
type textarea "Vulcan Hart / Model: 36L / Serial: ↳ 𝗠𝗼𝗱𝗲𝗹 #: 36L ↳ 𝗦𝗲𝗿𝗶𝗮𝗹 #: 481401869 ↳ 𝗩𝗼𝗹𝘁𝗮…"
type textarea "x"
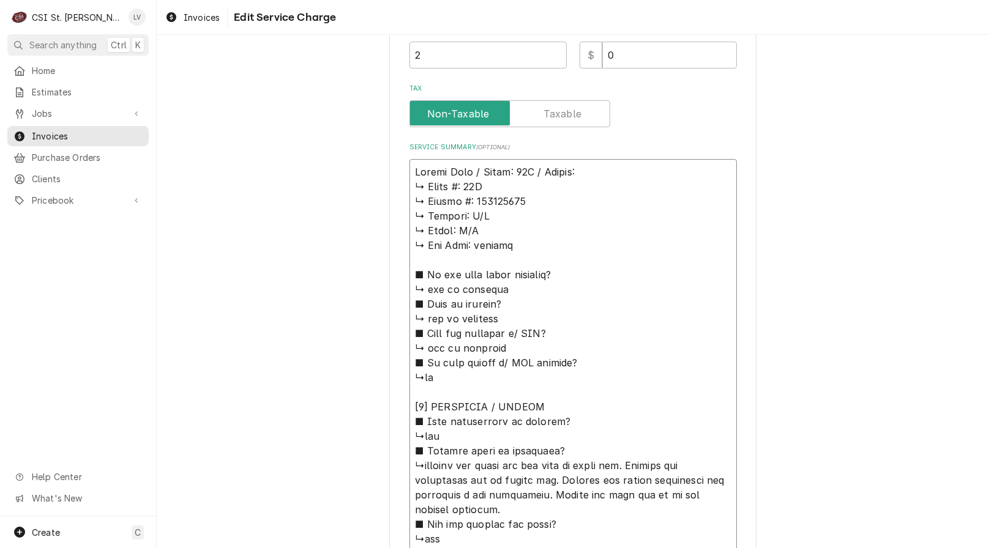
type textarea "Vulcan Hart / Model: 36L / Serial: ↳ 𝗠𝗼𝗱𝗲𝗹 #: 36L ↳ 𝗦𝗲𝗿𝗶𝗮𝗹 #: 481401869 ↳ 𝗩𝗼𝗹𝘁𝗮…"
type textarea "x"
type textarea "Vulcan Hart / Model: 36L / Serial: ↳ 𝗠𝗼𝗱𝗲𝗹 #: 36L ↳ 𝗦𝗲𝗿𝗶𝗮𝗹 #: 481401869 ↳ 𝗩𝗼𝗹𝘁𝗮…"
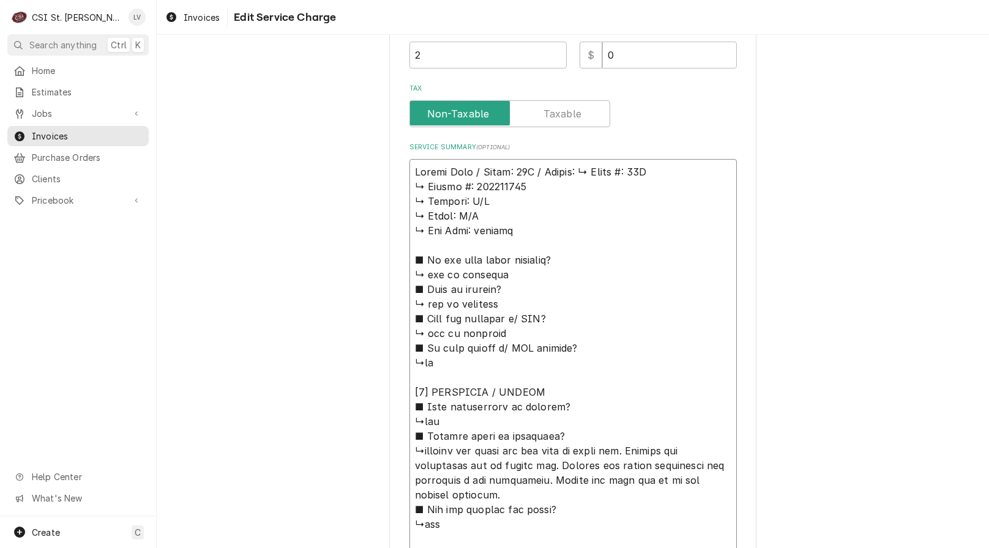
type textarea "x"
type textarea "Vulcan Hart / Model: 36L / Serial: 𝗠𝗼𝗱𝗲𝗹 #: 36L ↳ 𝗦𝗲𝗿𝗶𝗮𝗹 #: 481401869 ↳ 𝗩𝗼𝗹𝘁𝗮𝗴𝗲…"
type textarea "x"
type textarea "Vulcan Hart / Model: 36L / Serial: 𝗠𝗼𝗱𝗲𝗹 #: 36L ↳ 𝗦𝗲𝗿𝗶𝗮𝗹 #: 481401869 ↳ 𝗩𝗼𝗹𝘁𝗮𝗴𝗲…"
type textarea "x"
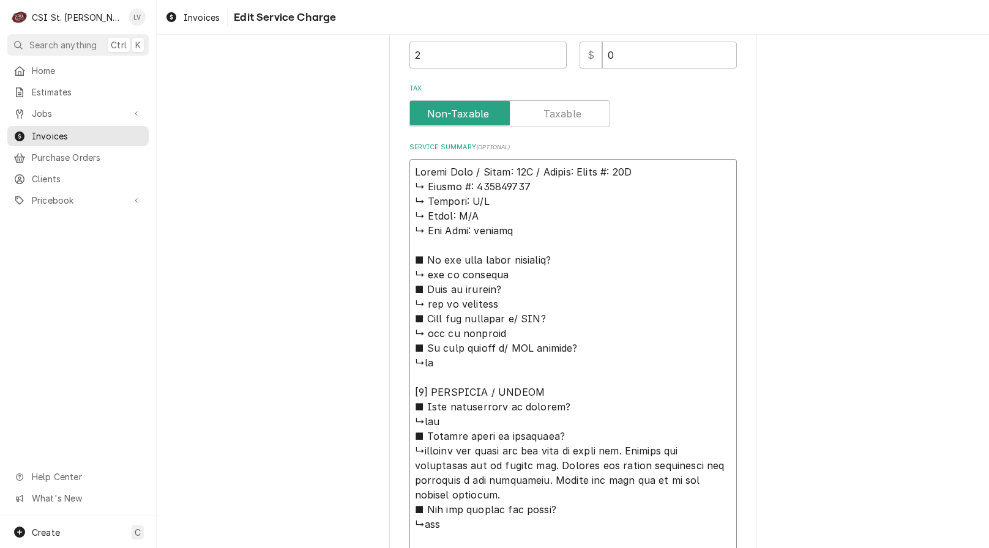
type textarea "Vulcan Hart / Model: 36L / Serial: 𝗼𝗱𝗲𝗹 #: 36L ↳ 𝗦𝗲𝗿𝗶𝗮𝗹 #: 481401869 ↳ 𝗩𝗼𝗹𝘁𝗮𝗴𝗲:…"
type textarea "x"
type textarea "Vulcan Hart / Model: 36L / Serial: 𝗱𝗲𝗹 #: 36L ↳ 𝗦𝗲𝗿𝗶𝗮𝗹 #: 481401869 ↳ 𝗩𝗼𝗹𝘁𝗮𝗴𝗲: …"
type textarea "x"
type textarea "Vulcan Hart / Model: 36L / Serial: 𝗲𝗹 #: 36L ↳ 𝗦𝗲𝗿𝗶𝗮𝗹 #: 481401869 ↳ 𝗩𝗼𝗹𝘁𝗮𝗴𝗲: N…"
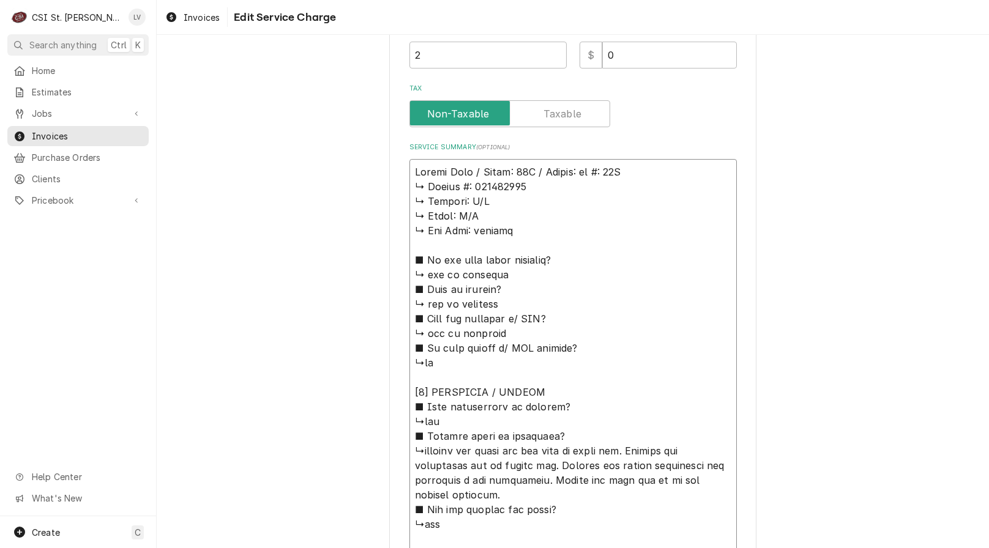
type textarea "x"
type textarea "Vulcan Hart / Model: 36L / Serial: 𝗹 #: 36L ↳ 𝗦𝗲𝗿𝗶𝗮𝗹 #: 481401869 ↳ 𝗩𝗼𝗹𝘁𝗮𝗴𝗲: N/…"
type textarea "x"
type textarea "Vulcan Hart / Model: 36L / Serial: #: 36L ↳ 𝗦𝗲𝗿𝗶𝗮𝗹 #: 481401869 ↳ 𝗩𝗼𝗹𝘁𝗮𝗴𝗲: N/A …"
type textarea "x"
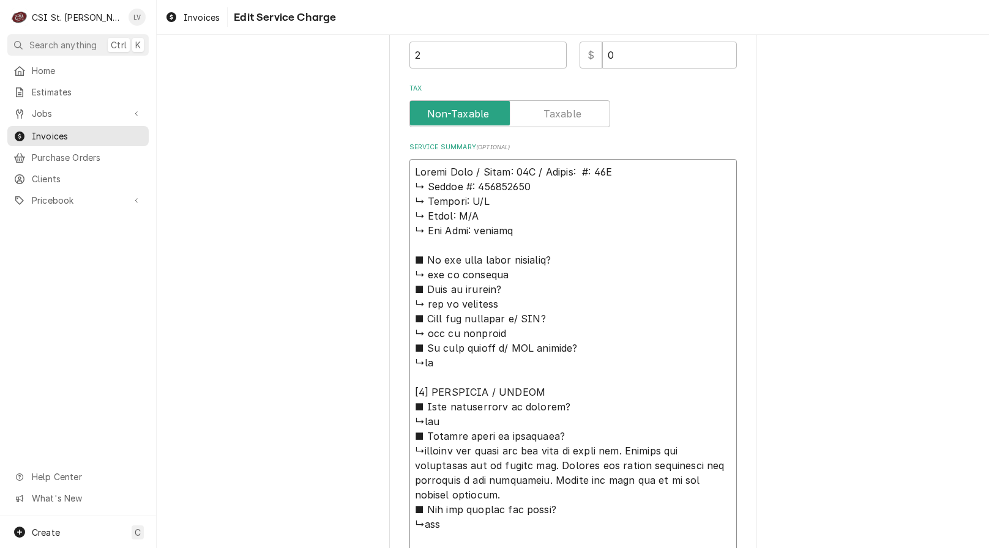
type textarea "Vulcan Hart / Model: 36L / Serial: #: 36L ↳ 𝗦𝗲𝗿𝗶𝗮𝗹 #: 481401869 ↳ 𝗩𝗼𝗹𝘁𝗮𝗴𝗲: N/A …"
type textarea "x"
type textarea "Vulcan Hart / Model: 36L / Serial: : 36L ↳ 𝗦𝗲𝗿𝗶𝗮𝗹 #: 481401869 ↳ 𝗩𝗼𝗹𝘁𝗮𝗴𝗲: N/A ↳…"
type textarea "x"
type textarea "Vulcan Hart / Model: 36L / Serial: 36L ↳ 𝗦𝗲𝗿𝗶𝗮𝗹 #: 481401869 ↳ 𝗩𝗼𝗹𝘁𝗮𝗴𝗲: N/A ↳ 𝗣…"
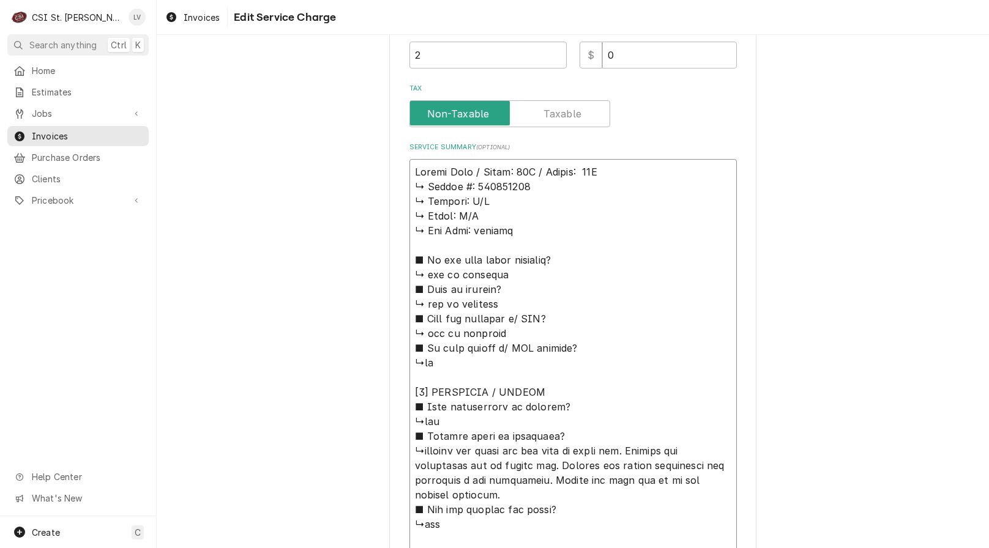
type textarea "x"
type textarea "Vulcan Hart / Model: 36L / Serial: 36L ↳ 𝗦𝗲𝗿𝗶𝗮𝗹 #: 481401869 ↳ 𝗩𝗼𝗹𝘁𝗮𝗴𝗲: N/A ↳ 𝗣…"
type textarea "x"
type textarea "Vulcan Hart / Model: 36L / Serial: 6L ↳ 𝗦𝗲𝗿𝗶𝗮𝗹 #: 481401869 ↳ 𝗩𝗼𝗹𝘁𝗮𝗴𝗲: N/A ↳ 𝗣𝗵…"
type textarea "x"
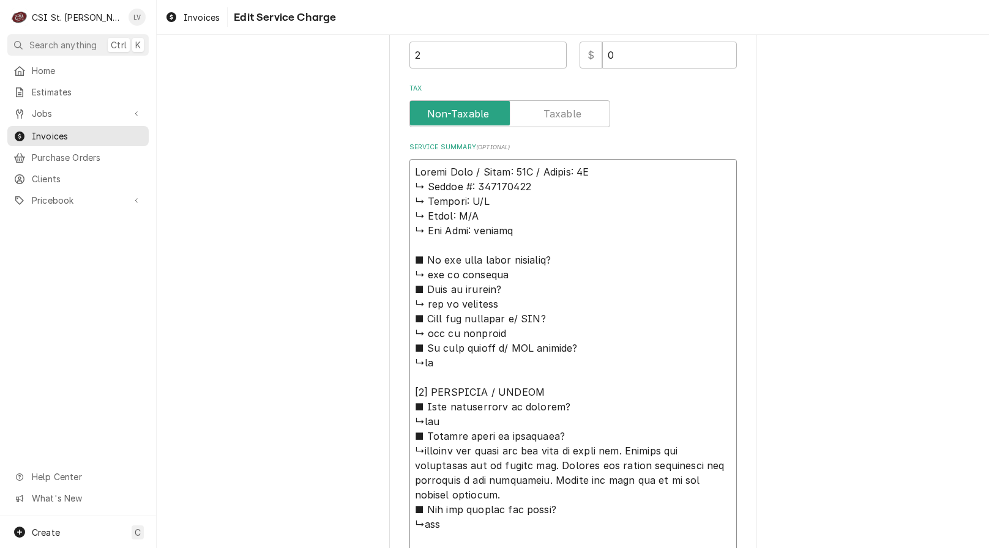
type textarea "Vulcan Hart / Model: 36L / Serial: L ↳ 𝗦𝗲𝗿𝗶𝗮𝗹 #: 481401869 ↳ 𝗩𝗼𝗹𝘁𝗮𝗴𝗲: N/A ↳ 𝗣𝗵𝗮…"
type textarea "x"
type textarea "Vulcan Hart / Model: 36L / Serial: ↳ 𝗦𝗲𝗿𝗶𝗮𝗹 #: 481401869 ↳ 𝗩𝗼𝗹𝘁𝗮𝗴𝗲: N/A ↳ 𝗣𝗵𝗮𝘀𝗲…"
type textarea "x"
type textarea "Vulcan Hart / Model: 36L / Serial: ↳ 𝗦𝗲𝗿𝗶𝗮𝗹 #: 481401869 ↳ 𝗩𝗼𝗹𝘁𝗮𝗴𝗲: N/A ↳ 𝗣𝗵𝗮𝘀𝗲…"
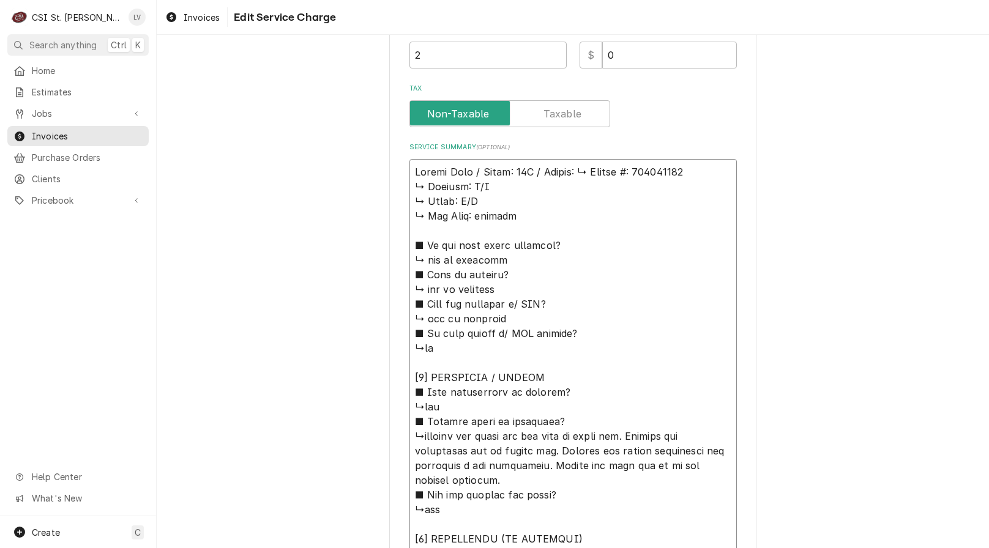
type textarea "x"
type textarea "Vulcan Hart / Model: 36L / Serial: 𝗦𝗲𝗿𝗶𝗮𝗹 #: 481401869 ↳ 𝗩𝗼𝗹𝘁𝗮𝗴𝗲: N/A ↳ 𝗣𝗵𝗮𝘀𝗲: …"
type textarea "x"
type textarea "Vulcan Hart / Model: 36L / Serial: 𝗦𝗲𝗿𝗶𝗮𝗹 #: 481401869 ↳ 𝗩𝗼𝗹𝘁𝗮𝗴𝗲: N/A ↳ 𝗣𝗵𝗮𝘀𝗲: …"
type textarea "x"
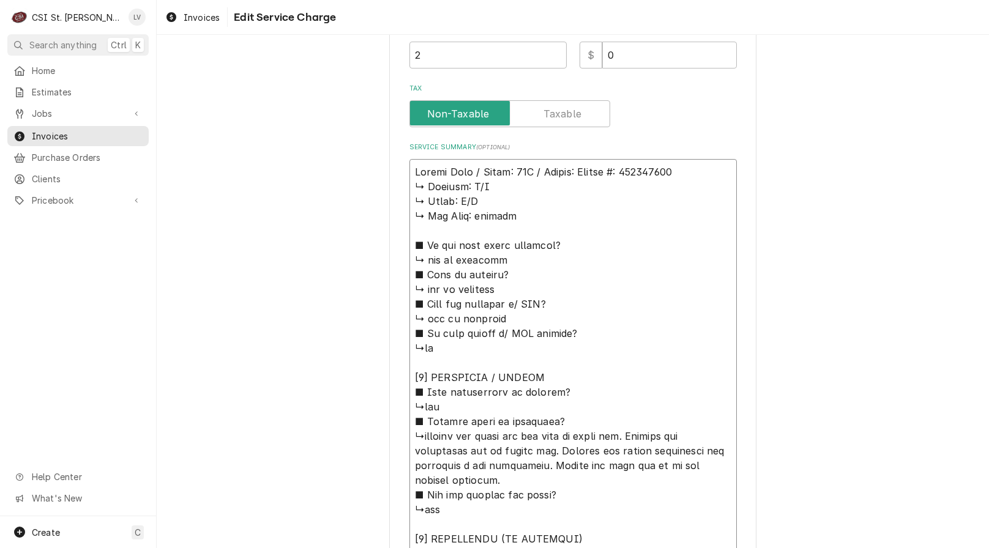
type textarea "Vulcan Hart / Model: 36L / Serial: 𝗲𝗿𝗶𝗮𝗹 #: 481401869 ↳ 𝗩𝗼𝗹𝘁𝗮𝗴𝗲: N/A ↳ 𝗣𝗵𝗮𝘀𝗲: N…"
type textarea "x"
type textarea "Vulcan Hart / Model: 36L / Serial: 𝗿𝗶𝗮𝗹 #: 481401869 ↳ 𝗩𝗼𝗹𝘁𝗮𝗴𝗲: N/A ↳ 𝗣𝗵𝗮𝘀𝗲: N/…"
type textarea "x"
type textarea "Vulcan Hart / Model: 36L / Serial: 𝗶𝗮𝗹 #: 481401869 ↳ 𝗩𝗼𝗹𝘁𝗮𝗴𝗲: N/A ↳ 𝗣𝗵𝗮𝘀𝗲: N/A…"
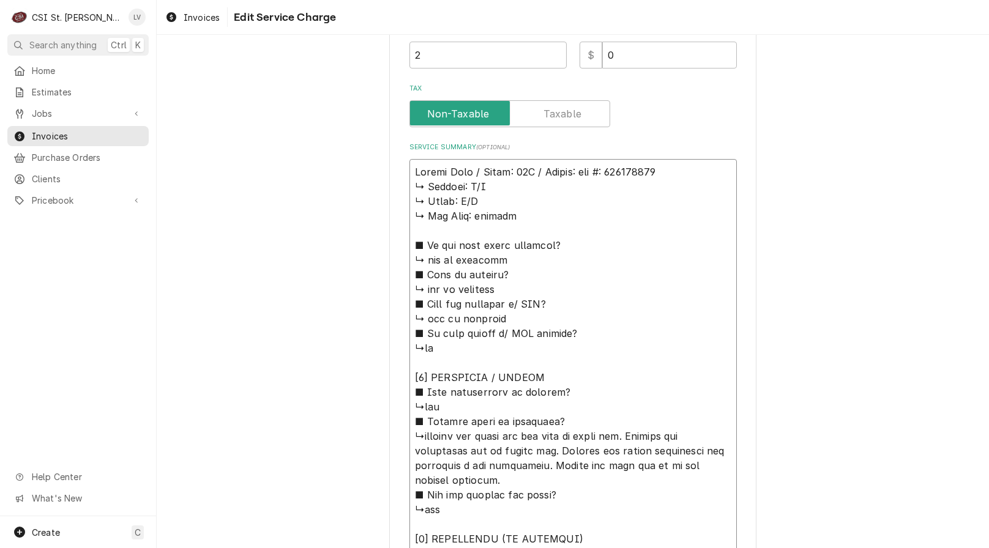
type textarea "x"
type textarea "Vulcan Hart / Model: 36L / Serial: 𝗮𝗹 #: 481401869 ↳ 𝗩𝗼𝗹𝘁𝗮𝗴𝗲: N/A ↳ 𝗣𝗵𝗮𝘀𝗲: N/A …"
type textarea "x"
type textarea "Vulcan Hart / Model: 36L / Serial: 𝗹 #: 481401869 ↳ 𝗩𝗼𝗹𝘁𝗮𝗴𝗲: N/A ↳ 𝗣𝗵𝗮𝘀𝗲: N/A ↳…"
type textarea "x"
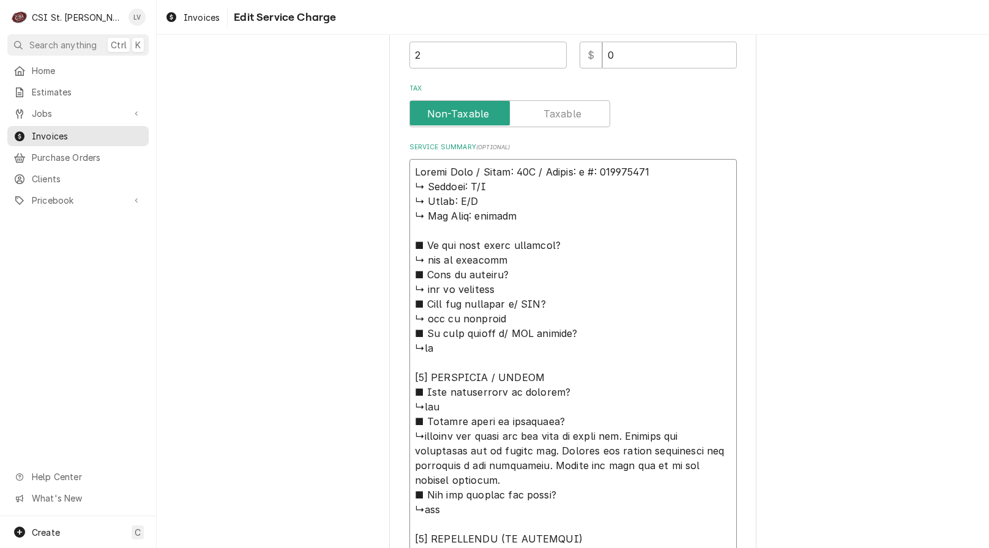
type textarea "Vulcan Hart / Model: 36L / Serial: #: 481401869 ↳ 𝗩𝗼𝗹𝘁𝗮𝗴𝗲: N/A ↳ 𝗣𝗵𝗮𝘀𝗲: N/A ↳ 𝗚…"
type textarea "x"
type textarea "Vulcan Hart / Model: 36L / Serial: #: 481401869 ↳ 𝗩𝗼𝗹𝘁𝗮𝗴𝗲: N/A ↳ 𝗣𝗵𝗮𝘀𝗲: N/A ↳ 𝗚…"
type textarea "x"
type textarea "Vulcan Hart / Model: 36L / Serial: : 481401869 ↳ 𝗩𝗼𝗹𝘁𝗮𝗴𝗲: N/A ↳ 𝗣𝗵𝗮𝘀𝗲: N/A ↳ 𝗚𝗮…"
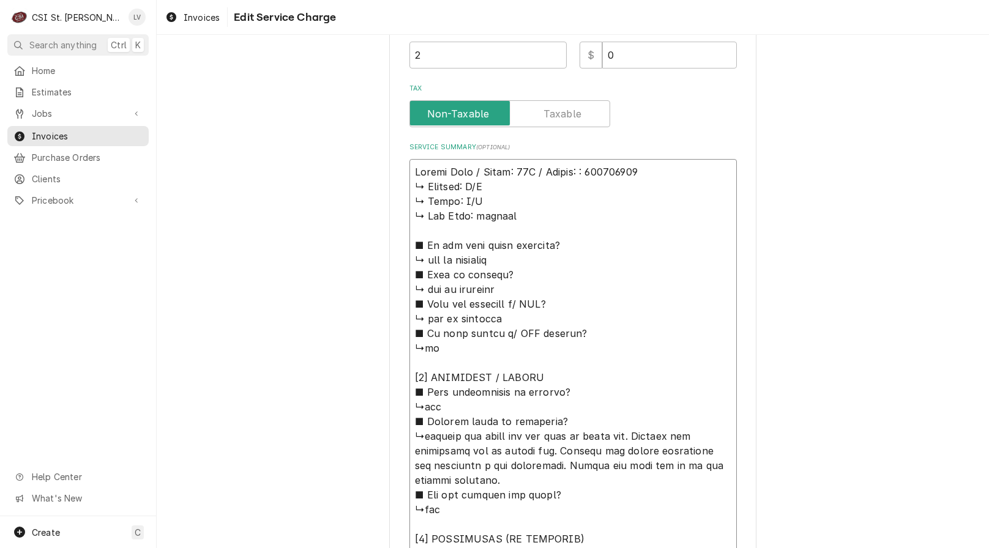
type textarea "x"
type textarea "Vulcan Hart / Model: 36L / Serial: 481401869 ↳ 𝗩𝗼𝗹𝘁𝗮𝗴𝗲: N/A ↳ 𝗣𝗵𝗮𝘀𝗲: N/A ↳ 𝗚𝗮𝘀 …"
type textarea "x"
type textarea "Vulcan Hart / Model: 36L / Serial: 481401869 ↳ 𝗩𝗼𝗹𝘁𝗮𝗴𝗲: N/A ↳ 𝗣𝗵𝗮𝘀𝗲: N/A ↳ 𝗚𝗮𝘀 …"
drag, startPoint x: 409, startPoint y: 186, endPoint x: 574, endPoint y: 426, distance: 291.2
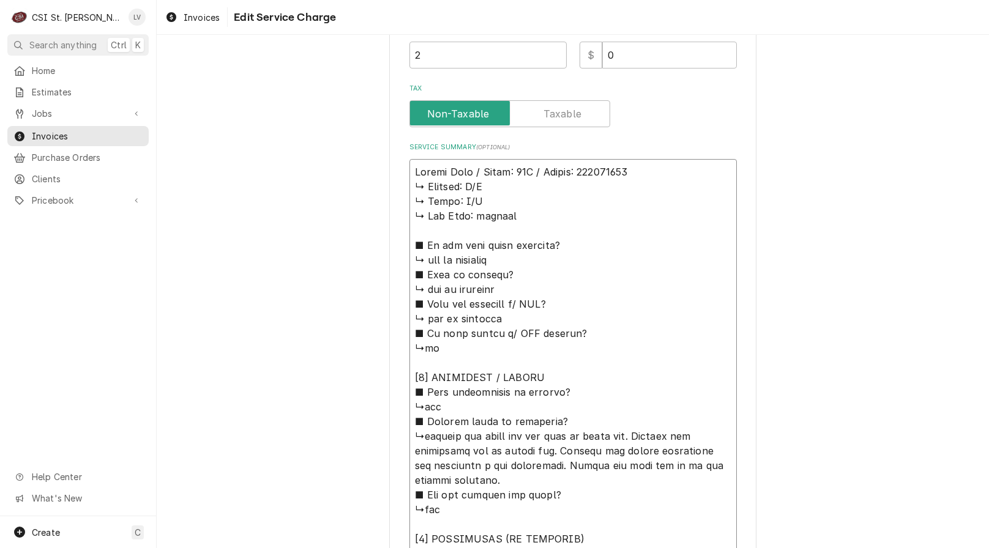
click at [574, 426] on textarea "Service Summary ( optional )" at bounding box center [572, 509] width 327 height 701
type textarea "x"
type textarea "Vulcan Hart / Model: 36L / Serial: 481401869 ↳checked the pilot and did find it…"
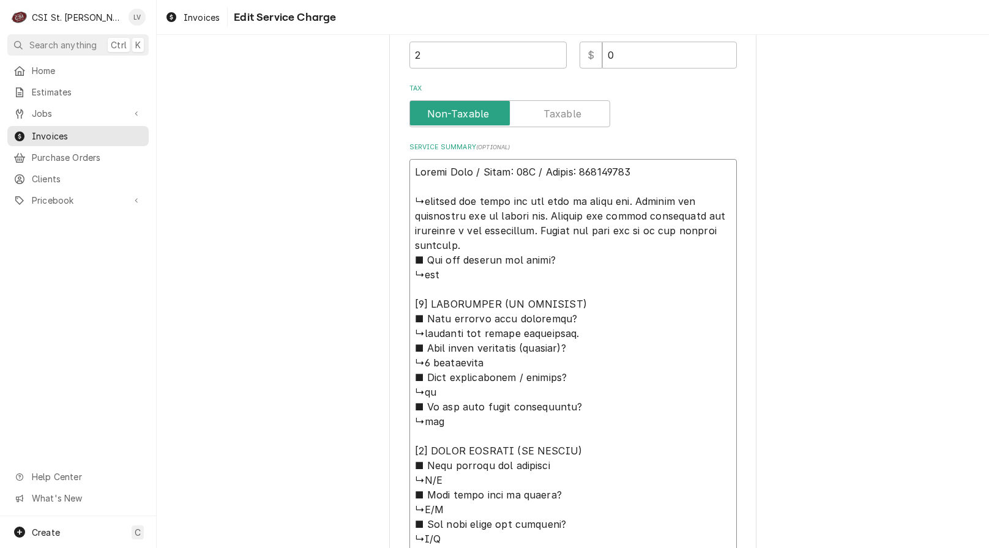
drag, startPoint x: 410, startPoint y: 201, endPoint x: 571, endPoint y: 206, distance: 161.6
click at [571, 206] on textarea "Service Summary ( optional )" at bounding box center [572, 392] width 327 height 466
type textarea "x"
type textarea "Vulcan Hart / Model: 36L / Serial: 481401869 Fgoing out. Checked the thermopile…"
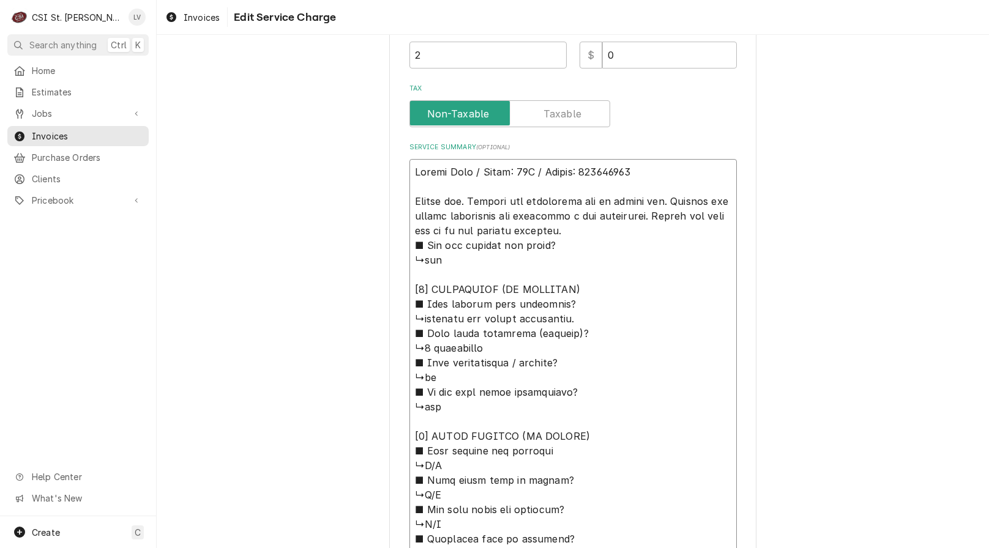
type textarea "x"
type textarea "Vulcan Hart / Model: 36L / Serial: 481401869 Fogoing out. Checked the thermopil…"
type textarea "x"
type textarea "Vulcan Hart / Model: 36L / Serial: 481401869 Fougoing out. Checked the thermopi…"
type textarea "x"
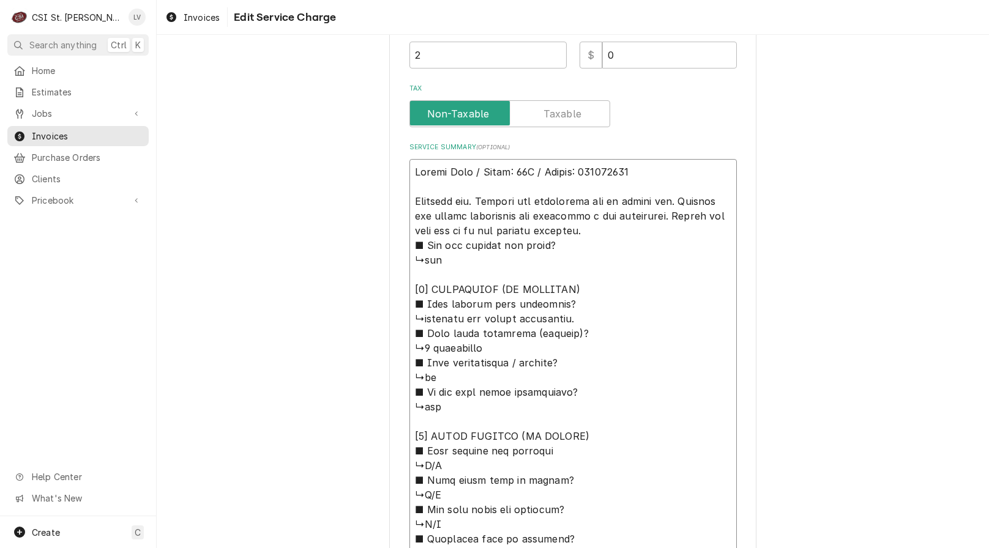
type textarea "Vulcan Hart / Model: 36L / Serial: 481401869 Foungoing out. Checked the thermop…"
type textarea "x"
type textarea "Vulcan Hart / Model: 36L / Serial: 481401869 Foundgoing out. Checked the thermo…"
type textarea "x"
type textarea "Vulcan Hart / Model: 36L / Serial: 481401869 Found going out. Checked the therm…"
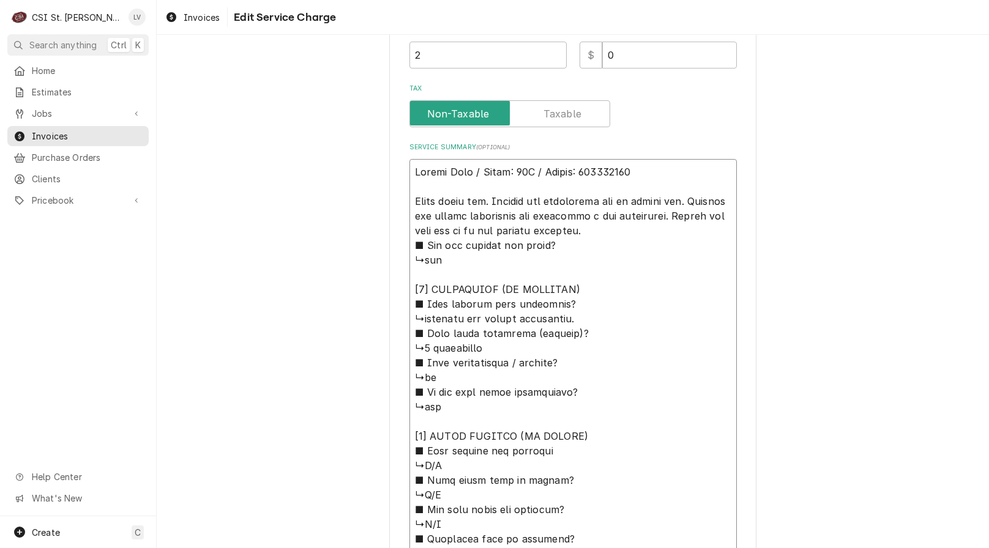
type textarea "x"
type textarea "Vulcan Hart / Model: 36L / Serial: 481401869 Found pgoing out. Checked the ther…"
type textarea "x"
type textarea "Vulcan Hart / Model: 36L / Serial: 481401869 Found pigoing out. Checked the the…"
type textarea "x"
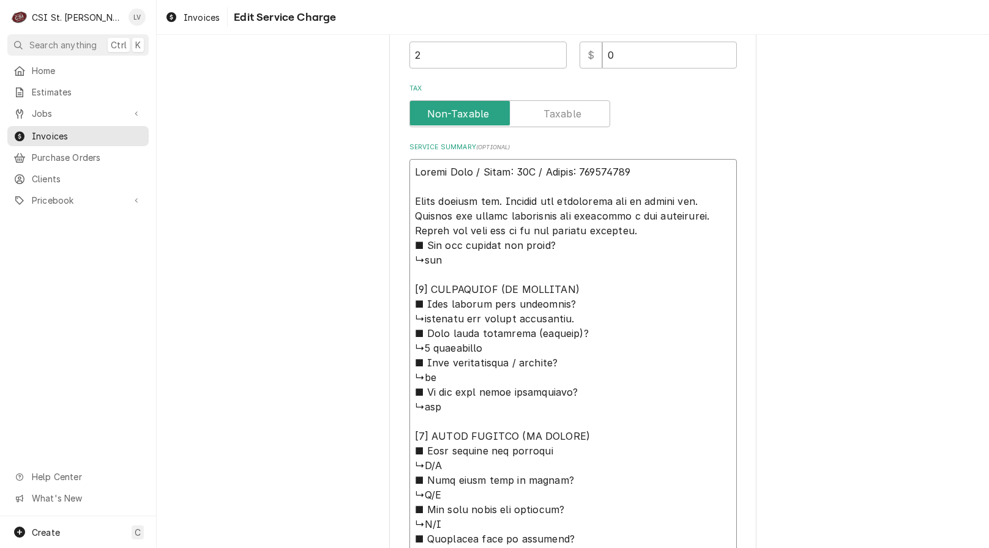
type textarea "Vulcan Hart / Model: 36L / Serial: 481401869 Found pilgoing out. Checked the th…"
type textarea "x"
type textarea "Vulcan Hart / Model: 36L / Serial: 481401869 Found pilogoing out. Checked the t…"
type textarea "x"
type textarea "Vulcan Hart / Model: 36L / Serial: 481401869 Found pilotgoing out. Checked the …"
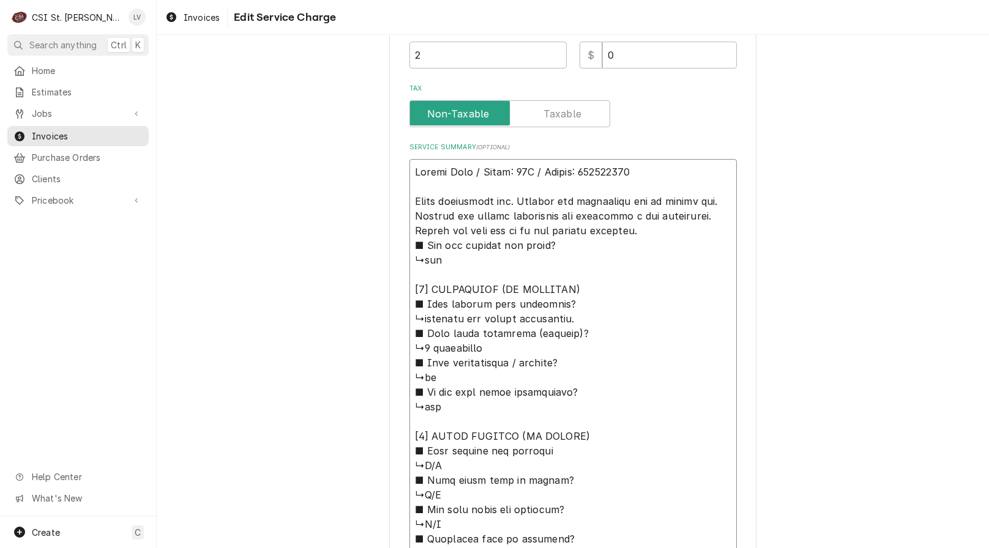
type textarea "x"
type textarea "Vulcan Hart / Model: 36L / Serial: 481401869 Found pilot going out. Checked the…"
drag, startPoint x: 516, startPoint y: 201, endPoint x: 577, endPoint y: 206, distance: 60.7
click at [577, 206] on textarea "Service Summary ( optional )" at bounding box center [572, 384] width 327 height 451
type textarea "x"
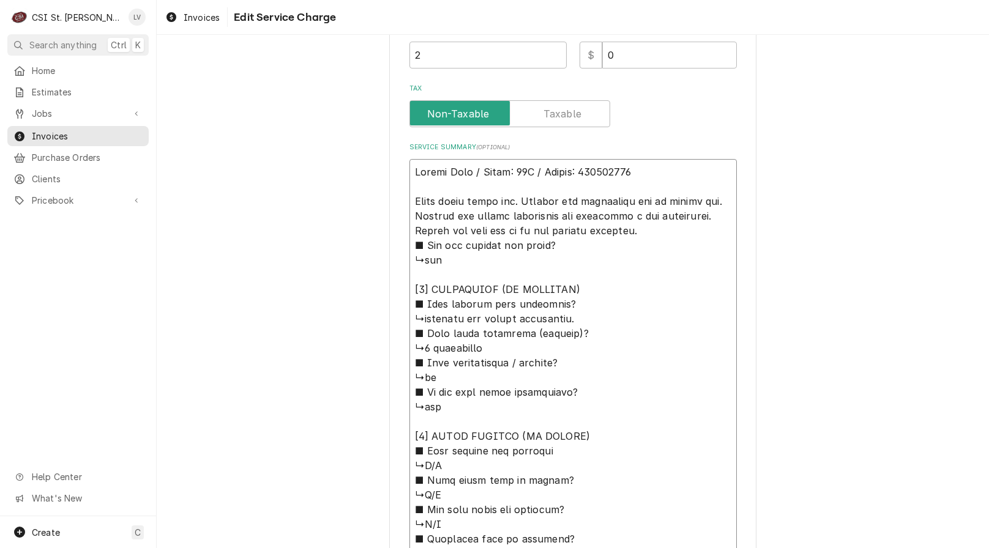
type textarea "Vulcan Hart / Model: 36L / Serial: 481401869 Found pilot going out. thermopile …"
type textarea "x"
type textarea "Vulcan Hart / Model: 36L / Serial: 481401869 Found pilot going out.thermopile a…"
type textarea "x"
type textarea "Vulcan Hart / Model: 36L / Serial: 481401869 Found pilot going outthermopile an…"
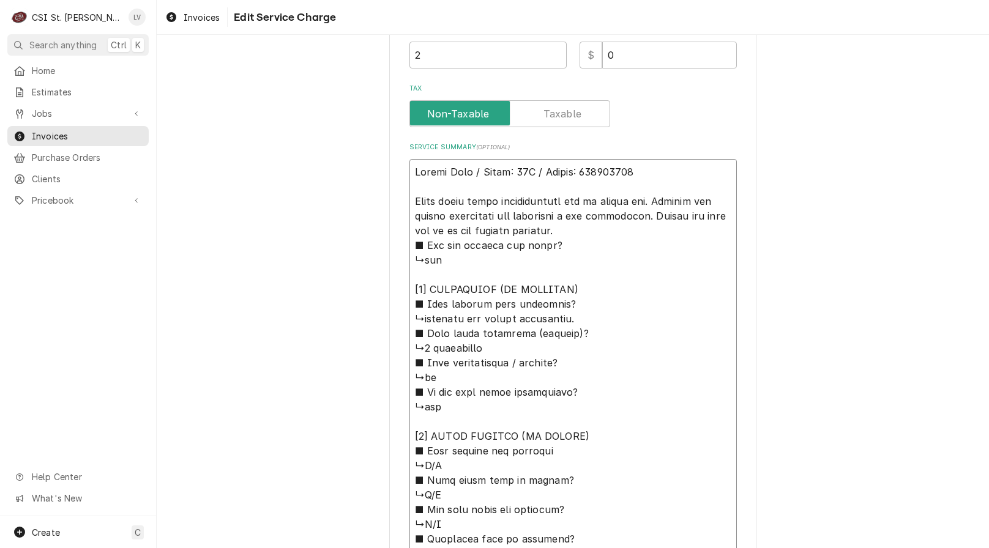
type textarea "x"
type textarea "Vulcan Hart / Model: 36L / Serial: 481401869 Found pilot going out thermopile a…"
type textarea "x"
type textarea "Vulcan Hart / Model: 36L / Serial: 481401869 Found pilot going out dthermopile …"
type textarea "x"
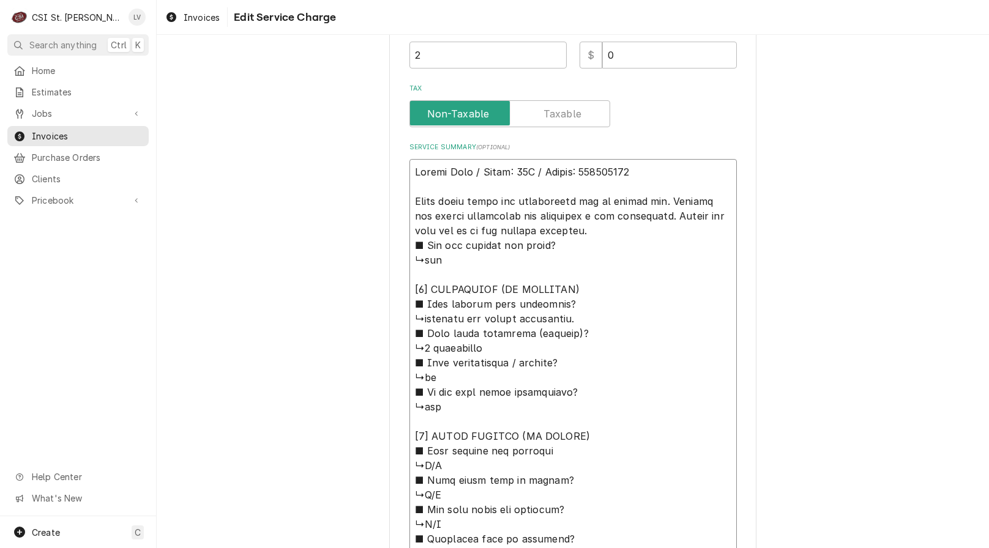
type textarea "Vulcan Hart / Model: 36L / Serial: 481401869 Found pilot going out duthermopile…"
type textarea "x"
type textarea "Vulcan Hart / Model: 36L / Serial: 481401869 Found pilot going out duethermopil…"
type textarea "x"
type textarea "Vulcan Hart / Model: 36L / Serial: 481401869 Found pilot going out due thermopi…"
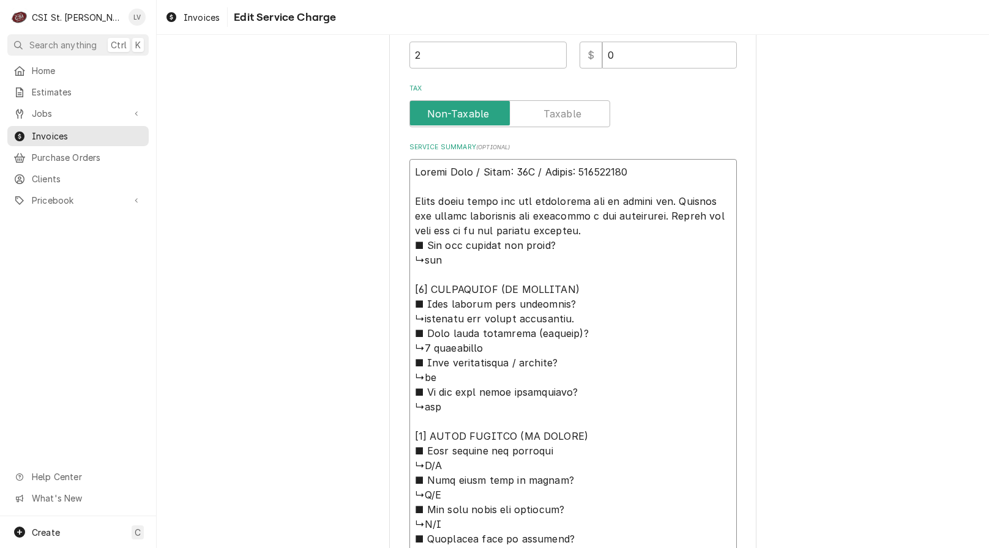
type textarea "x"
type textarea "Vulcan Hart / Model: 36L / Serial: 481401869 Found pilot going out due tthermop…"
type textarea "x"
type textarea "Vulcan Hart / Model: 36L / Serial: 481401869 Found pilot going out due tothermo…"
type textarea "x"
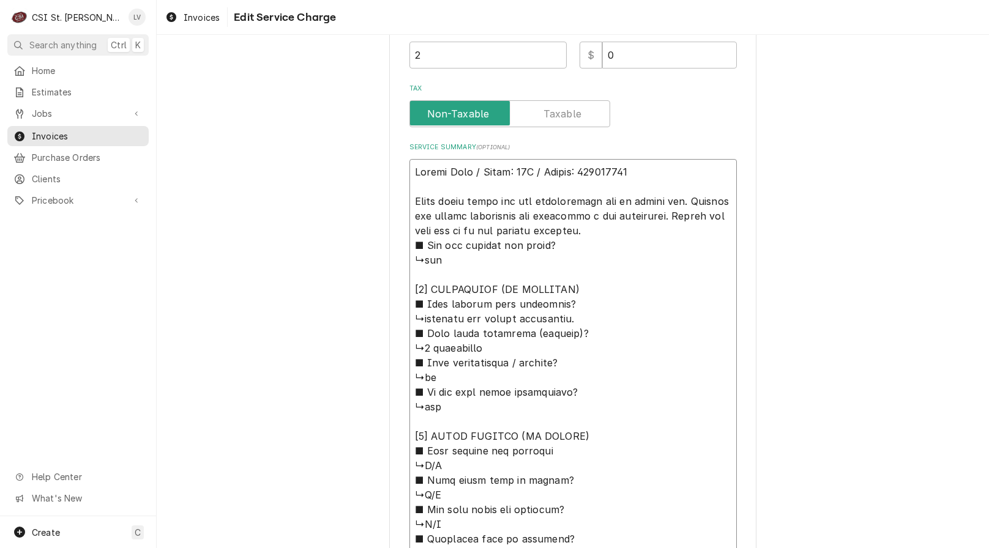
type textarea "Vulcan Hart / Model: 36L / Serial: 481401869 Found pilot going out due to therm…"
type textarea "x"
type textarea "Vulcan Hart / Model: 36L / Serial: 481401869 Found pilot going out due to fther…"
type textarea "x"
type textarea "Vulcan Hart / Model: 36L / Serial: 481401869 Found pilot going out due to fathe…"
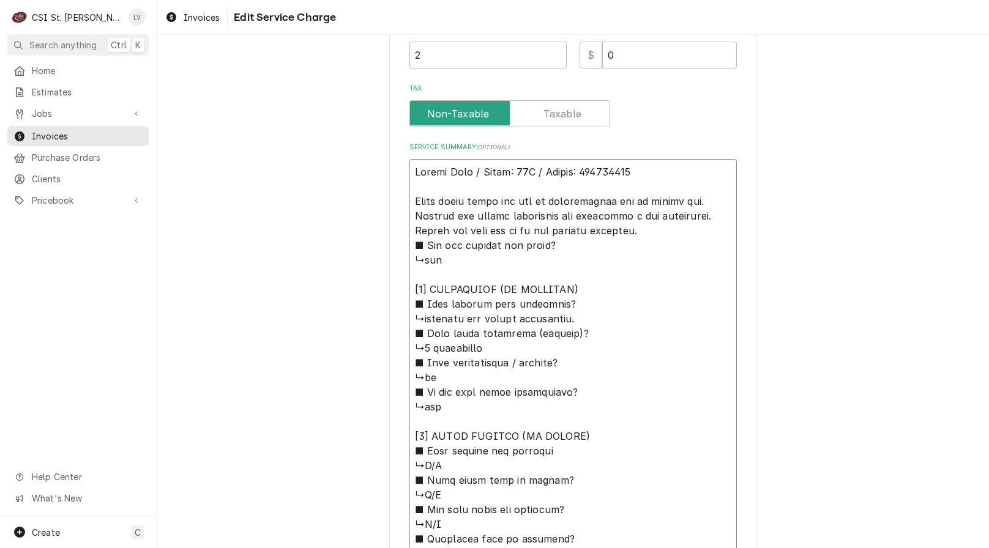
type textarea "x"
type textarea "Vulcan Hart / Model: 36L / Serial: 481401869 Found pilot going out due to fauth…"
type textarea "x"
type textarea "Vulcan Hart / Model: 36L / Serial: 481401869 Found pilot going out due to fault…"
type textarea "x"
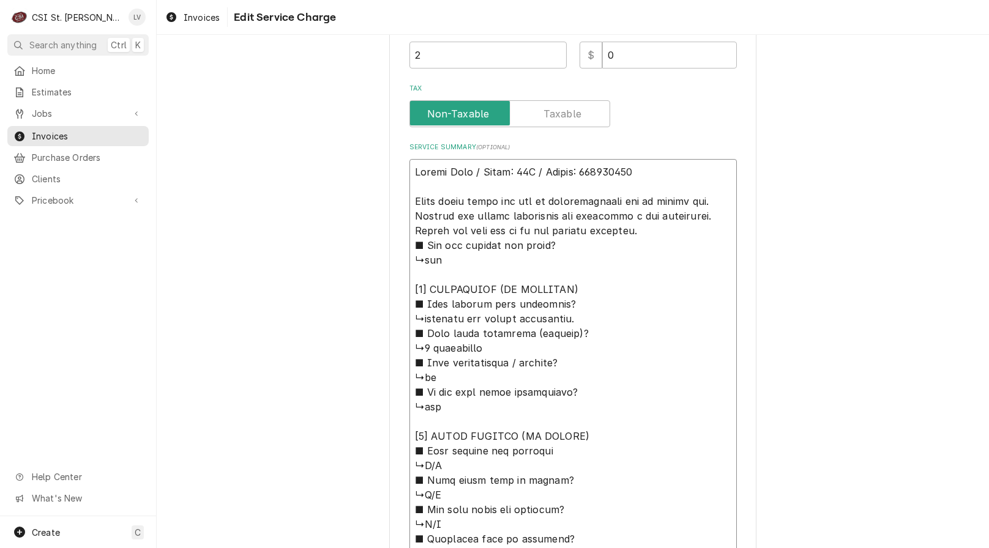
type textarea "Vulcan Hart / Model: 36L / Serial: 481401869 Found pilot going out due to fault…"
type textarea "x"
type textarea "Vulcan Hart / Model: 36L / Serial: 481401869 Found pilot going out due to fault…"
type textarea "x"
type textarea "Vulcan Hart / Model: 36L / Serial: 481401869 Found pilot going out due to fault…"
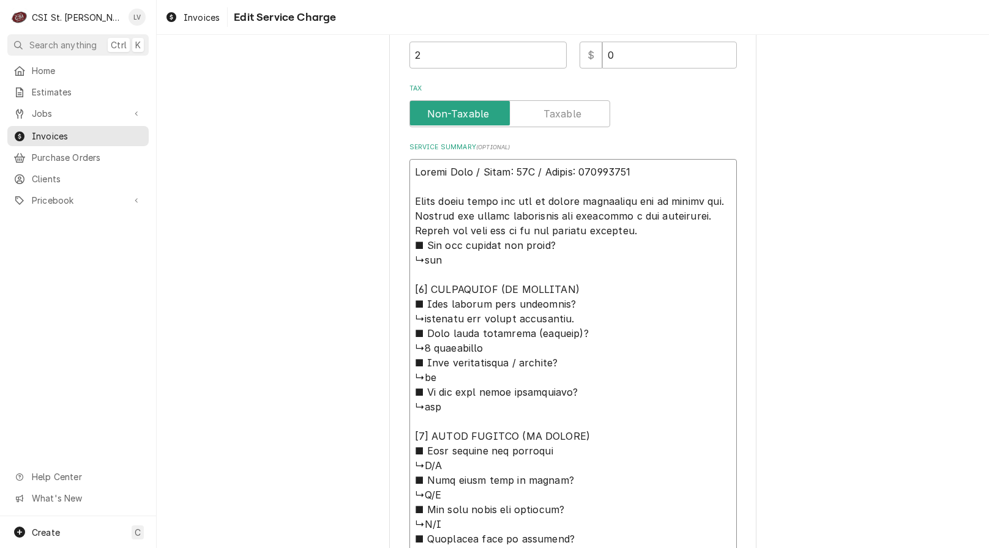
drag, startPoint x: 625, startPoint y: 202, endPoint x: 653, endPoint y: 200, distance: 27.6
click at [625, 203] on textarea "Service Summary ( optional )" at bounding box center [572, 384] width 327 height 451
type textarea "x"
type textarea "Vulcan Hart / Model: 36L / Serial: 481401869 Found pilot going out due to fault…"
type textarea "x"
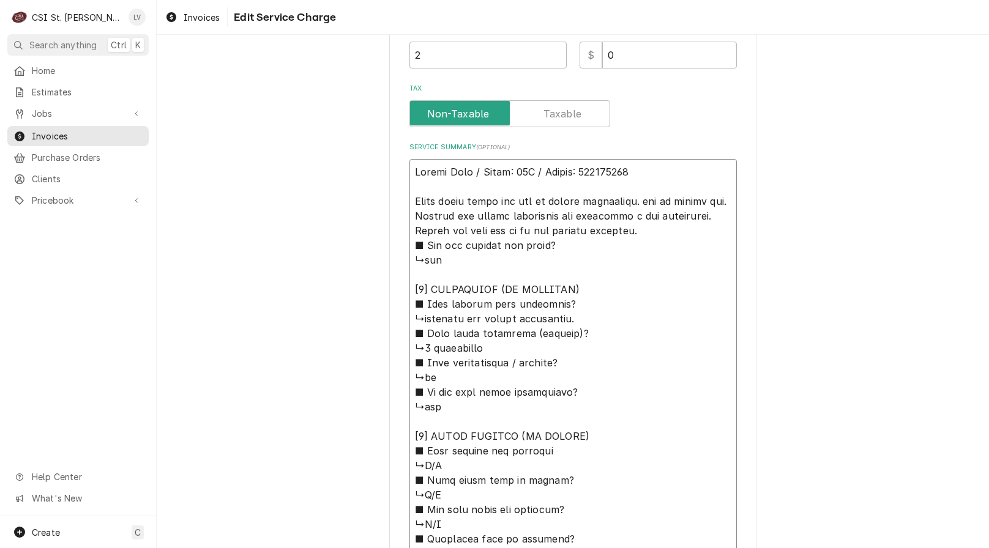
type textarea "Vulcan Hart / Model: 36L / Serial: 481401869 Found pilot going out due to fault…"
type textarea "x"
type textarea "Vulcan Hart / Model: 36L / Serial: 481401869 Found pilot going out due to fault…"
type textarea "x"
type textarea "Vulcan Hart / Model: 36L / Serial: 481401869 Found pilot going out due to fault…"
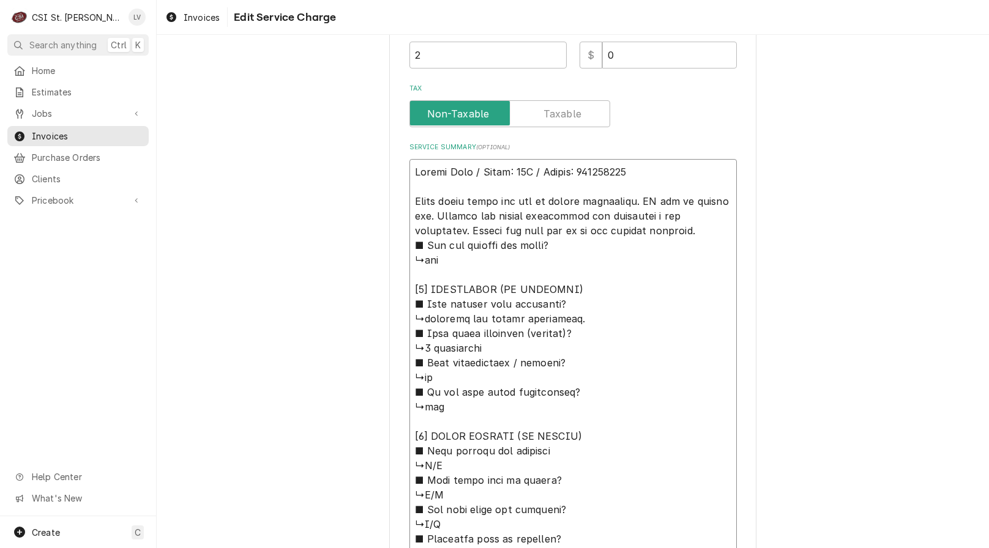
type textarea "x"
type textarea "Vulcan Hart / Model: 36L / Serial: 481401869 Found pilot going out due to fault…"
type textarea "x"
type textarea "Vulcan Hart / Model: 36L / Serial: 481401869 Found pilot going out due to fault…"
type textarea "x"
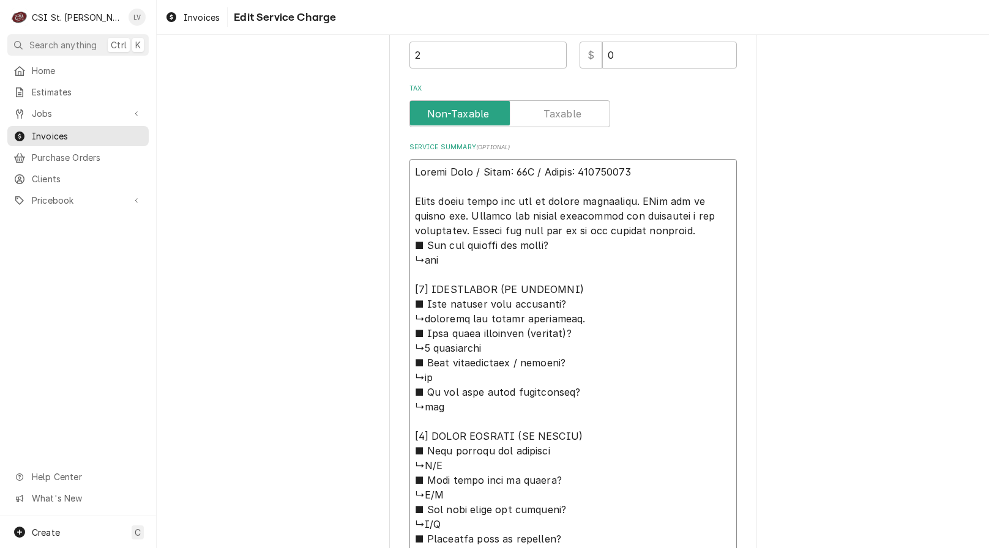
type textarea "Vulcan Hart / Model: 36L / Serial: 481401869 Found pilot going out due to fault…"
type textarea "x"
type textarea "Vulcan Hart / Model: 36L / Serial: 481401869 Found pilot going out due to fault…"
type textarea "x"
type textarea "Vulcan Hart / Model: 36L / Serial: 481401869 Found pilot going out due to fault…"
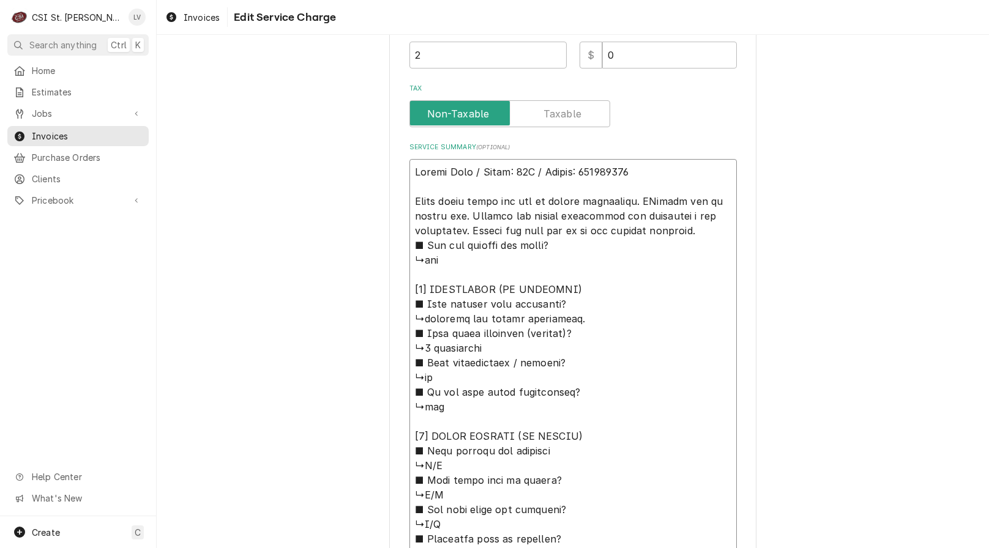
type textarea "x"
type textarea "Vulcan Hart / Model: 36L / Serial: 481401869 Found pilot going out due to fault…"
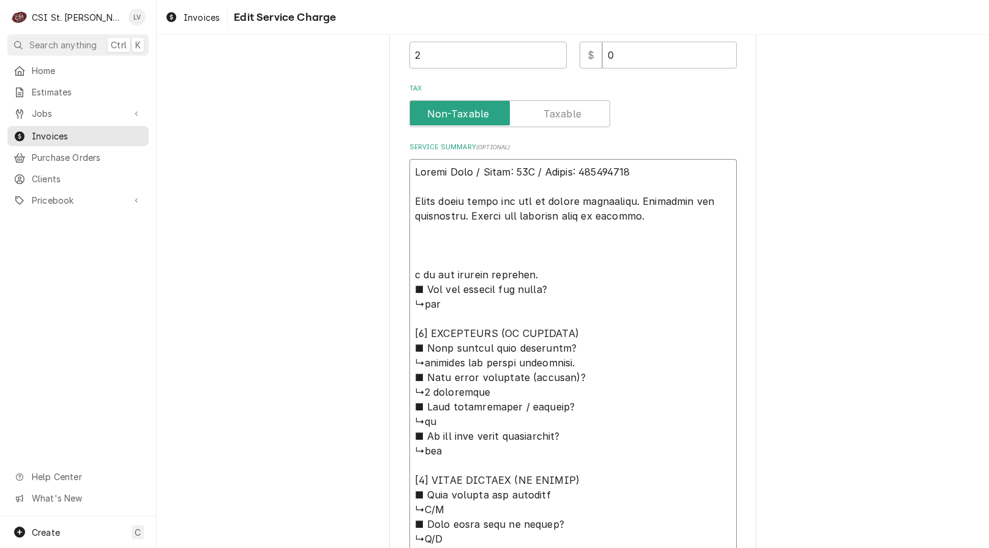
drag, startPoint x: 658, startPoint y: 218, endPoint x: 380, endPoint y: 160, distance: 283.6
click at [380, 161] on div "Use the fields below to edit this service charge Short Description Job | Servic…" at bounding box center [573, 190] width 832 height 1141
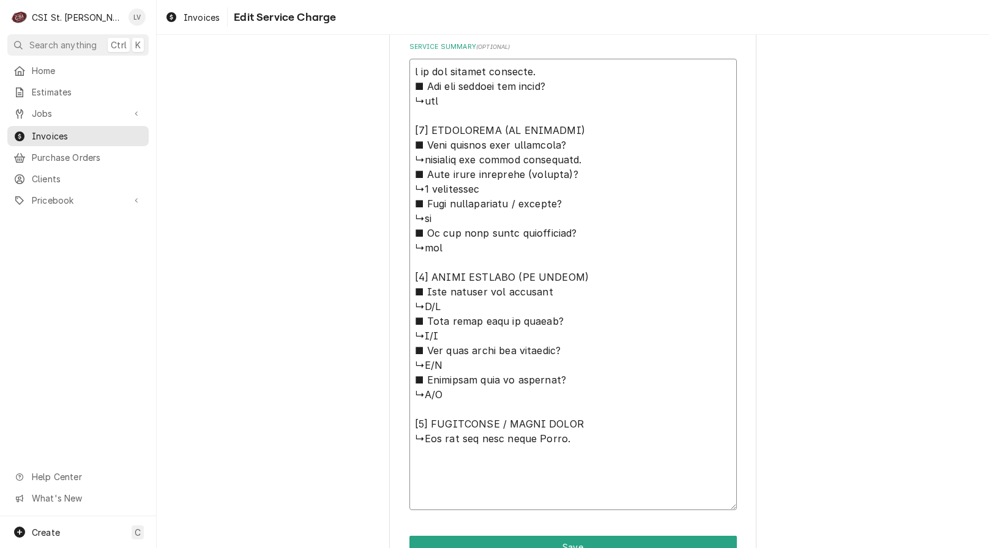
scroll to position [596, 0]
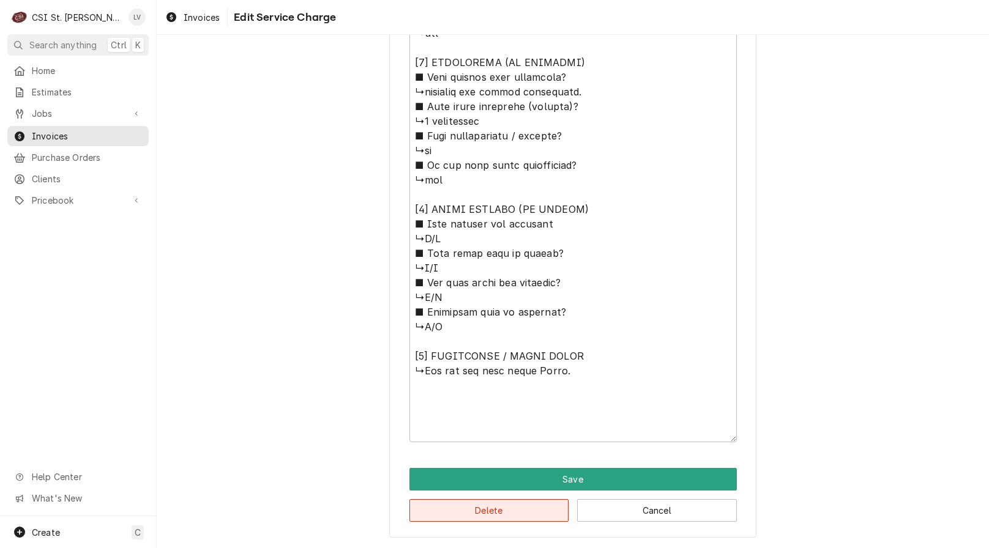
click at [467, 513] on button "Delete" at bounding box center [489, 510] width 160 height 23
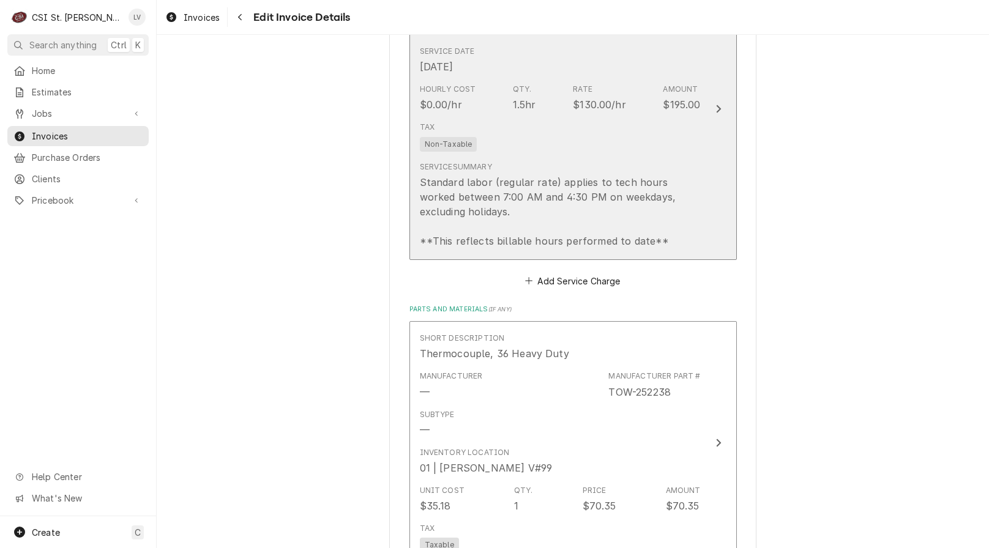
click at [538, 230] on div "Standard labor (regular rate) applies to tech hours worked between 7:00 AM and …" at bounding box center [560, 211] width 281 height 73
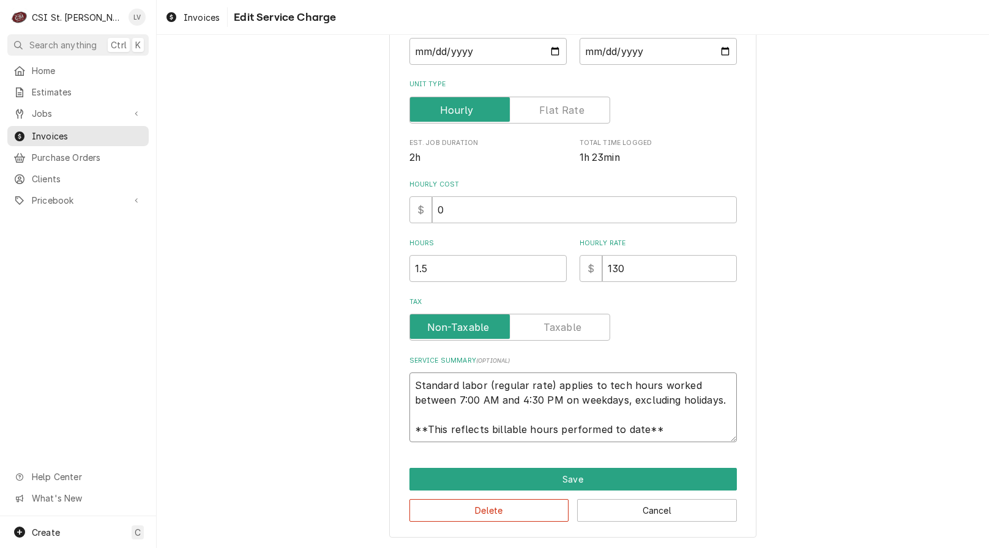
scroll to position [15, 0]
drag, startPoint x: 409, startPoint y: 382, endPoint x: 719, endPoint y: 437, distance: 315.0
click at [719, 436] on textarea "Standard labor (regular rate) applies to tech hours worked between 7:00 AM and …" at bounding box center [572, 408] width 327 height 70
paste textarea "Vulcan Hart / Model: 36L / Serial: 481401869 Found pilot going out due to fault…"
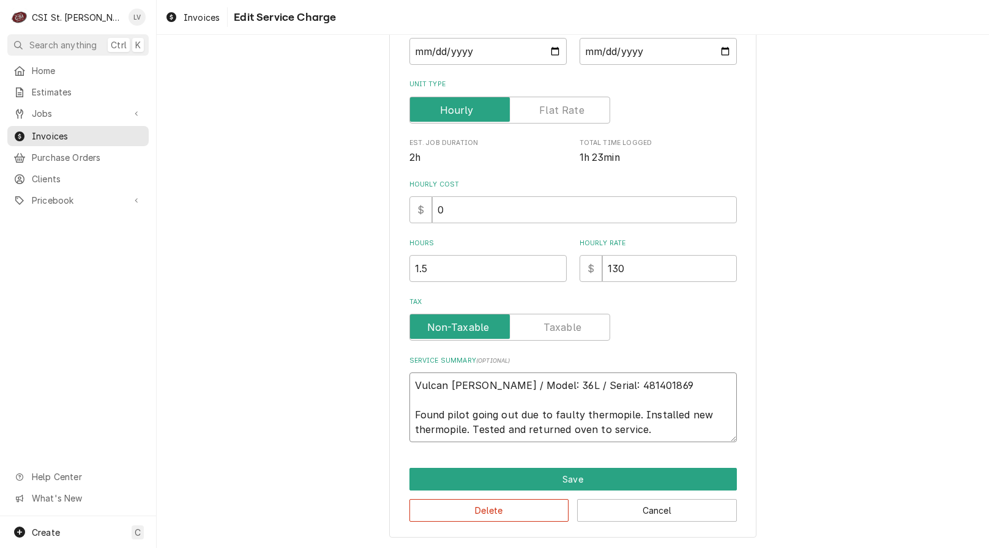
scroll to position [0, 0]
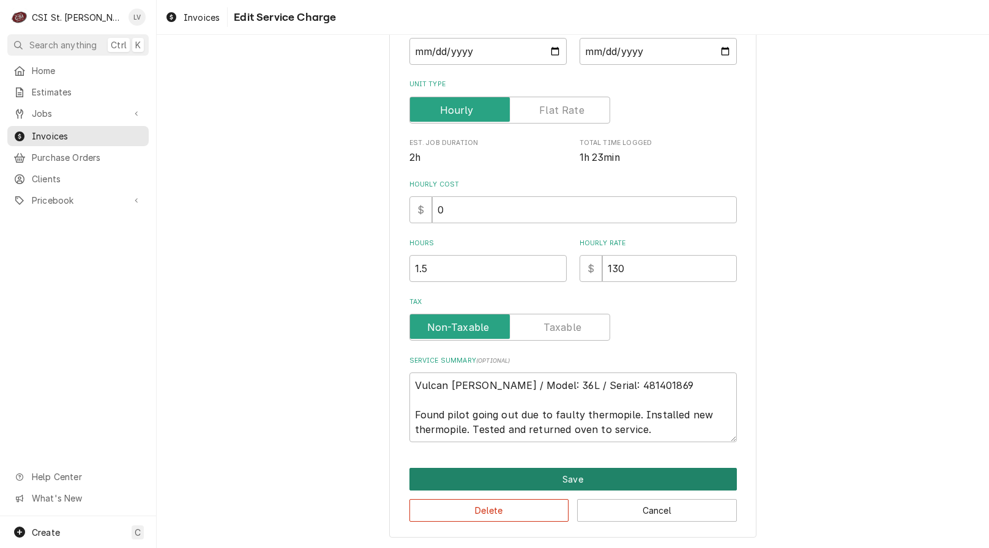
click at [548, 479] on button "Save" at bounding box center [572, 479] width 327 height 23
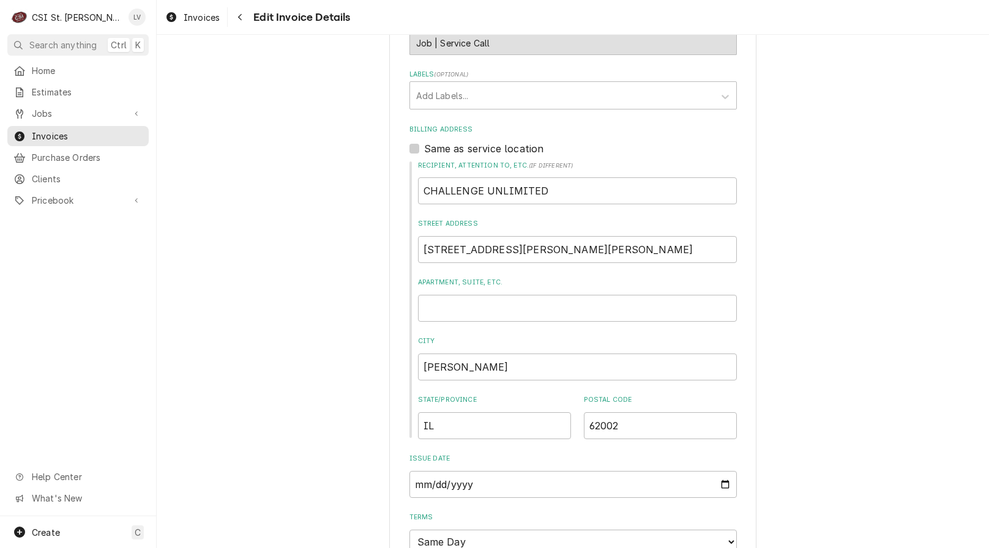
scroll to position [513, 0]
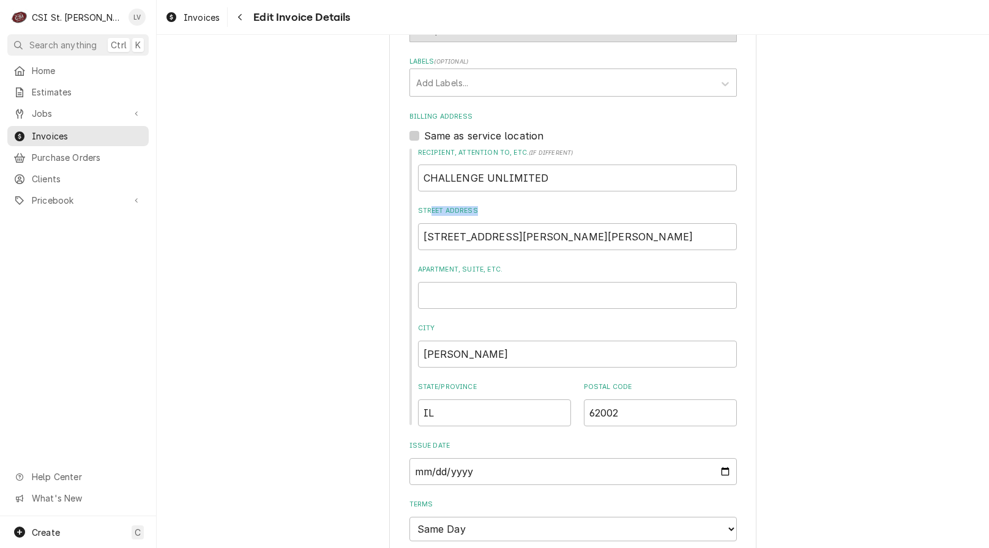
drag, startPoint x: 660, startPoint y: 193, endPoint x: 522, endPoint y: 181, distance: 138.8
click at [428, 196] on div "Recipient, Attention To, etc. ( if different ) CHALLENGE UNLIMITED Street Addre…" at bounding box center [572, 287] width 327 height 278
drag, startPoint x: 583, startPoint y: 177, endPoint x: 376, endPoint y: 176, distance: 206.8
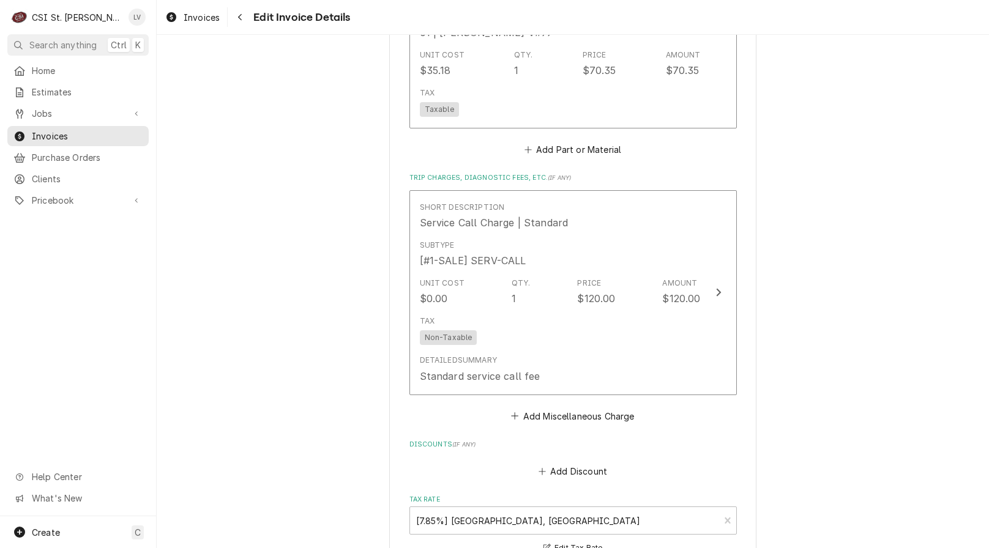
scroll to position [1920, 0]
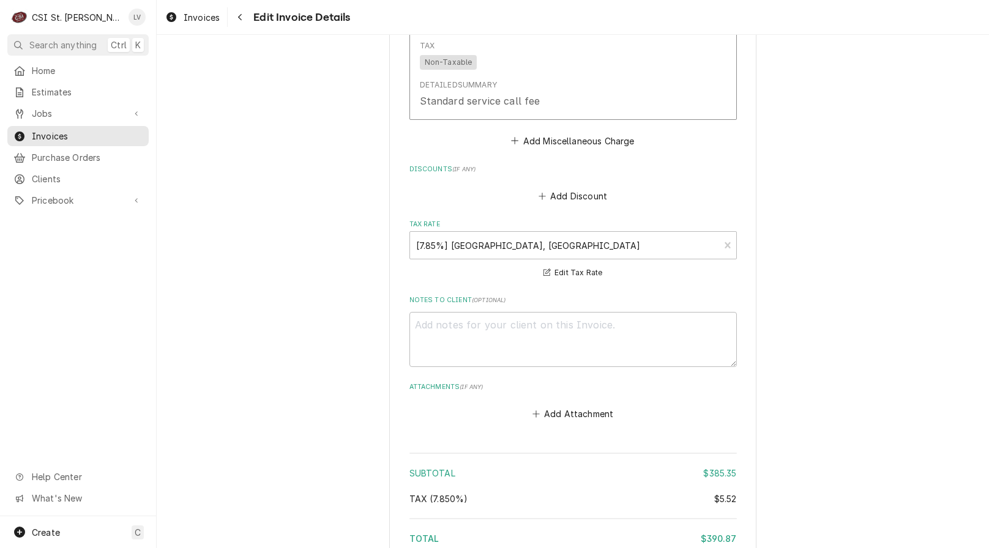
click at [558, 132] on div "Short Description Service Call Charge | Standard Subtype [#1-SALE] SERV-CALL Un…" at bounding box center [572, 32] width 327 height 234
click at [563, 138] on button "Add Miscellaneous Charge" at bounding box center [572, 140] width 127 height 17
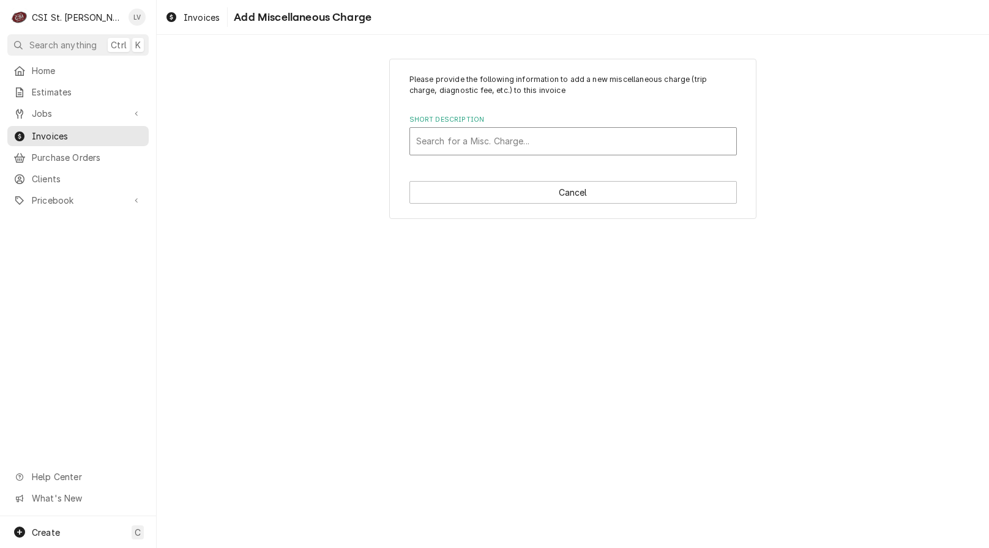
click at [494, 145] on div "Short Description" at bounding box center [573, 141] width 314 height 22
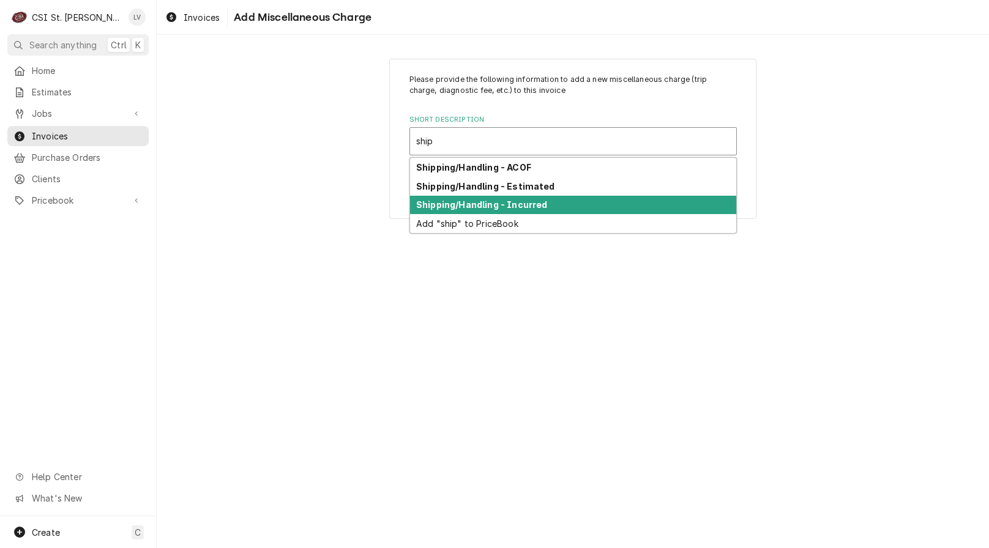
click at [493, 209] on strong "Shipping/Handling - Incurred" at bounding box center [481, 204] width 131 height 10
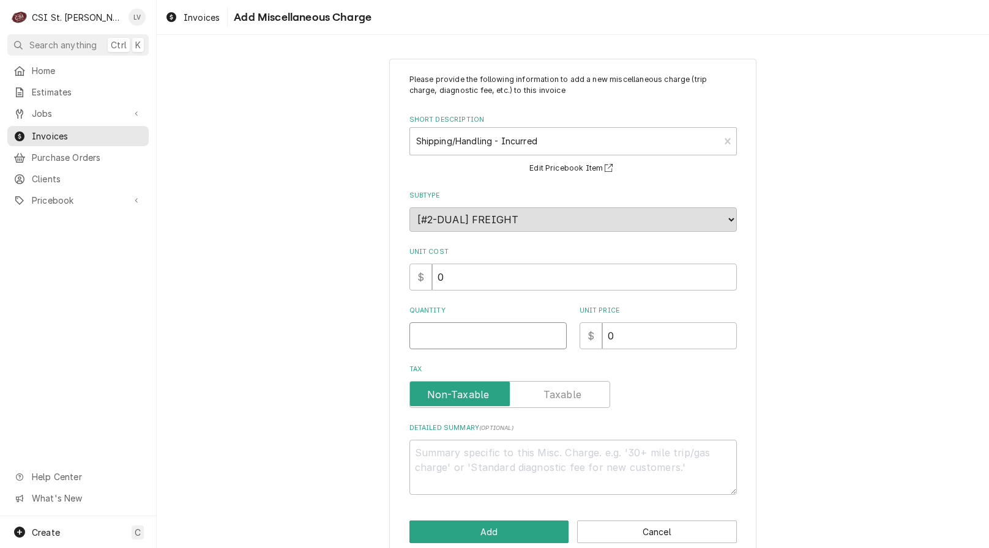
click at [455, 345] on input "Quantity" at bounding box center [487, 335] width 157 height 27
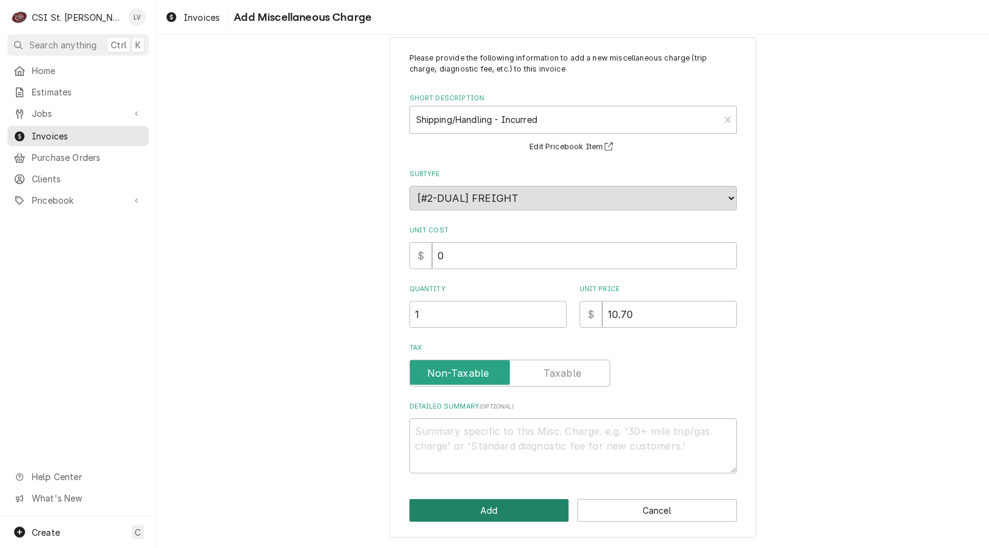
click at [485, 513] on button "Add" at bounding box center [489, 510] width 160 height 23
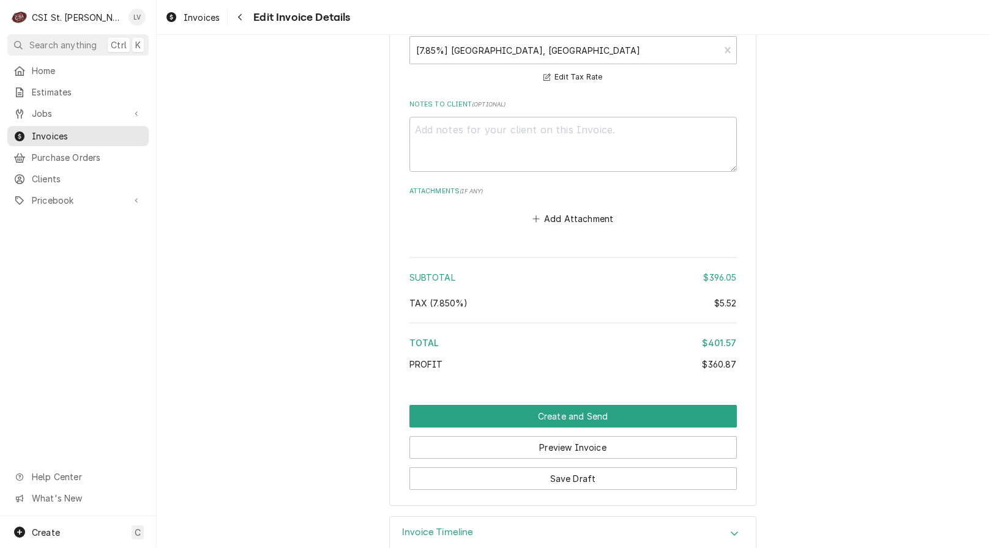
scroll to position [2314, 0]
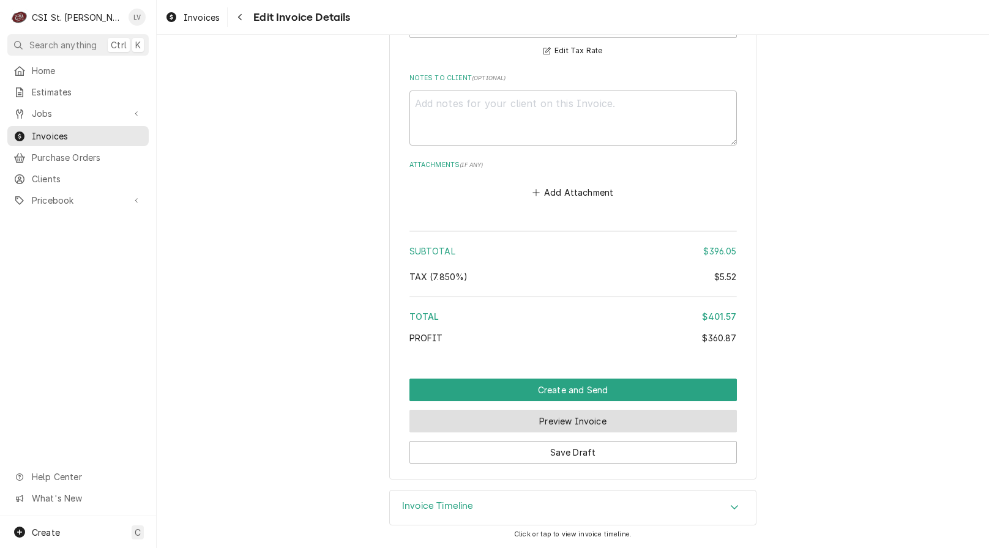
click at [643, 425] on button "Preview Invoice" at bounding box center [572, 421] width 327 height 23
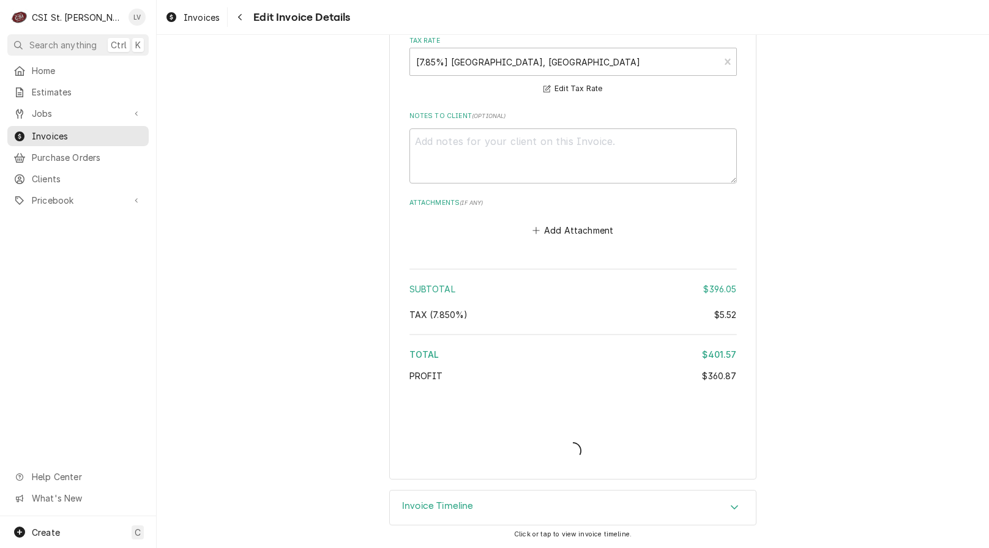
scroll to position [2276, 0]
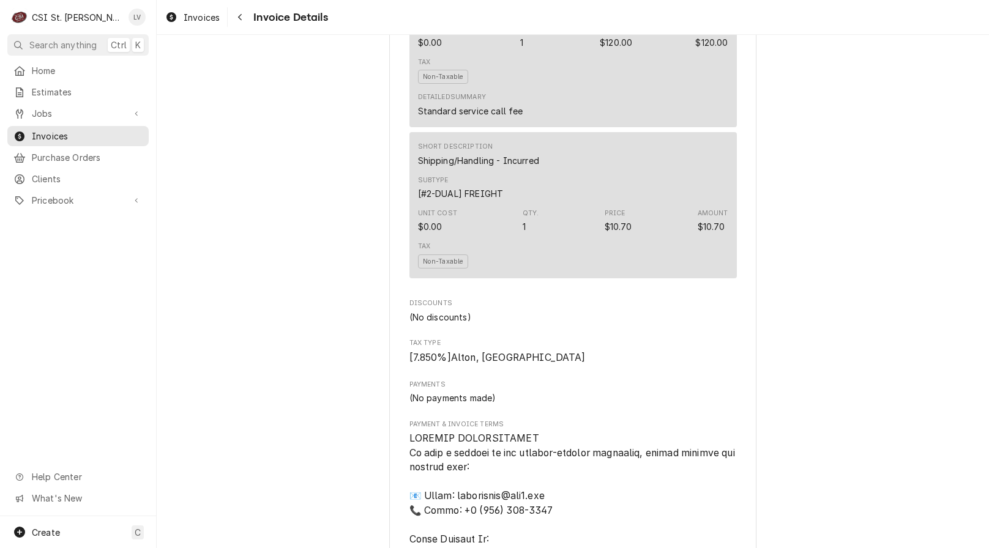
scroll to position [1285, 0]
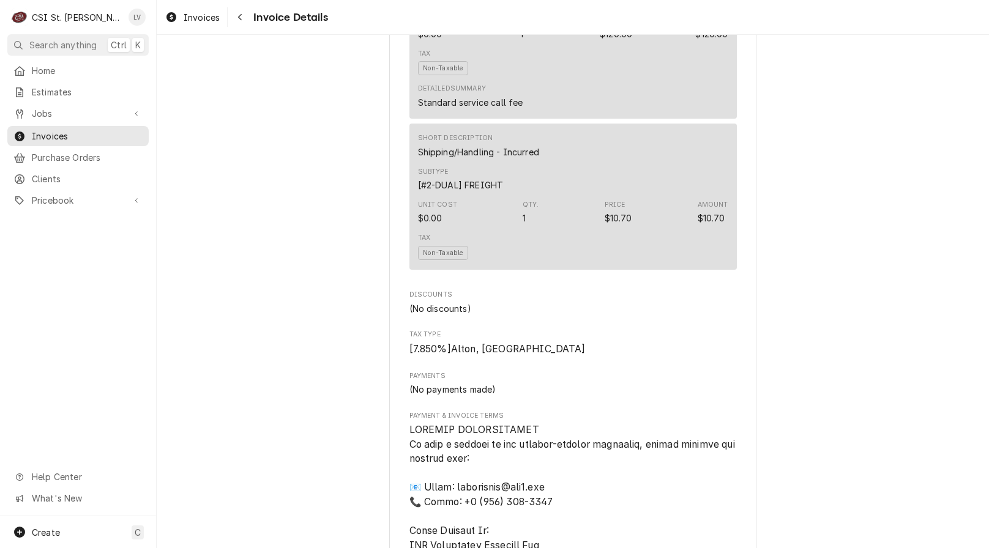
click at [284, 281] on div "Draft Preview Sender CSI St. Louis CSI Commercial Services Inc18330 [STREET_ADD…" at bounding box center [573, 47] width 832 height 2595
click at [179, 18] on div "Invoices" at bounding box center [192, 17] width 59 height 15
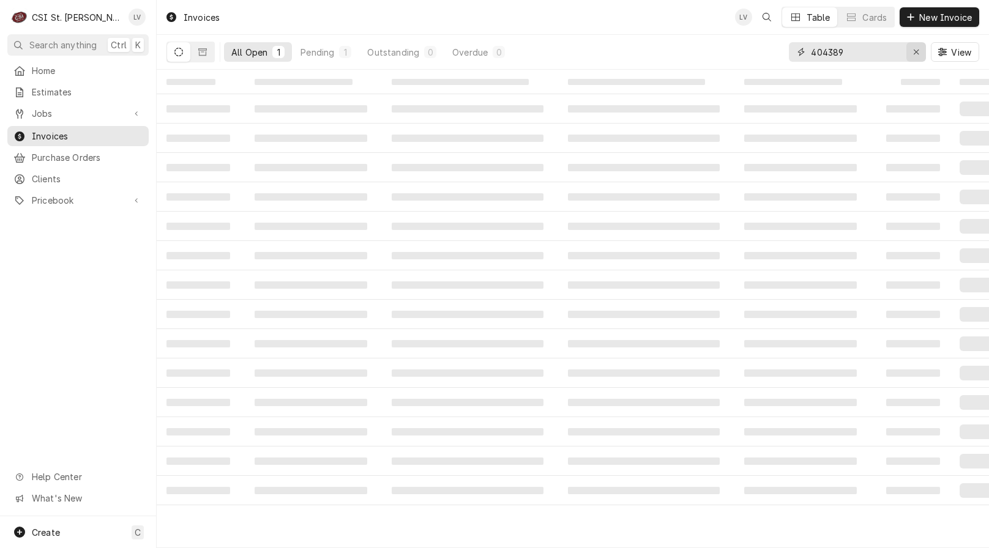
click at [911, 58] on button "Erase input" at bounding box center [916, 52] width 20 height 20
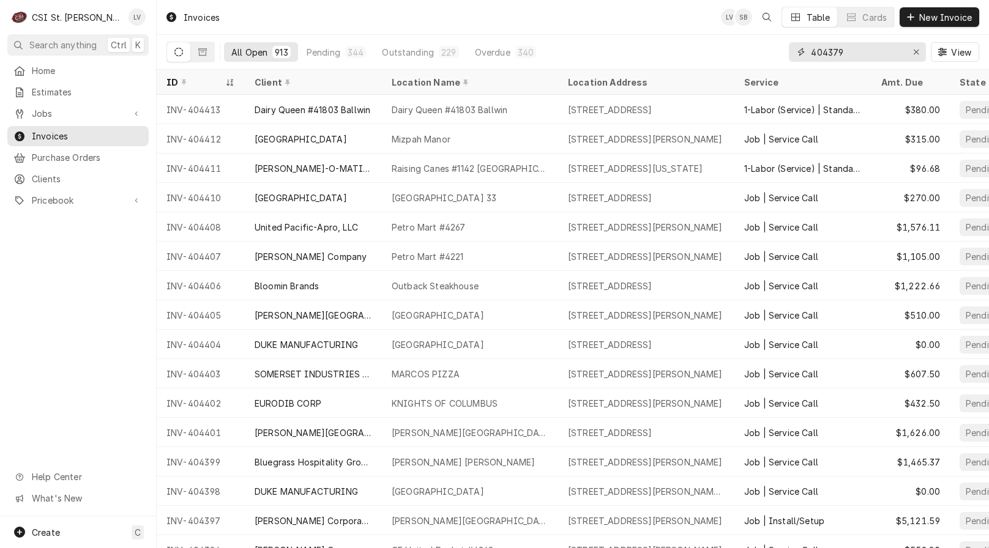
type input "404379"
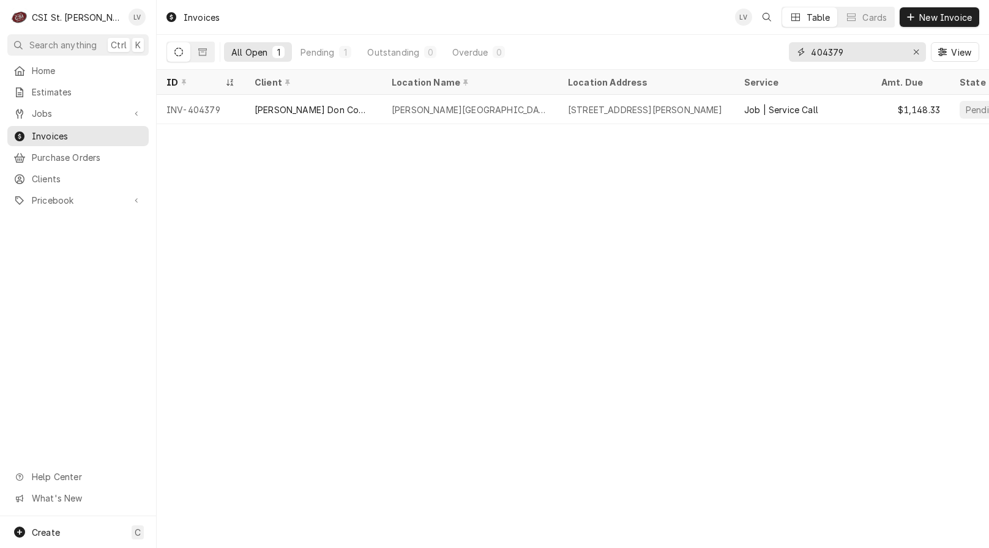
click at [913, 54] on icon "Erase input" at bounding box center [916, 52] width 7 height 9
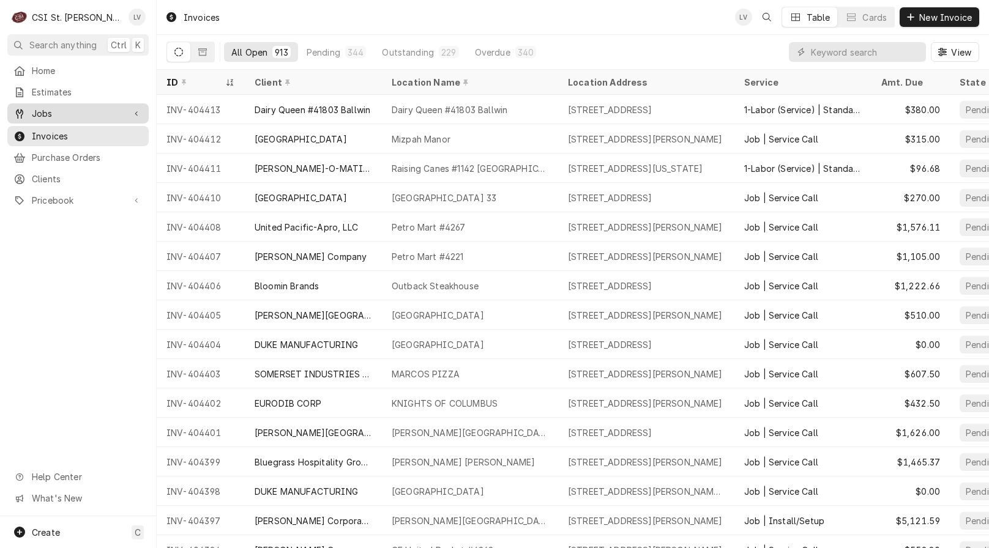
click at [42, 108] on span "Jobs" at bounding box center [78, 113] width 92 height 13
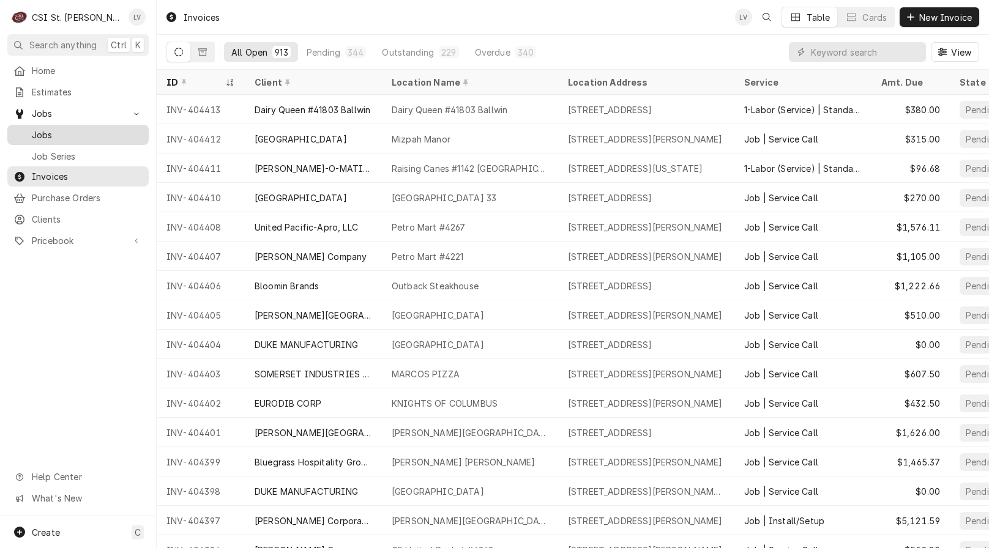
click at [90, 133] on span "Jobs" at bounding box center [87, 134] width 111 height 13
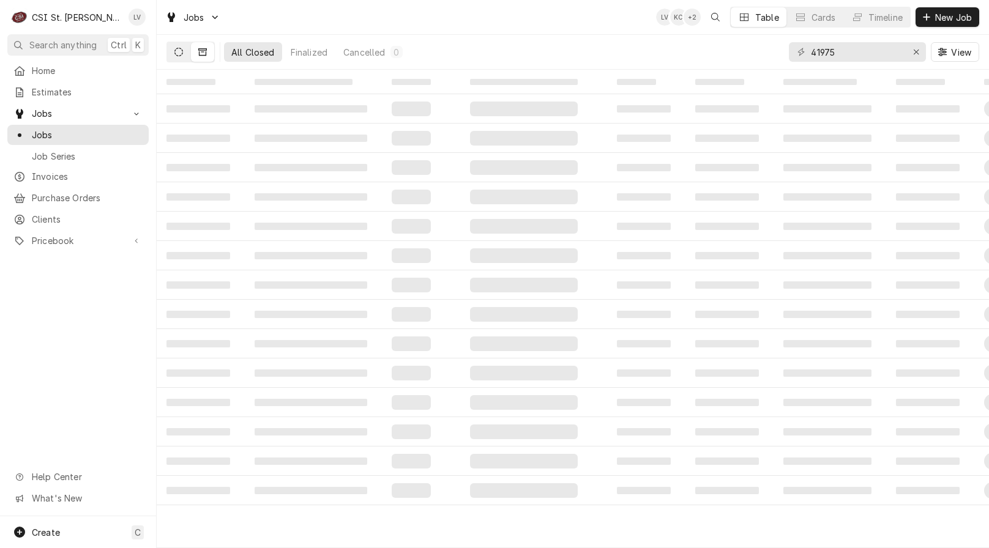
click at [174, 48] on button "Dynamic Content Wrapper" at bounding box center [178, 52] width 23 height 20
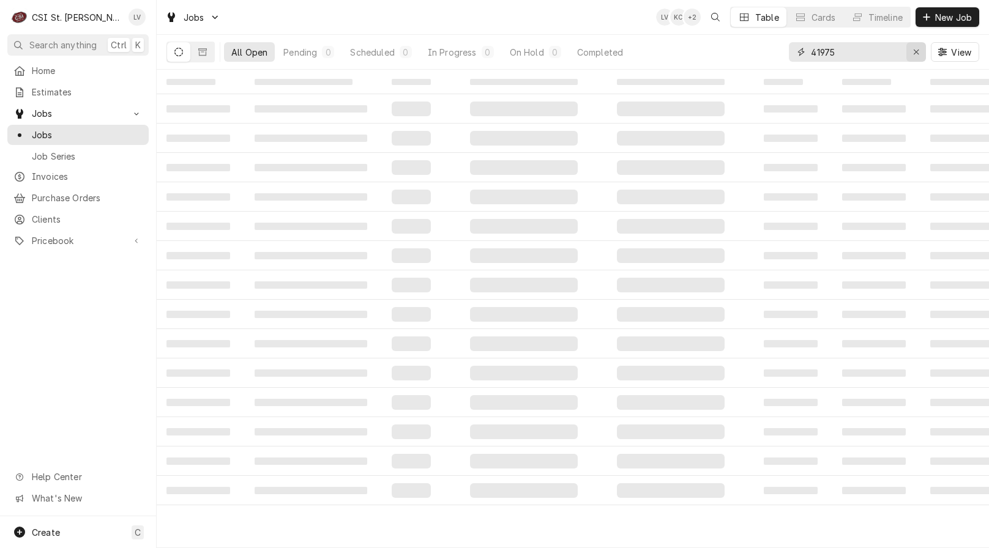
click at [915, 54] on icon "Erase input" at bounding box center [916, 52] width 7 height 9
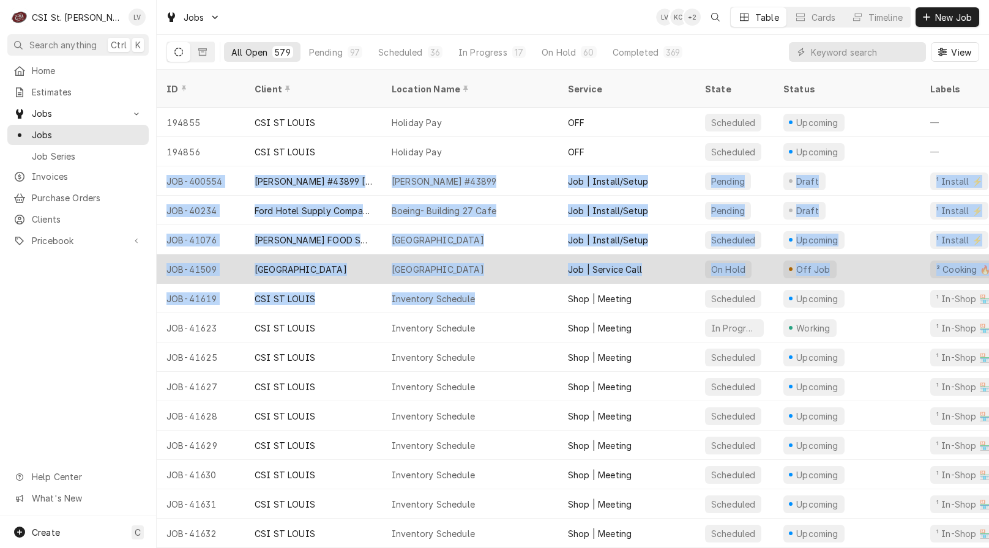
drag, startPoint x: 165, startPoint y: 168, endPoint x: 491, endPoint y: 265, distance: 339.5
click at [491, 265] on tbody "194855 CSI ST LOUIS Holiday Pay OFF Scheduled Upcoming — Service No Priority Di…" at bounding box center [573, 328] width 832 height 440
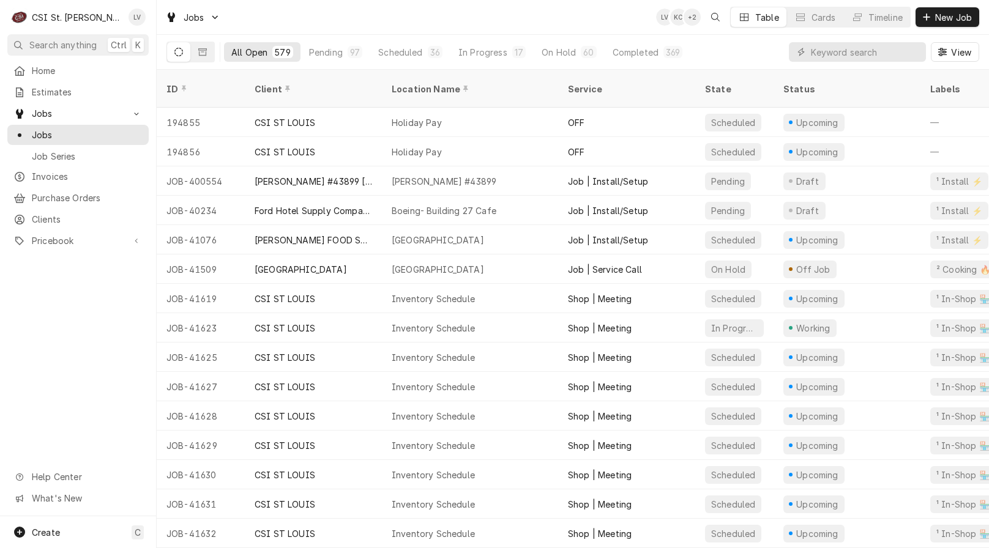
drag, startPoint x: 76, startPoint y: 316, endPoint x: 371, endPoint y: 242, distance: 303.4
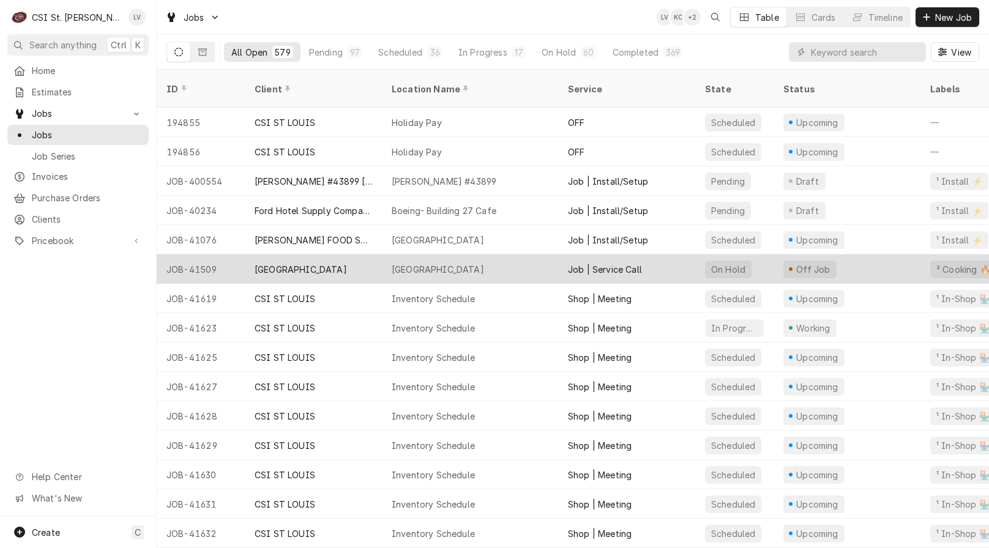
click at [78, 316] on div "Home Estimates Jobs Jobs Job Series Invoices Purchase Orders Clients Pricebook …" at bounding box center [78, 289] width 156 height 456
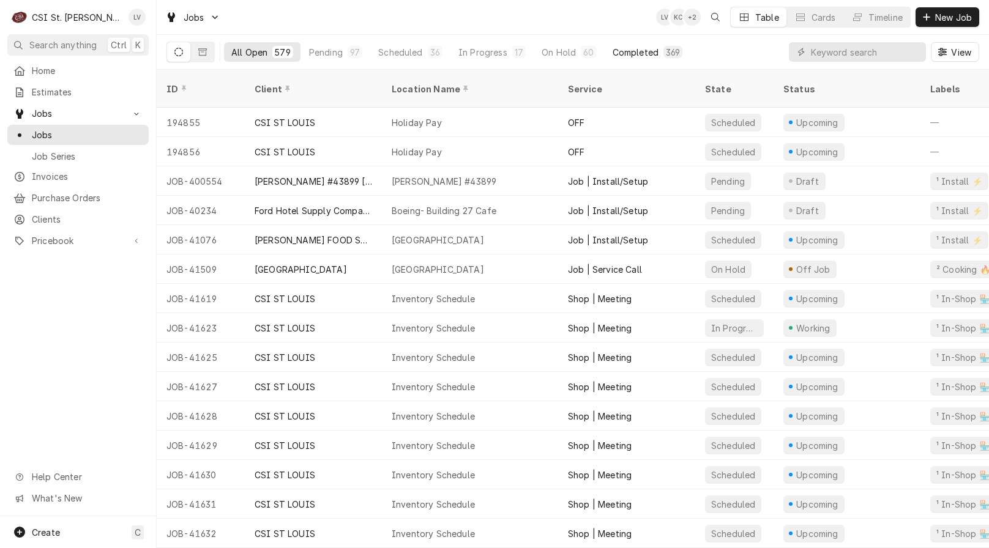
click at [637, 56] on div "Completed" at bounding box center [635, 52] width 46 height 13
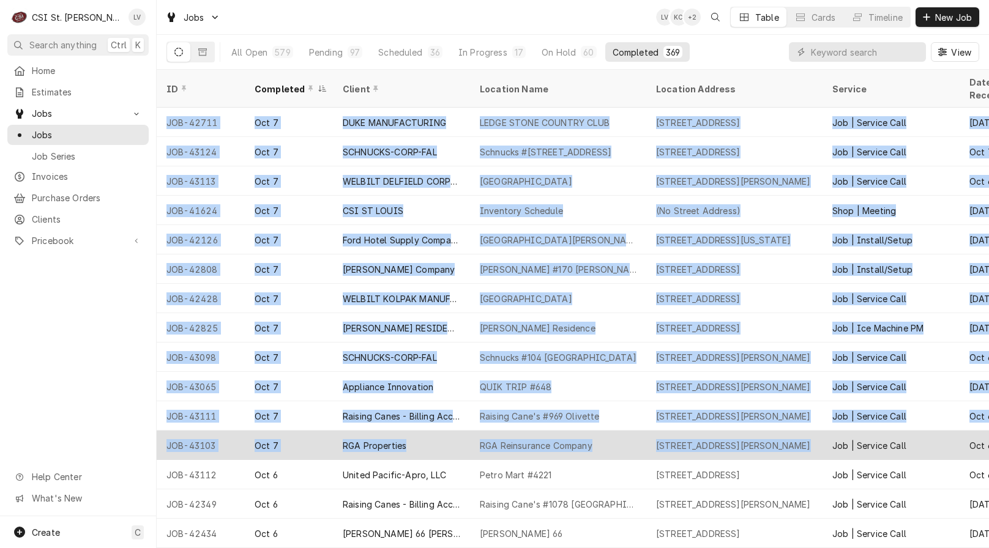
drag, startPoint x: 161, startPoint y: 105, endPoint x: 785, endPoint y: 436, distance: 706.6
click at [785, 436] on tbody "JOB-42711 Oct 7 DUKE MANUFACTURING LEDGE STONE COUNTRY CLUB 1600 Ledgestone Way…" at bounding box center [573, 328] width 832 height 440
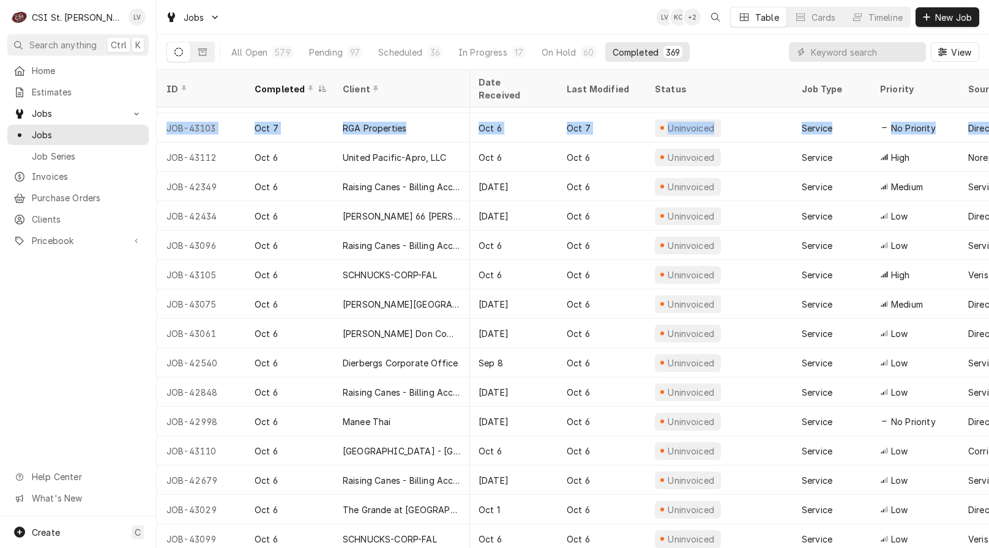
scroll to position [317, 670]
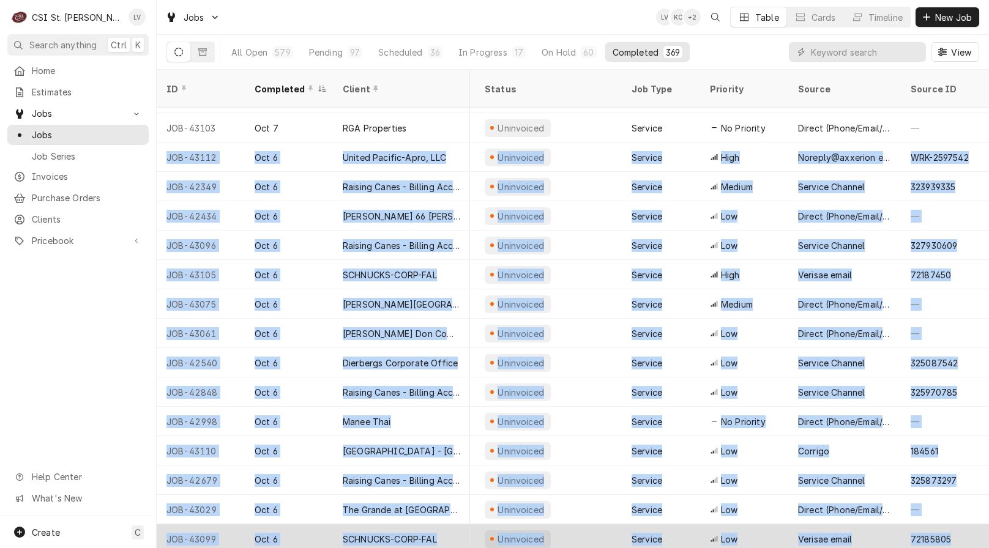
drag, startPoint x: 161, startPoint y: 139, endPoint x: 955, endPoint y: 511, distance: 876.5
copy tbody "JOB-43112 Oct 6 United Pacific-Apro, LLC Petro Mart #4221 13010 Tesson Ferry Rd…"
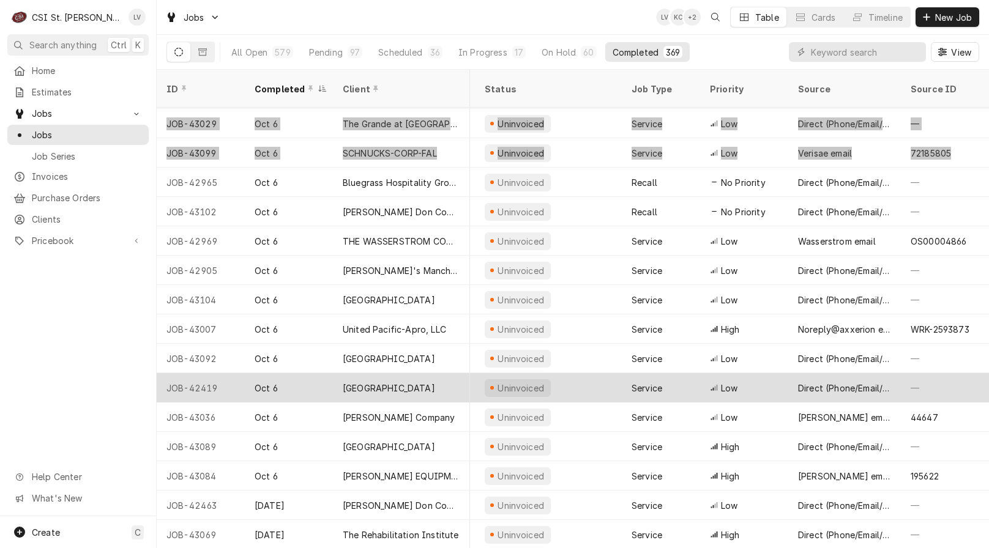
scroll to position [731, 670]
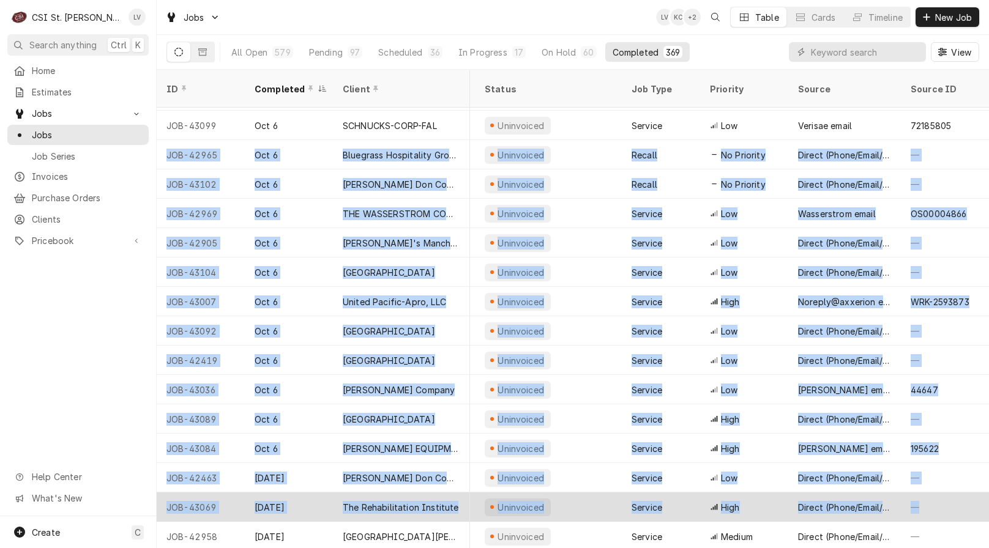
drag, startPoint x: 163, startPoint y: 140, endPoint x: 937, endPoint y: 500, distance: 852.8
copy tbody "JOB-42965 Oct 6 Bluegrass Hospitality Group - BHG Drake's Shiloh 1160 Central P…"
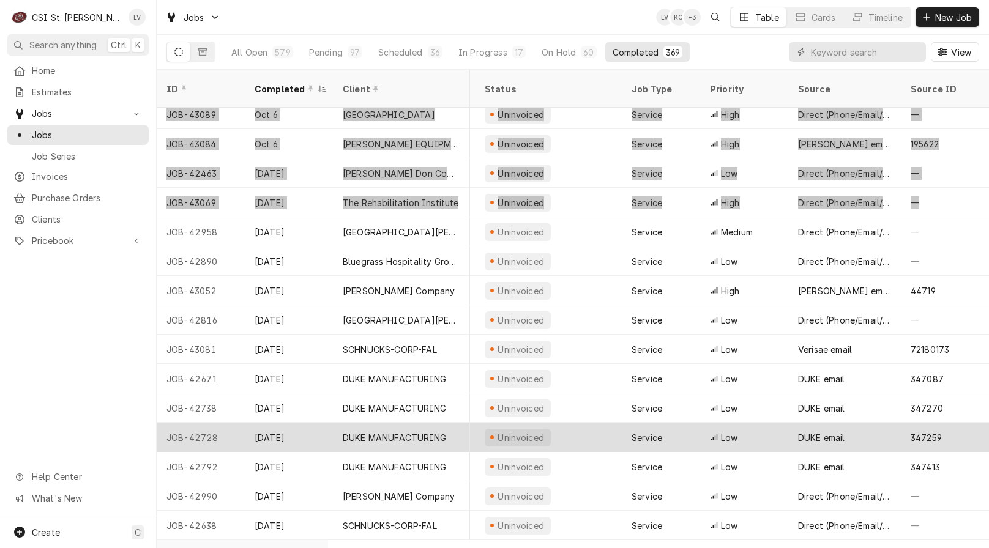
scroll to position [1052, 670]
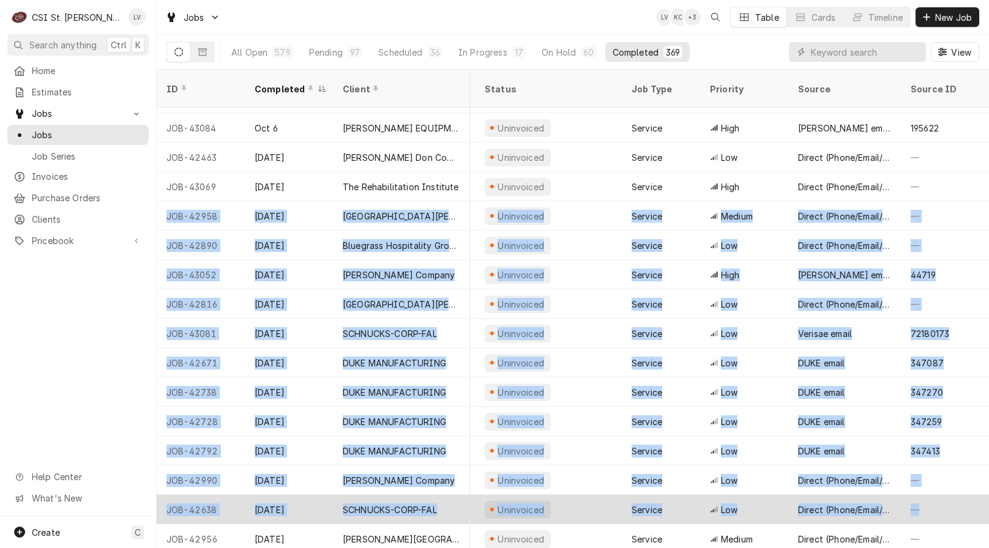
drag, startPoint x: 160, startPoint y: 203, endPoint x: 943, endPoint y: 493, distance: 835.5
copy tbody "JOB-42958 Oct 3 St Charles Convention Center St Charles Convention Center 1 Con…"
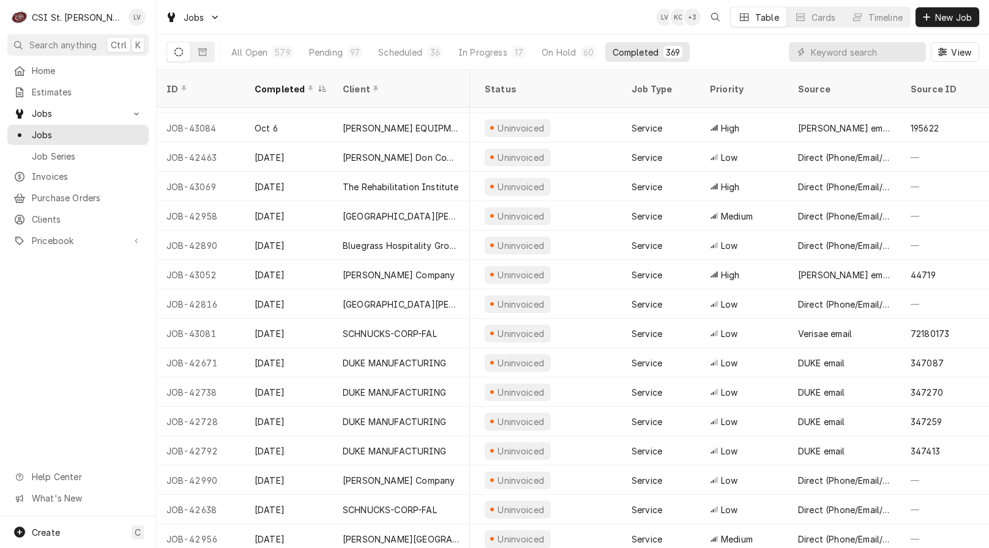
click at [85, 316] on div "Home Estimates Jobs Jobs Job Series Invoices Purchase Orders Clients Pricebook …" at bounding box center [78, 289] width 156 height 456
click at [885, 53] on input "Dynamic Content Wrapper" at bounding box center [865, 52] width 109 height 20
type input "42901"
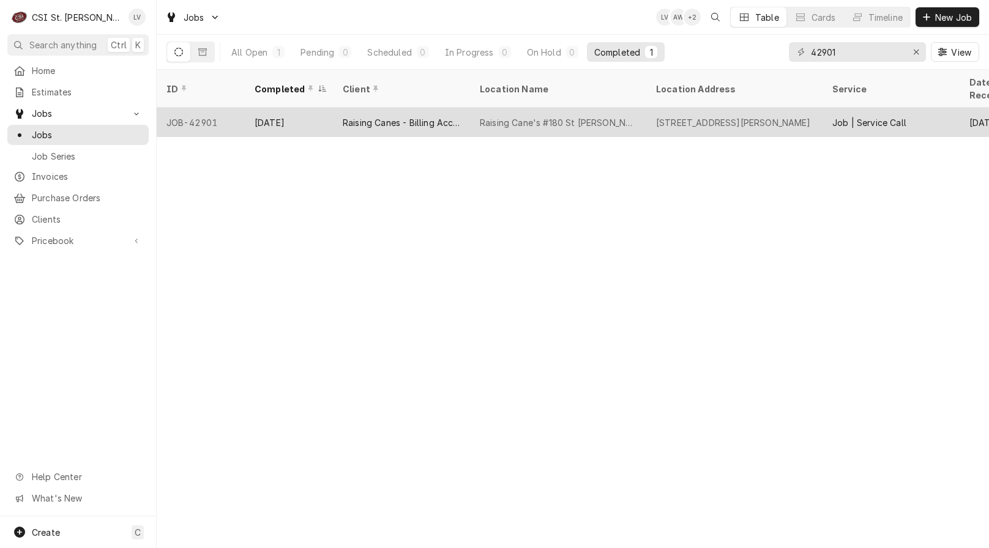
click at [401, 116] on div "Raising Canes - Billing Account" at bounding box center [401, 122] width 117 height 13
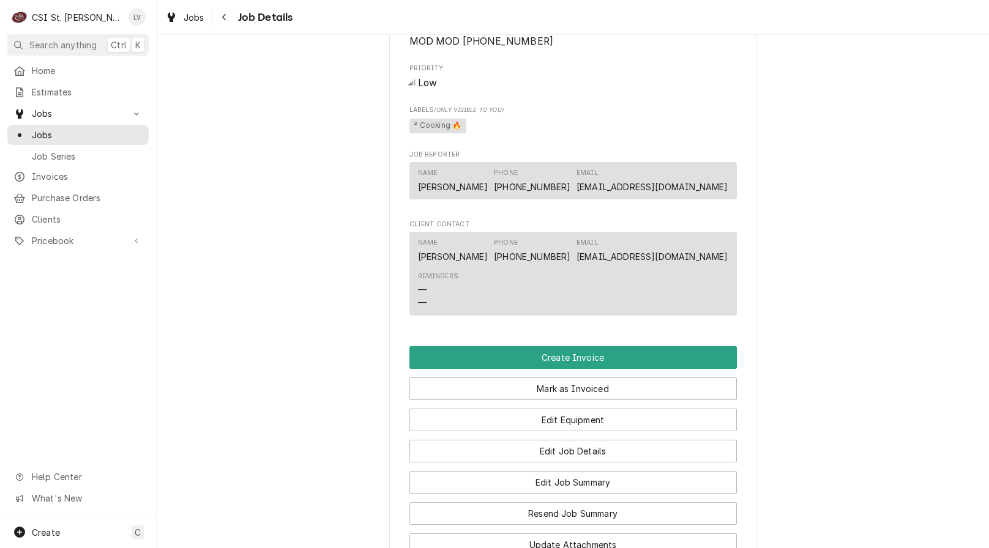
scroll to position [1285, 0]
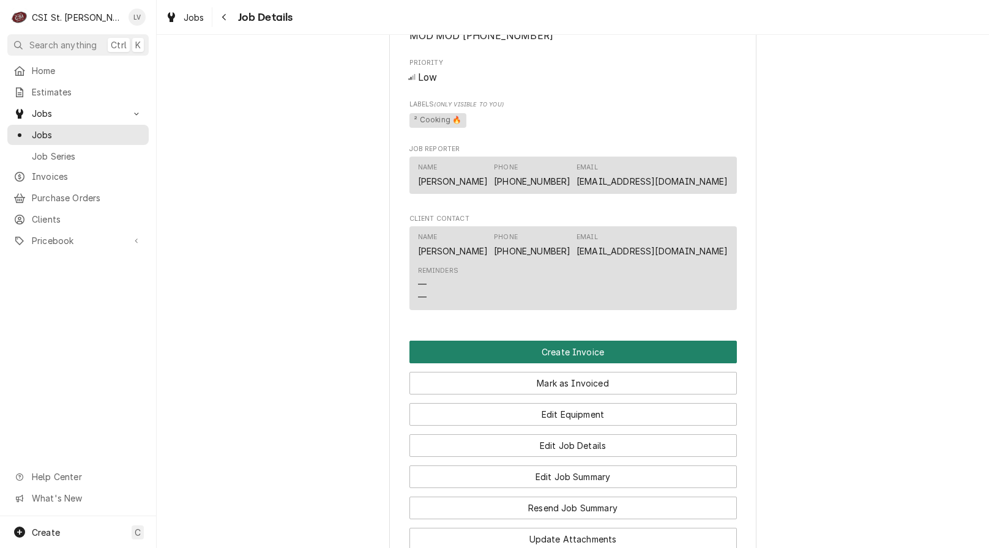
click at [555, 360] on button "Create Invoice" at bounding box center [572, 352] width 327 height 23
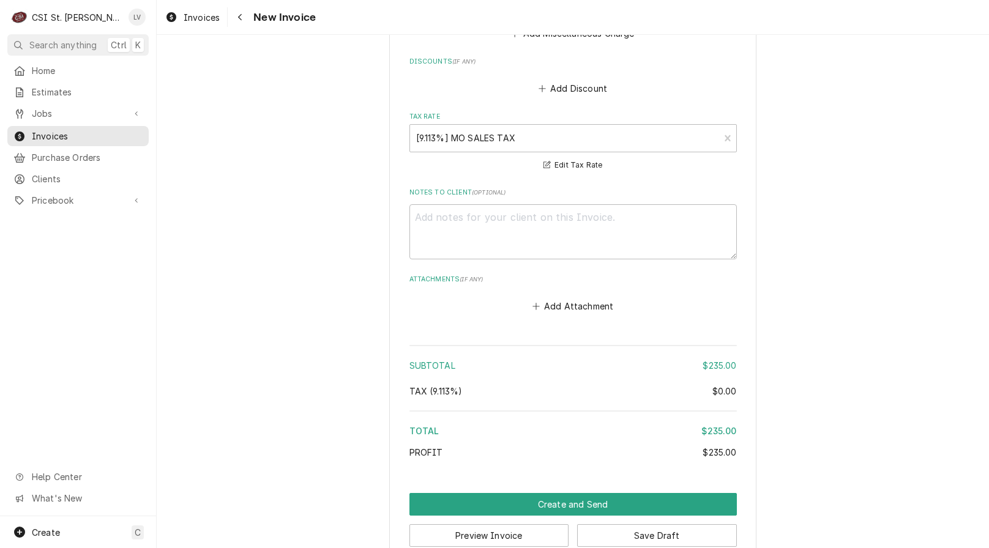
scroll to position [2941, 0]
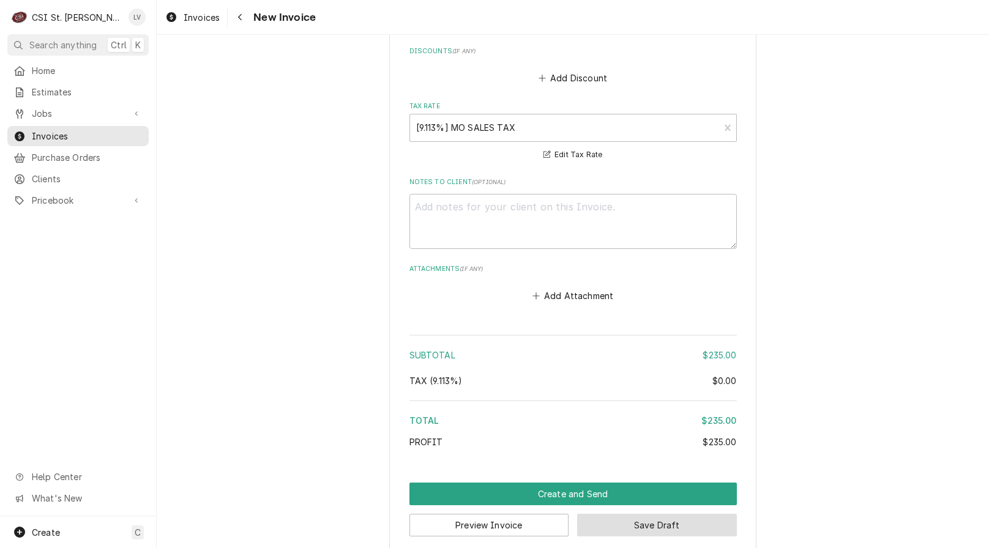
click at [668, 514] on button "Save Draft" at bounding box center [657, 525] width 160 height 23
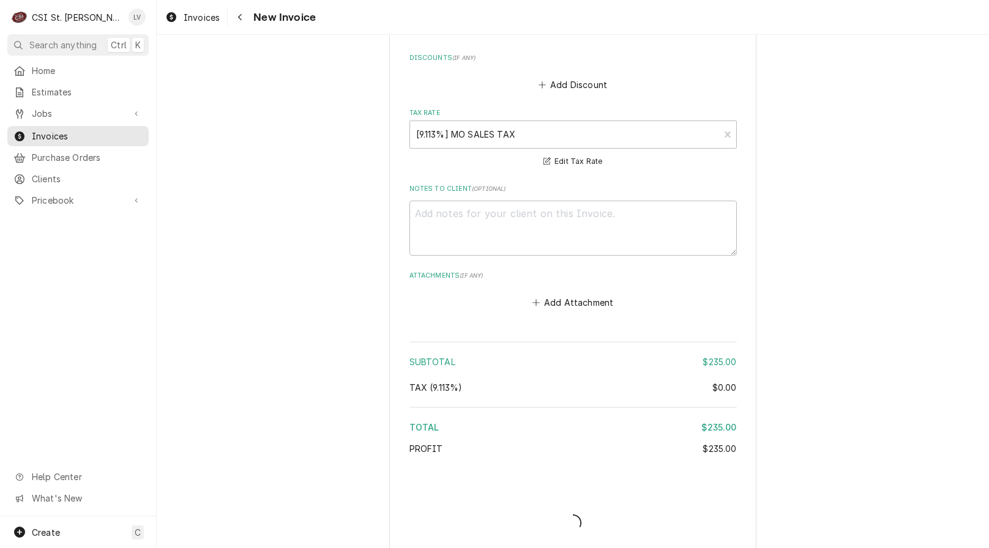
type textarea "x"
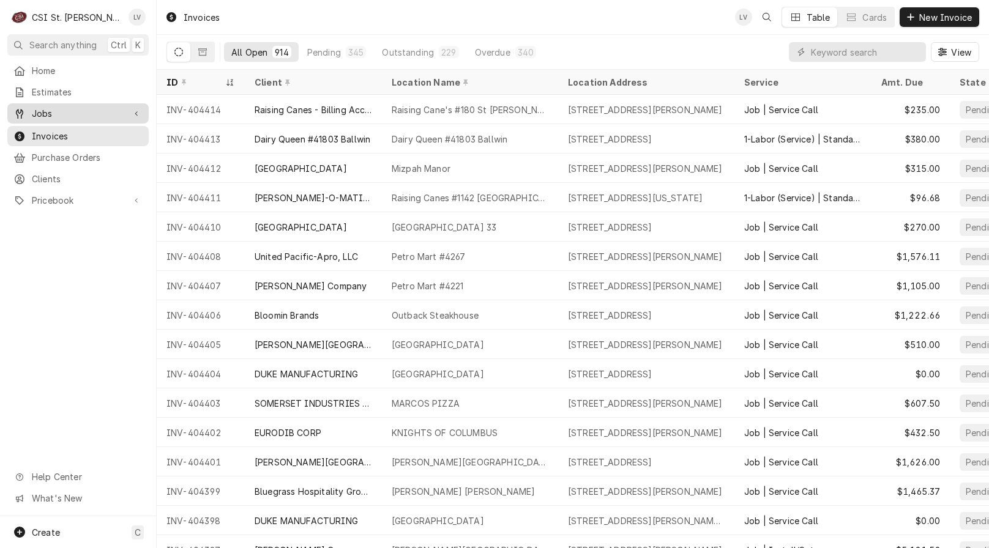
click at [81, 110] on span "Jobs" at bounding box center [78, 113] width 92 height 13
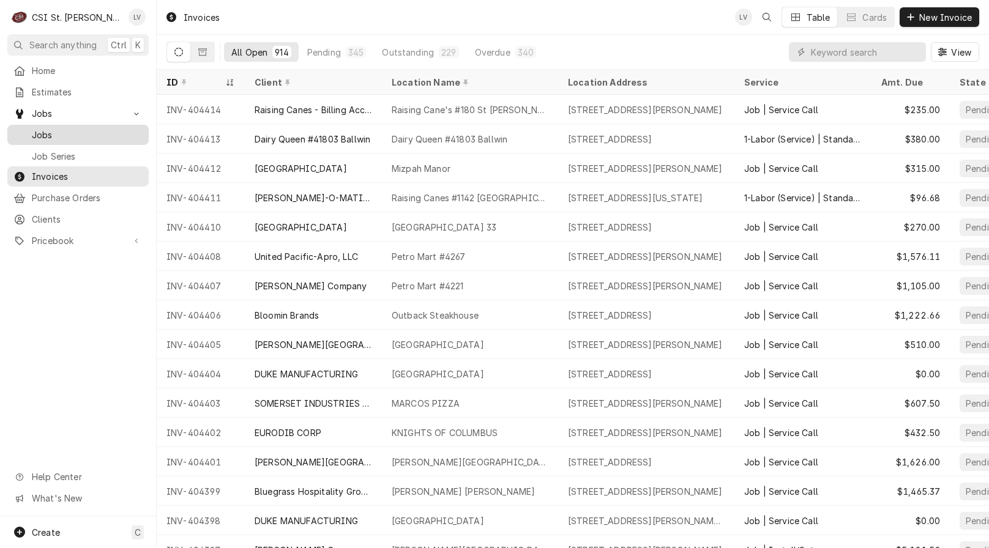
click at [82, 134] on span "Jobs" at bounding box center [87, 134] width 111 height 13
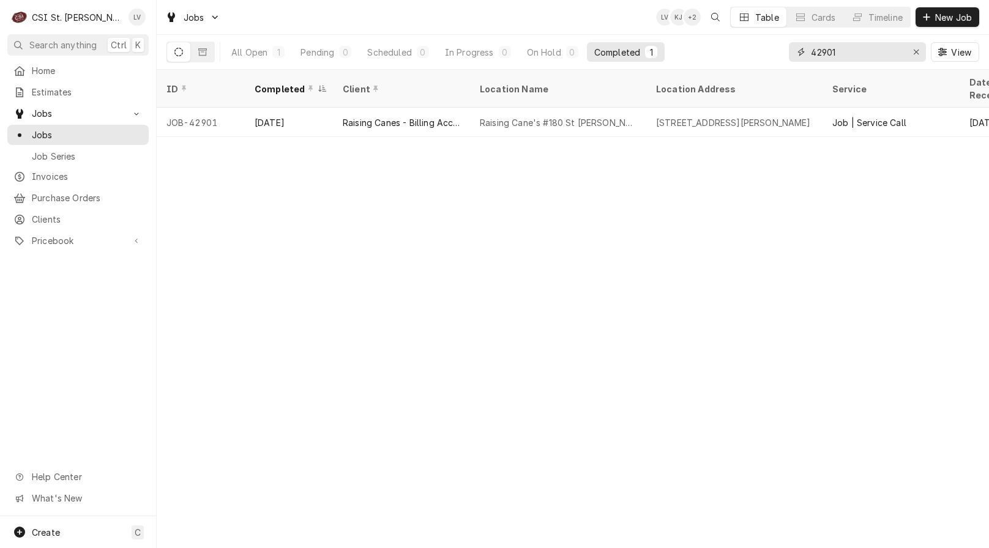
click at [851, 52] on input "42901" at bounding box center [857, 52] width 92 height 20
type input "4"
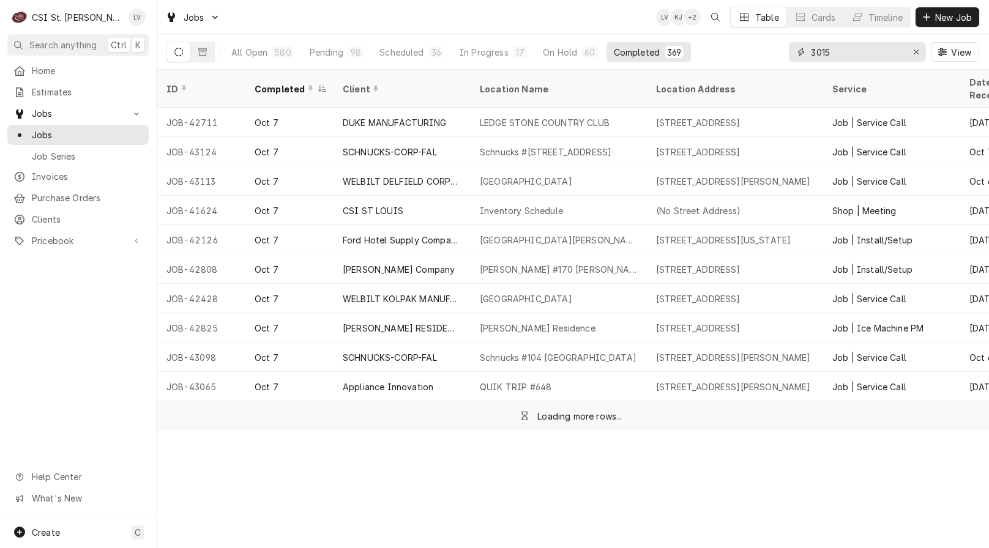
type input "3015"
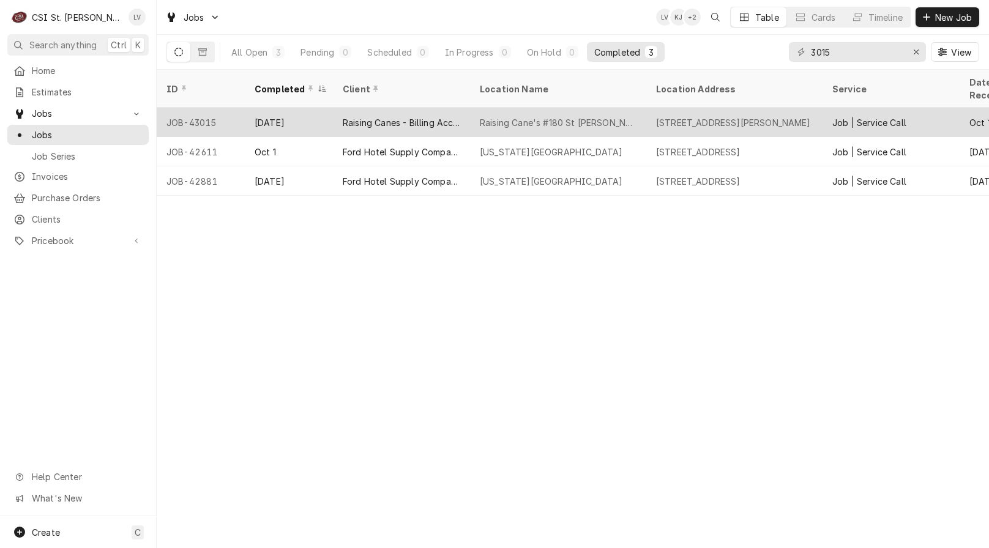
click at [379, 114] on div "Raising Canes - Billing Account" at bounding box center [401, 122] width 137 height 29
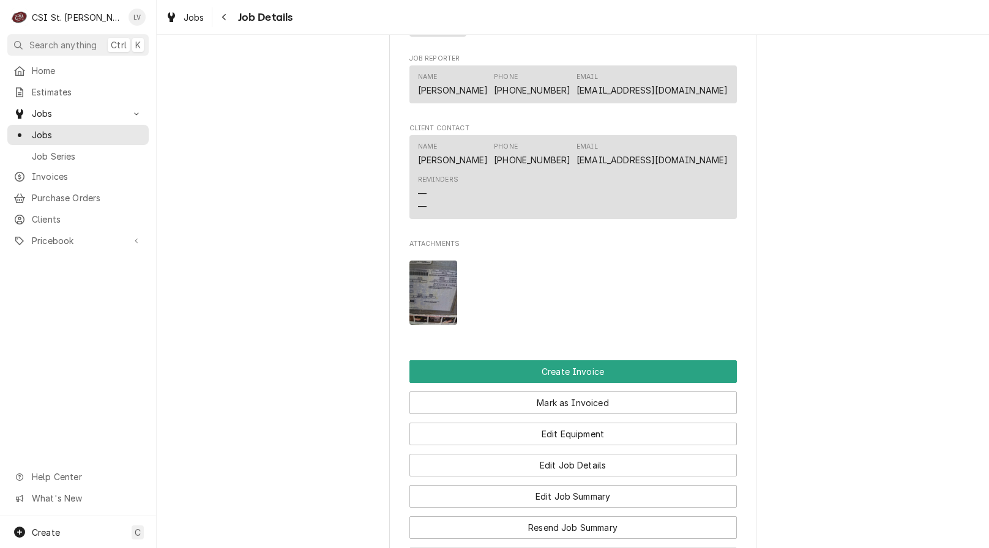
scroll to position [1529, 0]
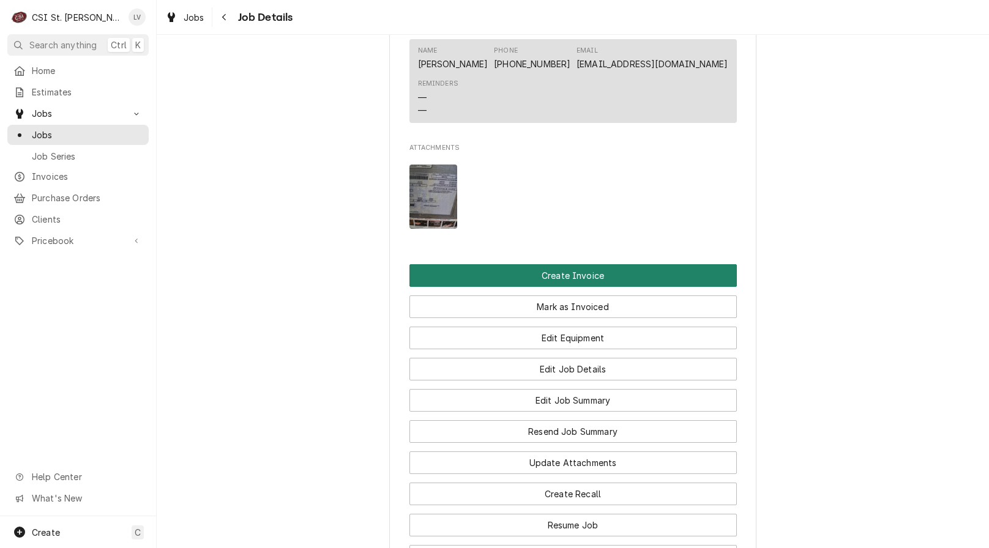
click at [637, 283] on button "Create Invoice" at bounding box center [572, 275] width 327 height 23
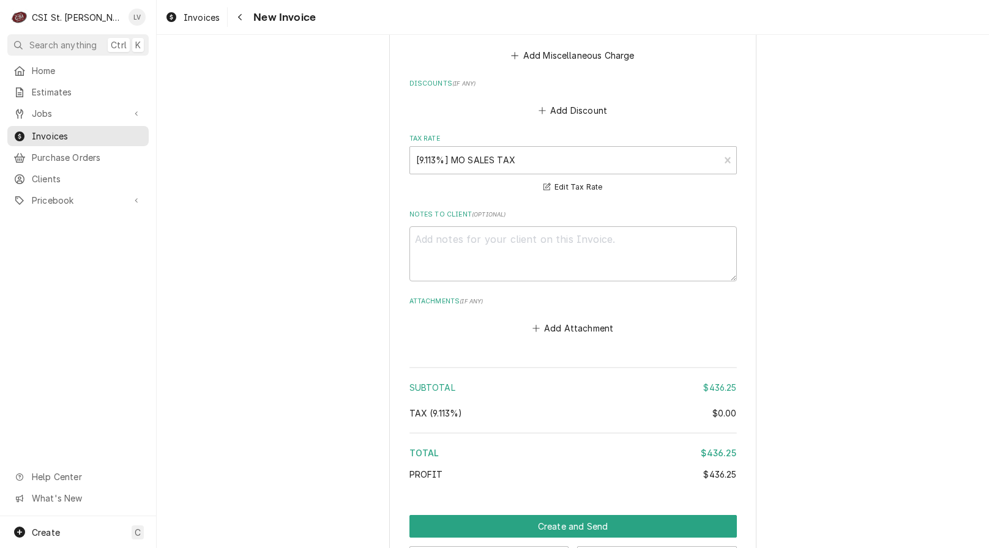
scroll to position [2941, 0]
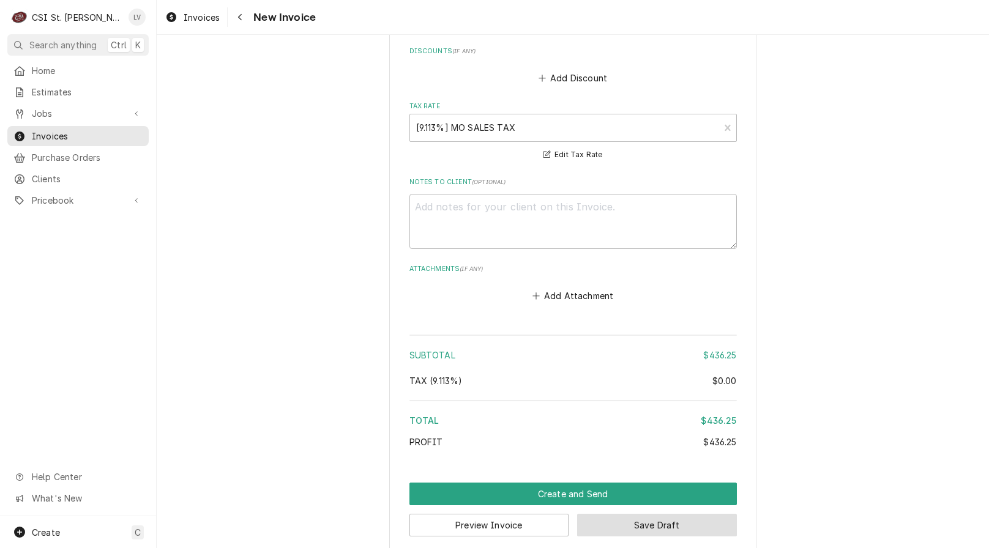
click at [721, 514] on button "Save Draft" at bounding box center [657, 525] width 160 height 23
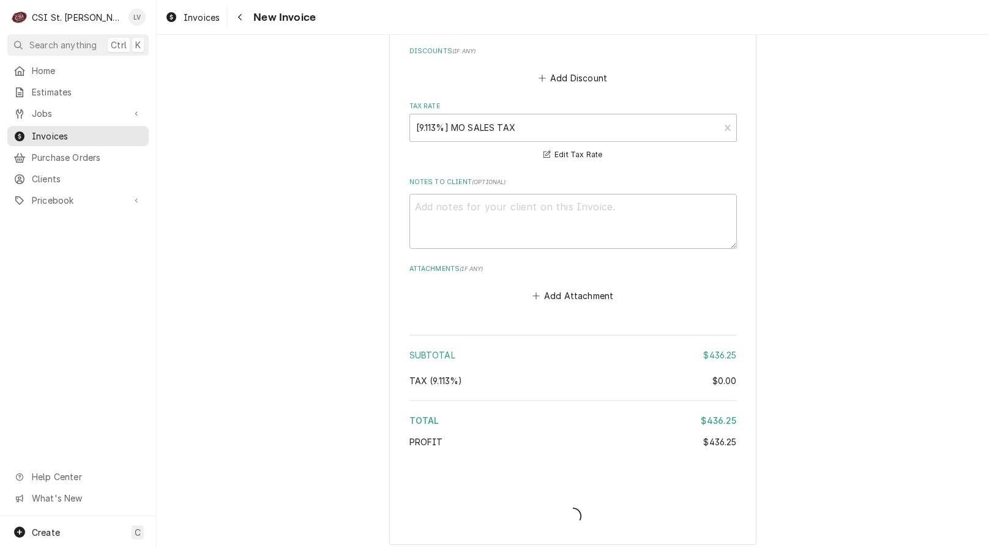
scroll to position [2934, 0]
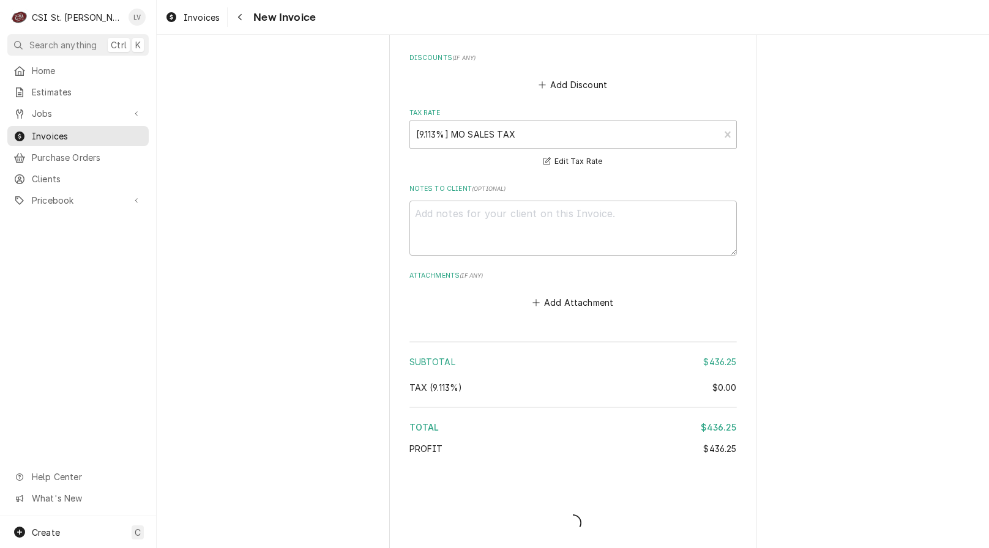
type textarea "x"
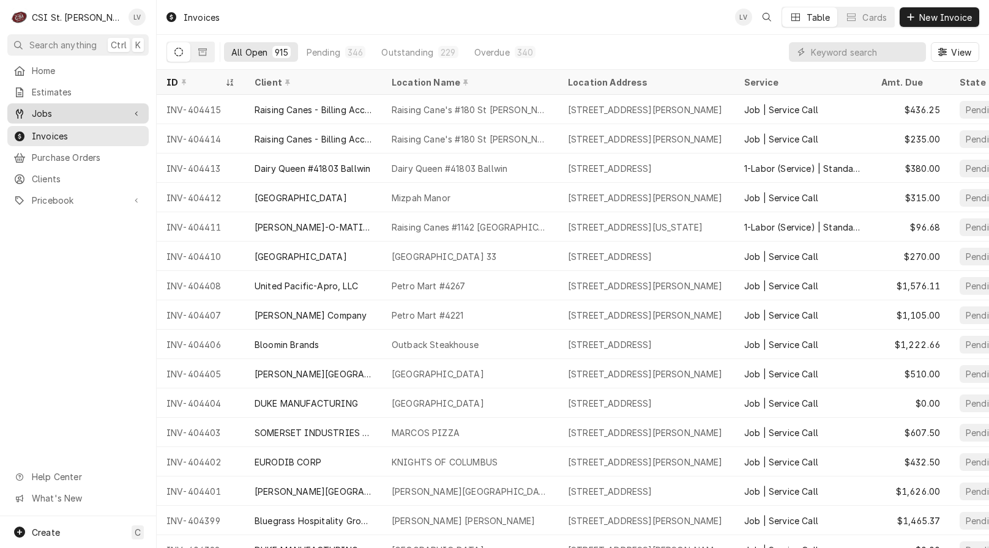
click at [42, 113] on span "Jobs" at bounding box center [78, 113] width 92 height 13
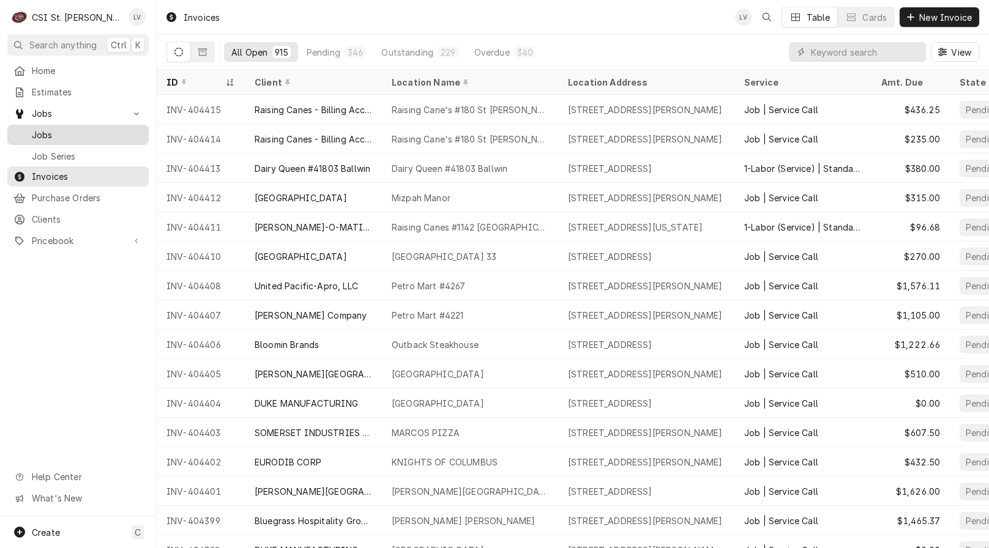
click at [41, 132] on span "Jobs" at bounding box center [87, 134] width 111 height 13
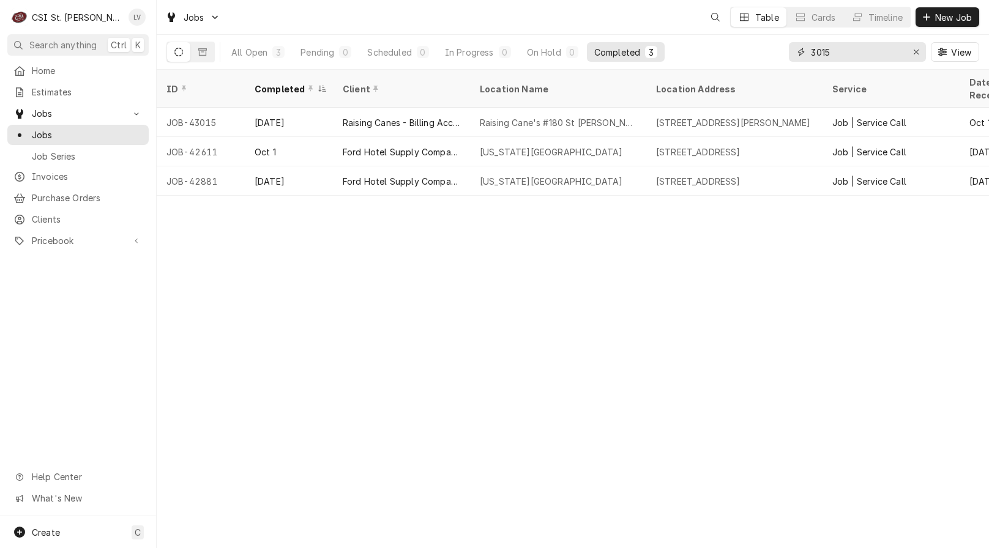
drag, startPoint x: 850, startPoint y: 52, endPoint x: 771, endPoint y: 54, distance: 78.9
click at [771, 54] on div "All Open 3 Pending 0 Scheduled 0 In Progress 0 On Hold 0 Completed 3 3015 View" at bounding box center [572, 52] width 812 height 34
type input "43068"
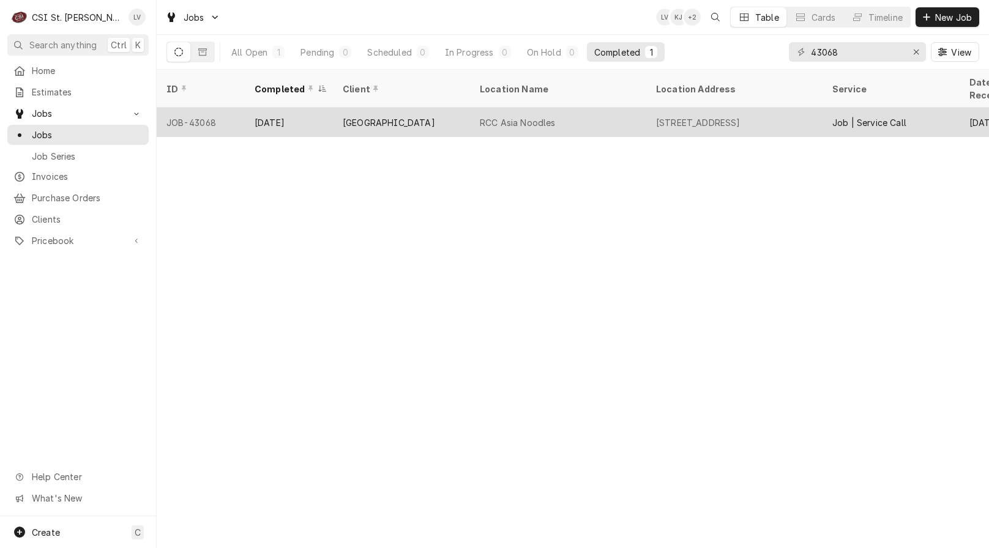
click at [409, 116] on div "[GEOGRAPHIC_DATA]" at bounding box center [389, 122] width 92 height 13
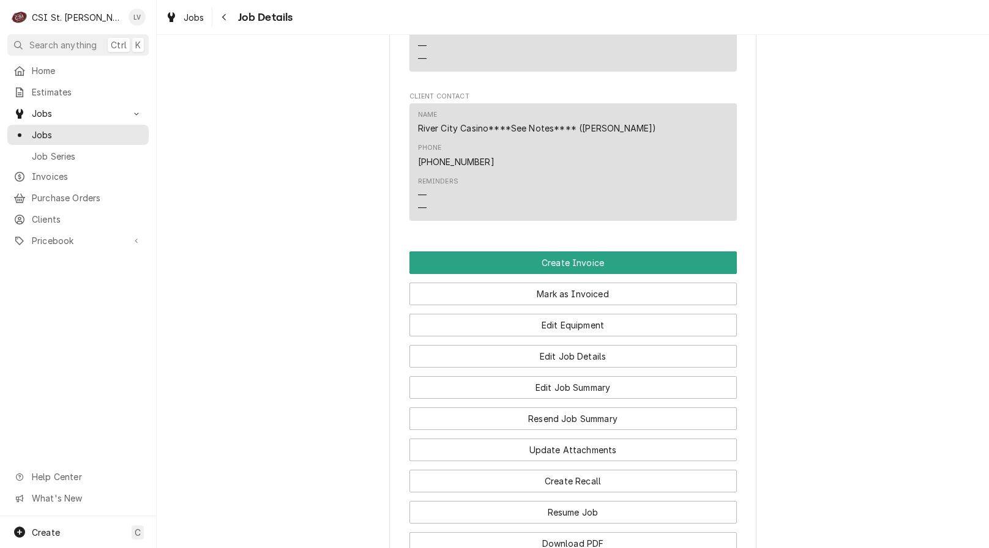
scroll to position [1285, 0]
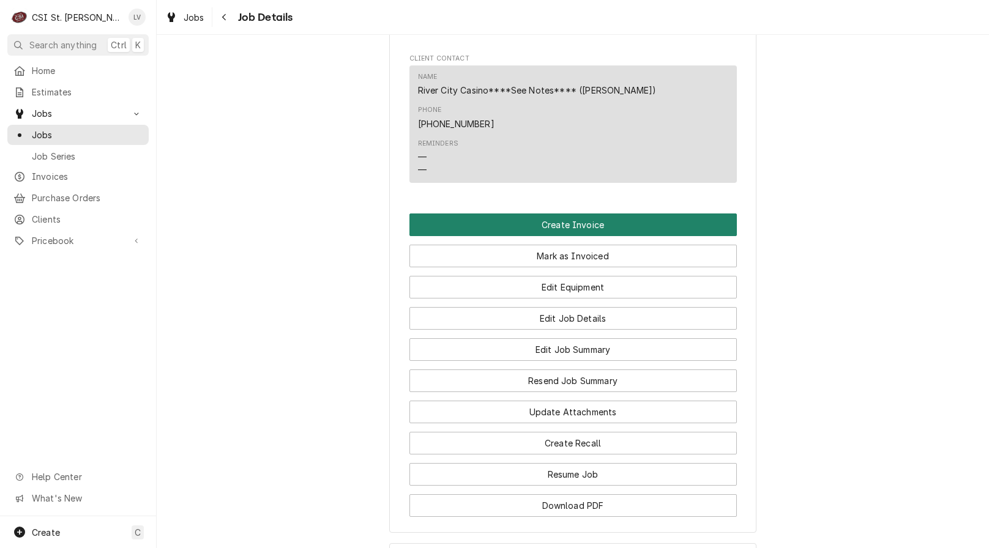
click at [560, 213] on button "Create Invoice" at bounding box center [572, 224] width 327 height 23
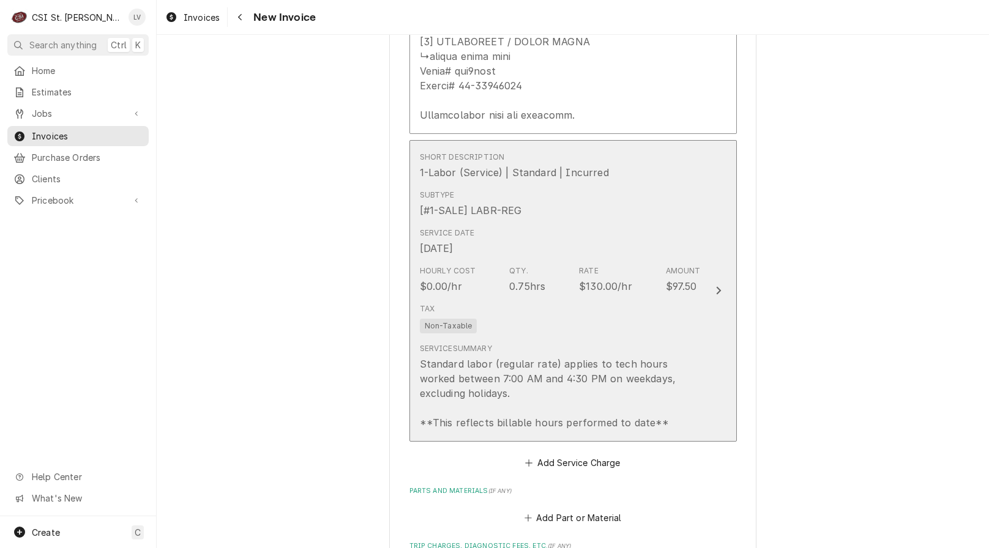
scroll to position [2202, 0]
click at [575, 342] on div "Service Summary Standard labor (regular rate) applies to tech hours worked betw…" at bounding box center [560, 385] width 281 height 87
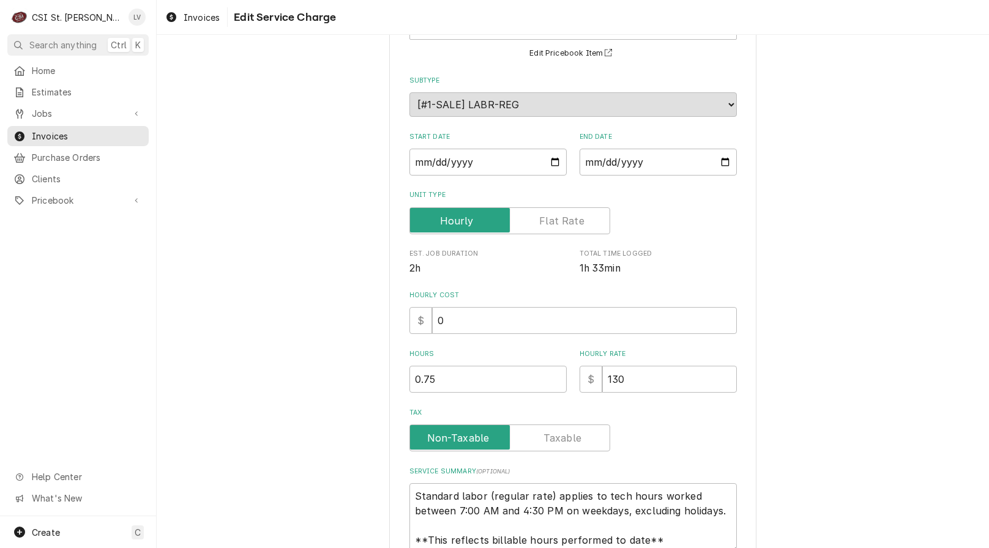
scroll to position [215, 0]
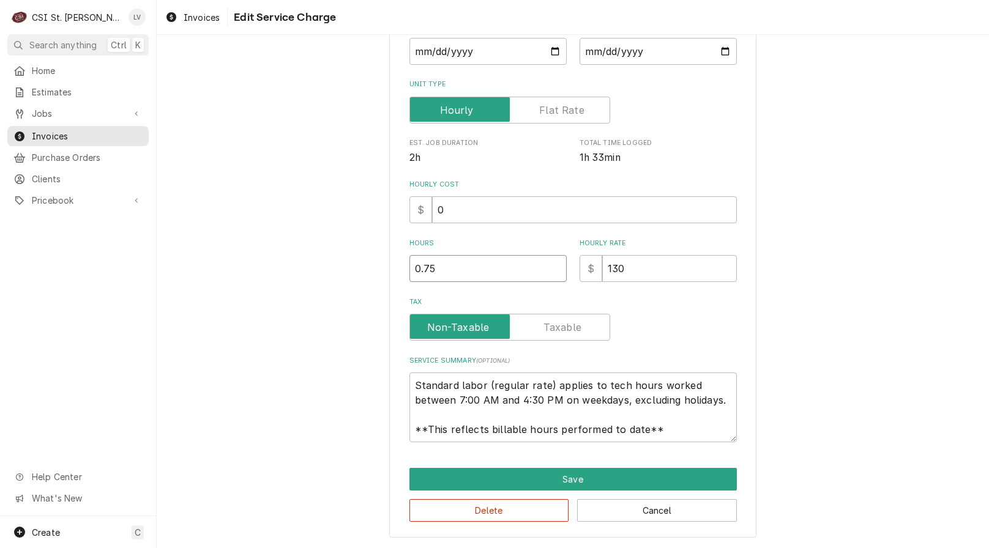
drag, startPoint x: 447, startPoint y: 268, endPoint x: 362, endPoint y: 273, distance: 85.2
click at [361, 273] on div "Use the fields below to edit this service charge Short Description 1-Labor (Ser…" at bounding box center [573, 190] width 832 height 715
type textarea "x"
type input "1"
type textarea "x"
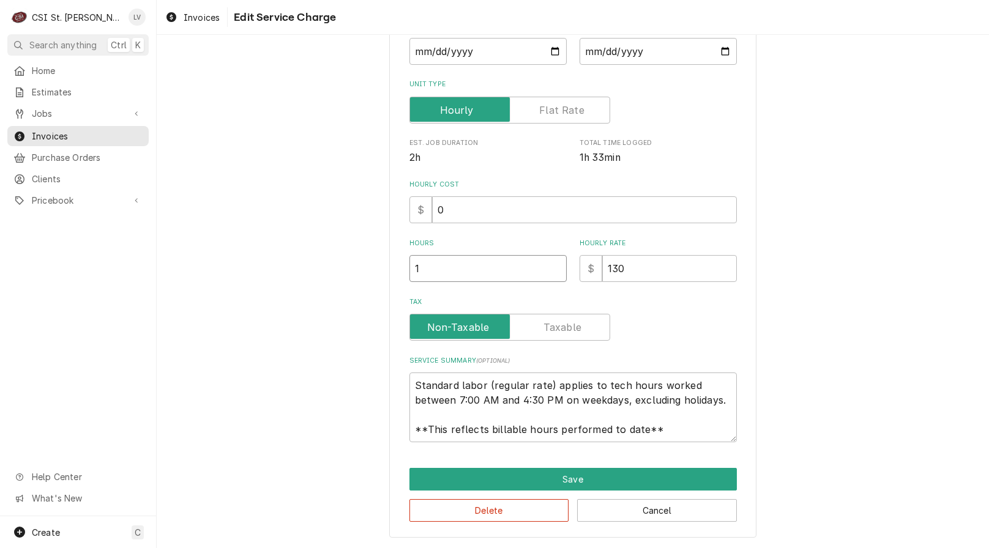
type input "1.5"
type textarea "x"
type input "1.50"
click at [307, 305] on div "Use the fields below to edit this service charge Short Description 1-Labor (Ser…" at bounding box center [573, 190] width 832 height 715
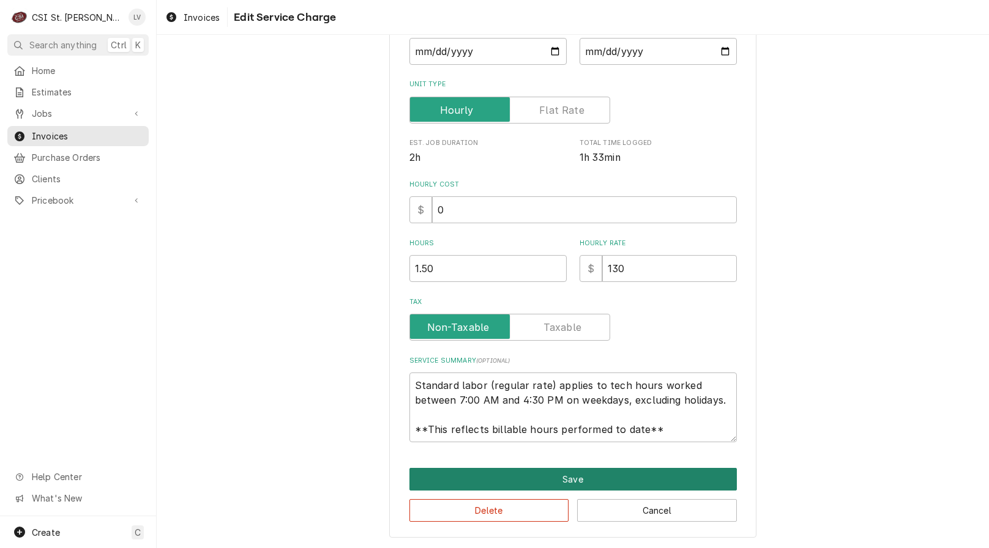
click at [563, 481] on button "Save" at bounding box center [572, 479] width 327 height 23
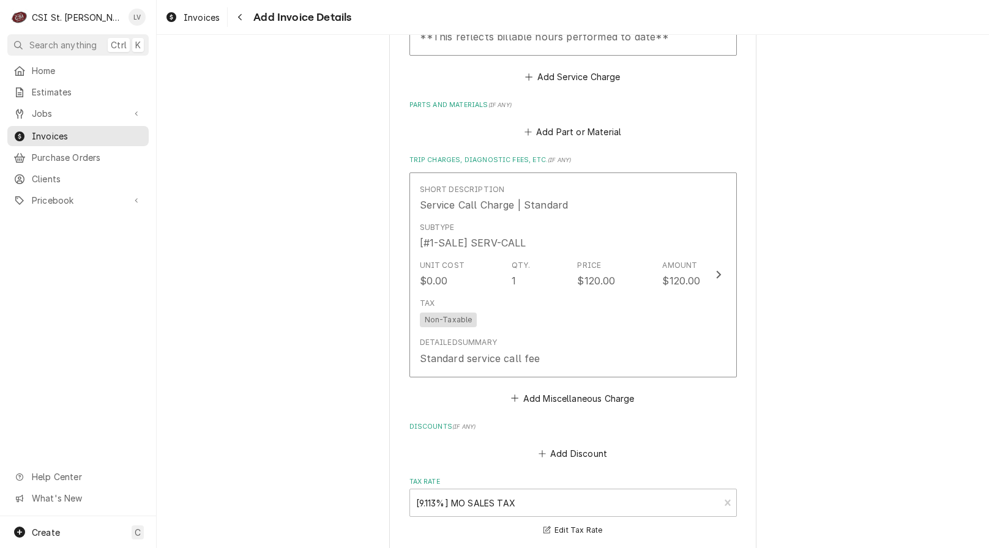
scroll to position [2592, 0]
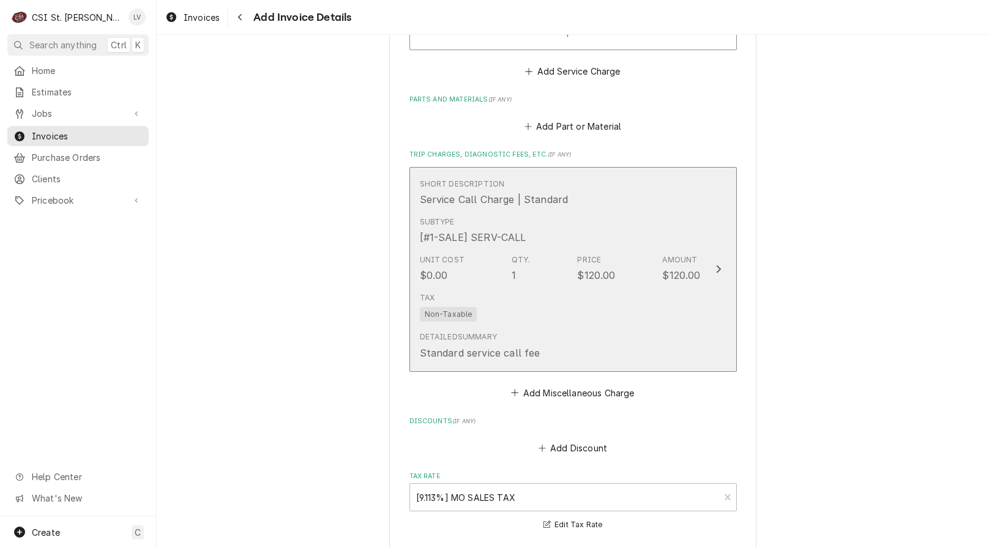
click at [581, 310] on div "Tax Non-Taxable" at bounding box center [560, 307] width 281 height 39
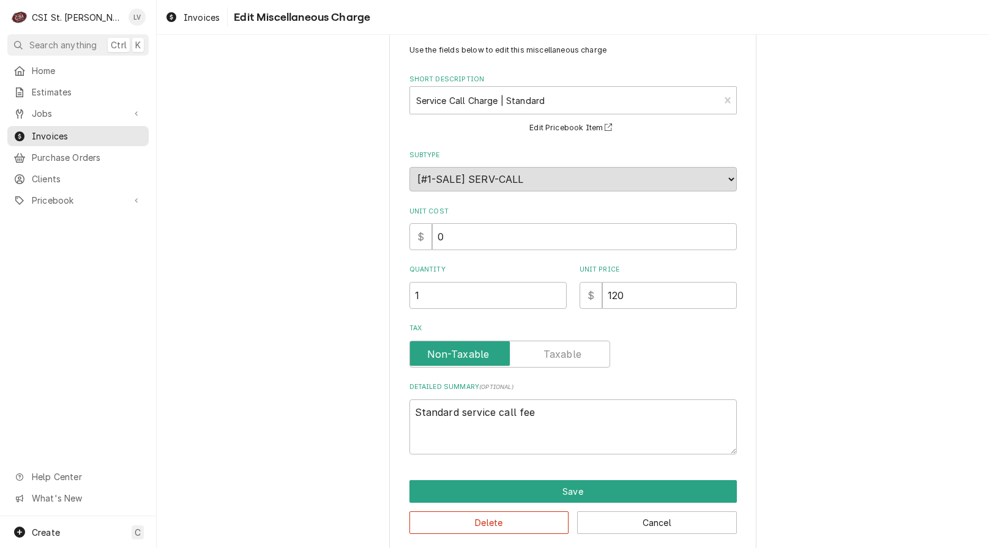
scroll to position [42, 0]
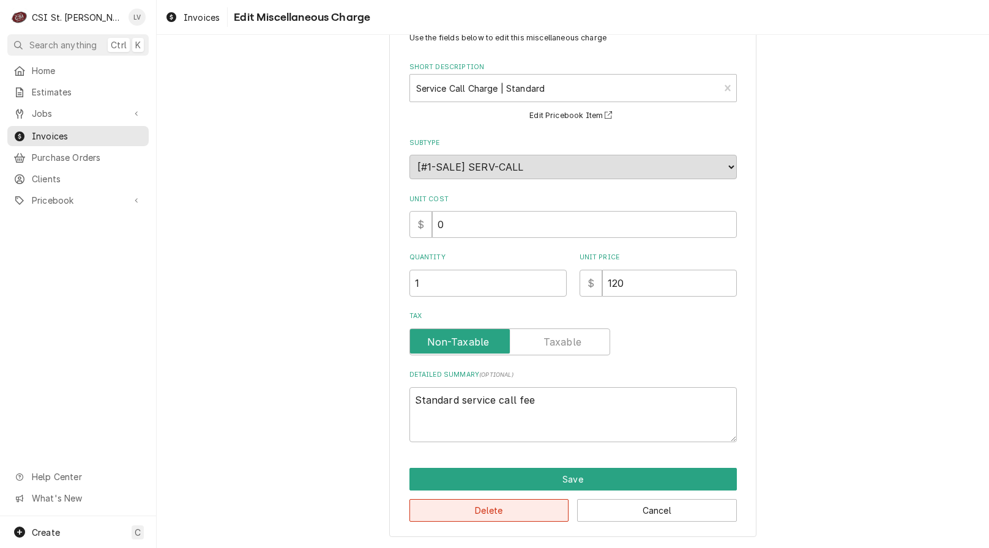
click at [511, 509] on button "Delete" at bounding box center [489, 510] width 160 height 23
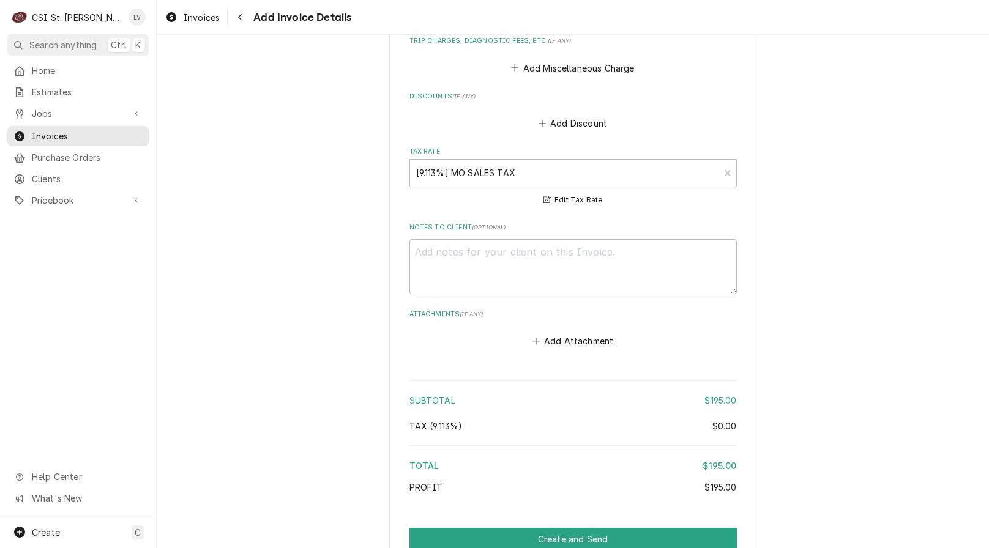
scroll to position [2752, 0]
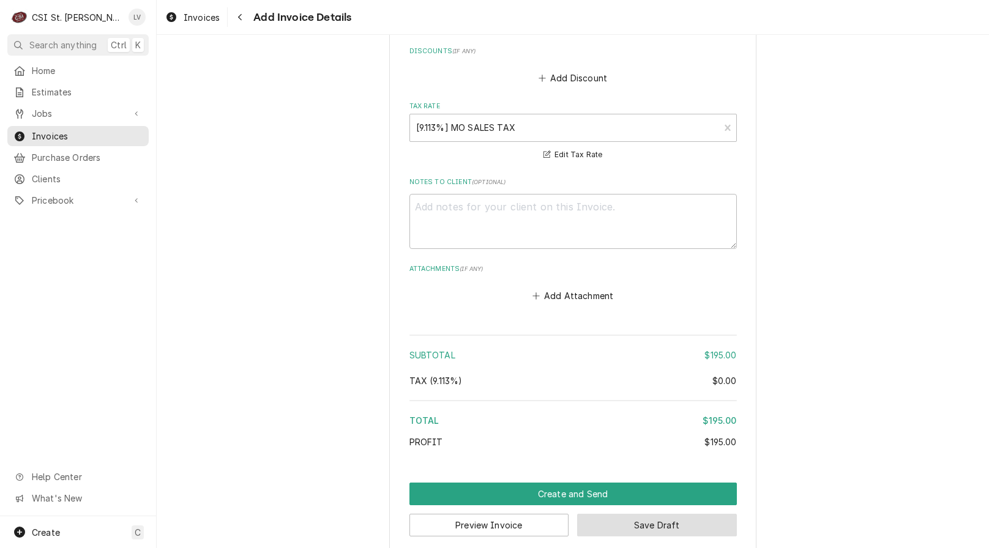
click at [654, 514] on button "Save Draft" at bounding box center [657, 525] width 160 height 23
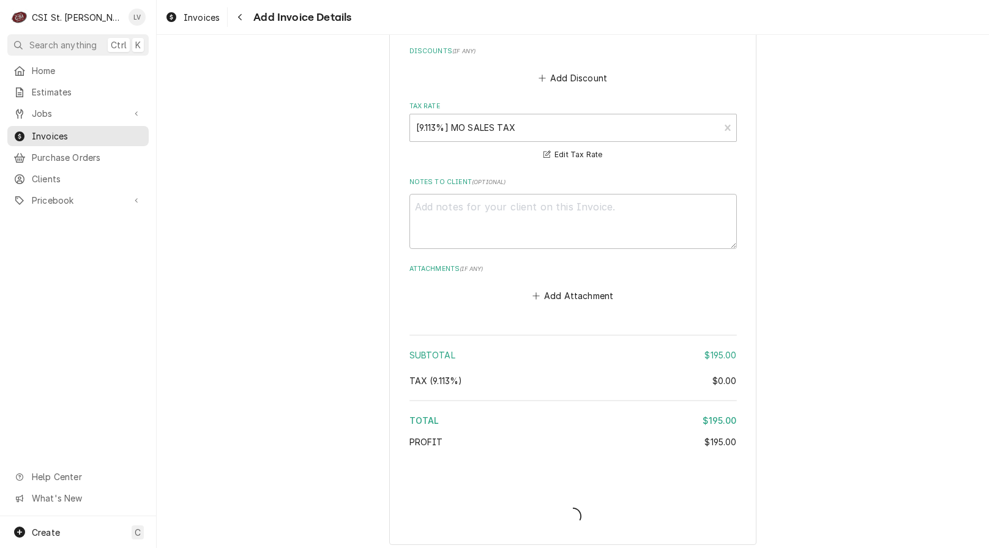
scroll to position [2745, 0]
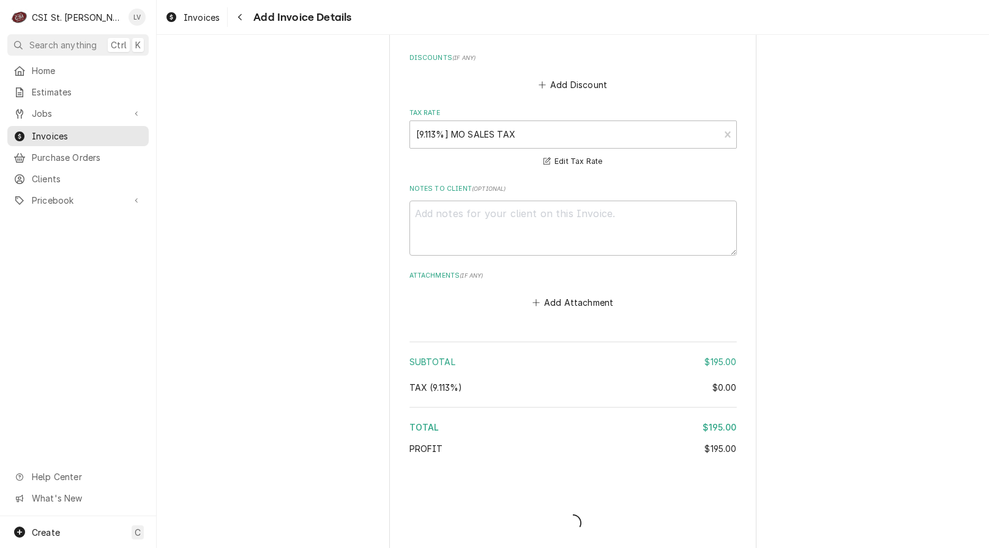
type textarea "x"
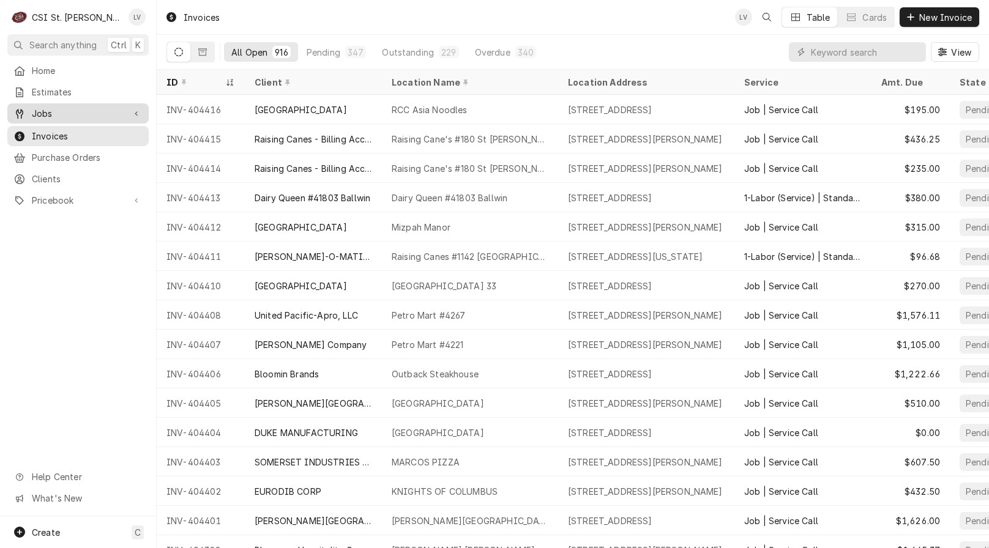
click at [50, 107] on span "Jobs" at bounding box center [78, 113] width 92 height 13
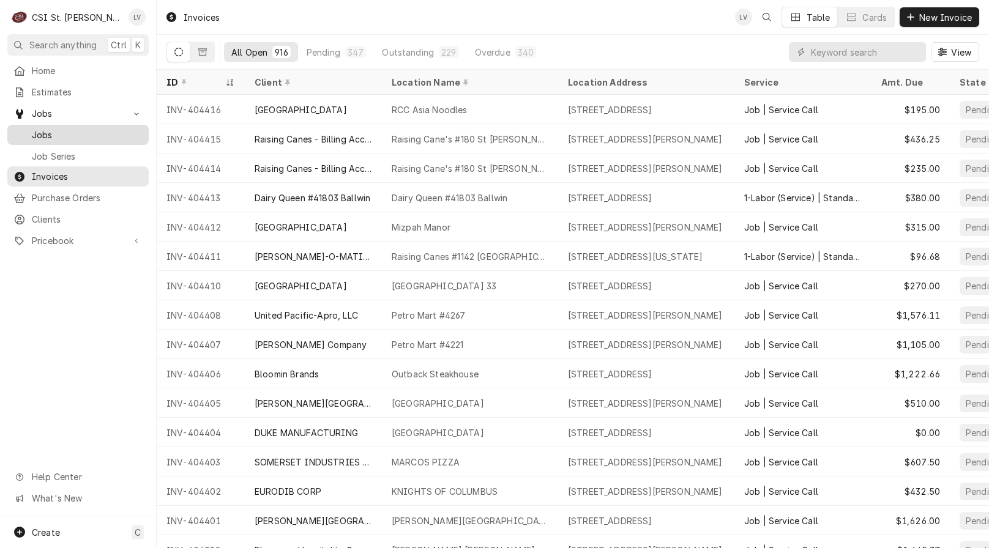
click at [29, 129] on div "Jobs" at bounding box center [77, 134] width 129 height 13
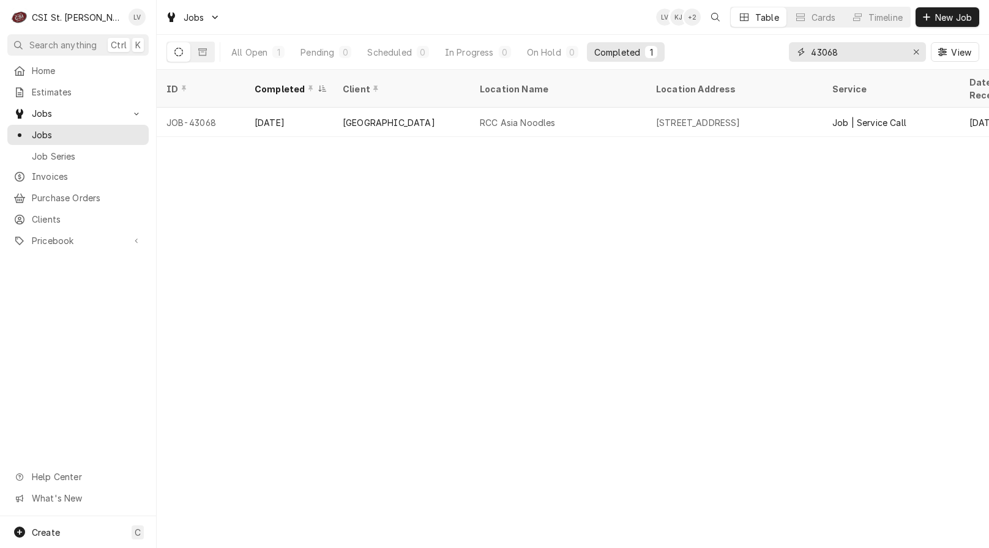
drag, startPoint x: 863, startPoint y: 54, endPoint x: 775, endPoint y: 62, distance: 87.8
click at [775, 62] on div "All Open 1 Pending 0 Scheduled 0 In Progress 0 On Hold 0 Completed 1 43068 View" at bounding box center [572, 52] width 812 height 34
type input "42638"
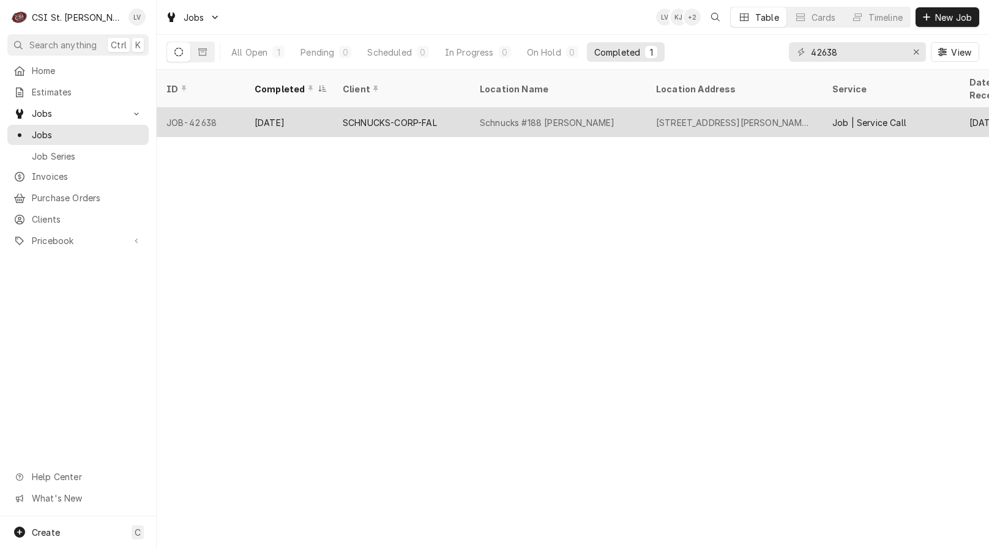
click at [395, 114] on div "SCHNUCKS-CORP-FAL" at bounding box center [401, 122] width 137 height 29
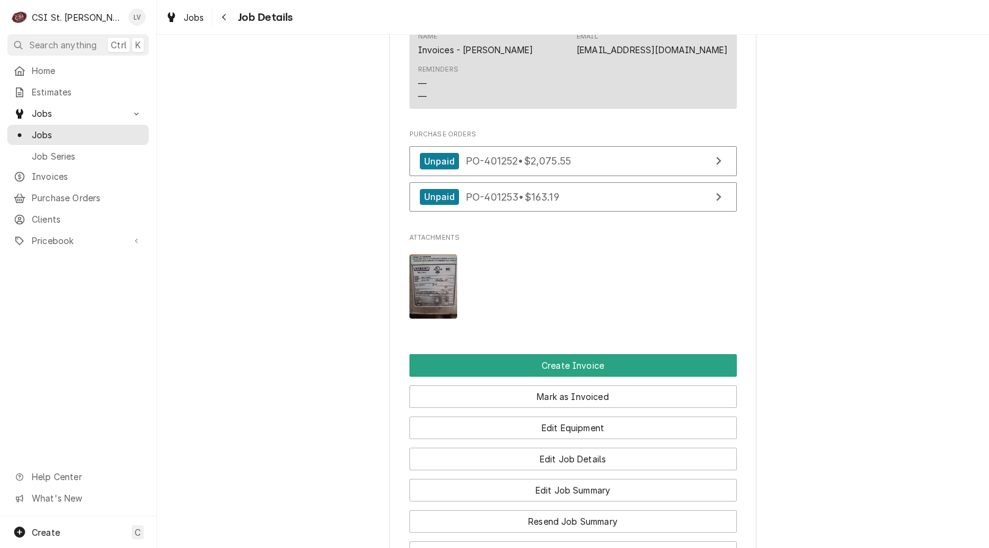
scroll to position [1584, 0]
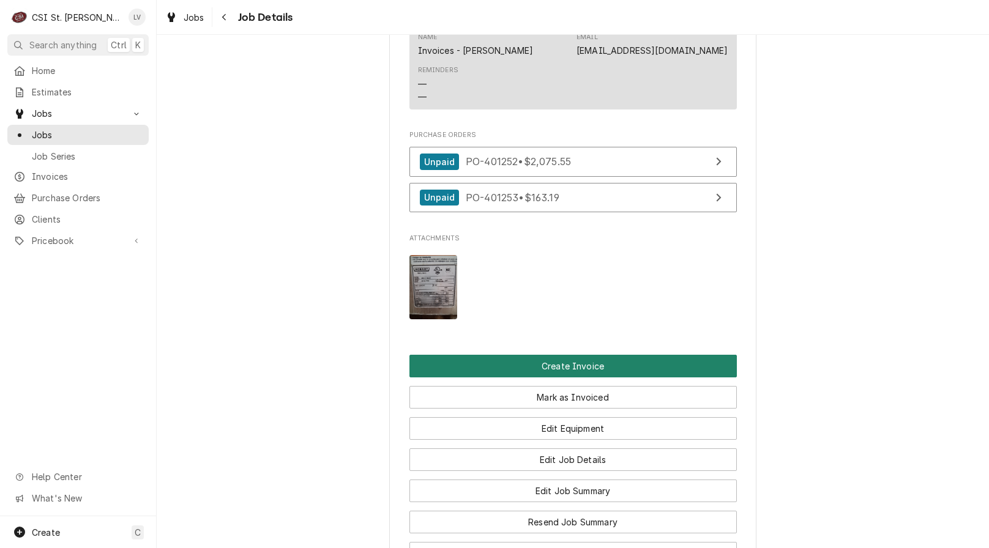
click at [612, 365] on button "Create Invoice" at bounding box center [572, 366] width 327 height 23
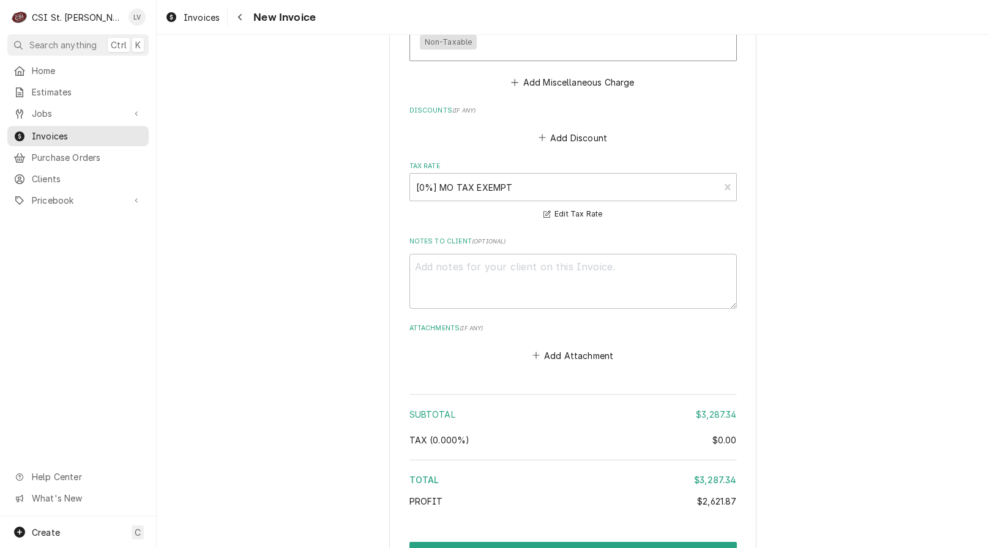
scroll to position [4497, 0]
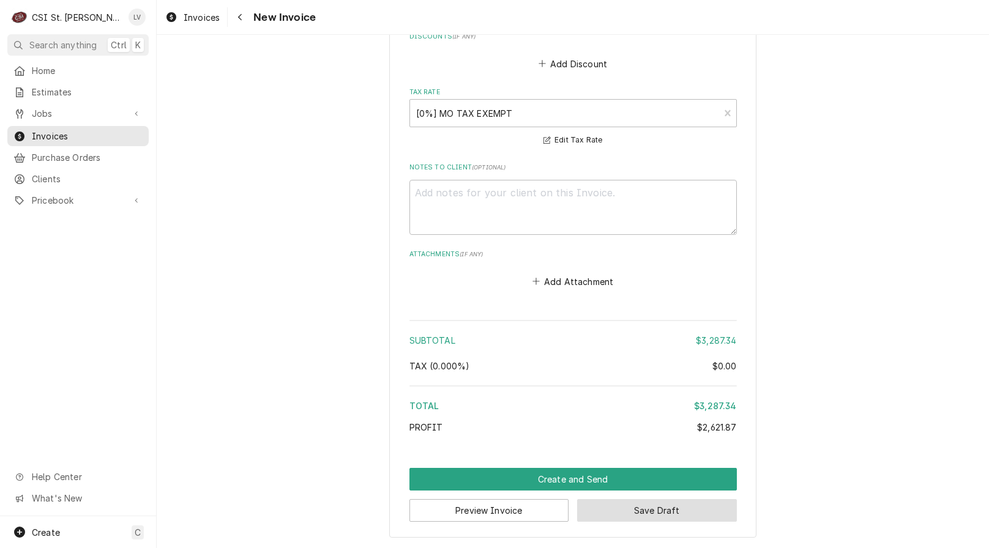
click at [670, 509] on button "Save Draft" at bounding box center [657, 510] width 160 height 23
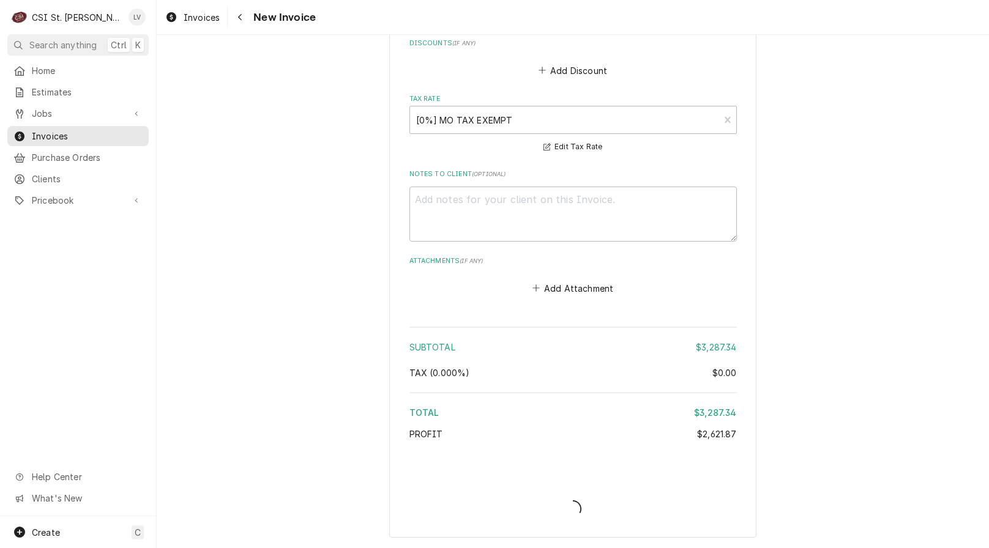
type textarea "x"
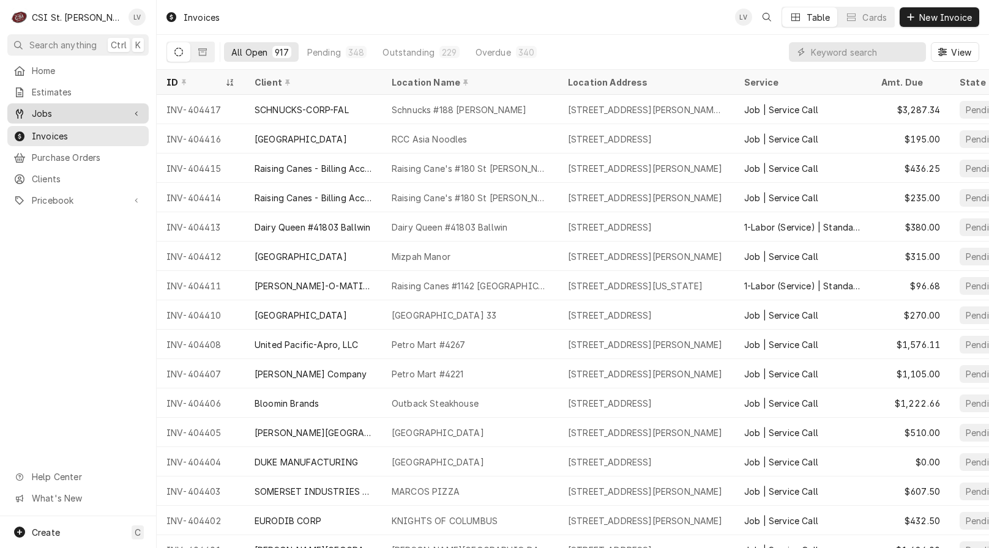
click at [58, 114] on span "Jobs" at bounding box center [78, 113] width 92 height 13
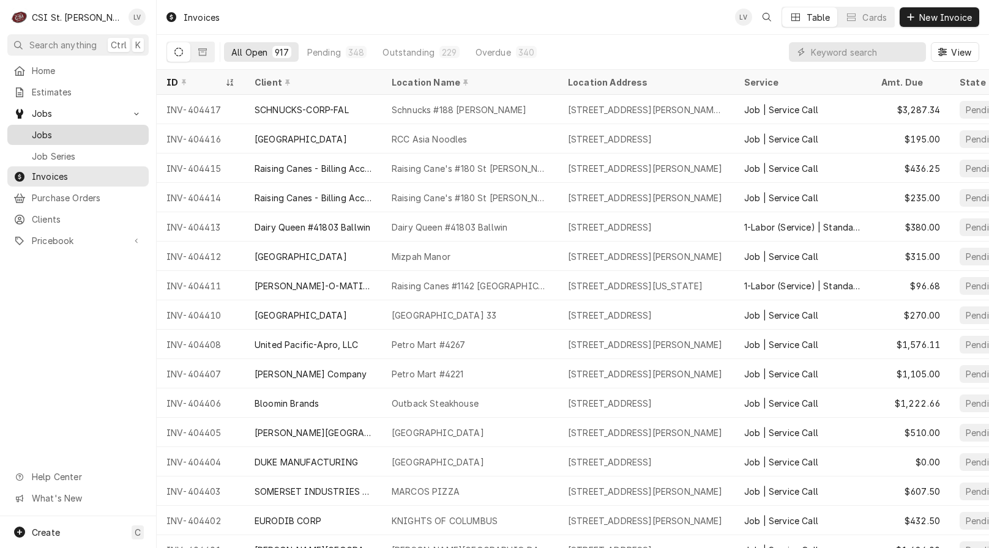
click at [45, 129] on span "Jobs" at bounding box center [87, 134] width 111 height 13
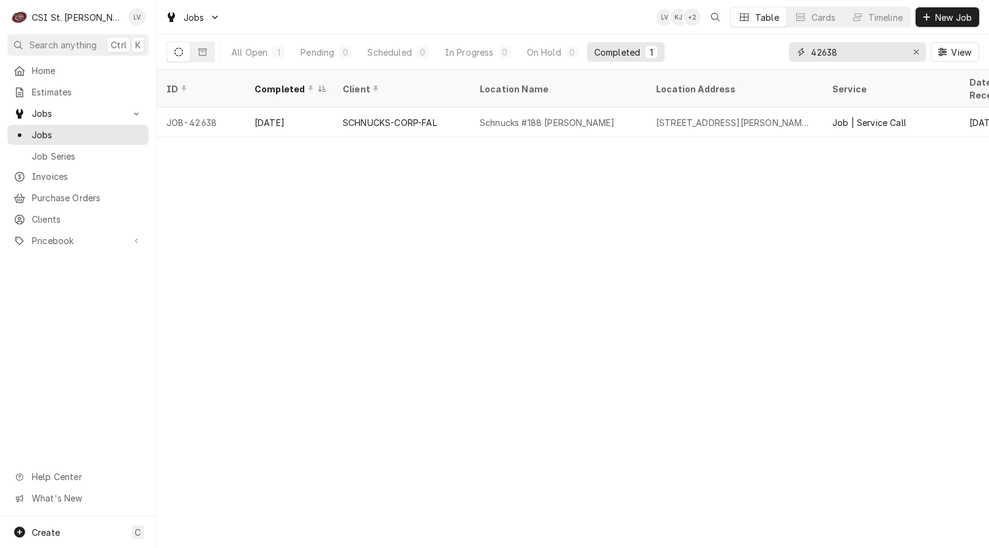
drag, startPoint x: 864, startPoint y: 52, endPoint x: 766, endPoint y: 64, distance: 98.6
click at [766, 63] on div "All Open 1 Pending 0 Scheduled 0 In Progress 0 On Hold 0 Completed 1 42638 View" at bounding box center [572, 52] width 812 height 34
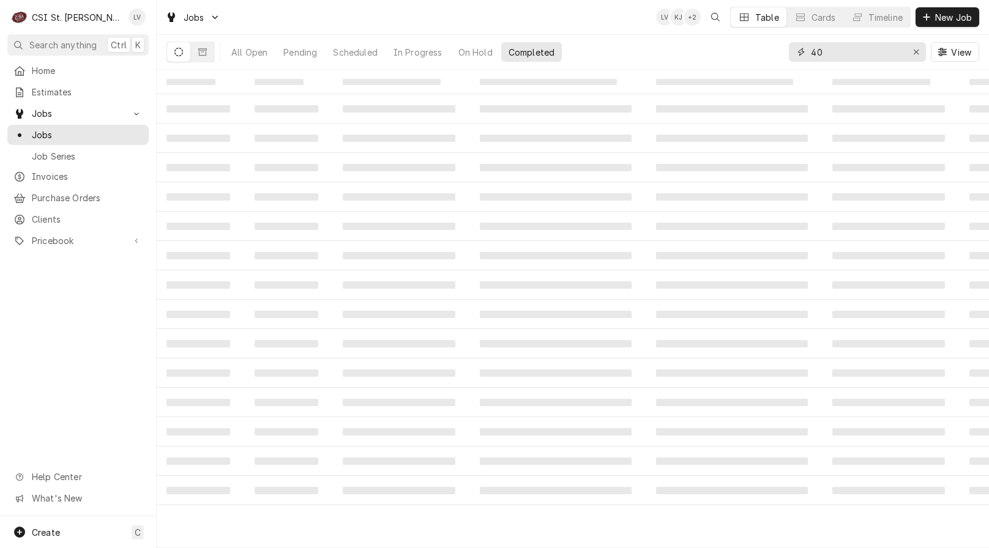
type input "4"
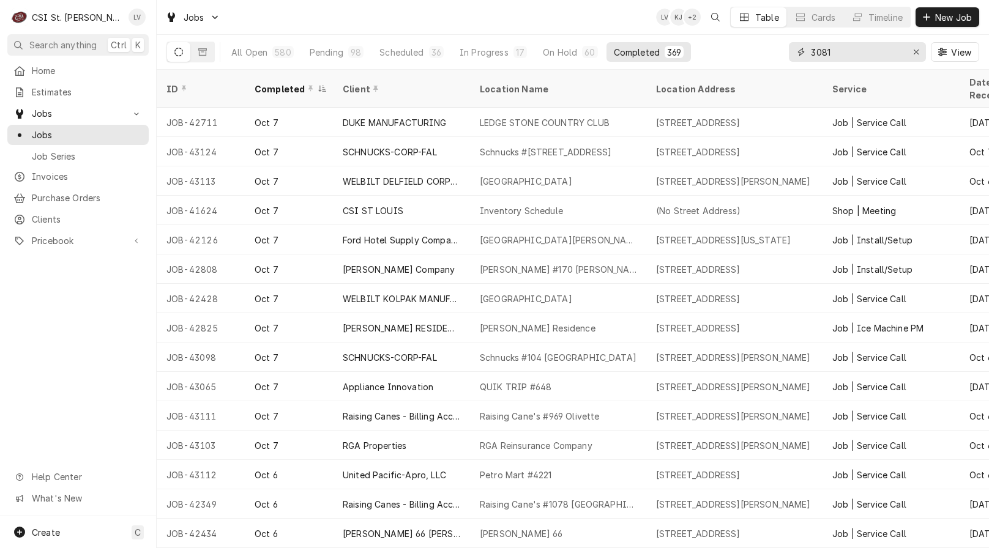
type input "3081"
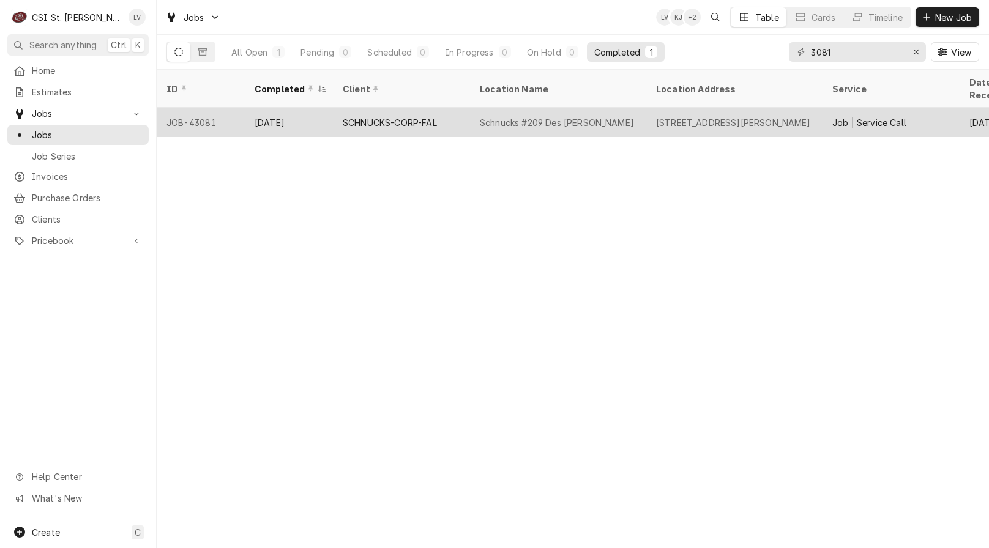
click at [365, 116] on div "SCHNUCKS-CORP-FAL" at bounding box center [390, 122] width 94 height 13
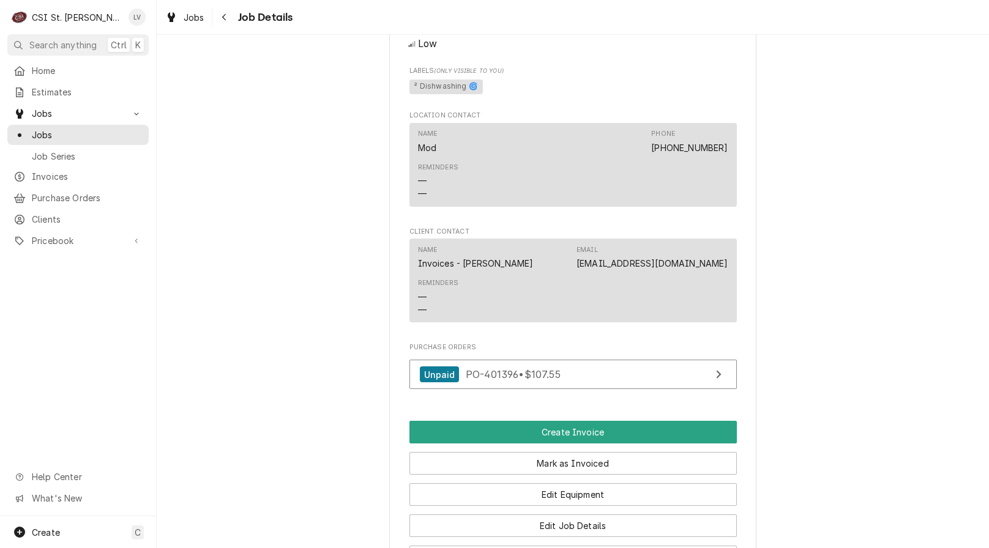
scroll to position [979, 0]
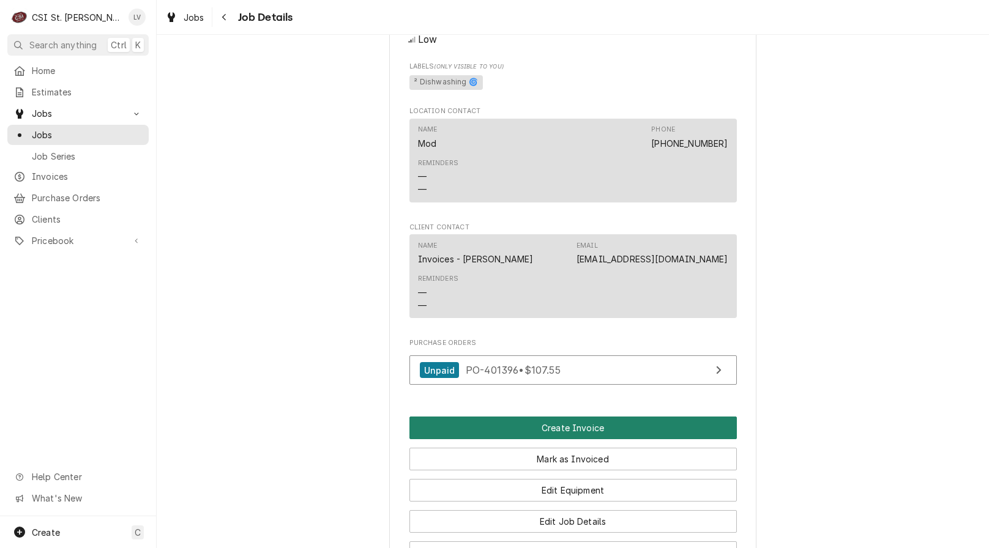
click at [560, 426] on button "Create Invoice" at bounding box center [572, 428] width 327 height 23
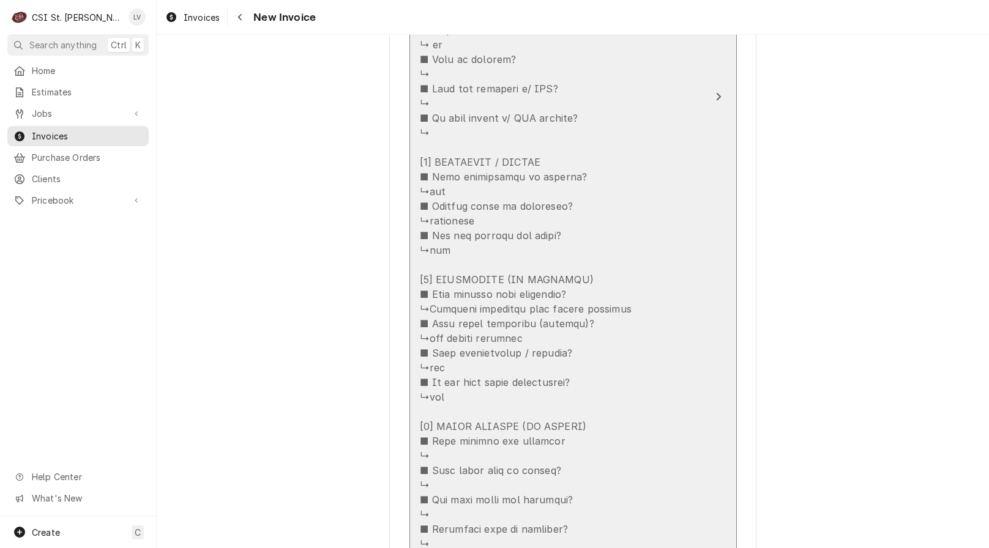
scroll to position [2080, 0]
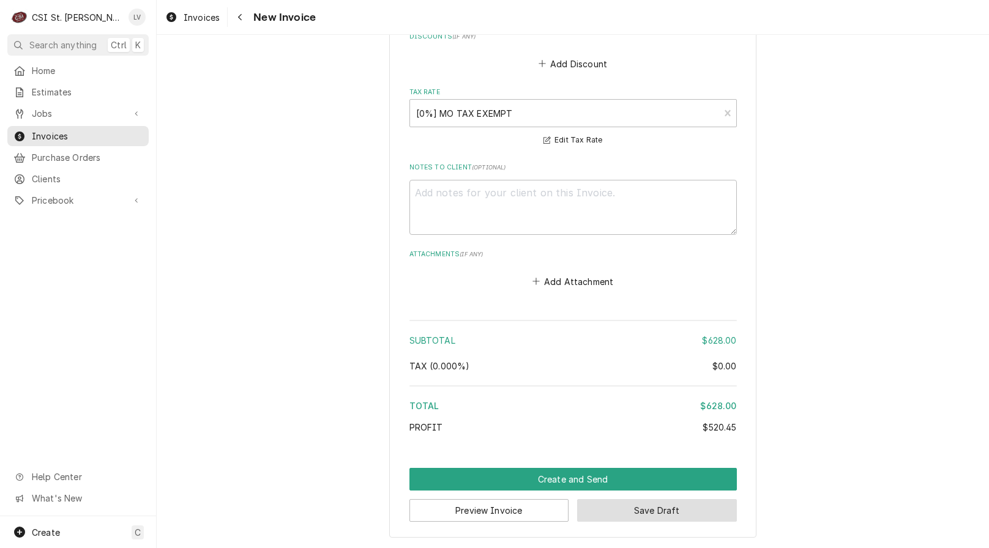
drag, startPoint x: 655, startPoint y: 514, endPoint x: 661, endPoint y: 510, distance: 7.8
click at [661, 510] on button "Save Draft" at bounding box center [657, 510] width 160 height 23
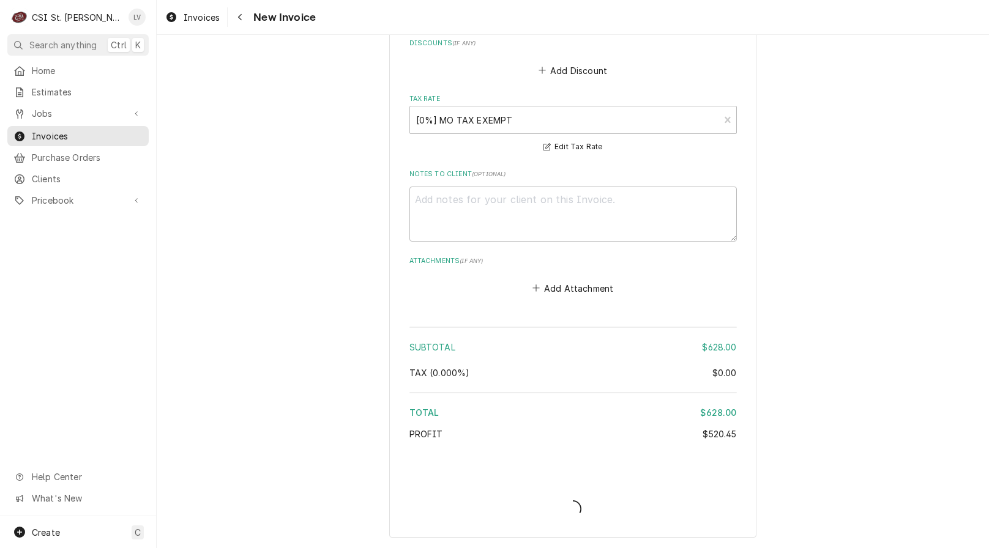
type textarea "x"
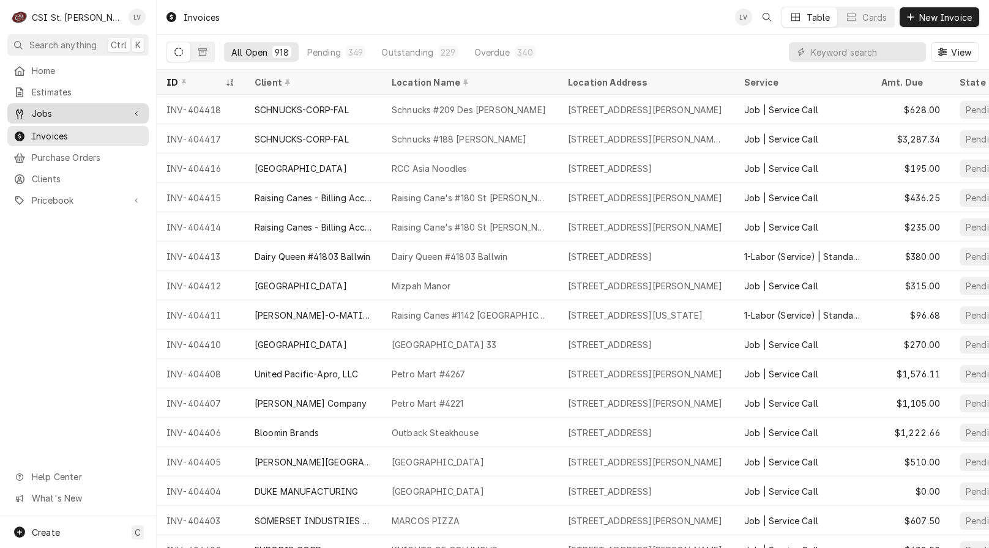
click at [45, 109] on span "Jobs" at bounding box center [78, 113] width 92 height 13
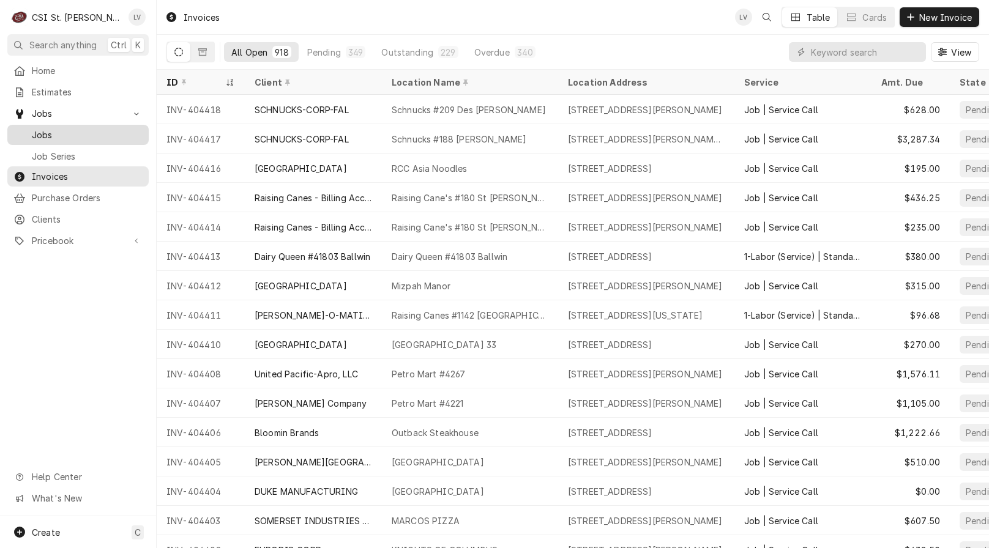
click at [59, 130] on span "Jobs" at bounding box center [87, 134] width 111 height 13
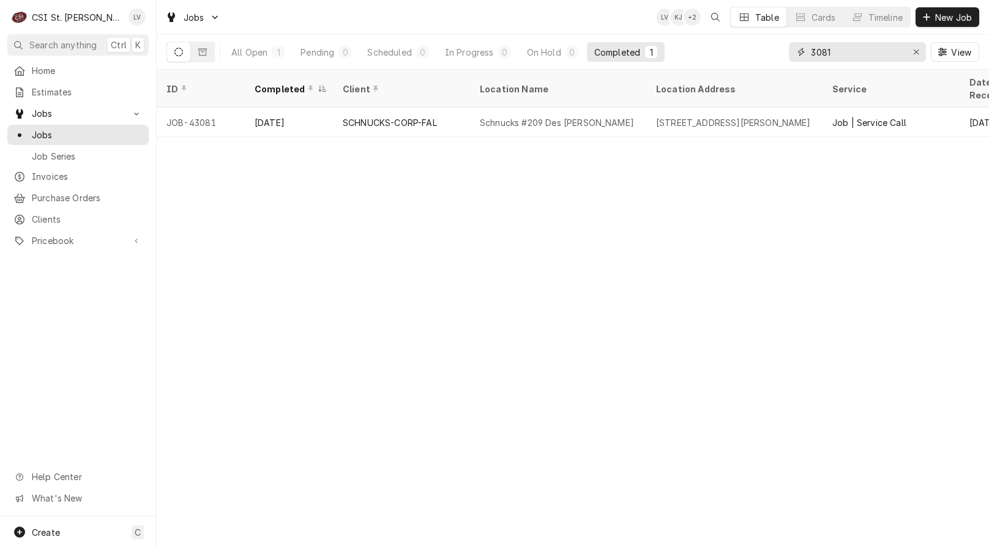
drag, startPoint x: 852, startPoint y: 51, endPoint x: 781, endPoint y: 51, distance: 71.0
click at [781, 51] on div "All Open 1 Pending 0 Scheduled 0 In Progress 0 On Hold 0 Completed 1 3081 View" at bounding box center [572, 52] width 812 height 34
type input "43077"
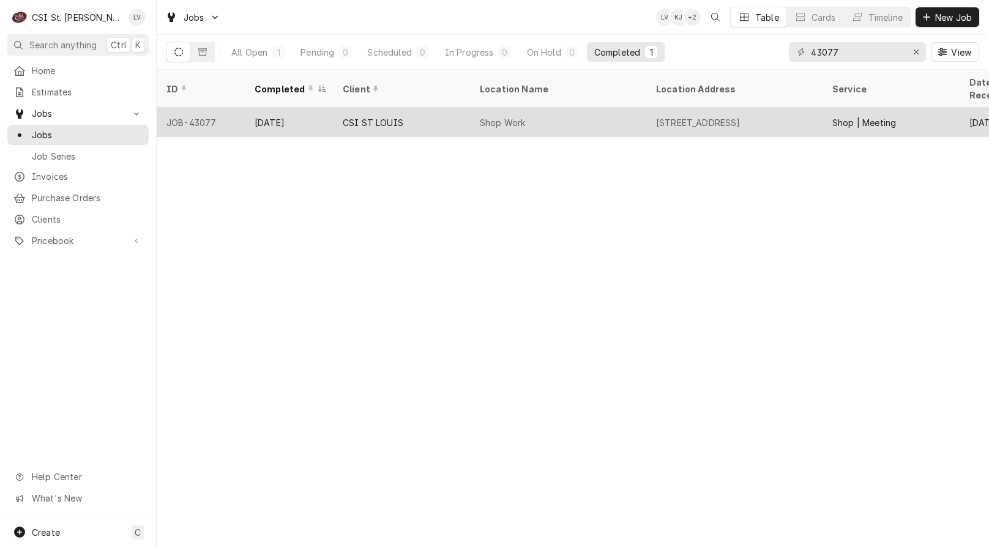
click at [362, 114] on div "CSI ST LOUIS" at bounding box center [401, 122] width 137 height 29
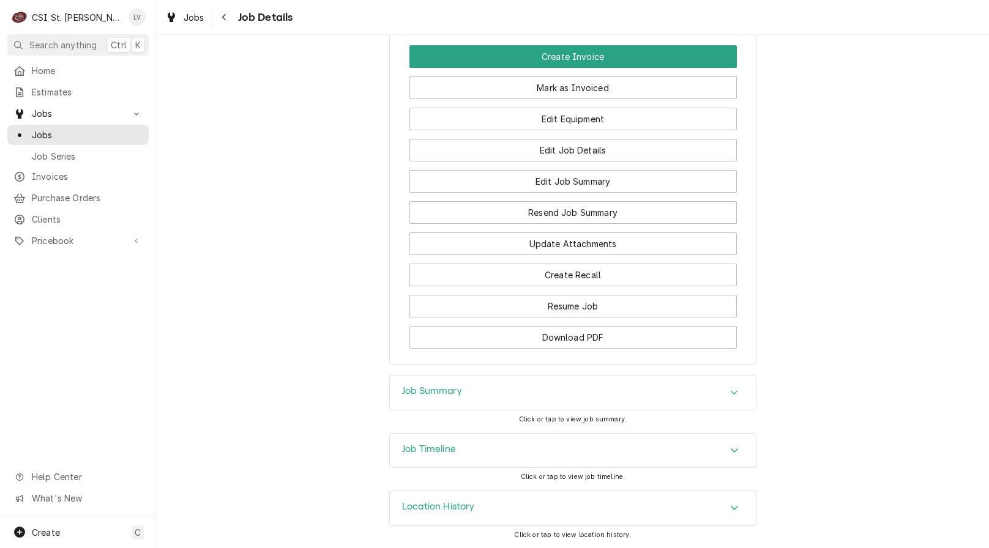
scroll to position [857, 0]
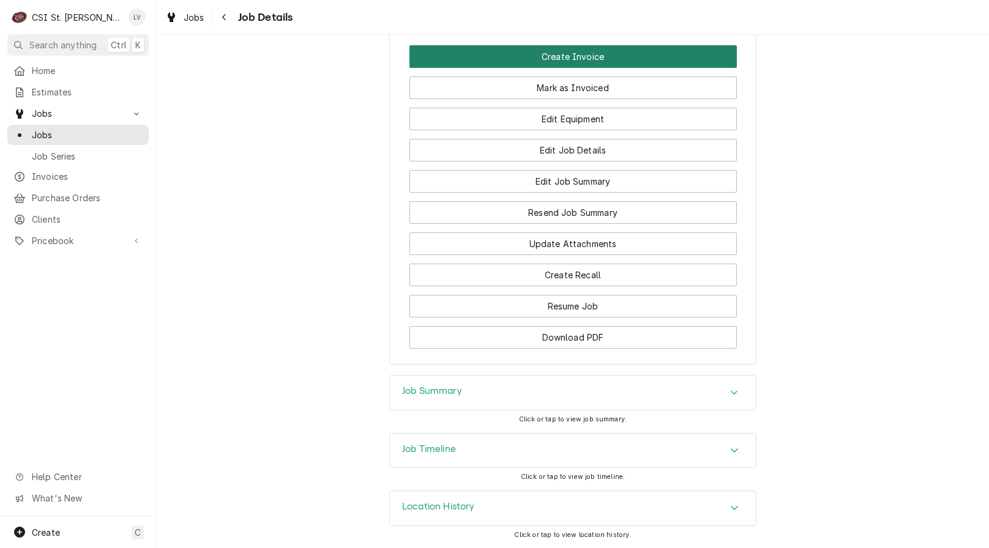
click at [585, 51] on button "Create Invoice" at bounding box center [572, 56] width 327 height 23
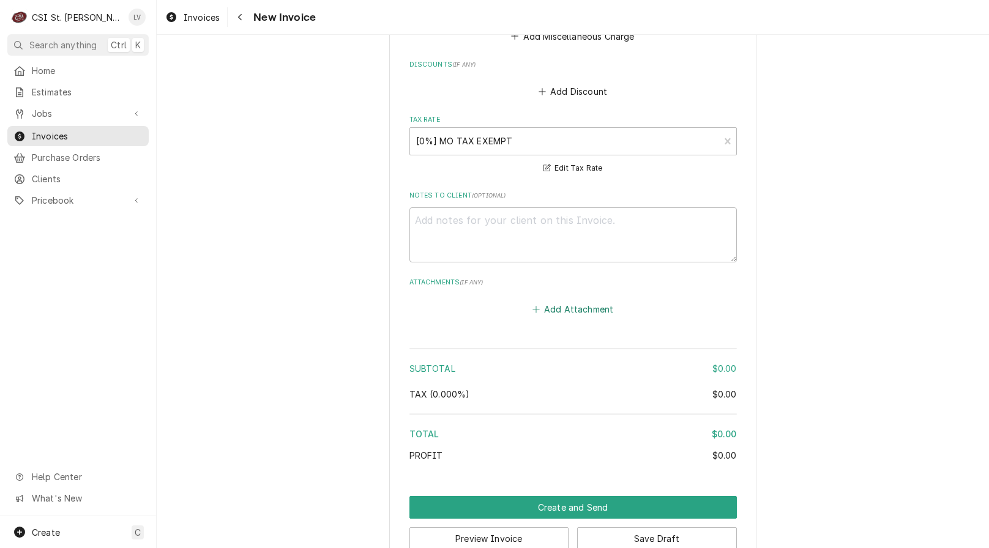
scroll to position [1421, 0]
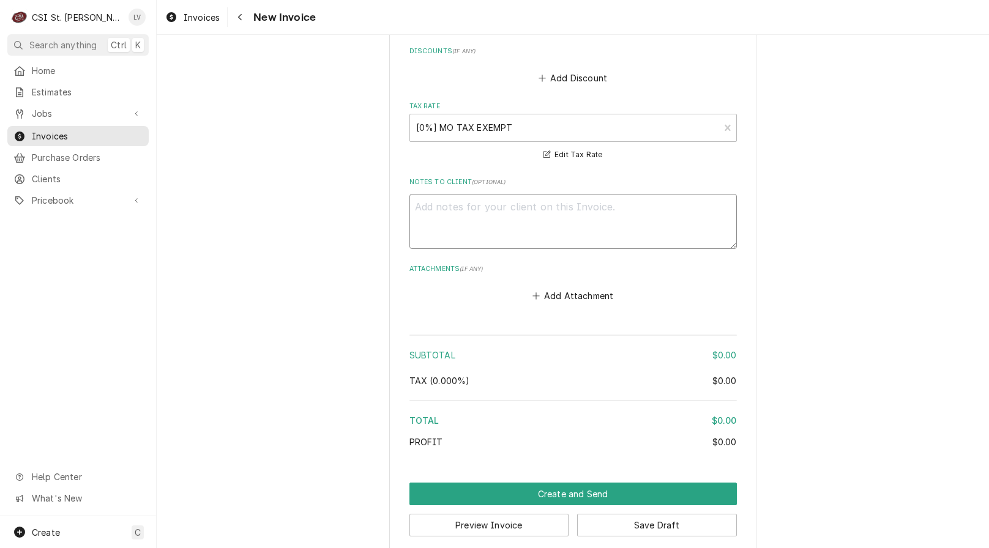
click at [510, 198] on textarea "Notes to Client ( optional )" at bounding box center [572, 221] width 327 height 55
type textarea "x"
type textarea "z"
type textarea "x"
type textarea "ze"
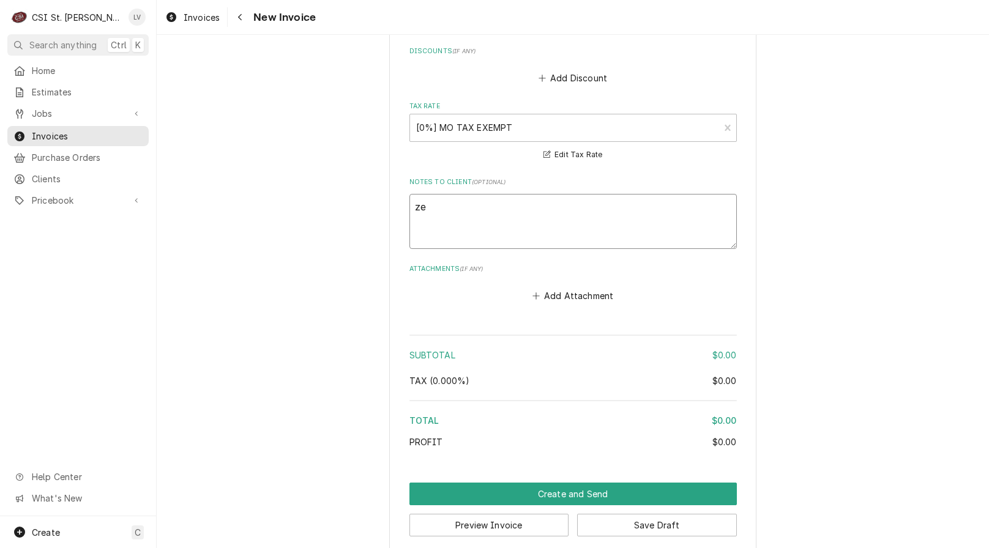
type textarea "x"
type textarea "zer"
type textarea "x"
type textarea "zero"
type textarea "x"
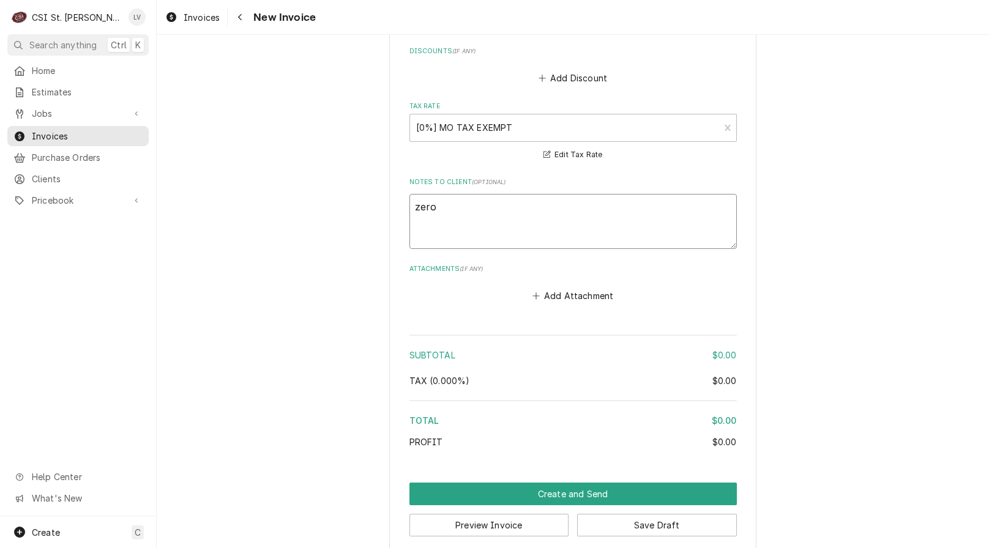
type textarea "zero-"
type textarea "x"
type textarea "zero-d"
type textarea "x"
type textarea "zero-do"
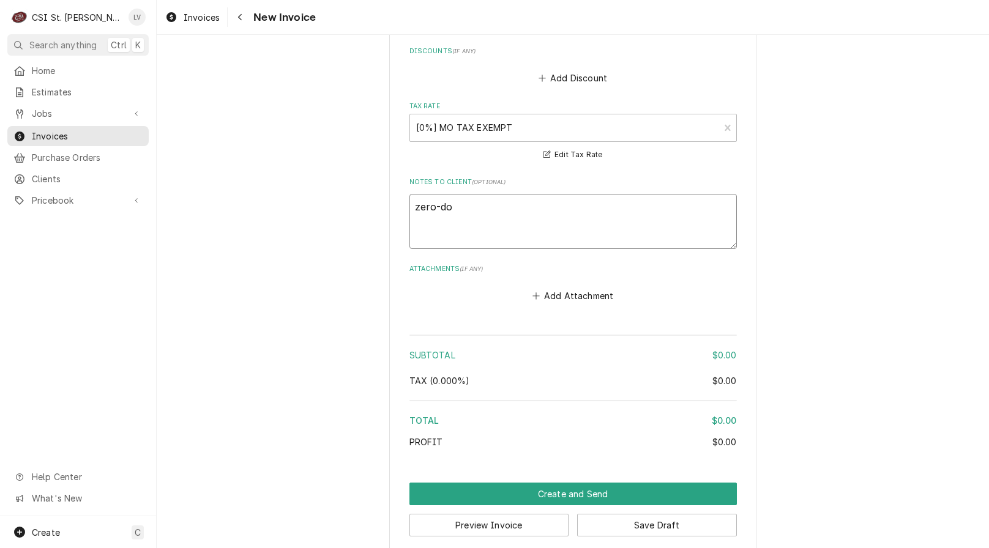
type textarea "x"
type textarea "zero-dol"
type textarea "x"
type textarea "zero-doll"
type textarea "x"
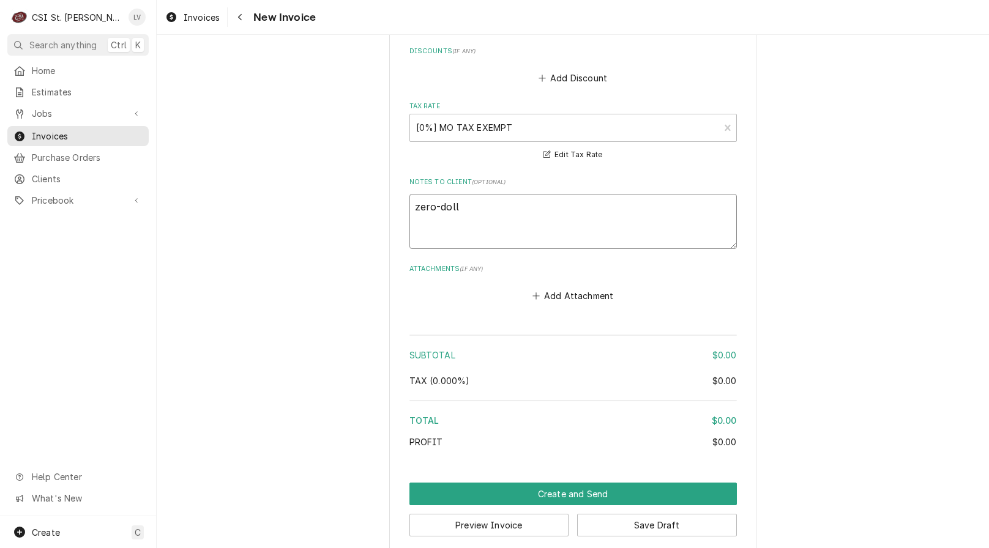
type textarea "zero-dolla"
type textarea "x"
type textarea "zero-dollar"
type textarea "x"
type textarea "zero-dollar"
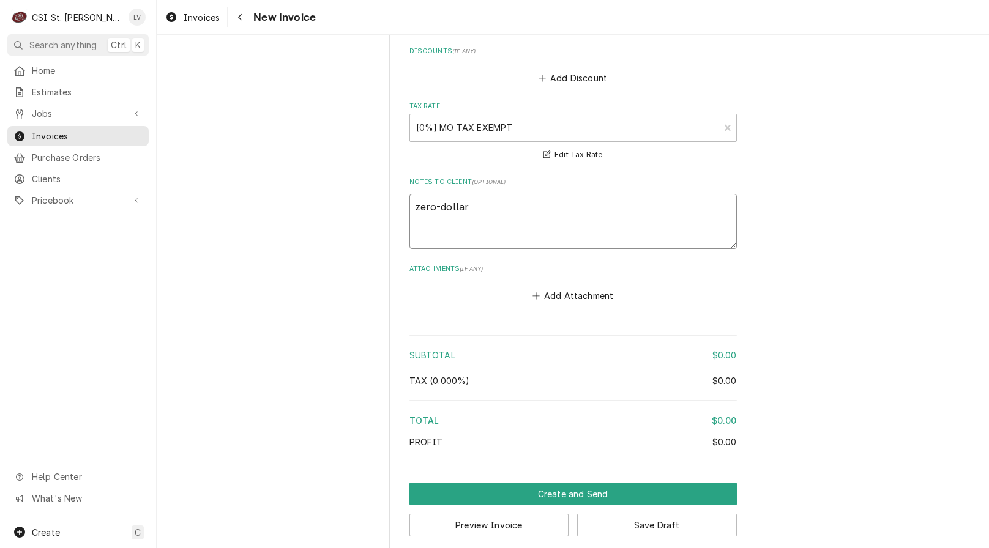
type textarea "x"
type textarea "zero-dollar i"
type textarea "x"
type textarea "zero-dollar in"
type textarea "x"
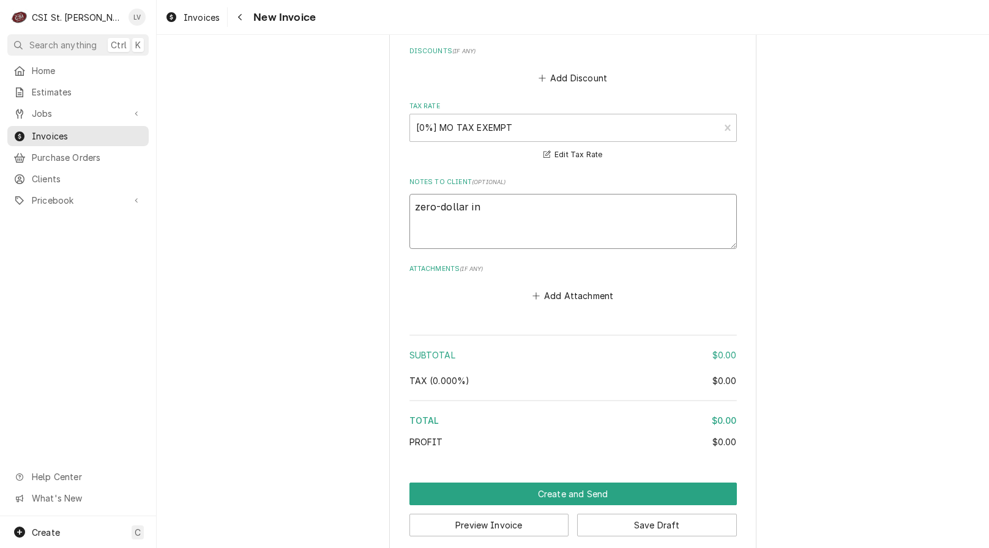
type textarea "zero-dollar inv"
type textarea "x"
type textarea "zero-dollar invo"
type textarea "x"
type textarea "zero-dollar invoi"
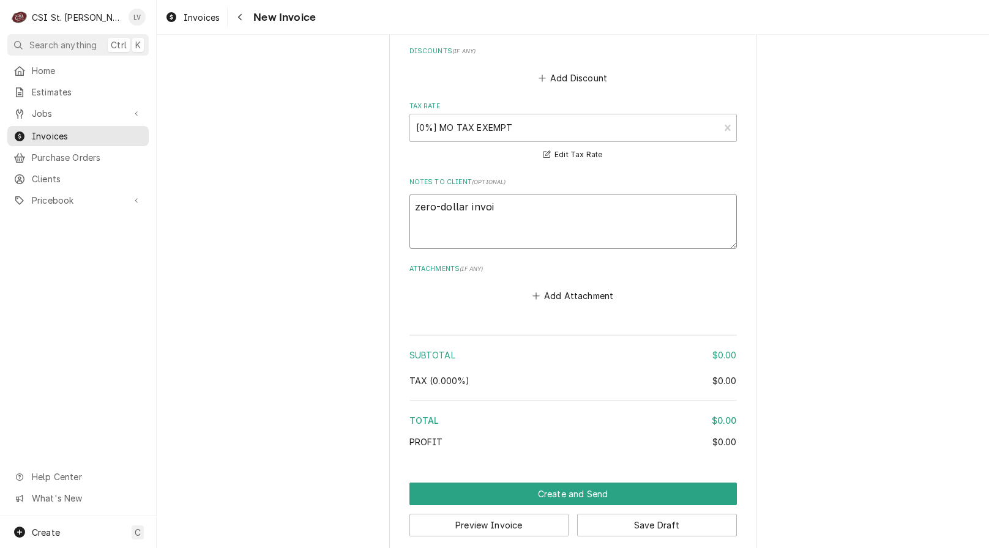
type textarea "x"
type textarea "zero-dollar invoic"
type textarea "x"
type textarea "zero-dollar invoice"
click at [658, 515] on button "Save Draft" at bounding box center [657, 525] width 160 height 23
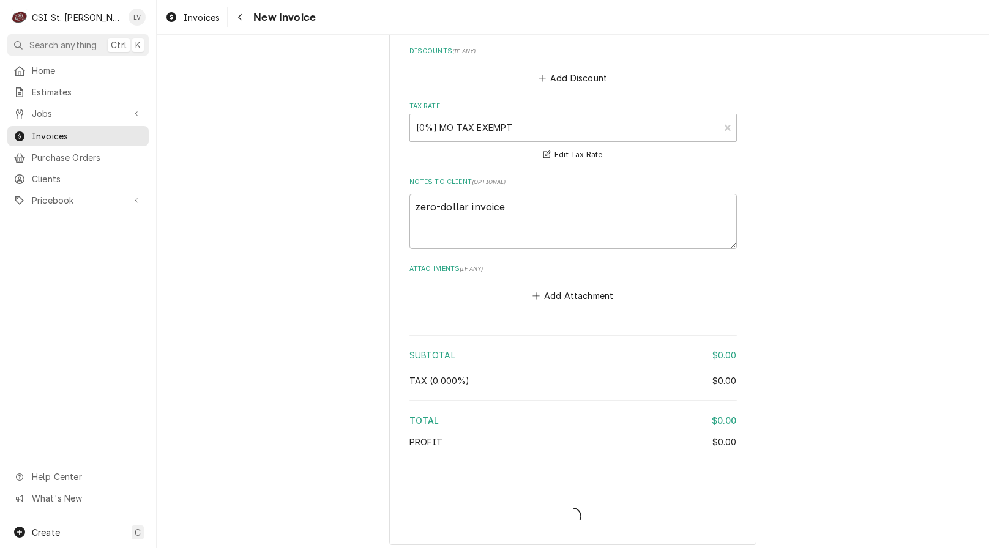
scroll to position [1414, 0]
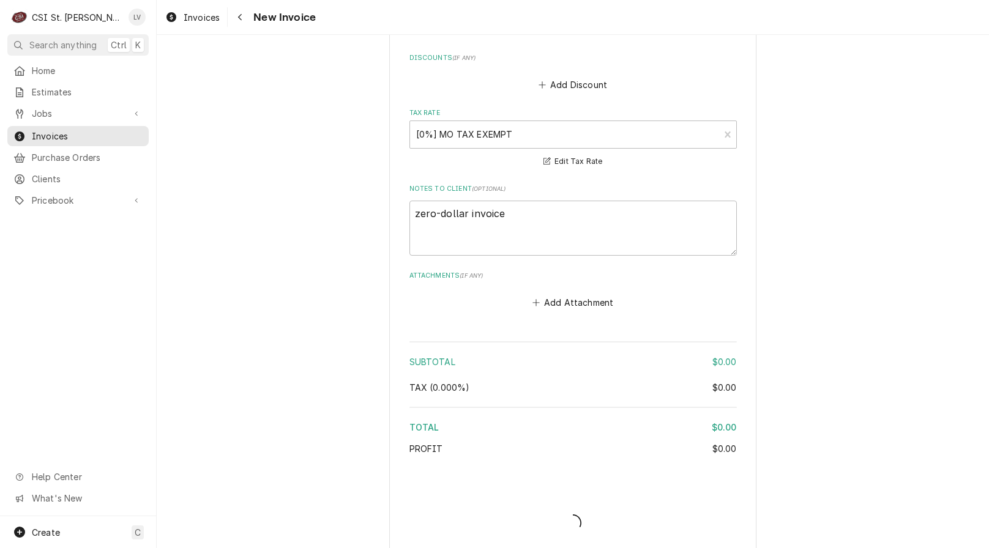
type textarea "x"
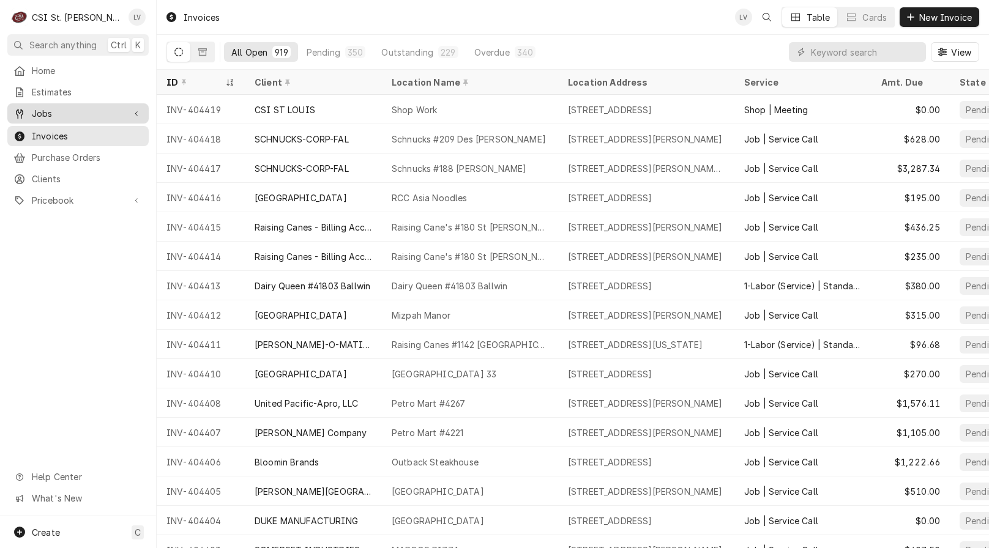
click at [24, 108] on div "Dynamic Content Wrapper" at bounding box center [19, 114] width 12 height 12
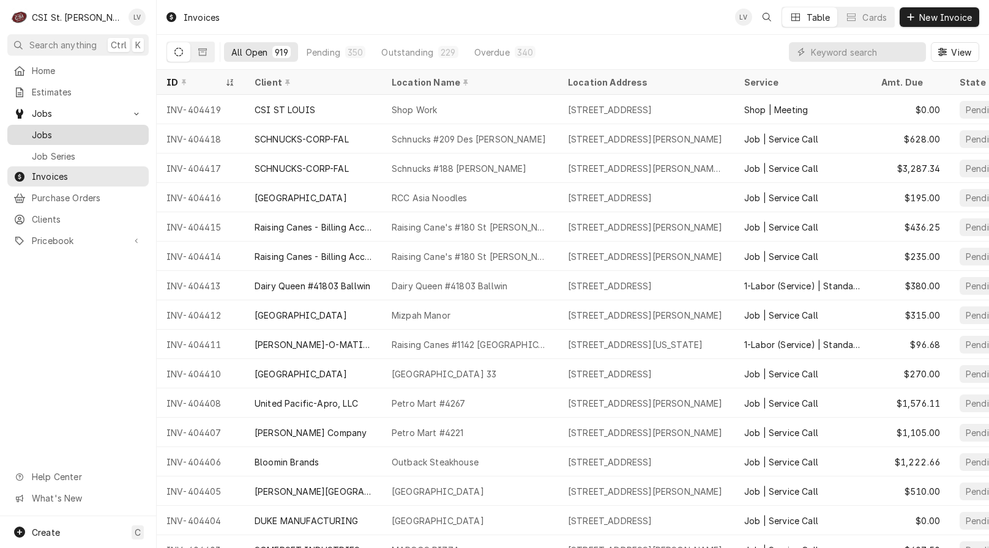
click at [35, 132] on span "Jobs" at bounding box center [87, 134] width 111 height 13
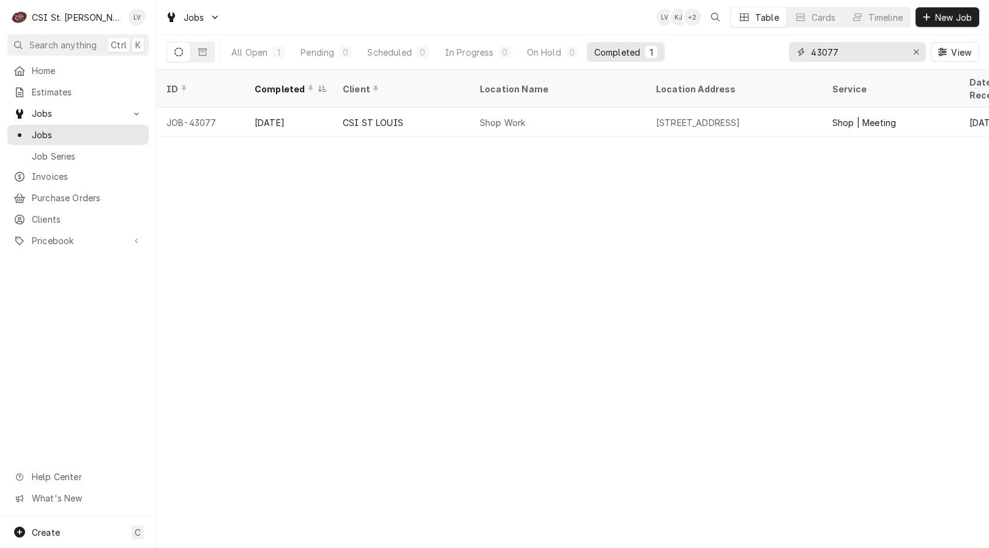
drag, startPoint x: 861, startPoint y: 50, endPoint x: 722, endPoint y: 62, distance: 139.5
click at [722, 62] on div "All Open 1 Pending 0 Scheduled 0 In Progress 0 On Hold 0 Completed 1 43077 View" at bounding box center [572, 52] width 812 height 34
type input "42958"
drag, startPoint x: 387, startPoint y: 116, endPoint x: 382, endPoint y: 150, distance: 35.1
click at [385, 117] on div "St Charles Convention Center" at bounding box center [401, 122] width 137 height 29
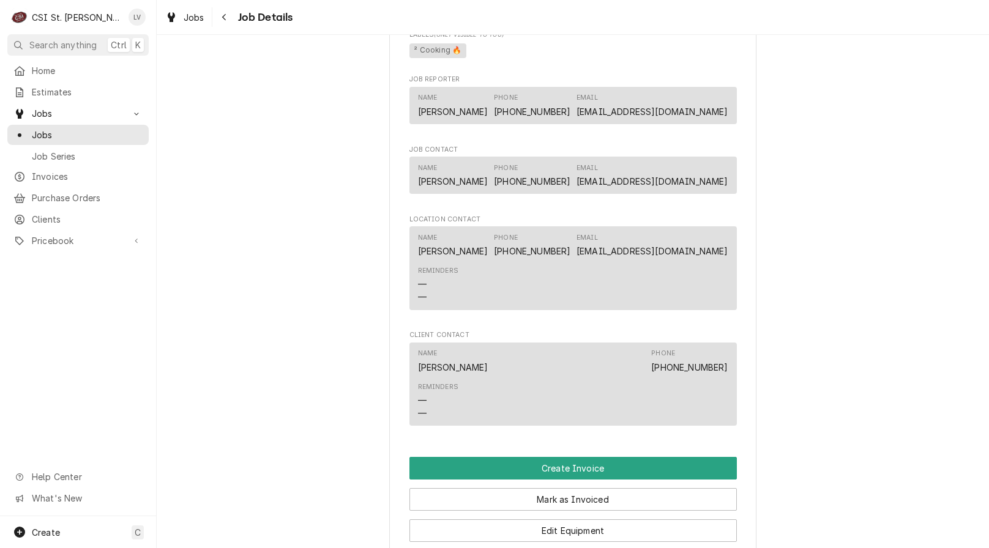
scroll to position [1223, 0]
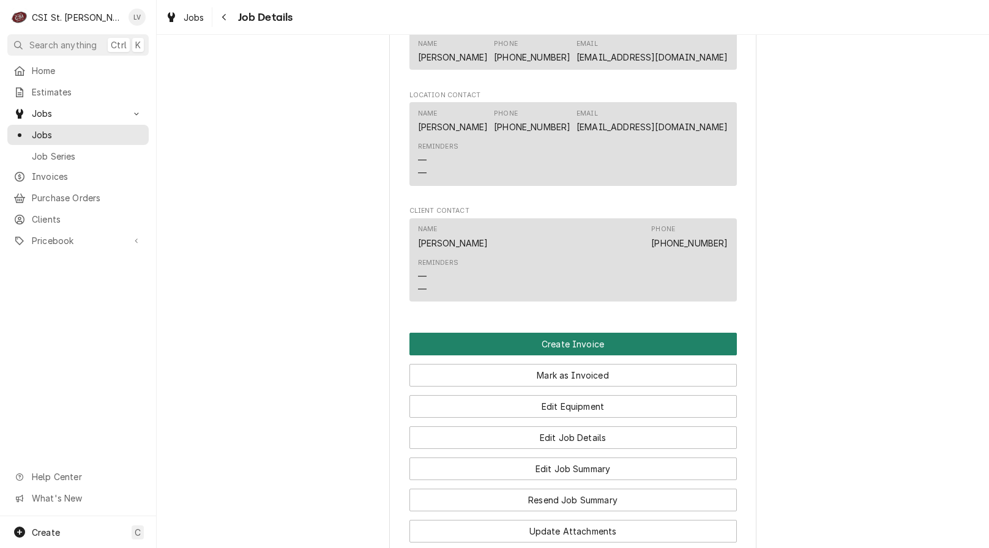
click at [610, 341] on button "Create Invoice" at bounding box center [572, 344] width 327 height 23
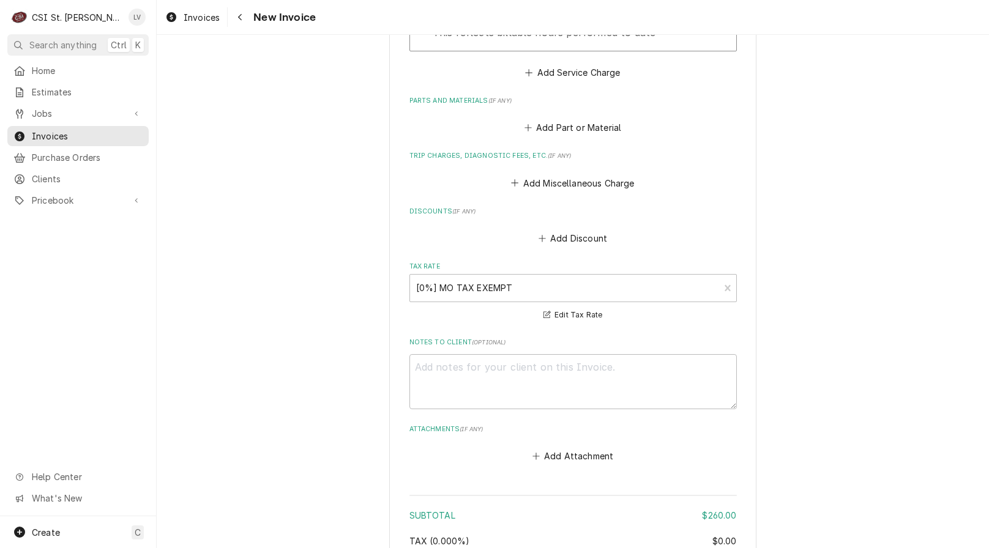
scroll to position [2913, 0]
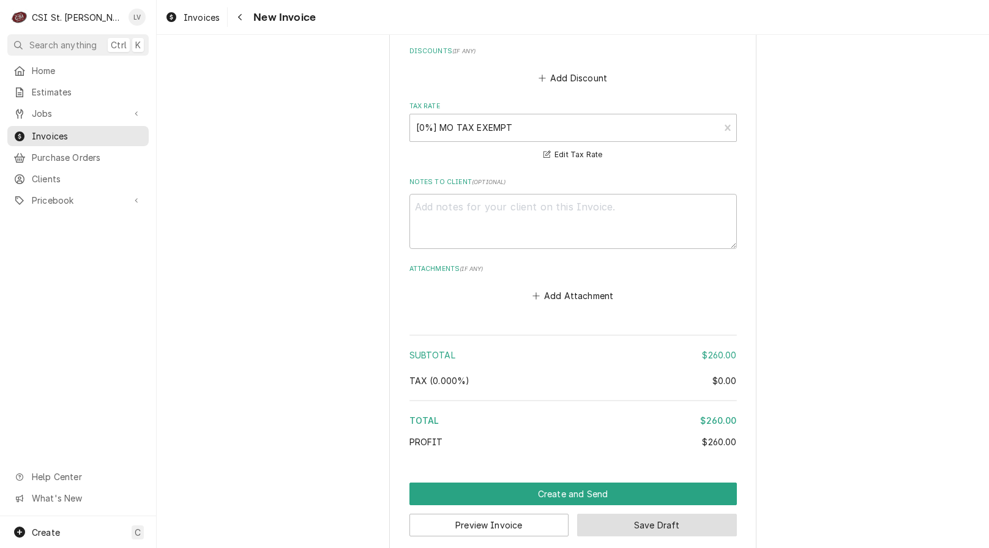
click at [687, 514] on button "Save Draft" at bounding box center [657, 525] width 160 height 23
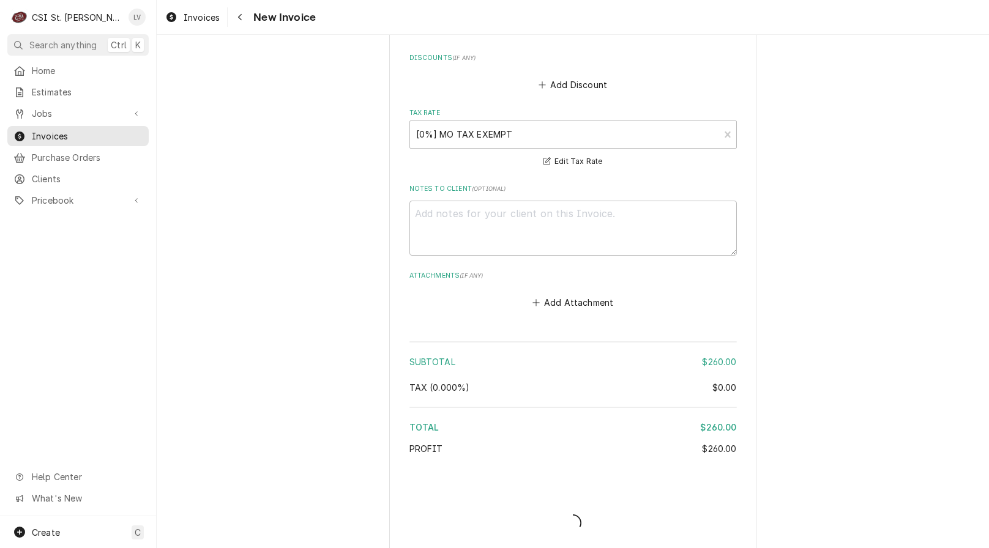
type textarea "x"
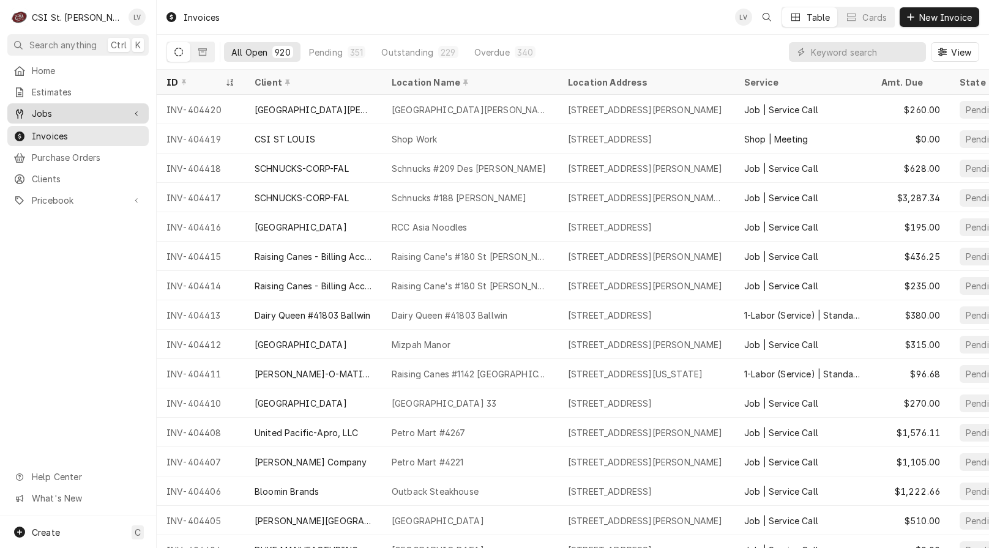
click at [31, 108] on div "Jobs" at bounding box center [68, 113] width 111 height 13
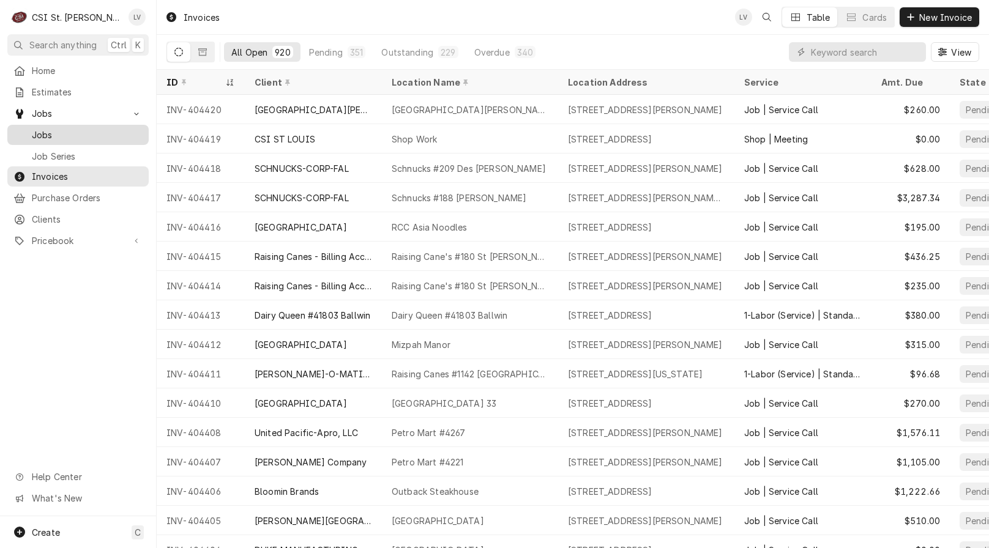
click at [39, 130] on span "Jobs" at bounding box center [87, 134] width 111 height 13
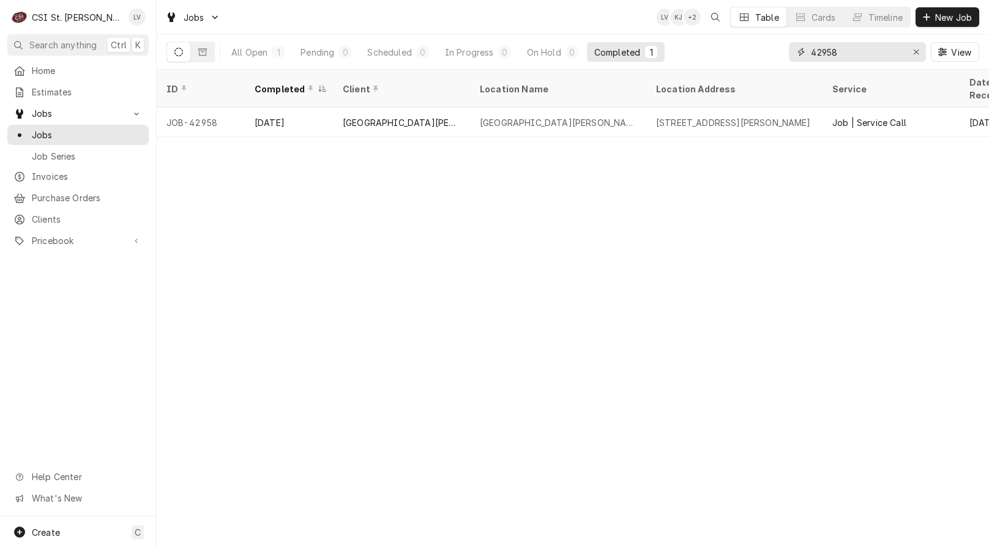
drag, startPoint x: 842, startPoint y: 51, endPoint x: 792, endPoint y: 56, distance: 50.3
click at [792, 56] on div "42958" at bounding box center [857, 52] width 137 height 20
type input "42816"
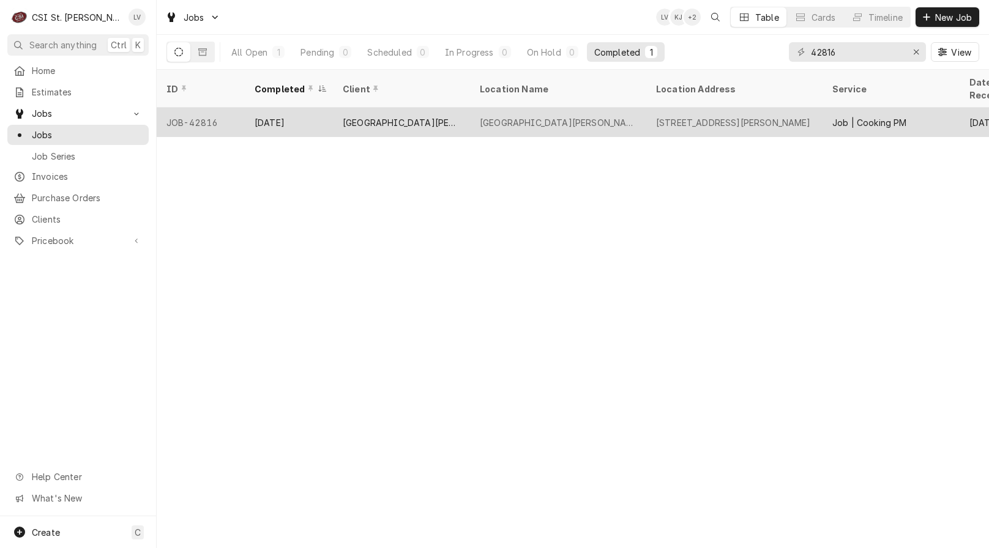
click at [258, 116] on div "Oct 3" at bounding box center [289, 122] width 88 height 29
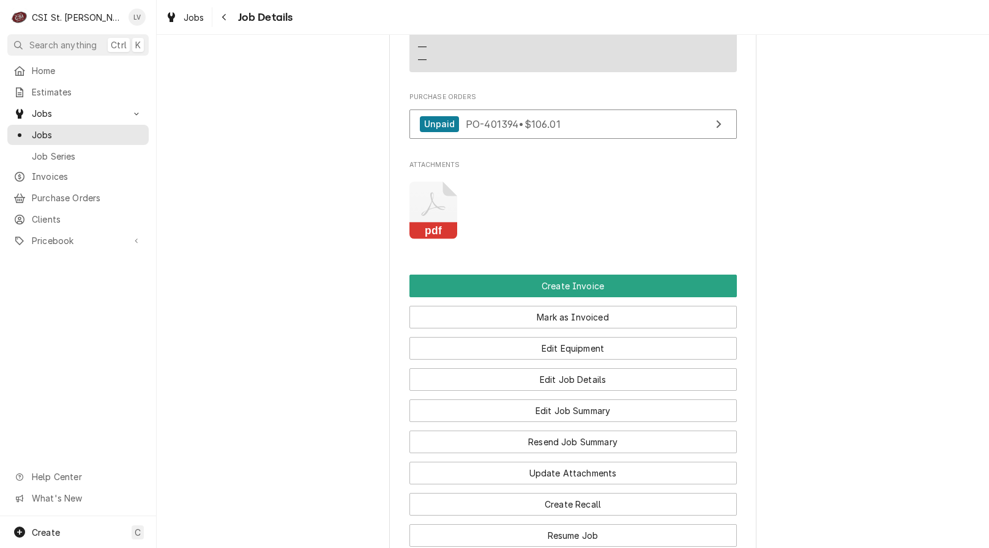
scroll to position [1835, 0]
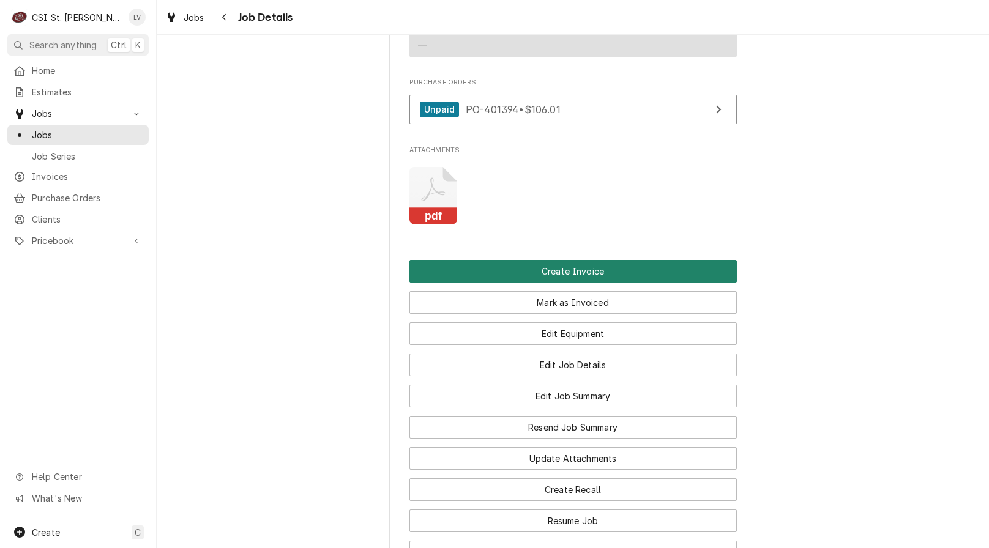
click at [565, 260] on button "Create Invoice" at bounding box center [572, 271] width 327 height 23
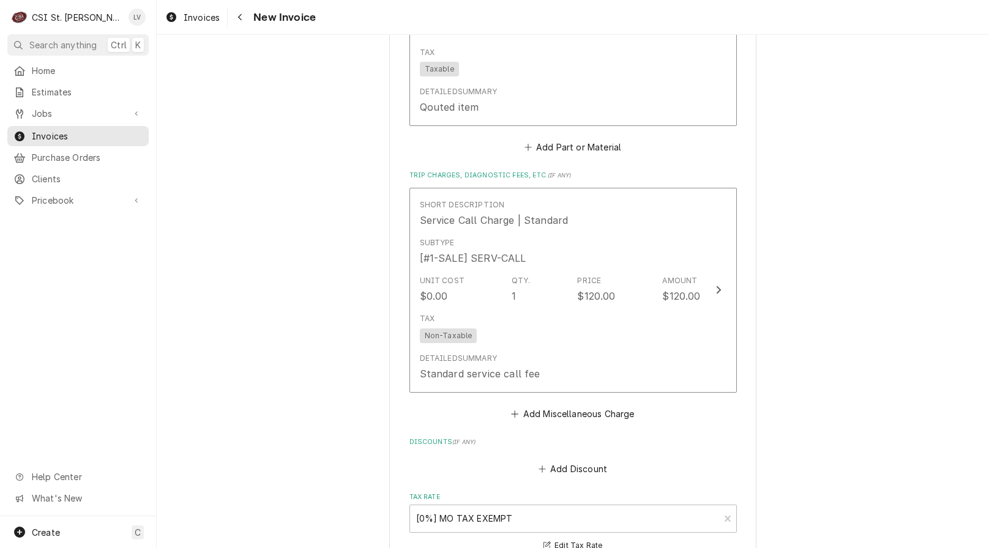
scroll to position [6584, 0]
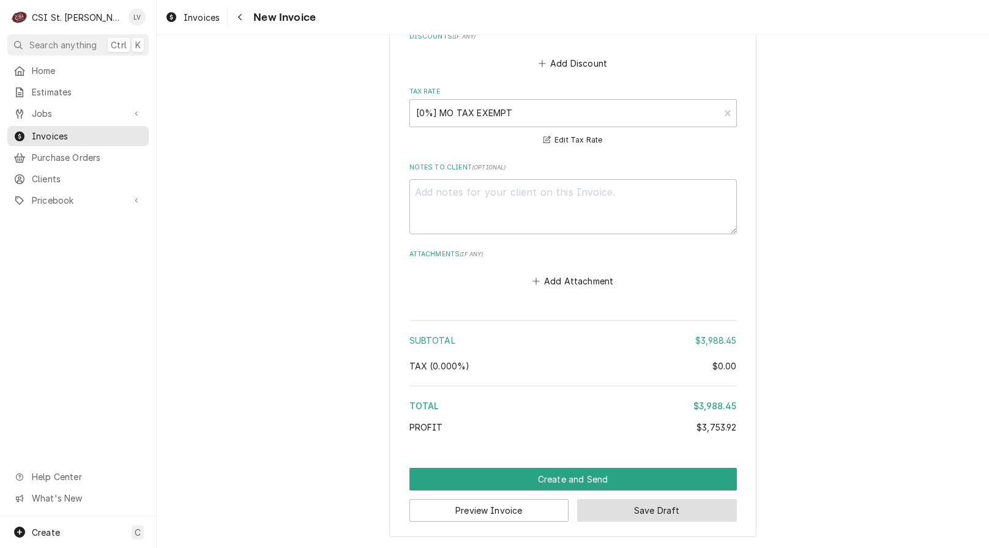
click at [665, 513] on button "Save Draft" at bounding box center [657, 510] width 160 height 23
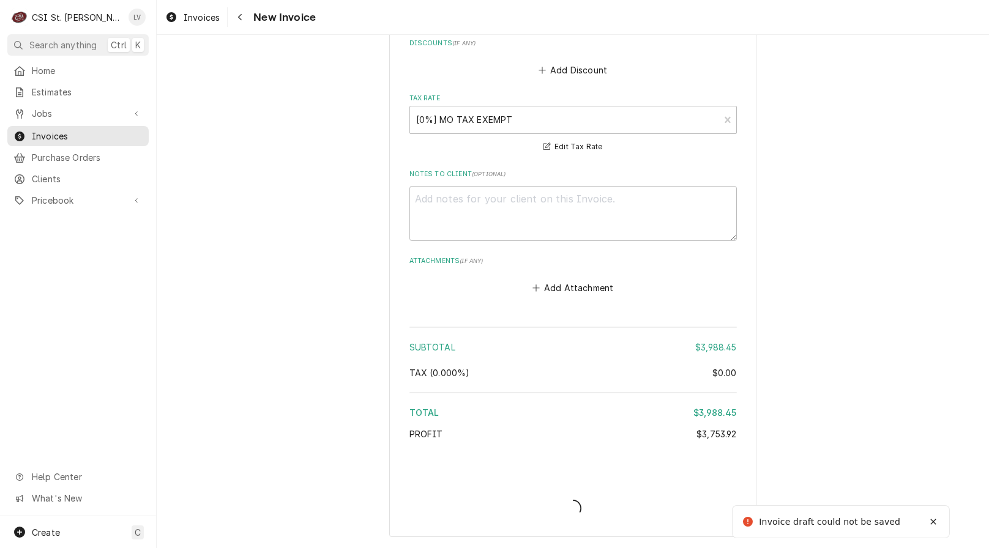
type textarea "x"
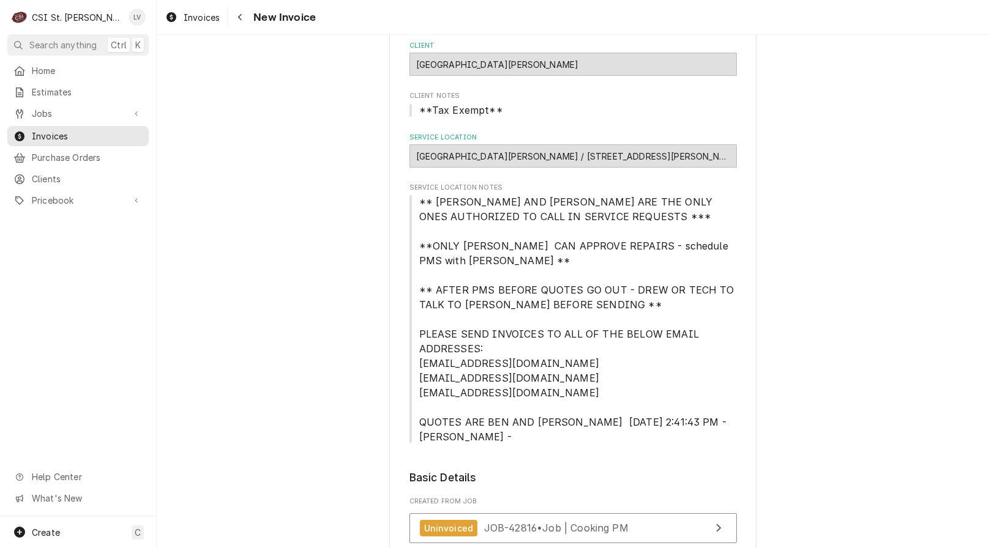
scroll to position [0, 0]
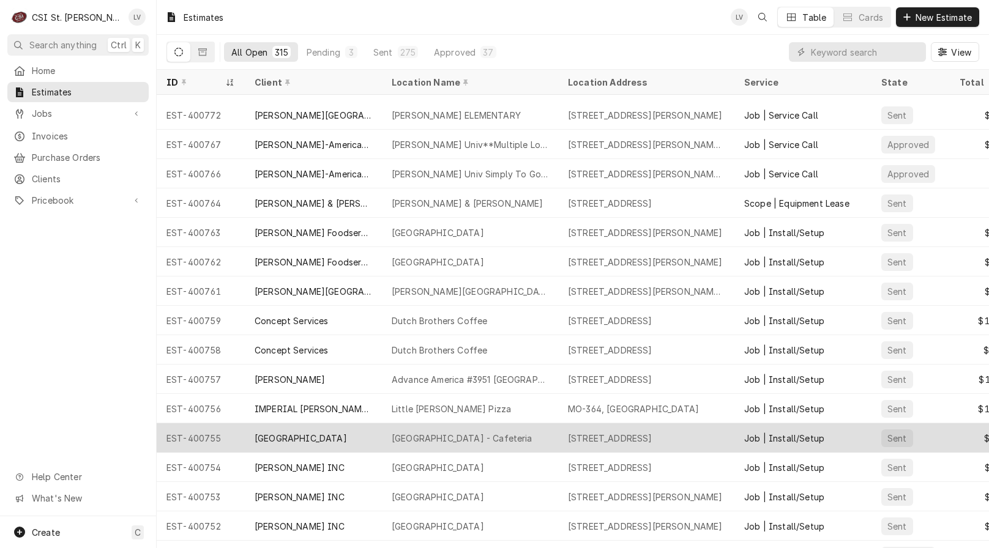
scroll to position [1345, 0]
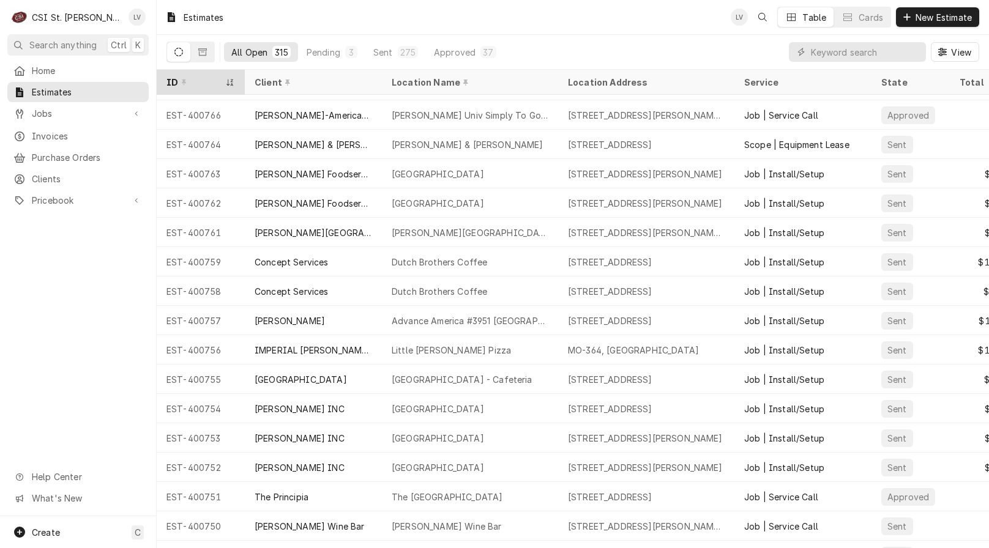
click at [197, 86] on div "ID" at bounding box center [194, 82] width 56 height 13
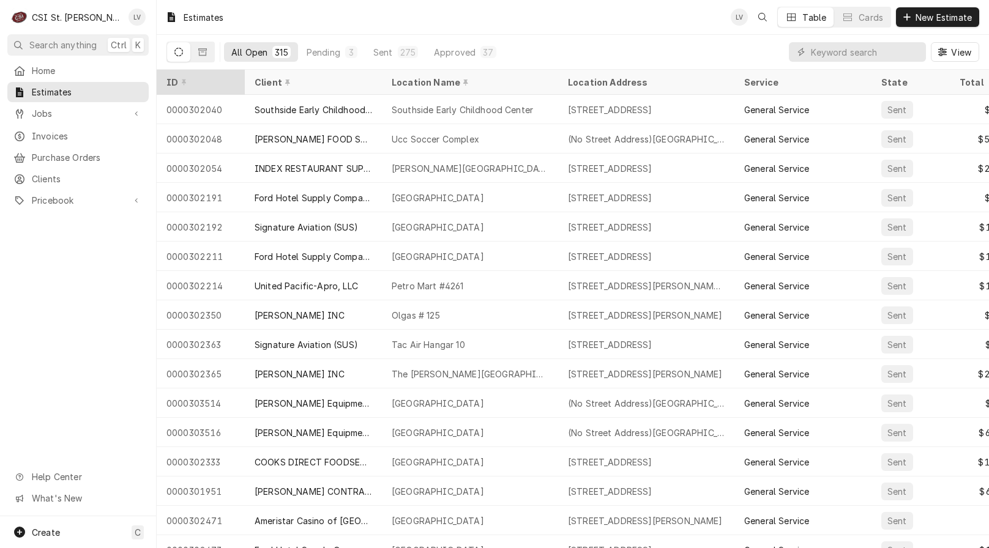
click at [202, 85] on div "ID" at bounding box center [199, 82] width 66 height 13
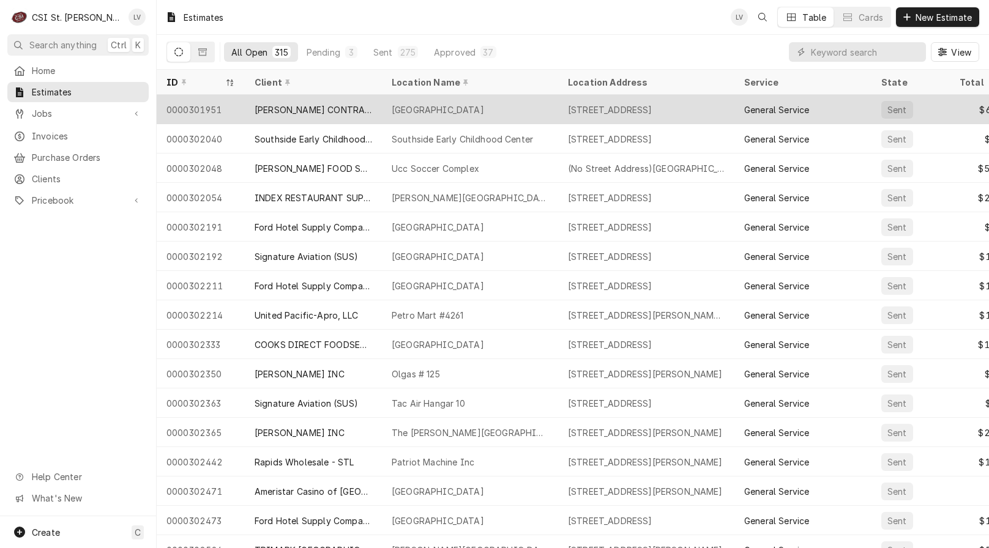
click at [204, 96] on div "0000301951" at bounding box center [201, 109] width 88 height 29
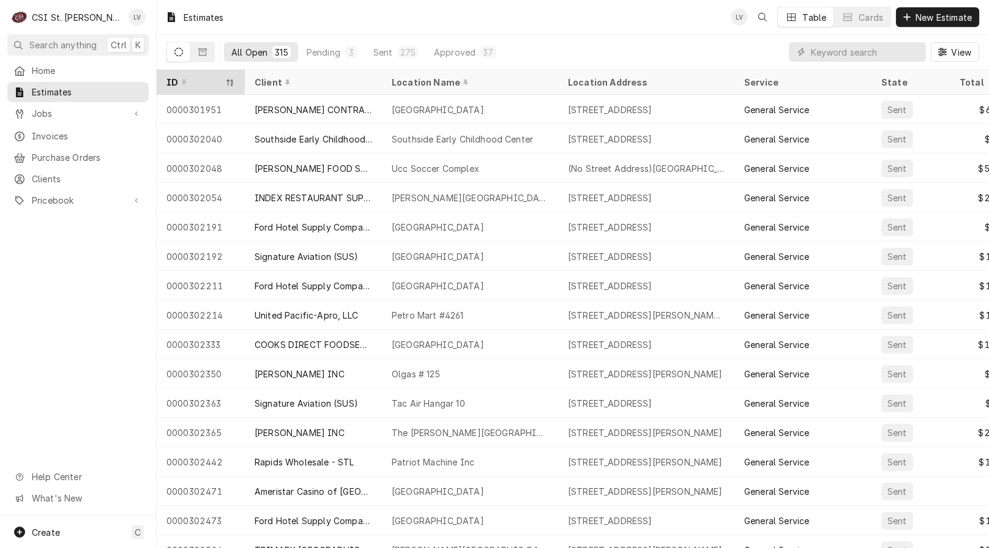
click at [204, 87] on div "ID" at bounding box center [200, 82] width 83 height 20
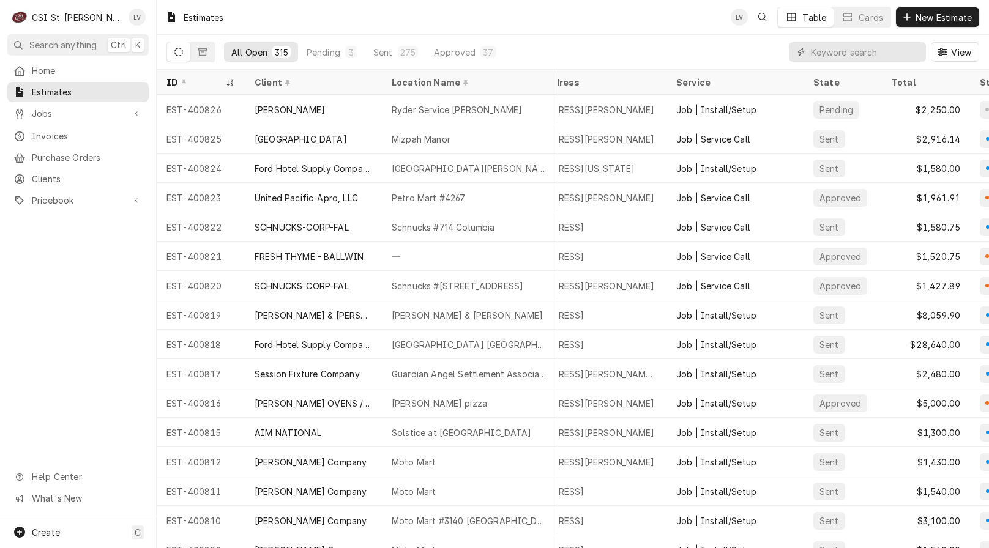
scroll to position [0, 166]
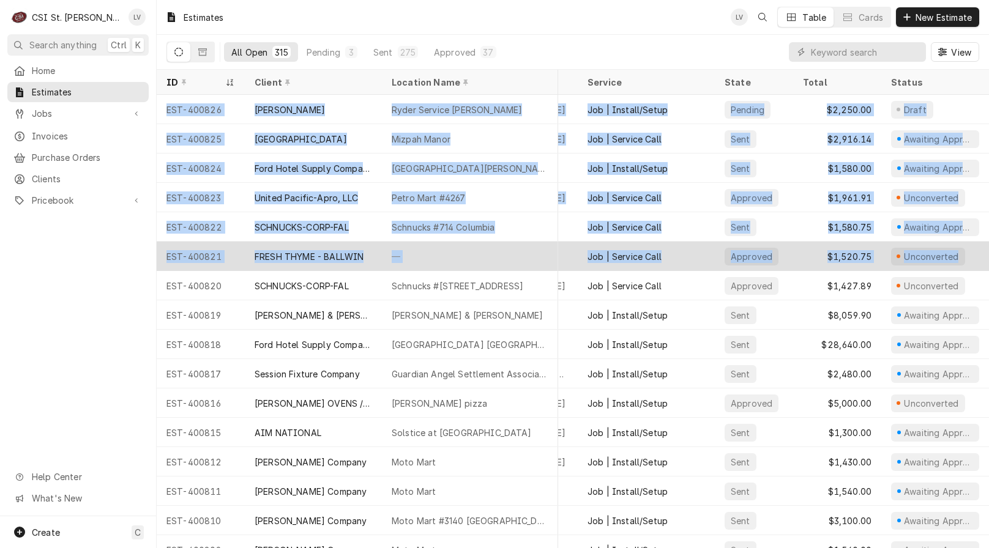
drag, startPoint x: 161, startPoint y: 107, endPoint x: 974, endPoint y: 256, distance: 827.2
click at [832, 256] on tbody "EST-400826 Lane Valente Ryder Service Bridgeton 12665 Pennridge Dr, Bridgeton, …" at bounding box center [416, 321] width 832 height 453
copy tbody "EST-400826 Lane Valente Ryder Service Bridgeton 12665 Pennridge Dr, Bridgeton, …"
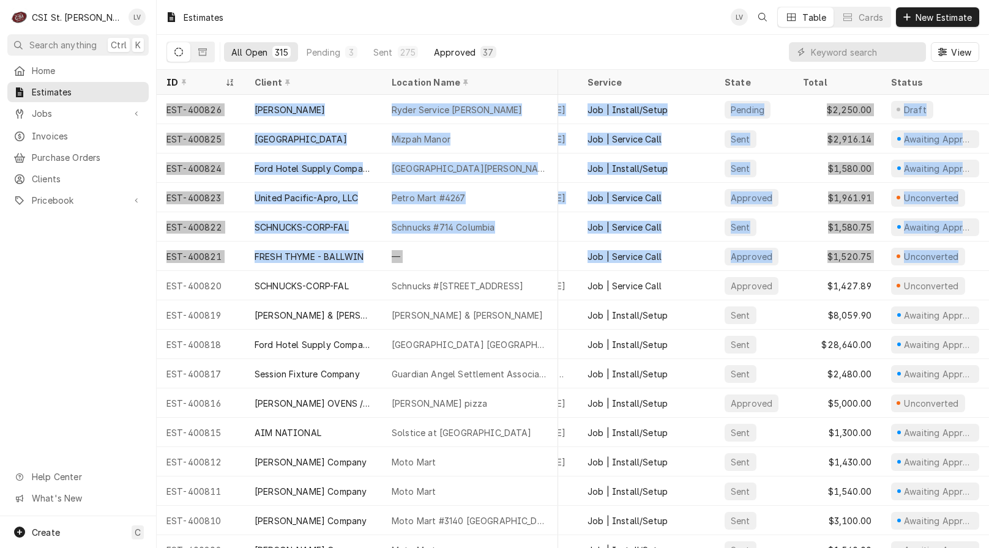
click at [462, 53] on div "Approved" at bounding box center [455, 52] width 42 height 13
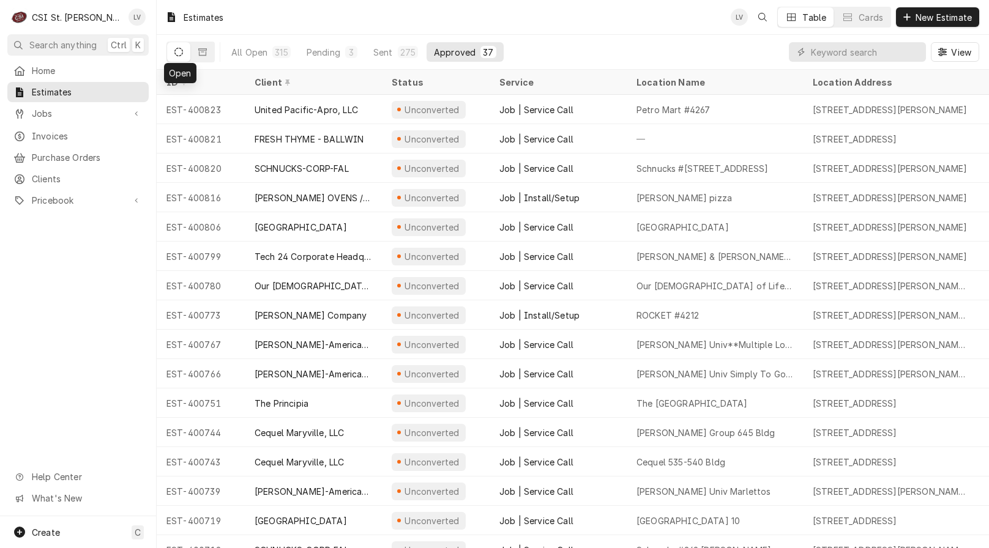
click at [183, 51] on button "Dynamic Content Wrapper" at bounding box center [178, 52] width 23 height 20
click at [245, 48] on div "All Open" at bounding box center [249, 52] width 36 height 13
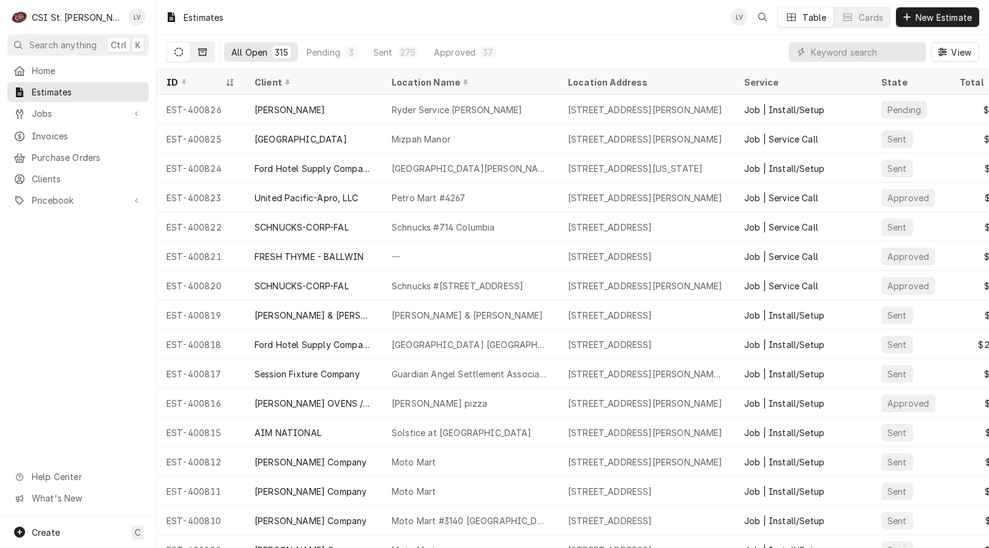
click at [199, 51] on icon "Dynamic Content Wrapper" at bounding box center [202, 51] width 9 height 7
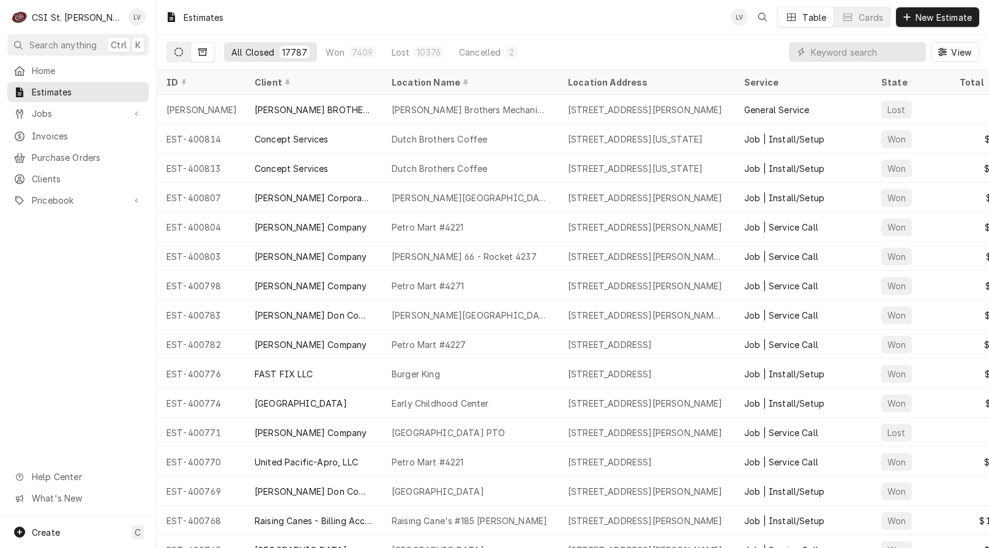
click at [174, 50] on icon "Dynamic Content Wrapper" at bounding box center [178, 52] width 9 height 9
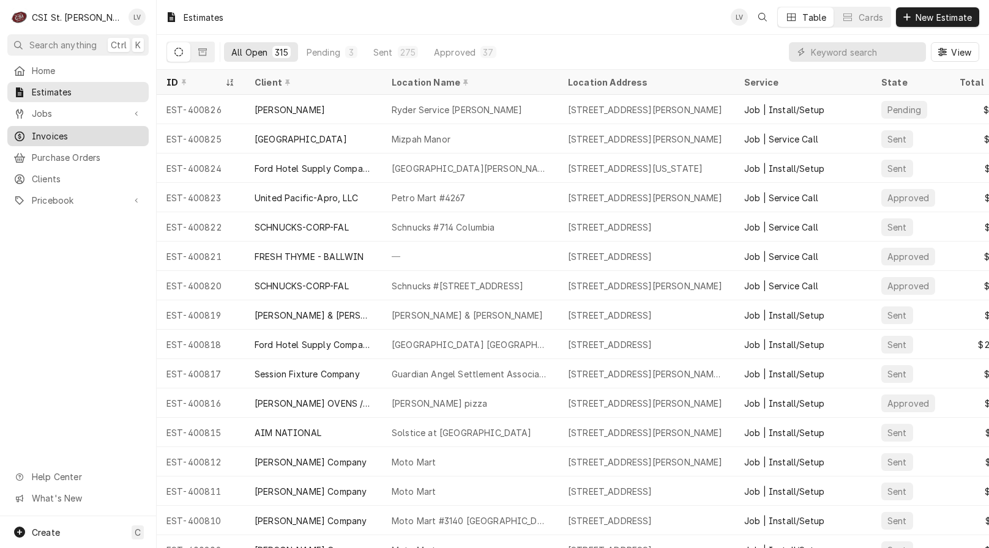
click at [41, 130] on span "Invoices" at bounding box center [87, 136] width 111 height 13
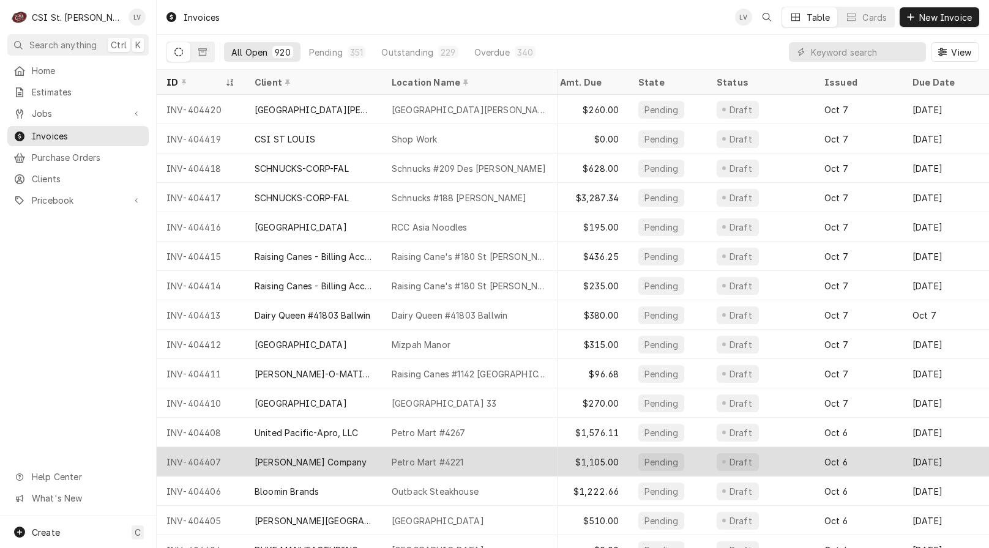
scroll to position [0, 518]
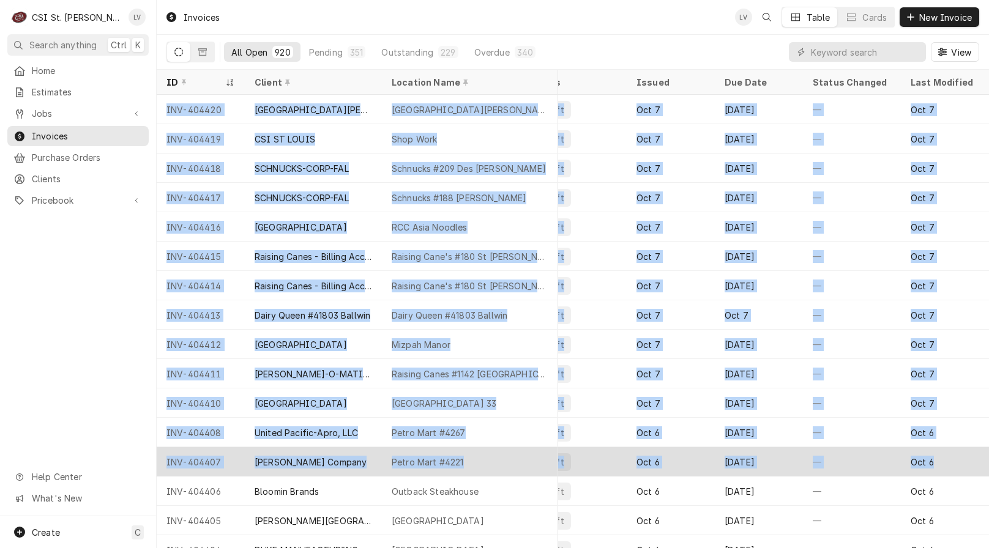
drag, startPoint x: 163, startPoint y: 105, endPoint x: 965, endPoint y: 472, distance: 882.2
click at [480, 472] on tbody "INV-404420 St Charles Convention Center St Charles Convention Center 1 Conventi…" at bounding box center [64, 321] width 832 height 453
copy tbody "INV-404420 St Charles Convention Center St Charles Convention Center 1 Conventi…"
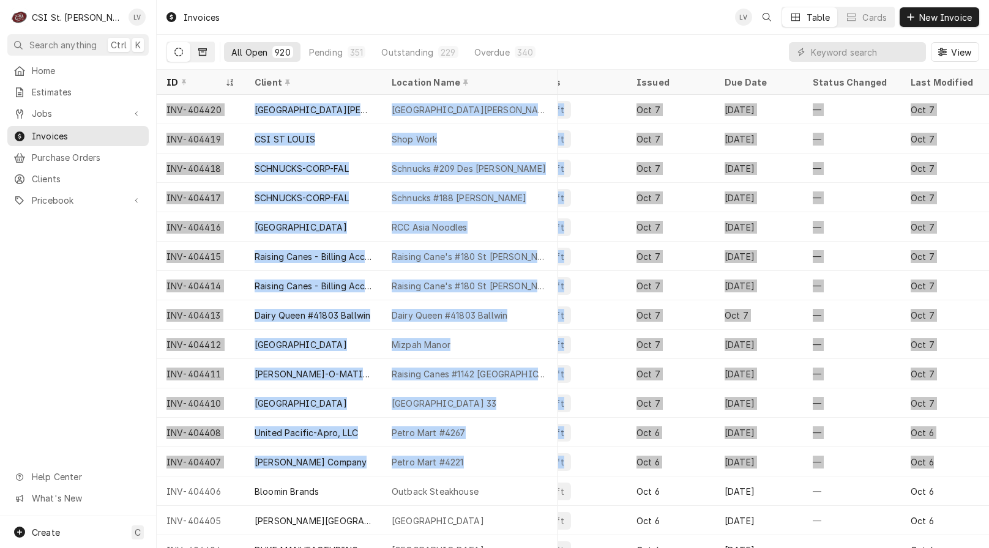
click at [200, 53] on icon "Dynamic Content Wrapper" at bounding box center [202, 52] width 9 height 9
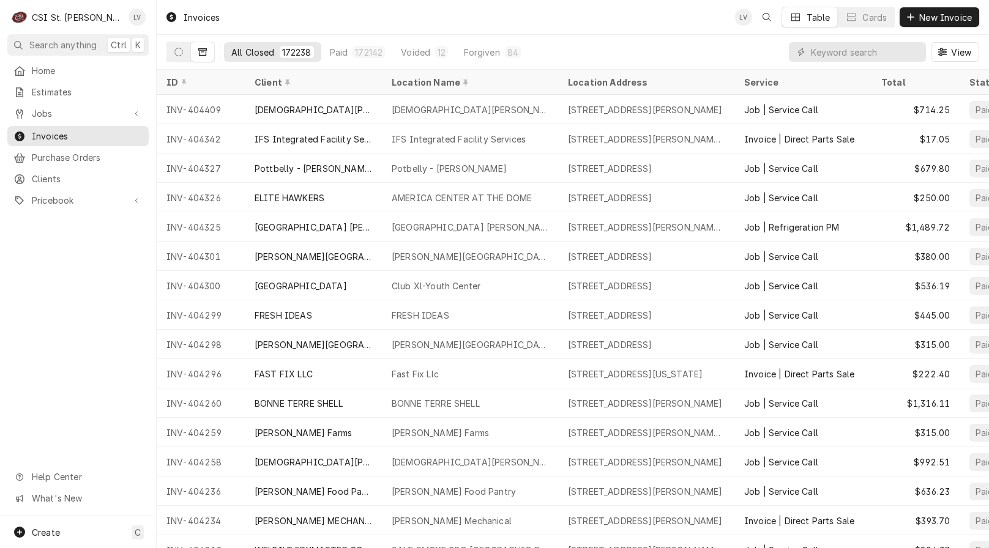
scroll to position [0, 58]
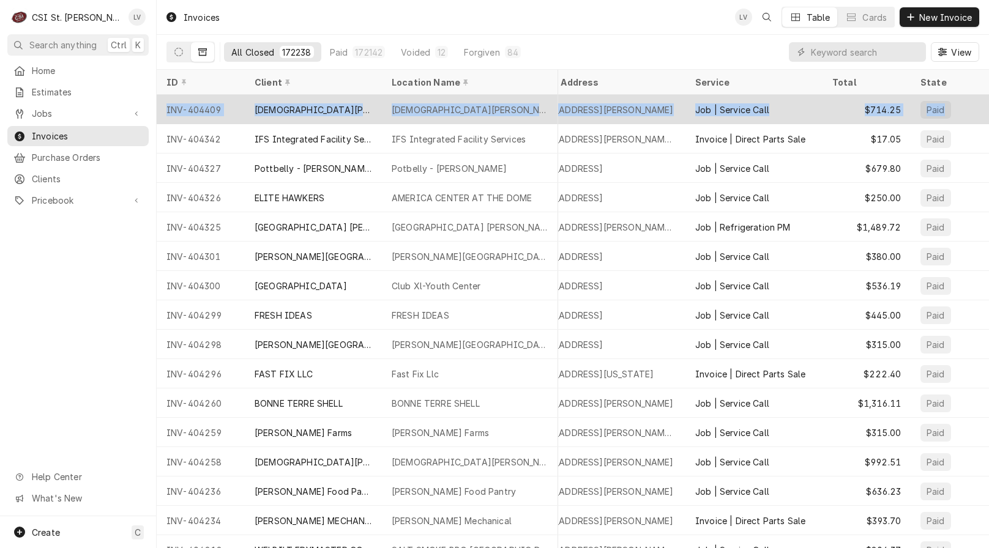
drag, startPoint x: 161, startPoint y: 106, endPoint x: 968, endPoint y: 119, distance: 807.6
click at [968, 119] on tr "INV-404409 FRIEDENS UNITED CHURCH OF CHRIST Friedens United Church Of Christ 17…" at bounding box center [548, 109] width 881 height 29
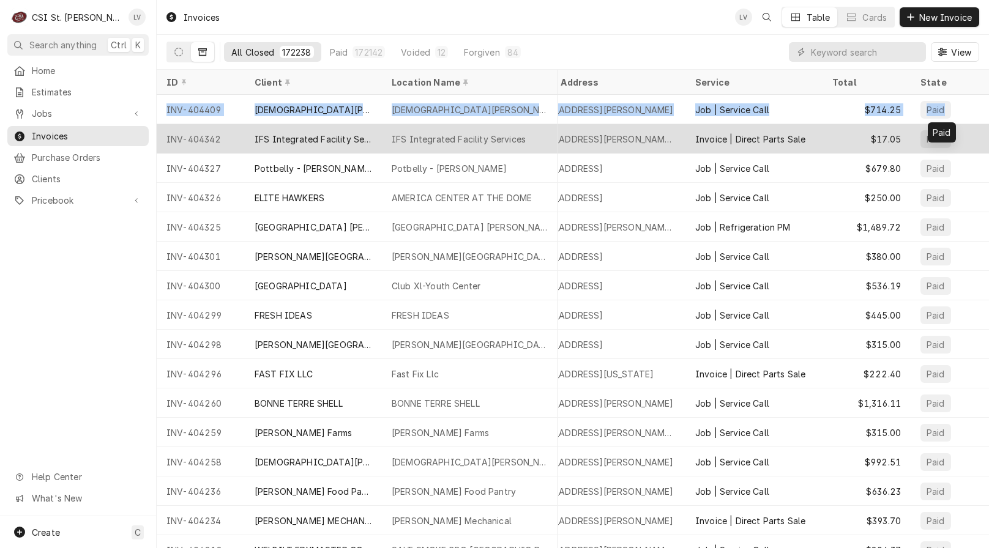
copy tr "INV-404409 FRIEDENS UNITED CHURCH OF CHRIST Friedens United Church Of Christ 17…"
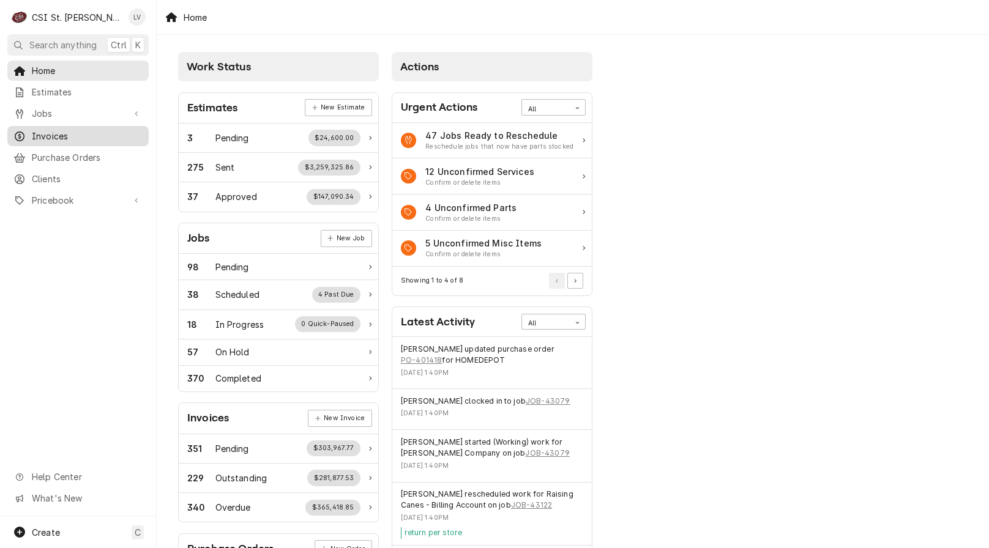
click at [34, 132] on span "Invoices" at bounding box center [87, 136] width 111 height 13
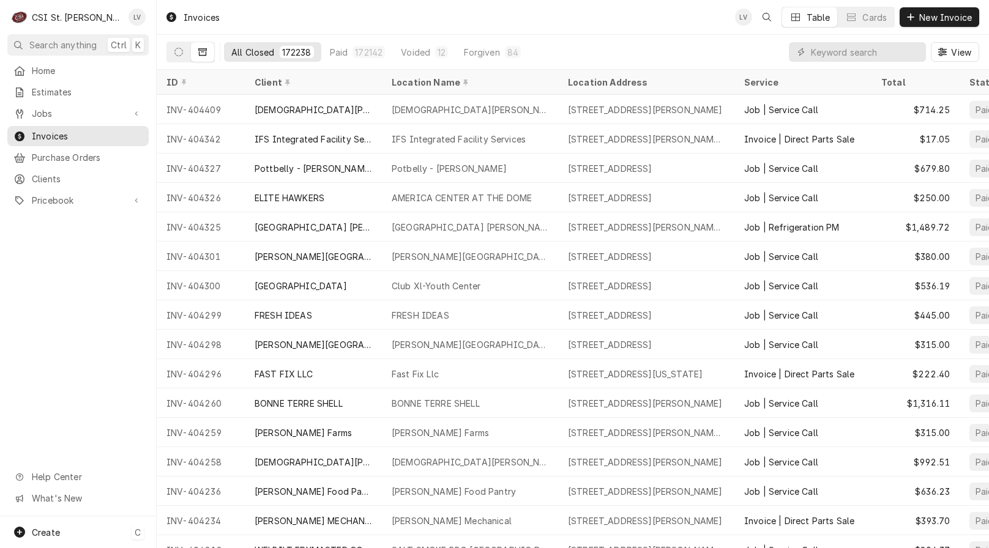
click at [37, 529] on span "Create" at bounding box center [46, 532] width 28 height 10
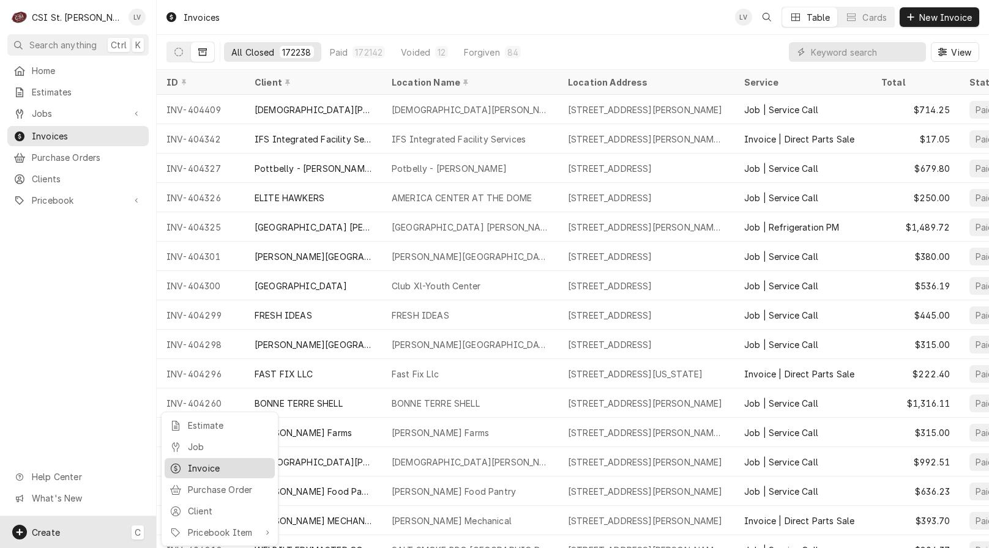
click at [195, 463] on div "Invoice" at bounding box center [229, 468] width 82 height 13
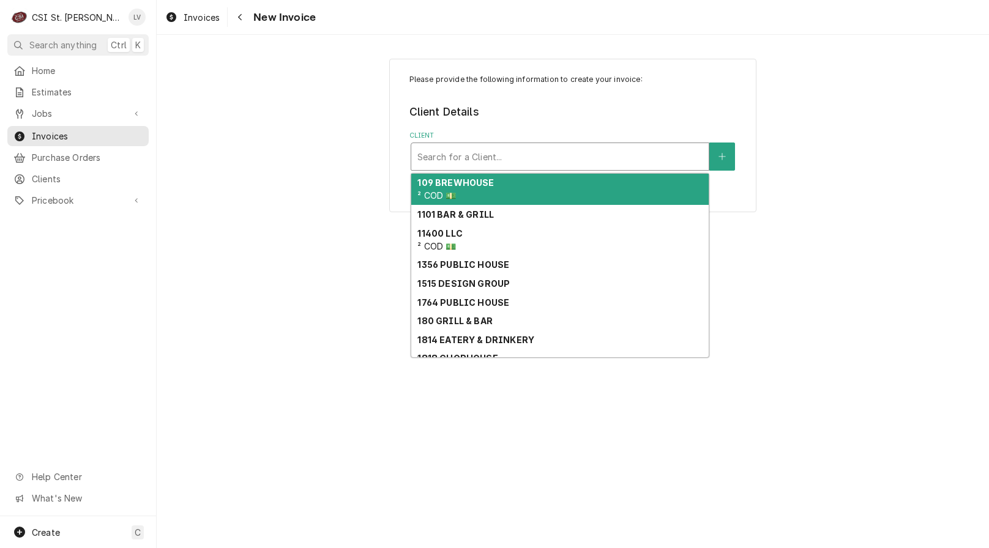
click at [484, 155] on div "Client" at bounding box center [559, 157] width 285 height 22
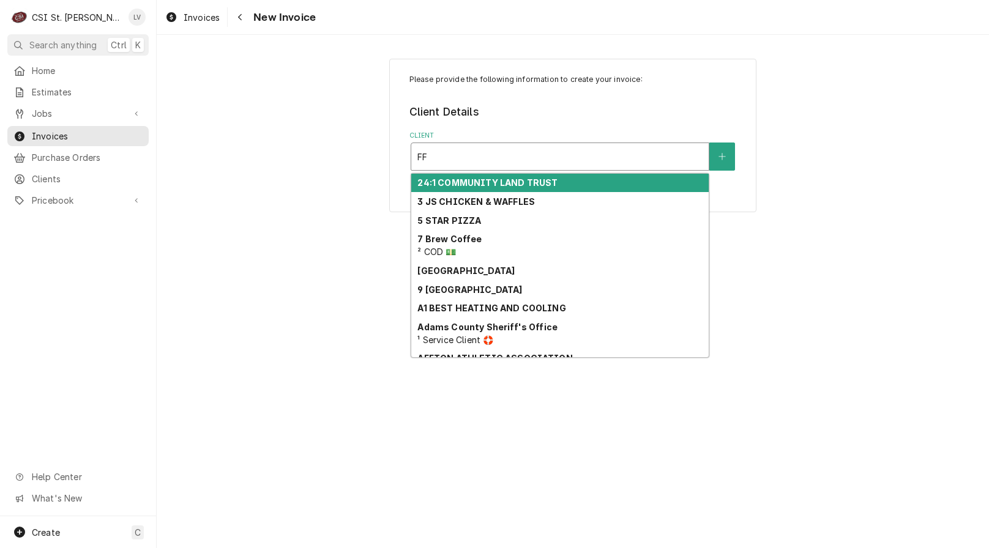
type input "FF &"
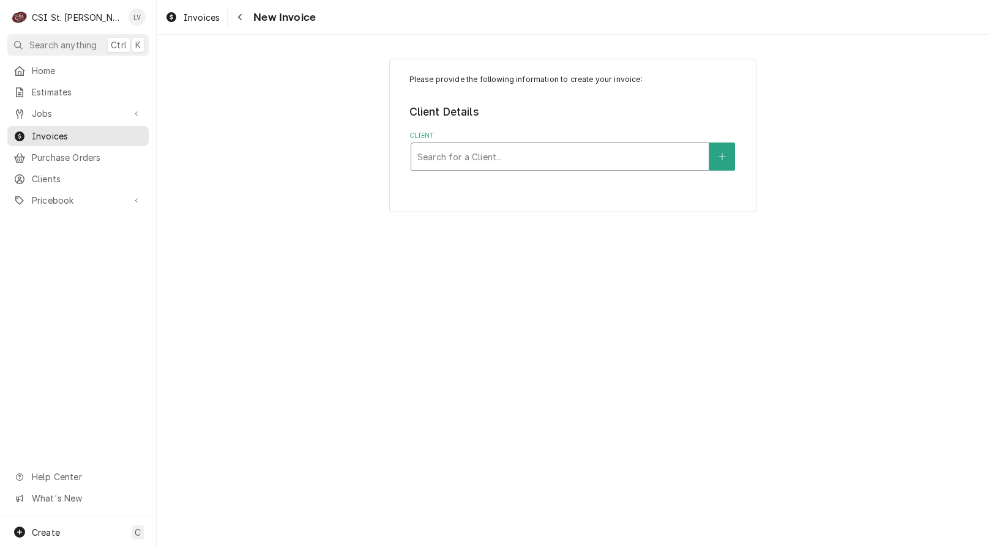
drag, startPoint x: 459, startPoint y: 158, endPoint x: 368, endPoint y: 161, distance: 90.6
click at [368, 161] on div "Please provide the following information to create your invoice: Client Details…" at bounding box center [573, 135] width 832 height 175
type input "& g"
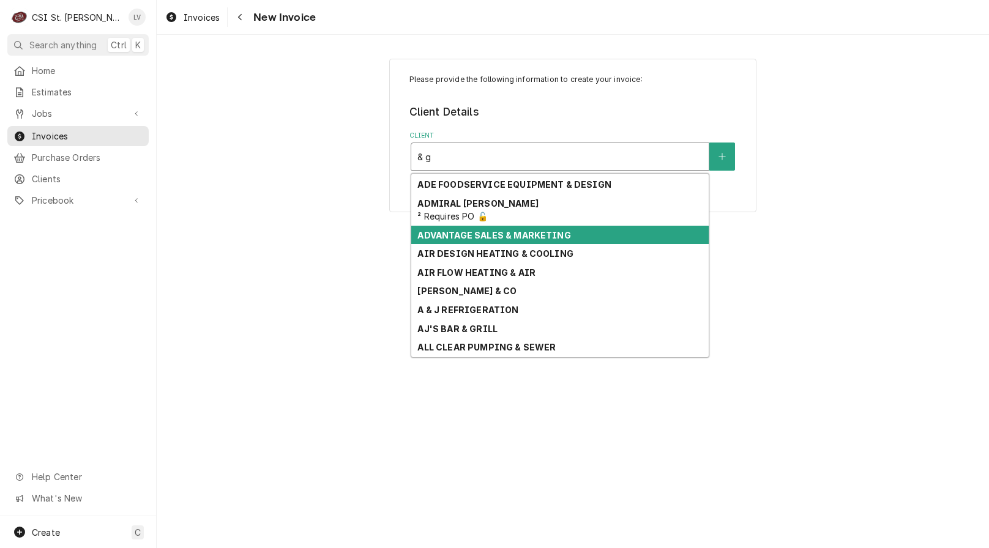
scroll to position [204, 0]
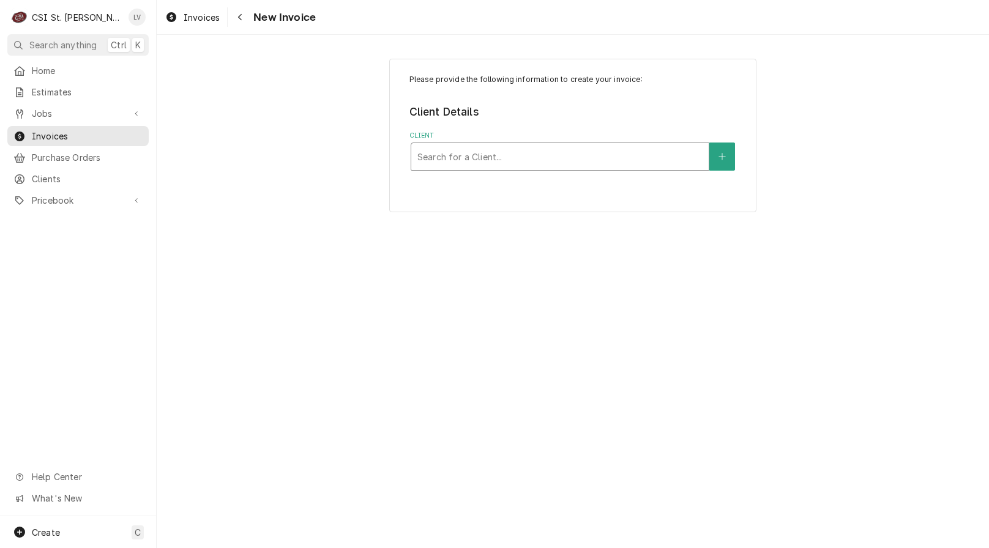
drag, startPoint x: 448, startPoint y: 162, endPoint x: 381, endPoint y: 176, distance: 68.1
click at [381, 176] on div "Please provide the following information to create your invoice: Client Details…" at bounding box center [573, 135] width 832 height 175
click at [178, 19] on div "Invoices" at bounding box center [192, 17] width 59 height 15
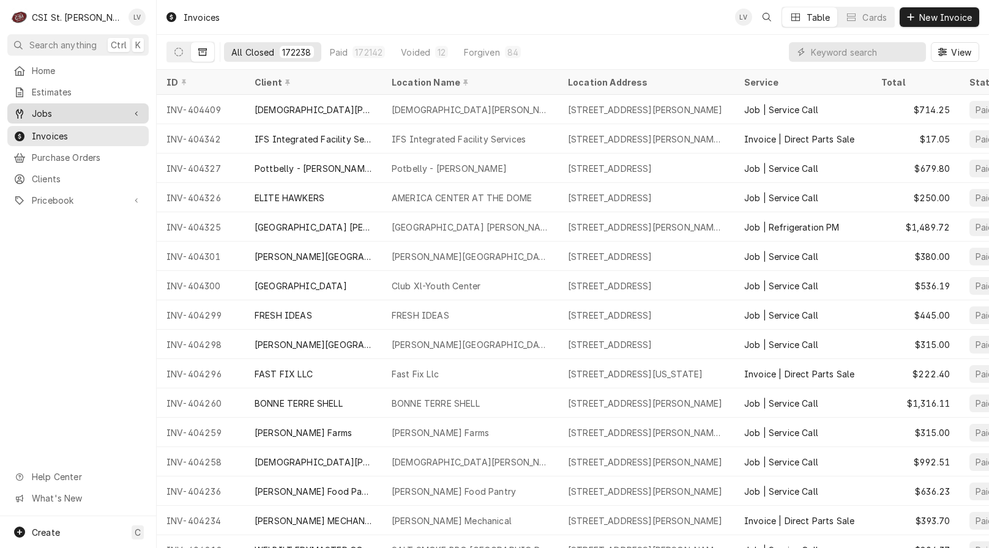
click at [51, 107] on span "Jobs" at bounding box center [78, 113] width 92 height 13
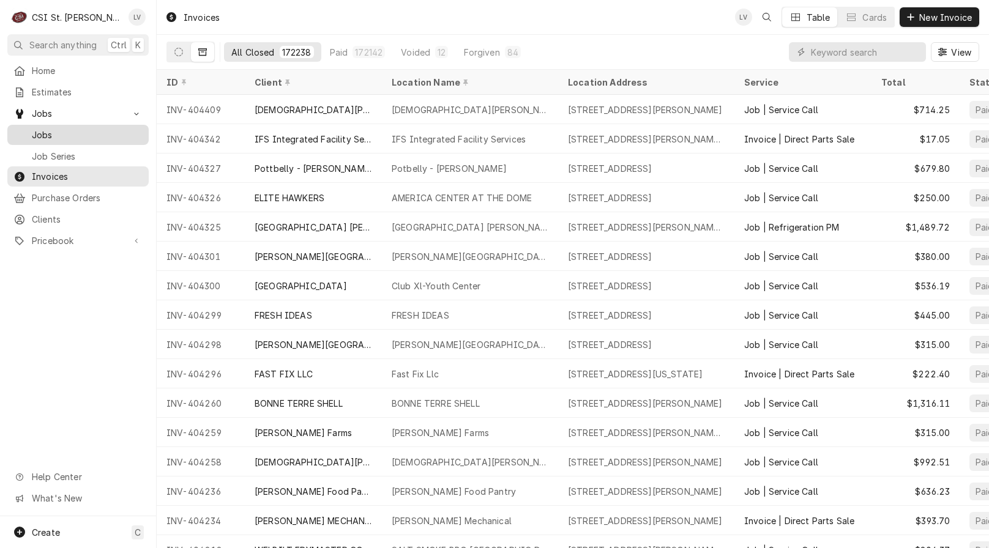
click at [45, 129] on span "Jobs" at bounding box center [87, 134] width 111 height 13
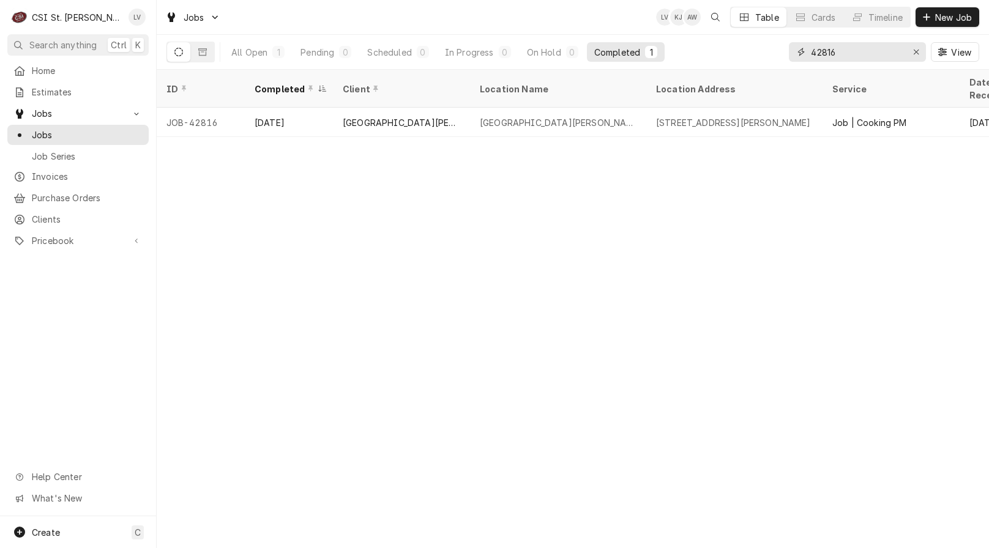
drag, startPoint x: 853, startPoint y: 54, endPoint x: 766, endPoint y: 67, distance: 88.4
click at [766, 67] on div "All Open 1 Pending 0 Scheduled 0 In Progress 0 On Hold 0 Completed 1 42816 View" at bounding box center [572, 52] width 812 height 34
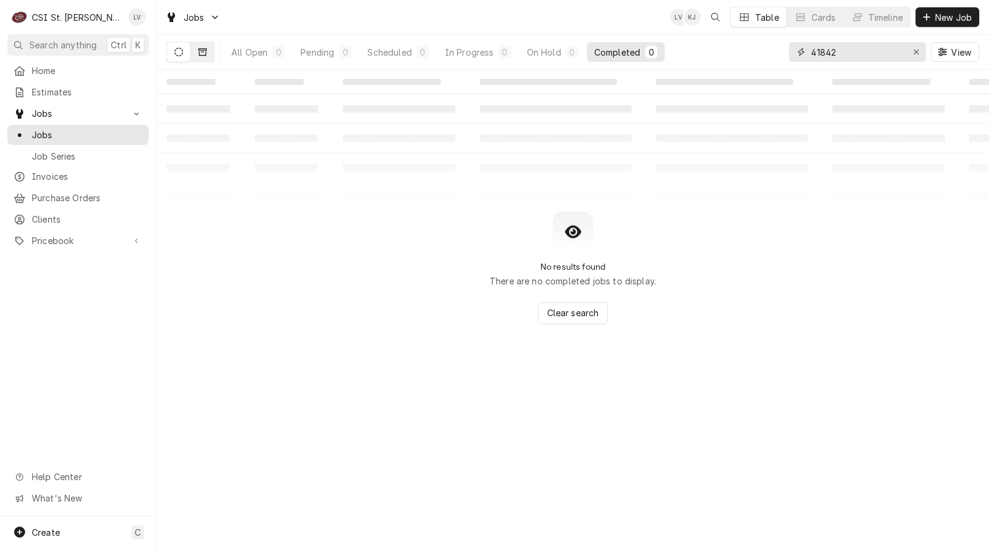
type input "41842"
click at [206, 49] on icon "Dynamic Content Wrapper" at bounding box center [202, 51] width 9 height 7
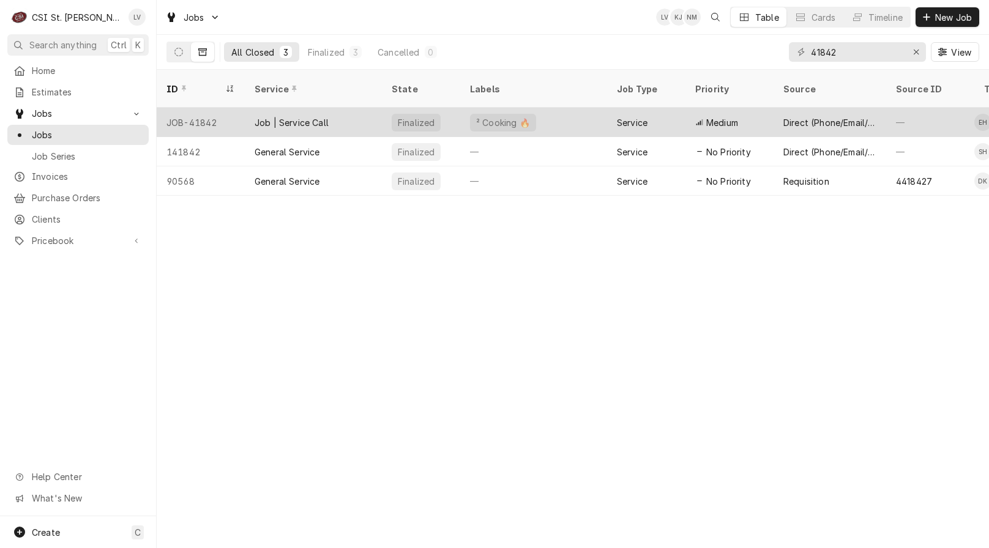
click at [289, 116] on div "Job | Service Call" at bounding box center [291, 122] width 74 height 13
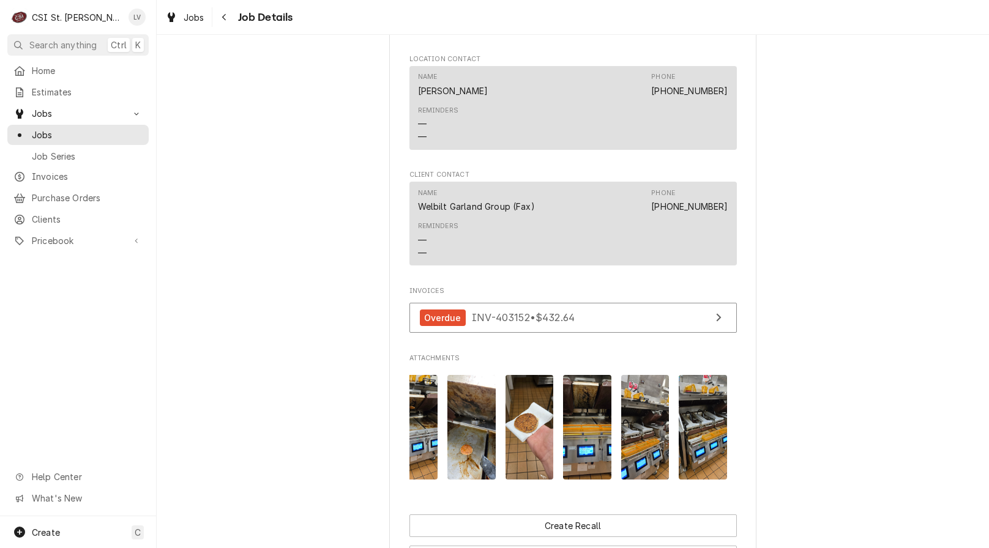
scroll to position [979, 0]
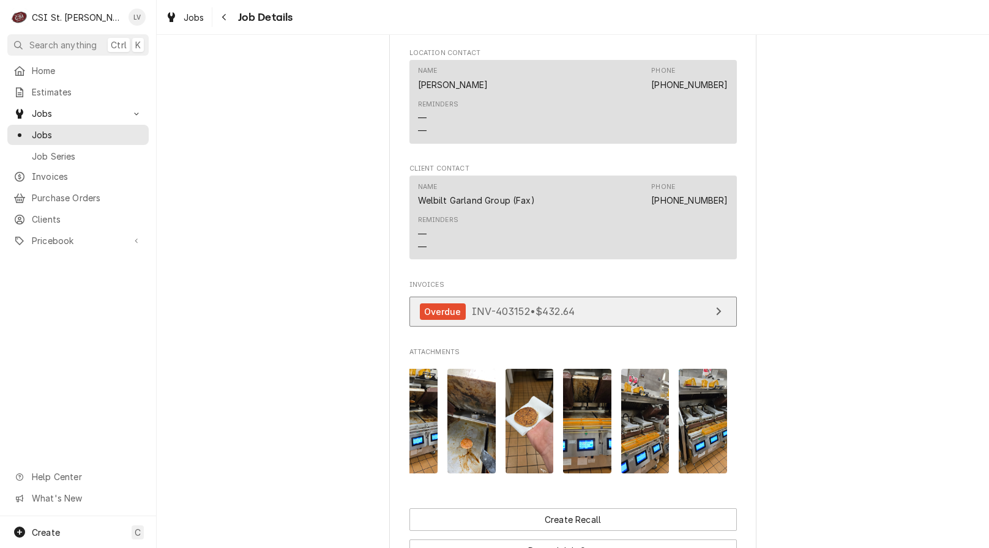
click at [577, 320] on link "Overdue INV-403152 • $432.64" at bounding box center [572, 312] width 327 height 30
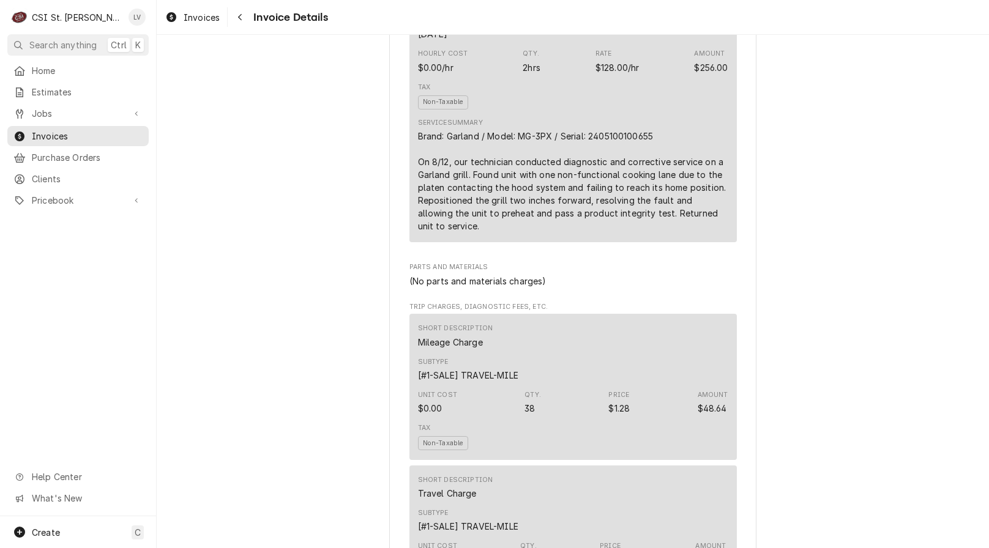
scroll to position [795, 0]
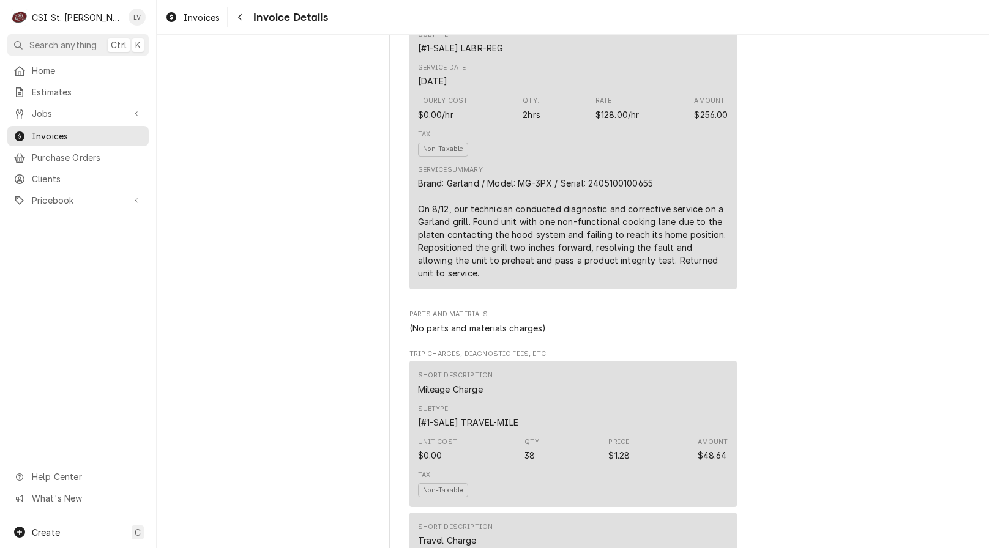
click at [243, 227] on div "Overdue Sender CSI St. Louis CSI Commercial Services Inc18330 [STREET_ADDRESS] …" at bounding box center [573, 507] width 832 height 2534
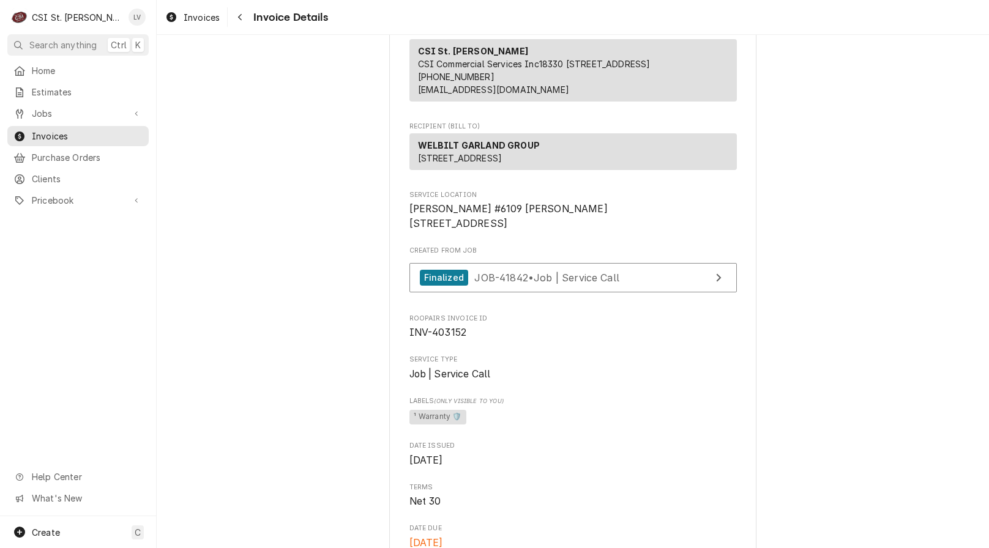
scroll to position [0, 0]
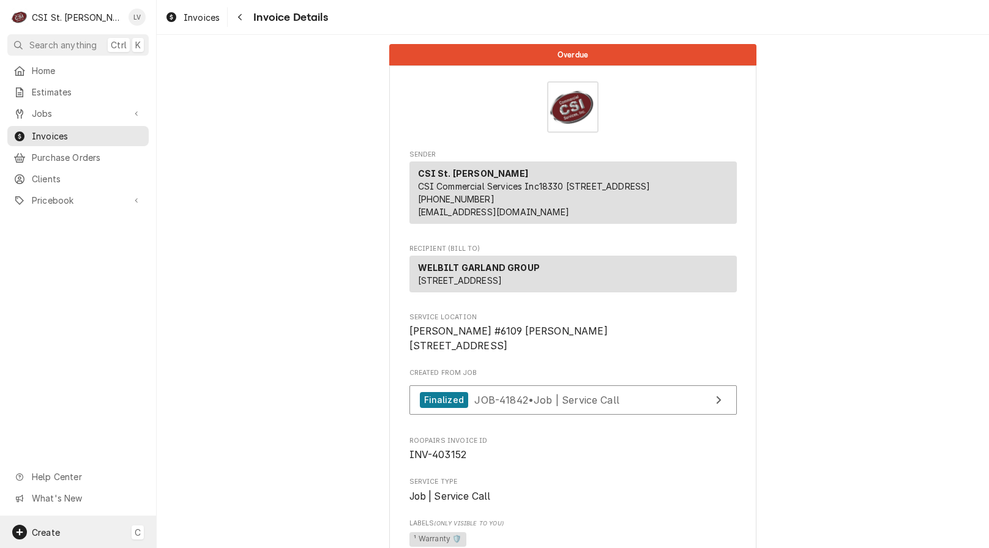
click at [48, 529] on span "Create" at bounding box center [46, 532] width 28 height 10
drag, startPoint x: 336, startPoint y: 130, endPoint x: 340, endPoint y: 6, distance: 124.8
click at [336, 118] on html "C CSI St. Louis LV Search anything Ctrl K Home Estimates Jobs Jobs Job Series I…" at bounding box center [494, 274] width 989 height 548
drag, startPoint x: 403, startPoint y: 371, endPoint x: 415, endPoint y: 372, distance: 12.9
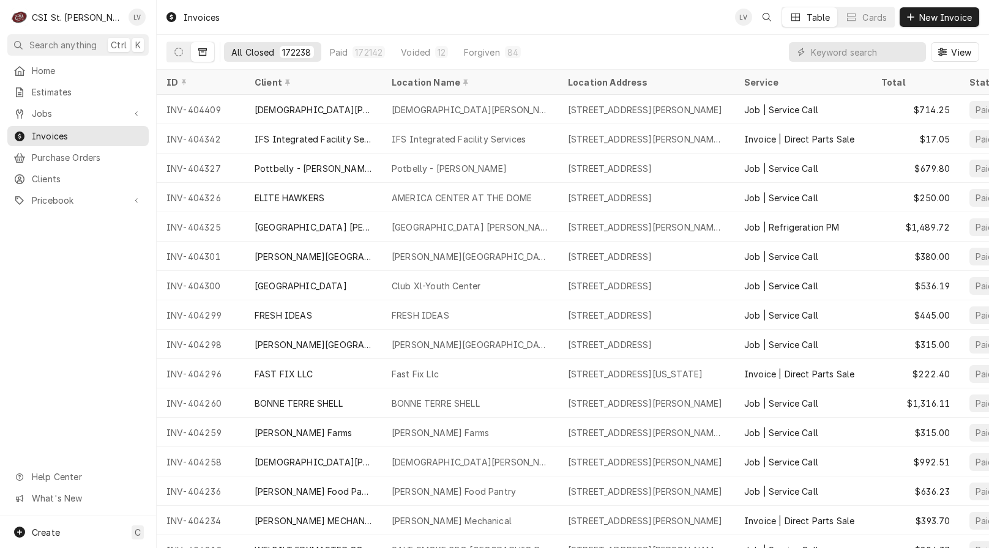
click at [29, 535] on div at bounding box center [18, 529] width 37 height 37
click at [37, 532] on span "Create" at bounding box center [46, 532] width 28 height 10
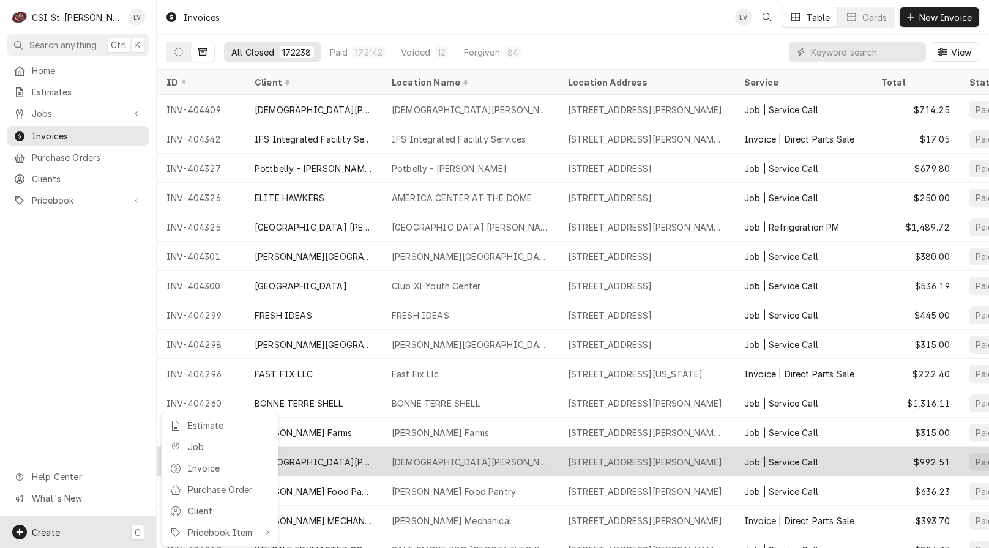
click at [209, 467] on div "Invoice" at bounding box center [229, 468] width 82 height 13
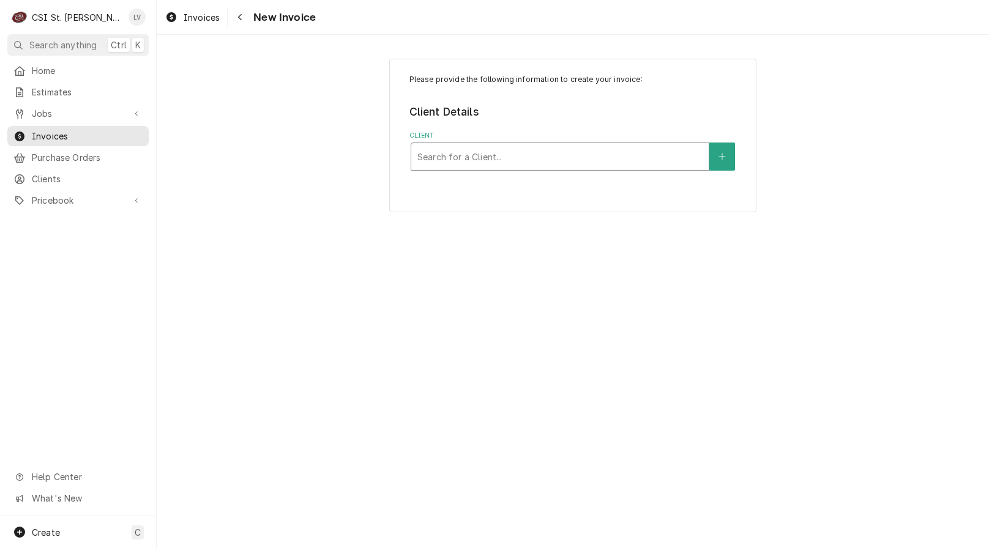
click at [457, 160] on div "Client" at bounding box center [559, 157] width 285 height 22
type input "FF & G"
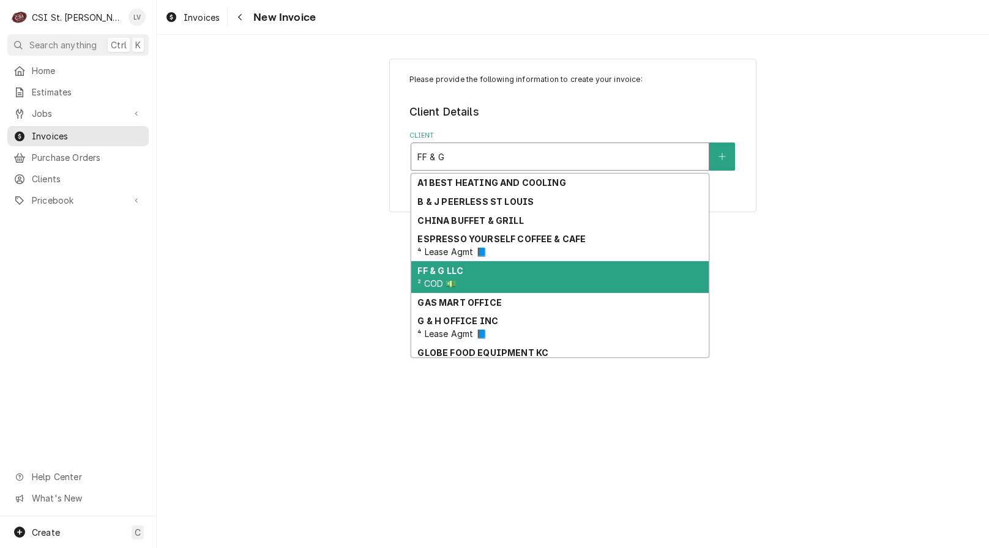
click at [521, 269] on div "FF & G LLC ² COD 💵" at bounding box center [559, 277] width 297 height 32
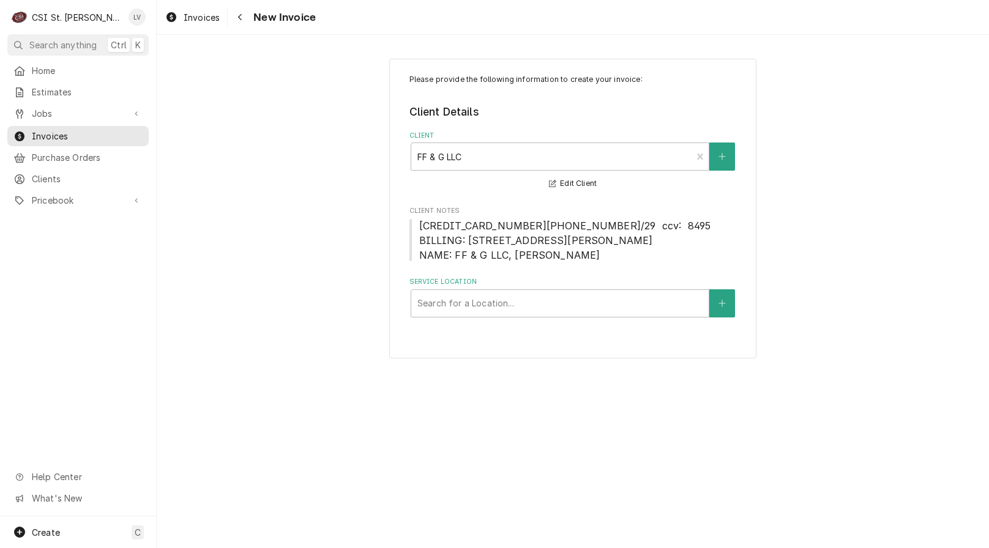
click at [227, 354] on div "Please provide the following information to create your invoice: Client Details…" at bounding box center [573, 209] width 832 height 322
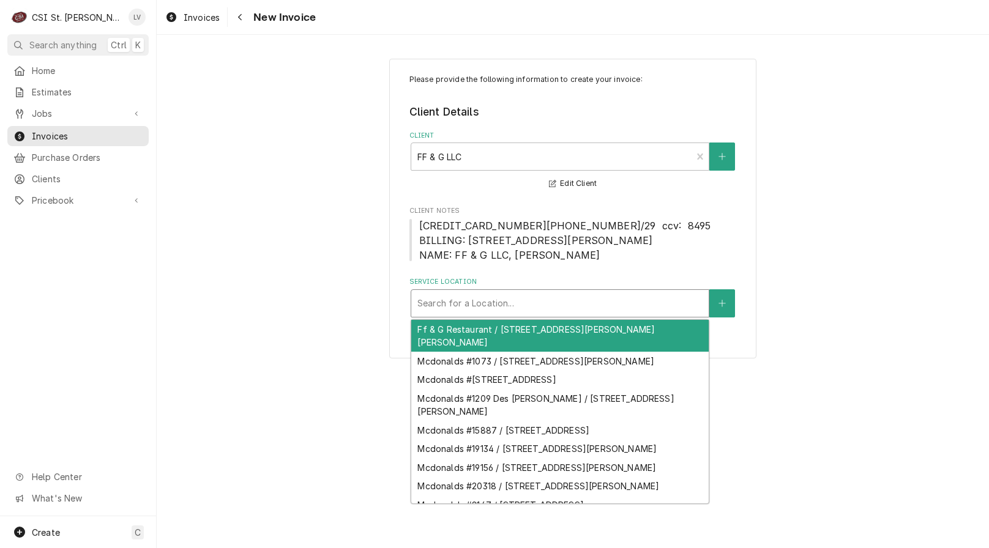
click at [441, 304] on div "Service Location" at bounding box center [559, 303] width 285 height 22
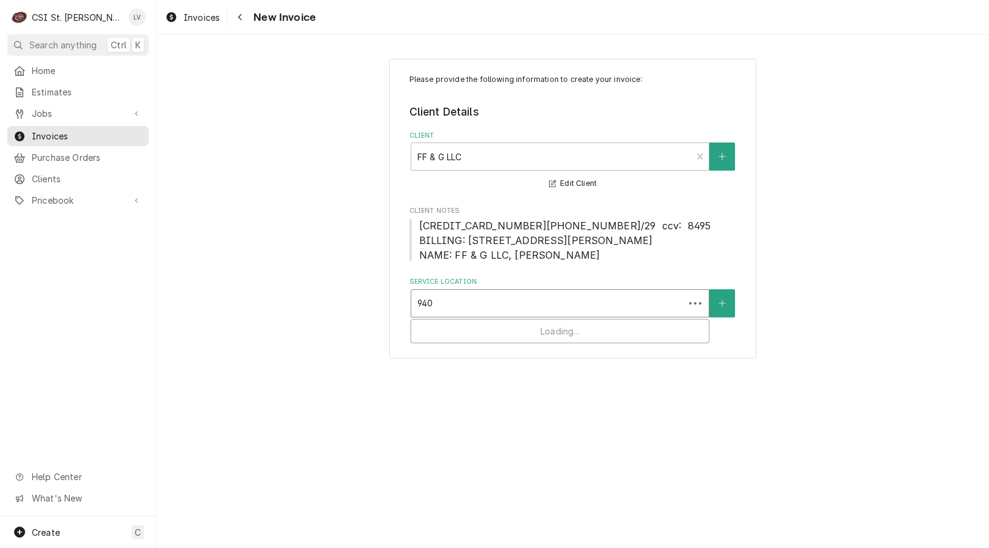
type input "9406"
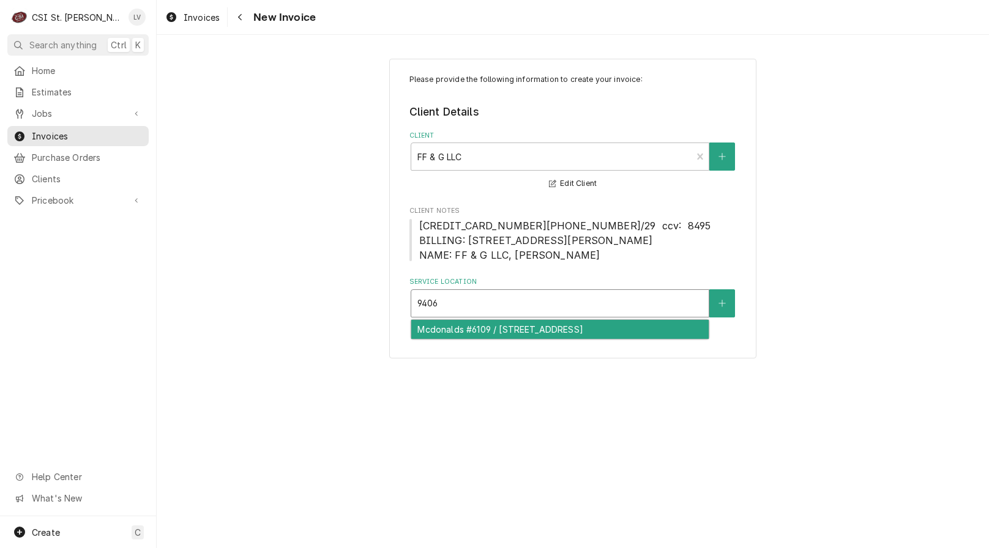
click at [454, 327] on div "Mcdonalds #6109 / 9406 Olive Saint Road, Olivette, MO 63132" at bounding box center [559, 329] width 297 height 19
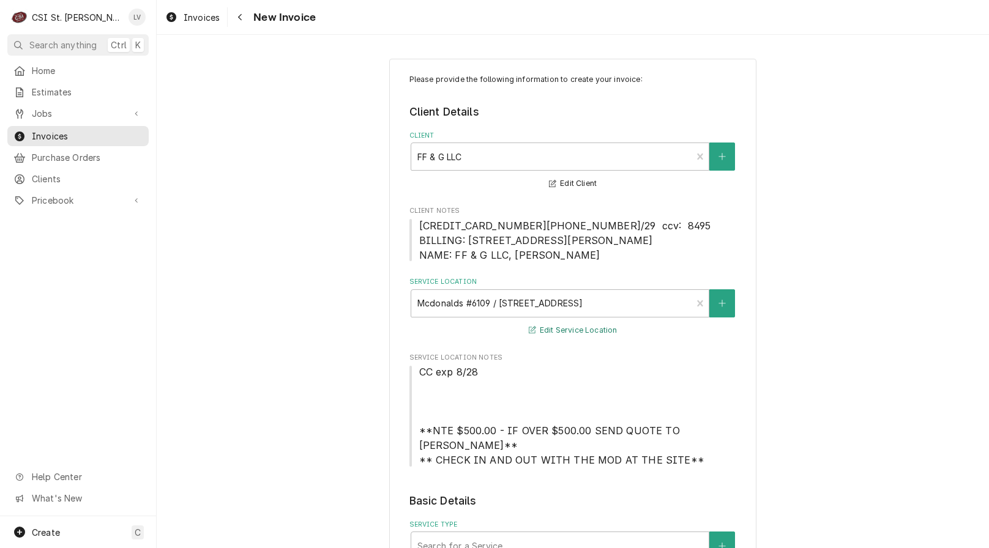
click at [562, 328] on button "Edit Service Location" at bounding box center [573, 330] width 92 height 15
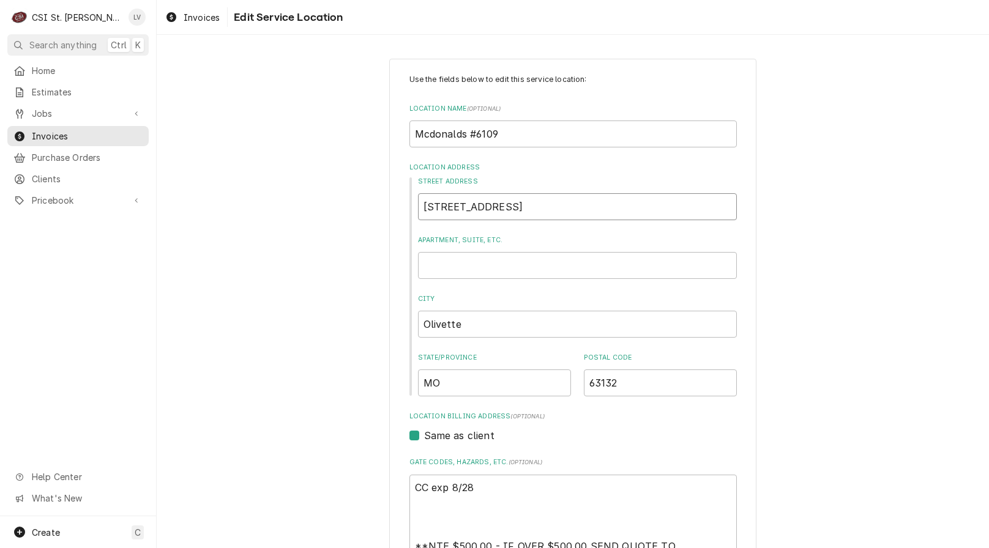
click at [544, 200] on input "9406 Olive Saint Road" at bounding box center [577, 206] width 319 height 27
type textarea "x"
type input "9406 Olive Saint Roa"
type textarea "x"
type input "9406 Olive Saint Ro"
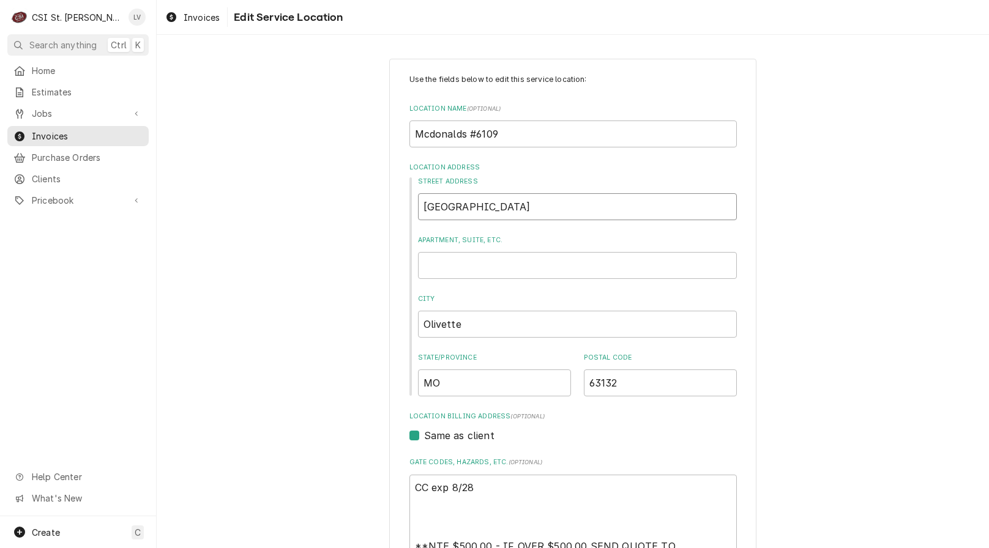
type textarea "x"
type input "9406 Olive Saint R"
type textarea "x"
type input "9406 Olive Saint"
type textarea "x"
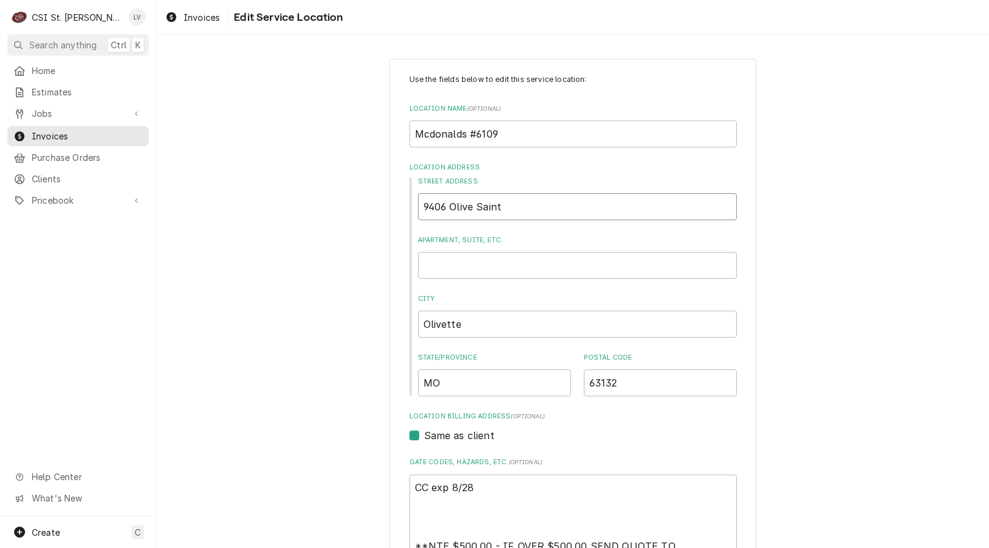
type input "9406 Olive Saint"
type textarea "x"
type input "9406 Olive Sain"
type textarea "x"
type input "9406 Olive Sai"
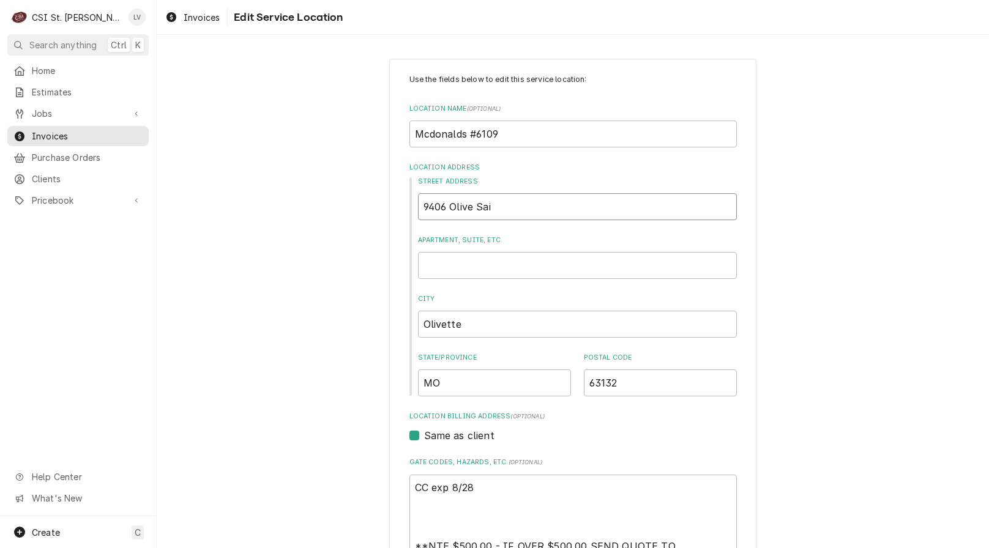
type textarea "x"
type input "9406 Olive Sa"
type textarea "x"
type input "9406 Olive S"
type textarea "x"
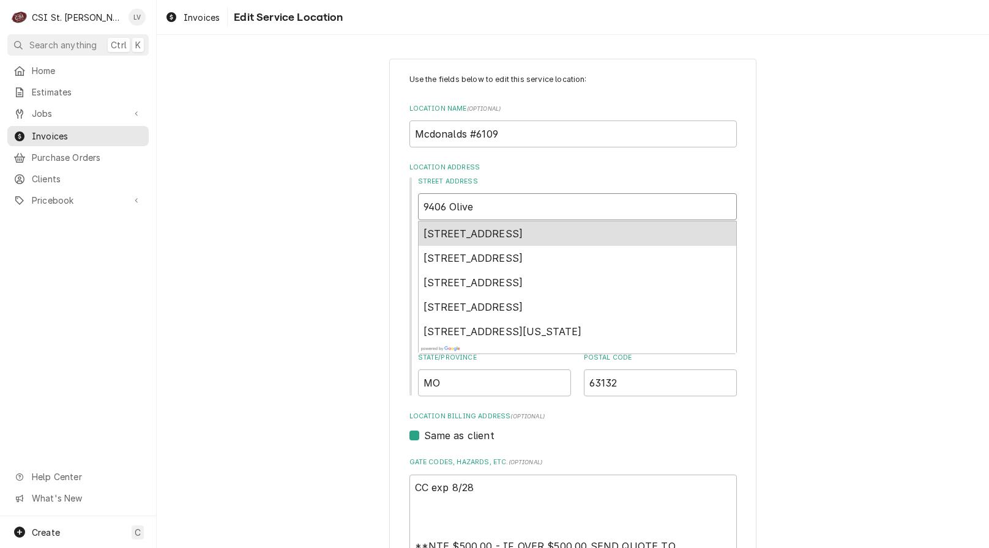
type input "9406 Olive"
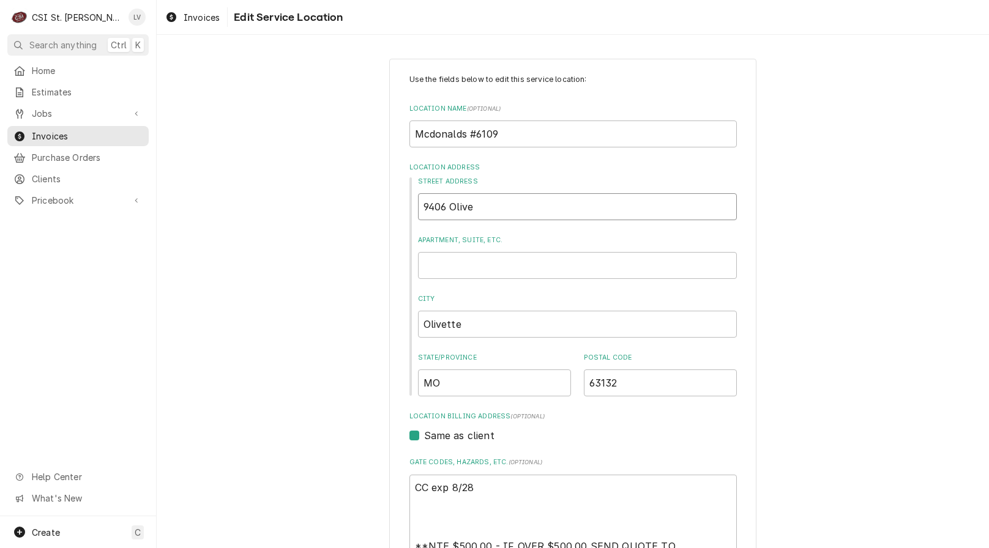
type textarea "x"
type input "9406 Olive B"
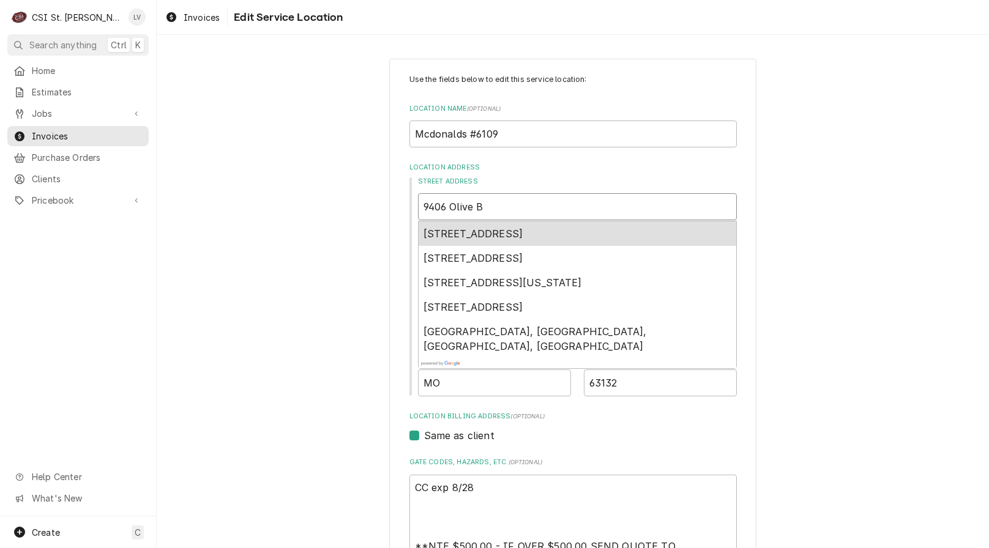
click at [505, 232] on span "9406 Olive Boulevard, Olivette, MO, USA" at bounding box center [473, 234] width 100 height 12
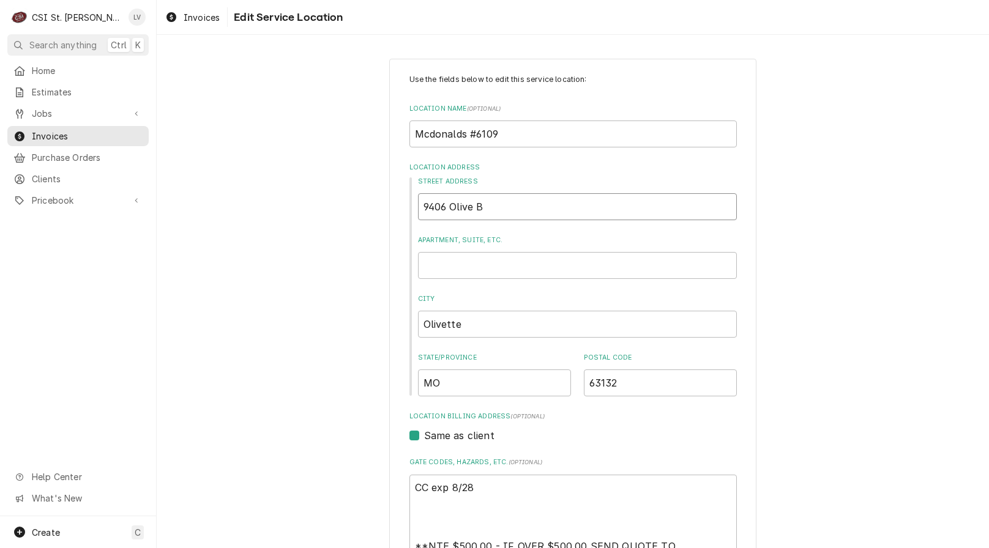
type textarea "x"
type input "9406 Olive Blvd"
drag, startPoint x: 425, startPoint y: 134, endPoint x: 478, endPoint y: 152, distance: 56.3
click at [429, 132] on input "Mcdonalds #6109" at bounding box center [572, 134] width 327 height 27
type textarea "x"
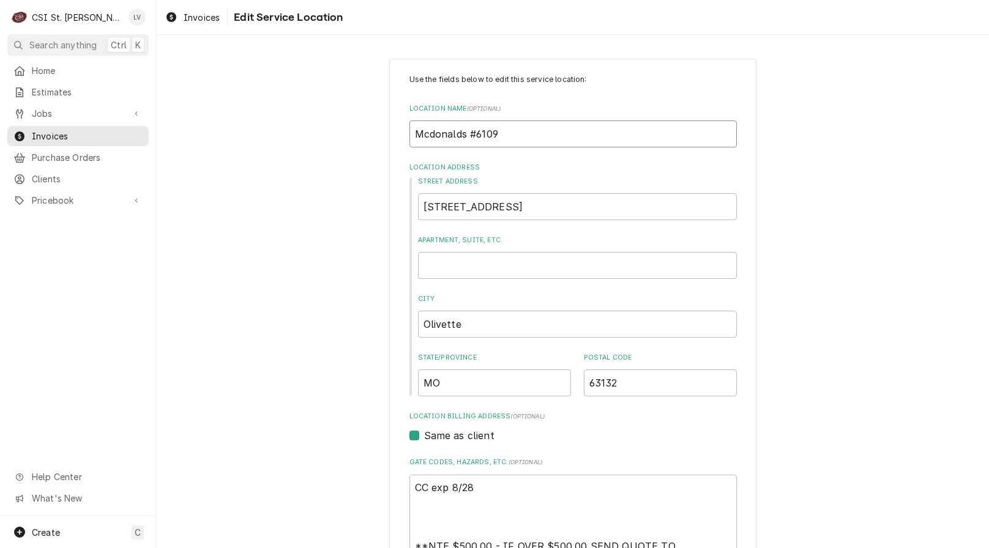
type input "McDonalds #6109"
drag, startPoint x: 458, startPoint y: 135, endPoint x: 507, endPoint y: 145, distance: 50.0
click at [464, 135] on input "McDonalds #6109" at bounding box center [572, 134] width 327 height 27
type textarea "x"
type input "McDonald' #6109"
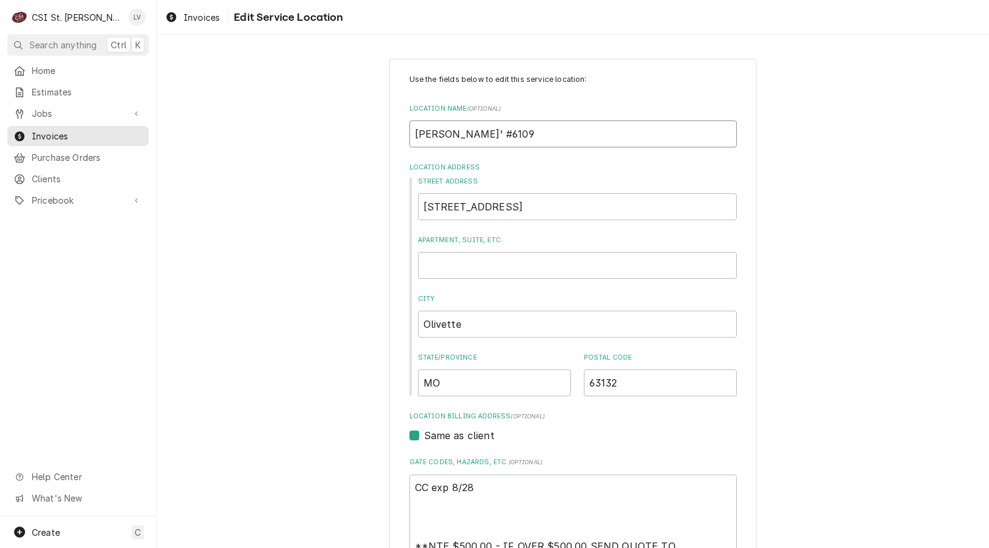
type textarea "x"
click at [544, 132] on input "McDonald's #6109" at bounding box center [572, 134] width 327 height 27
type input "McDonald's #6109"
type textarea "x"
type input "McDonald's #6109"
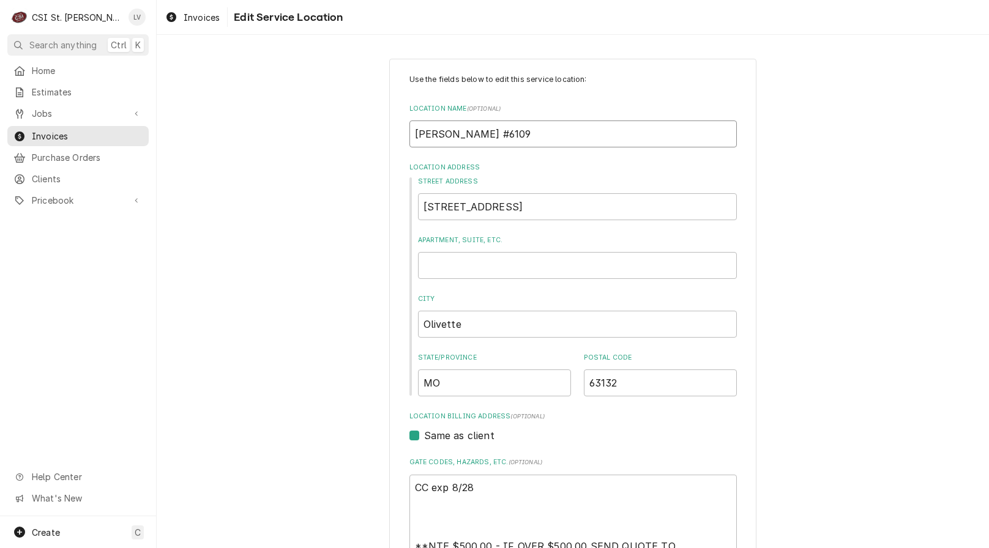
type textarea "x"
type input "McDonald's #6109 O"
type textarea "x"
type input "McDonald's #6109 Ol"
type textarea "x"
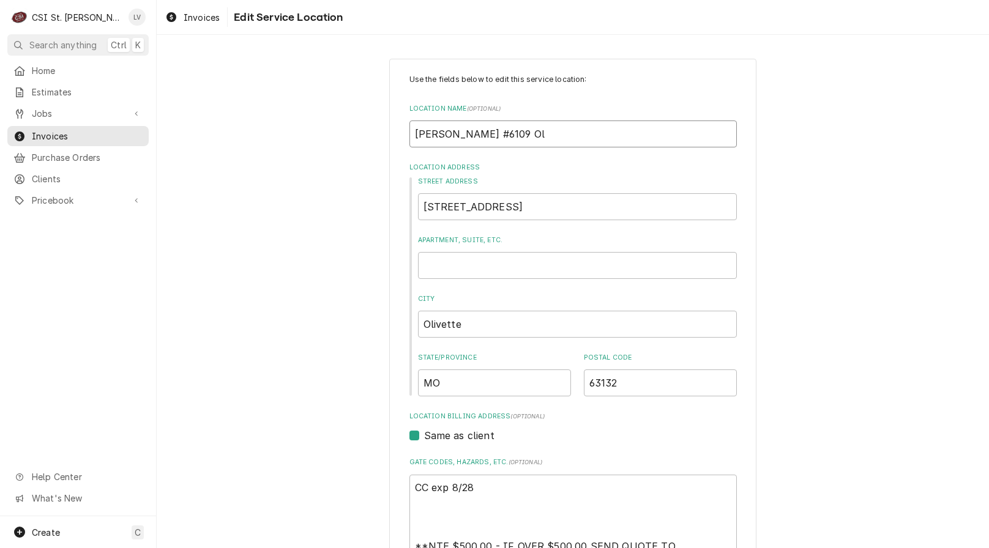
type input "McDonald's #6109 Oli"
type textarea "x"
type input "McDonald's #6109 Oliv"
type textarea "x"
type input "McDonald's #6109 Olive"
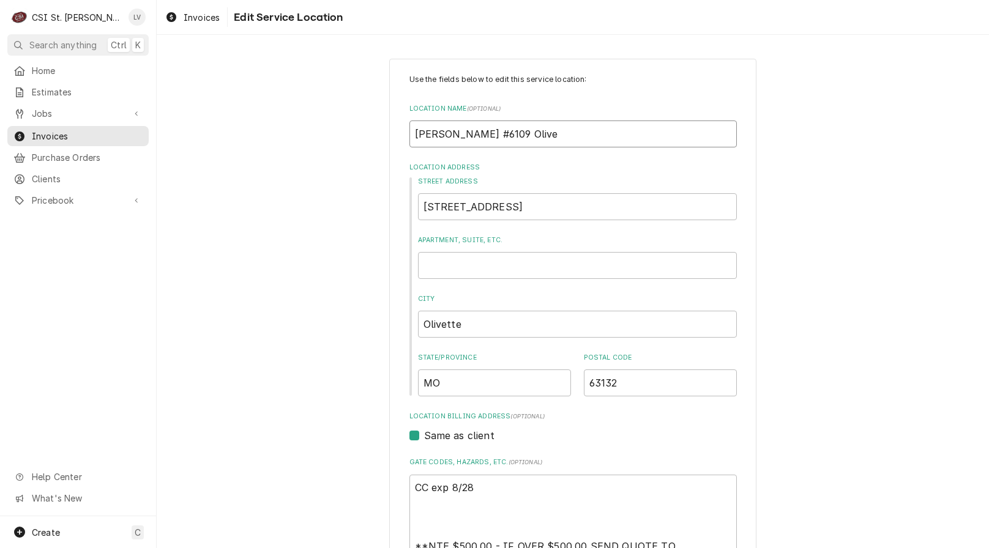
type textarea "x"
type input "McDonald's #6109 Olivet"
type textarea "x"
type input "McDonald's #6109 Olivett"
type textarea "x"
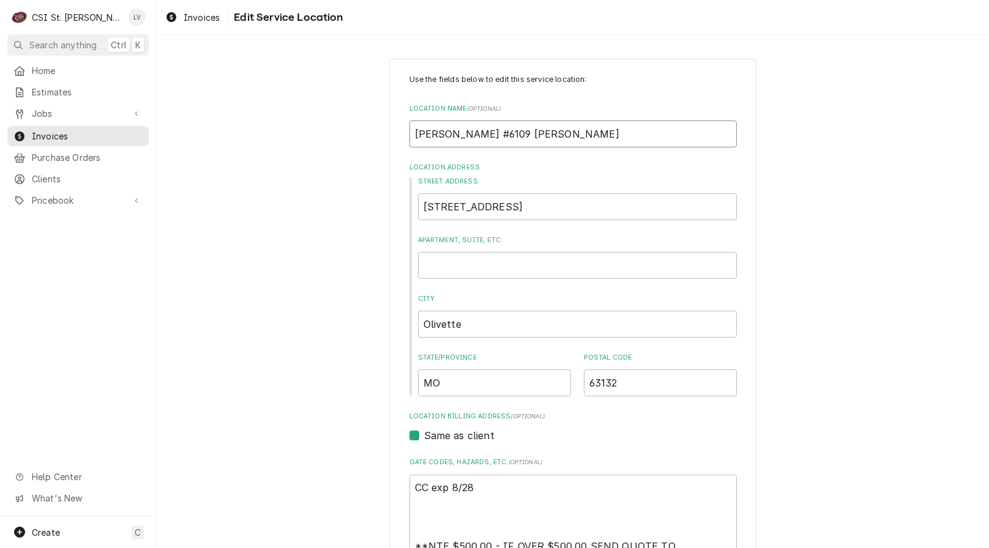
type input "McDonald's #6109 Olivette"
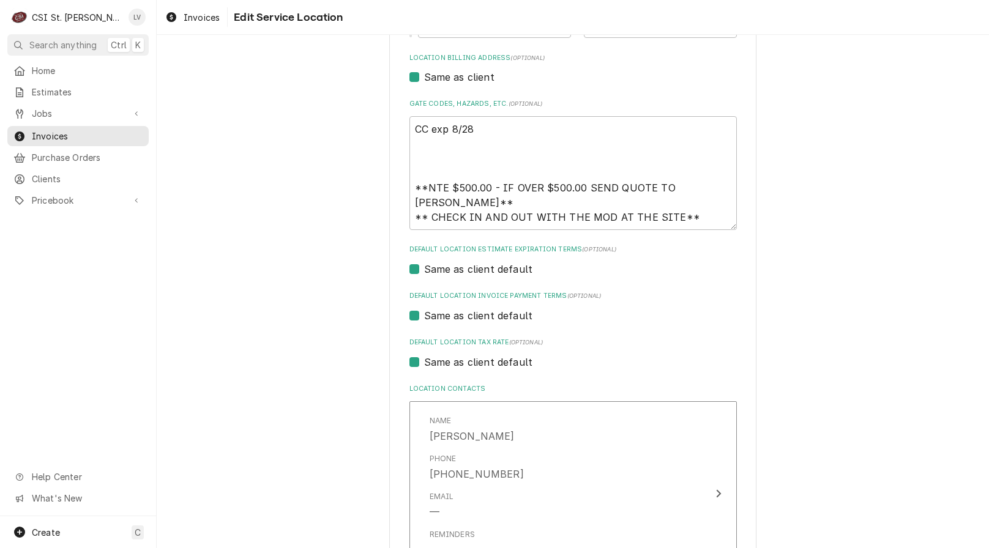
scroll to position [367, 0]
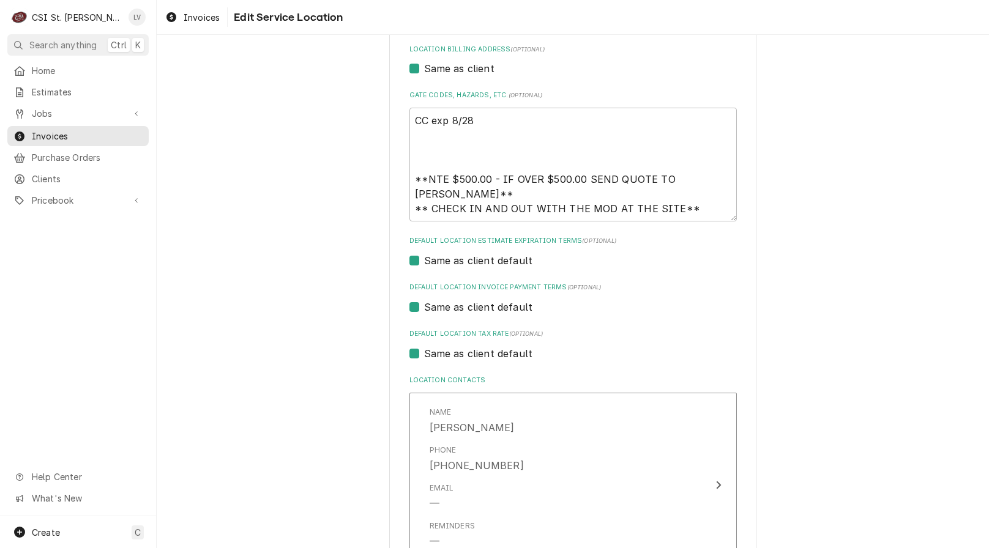
click at [464, 356] on label "Same as client default" at bounding box center [478, 353] width 109 height 15
click at [464, 356] on input "Same as client default" at bounding box center [587, 359] width 327 height 27
checkbox input "false"
click at [461, 374] on div "Default Location Tax Rate" at bounding box center [573, 377] width 314 height 22
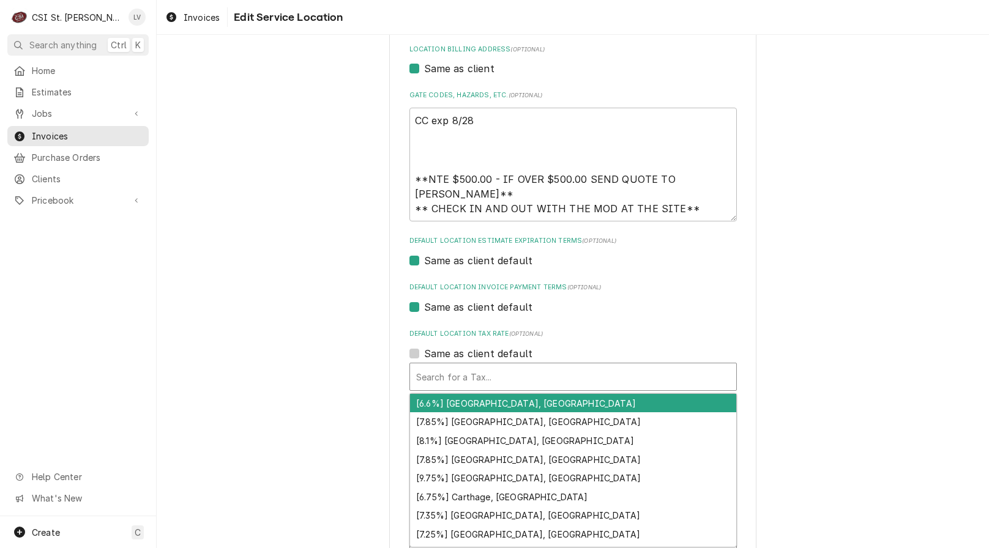
type textarea "x"
type input "m"
type textarea "x"
type input "mo"
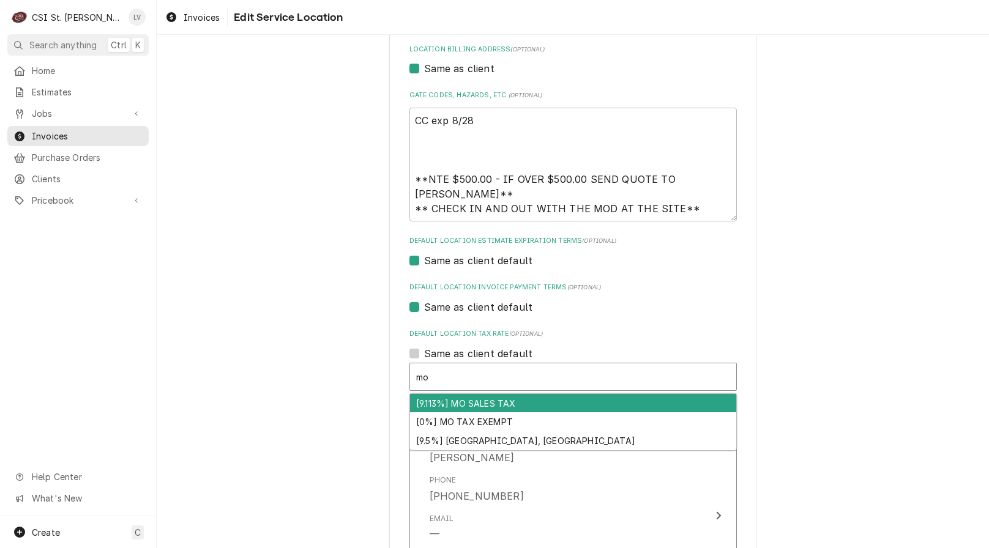
click at [432, 408] on div "[9.113%] MO SALES TAX" at bounding box center [573, 403] width 326 height 19
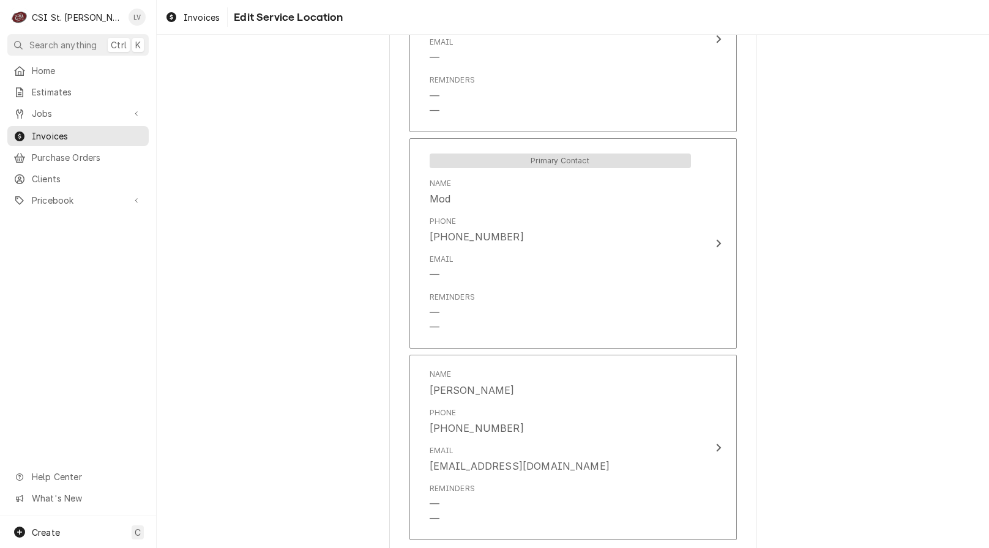
scroll to position [960, 0]
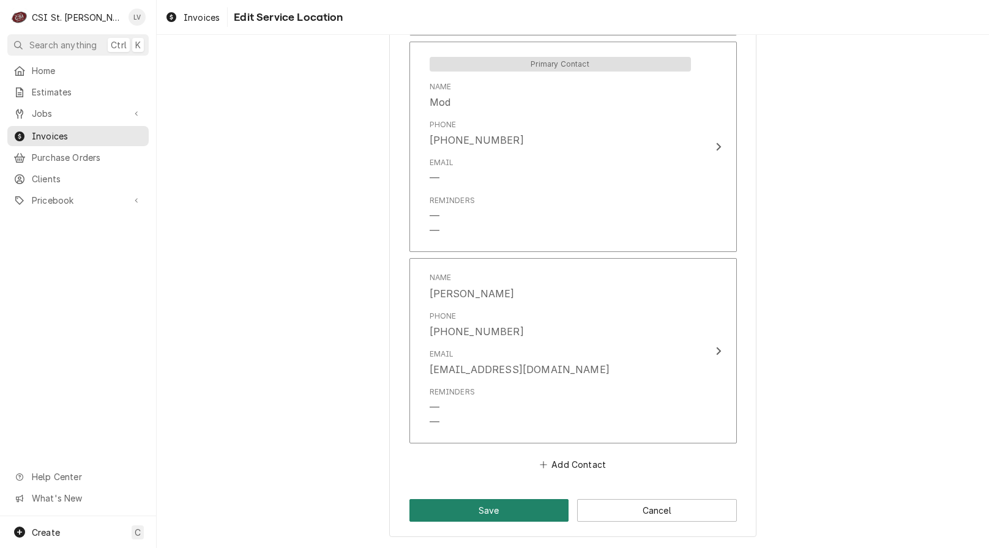
click at [458, 510] on button "Save" at bounding box center [489, 510] width 160 height 23
type textarea "x"
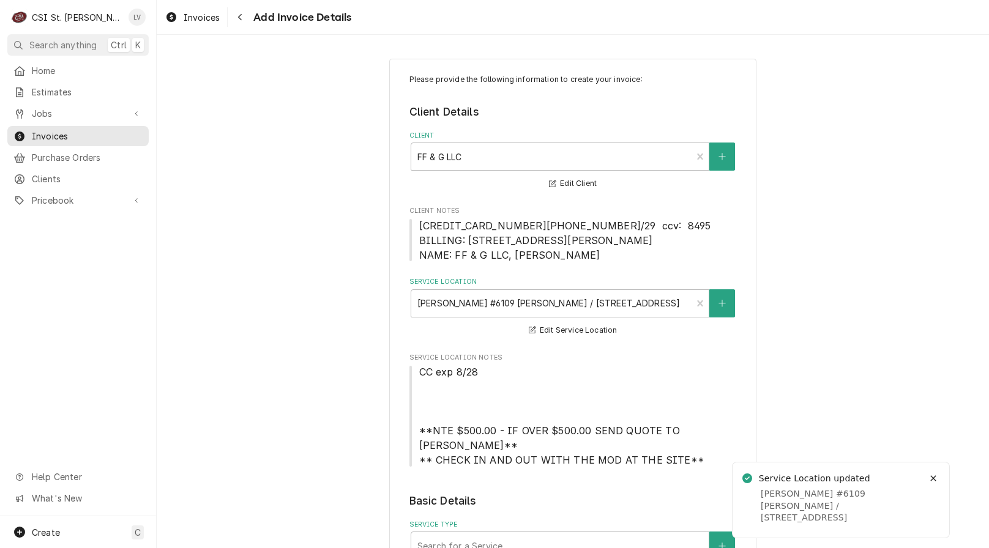
scroll to position [367, 0]
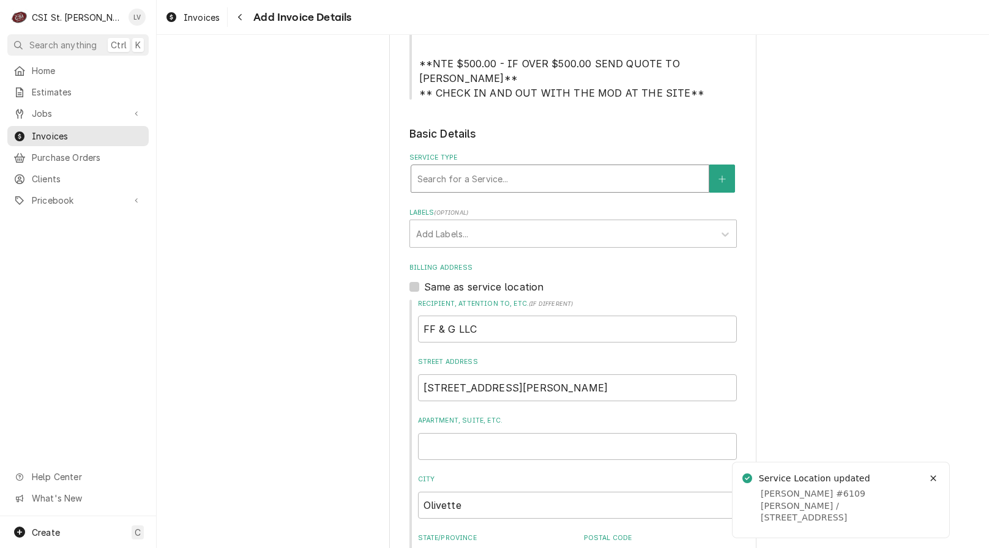
click at [512, 180] on div "Service Type" at bounding box center [559, 179] width 285 height 22
click at [311, 172] on div "Please provide the following information to create your invoice: Client Details…" at bounding box center [573, 242] width 832 height 1122
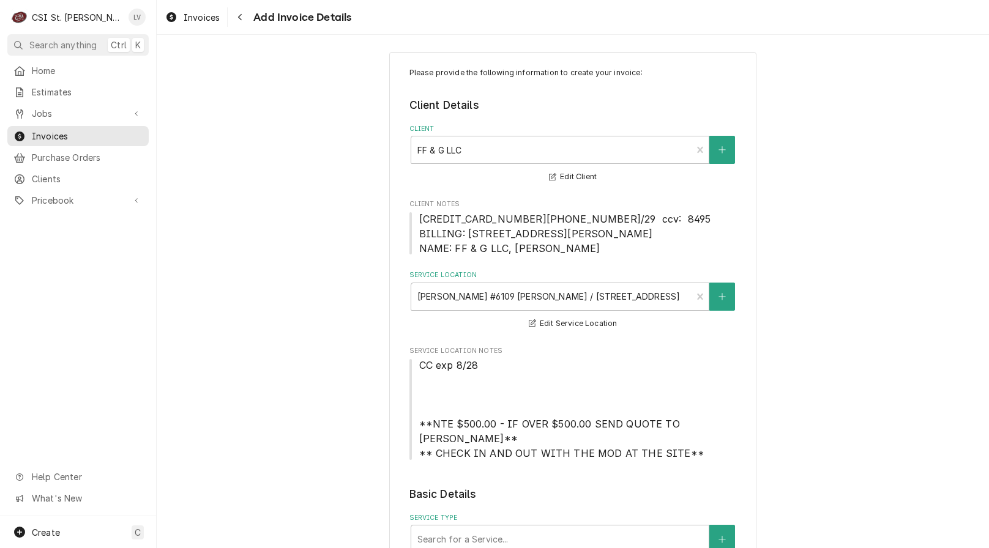
scroll to position [0, 0]
